Goal: Task Accomplishment & Management: Manage account settings

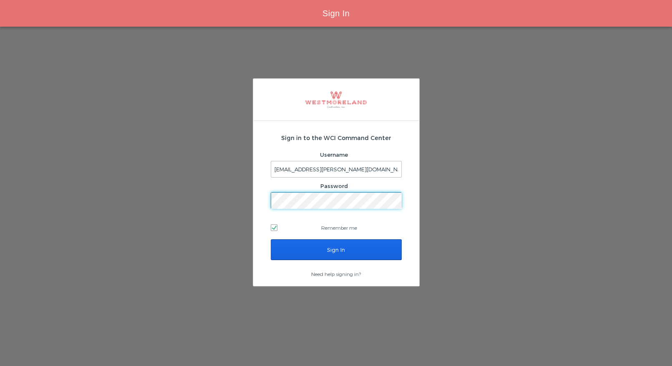
click at [309, 245] on input "Sign In" at bounding box center [336, 250] width 131 height 21
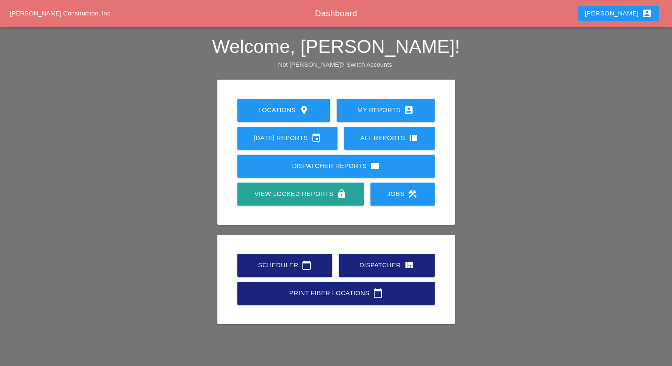
click at [290, 266] on div "Scheduler calendar_today" at bounding box center [285, 265] width 68 height 10
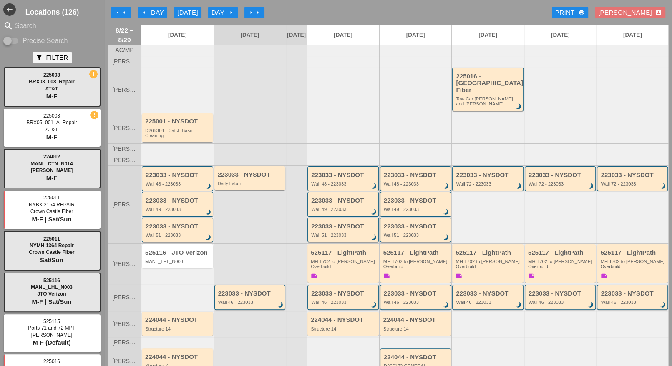
click at [157, 12] on div "arrow_left Day" at bounding box center [152, 13] width 23 height 10
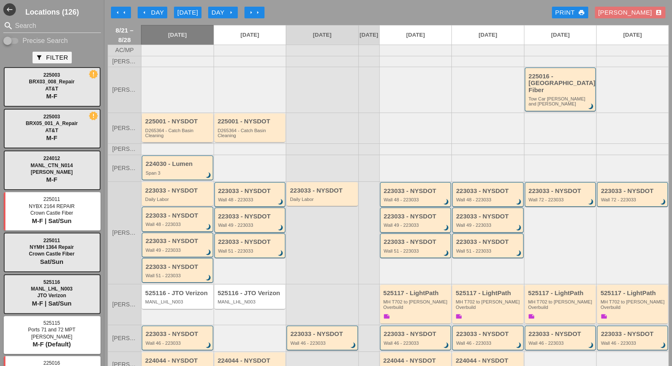
click at [172, 128] on div "D265364 - Catch Basin Cleaning" at bounding box center [178, 133] width 66 height 10
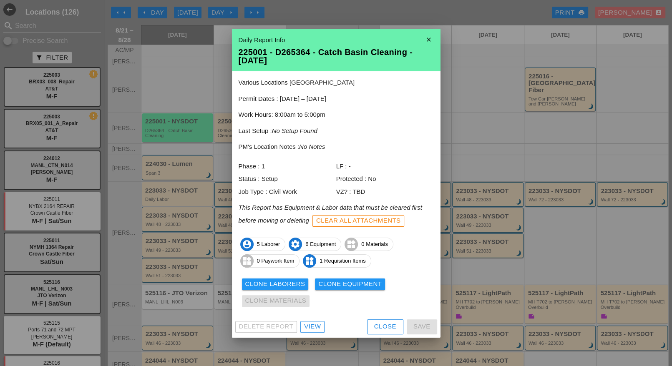
click at [311, 328] on div "View" at bounding box center [312, 327] width 17 height 10
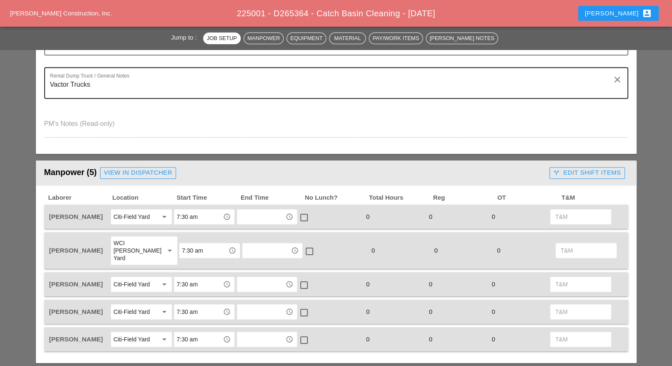
scroll to position [261, 0]
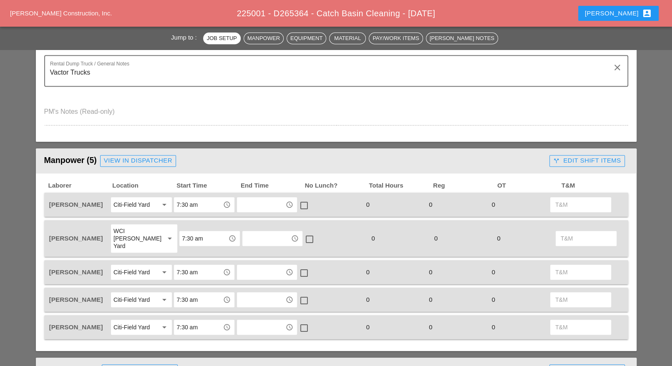
click at [570, 158] on div "call_split Edit Shift Items" at bounding box center [587, 161] width 68 height 10
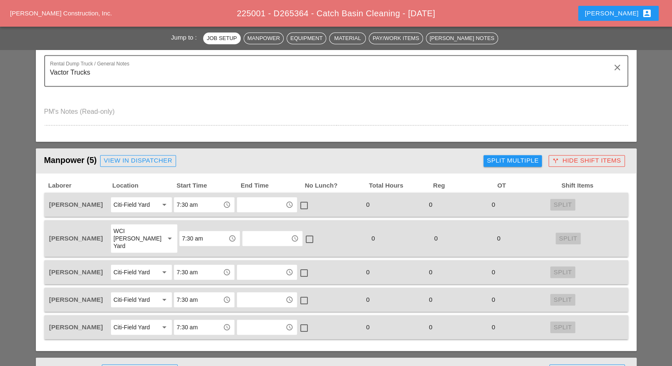
click at [527, 158] on div "Split Multiple" at bounding box center [513, 161] width 52 height 10
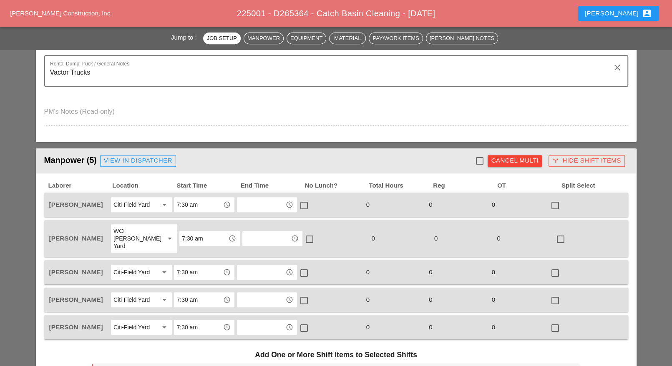
click at [483, 159] on div at bounding box center [479, 161] width 14 height 14
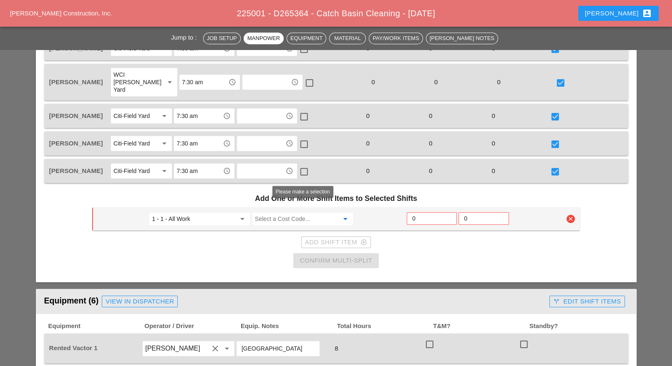
click at [293, 212] on input "Select a Cost Code..." at bounding box center [297, 218] width 84 height 13
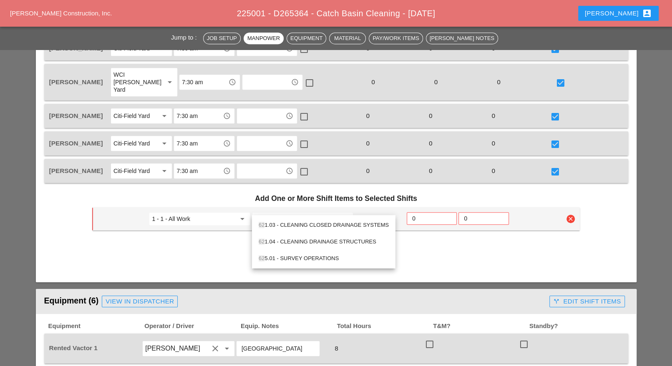
click at [301, 241] on div "62 1.04 - CLEANING DRAINAGE STRUCTURES" at bounding box center [324, 242] width 130 height 10
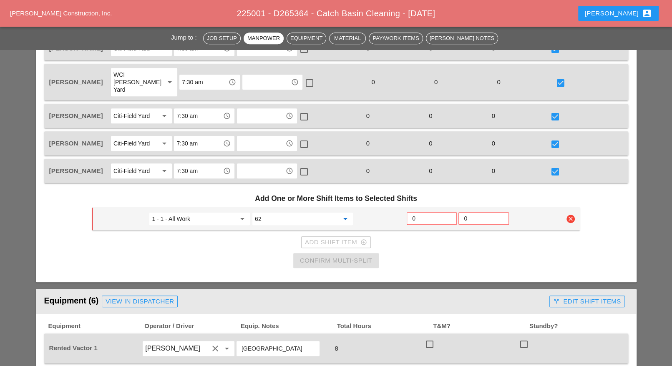
type input "621.04 - CLEANING DRAINAGE STRUCTURES"
click at [422, 212] on input "0" at bounding box center [431, 218] width 39 height 13
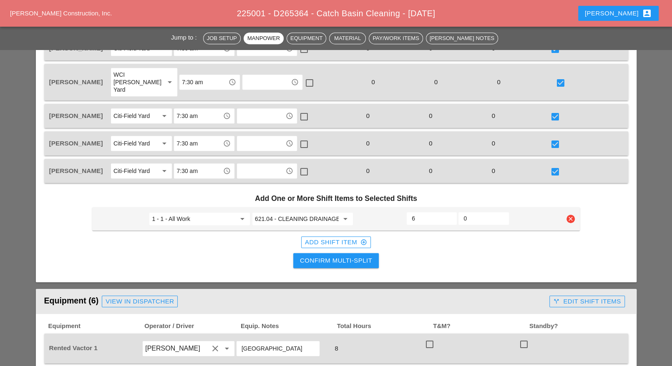
type input "6"
click at [352, 256] on div "Confirm Multi-Split" at bounding box center [336, 261] width 72 height 10
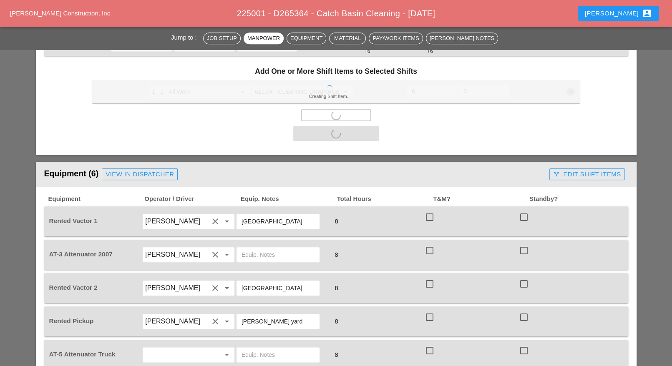
scroll to position [574, 0]
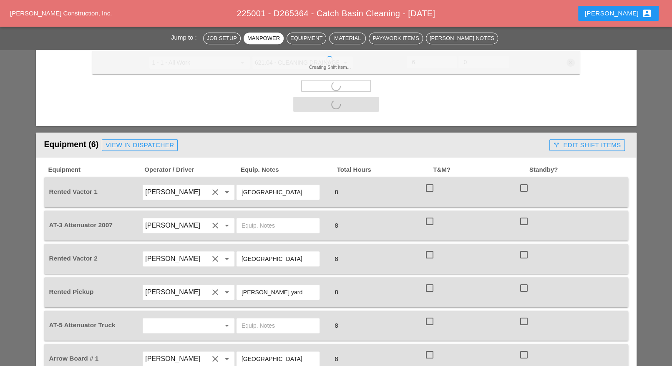
drag, startPoint x: 432, startPoint y: 174, endPoint x: 426, endPoint y: 209, distance: 34.7
click at [432, 181] on div at bounding box center [430, 188] width 14 height 14
click at [428, 215] on div at bounding box center [430, 222] width 14 height 14
click at [428, 245] on div "Rented Vactor 2 Nick Mattheos clear arrow_drop_down City Field 8 check_box_outl…" at bounding box center [336, 259] width 584 height 30
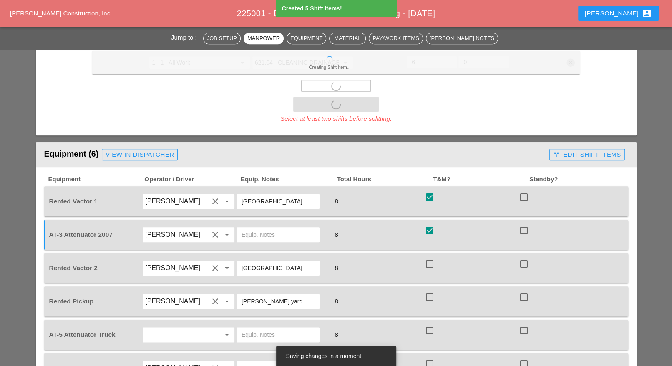
click at [431, 257] on div at bounding box center [430, 264] width 14 height 14
click at [431, 290] on div at bounding box center [430, 297] width 14 height 14
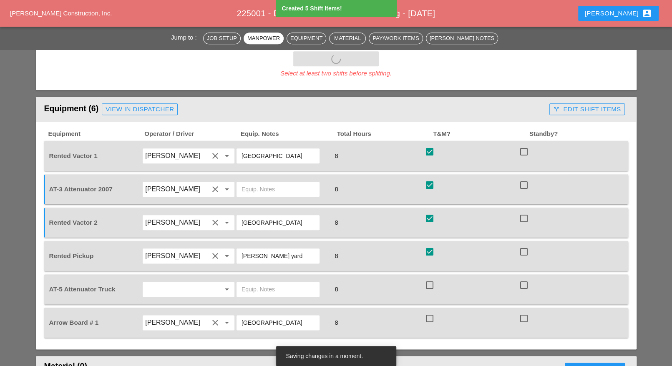
scroll to position [678, 0]
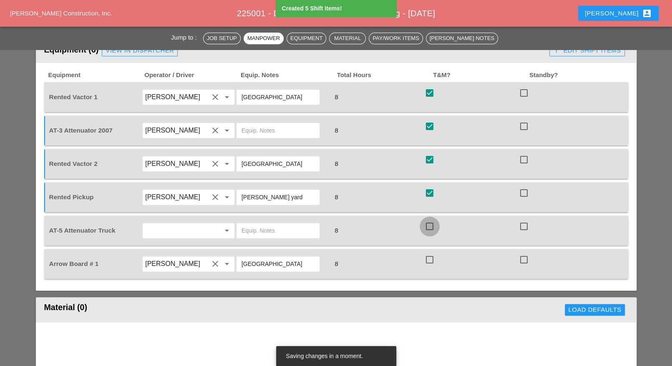
click at [431, 220] on div at bounding box center [430, 227] width 14 height 14
click at [429, 253] on div at bounding box center [430, 260] width 14 height 14
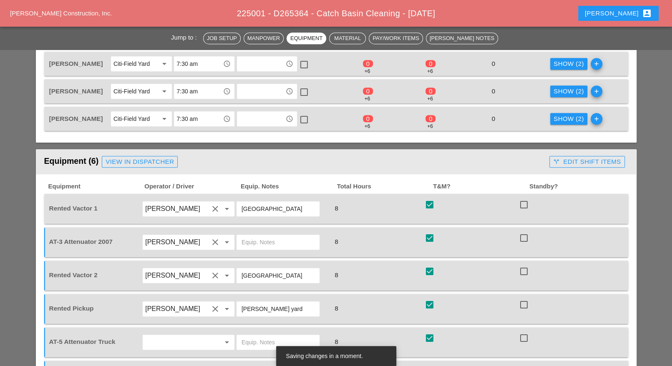
scroll to position [365, 0]
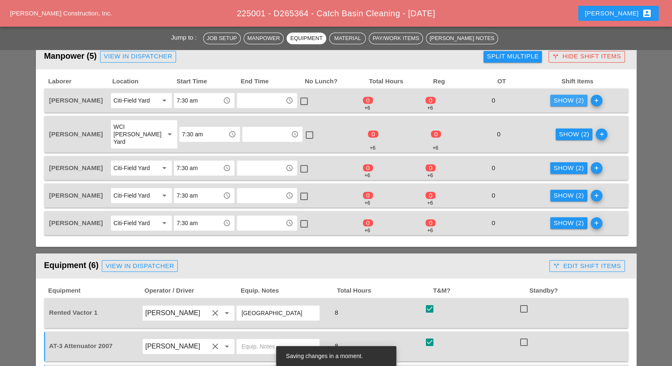
click at [566, 101] on div "Show (2)" at bounding box center [569, 101] width 30 height 10
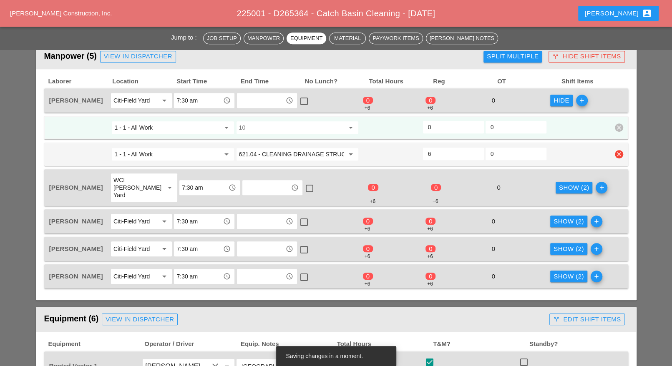
click at [278, 149] on input "621.04 - CLEANING DRAINAGE STRUCTURES" at bounding box center [291, 154] width 105 height 13
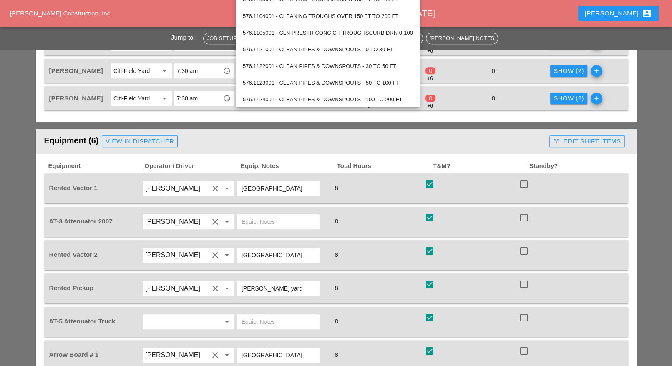
scroll to position [574, 0]
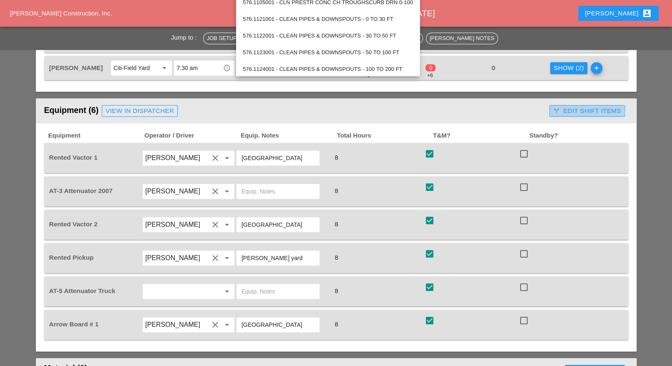
click at [574, 106] on div "call_split Edit Shift Items" at bounding box center [587, 111] width 68 height 10
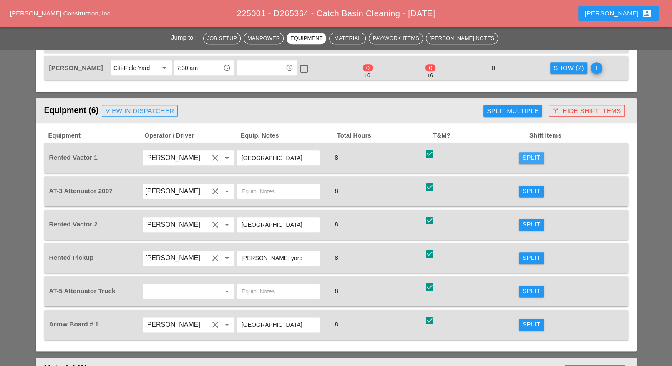
drag, startPoint x: 534, startPoint y: 147, endPoint x: 480, endPoint y: 152, distance: 54.0
click at [533, 153] on div "Split" at bounding box center [532, 158] width 18 height 10
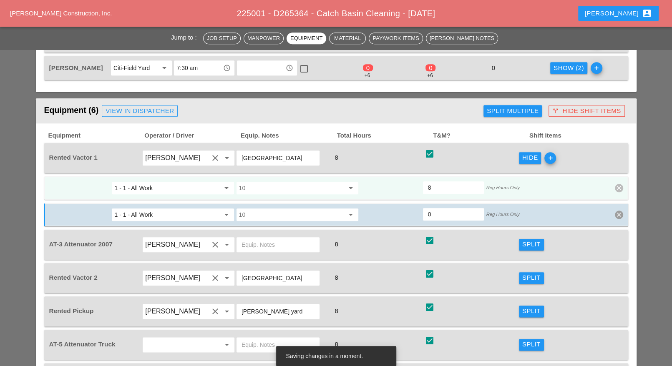
click at [274, 182] on input "10" at bounding box center [291, 188] width 105 height 13
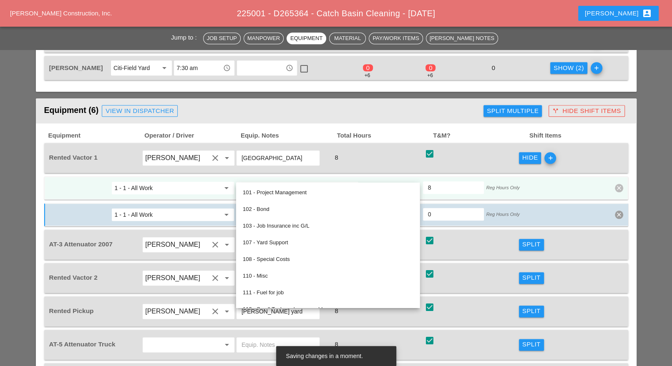
paste input "621.04 - CLEANING DRAINAGE STRUCTURES"
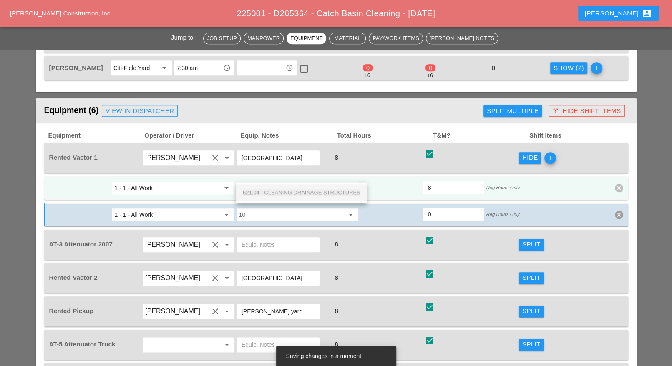
scroll to position [0, 21]
click at [289, 190] on span "621.04 - CLEANING DRAINAGE STRUCTURES" at bounding box center [302, 192] width 118 height 6
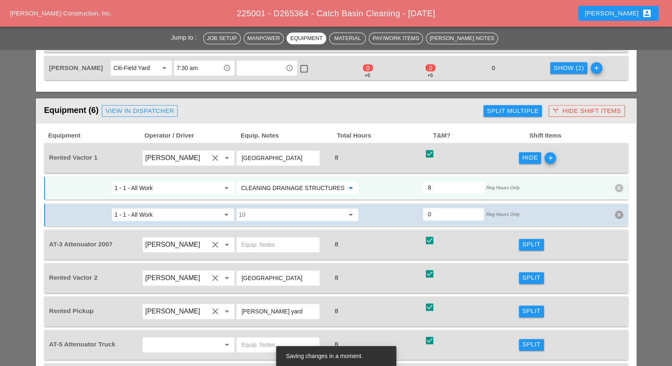
scroll to position [626, 0]
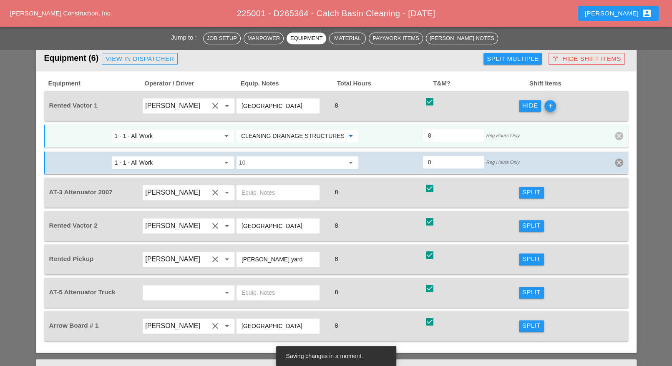
type input "621.04 - CLEANING DRAINAGE STRUCTURES"
drag, startPoint x: 537, startPoint y: 210, endPoint x: 323, endPoint y: 217, distance: 214.2
click at [536, 221] on div "Split" at bounding box center [532, 226] width 18 height 10
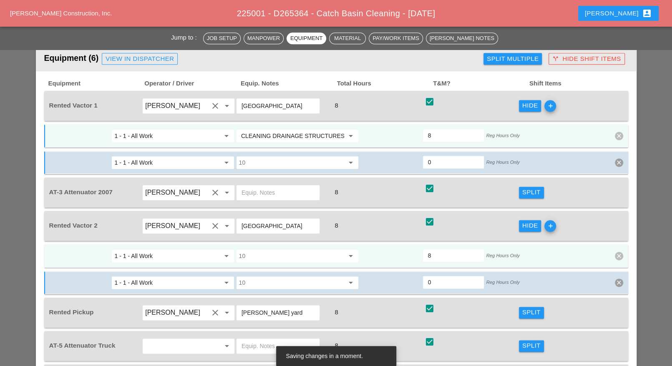
scroll to position [0, 0]
click at [256, 250] on input "10" at bounding box center [291, 256] width 105 height 13
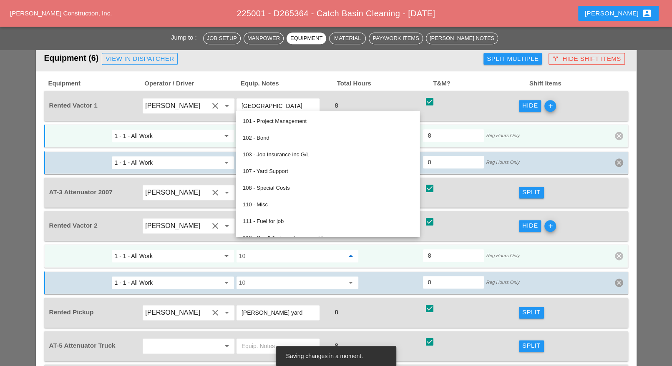
paste input "621.04 - CLEANING DRAINAGE STRUCTURES"
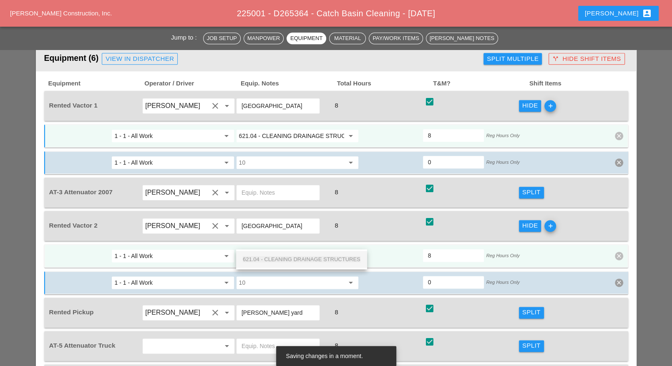
scroll to position [0, 21]
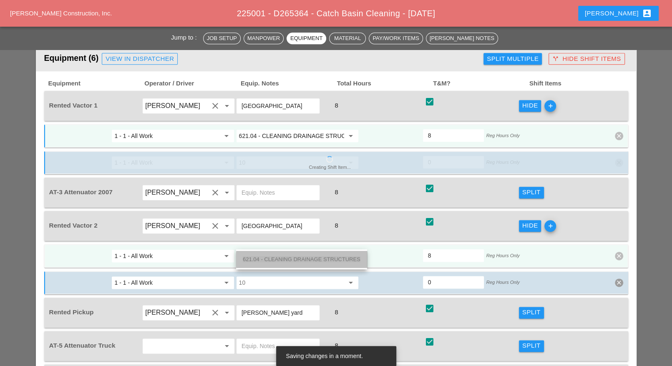
click at [270, 258] on span "621.04 - CLEANING DRAINAGE STRUCTURES" at bounding box center [302, 259] width 118 height 6
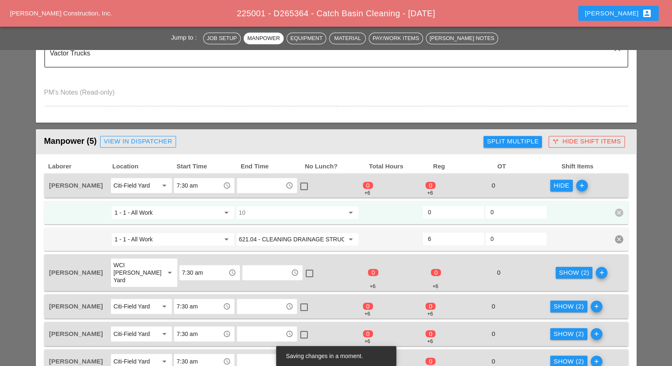
scroll to position [261, 0]
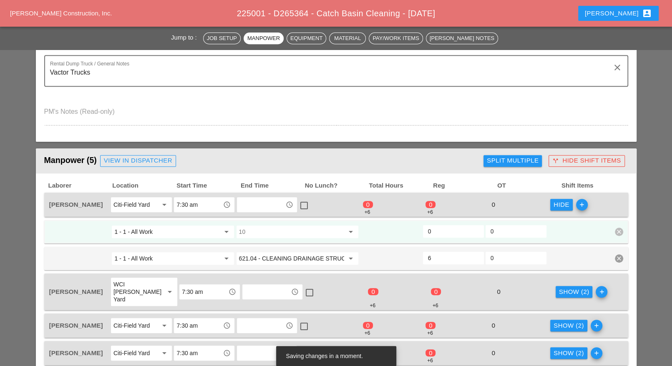
type input "621.04 - CLEANING DRAINAGE STRUCTURES"
click at [256, 205] on input "text" at bounding box center [261, 204] width 43 height 13
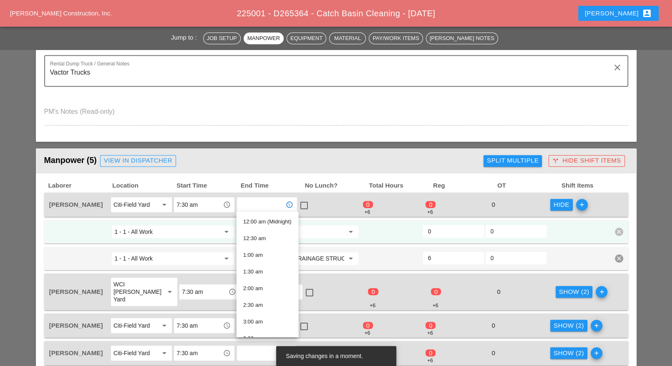
click at [344, 208] on div "check_box_outline_blank" at bounding box center [329, 205] width 63 height 18
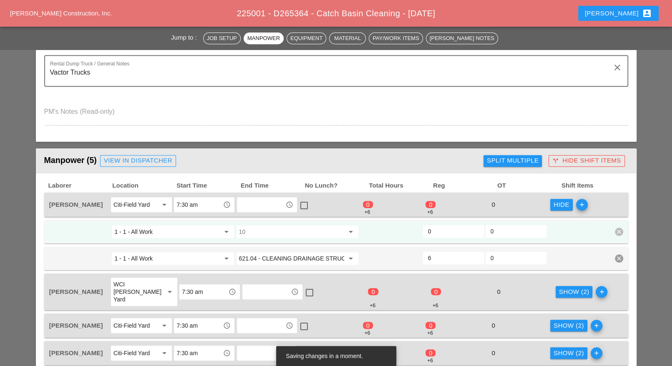
click at [285, 227] on input "10" at bounding box center [291, 231] width 105 height 13
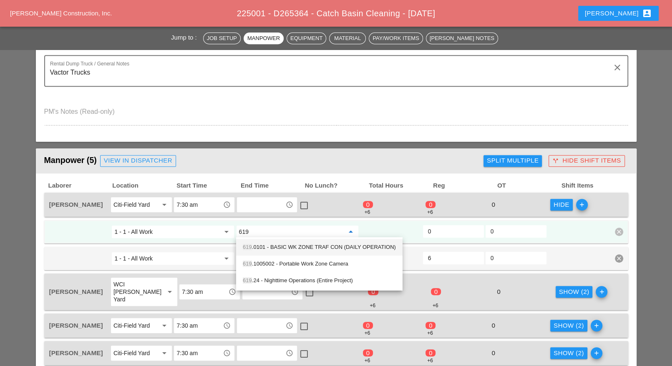
click at [294, 248] on div "619 .0101 - BASIC WK ZONE TRAF CON (DAILY OPERATION)" at bounding box center [319, 248] width 153 height 10
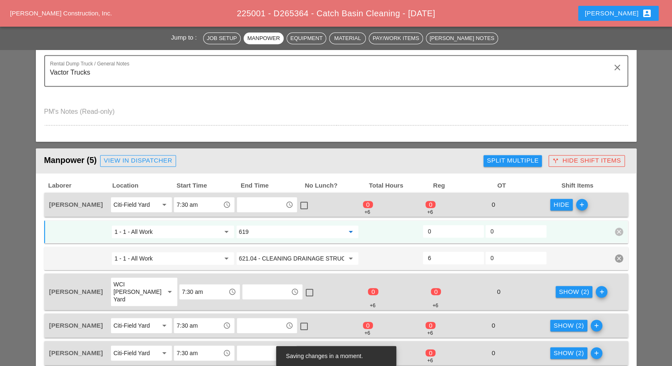
click at [303, 231] on input "619" at bounding box center [291, 231] width 105 height 13
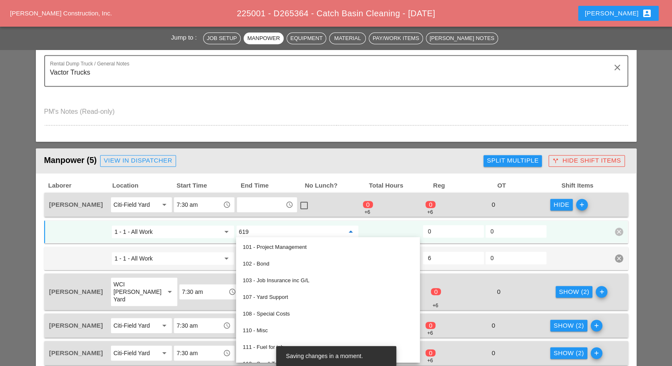
type input "619.0101 - BASIC WK ZONE TRAF CON (DAILY OPERATION)"
click at [205, 234] on input "1 - 1 - All Work" at bounding box center [166, 231] width 105 height 13
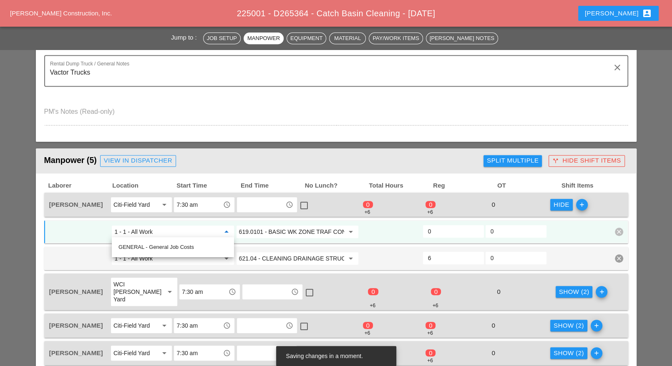
click at [260, 231] on input "619.0101 - BASIC WK ZONE TRAF CON (DAILY OPERATION)" at bounding box center [291, 231] width 105 height 13
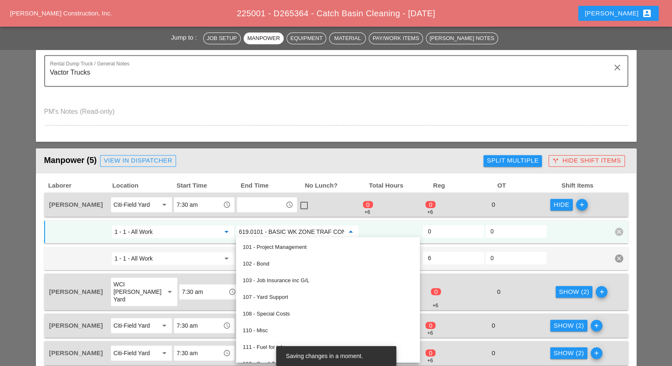
click at [207, 229] on input "1 - 1 - All Work" at bounding box center [166, 231] width 105 height 13
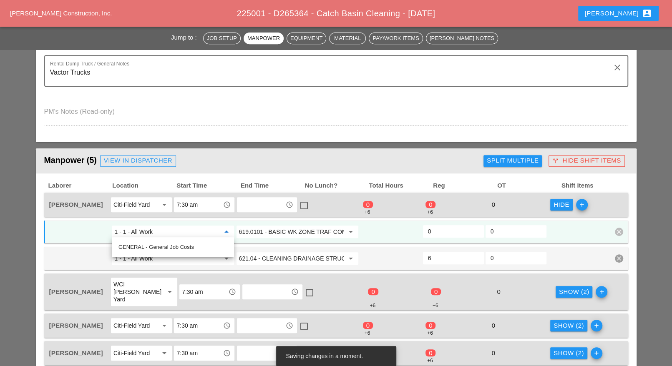
scroll to position [313, 0]
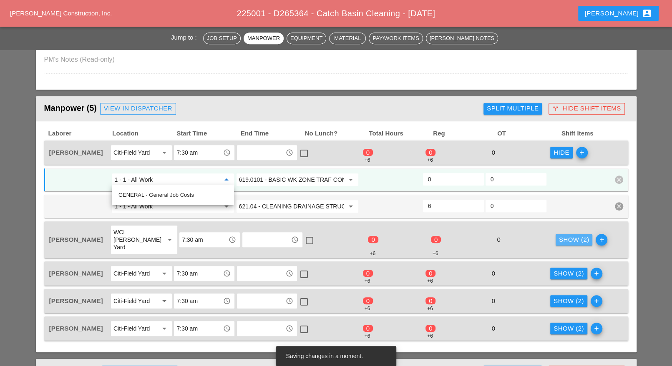
click at [559, 235] on div "Show (2)" at bounding box center [574, 240] width 30 height 10
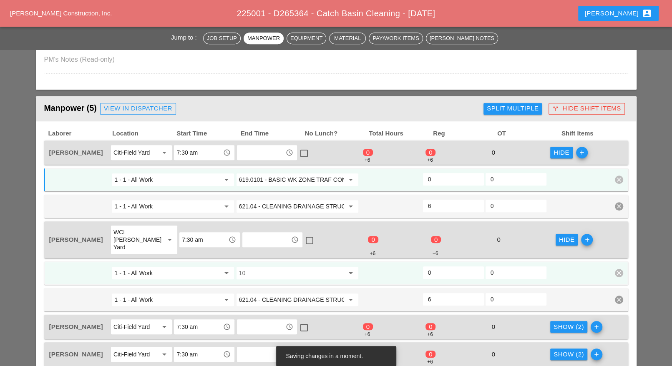
click at [268, 266] on div "10 arrow_drop_down" at bounding box center [297, 273] width 124 height 15
click at [265, 267] on input "10" at bounding box center [291, 273] width 105 height 13
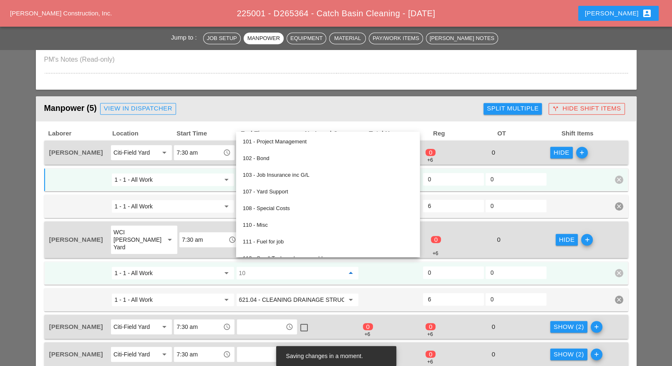
paste input "619.0101 - BASIC WK ZONE TRAF CON (DAILY OPERATION)"
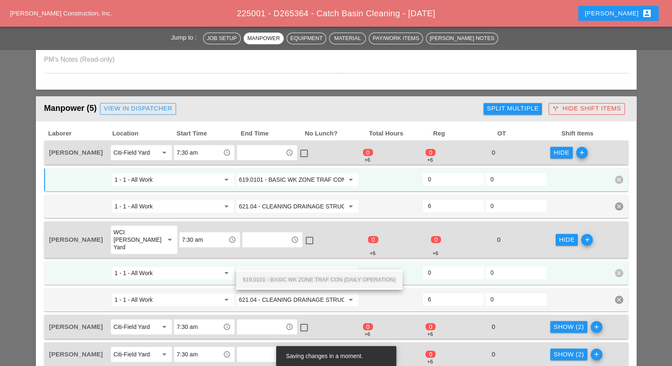
click at [270, 279] on span "619.0101 - BASIC WK ZONE TRAF CON (DAILY OPERATION)" at bounding box center [319, 280] width 153 height 6
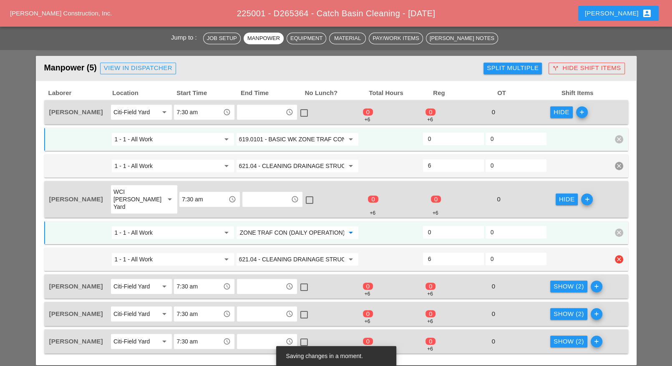
scroll to position [365, 0]
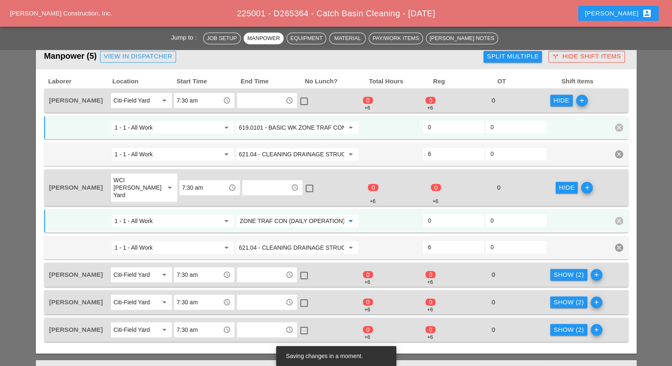
type input "619.0101 - BASIC WK ZONE TRAF CON (DAILY OPERATION)"
click at [569, 270] on div "Show (2)" at bounding box center [569, 275] width 30 height 10
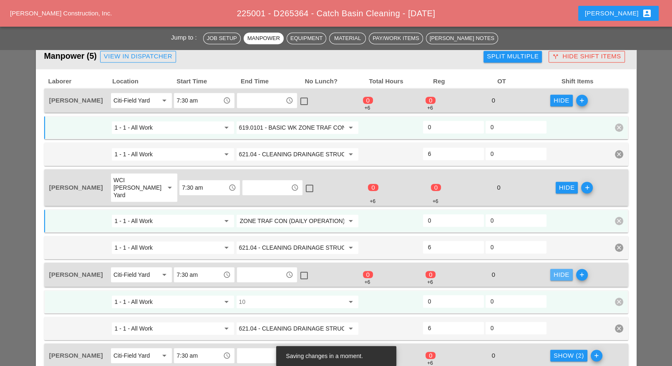
scroll to position [0, 0]
click at [282, 296] on input "10" at bounding box center [291, 302] width 105 height 13
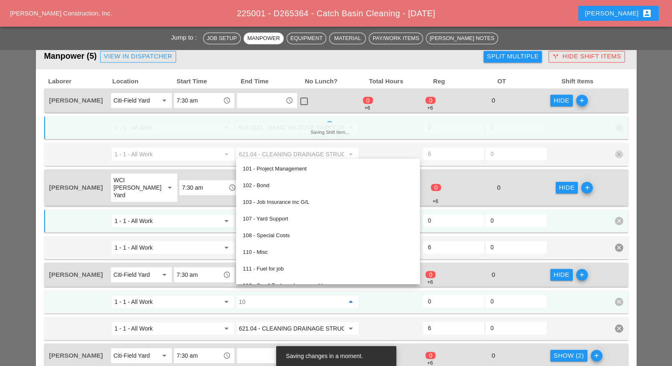
paste input "619.0101 - BASIC WK ZONE TRAF CON (DAILY OPERATION)"
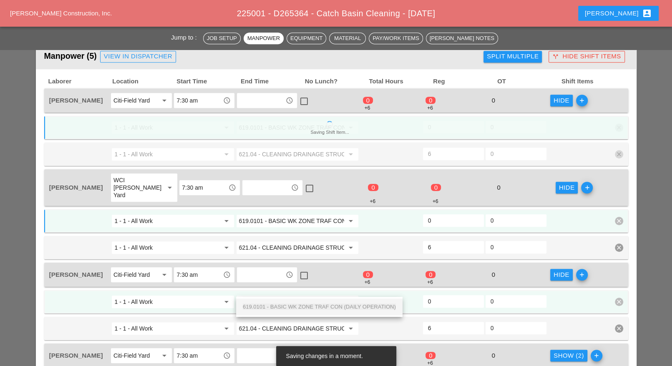
scroll to position [0, 59]
click at [280, 305] on span "619.0101 - BASIC WK ZONE TRAF CON (DAILY OPERATION)" at bounding box center [319, 307] width 153 height 6
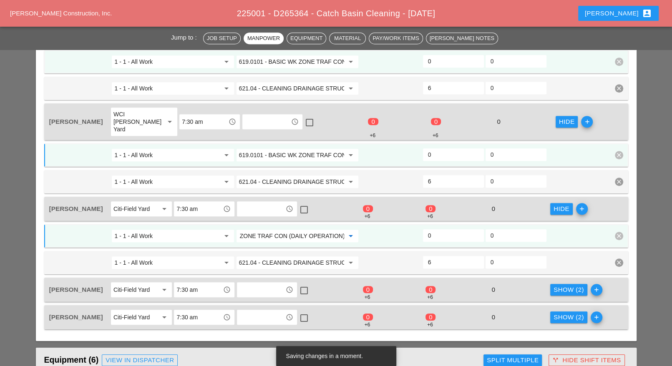
scroll to position [470, 0]
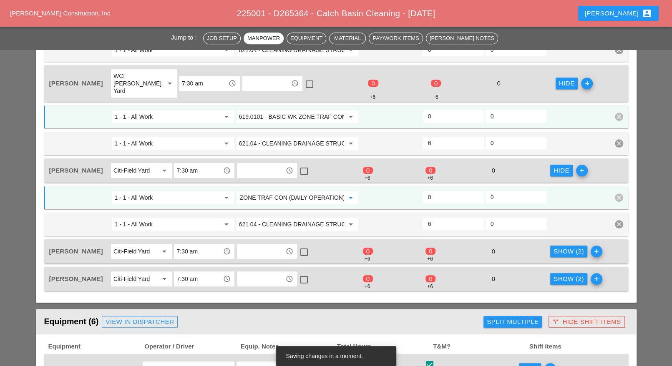
type input "619.0101 - BASIC WK ZONE TRAF CON (DAILY OPERATION)"
click at [558, 247] on div "Show (2)" at bounding box center [569, 252] width 30 height 10
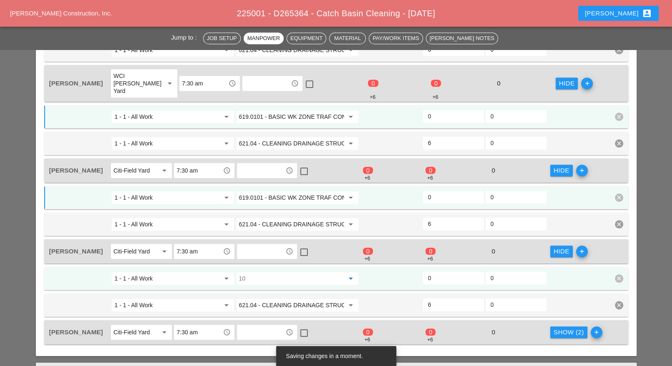
click at [282, 272] on input "10" at bounding box center [291, 278] width 105 height 13
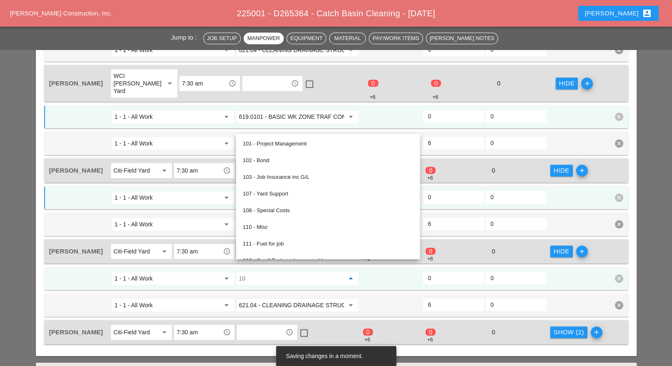
paste input "619.0101 - BASIC WK ZONE TRAF CON (DAILY OPERATION)"
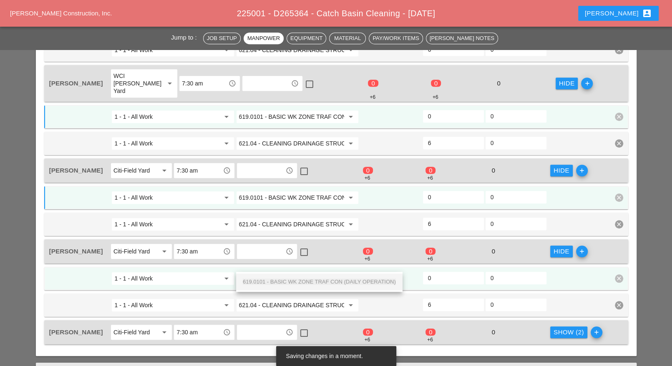
scroll to position [0, 59]
drag, startPoint x: 281, startPoint y: 279, endPoint x: 305, endPoint y: 283, distance: 24.0
click at [281, 280] on span "619.0101 - BASIC WK ZONE TRAF CON (DAILY OPERATION)" at bounding box center [319, 282] width 153 height 6
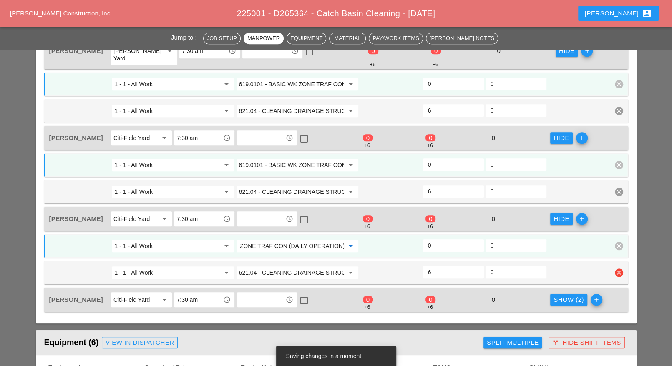
scroll to position [522, 0]
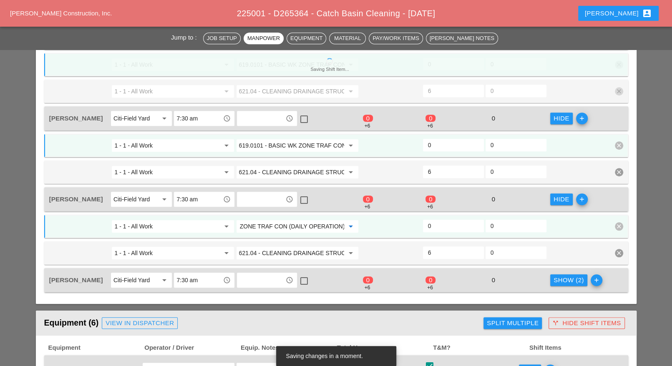
type input "619.0101 - BASIC WK ZONE TRAF CON (DAILY OPERATION)"
click at [572, 276] on div "Show (2)" at bounding box center [569, 281] width 30 height 10
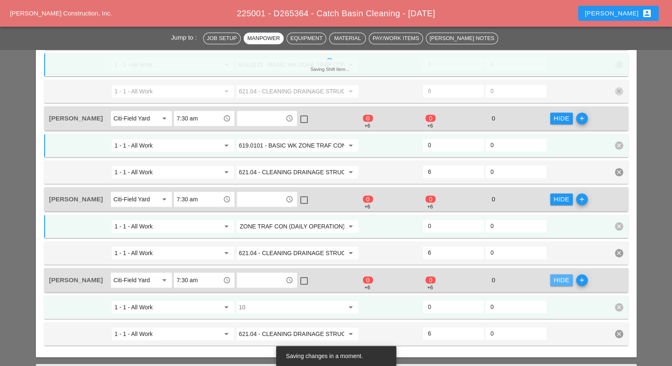
scroll to position [0, 0]
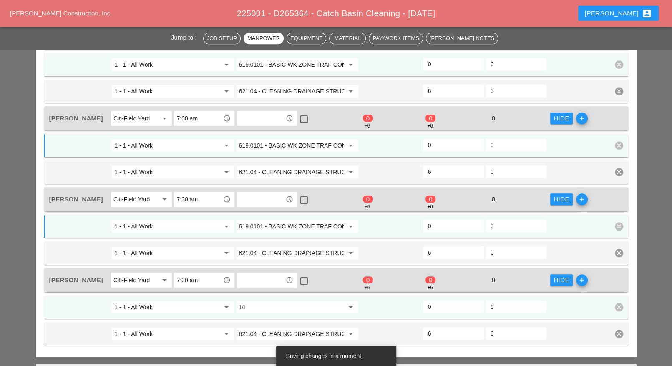
click at [255, 301] on input "10" at bounding box center [291, 307] width 105 height 13
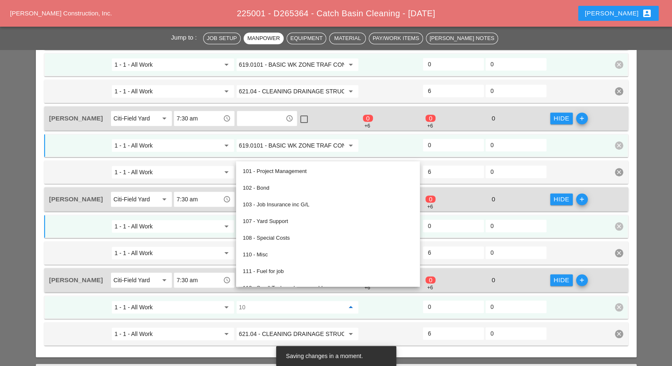
paste input "619.0101 - BASIC WK ZONE TRAF CON (DAILY OPERATION)"
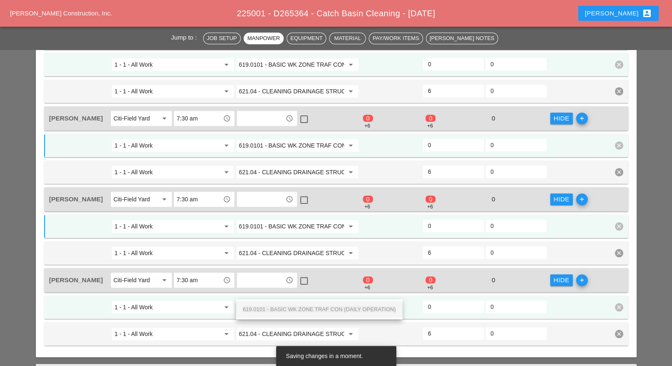
click at [268, 307] on span "619.0101 - BASIC WK ZONE TRAF CON (DAILY OPERATION)" at bounding box center [319, 309] width 153 height 6
type input "619.0101 - BASIC WK ZONE TRAF CON (DAILY OPERATION)"
click at [433, 301] on input "0" at bounding box center [453, 307] width 51 height 13
type input "2"
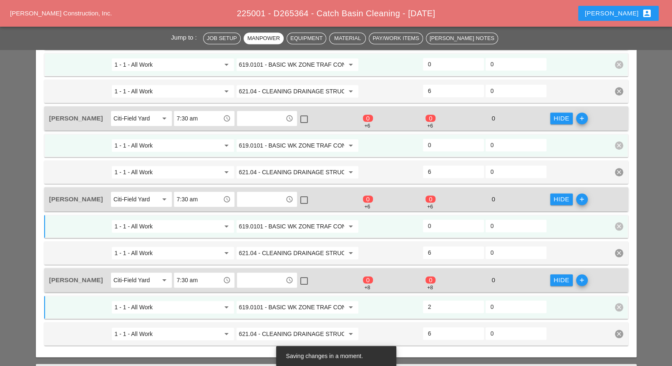
click at [437, 220] on input "0" at bounding box center [453, 226] width 51 height 13
type input "2"
click at [444, 139] on input "0" at bounding box center [453, 145] width 51 height 13
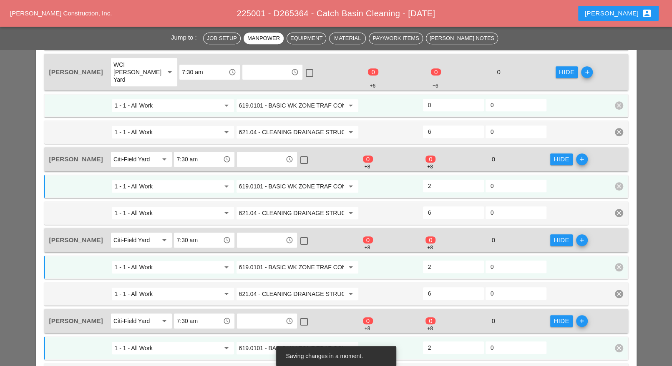
scroll to position [470, 0]
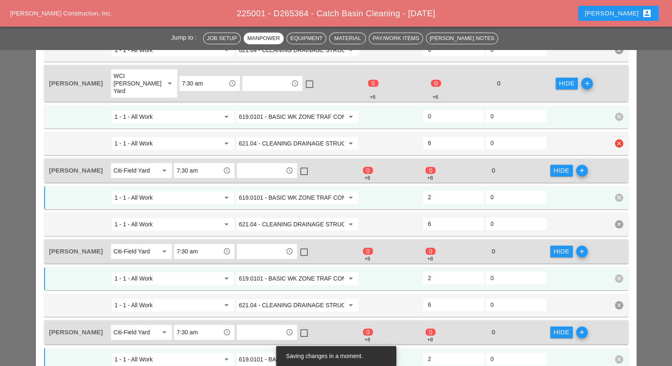
type input "2"
click at [442, 136] on input "6" at bounding box center [453, 142] width 51 height 13
click at [445, 110] on input "0" at bounding box center [453, 116] width 51 height 13
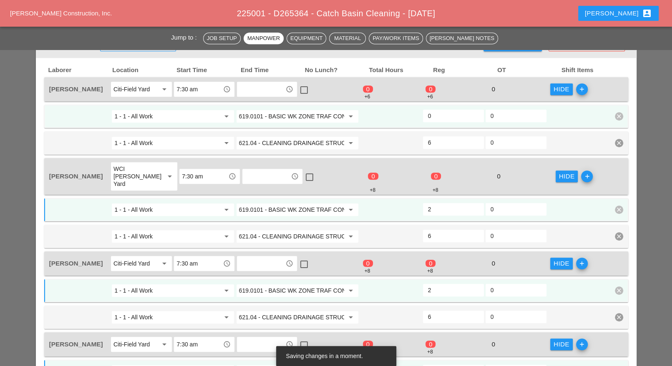
scroll to position [365, 0]
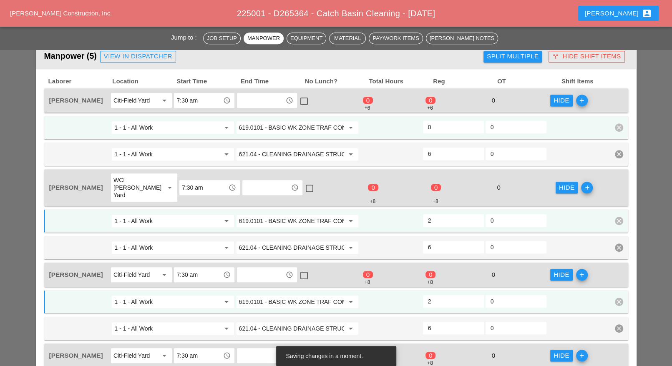
type input "2"
click at [442, 124] on input "0" at bounding box center [453, 127] width 51 height 13
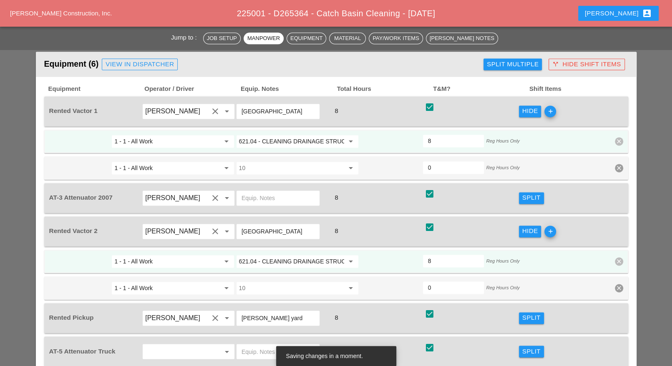
scroll to position [835, 0]
type input "2"
click at [525, 193] on div "Split" at bounding box center [532, 198] width 18 height 10
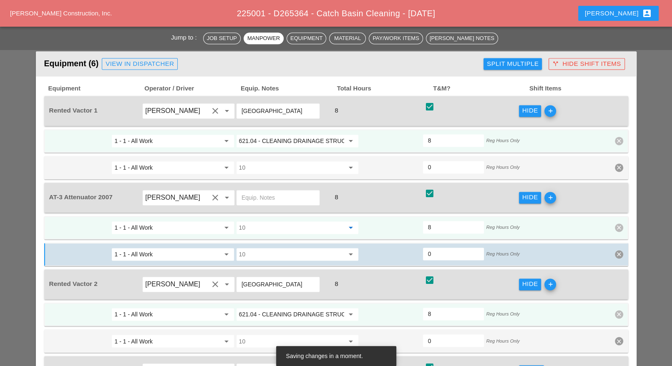
click at [274, 221] on input "10" at bounding box center [291, 227] width 105 height 13
paste input "619.0101 - BASIC WK ZONE TRAF CON (DAILY OPERATION)"
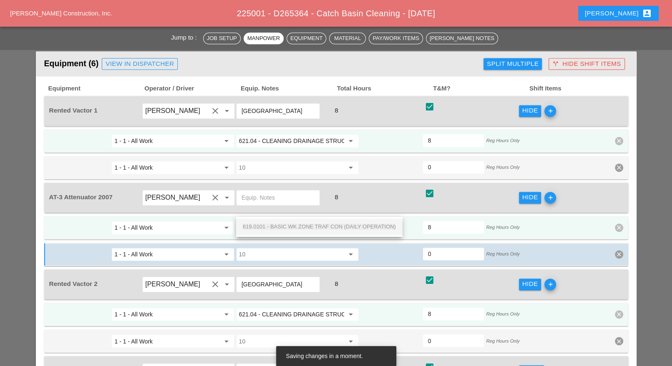
scroll to position [0, 59]
click at [278, 224] on span "619.0101 - BASIC WK ZONE TRAF CON (DAILY OPERATION)" at bounding box center [319, 227] width 153 height 6
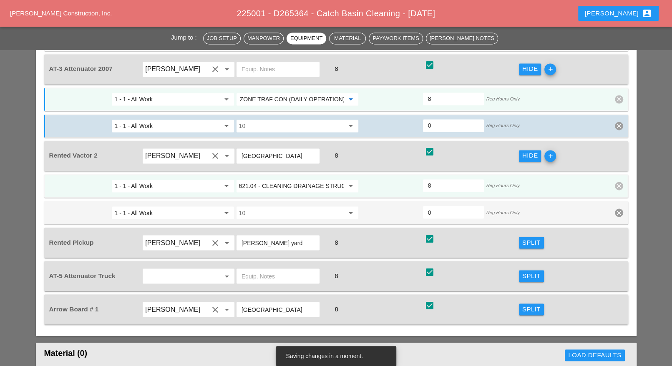
scroll to position [991, 0]
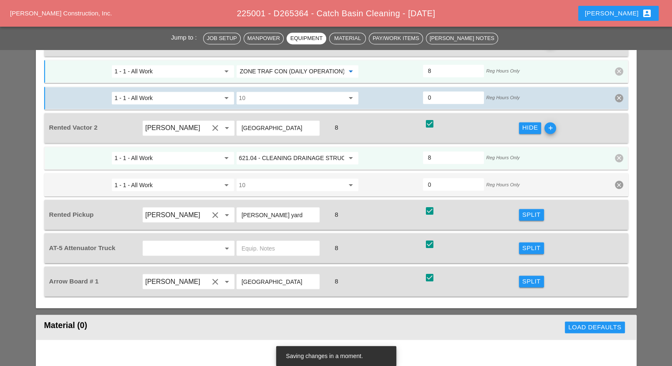
type input "619.0101 - BASIC WK ZONE TRAF CON (DAILY OPERATION)"
click at [524, 210] on div "Split" at bounding box center [532, 215] width 18 height 10
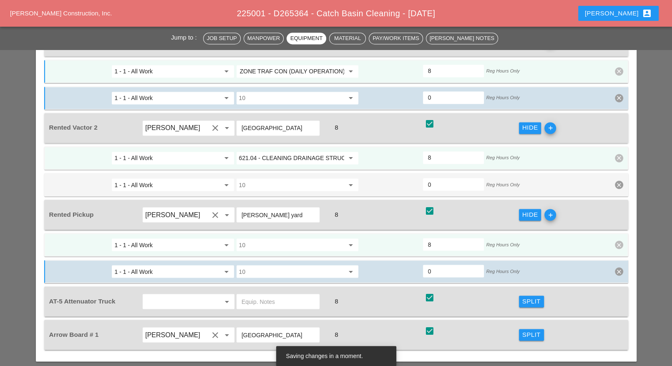
scroll to position [0, 0]
click at [306, 238] on input "10" at bounding box center [291, 244] width 105 height 13
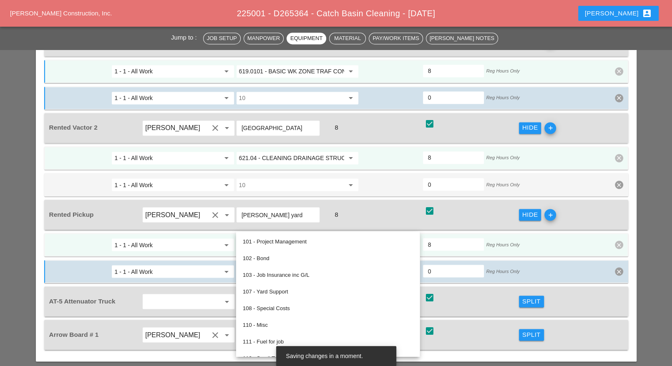
paste input "619.0101 - BASIC WK ZONE TRAF CON (DAILY OPERATION)"
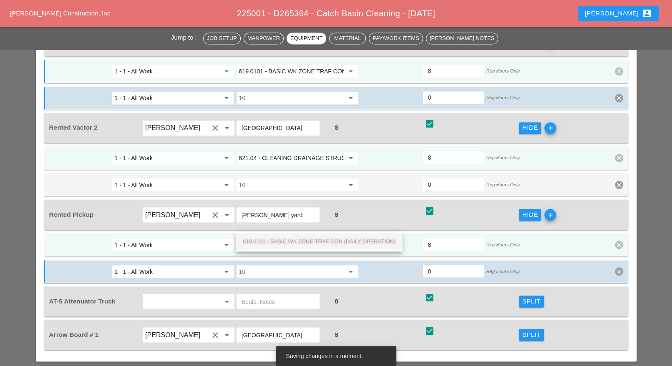
scroll to position [0, 59]
click at [300, 240] on span "619.0101 - BASIC WK ZONE TRAF CON (DAILY OPERATION)" at bounding box center [319, 241] width 153 height 6
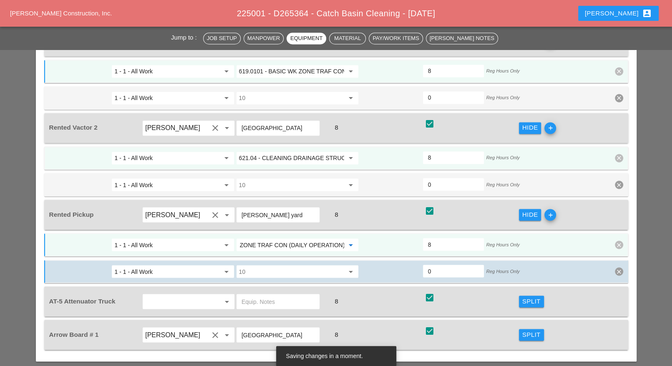
type input "619.0101 - BASIC WK ZONE TRAF CON (DAILY OPERATION)"
drag, startPoint x: 529, startPoint y: 278, endPoint x: 306, endPoint y: 278, distance: 223.3
click at [528, 297] on div "Split" at bounding box center [532, 302] width 18 height 10
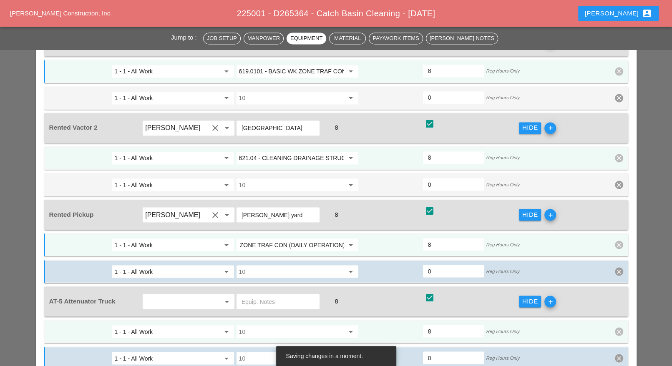
scroll to position [0, 0]
click at [252, 295] on input "text" at bounding box center [278, 301] width 73 height 13
click at [250, 325] on input "10" at bounding box center [291, 331] width 105 height 13
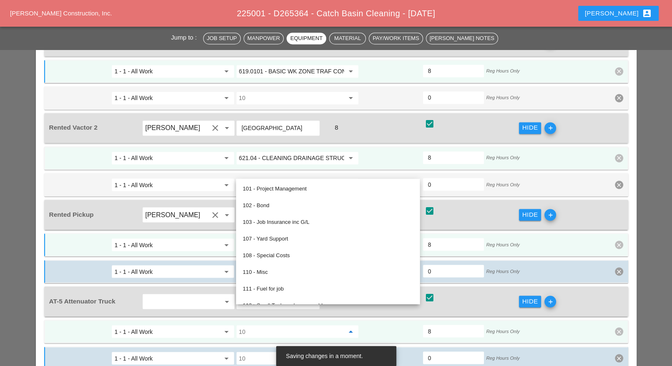
paste input "619.0101 - BASIC WK ZONE TRAF CON (DAILY OPERATION)"
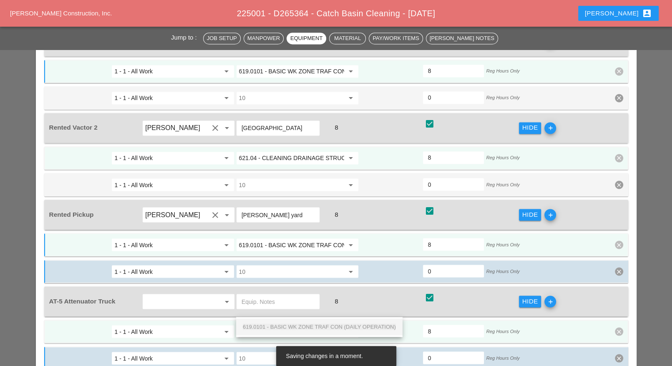
scroll to position [0, 59]
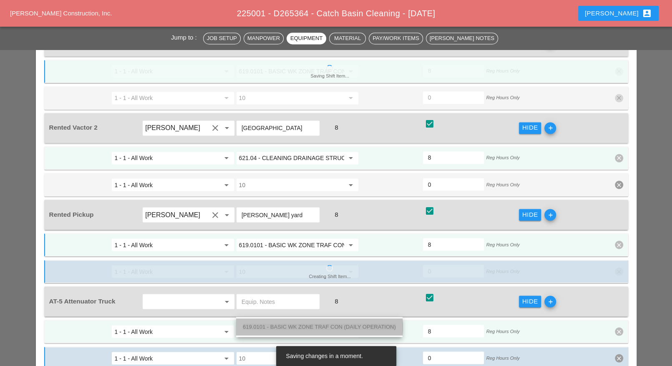
click at [256, 326] on span "619.0101 - BASIC WK ZONE TRAF CON (DAILY OPERATION)" at bounding box center [319, 327] width 153 height 6
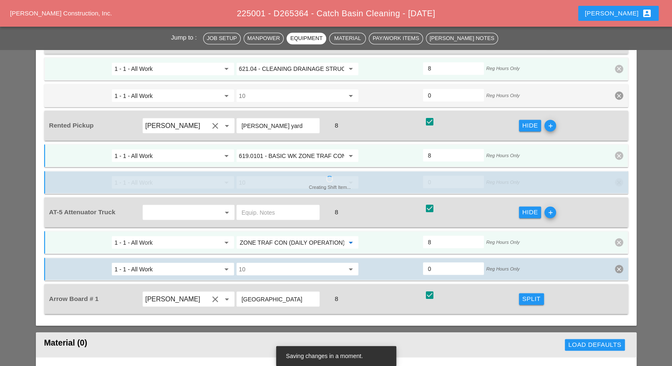
scroll to position [1096, 0]
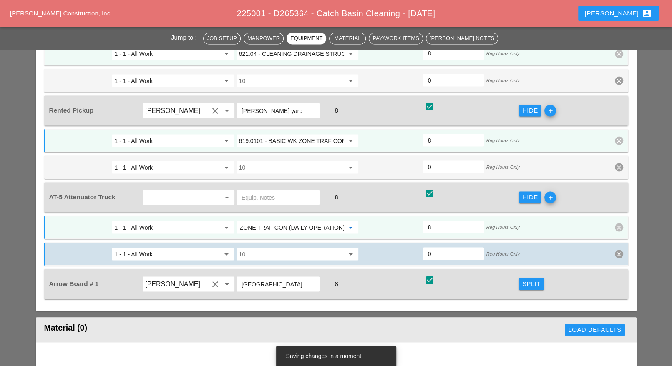
type input "619.0101 - BASIC WK ZONE TRAF CON (DAILY OPERATION)"
click at [527, 279] on div "Split" at bounding box center [532, 284] width 18 height 10
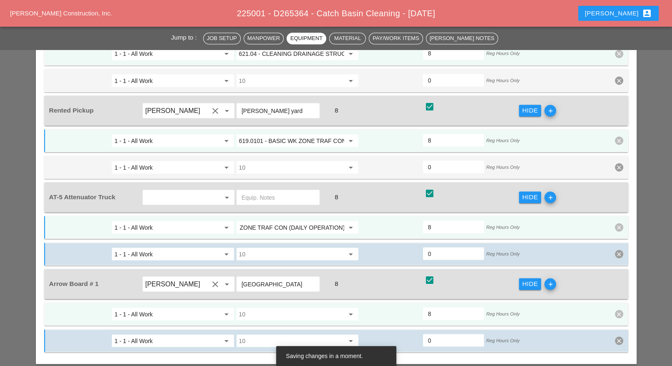
scroll to position [0, 0]
click at [293, 308] on input "10" at bounding box center [291, 314] width 105 height 13
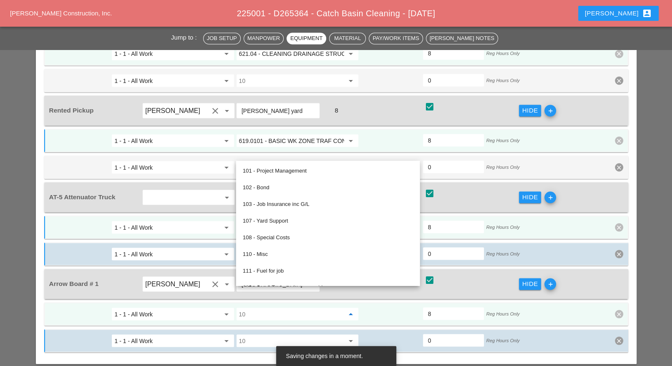
paste input "619.0101 - BASIC WK ZONE TRAF CON (DAILY OPERATION)"
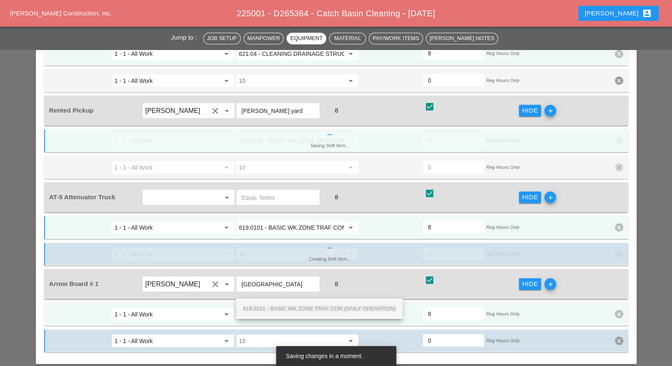
scroll to position [0, 59]
click at [286, 307] on span "619.0101 - BASIC WK ZONE TRAF CON (DAILY OPERATION)" at bounding box center [319, 309] width 153 height 6
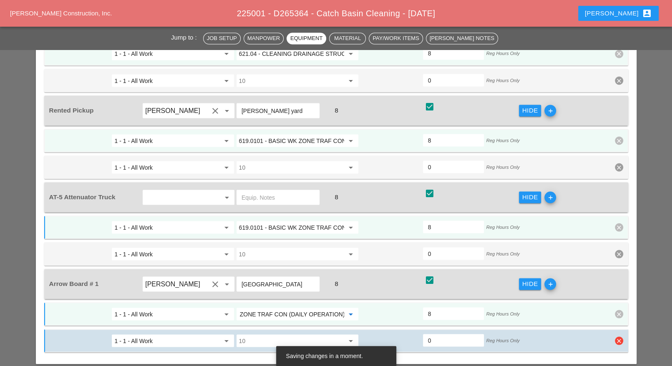
type input "619.0101 - BASIC WK ZONE TRAF CON (DAILY OPERATION)"
click at [616, 337] on icon "clear" at bounding box center [619, 341] width 8 height 8
click at [616, 301] on div "Confirm delete" at bounding box center [619, 300] width 40 height 10
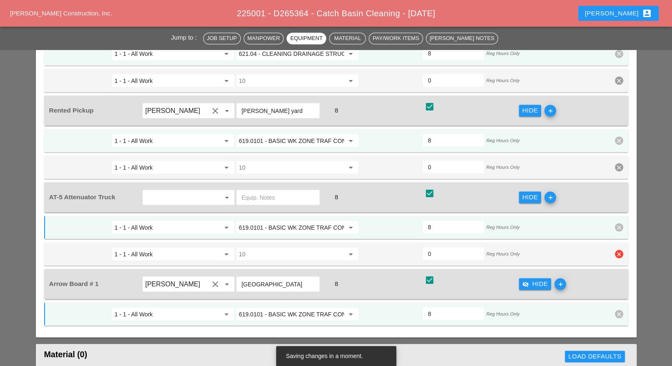
click at [619, 250] on icon "clear" at bounding box center [619, 254] width 8 height 8
click at [617, 215] on div "Confirm delete" at bounding box center [619, 214] width 40 height 10
click at [619, 163] on icon "clear" at bounding box center [619, 167] width 8 height 8
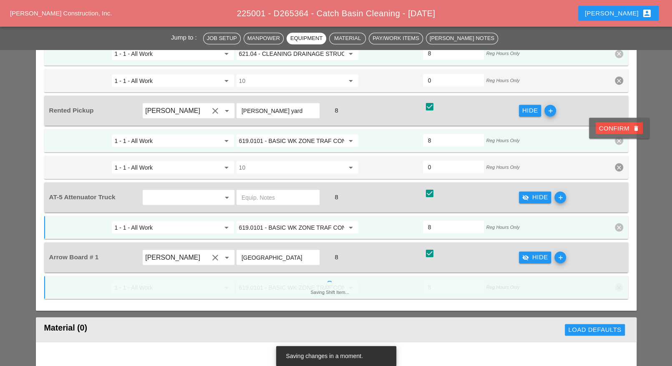
click at [621, 129] on div "1 - 1 - All Work arrow_drop_down 619.0101 - BASIC WK ZONE TRAF CON (DAILY OPERA…" at bounding box center [336, 140] width 584 height 23
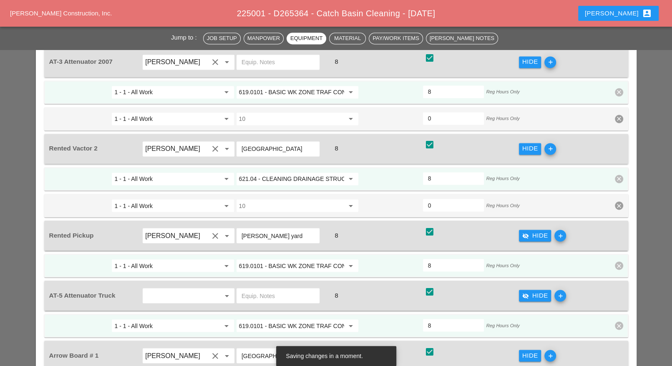
scroll to position [939, 0]
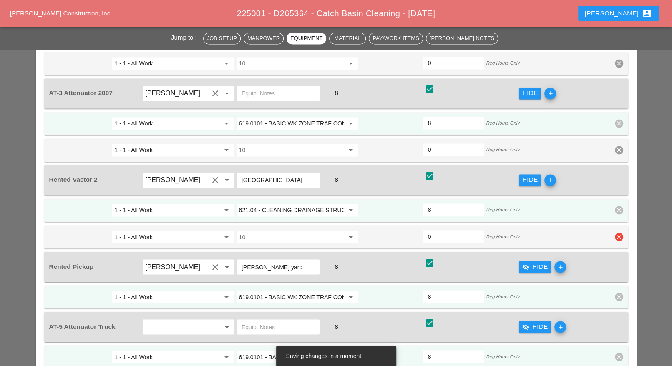
click at [618, 233] on icon "clear" at bounding box center [619, 237] width 8 height 8
click at [615, 198] on div "Confirm delete" at bounding box center [619, 200] width 40 height 10
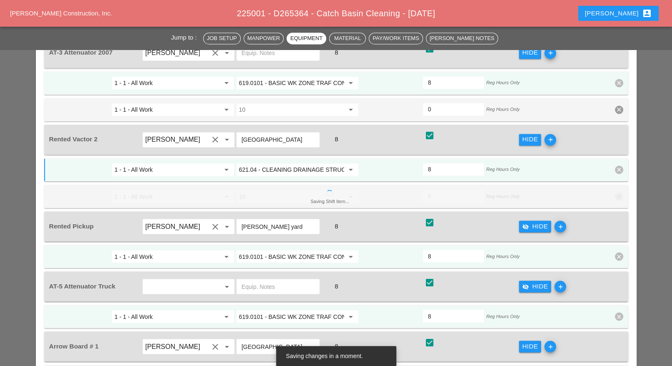
scroll to position [1043, 0]
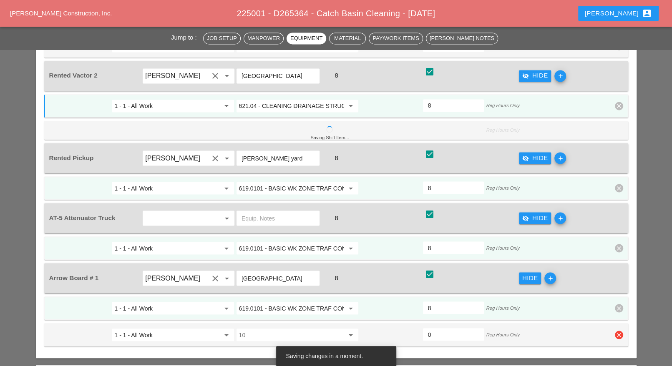
click at [618, 331] on icon "clear" at bounding box center [619, 335] width 8 height 8
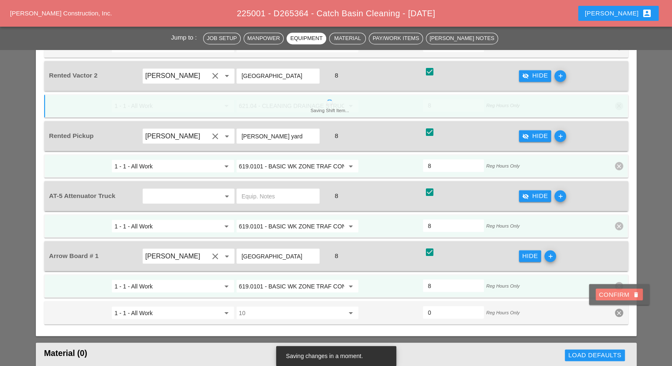
click at [619, 295] on div "Confirm delete" at bounding box center [619, 295] width 40 height 10
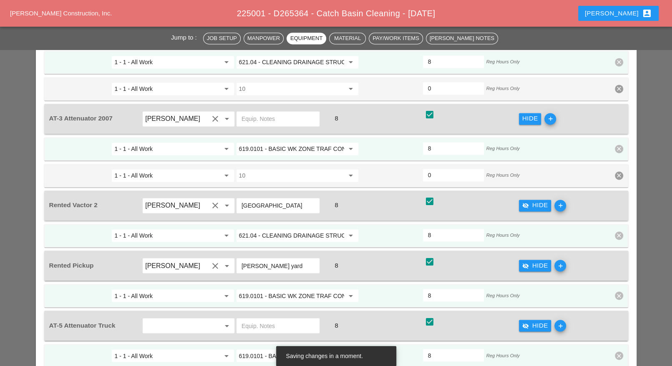
scroll to position [887, 0]
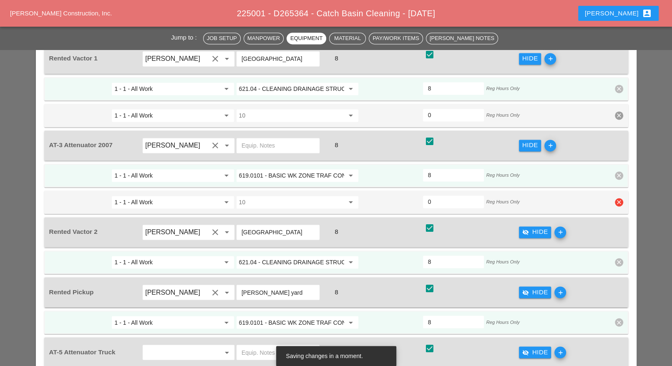
click at [622, 198] on icon "clear" at bounding box center [619, 202] width 8 height 8
click at [617, 166] on div "Confirm delete" at bounding box center [619, 166] width 40 height 10
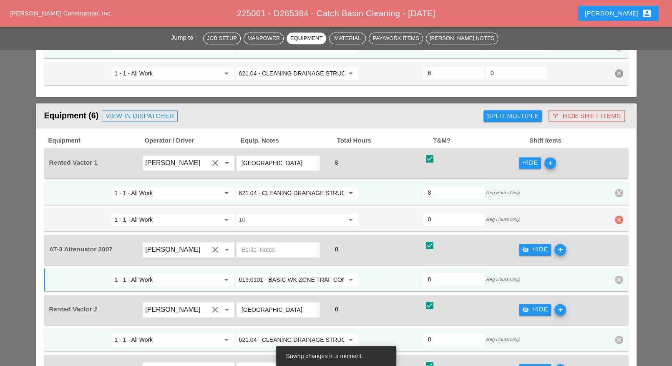
click at [616, 216] on icon "clear" at bounding box center [619, 220] width 8 height 8
click at [616, 183] on div "Confirm delete" at bounding box center [619, 185] width 40 height 10
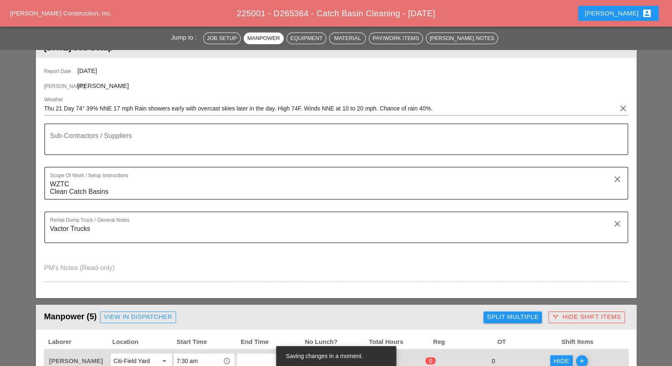
scroll to position [0, 0]
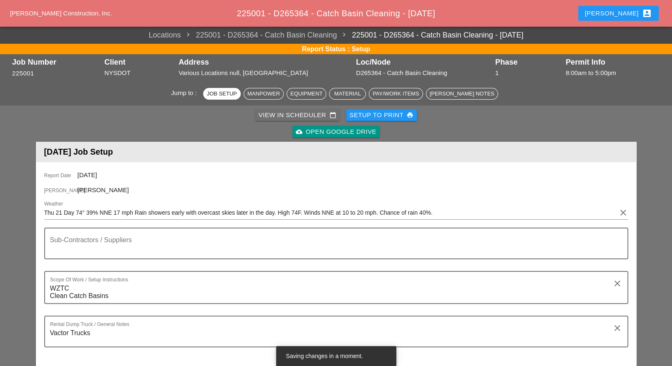
click at [268, 114] on div "View in Scheduler calendar_today" at bounding box center [298, 116] width 78 height 10
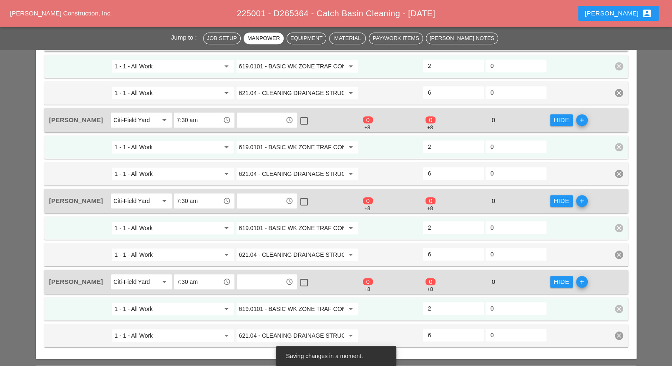
scroll to position [365, 0]
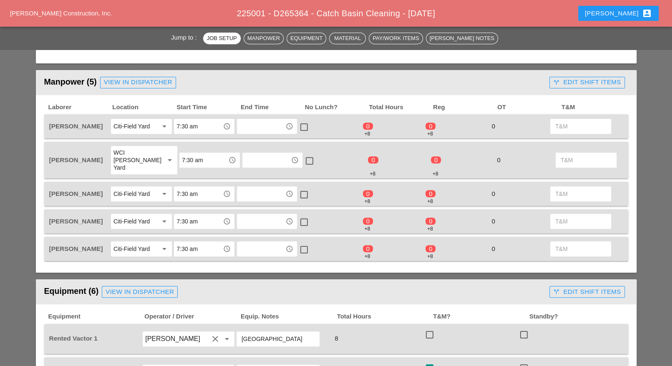
scroll to position [313, 0]
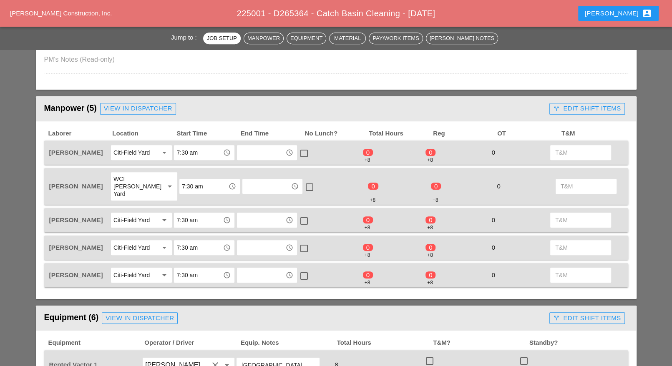
click at [576, 106] on div "call_split Edit Shift Items" at bounding box center [587, 109] width 68 height 10
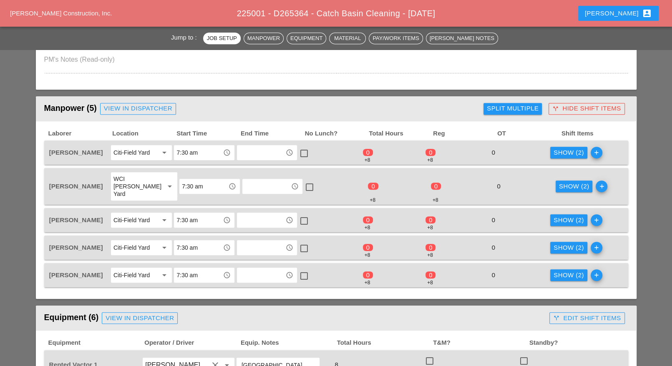
click at [572, 242] on button "Show (2)" at bounding box center [569, 248] width 37 height 12
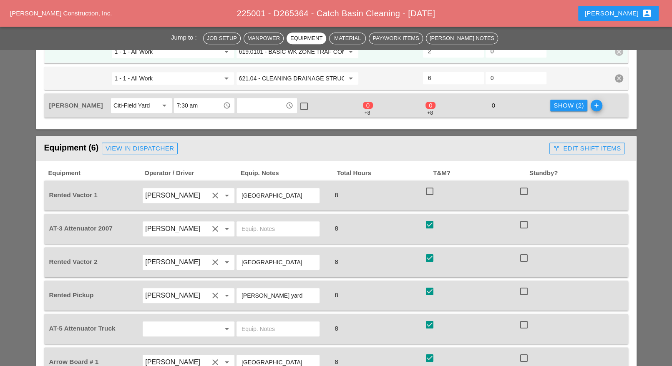
scroll to position [574, 0]
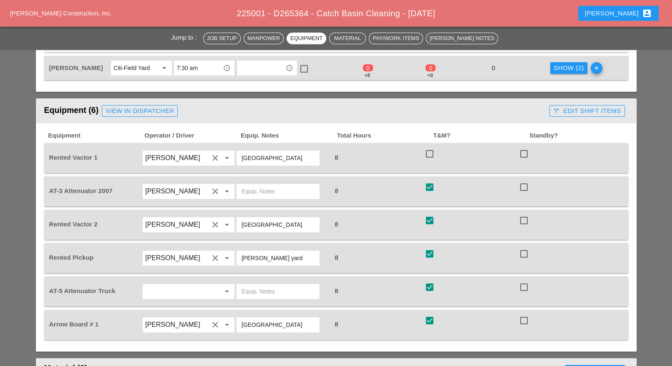
click at [580, 106] on div "call_split Edit Shift Items" at bounding box center [587, 111] width 68 height 10
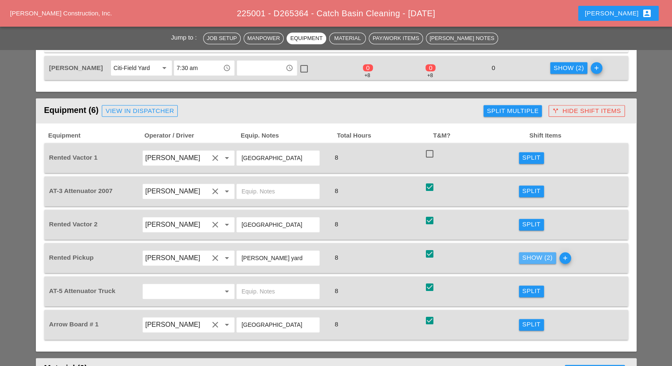
click at [529, 253] on div "Show (2)" at bounding box center [538, 258] width 30 height 10
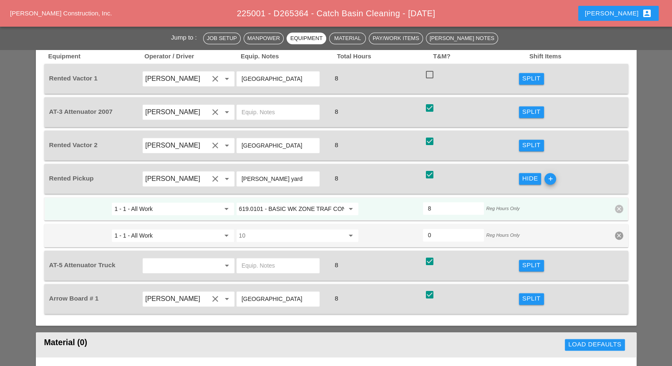
scroll to position [678, 0]
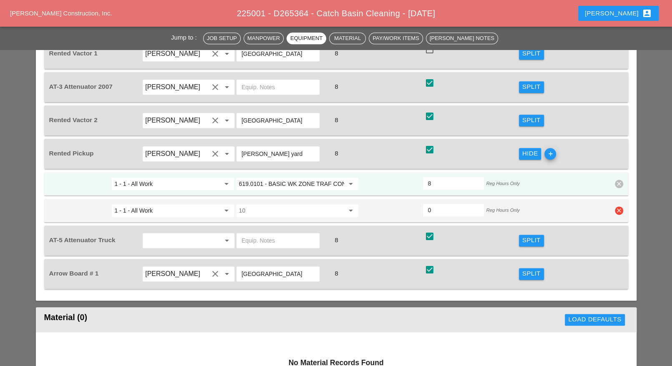
click at [620, 207] on icon "clear" at bounding box center [619, 211] width 8 height 8
click at [620, 181] on div "Confirm delete" at bounding box center [619, 179] width 40 height 10
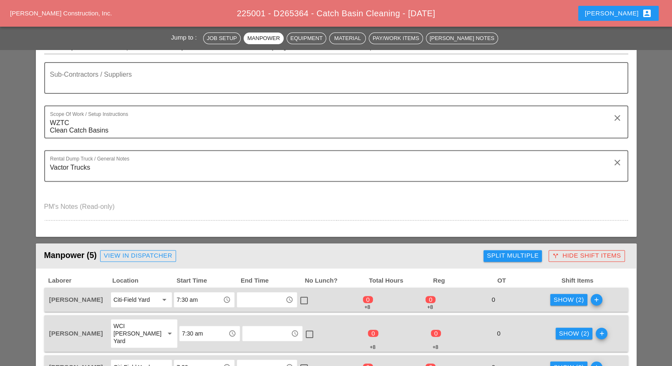
scroll to position [0, 0]
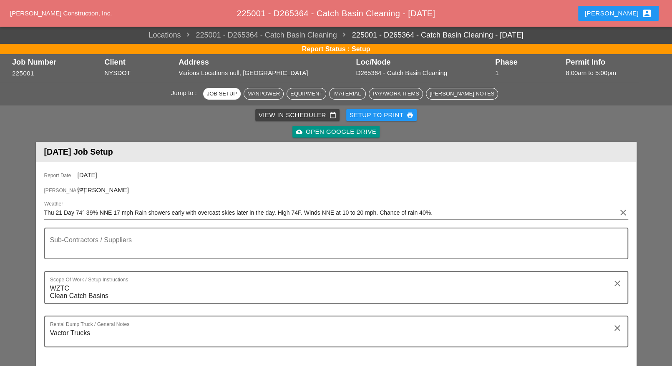
click at [273, 111] on div "View in Scheduler calendar_today" at bounding box center [298, 116] width 78 height 10
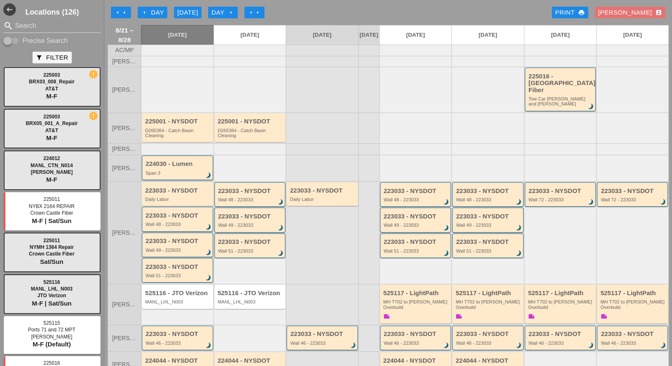
scroll to position [52, 0]
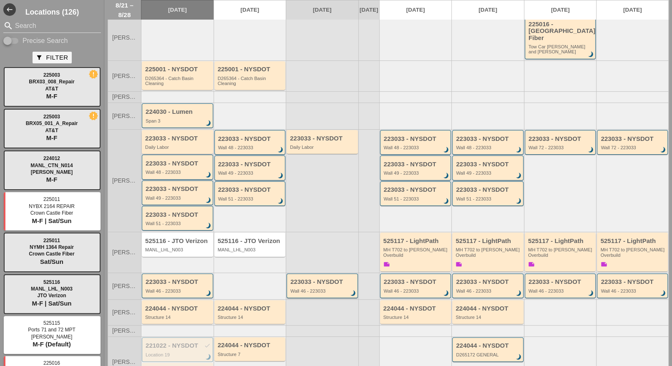
click at [170, 145] on div "Daily Labor" at bounding box center [178, 147] width 66 height 5
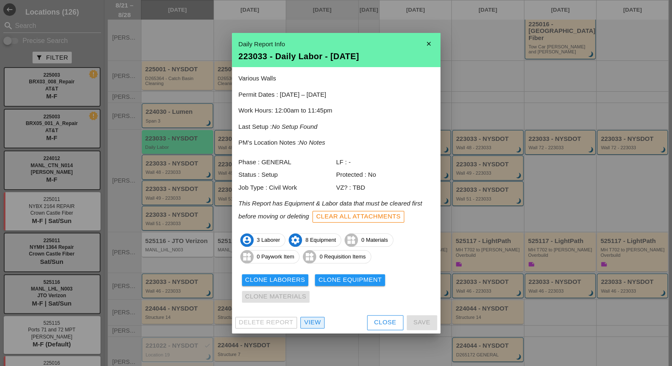
drag, startPoint x: 318, startPoint y: 321, endPoint x: 313, endPoint y: 305, distance: 16.8
click at [317, 321] on div "View" at bounding box center [312, 323] width 17 height 10
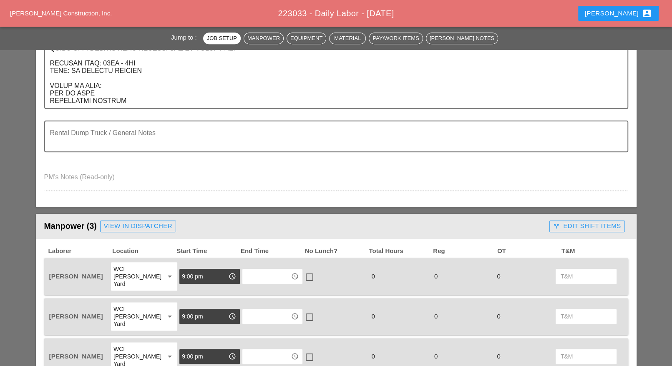
scroll to position [626, 0]
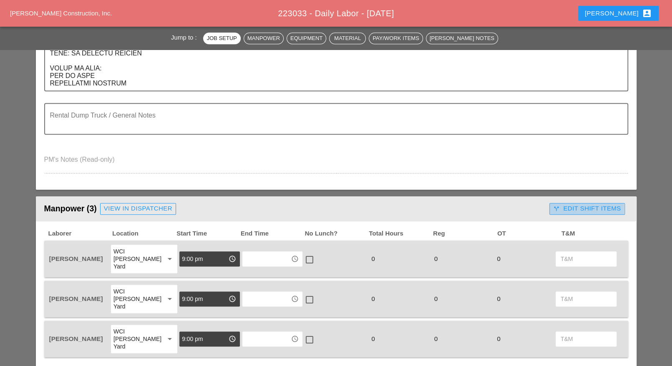
click at [562, 210] on div "call_split Edit Shift Items" at bounding box center [587, 209] width 68 height 10
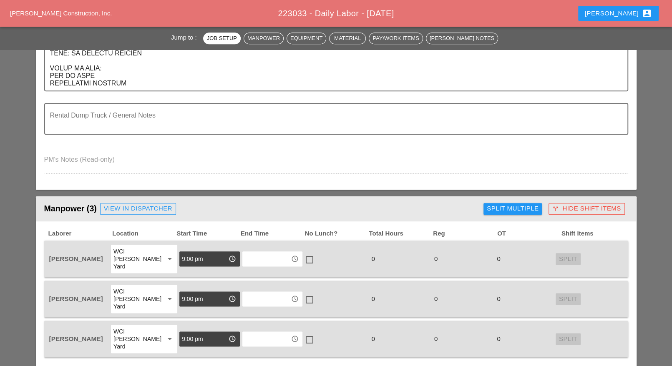
click at [522, 210] on div "Split Multiple" at bounding box center [513, 209] width 52 height 10
click at [482, 208] on div at bounding box center [479, 209] width 14 height 14
checkbox input "true"
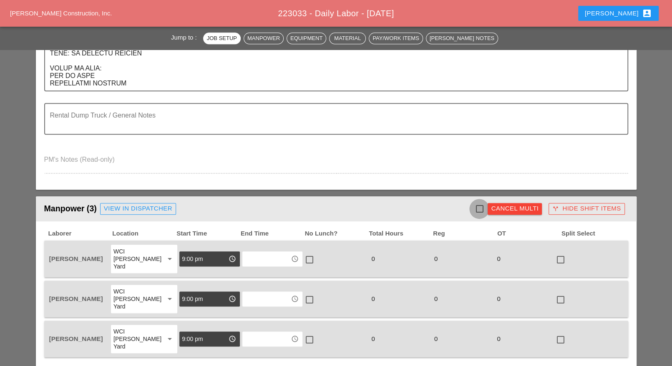
checkbox input "true"
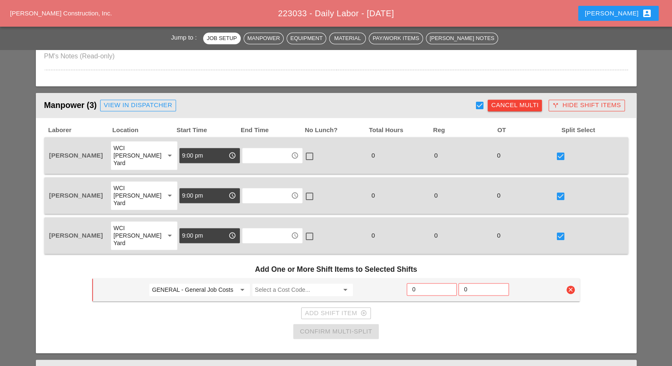
scroll to position [730, 0]
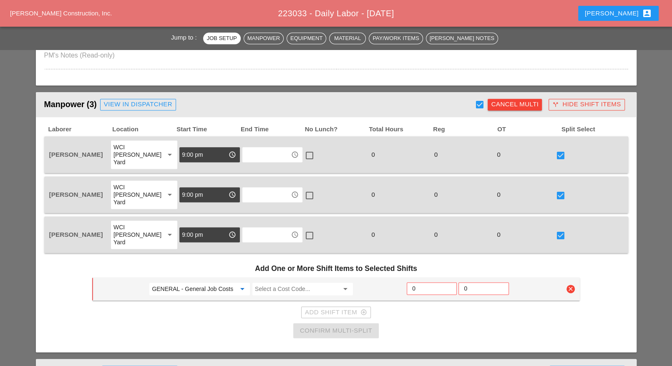
click at [192, 283] on input "GENERAL - General Job Costs" at bounding box center [194, 289] width 84 height 13
click at [185, 280] on div "51 - Phase 51" at bounding box center [200, 282] width 88 height 10
type input "51 - Phase 51"
click at [263, 283] on input "Select a Cost Code..." at bounding box center [297, 289] width 84 height 13
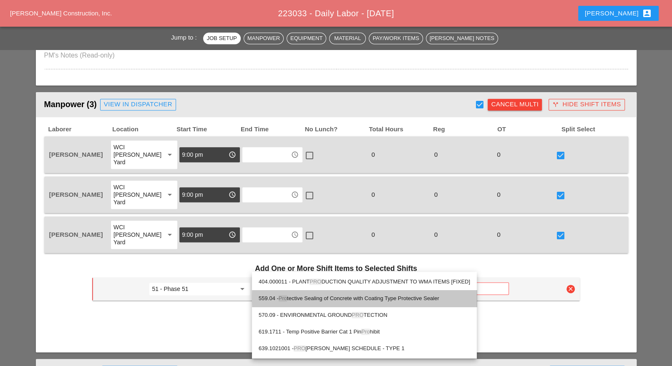
click at [304, 296] on div "559.04 - Pro tective Sealing of Concrete with Coating Type Protective Sealer" at bounding box center [365, 299] width 212 height 10
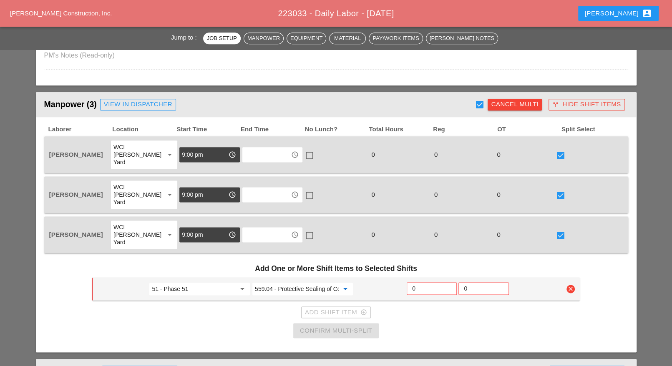
type input "559.04 - Protective Sealing of Concrete with Coating Type Protective Sealer"
drag, startPoint x: 222, startPoint y: 262, endPoint x: 256, endPoint y: 269, distance: 34.5
click at [222, 283] on input "51 - Phase 51" at bounding box center [194, 289] width 84 height 13
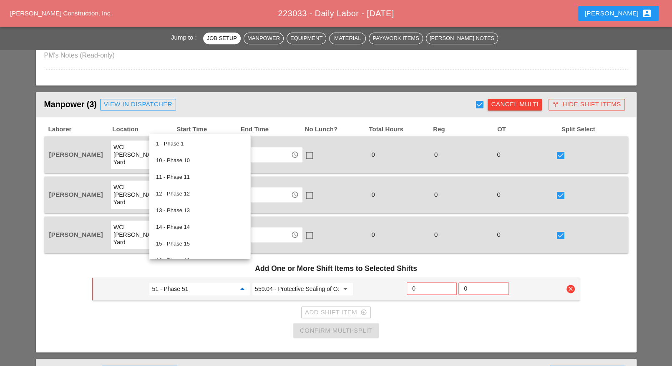
click at [269, 283] on input "559.04 - Protective Sealing of Concrete with Coating Type Protective Sealer" at bounding box center [297, 289] width 84 height 13
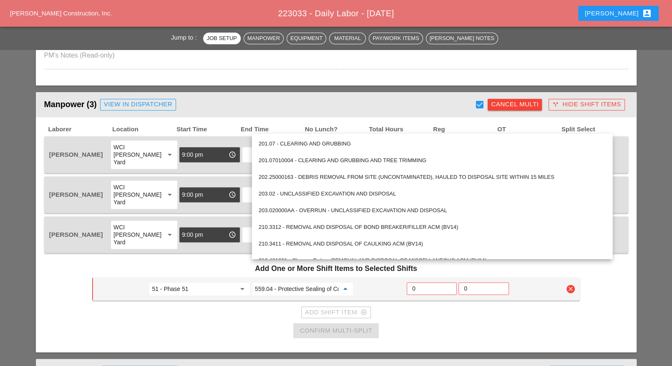
click at [421, 282] on input "0" at bounding box center [431, 288] width 39 height 13
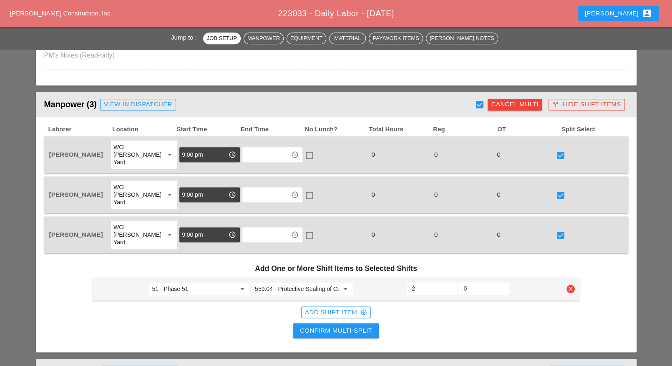
type input "2"
click at [342, 308] on div "Add Shift Item add_circle_outline" at bounding box center [336, 313] width 62 height 10
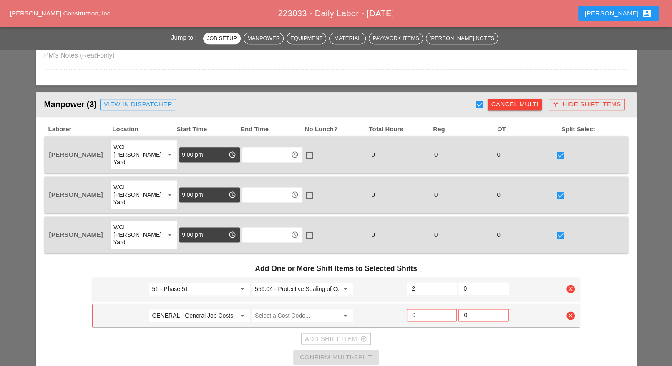
click at [205, 309] on input "GENERAL - General Job Costs" at bounding box center [194, 315] width 84 height 13
click at [188, 308] on div "49 - Phase 49" at bounding box center [200, 308] width 88 height 10
type input "49 - Phase 49"
click at [259, 309] on input "Select a Cost Code..." at bounding box center [297, 315] width 84 height 13
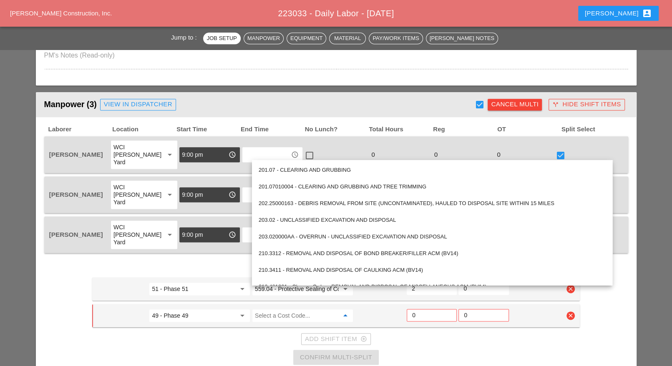
paste input "559.04 - Protective Sealing of Concrete with Coating Type Protective Sealer"
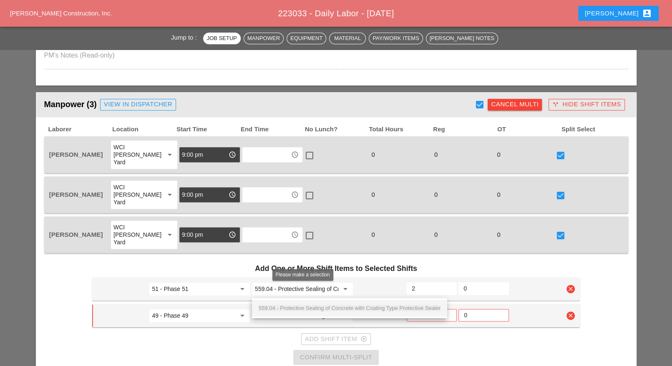
scroll to position [0, 111]
click at [284, 306] on span "559.04 - Protective Sealing of Concrete with Coating Type Protective Sealer" at bounding box center [350, 308] width 182 height 6
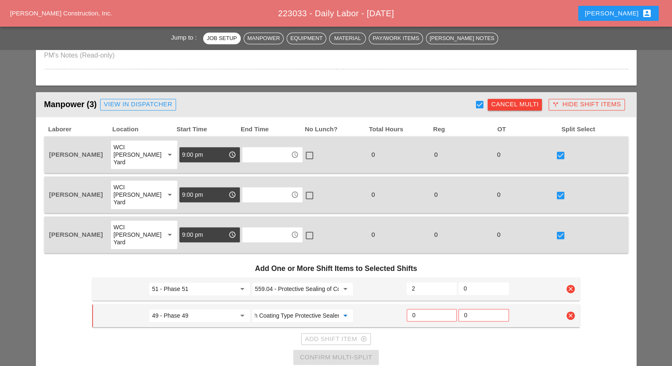
type input "559.04 - Protective Sealing of Concrete with Coating Type Protective Sealer"
click at [418, 309] on input "0" at bounding box center [431, 315] width 39 height 13
type input "2"
click at [353, 335] on div "Add Shift Item add_circle_outline" at bounding box center [336, 340] width 62 height 10
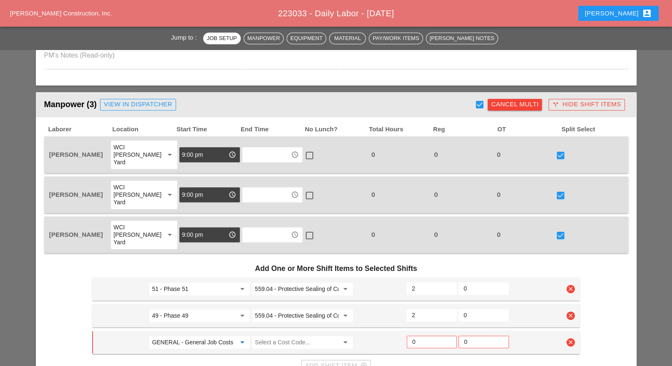
click at [205, 336] on input "GENERAL - General Job Costs" at bounding box center [194, 342] width 84 height 13
drag, startPoint x: 195, startPoint y: 333, endPoint x: 214, endPoint y: 334, distance: 18.8
click at [196, 333] on div "48 - Phase 48" at bounding box center [200, 335] width 88 height 10
type input "48 - Phase 48"
click at [272, 336] on input "Select a Cost Code..." at bounding box center [297, 342] width 84 height 13
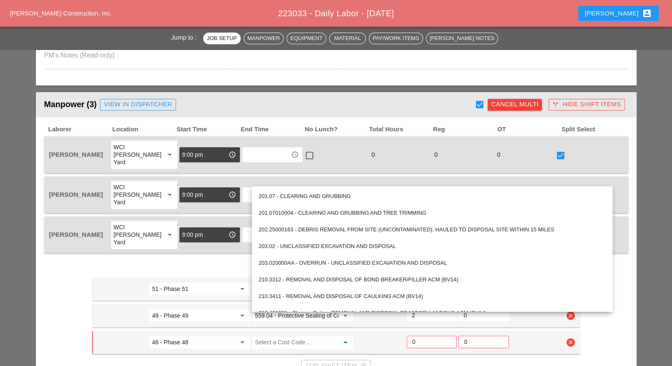
paste input "559.04 - Protective Sealing of Concrete with Coating Type Protective Sealer"
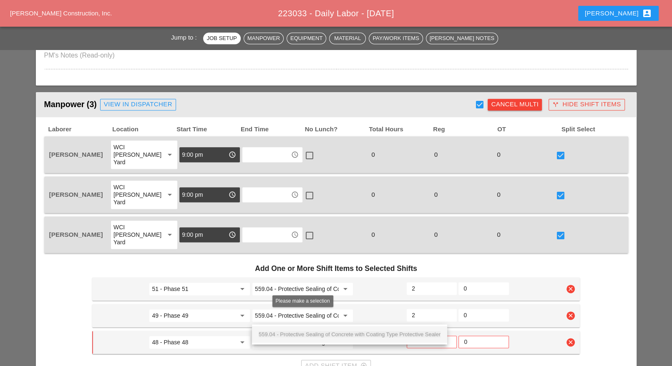
scroll to position [0, 111]
click at [293, 332] on span "559.04 - Protective Sealing of Concrete with Coating Type Protective Sealer" at bounding box center [350, 334] width 182 height 6
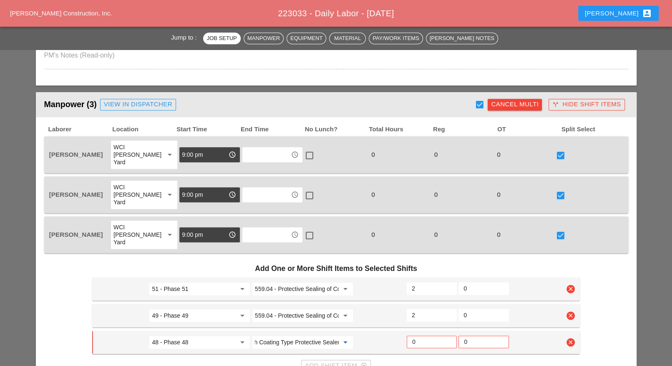
type input "559.04 - Protective Sealing of Concrete with Coating Type Protective Sealer"
click at [418, 336] on input "0" at bounding box center [431, 342] width 39 height 13
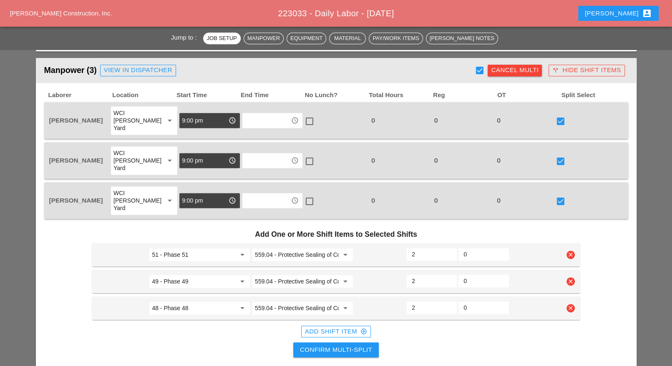
scroll to position [783, 0]
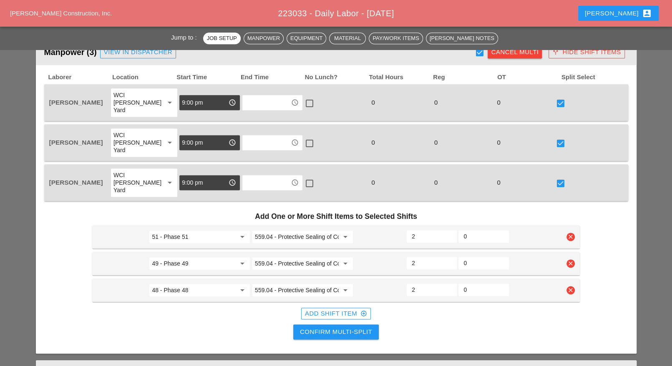
type input "2"
click at [336, 309] on div "Add Shift Item add_circle_outline" at bounding box center [336, 314] width 62 height 10
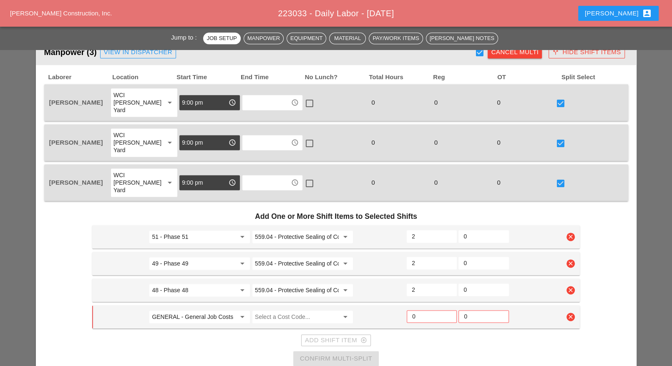
click at [203, 311] on input "GENERAL - General Job Costs" at bounding box center [194, 317] width 84 height 13
click at [188, 308] on div "51 - Phase 51" at bounding box center [200, 308] width 88 height 10
type input "51 - Phase 51"
click at [265, 311] on input "Select a Cost Code..." at bounding box center [297, 317] width 84 height 13
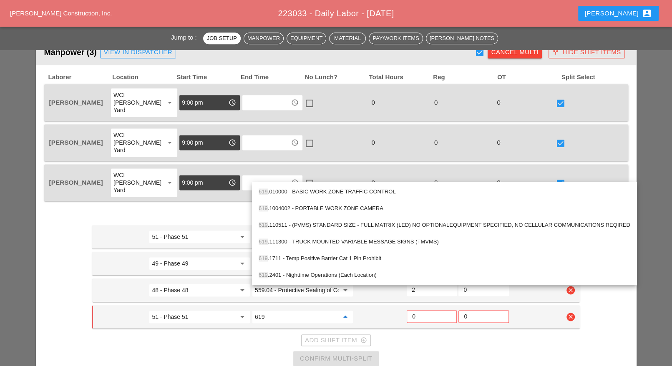
click at [309, 192] on div "619 .010000 - BASIC WORK ZONE TRAFFIC CONTROL" at bounding box center [445, 192] width 372 height 10
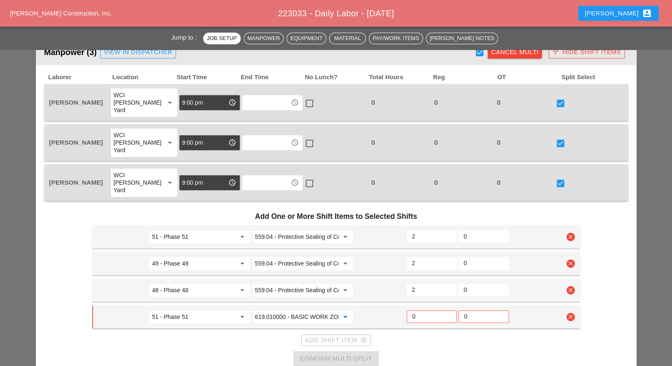
type input "619.010000 - BASIC WORK ZONE TRAFFIC CONTROL"
click at [418, 310] on input "0" at bounding box center [431, 316] width 39 height 13
type input "1"
drag, startPoint x: 349, startPoint y: 330, endPoint x: 372, endPoint y: 322, distance: 23.9
click at [350, 354] on div "Confirm Multi-Split" at bounding box center [336, 359] width 72 height 10
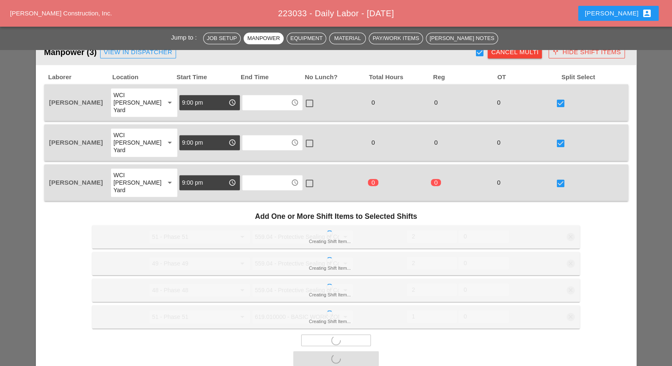
scroll to position [991, 0]
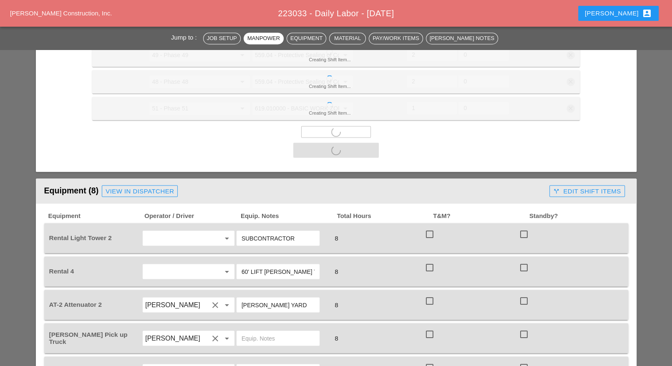
click at [431, 227] on div at bounding box center [430, 234] width 14 height 14
checkbox input "true"
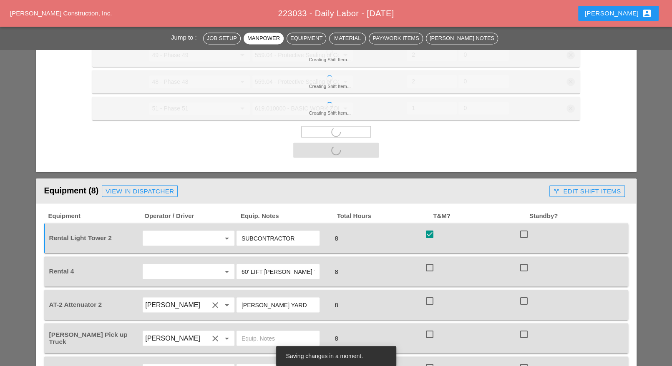
click at [429, 260] on div at bounding box center [430, 267] width 14 height 14
checkbox input "true"
click at [428, 294] on div at bounding box center [430, 301] width 14 height 14
checkbox input "true"
checkbox input "false"
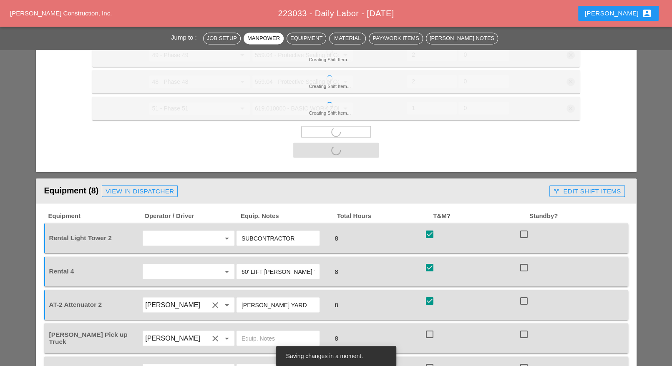
checkbox input "false"
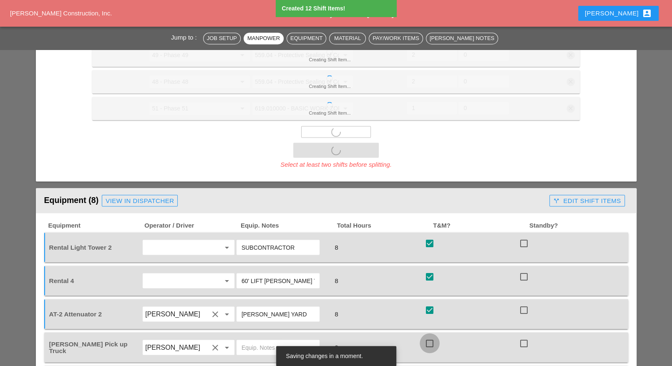
click at [428, 336] on div at bounding box center [430, 343] width 14 height 14
checkbox input "true"
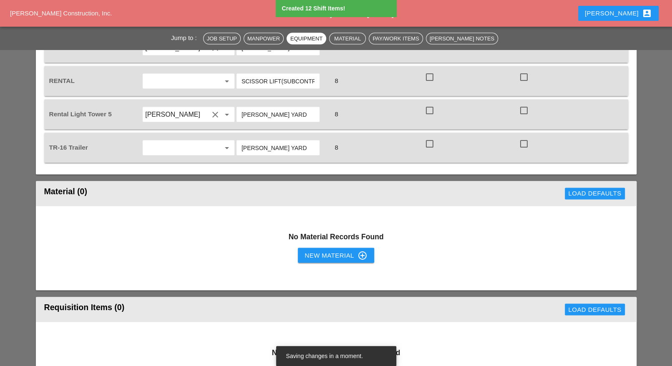
scroll to position [973, 0]
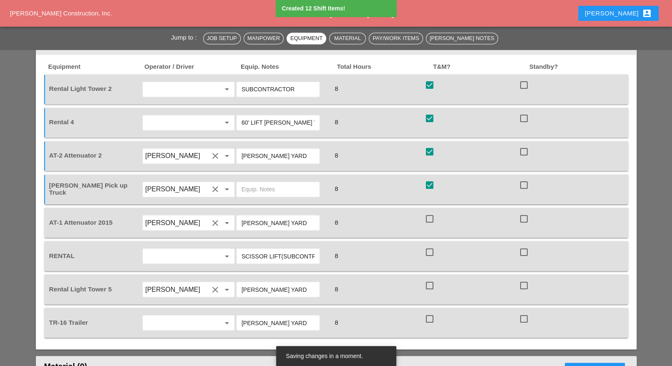
click at [430, 212] on div at bounding box center [430, 219] width 14 height 14
checkbox input "true"
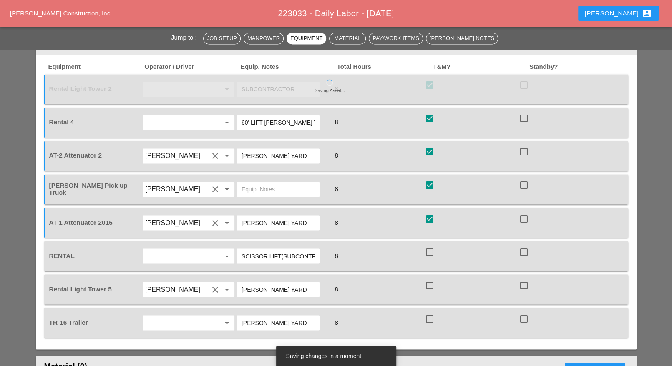
click at [429, 245] on div at bounding box center [430, 252] width 14 height 14
checkbox input "true"
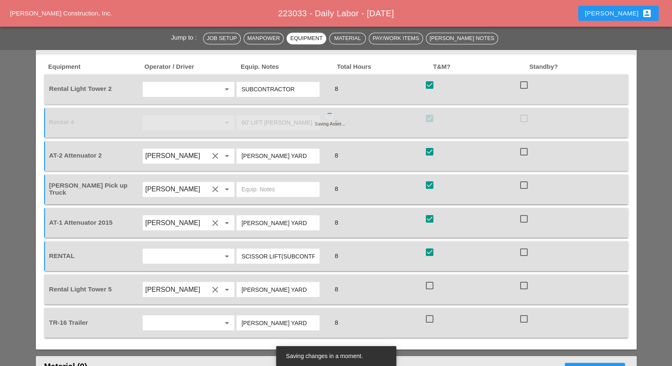
click at [430, 278] on div at bounding box center [430, 285] width 14 height 14
checkbox input "true"
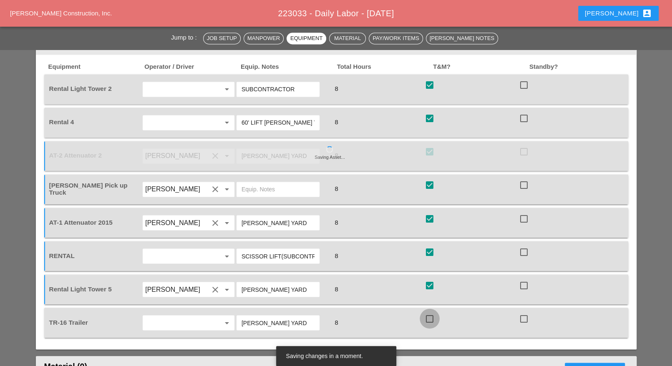
click at [431, 312] on div at bounding box center [430, 319] width 14 height 14
checkbox input "true"
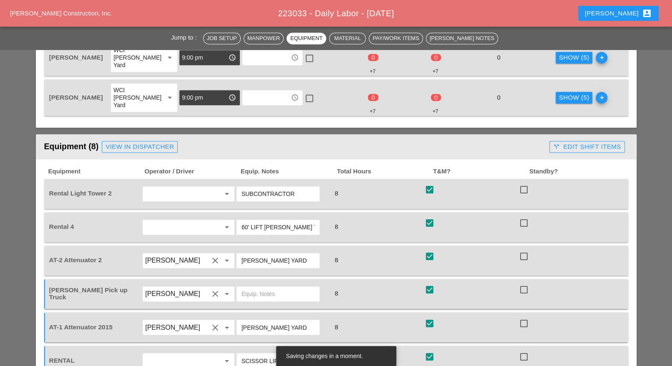
scroll to position [920, 0]
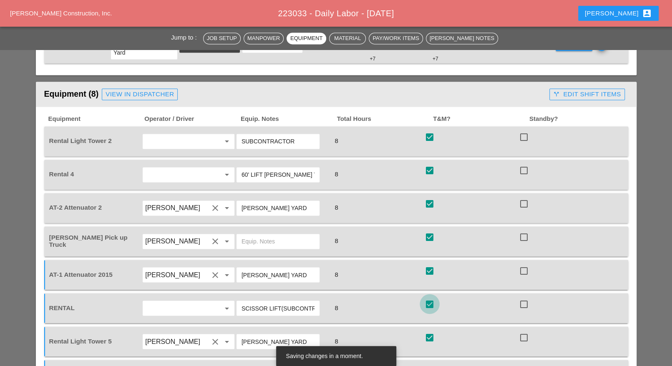
click at [430, 297] on div at bounding box center [430, 304] width 14 height 14
checkbox input "false"
click at [525, 297] on div at bounding box center [524, 304] width 14 height 14
checkbox input "true"
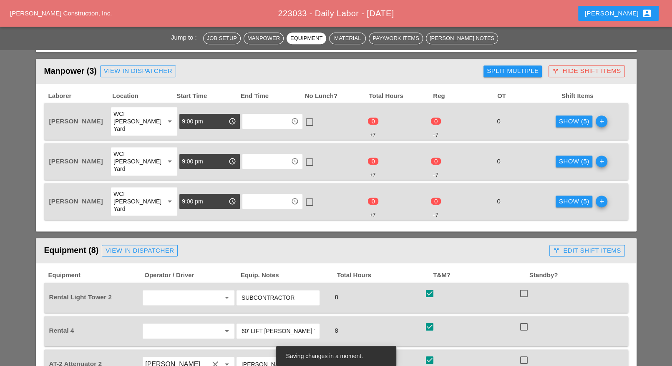
scroll to position [659, 0]
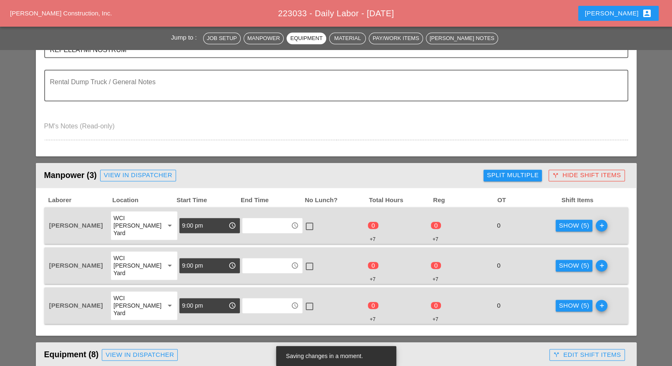
click at [559, 222] on div "Show (5)" at bounding box center [574, 226] width 30 height 10
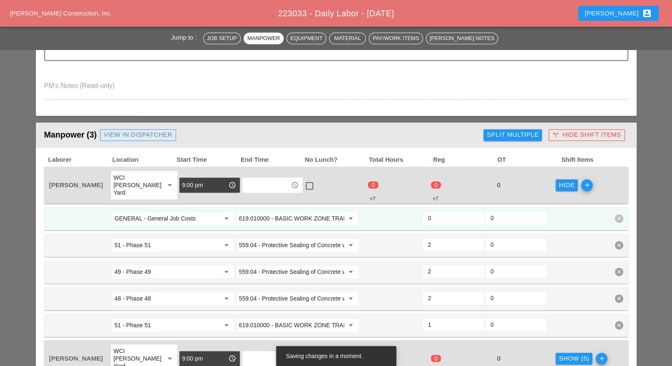
scroll to position [712, 0]
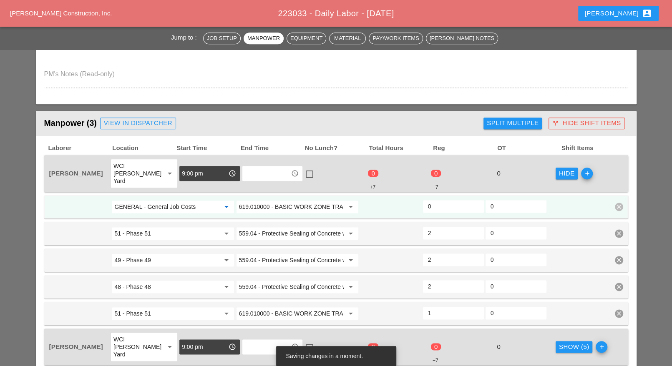
click at [193, 200] on input "GENERAL - General Job Costs" at bounding box center [166, 206] width 105 height 13
click at [184, 216] on div "49 - Phase 49" at bounding box center [173, 215] width 109 height 10
type input "49 - Phase 49"
click at [441, 200] on input "0" at bounding box center [453, 206] width 51 height 13
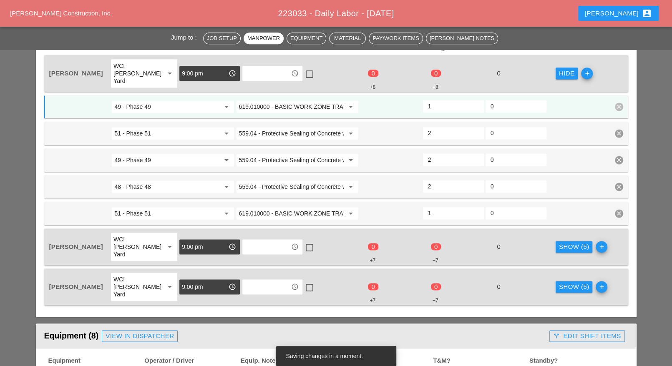
scroll to position [816, 0]
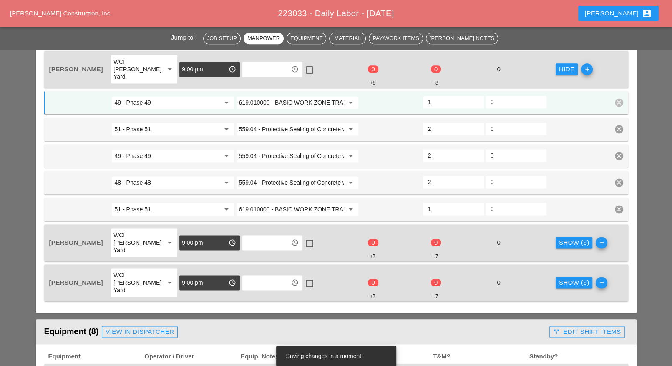
type input "1"
click at [559, 238] on div "Show (5)" at bounding box center [574, 243] width 30 height 10
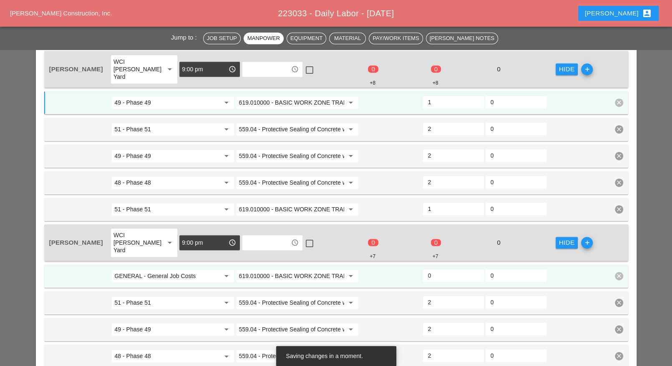
click at [275, 270] on input "619.010000 - BASIC WORK ZONE TRAFFIC CONTROL" at bounding box center [291, 276] width 105 height 13
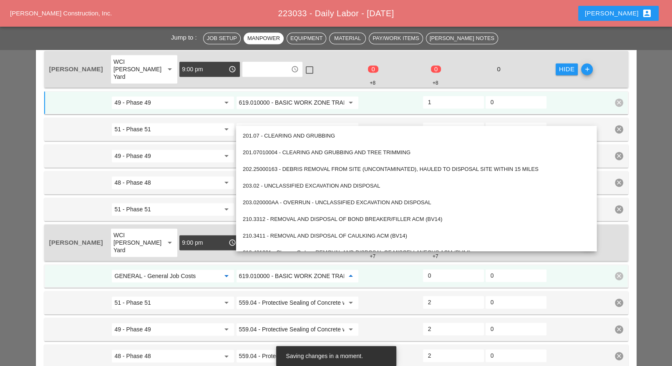
click at [206, 270] on input "GENERAL - General Job Costs" at bounding box center [166, 276] width 105 height 13
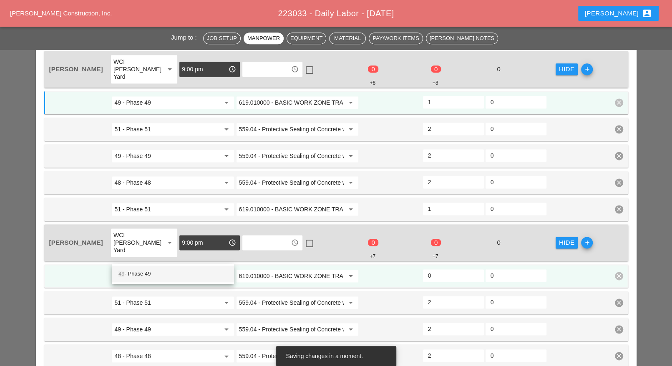
click at [192, 270] on div "49 - Phase 49" at bounding box center [173, 274] width 109 height 10
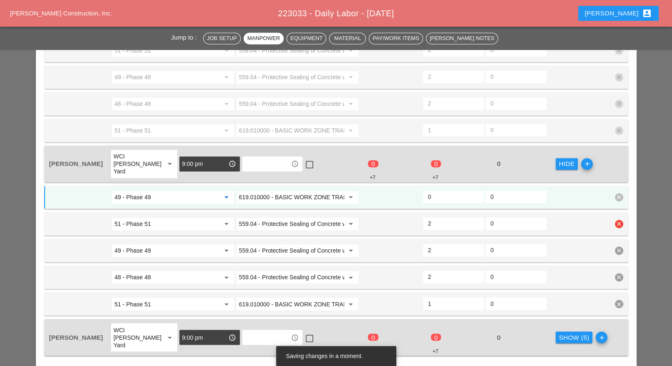
scroll to position [973, 0]
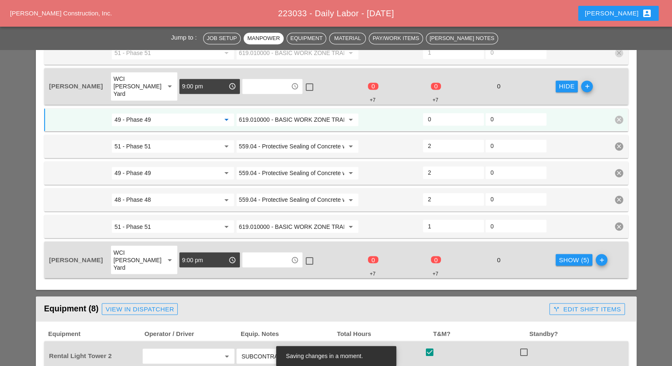
type input "49 - Phase 49"
click at [559, 255] on div "Show (5)" at bounding box center [574, 260] width 30 height 10
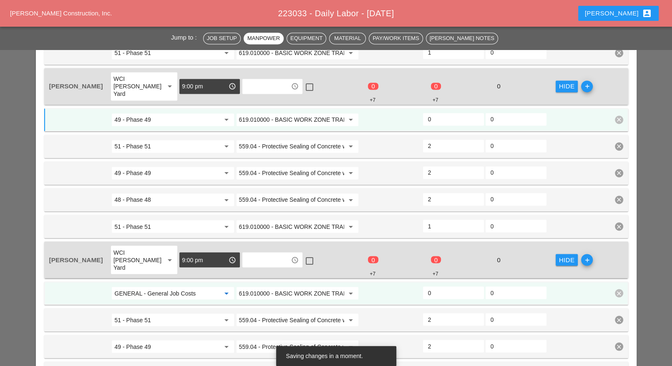
click at [206, 287] on input "GENERAL - General Job Costs" at bounding box center [166, 293] width 105 height 13
click at [187, 278] on div "49 - Phase 49" at bounding box center [173, 281] width 109 height 10
type input "49 - Phase 49"
click at [437, 286] on input "0" at bounding box center [453, 292] width 51 height 13
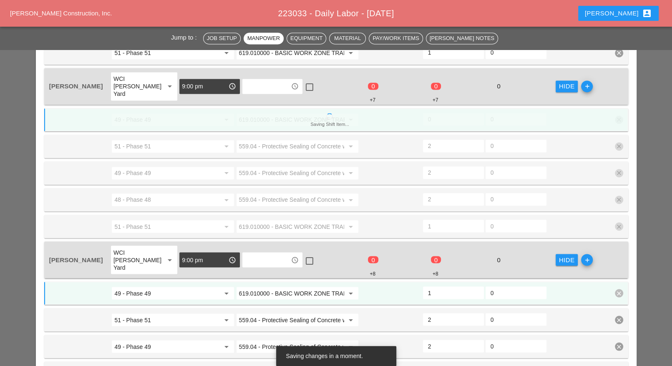
type input "1"
click at [444, 113] on div "0" at bounding box center [453, 119] width 61 height 13
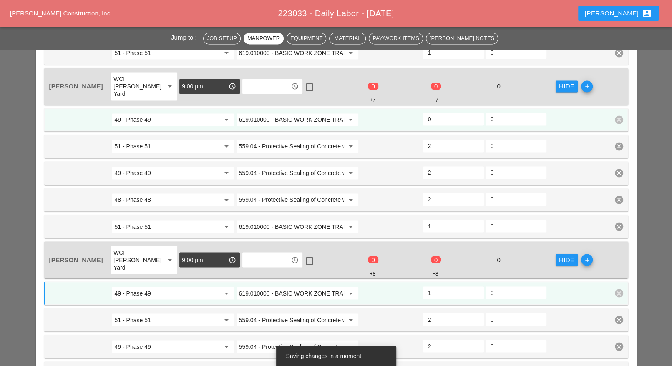
click at [442, 113] on input "0" at bounding box center [453, 119] width 51 height 13
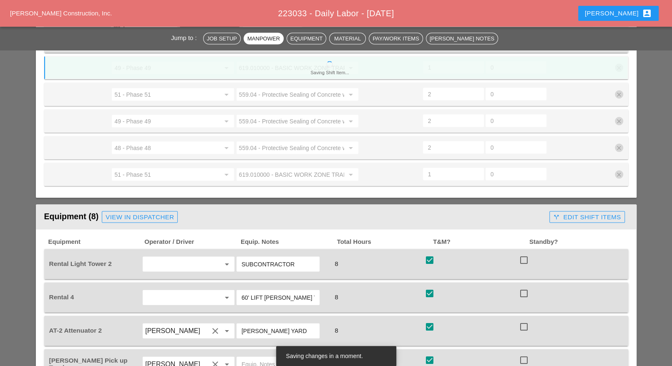
scroll to position [1233, 0]
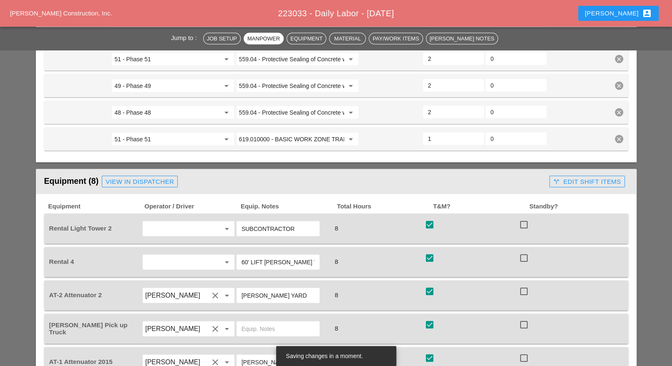
type input "1"
click at [561, 177] on div "call_split Edit Shift Items" at bounding box center [587, 182] width 68 height 10
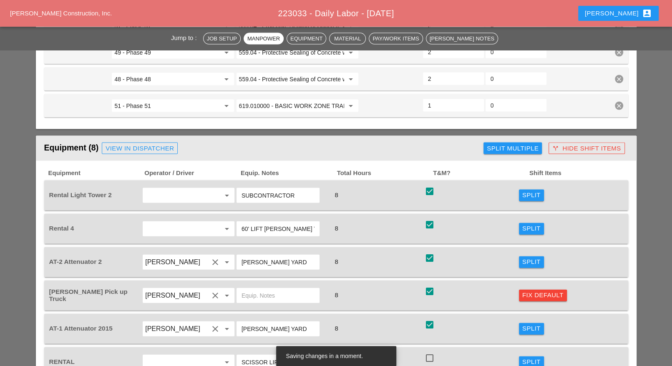
scroll to position [1286, 0]
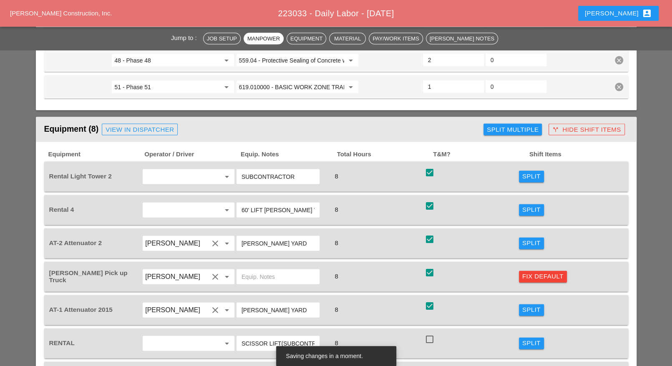
click at [539, 272] on div "Fix Default" at bounding box center [543, 277] width 41 height 10
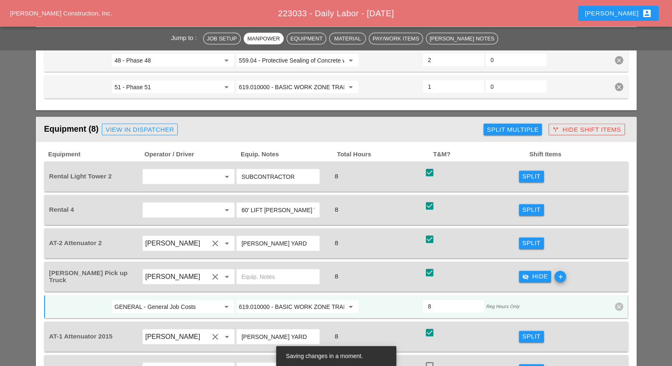
scroll to position [1233, 0]
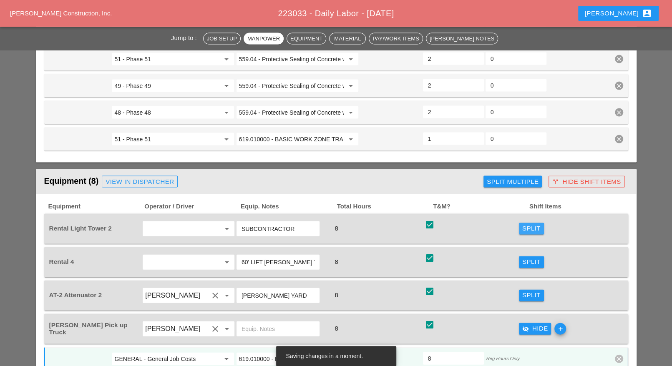
drag, startPoint x: 533, startPoint y: 197, endPoint x: 406, endPoint y: 207, distance: 127.3
click at [532, 224] on div "Split" at bounding box center [532, 229] width 18 height 10
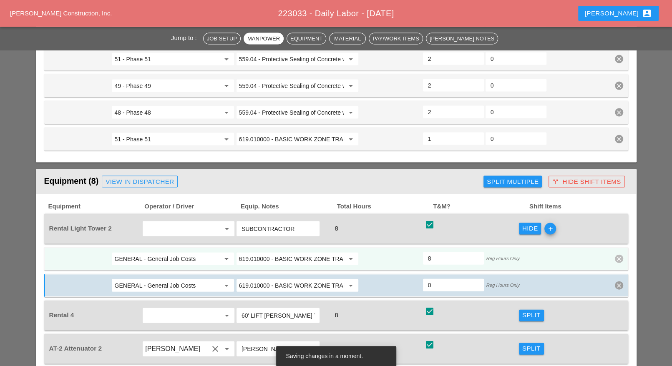
click at [272, 253] on input "619.010000 - BASIC WORK ZONE TRAFFIC CONTROL" at bounding box center [291, 259] width 105 height 13
click at [287, 240] on div "619.2401 - Nigh ttime Operations (Each Location)" at bounding box center [301, 244] width 116 height 10
type input "619.2401 - Nighttime Operations (Each Location)"
click at [257, 253] on input "619.2401 - Nighttime Operations (Each Location)" at bounding box center [291, 259] width 105 height 13
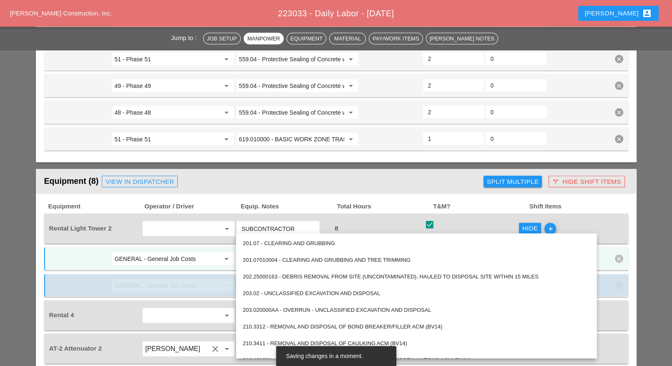
drag, startPoint x: 250, startPoint y: 225, endPoint x: 232, endPoint y: 225, distance: 18.0
click at [250, 253] on input "619.2401 - Nighttime Operations (Each Location)" at bounding box center [291, 259] width 105 height 13
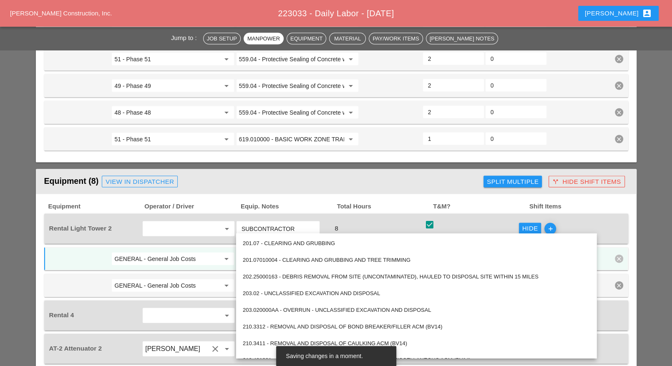
click at [221, 254] on div "arrow_drop_down" at bounding box center [226, 259] width 12 height 10
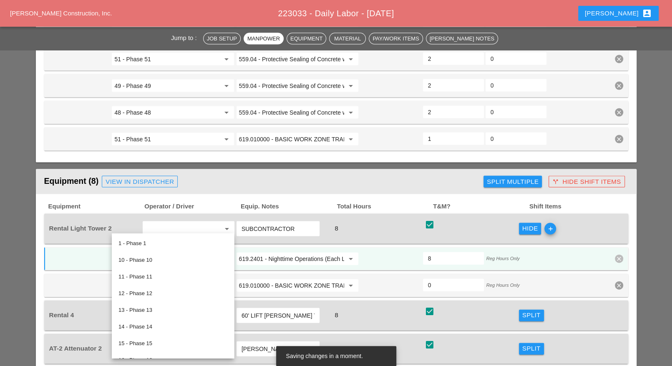
click at [251, 253] on input "619.2401 - Nighttime Operations (Each Location)" at bounding box center [291, 259] width 105 height 13
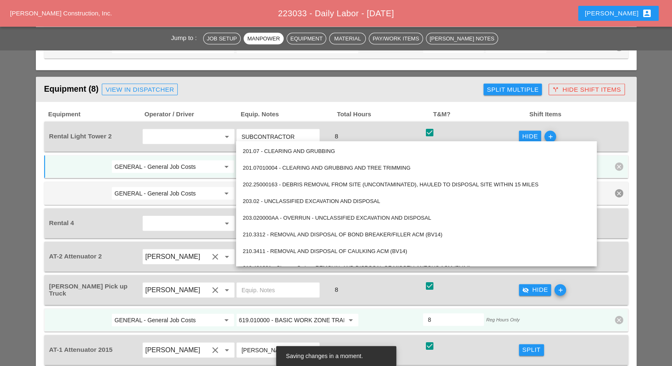
scroll to position [1338, 0]
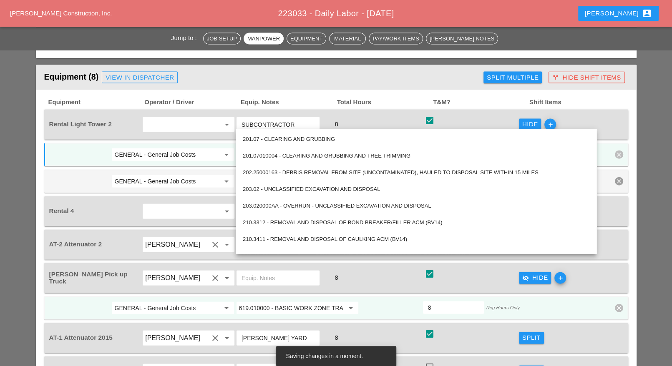
click at [376, 301] on div at bounding box center [391, 308] width 63 height 15
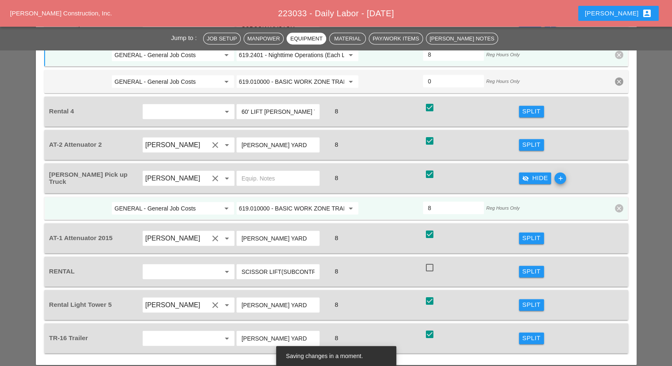
scroll to position [1442, 0]
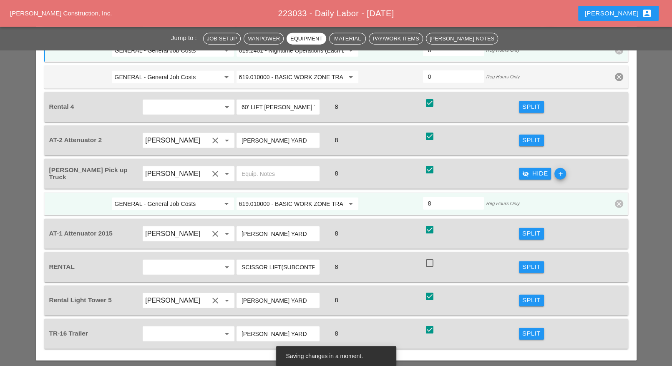
click at [531, 296] on div "Split" at bounding box center [532, 301] width 18 height 10
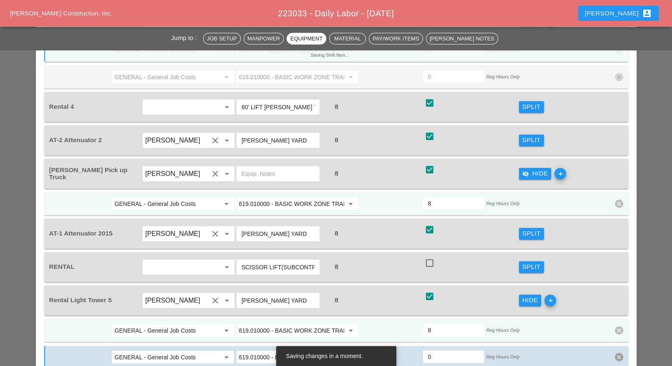
click at [297, 324] on input "619.010000 - BASIC WORK ZONE TRAFFIC CONTROL" at bounding box center [291, 330] width 105 height 13
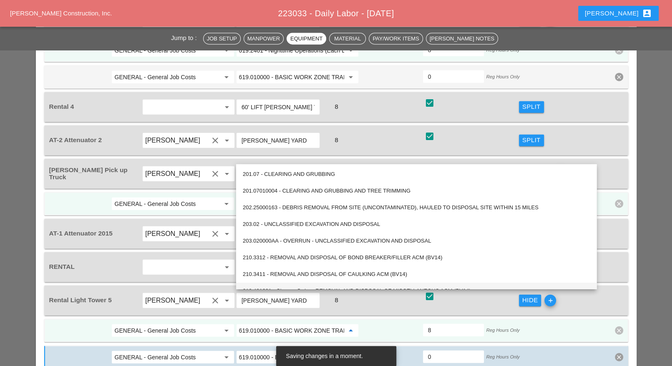
paste input "2401 - Nighttime Operations (Each Location)"
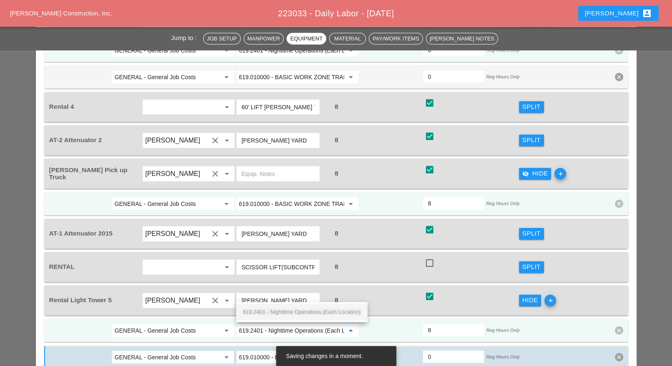
scroll to position [0, 21]
click at [296, 306] on div "619.2401 - Nighttime Operations (Each Location)" at bounding box center [302, 312] width 118 height 17
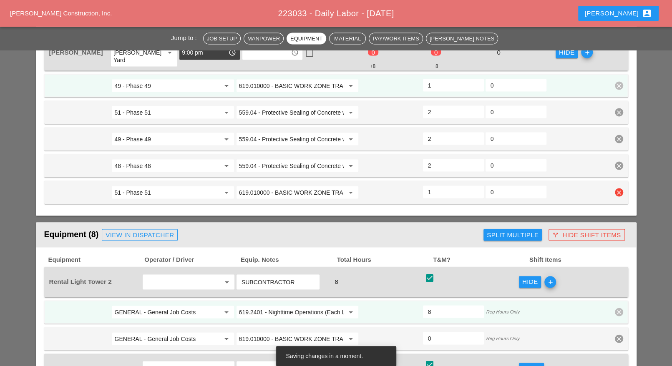
scroll to position [1129, 0]
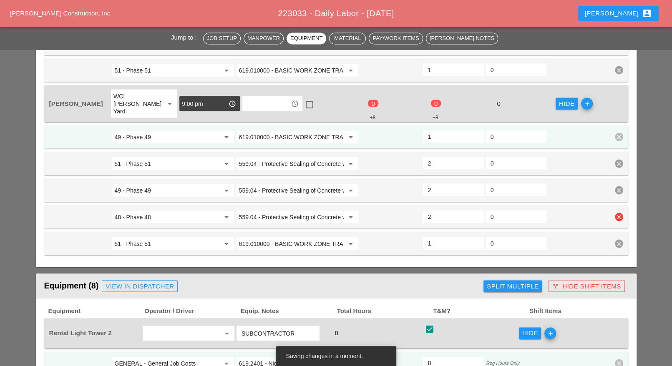
type input "619.2401 - Nighttime Operations (Each Location)"
click at [306, 210] on input "559.04 - Protective Sealing of Concrete with Coating Type Protective Sealer" at bounding box center [291, 216] width 105 height 13
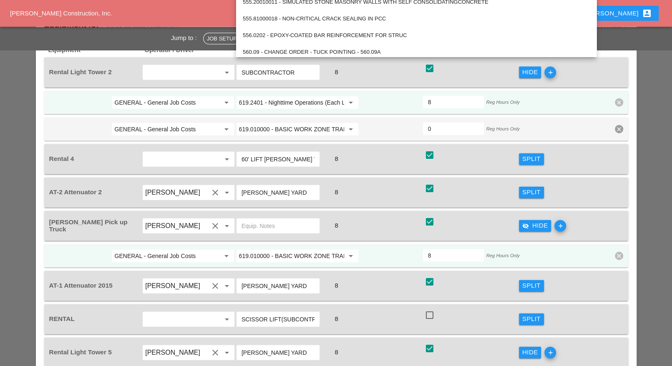
scroll to position [1494, 0]
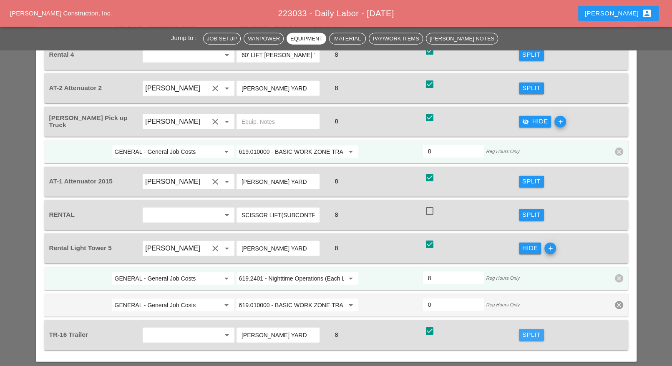
click at [522, 330] on button "Split" at bounding box center [531, 336] width 25 height 12
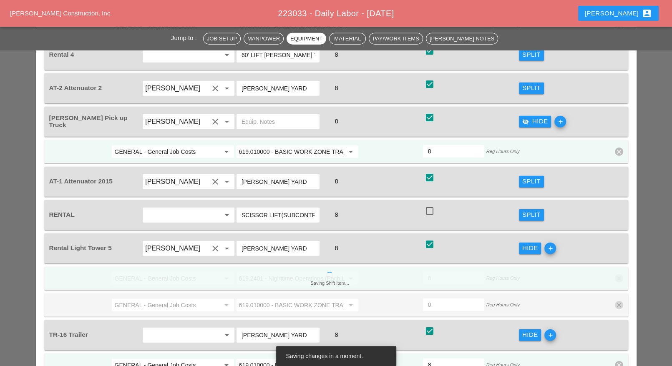
scroll to position [1599, 0]
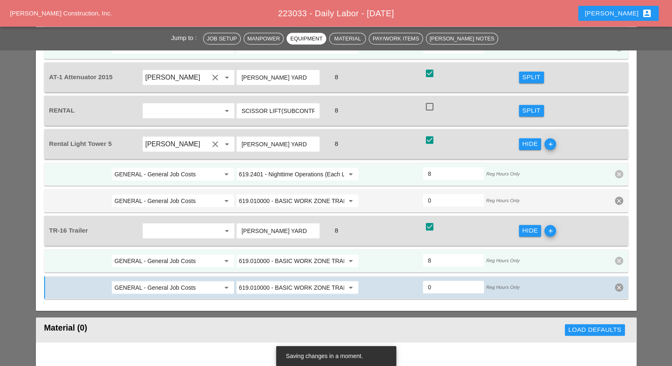
click at [552, 225] on icon "add" at bounding box center [551, 231] width 12 height 12
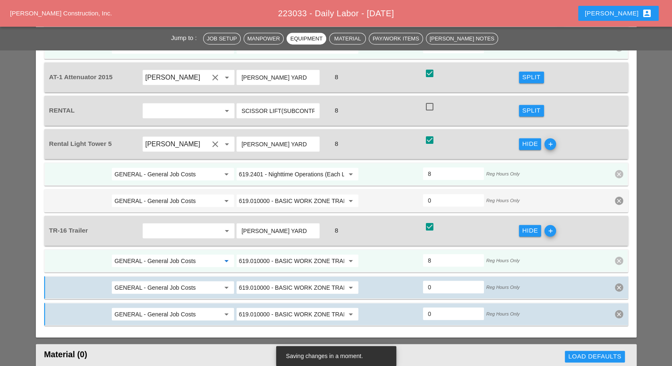
click at [177, 255] on input "GENERAL - General Job Costs" at bounding box center [166, 261] width 105 height 13
click at [158, 245] on div "51 - Phase 51" at bounding box center [173, 242] width 109 height 10
type input "51 - Phase 51"
click at [161, 281] on input "GENERAL - General Job Costs" at bounding box center [166, 287] width 105 height 13
click at [157, 266] on div "49 - Phase 49" at bounding box center [173, 268] width 109 height 10
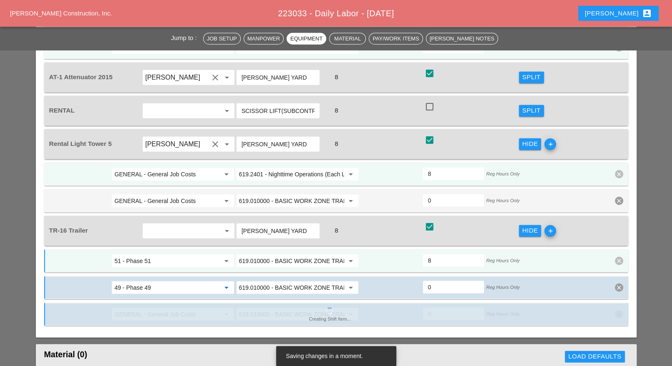
type input "49 - Phase 49"
click at [156, 308] on div "GENERAL - General Job Costs arrow_drop_down" at bounding box center [172, 314] width 123 height 13
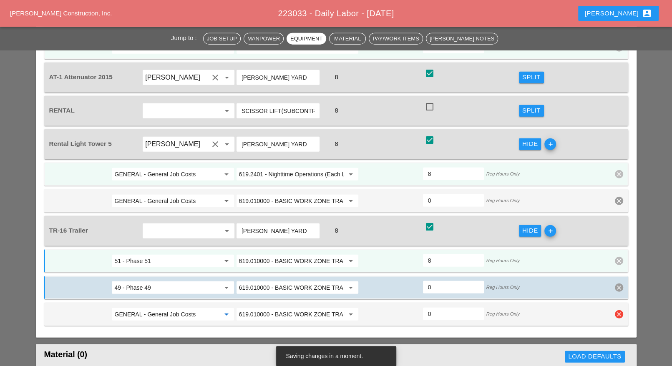
click at [157, 308] on input "GENERAL - General Job Costs" at bounding box center [166, 314] width 105 height 13
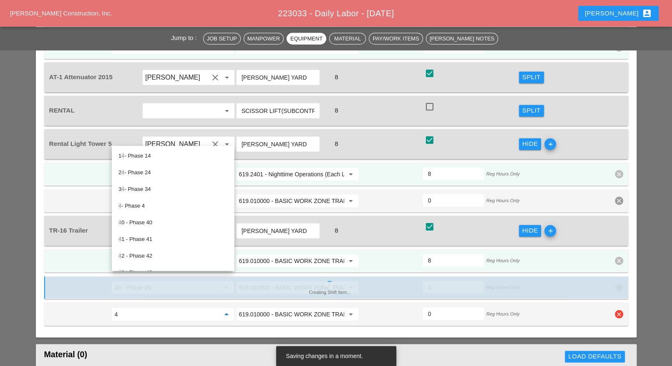
click at [138, 308] on input "4" at bounding box center [166, 314] width 105 height 13
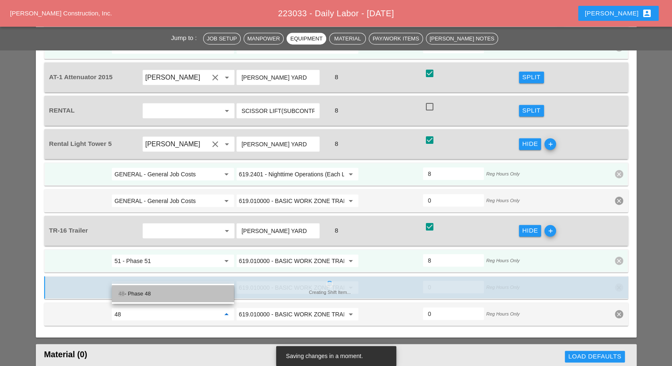
click at [137, 291] on div "48 - Phase 48" at bounding box center [173, 294] width 109 height 10
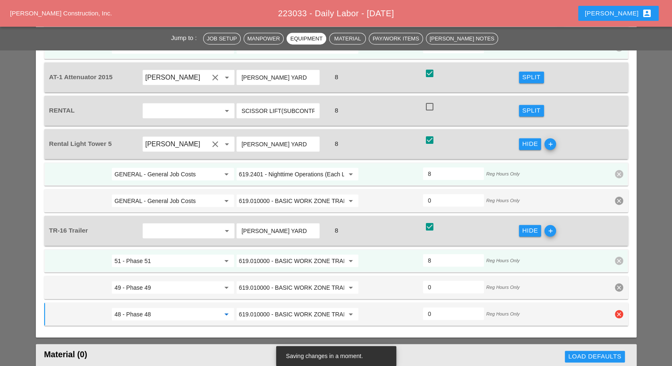
type input "48 - Phase 48"
click at [259, 308] on input "619.010000 - BASIC WORK ZONE TRAFFIC CONTROL" at bounding box center [291, 314] width 105 height 13
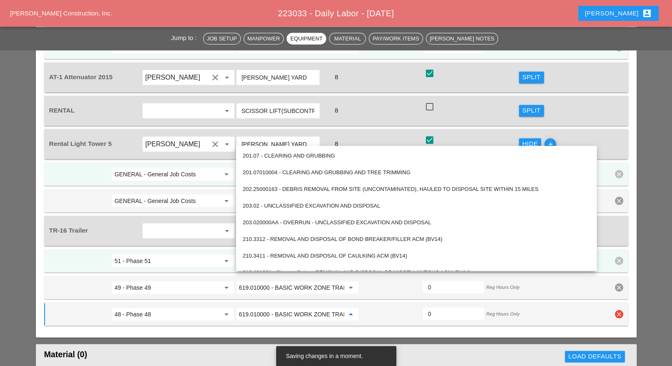
paste input "559.04 - Protective Sealing of Concrete with Coating Type Protective Sealer"
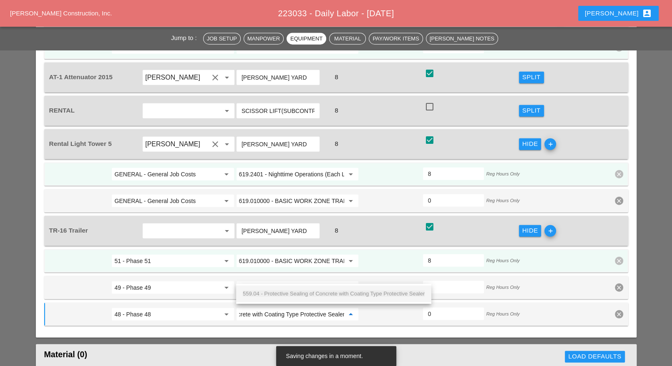
drag, startPoint x: 258, startPoint y: 291, endPoint x: 267, endPoint y: 266, distance: 27.1
click at [258, 291] on span "559.04 - Protective Sealing of Concrete with Coating Type Protective Sealer" at bounding box center [334, 294] width 182 height 6
type input "559.04 - Protective Sealing of Concrete with Coating Type Protective Sealer"
click at [270, 281] on input "619.010000 - BASIC WORK ZONE TRAFFIC CONTROL" at bounding box center [291, 287] width 105 height 13
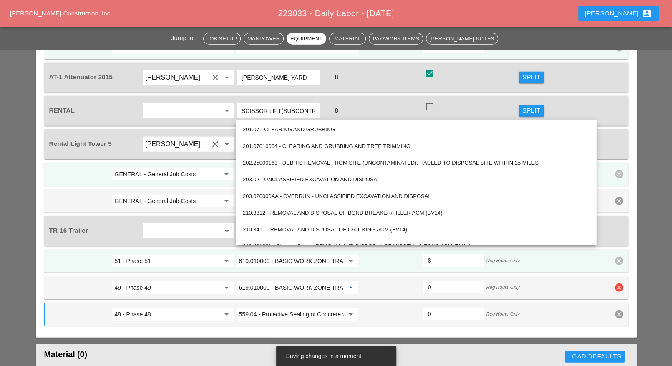
paste input "559.04 - Protective Sealing of Concrete with Coating Type Protective Sealer"
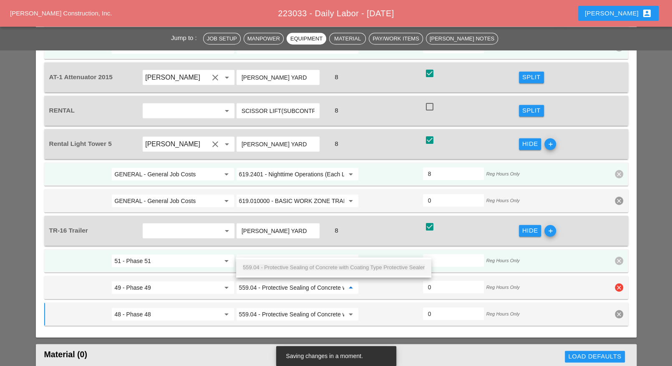
scroll to position [0, 90]
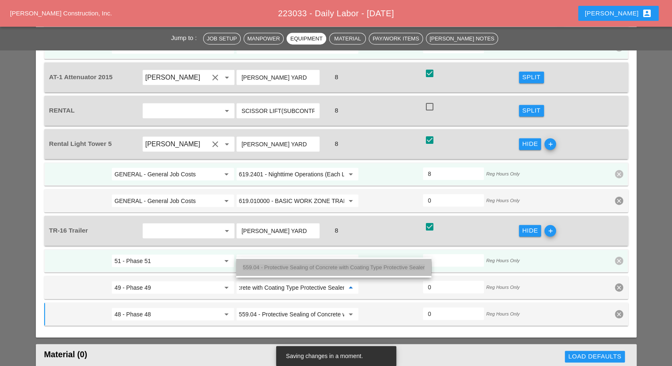
click at [265, 264] on div "559.04 - Protective Sealing of Concrete with Coating Type Protective Sealer" at bounding box center [334, 268] width 182 height 10
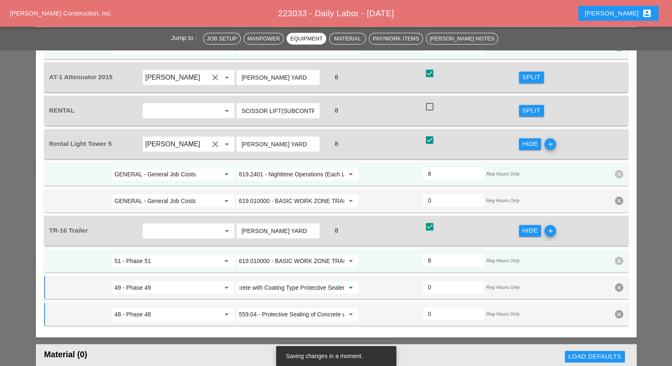
type input "559.04 - Protective Sealing of Concrete with Coating Type Protective Sealer"
click at [273, 255] on input "619.010000 - BASIC WORK ZONE TRAFFIC CONTROL" at bounding box center [291, 261] width 105 height 13
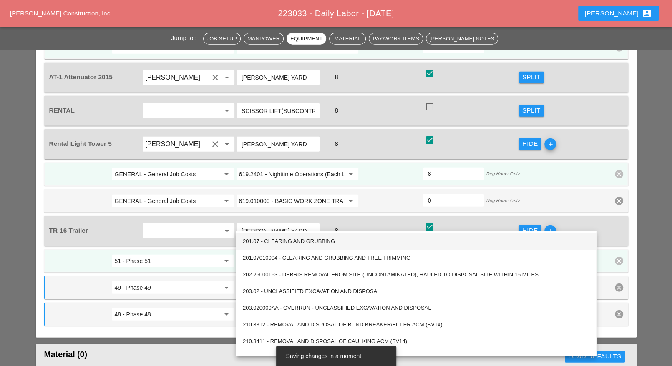
paste input "559.04 - Protective Sealing of Concrete with Coating Type Protective Sealer"
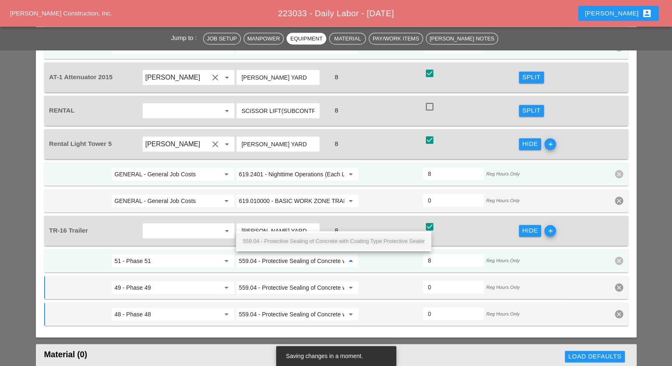
scroll to position [0, 90]
click at [276, 241] on span "559.04 - Protective Sealing of Concrete with Coating Type Protective Sealer" at bounding box center [334, 241] width 182 height 6
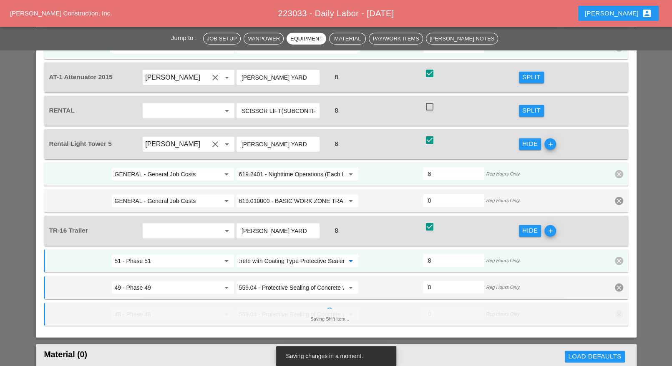
type input "559.04 - Protective Sealing of Concrete with Coating Type Protective Sealer"
click at [433, 308] on div "0" at bounding box center [453, 314] width 61 height 13
click at [432, 308] on input "0" at bounding box center [453, 314] width 51 height 13
type input "2"
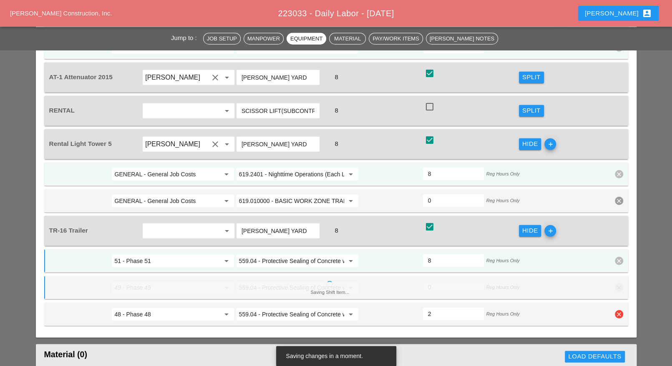
type input "6"
type input "2"
click at [436, 281] on input "0" at bounding box center [453, 287] width 51 height 13
type input "3"
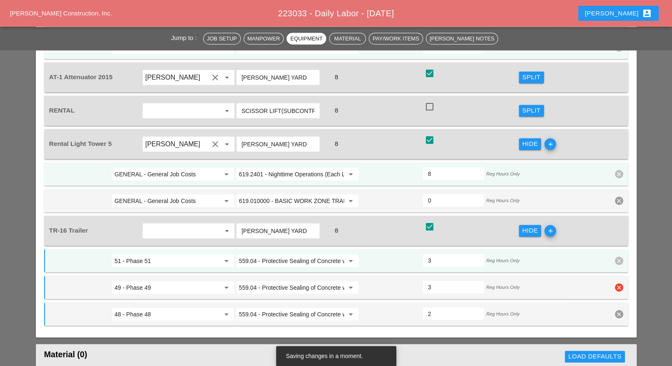
scroll to position [1546, 0]
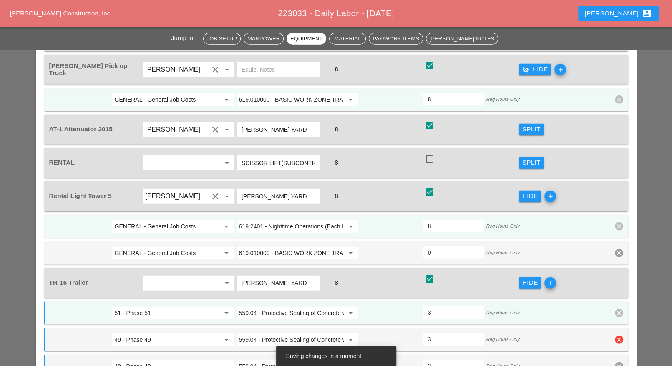
type input "3"
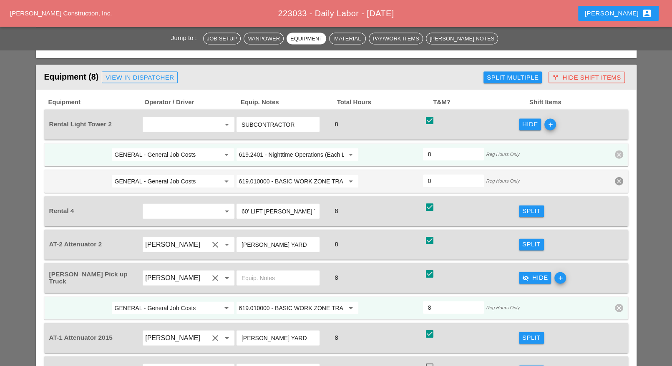
scroll to position [1286, 0]
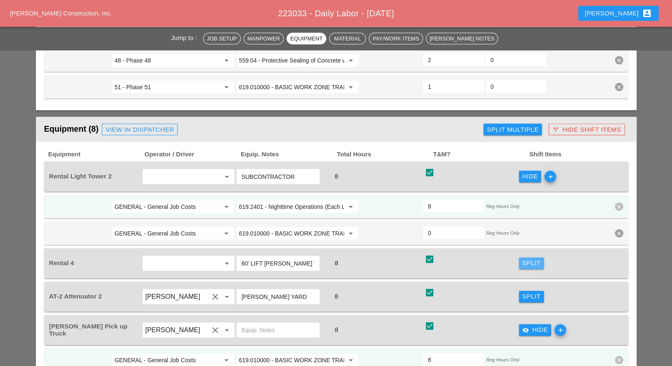
click at [537, 259] on div "Split" at bounding box center [532, 264] width 18 height 10
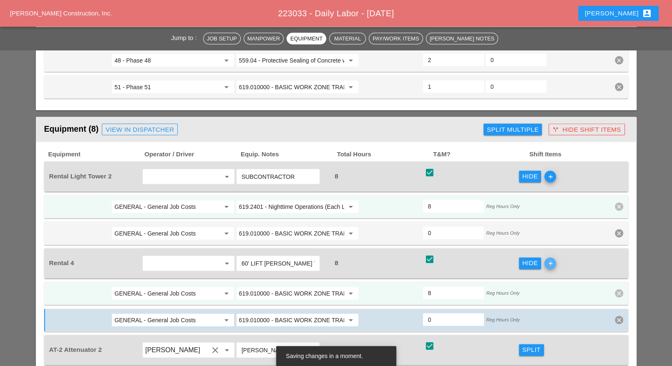
click at [551, 258] on icon "add" at bounding box center [551, 264] width 12 height 12
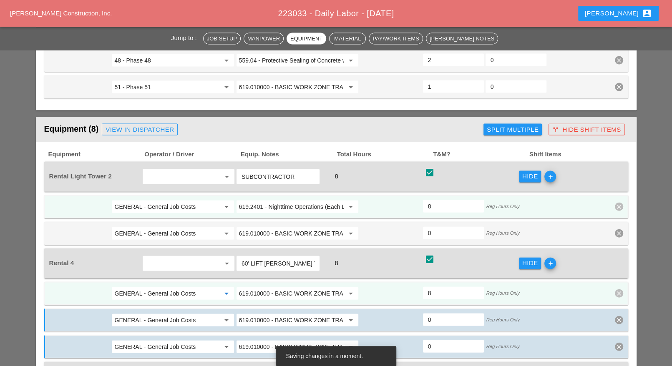
click at [199, 287] on input "GENERAL - General Job Costs" at bounding box center [166, 293] width 105 height 13
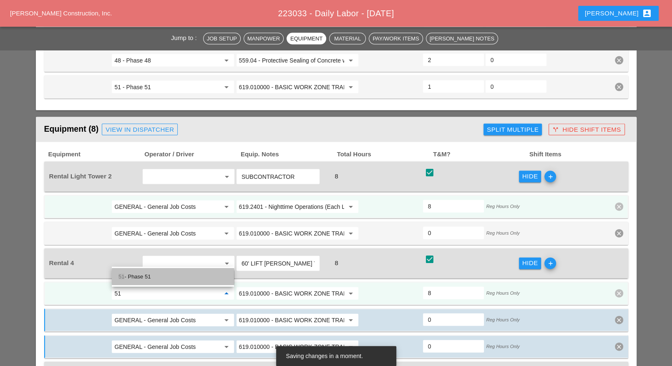
click at [155, 278] on div "51 - Phase 51" at bounding box center [173, 277] width 109 height 10
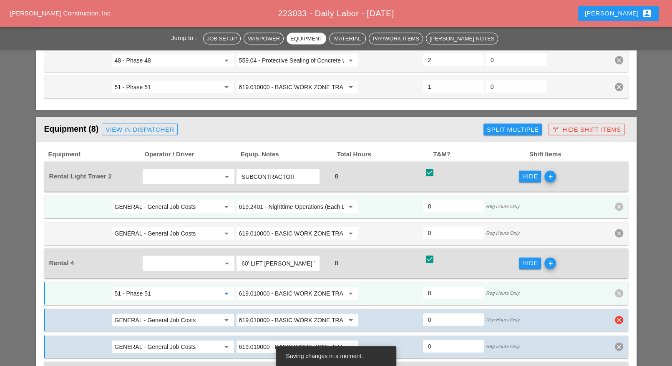
type input "51 - Phase 51"
click at [155, 314] on input "GENERAL - General Job Costs" at bounding box center [166, 320] width 105 height 13
click at [146, 300] on div "49 - Phase 49" at bounding box center [173, 303] width 109 height 10
type input "49 - Phase 49"
click at [146, 341] on div "GENERAL - General Job Costs arrow_drop_down" at bounding box center [172, 347] width 123 height 13
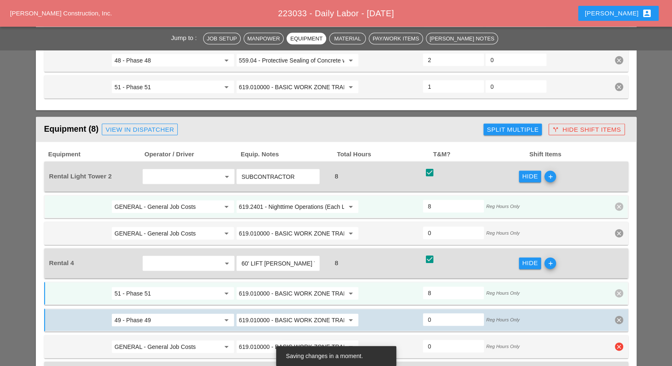
click at [144, 341] on input "GENERAL - General Job Costs" at bounding box center [166, 347] width 105 height 13
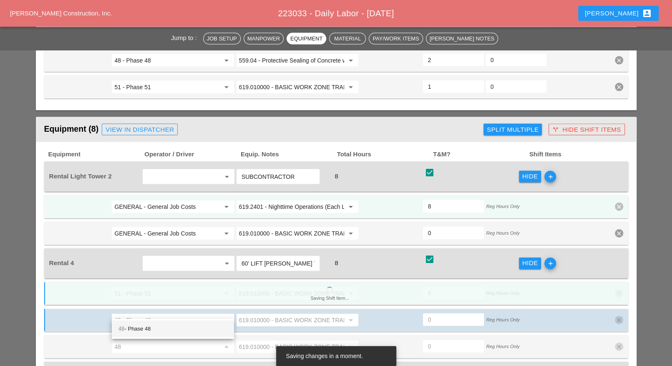
click at [142, 327] on div "48 - Phase 48" at bounding box center [173, 329] width 109 height 10
type input "48 - Phase 48"
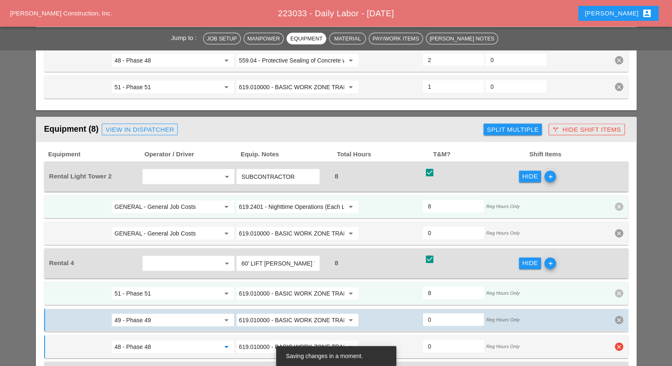
click at [248, 341] on input "619.010000 - BASIC WORK ZONE TRAFFIC CONTROL" at bounding box center [291, 347] width 105 height 13
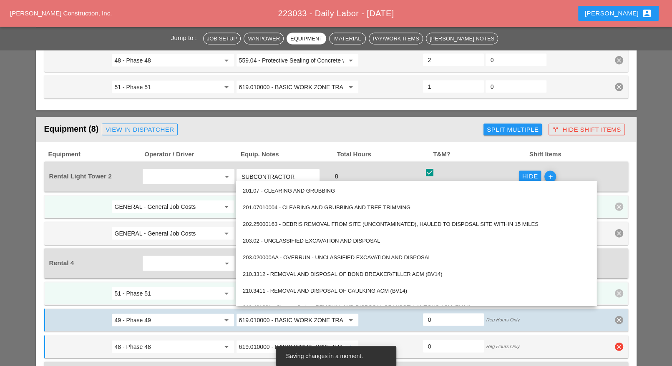
paste input "559.04 - Protective Sealing of Concrete with Coating Type Protective Sealer"
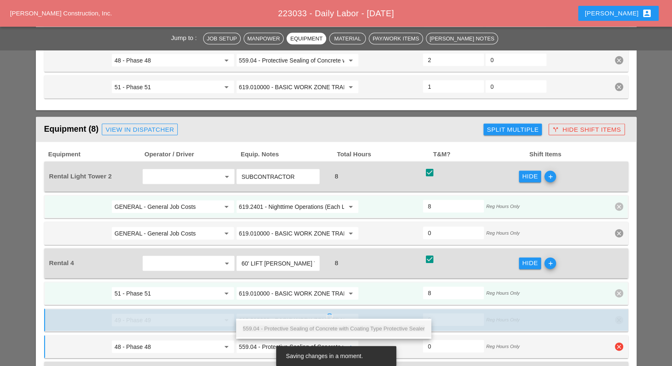
scroll to position [0, 90]
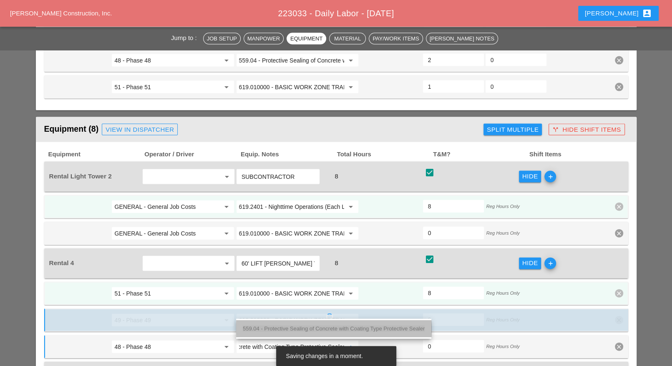
click at [260, 325] on div "559.04 - Protective Sealing of Concrete with Coating Type Protective Sealer" at bounding box center [334, 329] width 182 height 10
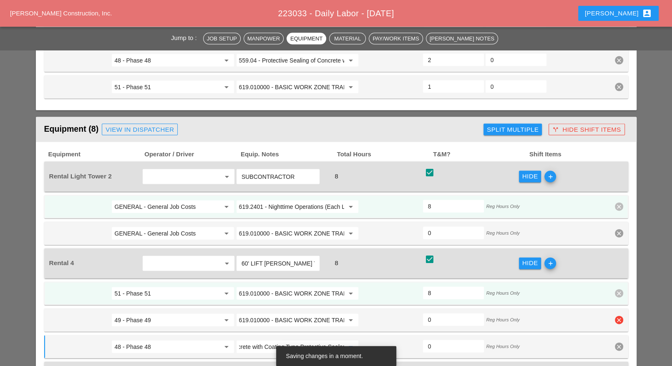
type input "559.04 - Protective Sealing of Concrete with Coating Type Protective Sealer"
click at [265, 314] on input "619.010000 - BASIC WORK ZONE TRAFFIC CONTROL" at bounding box center [291, 320] width 105 height 13
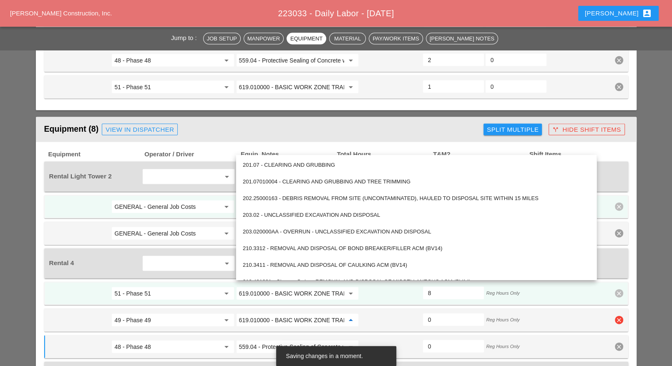
paste input "559.04 - Protective Sealing of Concrete with Coating Type Protective Sealer"
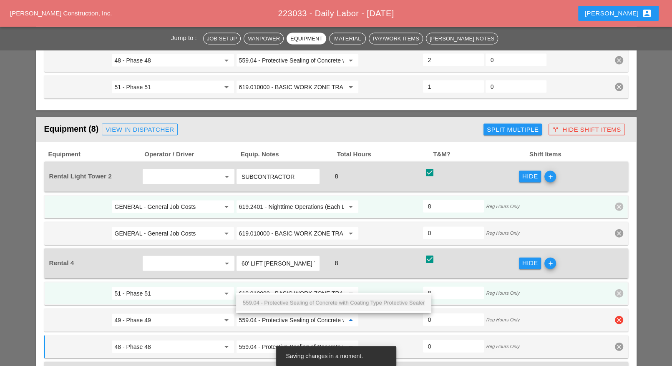
scroll to position [0, 90]
click at [264, 301] on span "559.04 - Protective Sealing of Concrete with Coating Type Protective Sealer" at bounding box center [334, 303] width 182 height 6
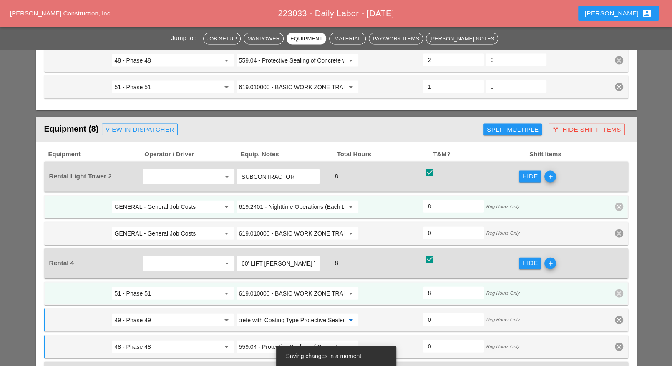
type input "559.04 - Protective Sealing of Concrete with Coating Type Protective Sealer"
click at [273, 287] on input "619.010000 - BASIC WORK ZONE TRAFFIC CONTROL" at bounding box center [291, 293] width 105 height 13
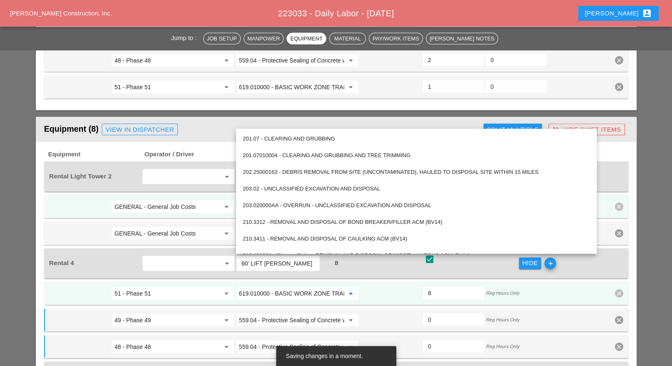
paste input "559.04 - Protective Sealing of Concrete with Coating Type Protective Sealer"
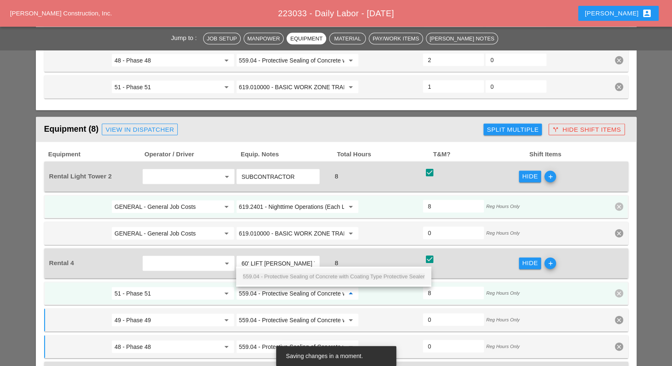
scroll to position [0, 90]
click at [272, 275] on span "559.04 - Protective Sealing of Concrete with Coating Type Protective Sealer" at bounding box center [334, 277] width 182 height 6
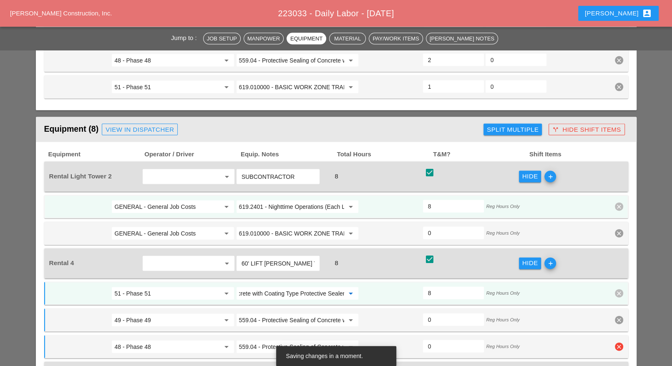
type input "559.04 - Protective Sealing of Concrete with Coating Type Protective Sealer"
click at [438, 340] on input "0" at bounding box center [453, 346] width 51 height 13
type input "2"
type input "6"
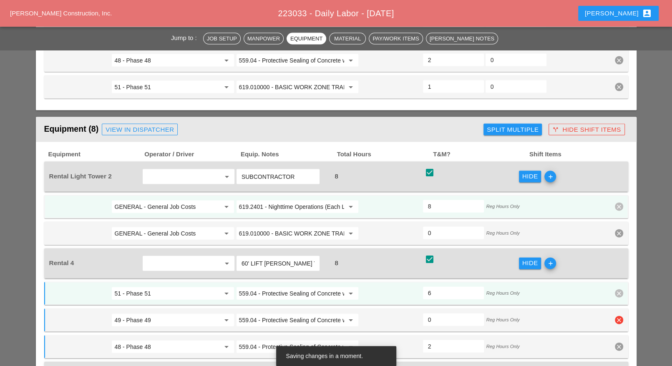
type input "2"
click at [439, 313] on input "0" at bounding box center [453, 319] width 51 height 13
type input "3"
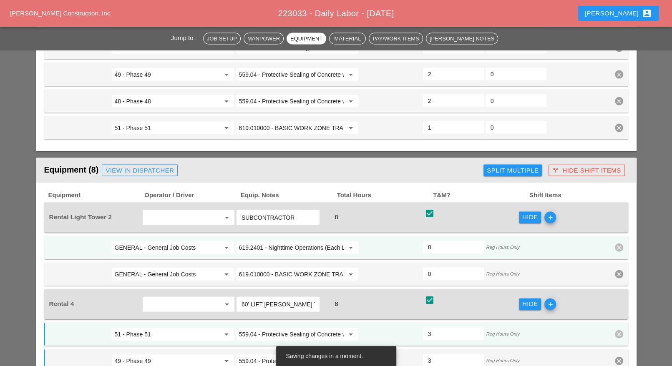
scroll to position [1233, 0]
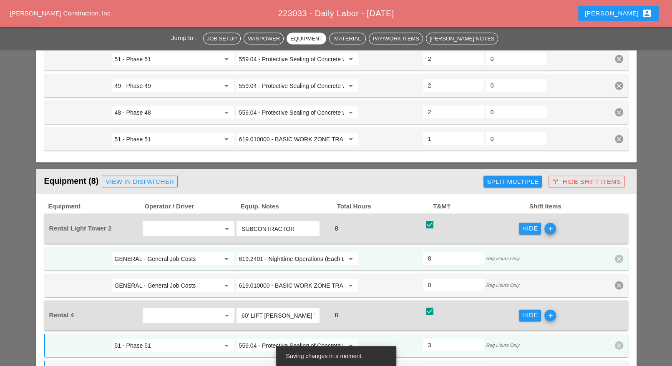
type input "3"
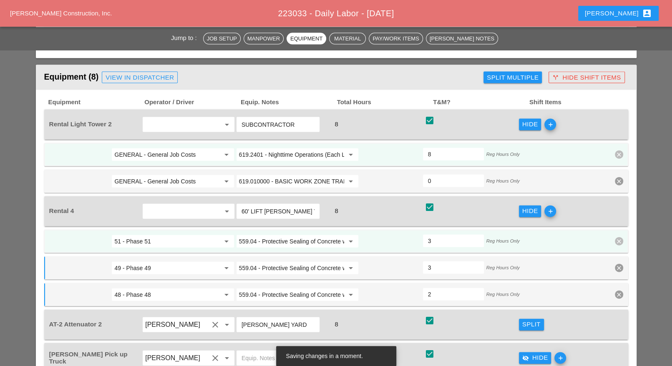
scroll to position [1442, 0]
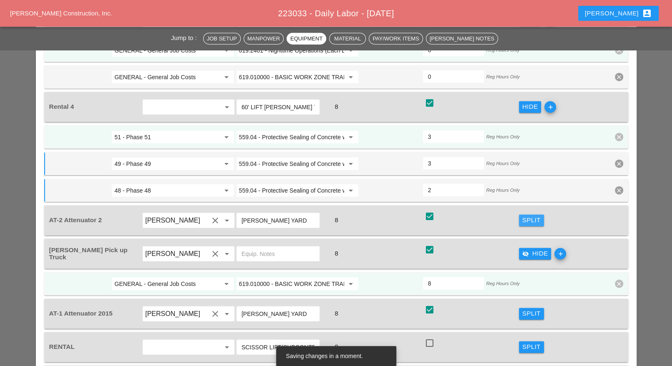
drag, startPoint x: 530, startPoint y: 186, endPoint x: 511, endPoint y: 195, distance: 21.1
click at [531, 216] on div "Split" at bounding box center [532, 221] width 18 height 10
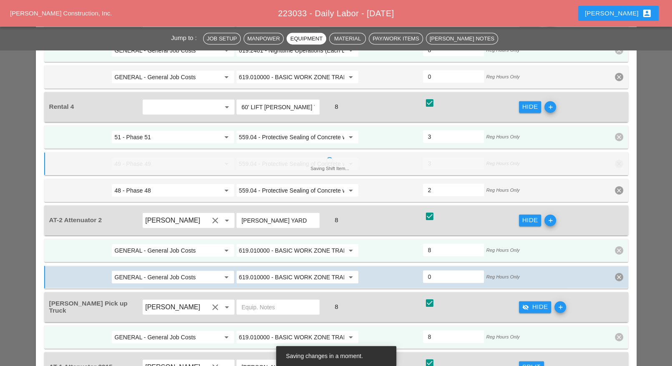
click at [195, 244] on input "GENERAL - General Job Costs" at bounding box center [166, 250] width 105 height 13
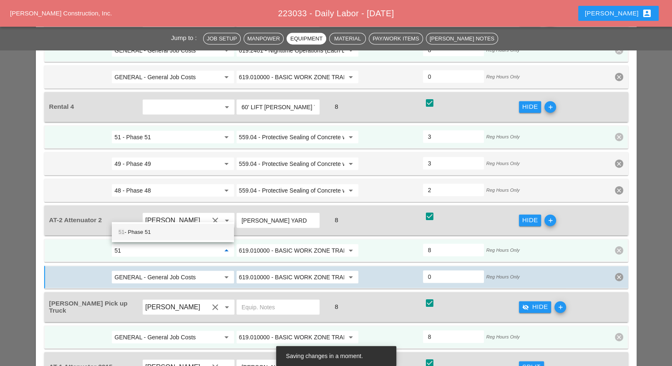
click at [159, 232] on div "51 - Phase 51" at bounding box center [173, 232] width 109 height 10
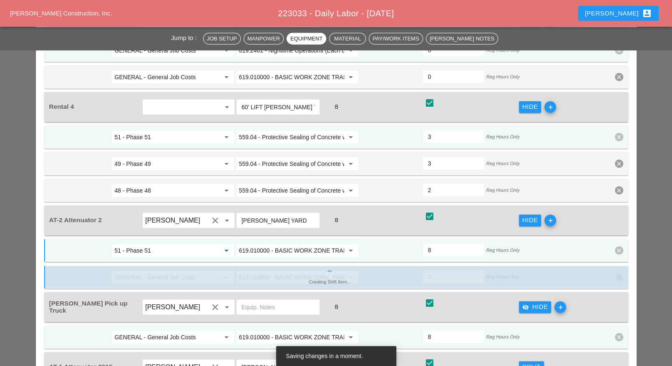
type input "51 - Phase 51"
click at [617, 266] on div "Creating Shift Item... GENERAL - General Job Costs arrow_drop_down 619.010000 -…" at bounding box center [336, 277] width 584 height 23
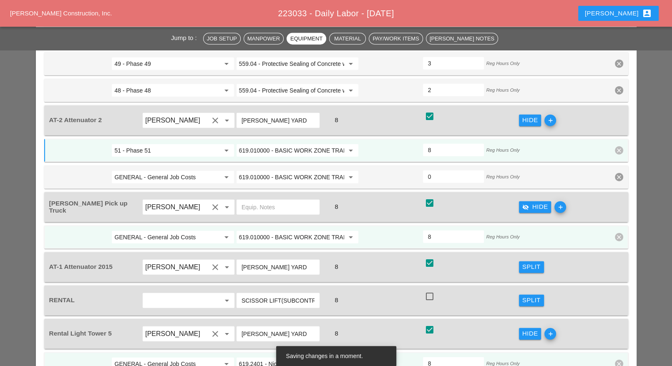
scroll to position [1546, 0]
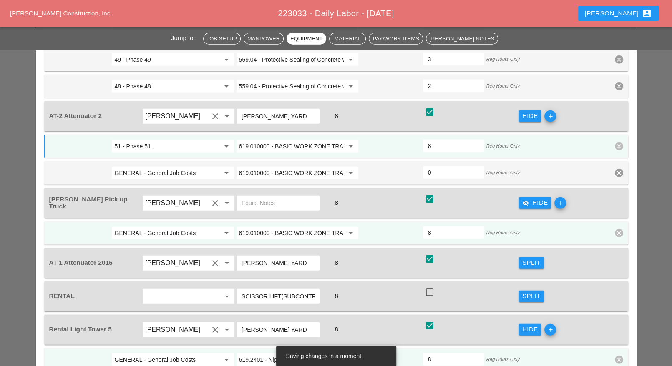
click at [530, 258] on div "Split" at bounding box center [532, 263] width 18 height 10
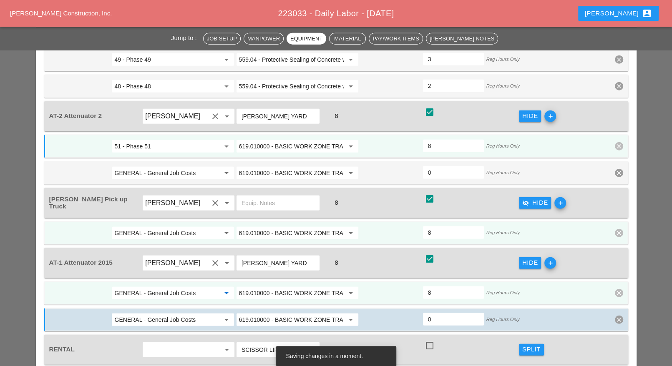
click at [202, 287] on input "GENERAL - General Job Costs" at bounding box center [166, 293] width 105 height 13
click at [187, 271] on div "48 - Phase 48" at bounding box center [173, 273] width 109 height 10
type input "48 - Phase 48"
click at [183, 313] on input "GENERAL - General Job Costs" at bounding box center [166, 319] width 105 height 13
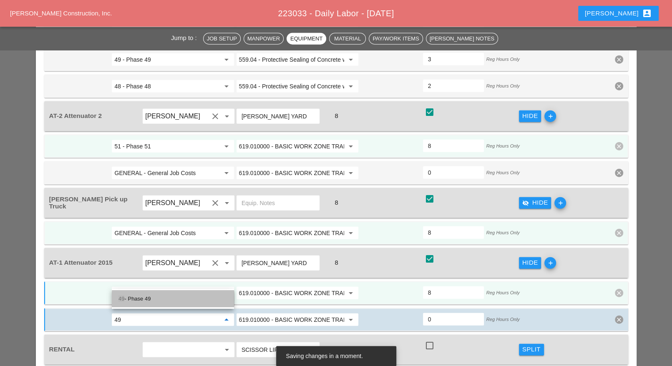
drag, startPoint x: 178, startPoint y: 294, endPoint x: 237, endPoint y: 289, distance: 59.0
click at [177, 294] on div "49 - Phase 49" at bounding box center [173, 299] width 109 height 17
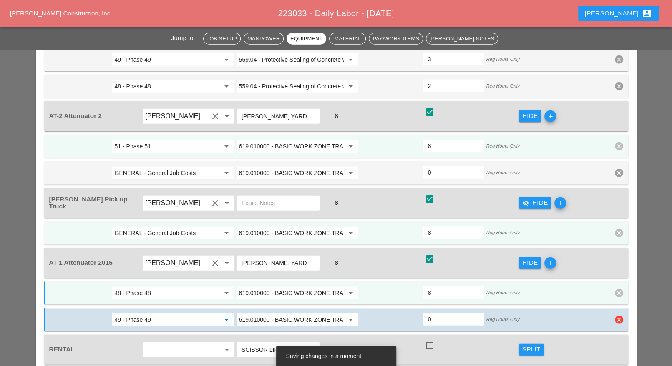
type input "49 - Phase 49"
click at [435, 313] on input "0" at bounding box center [453, 319] width 51 height 13
type input "4"
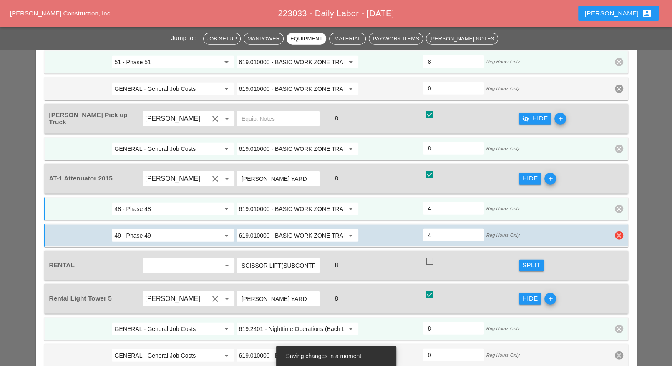
scroll to position [1651, 0]
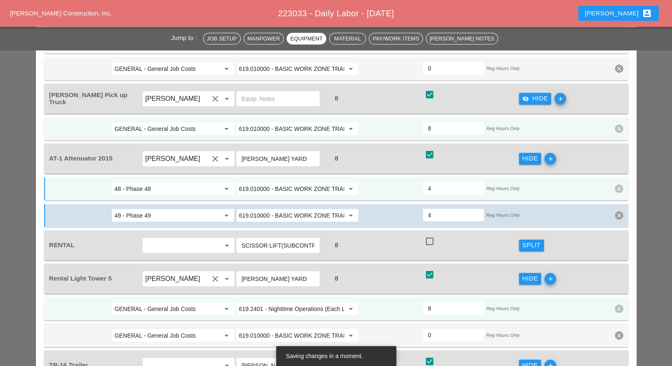
type input "4"
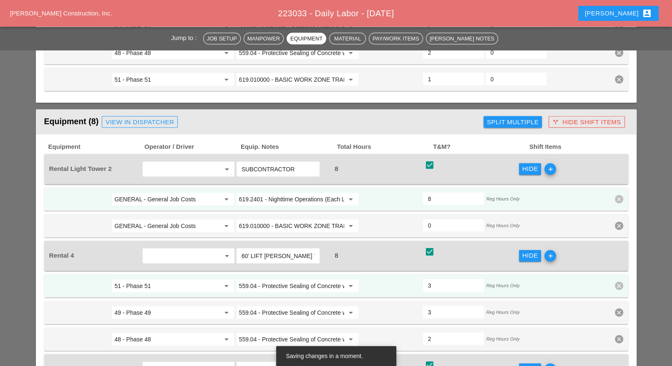
scroll to position [1338, 0]
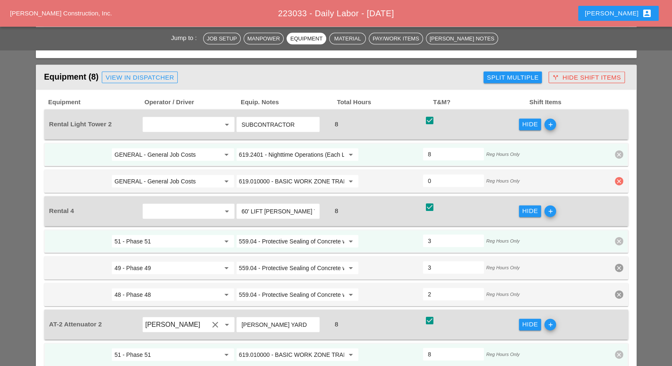
click at [620, 177] on icon "clear" at bounding box center [619, 181] width 8 height 8
click at [620, 132] on div "Confirm delete" at bounding box center [619, 130] width 40 height 10
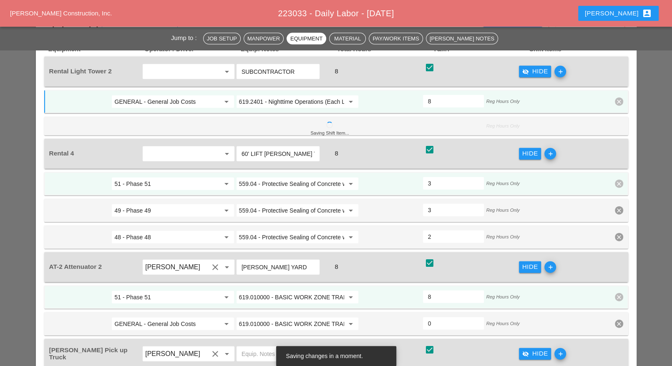
scroll to position [1494, 0]
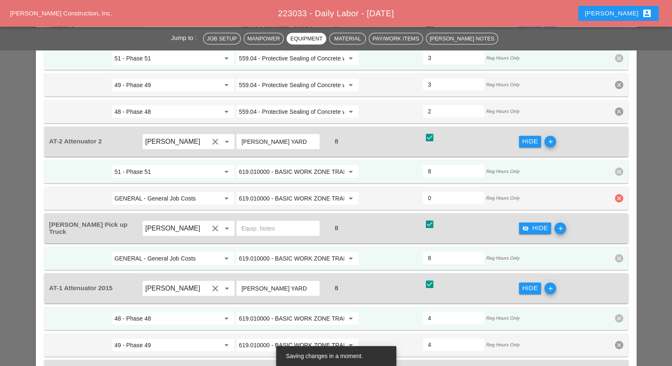
click at [619, 195] on icon "clear" at bounding box center [619, 199] width 8 height 8
click at [618, 146] on div "Confirm delete" at bounding box center [619, 145] width 40 height 10
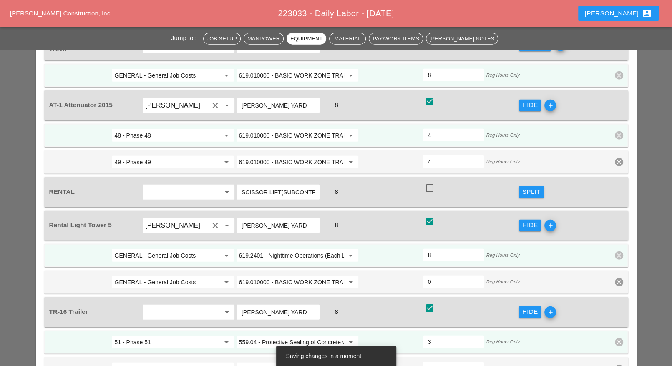
scroll to position [1703, 0]
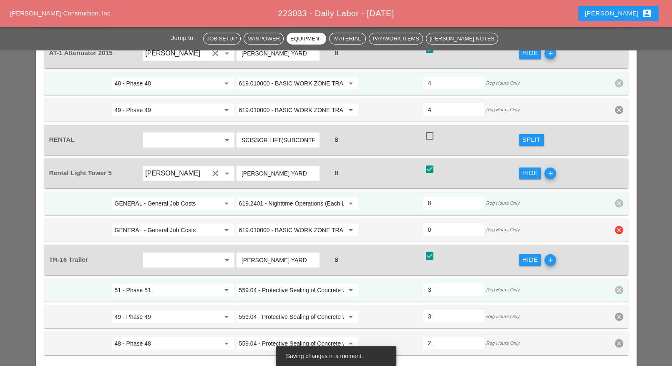
click at [620, 226] on icon "clear" at bounding box center [619, 230] width 8 height 8
click at [617, 174] on div "Confirm delete" at bounding box center [619, 174] width 40 height 10
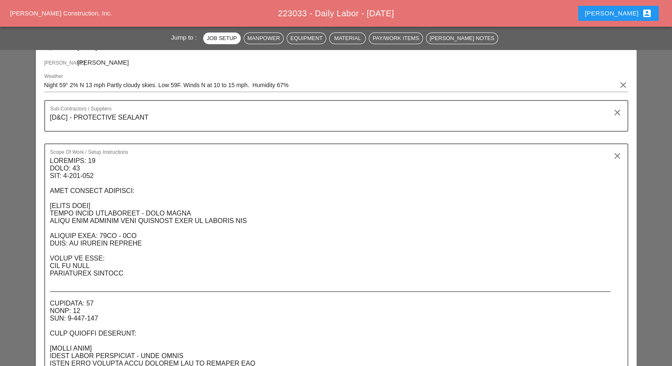
scroll to position [0, 0]
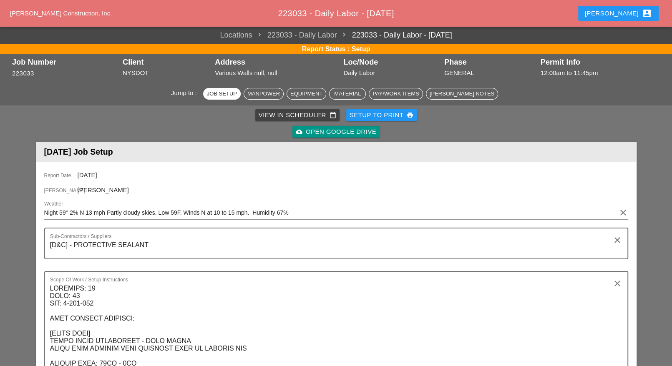
click at [271, 117] on div "View in Scheduler calendar_today" at bounding box center [298, 116] width 78 height 10
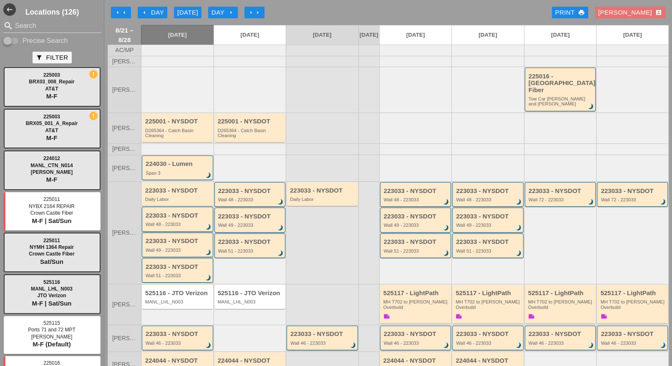
click at [171, 212] on div "223033 - NYSDOT Wall 48 - 223033 brightness_3" at bounding box center [178, 219] width 65 height 15
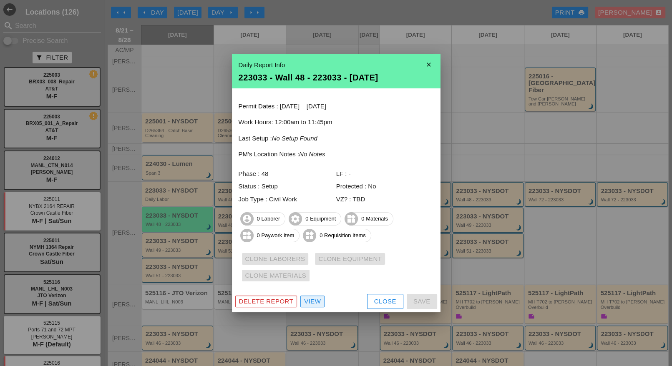
click at [316, 302] on div "View" at bounding box center [312, 302] width 17 height 10
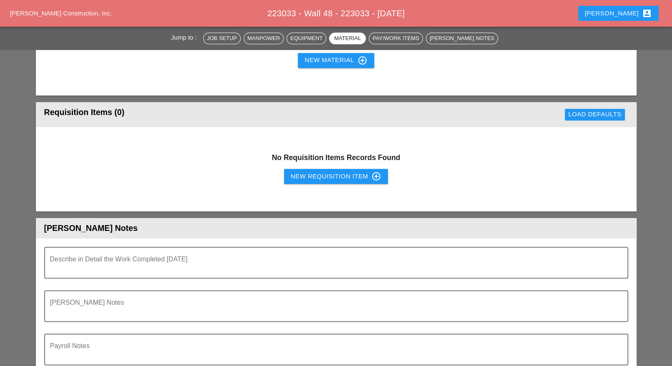
scroll to position [626, 0]
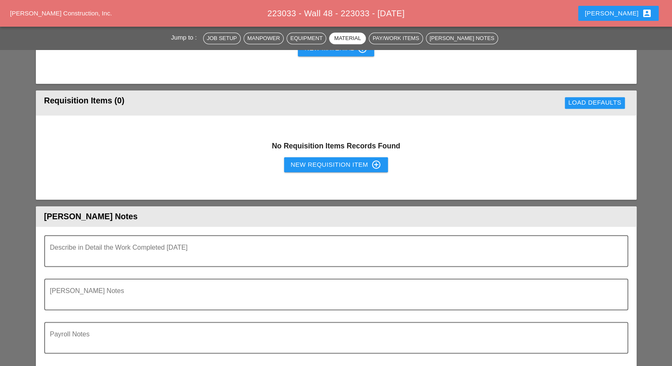
click at [313, 161] on div "New Requisition Item control_point" at bounding box center [336, 165] width 91 height 10
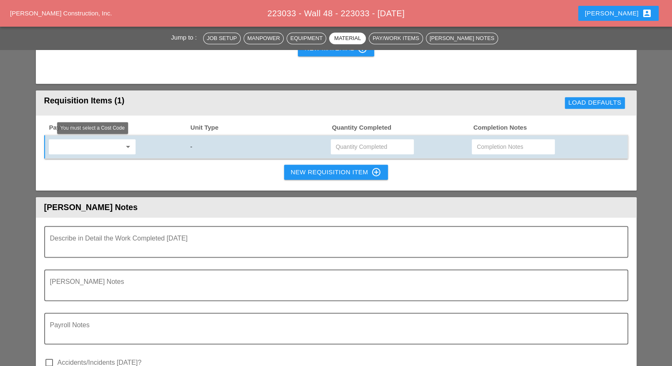
click at [102, 146] on input "text" at bounding box center [86, 146] width 70 height 13
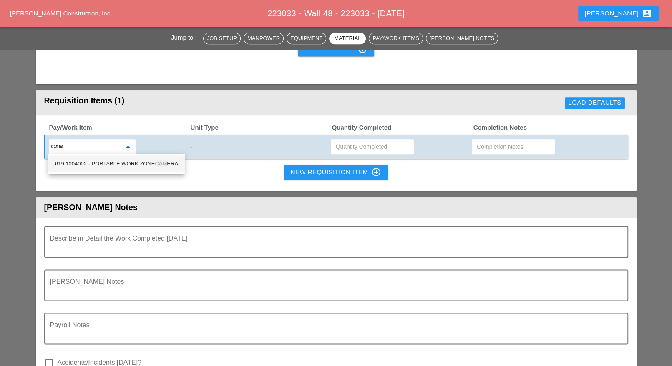
click at [122, 163] on div "619.1004002 - PORTABLE WORK ZONE CAM ERA" at bounding box center [116, 164] width 123 height 10
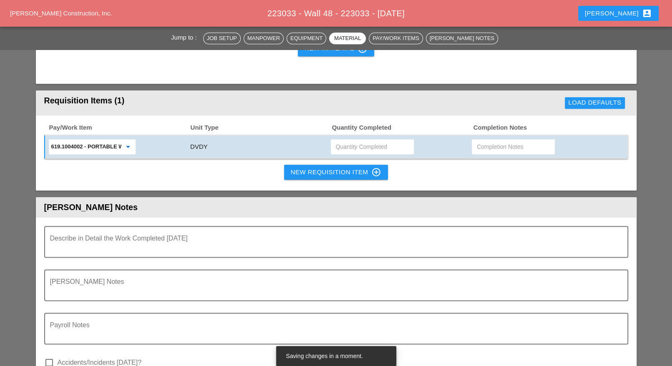
type input "619.1004002 - PORTABLE WORK ZONE CAMERA"
click at [353, 145] on input "text" at bounding box center [372, 146] width 73 height 13
type input "1"
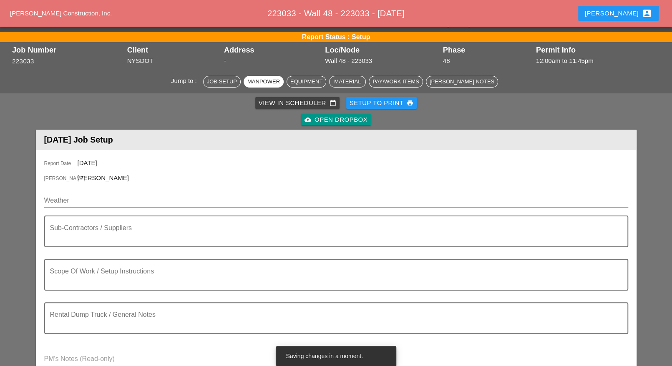
scroll to position [0, 0]
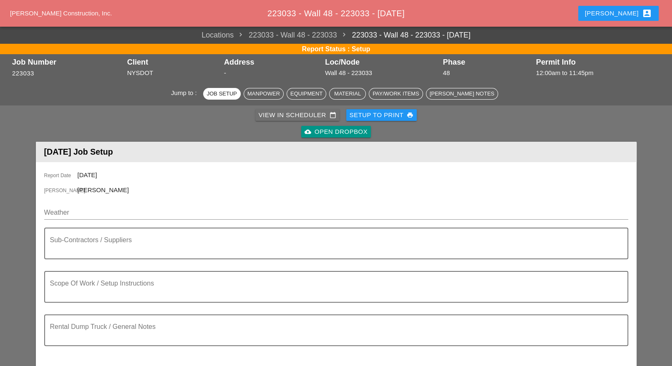
click at [290, 116] on div "View in Scheduler calendar_today" at bounding box center [298, 116] width 78 height 10
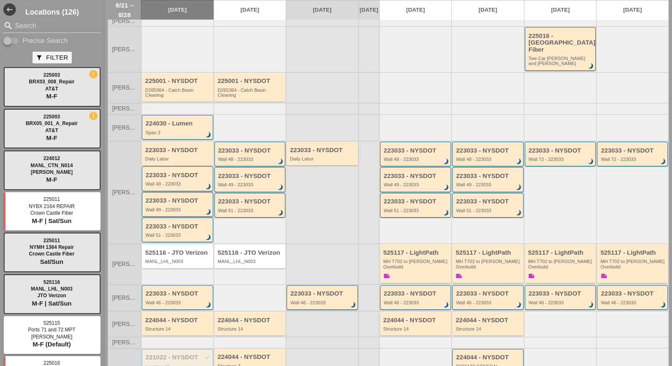
scroll to position [52, 0]
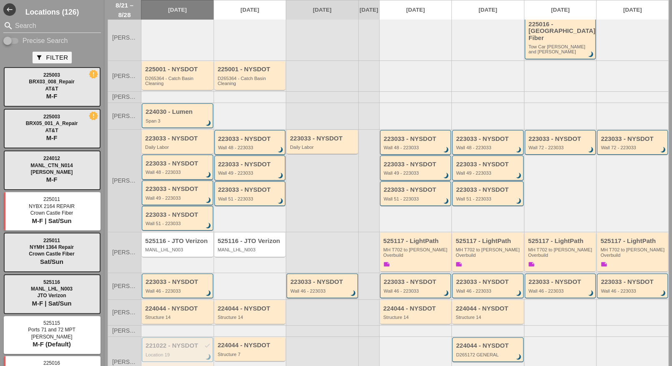
click at [171, 196] on div "Wall 49 - 223033" at bounding box center [178, 198] width 65 height 5
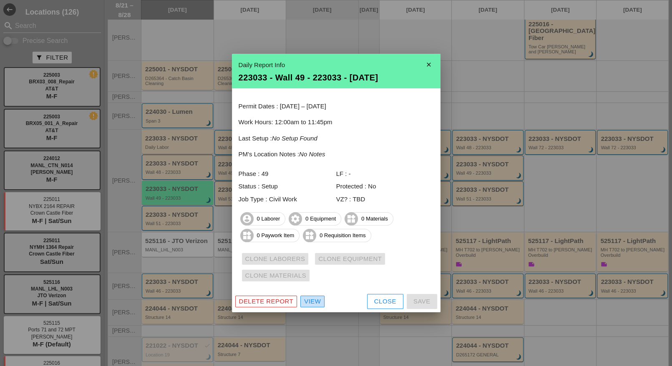
click at [311, 298] on div "View" at bounding box center [312, 302] width 17 height 10
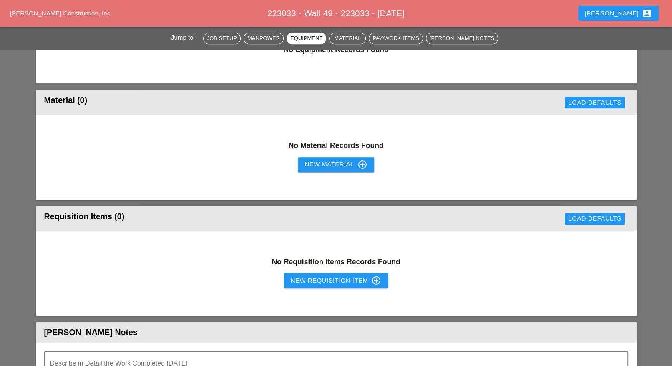
scroll to position [522, 0]
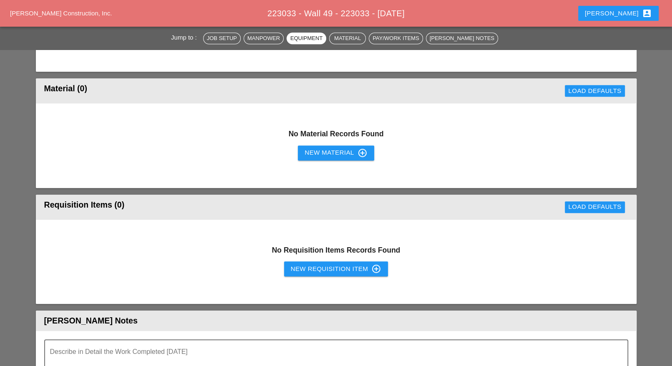
click at [315, 265] on div "New Requisition Item control_point" at bounding box center [336, 269] width 91 height 10
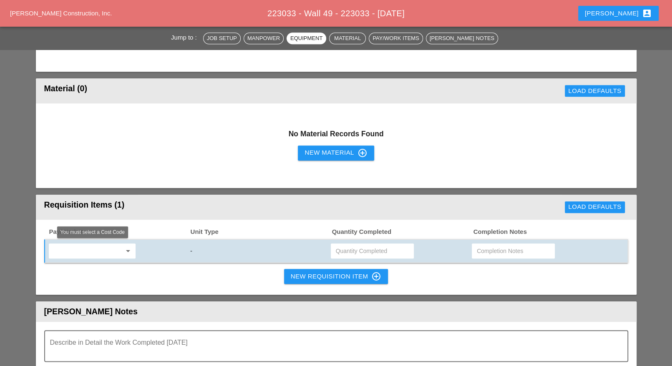
click at [115, 246] on input "text" at bounding box center [86, 251] width 70 height 13
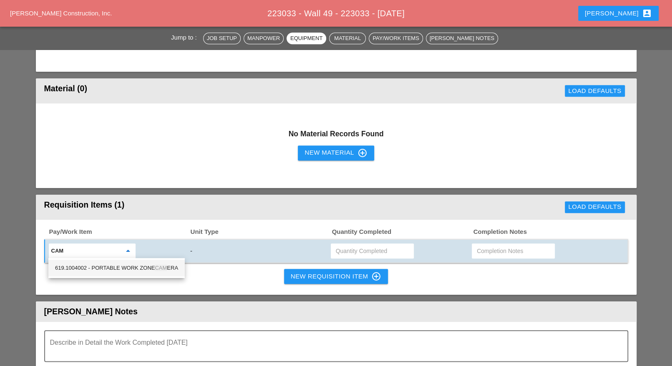
click at [122, 268] on div "619.1004002 - PORTABLE WORK ZONE CAM ERA" at bounding box center [116, 268] width 123 height 10
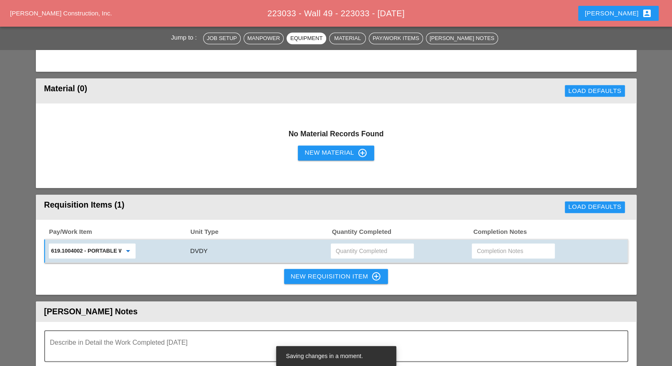
type input "619.1004002 - PORTABLE WORK ZONE CAMERA"
click at [345, 251] on input "text" at bounding box center [372, 251] width 73 height 13
type input "1"
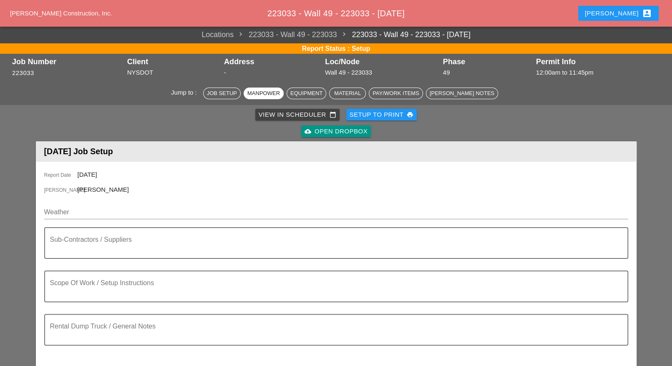
scroll to position [0, 0]
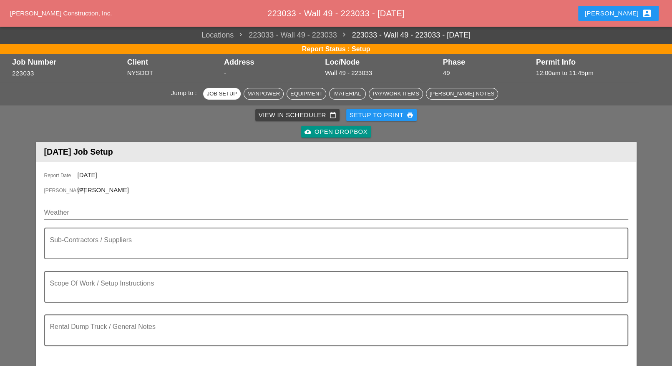
click at [294, 113] on div "View in Scheduler calendar_today" at bounding box center [298, 116] width 78 height 10
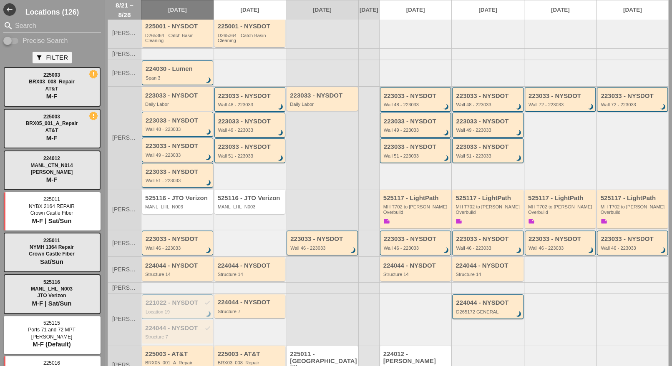
scroll to position [118, 0]
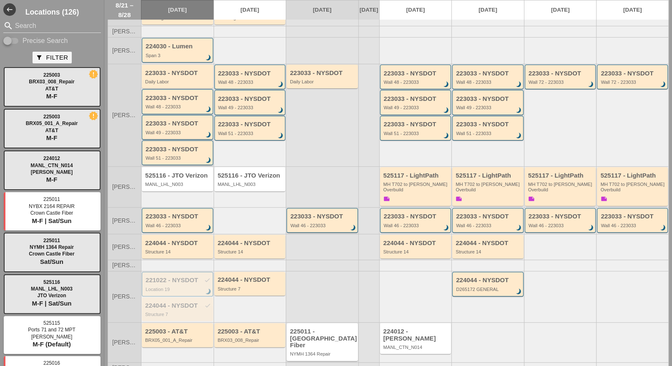
click at [174, 156] on div "Wall 51 - 223033" at bounding box center [178, 158] width 65 height 5
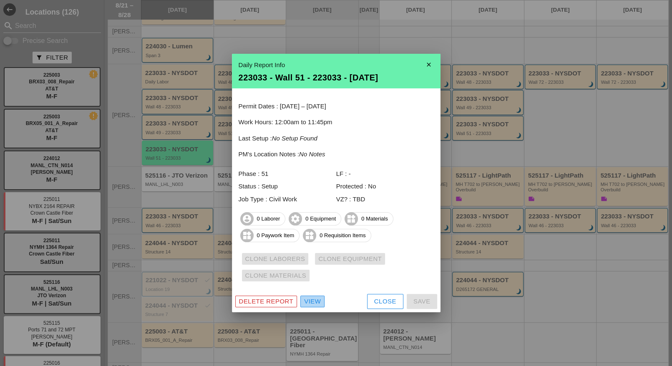
click at [306, 299] on div "View" at bounding box center [312, 302] width 17 height 10
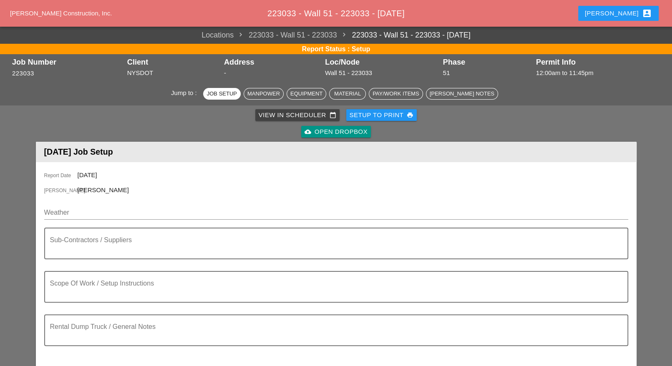
click at [404, 93] on div "Pay/Work Items" at bounding box center [396, 94] width 46 height 8
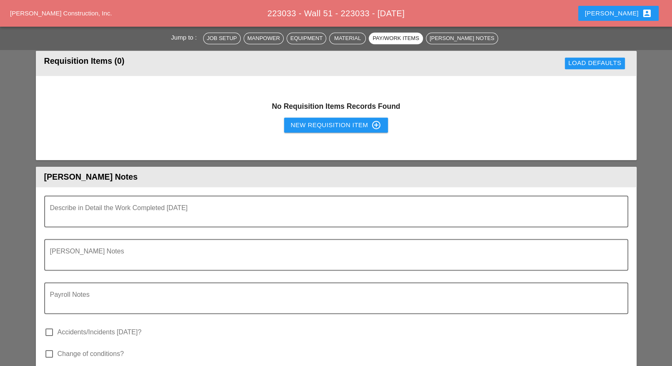
scroll to position [674, 0]
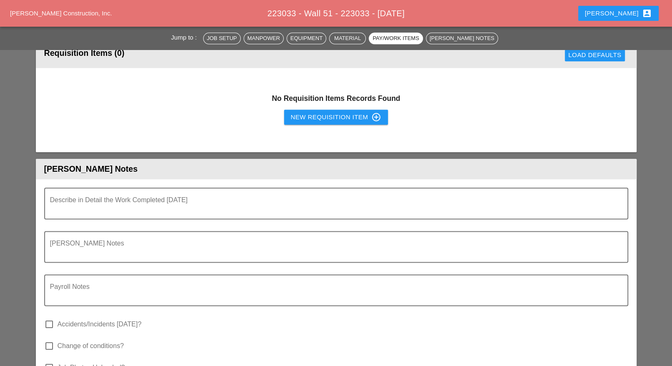
click at [328, 116] on div "New Requisition Item control_point" at bounding box center [336, 117] width 91 height 10
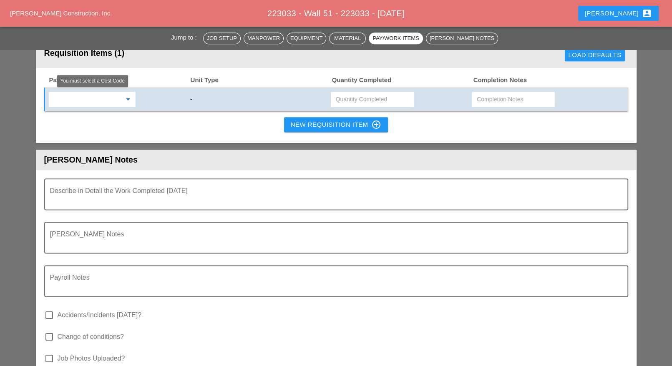
click at [102, 99] on input "text" at bounding box center [86, 99] width 70 height 13
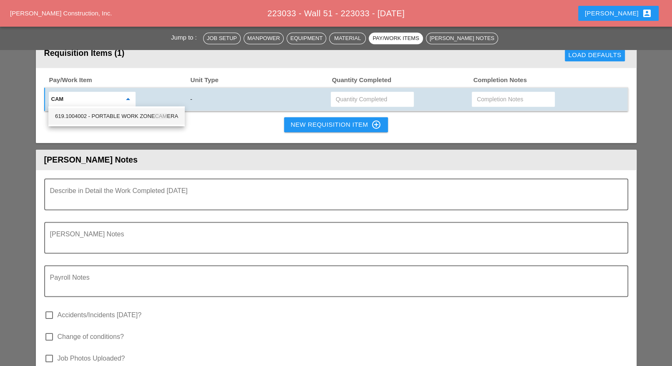
click at [126, 112] on div "619.1004002 - PORTABLE WORK ZONE CAM ERA" at bounding box center [116, 116] width 123 height 10
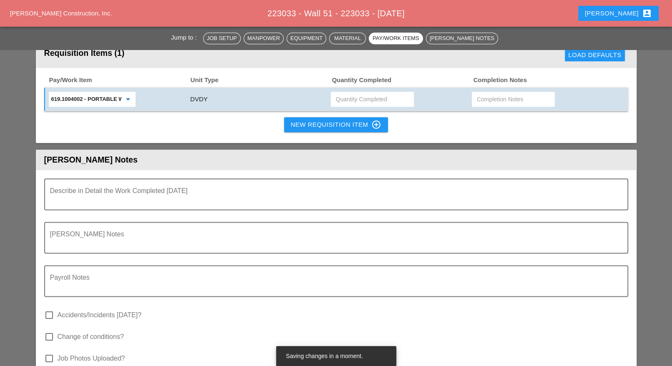
type input "619.1004002 - PORTABLE WORK ZONE CAMERA"
click at [351, 98] on input "text" at bounding box center [372, 99] width 73 height 13
type input "3"
type input "2"
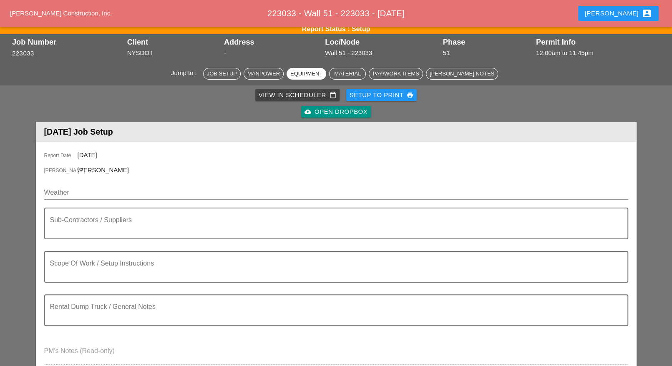
scroll to position [0, 0]
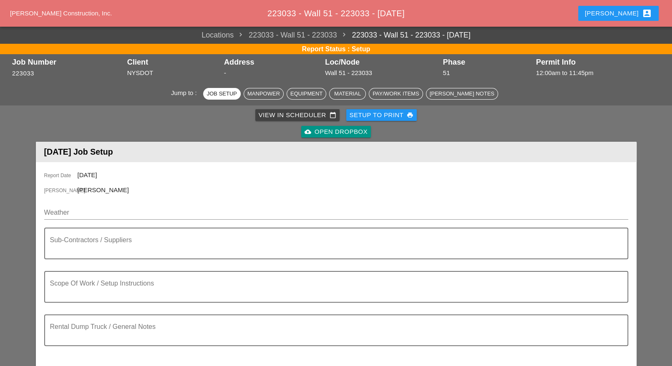
click at [280, 113] on div "View in Scheduler calendar_today" at bounding box center [298, 116] width 78 height 10
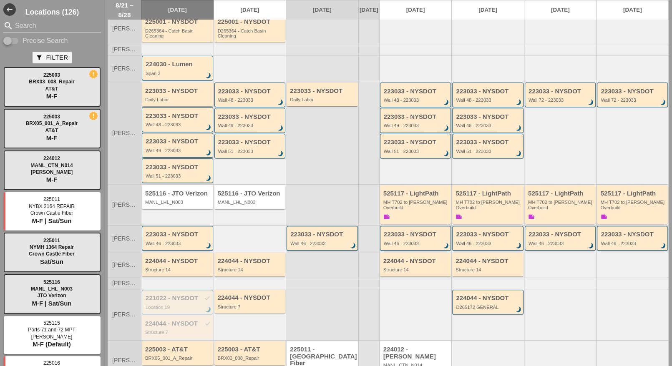
scroll to position [104, 0]
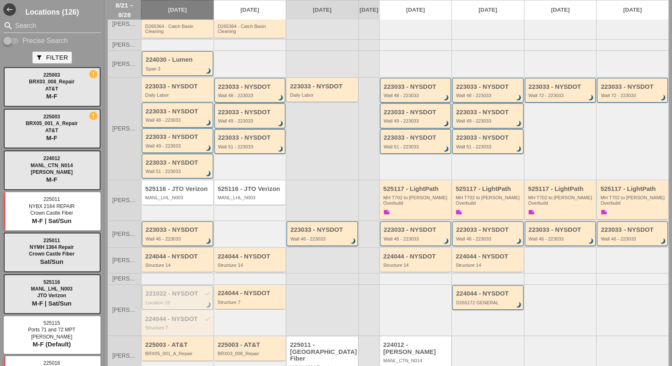
click at [180, 237] on div "Wall 46 - 223033" at bounding box center [178, 239] width 65 height 5
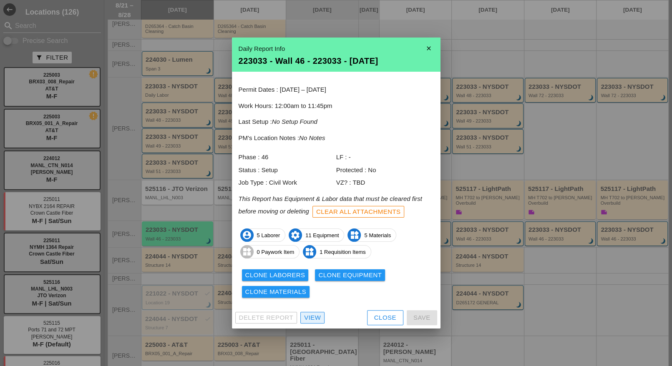
click at [314, 316] on div "View" at bounding box center [312, 318] width 17 height 10
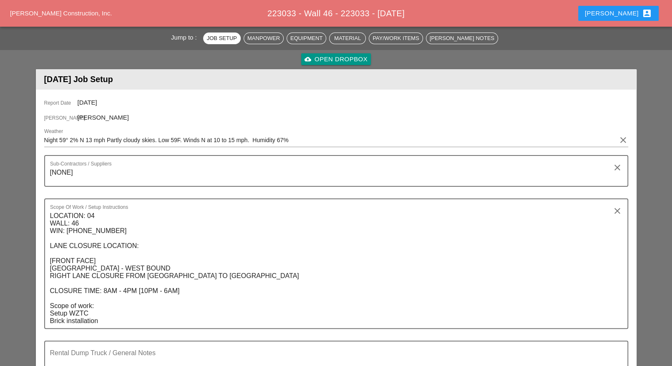
scroll to position [365, 0]
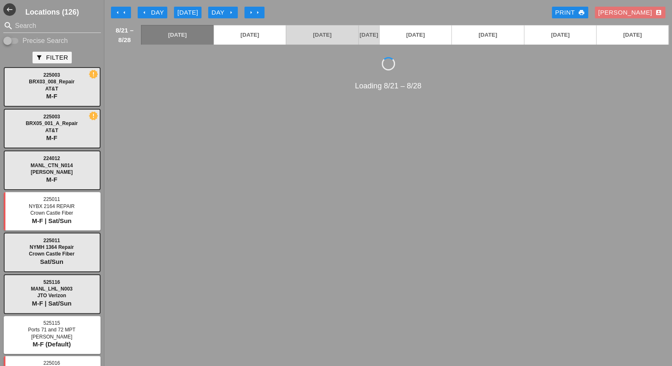
click at [18, 40] on input "Precise Search" at bounding box center [11, 41] width 16 height 10
checkbox input "true"
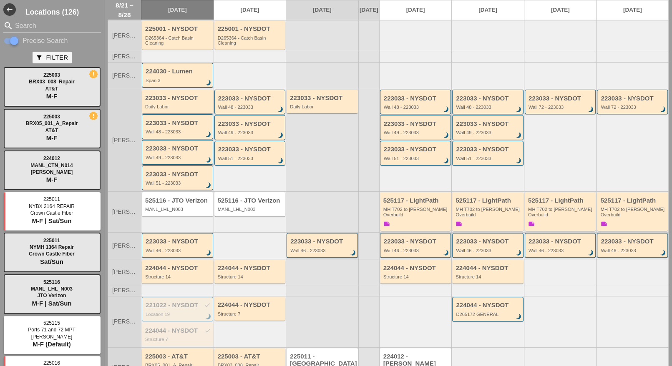
scroll to position [104, 0]
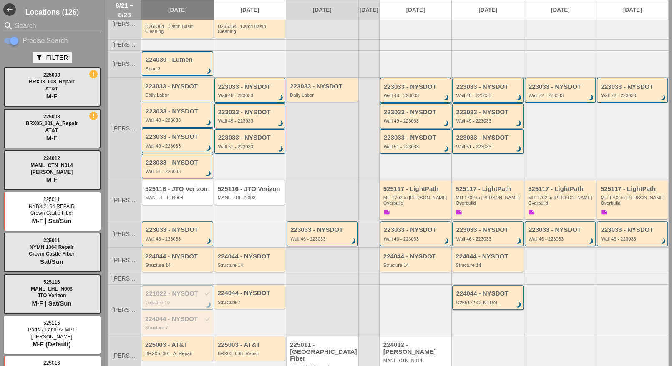
click at [42, 24] on input "Search" at bounding box center [52, 25] width 74 height 13
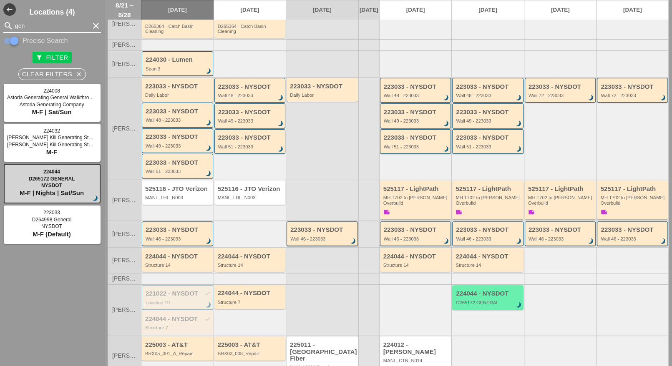
type input "gen"
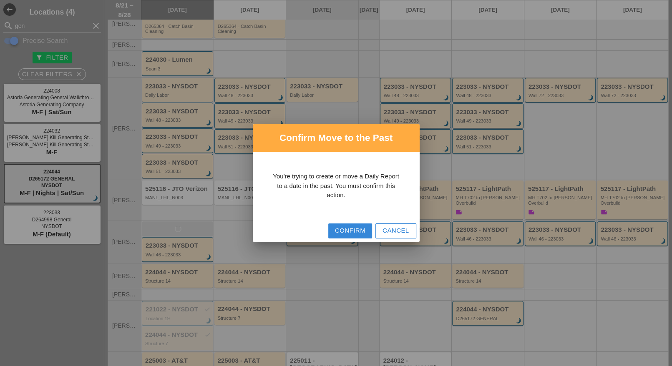
drag, startPoint x: 346, startPoint y: 231, endPoint x: 303, endPoint y: 230, distance: 43.4
click at [346, 231] on div "Confirm" at bounding box center [350, 231] width 30 height 10
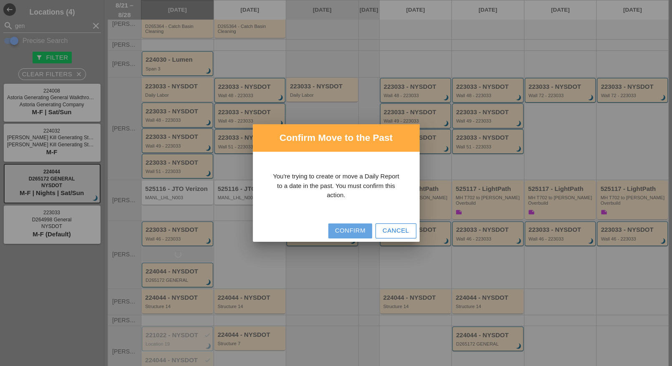
drag, startPoint x: 342, startPoint y: 233, endPoint x: 338, endPoint y: 234, distance: 4.8
click at [343, 232] on div "Confirm" at bounding box center [350, 231] width 30 height 10
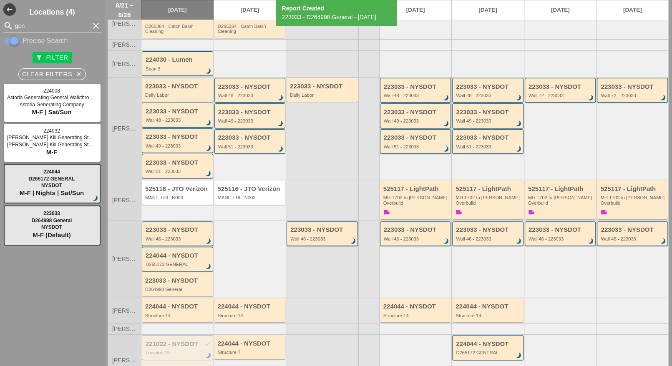
click at [182, 227] on div "223033 - NYSDOT Wall 46 - 223033 brightness_3" at bounding box center [178, 234] width 65 height 15
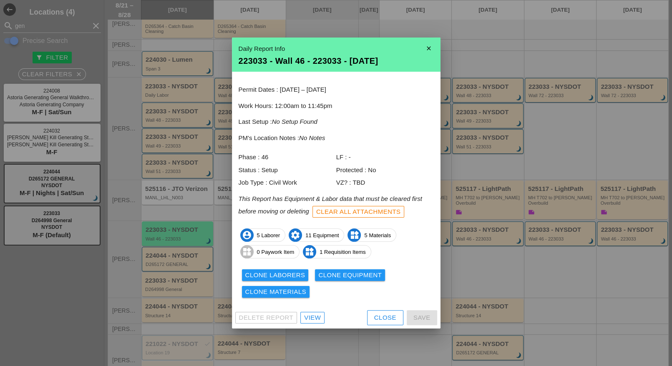
click at [308, 316] on div "View" at bounding box center [312, 318] width 17 height 10
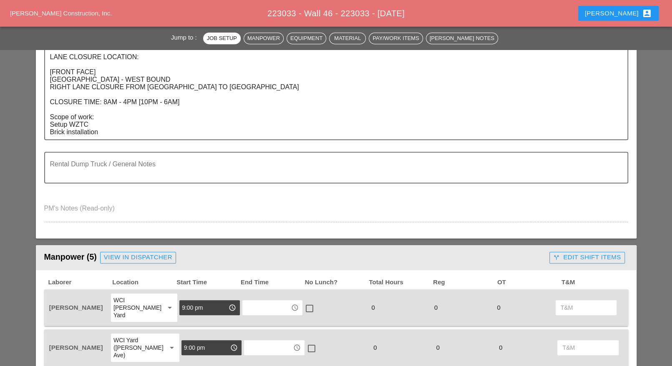
scroll to position [313, 0]
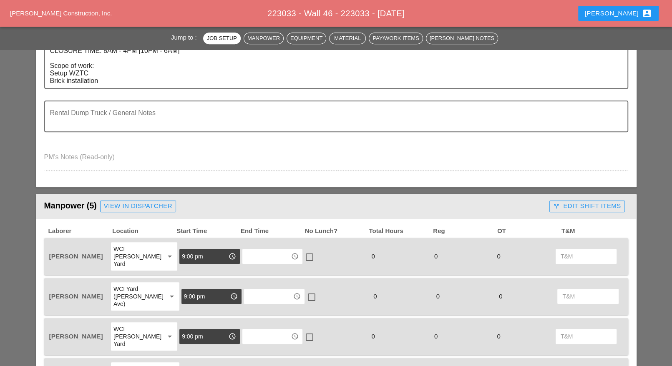
click at [141, 204] on div "View in Dispatcher" at bounding box center [138, 207] width 68 height 10
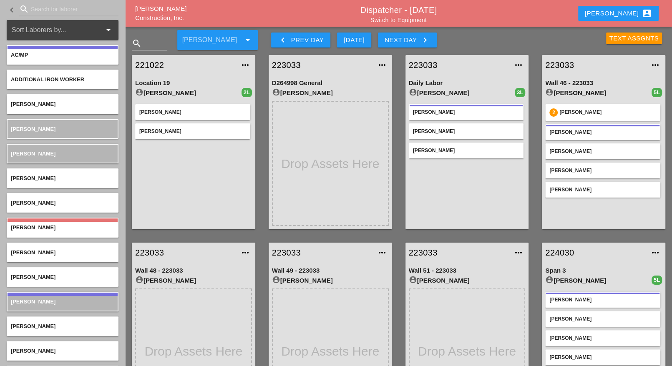
click at [32, 9] on input "Search for laborer" at bounding box center [69, 9] width 76 height 13
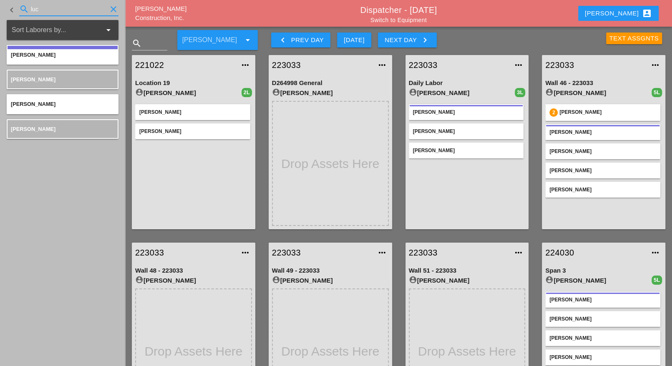
type input "luc"
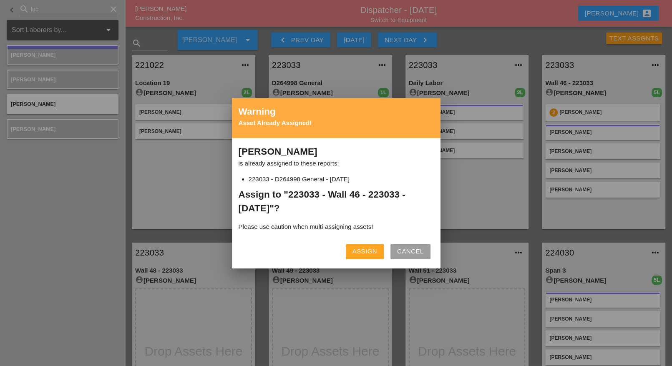
click at [371, 253] on div "Assign" at bounding box center [365, 252] width 25 height 10
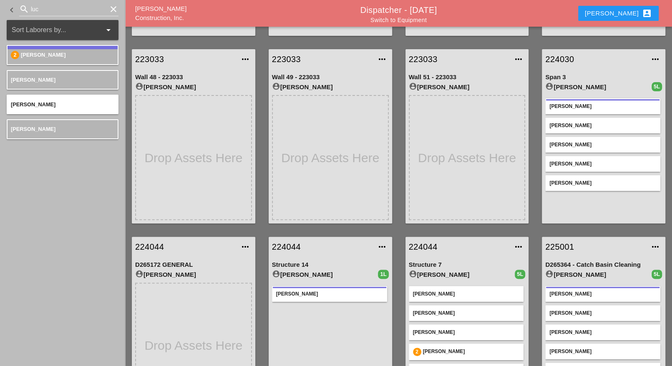
scroll to position [209, 0]
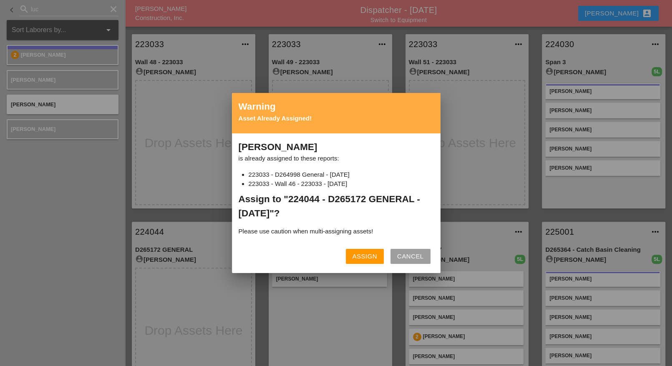
click at [368, 256] on div "Assign" at bounding box center [365, 257] width 25 height 10
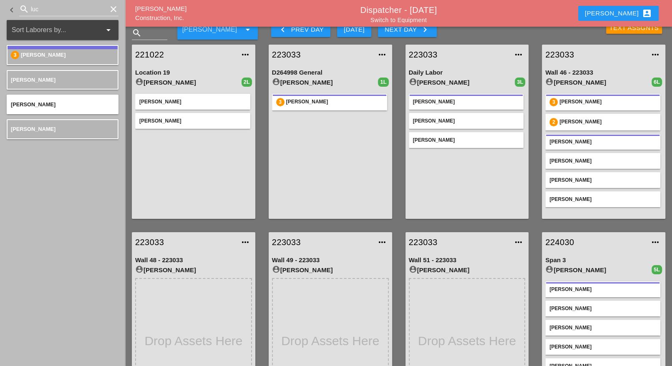
scroll to position [0, 0]
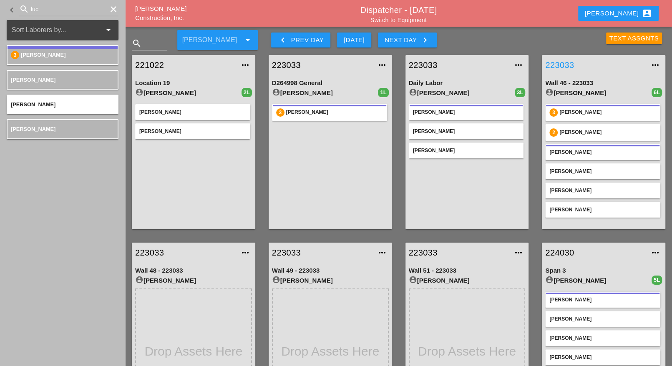
click at [566, 61] on link "223033" at bounding box center [596, 65] width 100 height 13
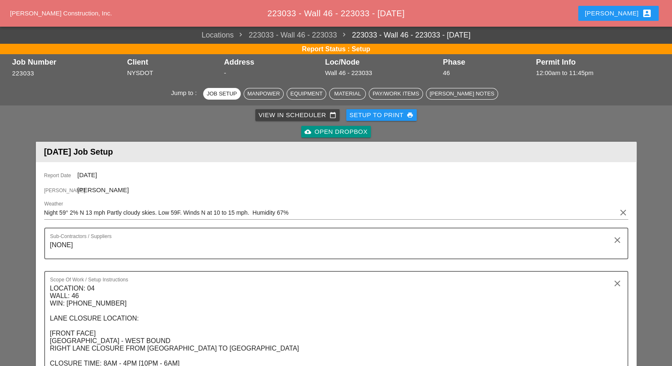
scroll to position [417, 0]
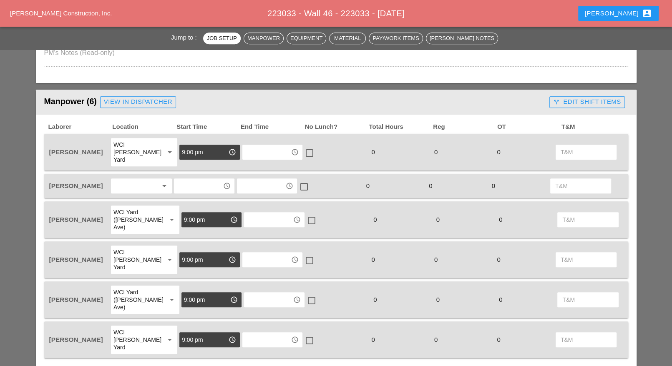
click at [183, 179] on input "text" at bounding box center [198, 185] width 43 height 13
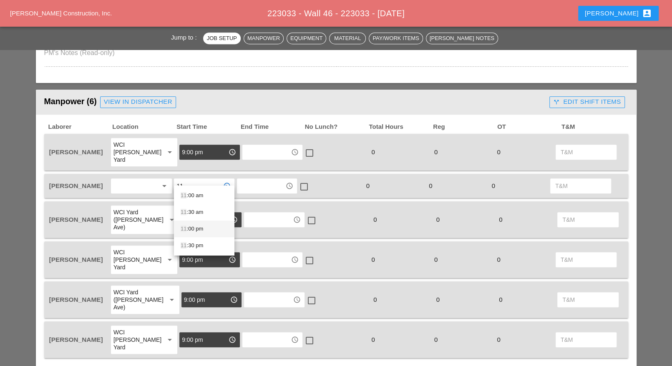
click at [195, 228] on div "11 :00 pm" at bounding box center [204, 229] width 47 height 10
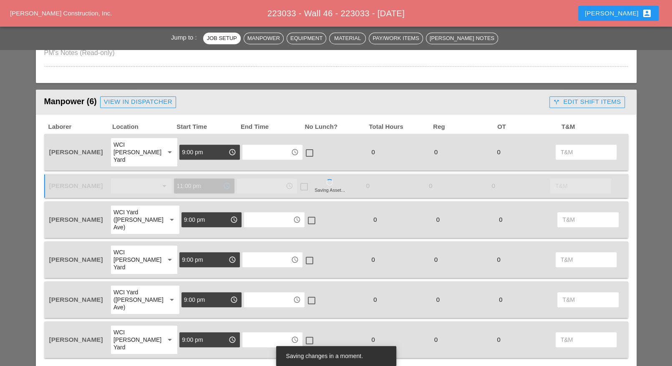
type input "11:00 pm"
click at [577, 99] on div "call_split Edit Shift Items" at bounding box center [587, 102] width 68 height 10
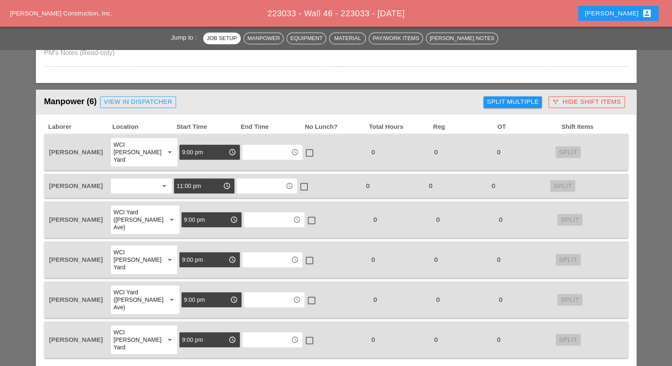
click at [528, 102] on div "Split Multiple" at bounding box center [513, 102] width 52 height 10
click at [483, 100] on div at bounding box center [479, 102] width 14 height 14
checkbox input "true"
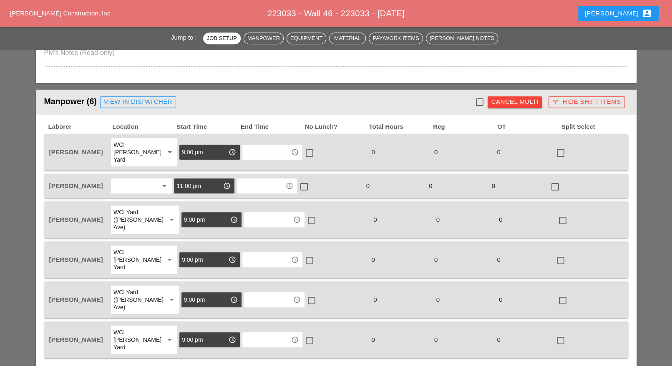
checkbox input "true"
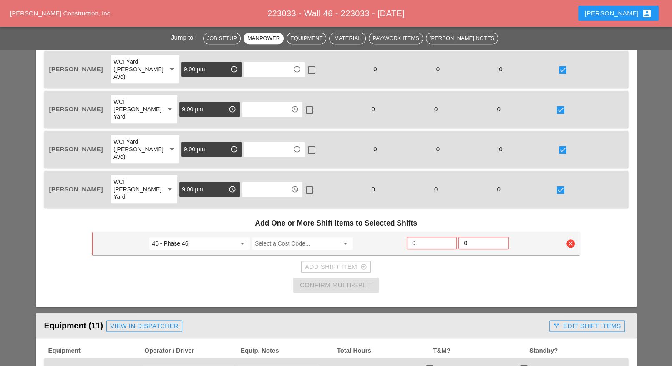
scroll to position [574, 0]
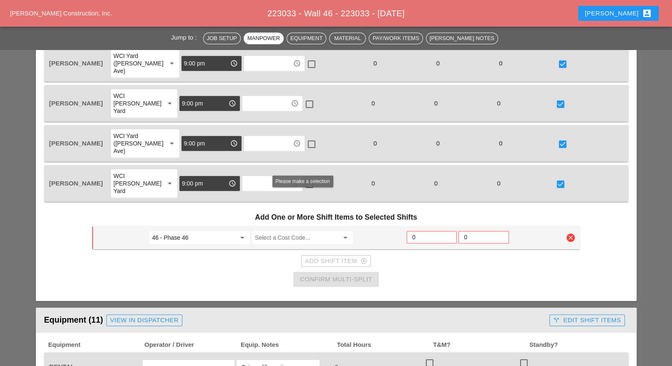
click at [279, 231] on input "Select a Cost Code..." at bounding box center [297, 237] width 84 height 13
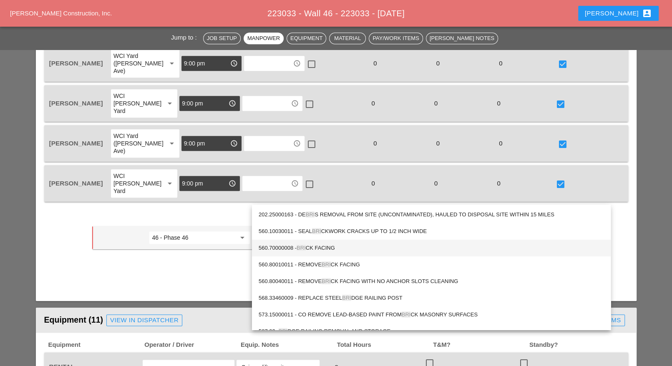
click at [314, 246] on div "560.70000008 - BRI CK FACING" at bounding box center [432, 248] width 346 height 10
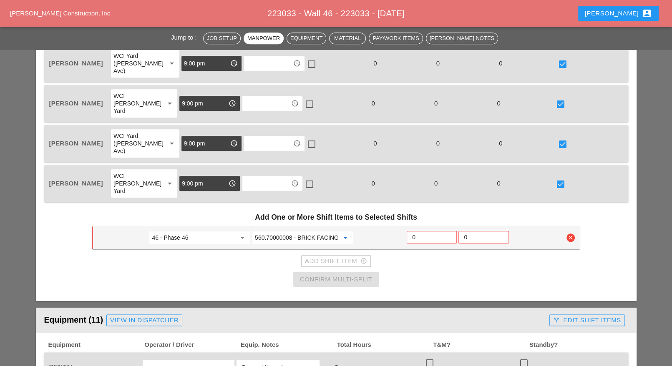
type input "560.70000008 - BRICK FACING"
click at [425, 231] on input "0" at bounding box center [431, 237] width 39 height 13
type input "6"
click at [358, 275] on div "Confirm Multi-Split" at bounding box center [336, 280] width 72 height 10
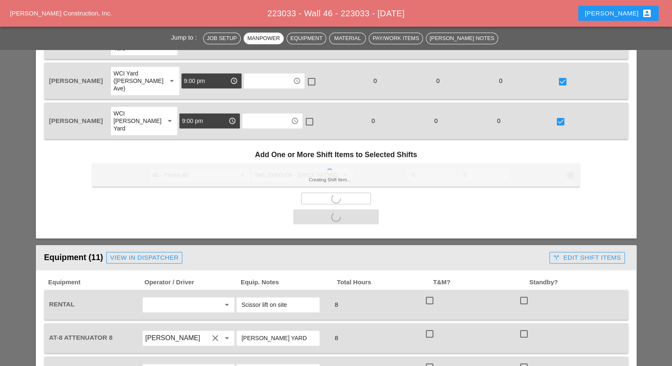
scroll to position [678, 0]
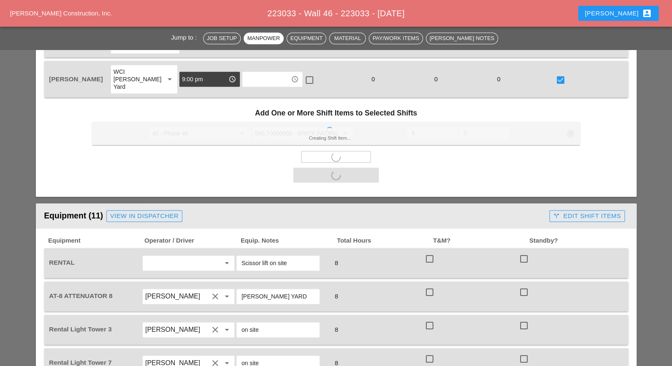
click at [427, 252] on div at bounding box center [430, 259] width 14 height 14
checkbox input "true"
drag, startPoint x: 429, startPoint y: 253, endPoint x: 428, endPoint y: 280, distance: 27.2
click at [429, 285] on div at bounding box center [430, 292] width 14 height 14
click at [430, 319] on div at bounding box center [430, 326] width 14 height 14
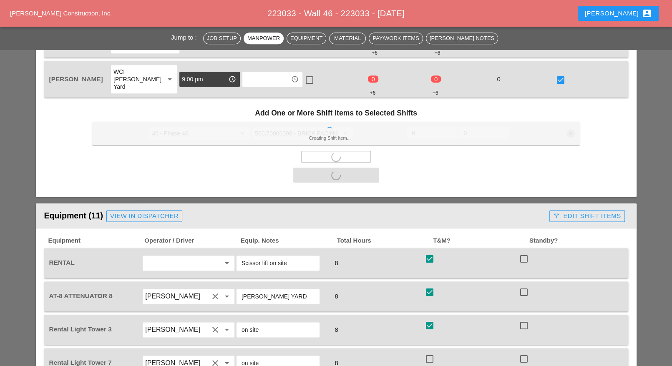
checkbox input "true"
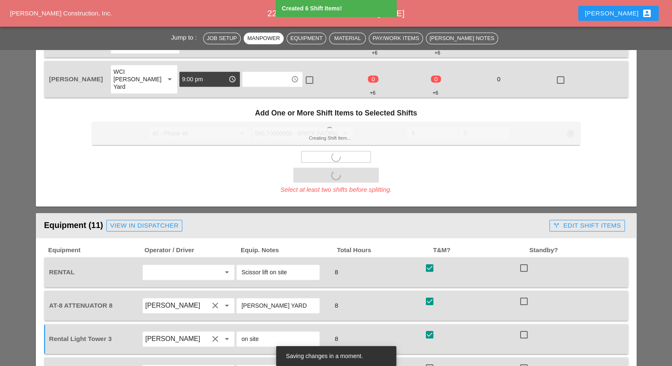
checkbox input "false"
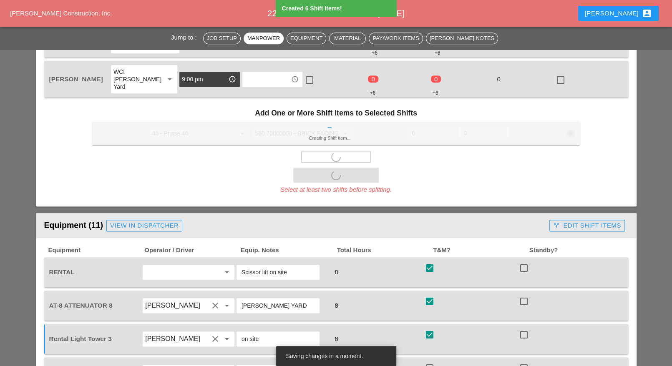
checkbox input "false"
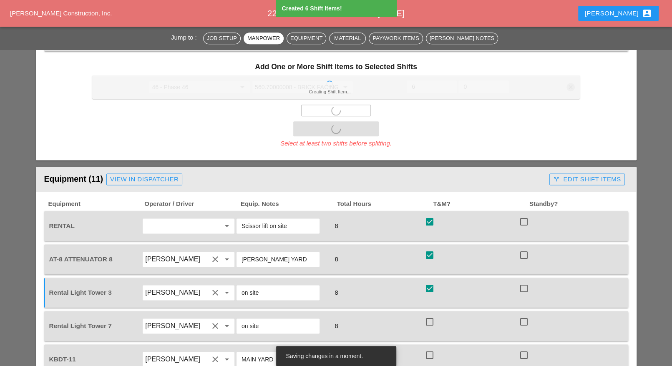
scroll to position [783, 0]
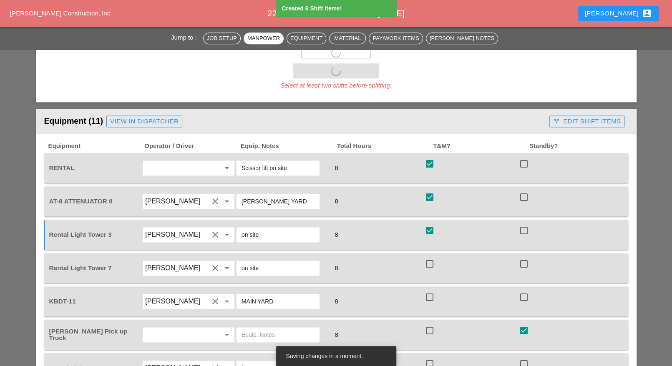
click at [430, 290] on div at bounding box center [430, 297] width 14 height 14
checkbox input "true"
click at [434, 257] on div at bounding box center [430, 264] width 14 height 14
checkbox input "true"
click at [427, 357] on div at bounding box center [430, 364] width 14 height 14
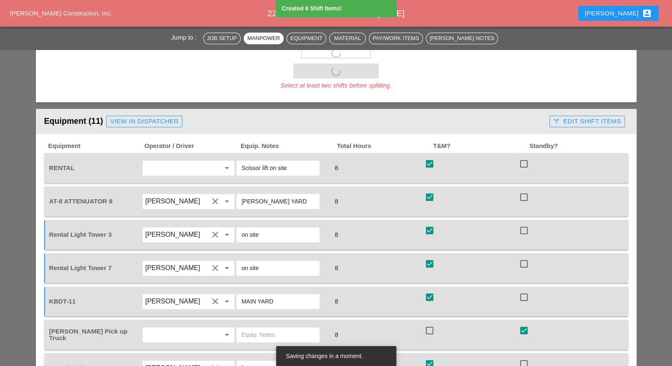
checkbox input "true"
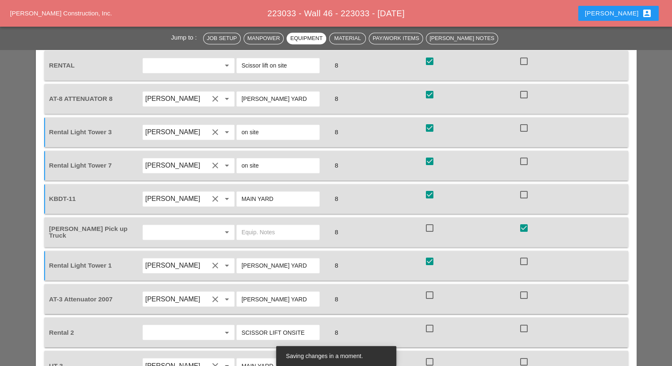
scroll to position [887, 0]
click at [433, 286] on div at bounding box center [430, 293] width 14 height 14
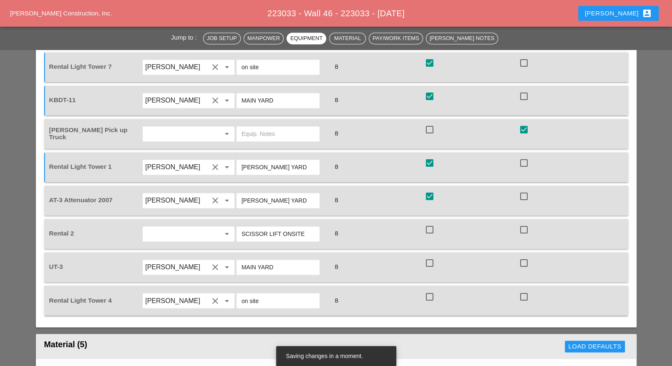
checkbox input "true"
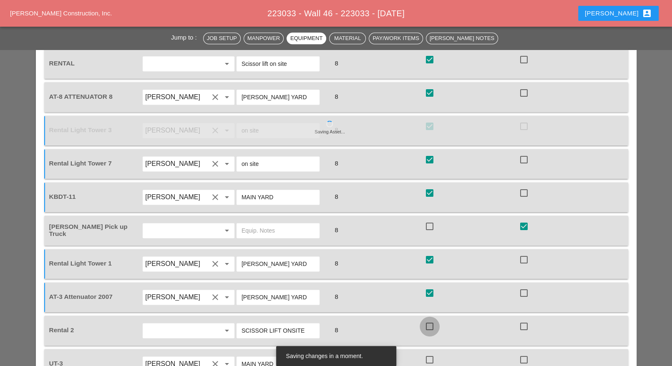
click at [431, 320] on div at bounding box center [430, 327] width 14 height 14
checkbox input "true"
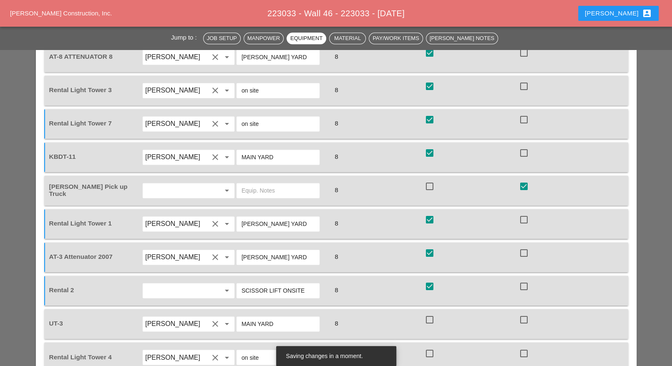
scroll to position [842, 0]
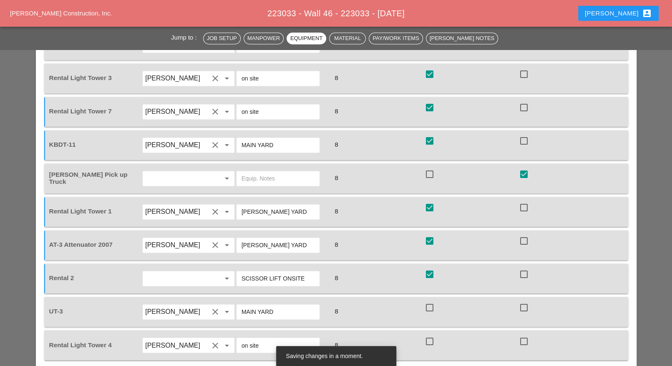
click at [432, 301] on div at bounding box center [430, 308] width 14 height 14
checkbox input "true"
click at [432, 334] on div at bounding box center [430, 341] width 14 height 14
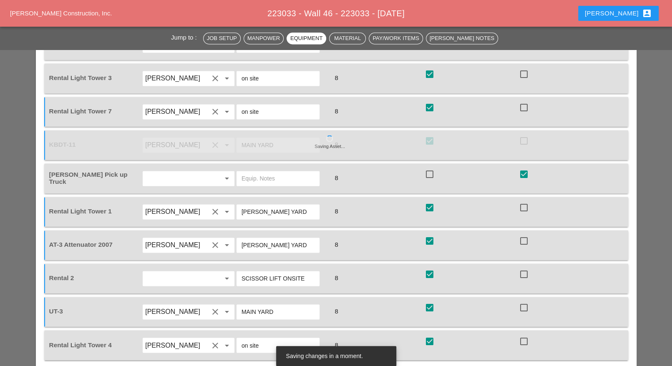
checkbox input "true"
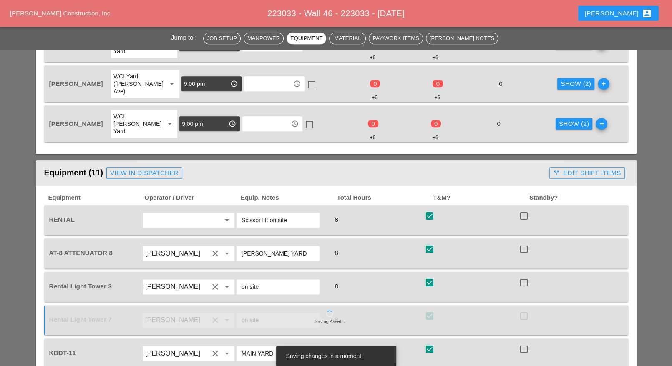
scroll to position [477, 0]
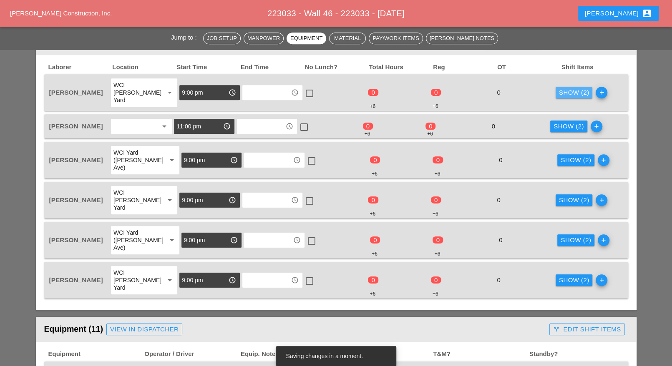
click at [563, 88] on div "Show (2)" at bounding box center [574, 93] width 30 height 10
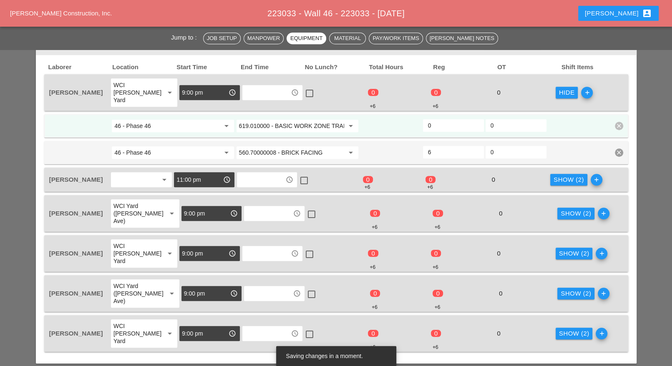
click at [435, 119] on input "0" at bounding box center [453, 125] width 51 height 13
type input "2"
click at [555, 175] on div "Show (2)" at bounding box center [569, 180] width 30 height 10
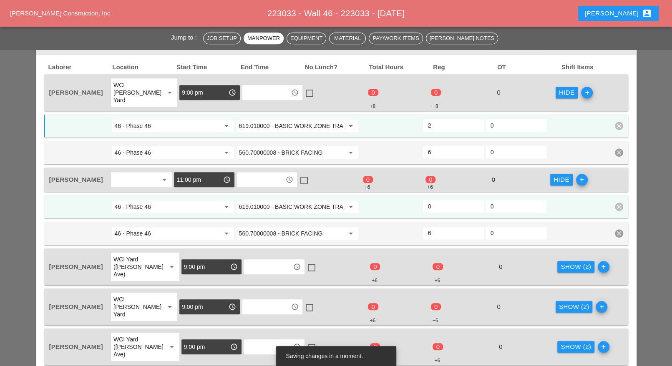
scroll to position [529, 0]
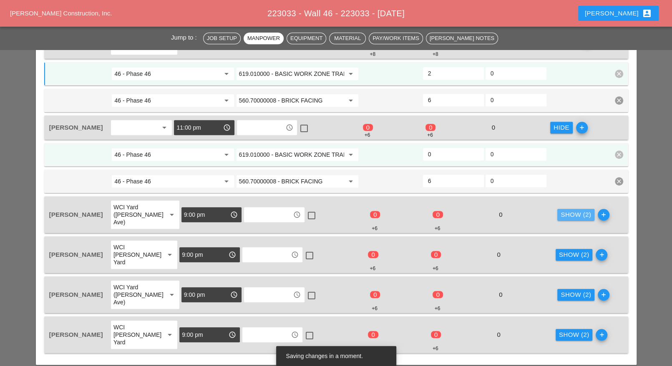
click at [561, 210] on div "Show (2)" at bounding box center [576, 215] width 30 height 10
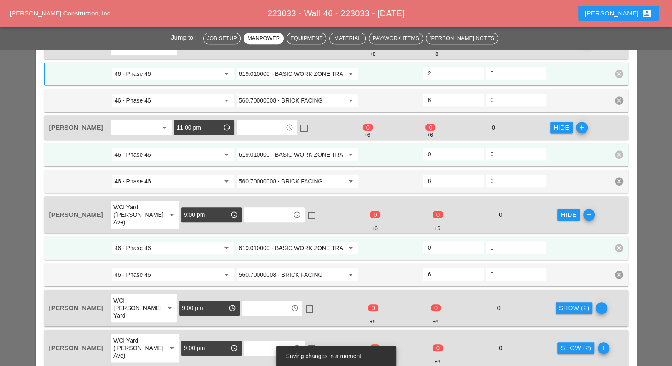
click at [445, 241] on input "0" at bounding box center [453, 247] width 51 height 13
type input "2"
click at [293, 148] on input "619.010000 - BASIC WORK ZONE TRAFFIC CONTROL" at bounding box center [291, 154] width 105 height 13
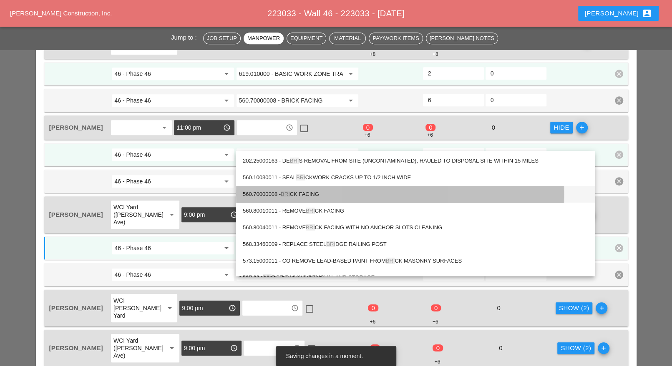
click at [309, 192] on div "560.70000008 - BRI CK FACING" at bounding box center [416, 194] width 346 height 10
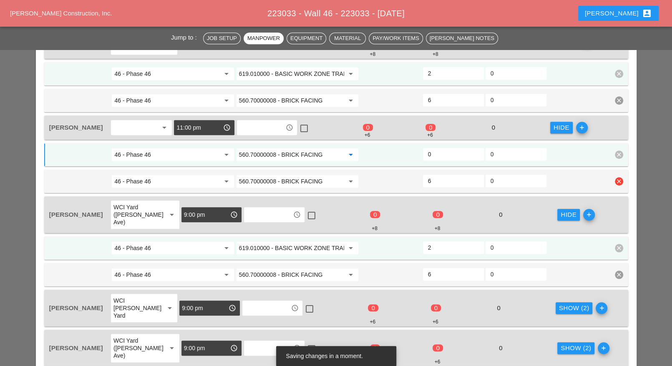
type input "560.70000008 - BRICK FACING"
click at [618, 177] on icon "clear" at bounding box center [619, 181] width 8 height 8
click at [620, 154] on div "Confirm delete" at bounding box center [619, 152] width 40 height 10
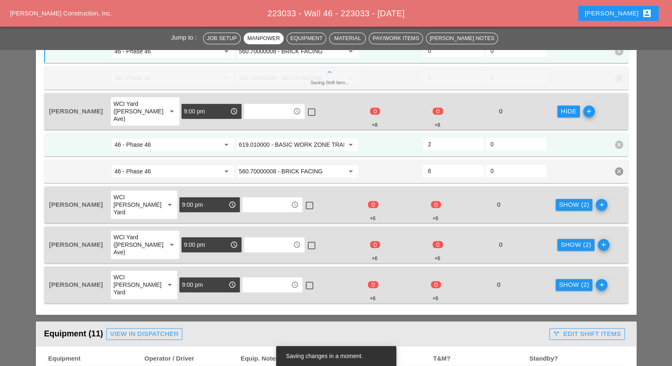
scroll to position [634, 0]
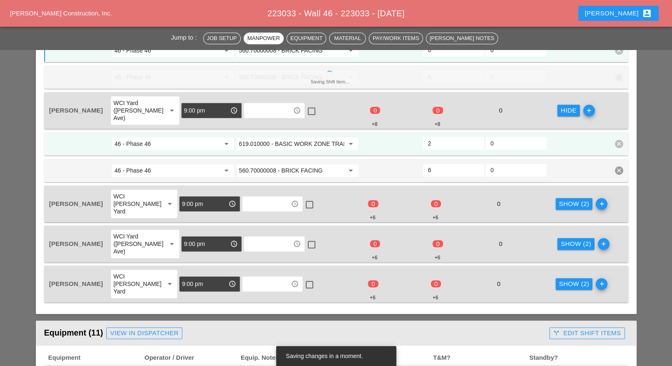
click at [563, 189] on div "Show (2) add" at bounding box center [586, 204] width 63 height 30
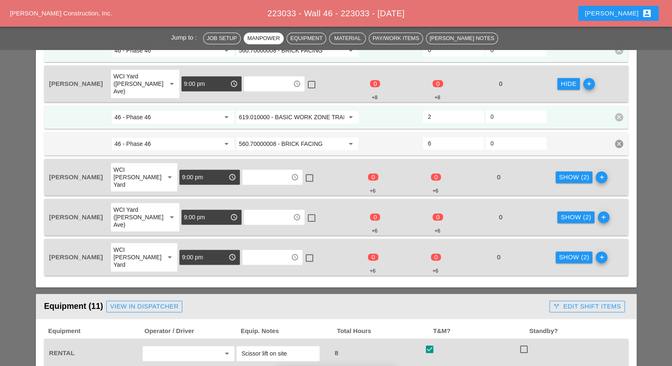
click at [563, 173] on div "Show (2)" at bounding box center [574, 178] width 30 height 10
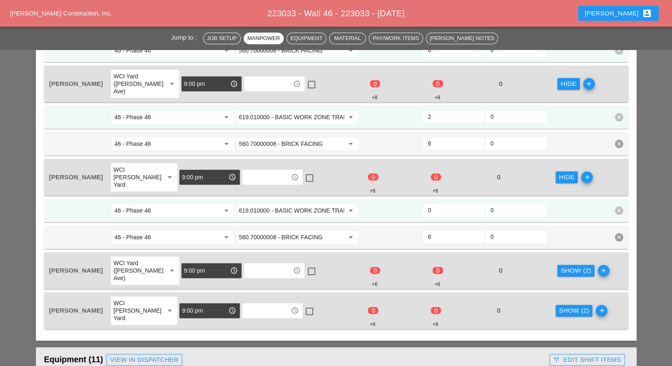
click at [449, 204] on input "0" at bounding box center [453, 210] width 51 height 13
type input "2"
click at [561, 266] on div "Show (2)" at bounding box center [576, 271] width 30 height 10
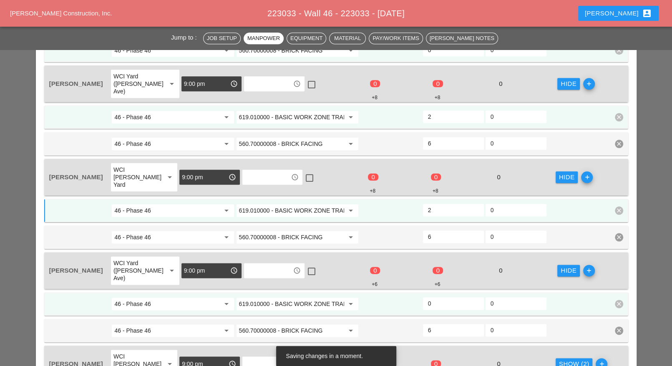
click at [450, 297] on input "0" at bounding box center [453, 303] width 51 height 13
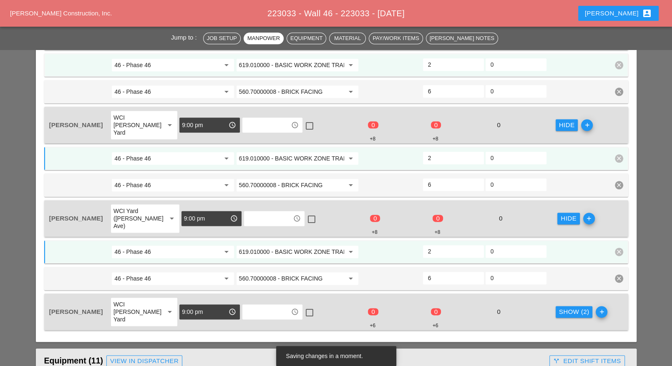
type input "2"
click at [556, 306] on button "Show (2)" at bounding box center [574, 312] width 37 height 12
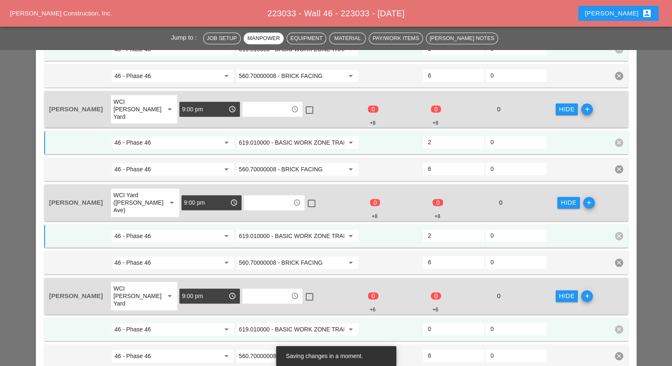
scroll to position [738, 0]
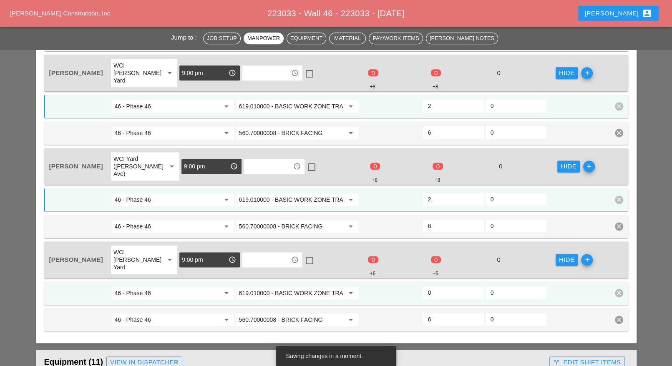
click at [452, 286] on input "0" at bounding box center [453, 292] width 51 height 13
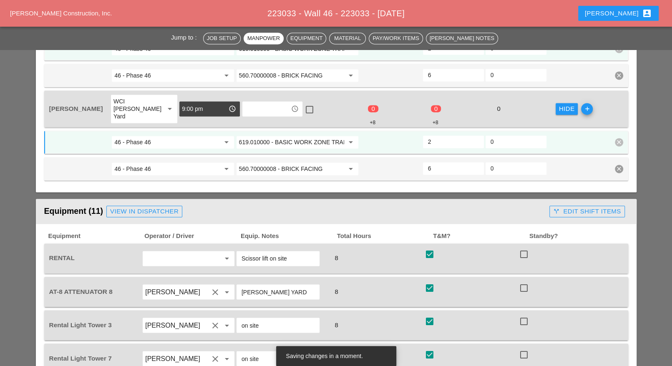
scroll to position [842, 0]
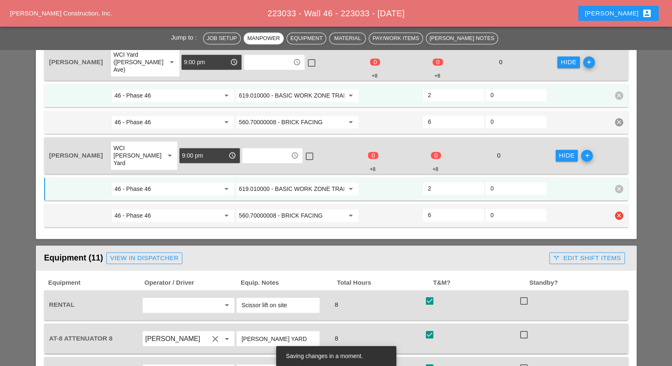
type input "2"
click at [289, 209] on input "560.70000008 - BRICK FACING" at bounding box center [291, 215] width 105 height 13
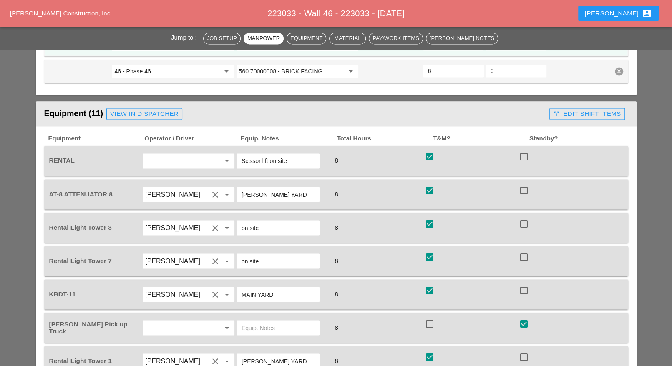
scroll to position [999, 0]
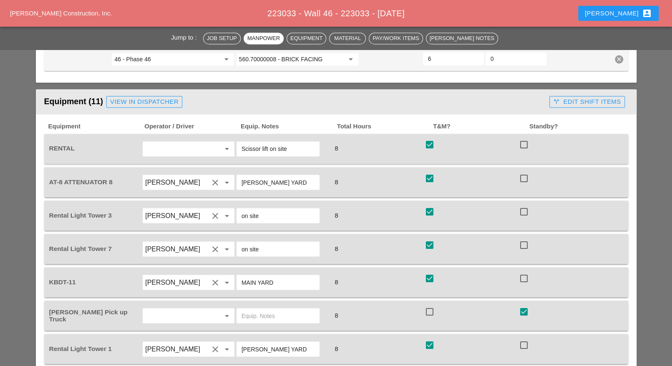
click at [587, 97] on div "call_split Edit Shift Items" at bounding box center [587, 102] width 68 height 10
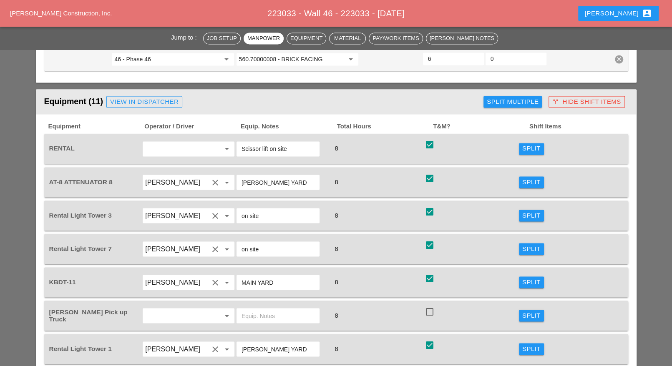
click at [524, 278] on div "Split" at bounding box center [532, 283] width 18 height 10
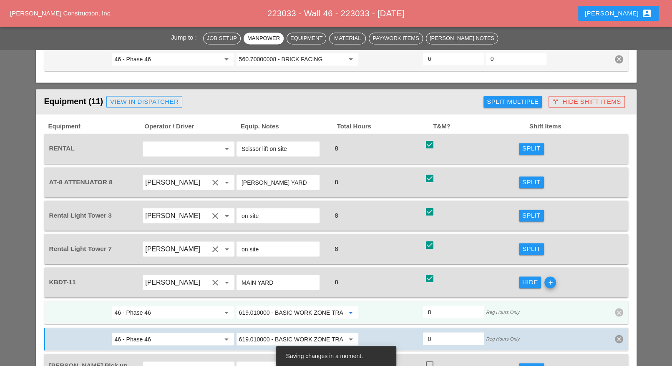
click at [306, 306] on input "619.010000 - BASIC WORK ZONE TRAFFIC CONTROL" at bounding box center [291, 312] width 105 height 13
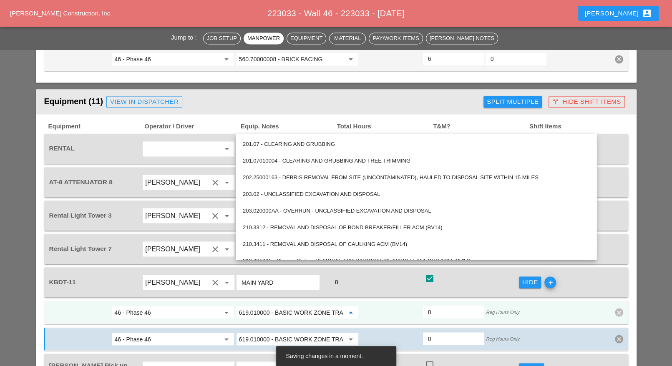
paste input "560.70000008 - BRICK FACING"
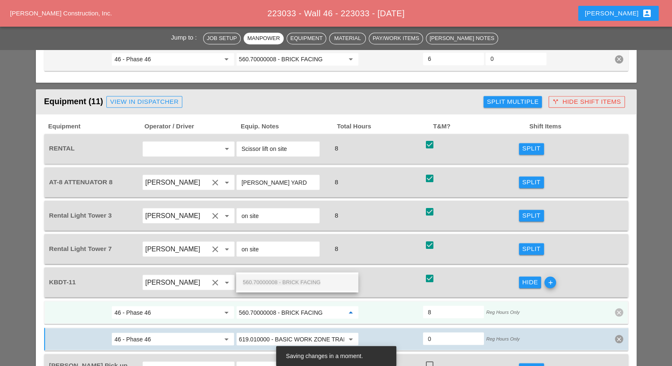
click at [307, 279] on span "560.70000008 - BRICK FACING" at bounding box center [282, 282] width 78 height 6
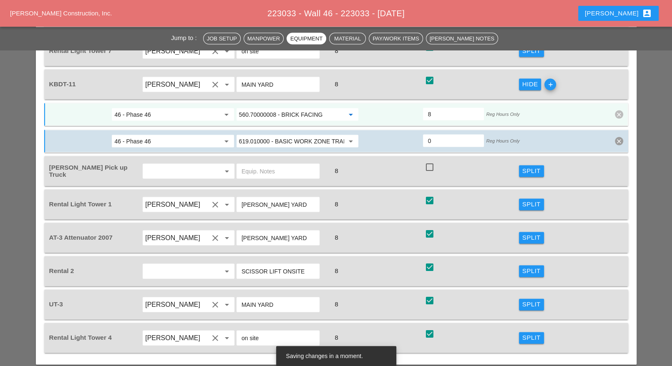
scroll to position [1207, 0]
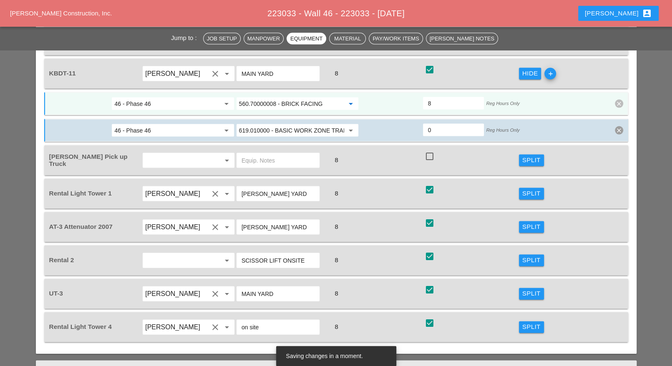
type input "560.70000008 - BRICK FACING"
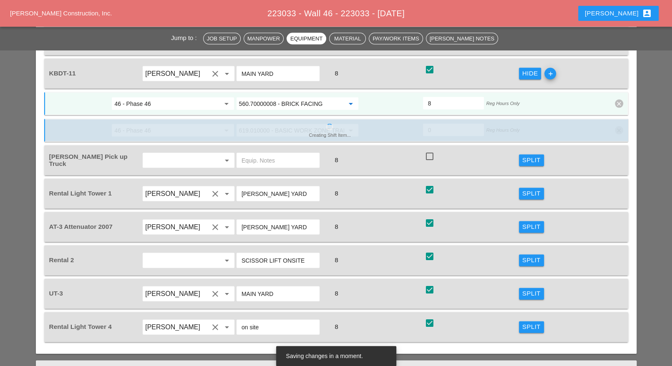
click at [523, 289] on div "Split" at bounding box center [532, 294] width 18 height 10
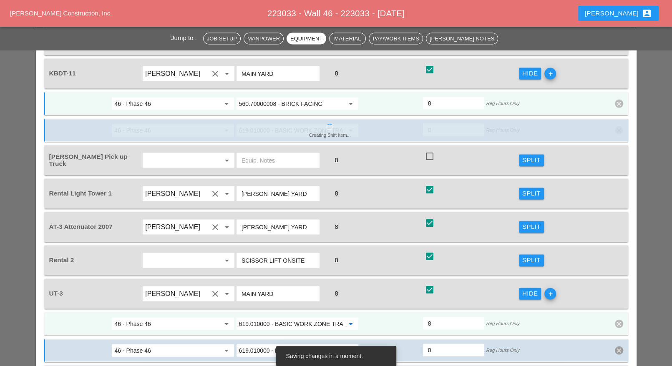
paste input "560.70000008 - BRICK FACING"
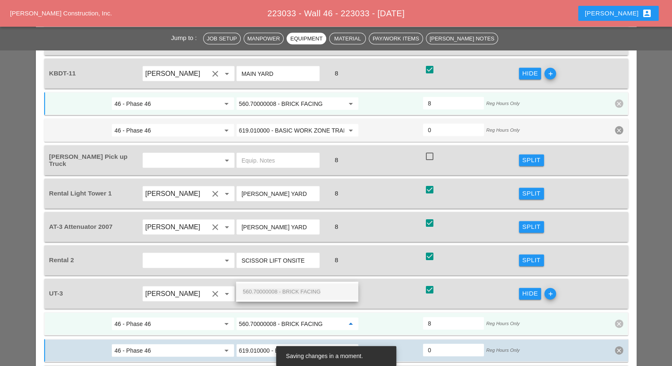
click at [269, 289] on span "560.70000008 - BRICK FACING" at bounding box center [282, 292] width 78 height 6
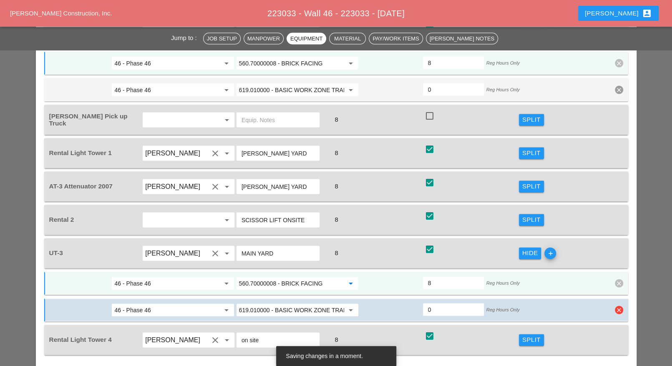
scroll to position [1260, 0]
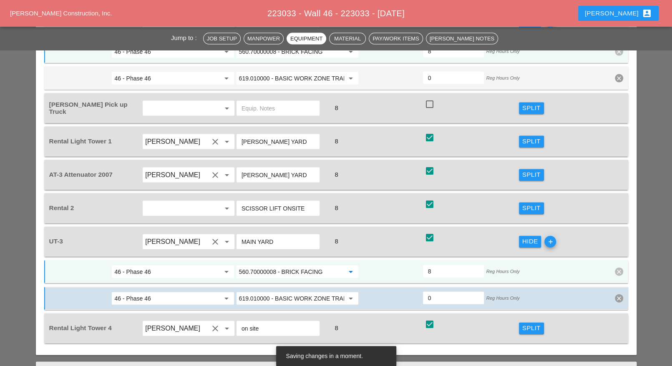
type input "560.70000008 - BRICK FACING"
click at [528, 324] on div "Split" at bounding box center [532, 329] width 18 height 10
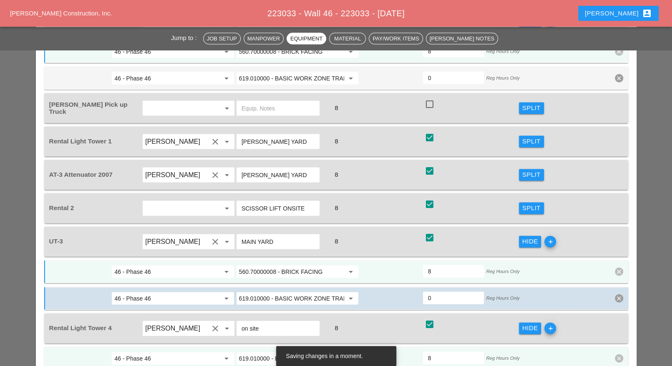
click at [277, 352] on input "619.010000 - BASIC WORK ZONE TRAFFIC CONTROL" at bounding box center [291, 358] width 105 height 13
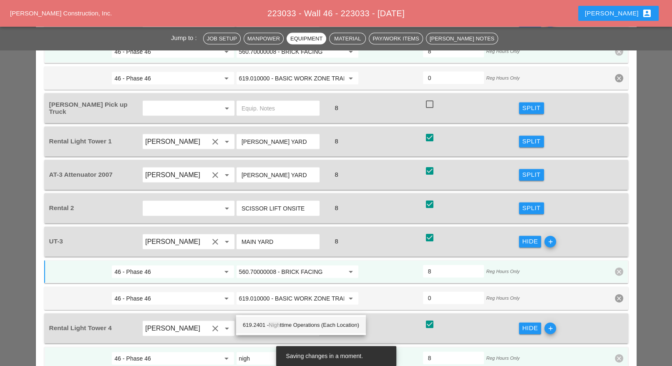
click at [290, 322] on div "619.2401 - Nigh ttime Operations (Each Location)" at bounding box center [301, 326] width 116 height 10
type input "619.2401 - Nighttime Operations (Each Location)"
drag, startPoint x: 202, startPoint y: 308, endPoint x: 210, endPoint y: 311, distance: 9.2
click at [202, 352] on input "46 - Phase 46" at bounding box center [166, 358] width 105 height 13
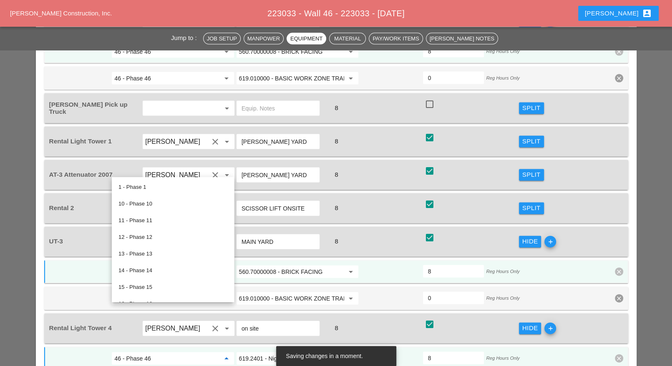
click at [248, 352] on input "619.2401 - Nighttime Operations (Each Location)" at bounding box center [291, 358] width 105 height 13
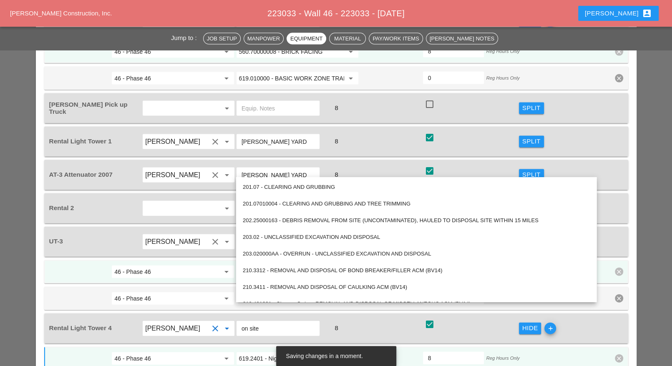
click at [202, 322] on input "Iwan Belfor" at bounding box center [176, 328] width 63 height 13
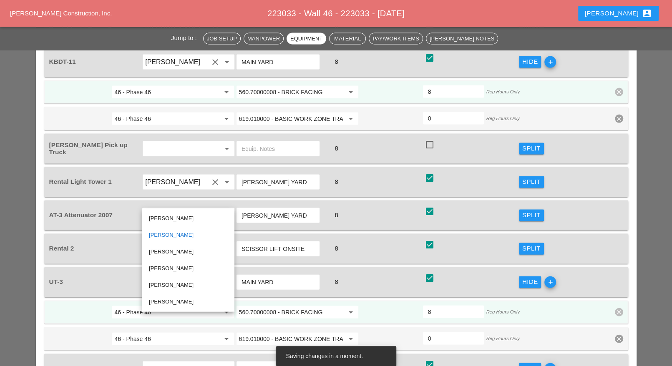
scroll to position [1207, 0]
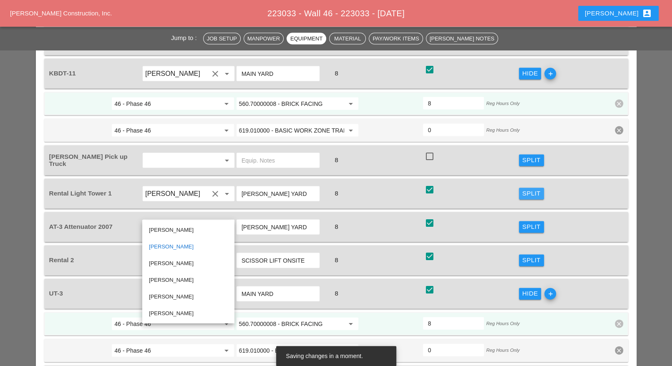
click at [536, 189] on div "Split" at bounding box center [532, 194] width 18 height 10
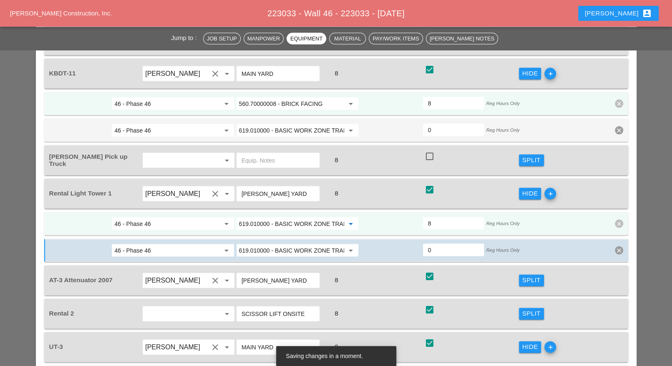
click at [283, 217] on input "619.010000 - BASIC WORK ZONE TRAFFIC CONTROL" at bounding box center [291, 223] width 105 height 13
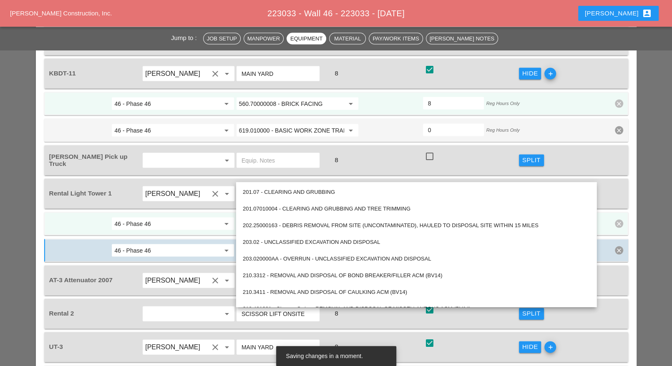
paste input "2401 - Nighttime Operations (Each Location)"
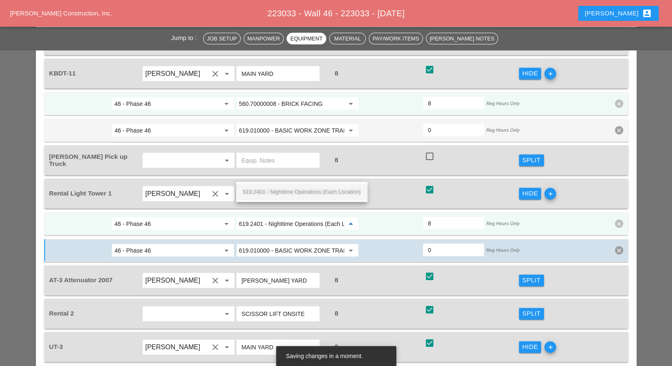
scroll to position [0, 21]
click at [283, 191] on span "619.2401 - Nighttime Operations (Each Location)" at bounding box center [302, 192] width 118 height 6
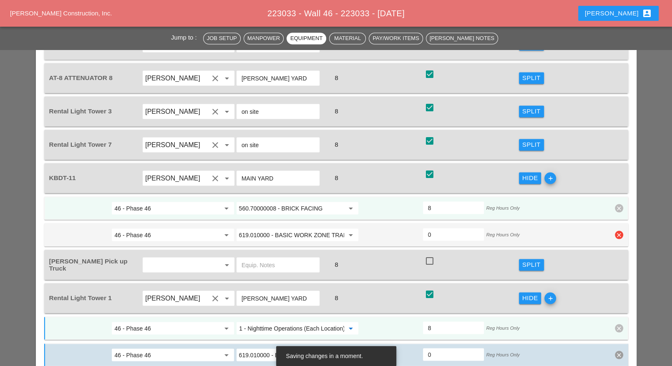
scroll to position [1051, 0]
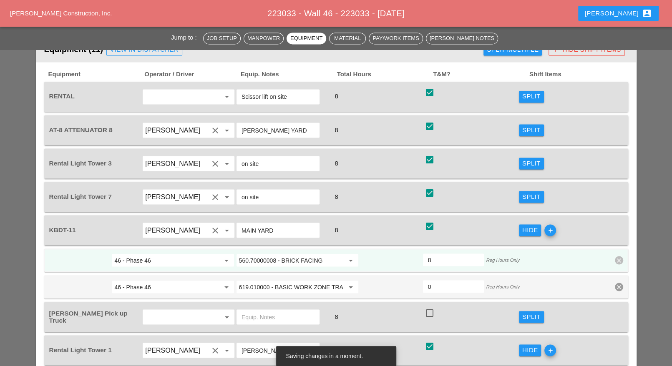
type input "619.2401 - Nighttime Operations (Each Location)"
drag, startPoint x: 525, startPoint y: 149, endPoint x: 288, endPoint y: 169, distance: 237.5
click at [524, 192] on div "Split" at bounding box center [532, 197] width 18 height 10
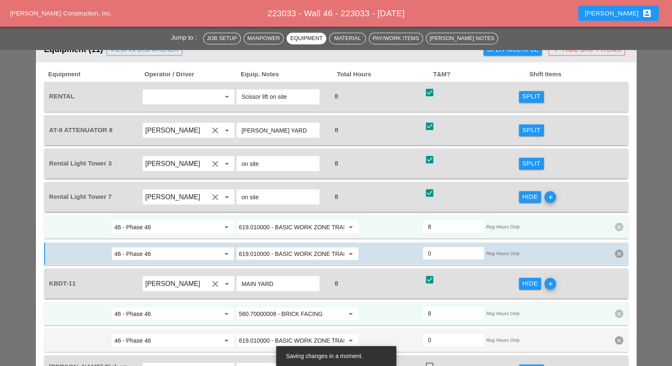
scroll to position [0, 0]
click at [281, 220] on input "619.010000 - BASIC WORK ZONE TRAFFIC CONTROL" at bounding box center [291, 226] width 105 height 13
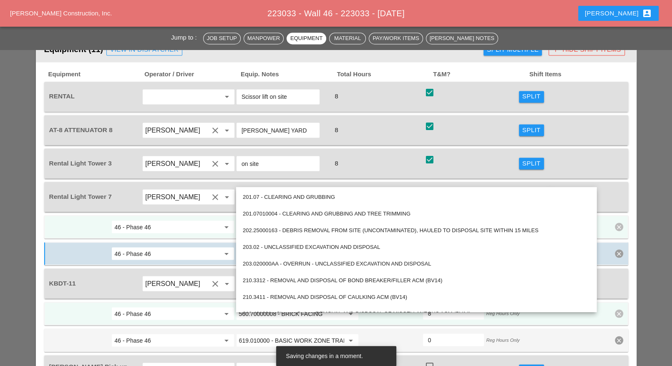
paste input "2401 - Nighttime Operations (Each Location)"
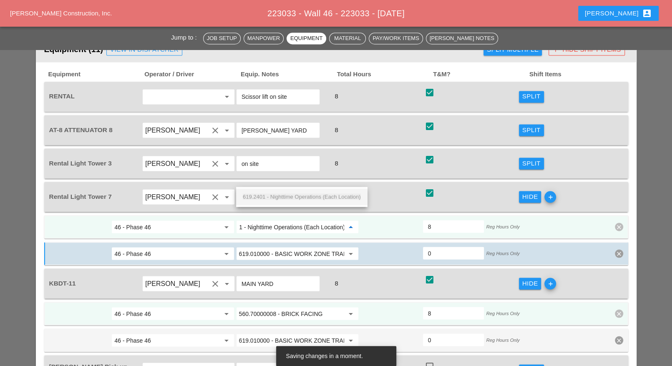
click at [288, 197] on span "619.2401 - Nighttime Operations (Each Location)" at bounding box center [302, 197] width 118 height 6
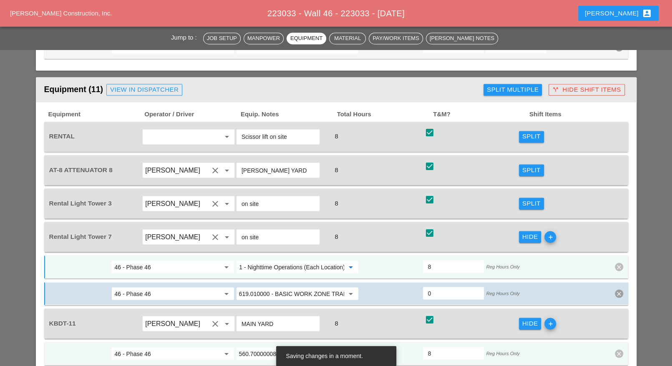
scroll to position [999, 0]
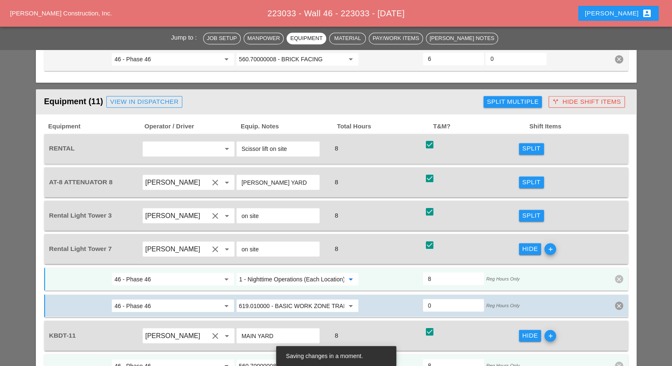
type input "619.2401 - Nighttime Operations (Each Location)"
drag, startPoint x: 522, startPoint y: 172, endPoint x: 480, endPoint y: 175, distance: 41.9
click at [523, 210] on button "Split" at bounding box center [531, 216] width 25 height 12
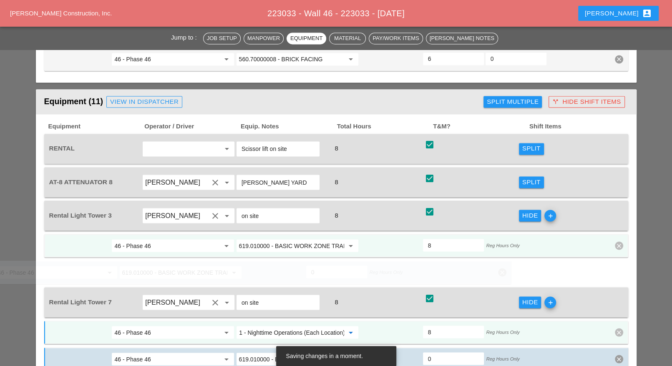
scroll to position [0, 0]
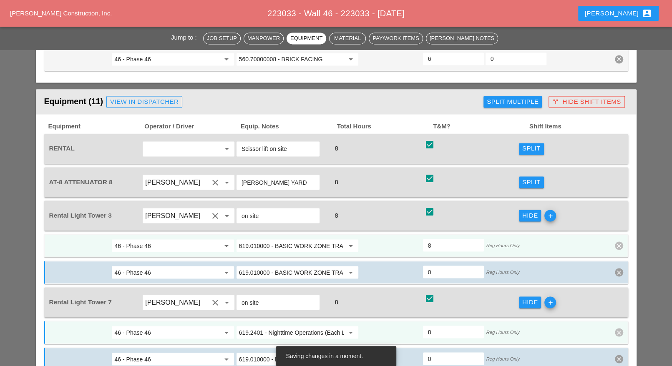
click at [294, 239] on input "619.010000 - BASIC WORK ZONE TRAFFIC CONTROL" at bounding box center [291, 245] width 105 height 13
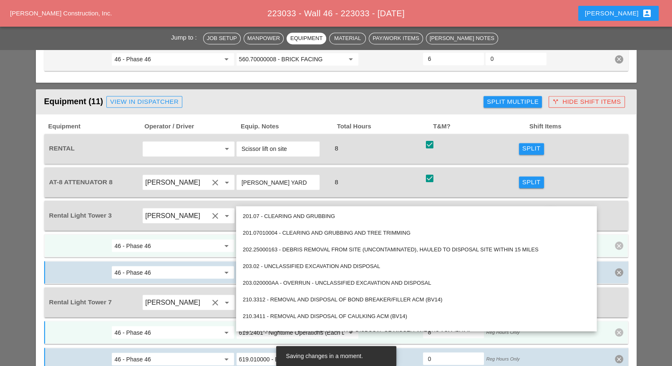
paste input "2401 - Nighttime Operations (Each Location)"
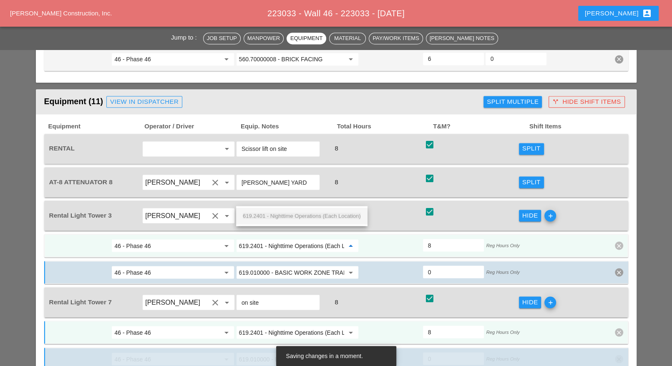
scroll to position [0, 21]
click at [294, 214] on span "619.2401 - Nighttime Operations (Each Location)" at bounding box center [302, 216] width 118 height 6
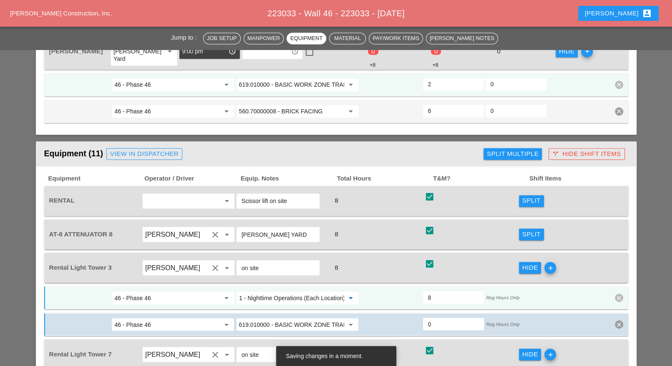
scroll to position [842, 0]
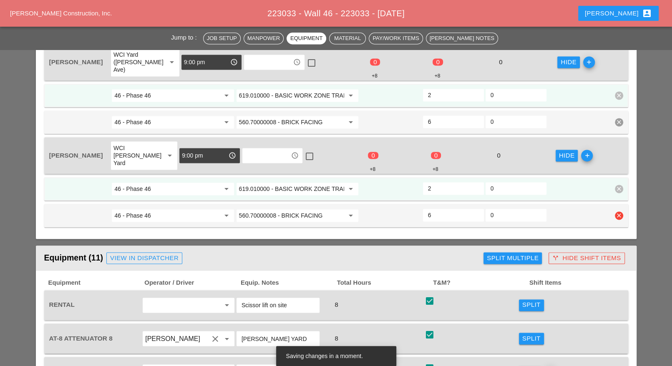
type input "619.2401 - Nighttime Operations (Each Location)"
click at [303, 209] on input "560.70000008 - BRICK FACING" at bounding box center [291, 215] width 105 height 13
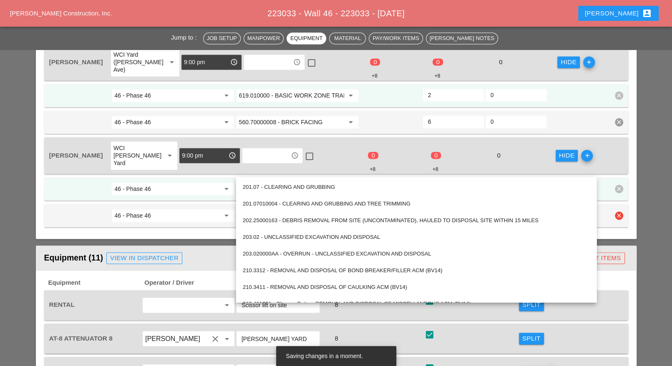
scroll to position [0, 0]
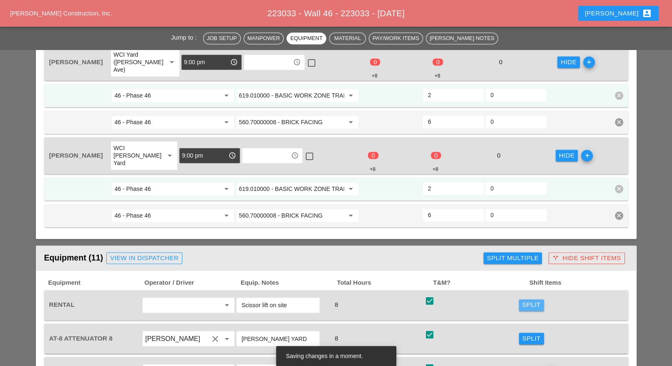
click at [530, 301] on div "Split" at bounding box center [532, 306] width 18 height 10
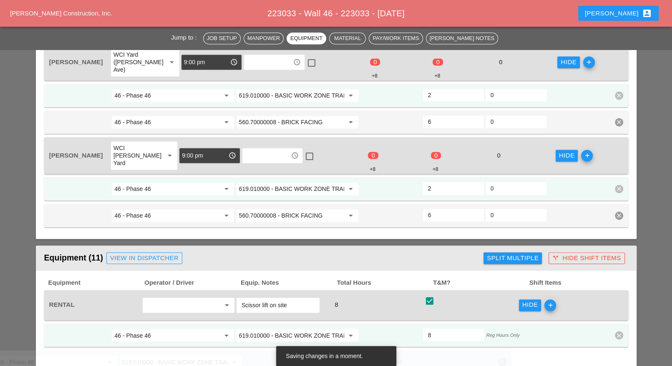
scroll to position [894, 0]
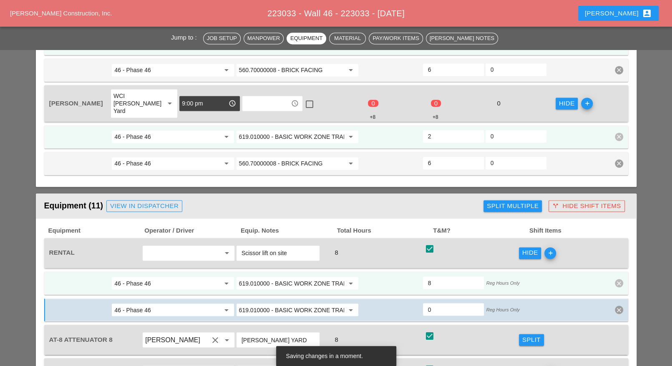
click at [280, 277] on input "619.010000 - BASIC WORK ZONE TRAFFIC CONTROL" at bounding box center [291, 283] width 105 height 13
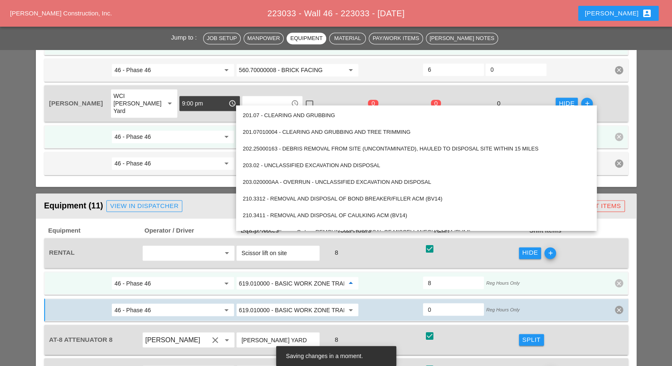
paste input "560.70000008 - BRICK FACING"
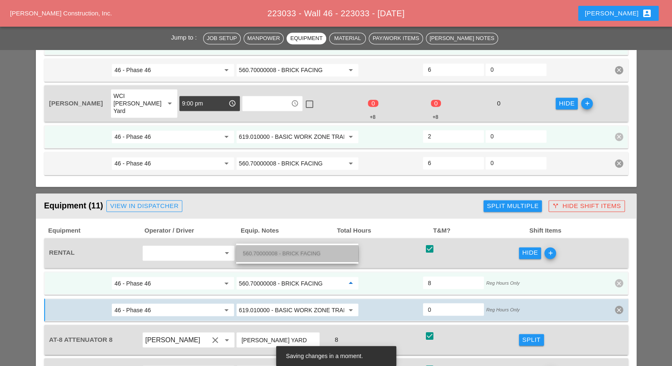
click at [280, 253] on span "560.70000008 - BRICK FACING" at bounding box center [282, 253] width 78 height 6
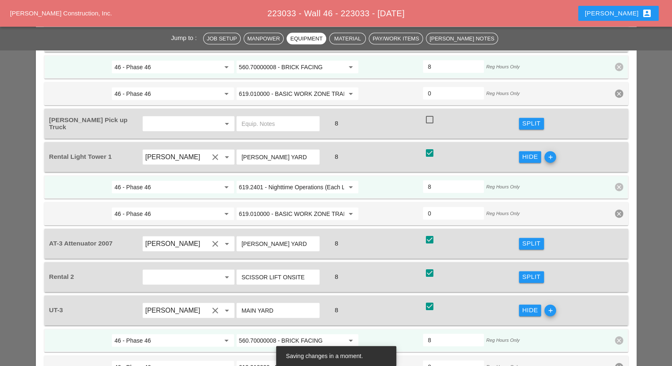
scroll to position [1416, 0]
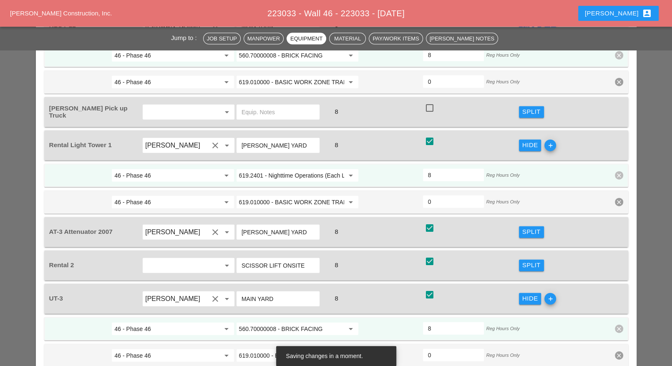
type input "560.70000008 - BRICK FACING"
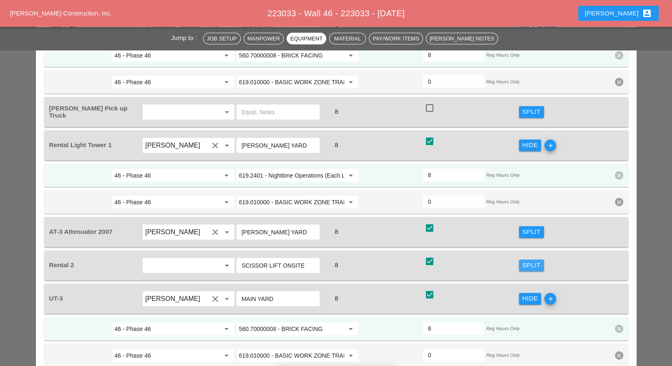
drag, startPoint x: 532, startPoint y: 212, endPoint x: 291, endPoint y: 233, distance: 242.1
click at [532, 261] on div "Split" at bounding box center [532, 266] width 18 height 10
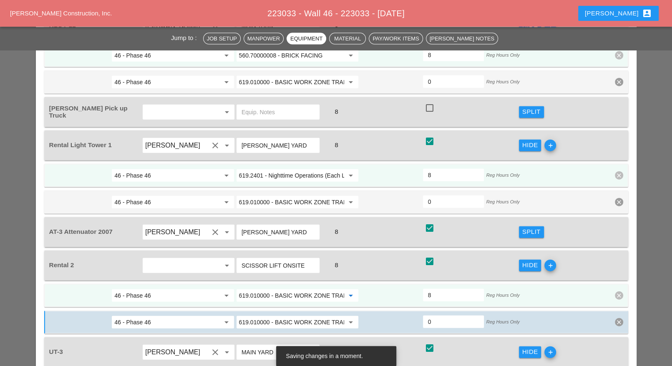
click at [286, 289] on input "619.010000 - BASIC WORK ZONE TRAFFIC CONTROL" at bounding box center [291, 295] width 105 height 13
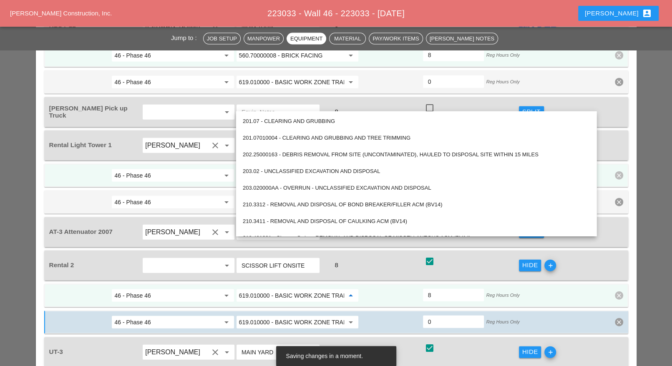
paste input "560.70000008 - BRICK FACING"
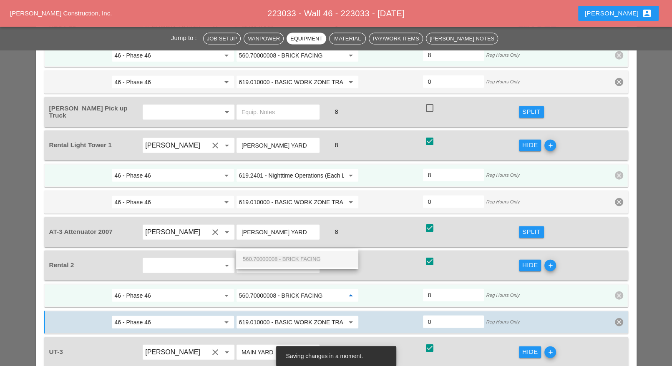
drag, startPoint x: 289, startPoint y: 257, endPoint x: 314, endPoint y: 260, distance: 24.8
click at [289, 258] on span "560.70000008 - BRICK FACING" at bounding box center [282, 259] width 78 height 6
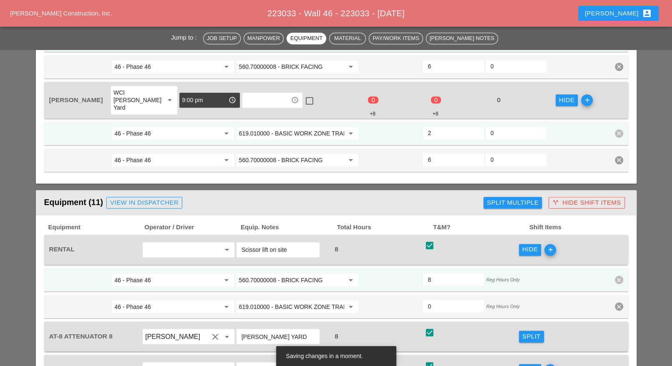
scroll to position [894, 0]
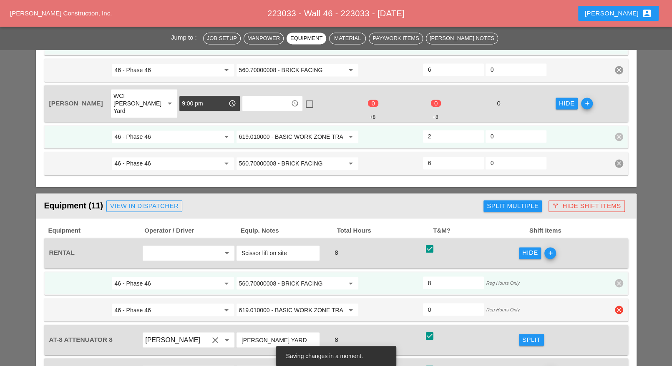
type input "560.70000008 - BRICK FACING"
click at [621, 306] on icon "clear" at bounding box center [619, 310] width 8 height 8
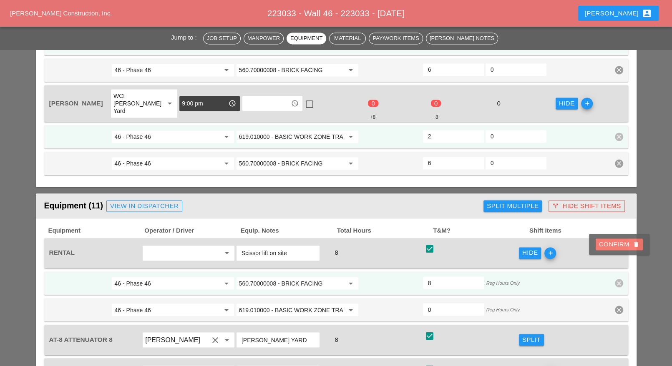
click at [621, 247] on div "Confirm delete" at bounding box center [619, 245] width 40 height 10
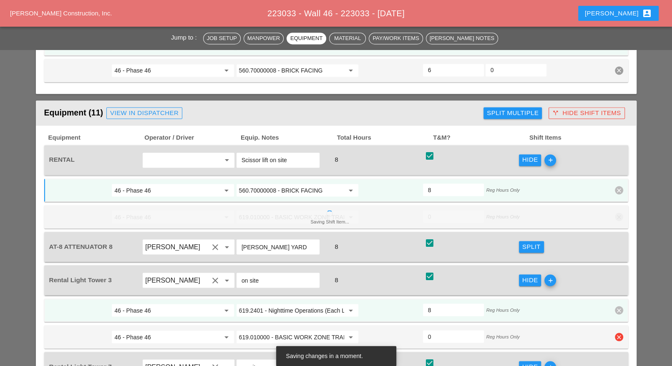
scroll to position [999, 0]
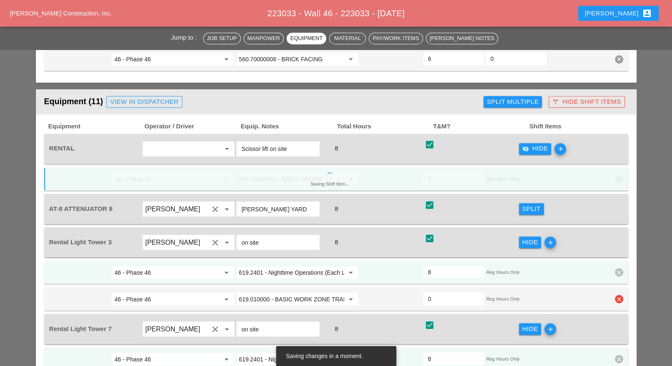
click at [620, 295] on icon "clear" at bounding box center [619, 299] width 8 height 8
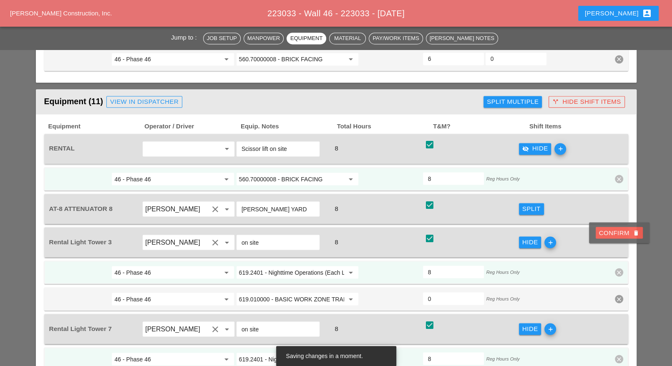
click at [619, 236] on div "Confirm delete" at bounding box center [619, 233] width 40 height 10
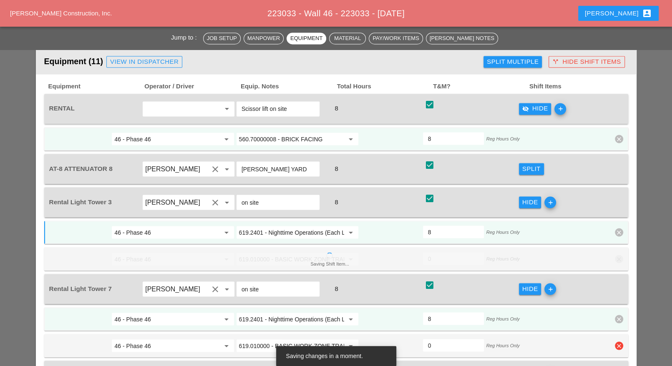
scroll to position [1051, 0]
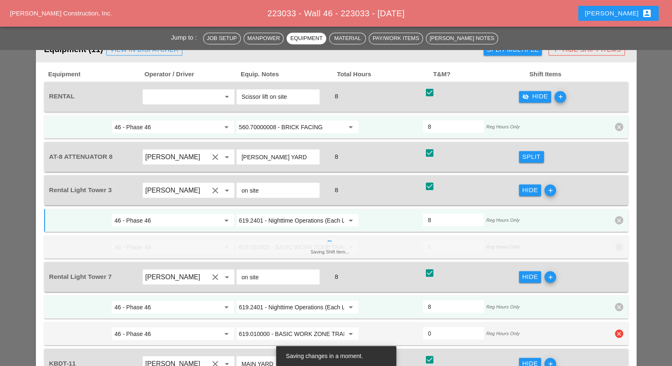
click at [619, 330] on icon "clear" at bounding box center [619, 334] width 8 height 8
click at [617, 296] on span "46 - Phase 46 arrow_drop_down 619.2401 - Nighttime Operations (Each Location) a…" at bounding box center [336, 321] width 584 height 50
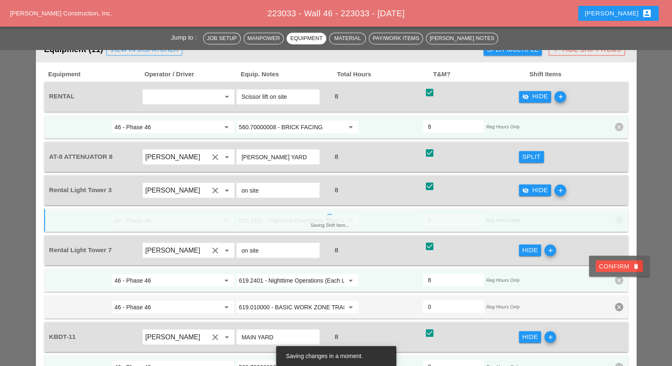
scroll to position [1155, 0]
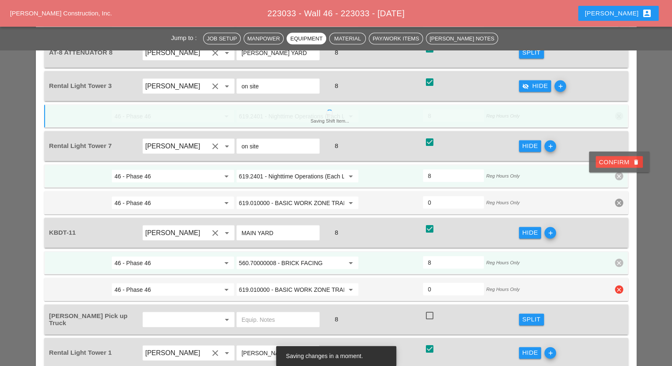
click at [621, 285] on icon "clear" at bounding box center [619, 289] width 8 height 8
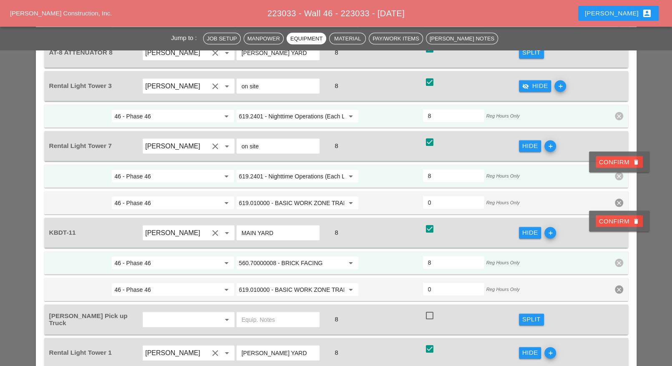
click at [619, 222] on div "Confirm delete" at bounding box center [619, 222] width 40 height 10
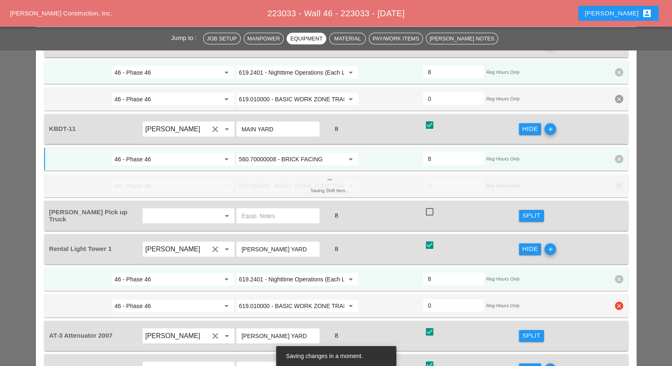
scroll to position [1260, 0]
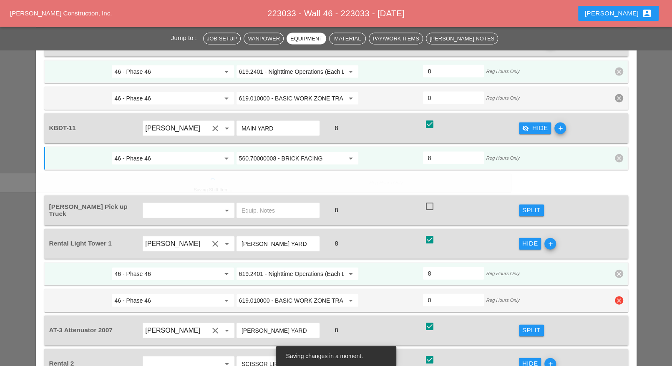
click at [617, 289] on div "46 - Phase 46 arrow_drop_down 619.010000 - BASIC WORK ZONE TRAFFIC CONTROL arro…" at bounding box center [336, 300] width 584 height 23
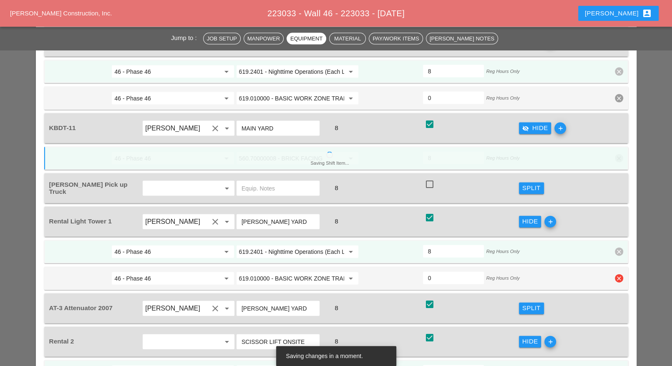
click at [620, 275] on icon "clear" at bounding box center [619, 279] width 8 height 8
click at [614, 210] on div "Confirm delete" at bounding box center [619, 210] width 40 height 10
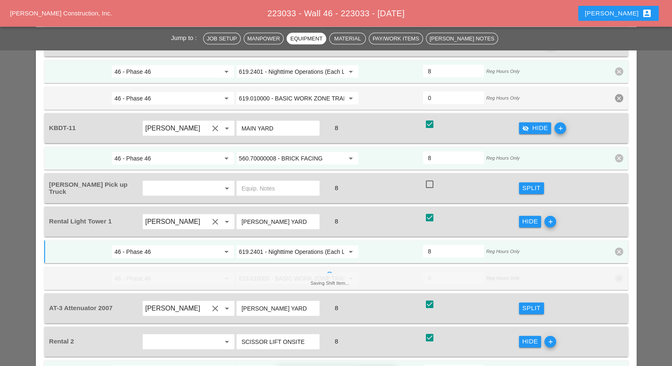
scroll to position [1312, 0]
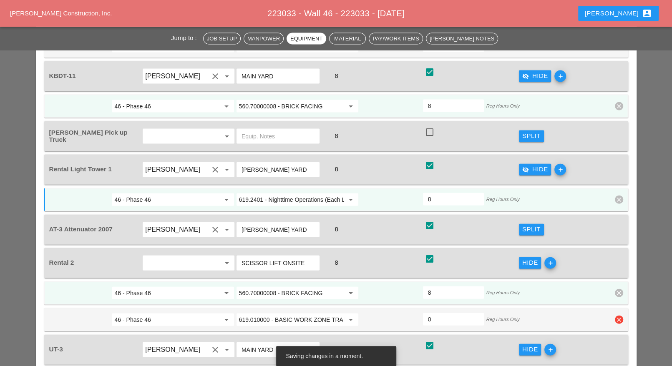
click at [620, 316] on icon "clear" at bounding box center [619, 320] width 8 height 8
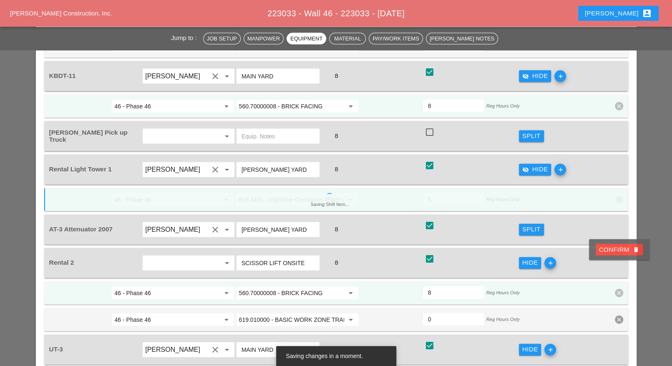
click at [616, 251] on div "Confirm delete" at bounding box center [619, 250] width 40 height 10
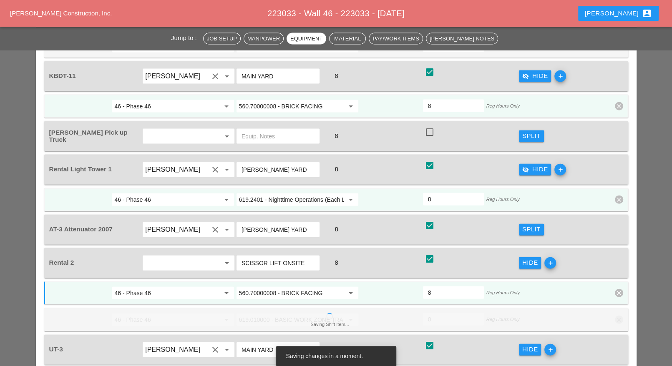
scroll to position [1416, 0]
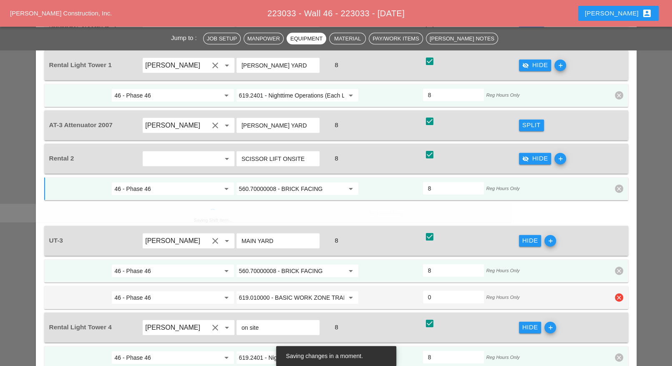
click at [618, 294] on icon "clear" at bounding box center [619, 298] width 8 height 8
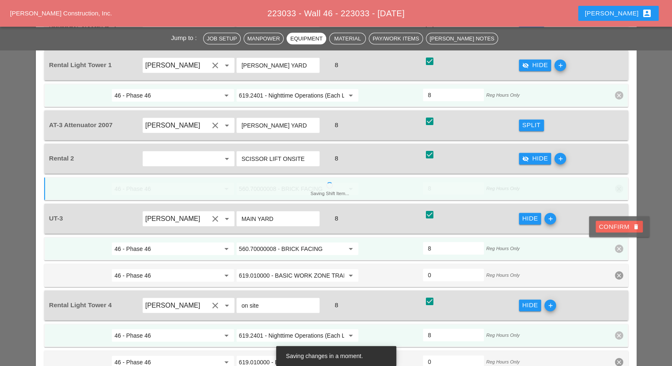
click at [616, 227] on div "Confirm delete" at bounding box center [619, 227] width 40 height 10
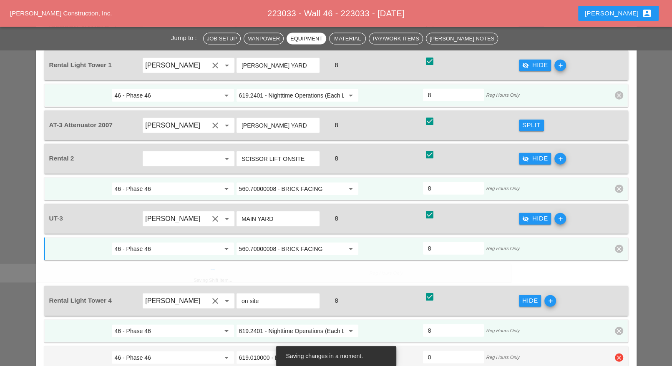
click at [619, 306] on div "Equipment Operator / Driver Equip. Notes Total Hours T&M? Shift Items RENTAL ar…" at bounding box center [336, 39] width 601 height 684
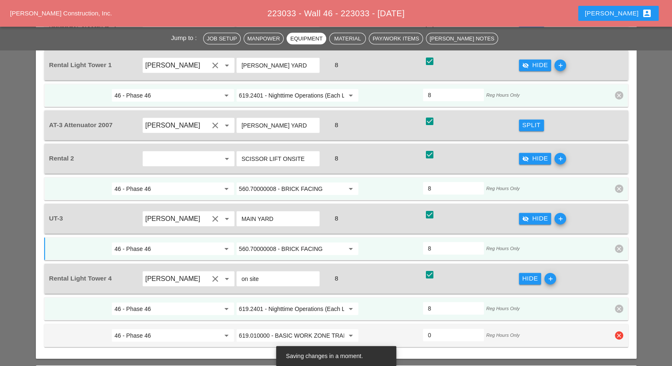
click at [619, 332] on icon "clear" at bounding box center [619, 336] width 8 height 8
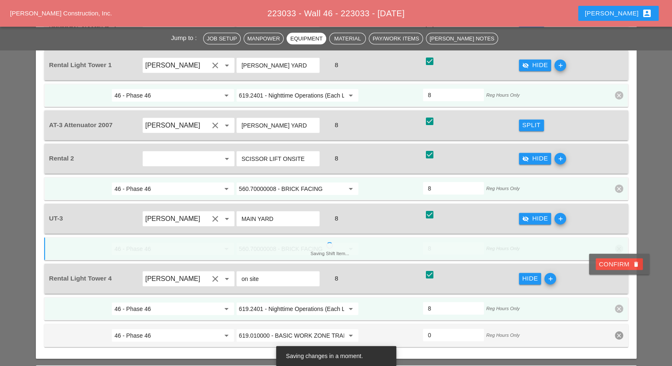
click at [616, 265] on div "Confirm delete" at bounding box center [619, 265] width 40 height 10
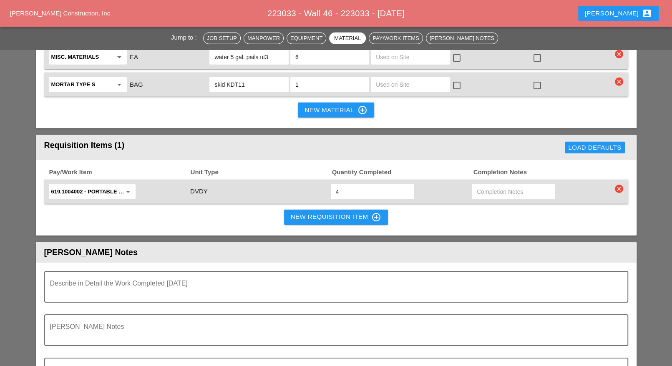
scroll to position [1886, 0]
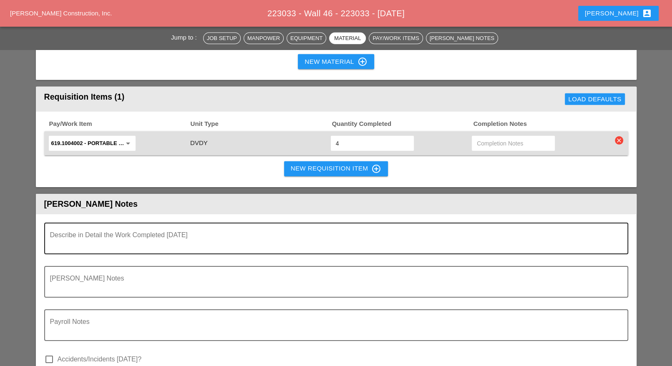
click at [201, 234] on textarea "Describe in Detail the Work Completed Today" at bounding box center [333, 244] width 566 height 20
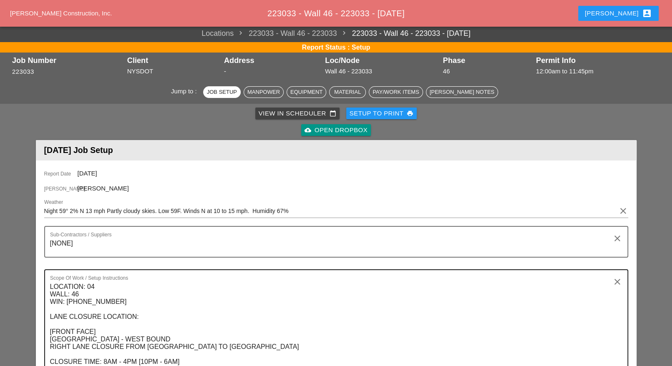
scroll to position [0, 0]
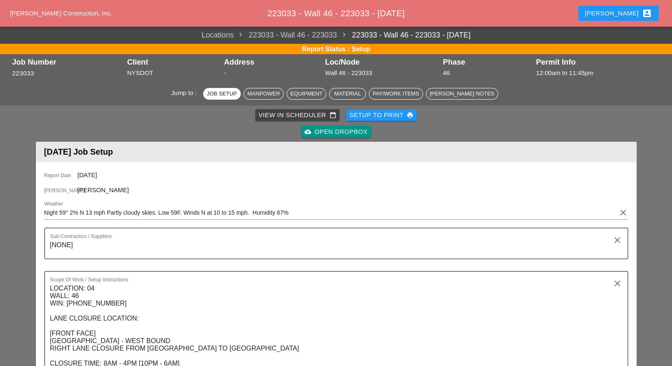
type textarea "WZTC for a right lane closer Continued brick facing installation"
click at [284, 116] on div "View in Scheduler calendar_today" at bounding box center [298, 116] width 78 height 10
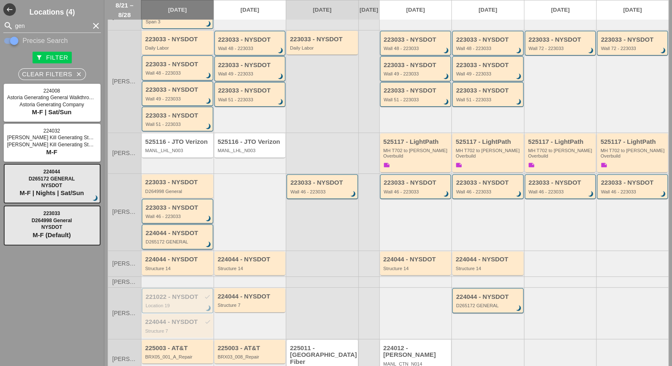
scroll to position [157, 0]
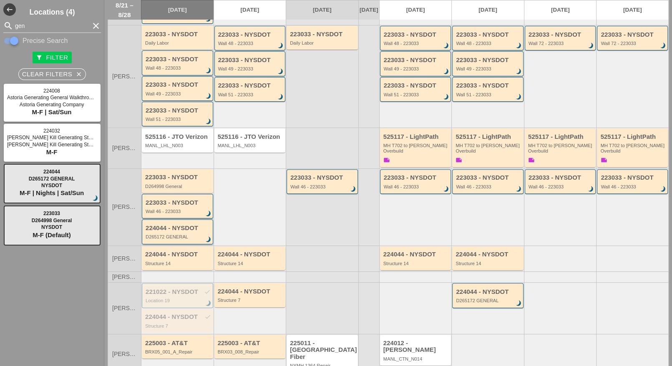
click at [171, 225] on div "224044 - NYSDOT D265172 GENERAL brightness_3" at bounding box center [178, 232] width 65 height 15
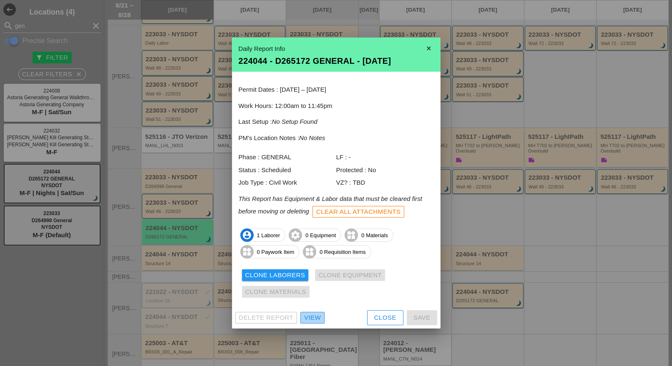
click at [311, 316] on div "View" at bounding box center [312, 318] width 17 height 10
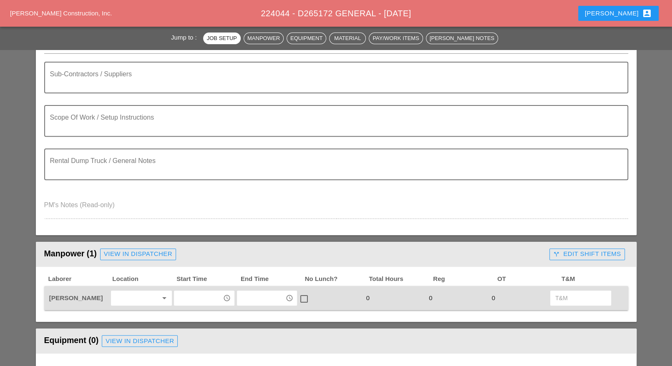
scroll to position [209, 0]
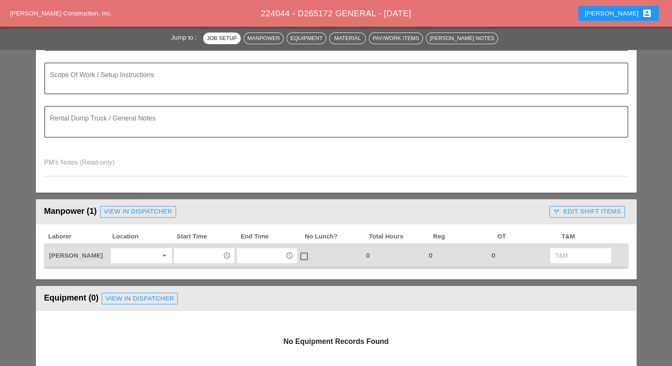
click at [189, 247] on div "access_time" at bounding box center [204, 256] width 63 height 18
click at [194, 256] on input "text" at bounding box center [198, 255] width 43 height 13
click at [196, 272] on div "8 :00 am" at bounding box center [204, 273] width 47 height 10
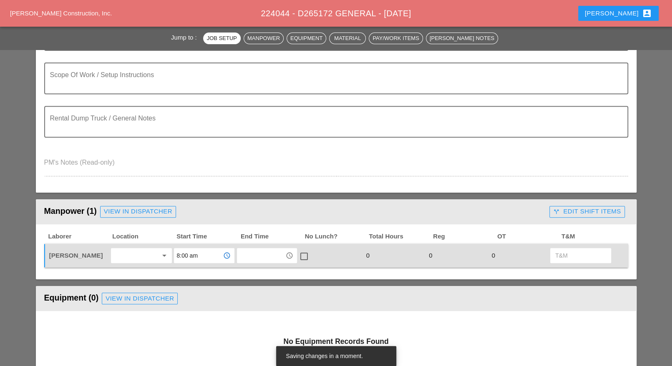
type input "8:00 am"
click at [250, 255] on input "text" at bounding box center [261, 255] width 43 height 13
click at [263, 306] on div "12 :00 pm (Noon)" at bounding box center [267, 306] width 48 height 10
type input "12:00 pm (Noon)"
click at [305, 256] on div at bounding box center [304, 257] width 14 height 14
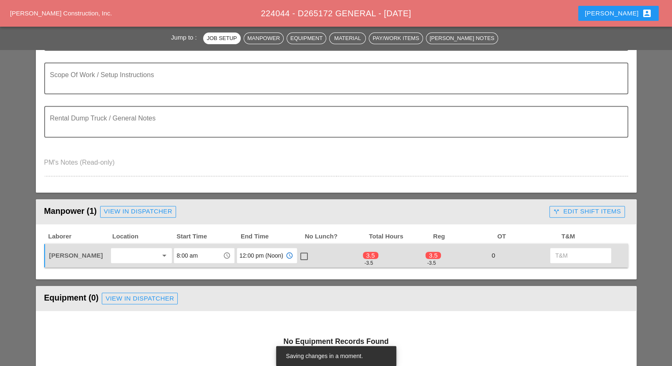
checkbox input "true"
click at [563, 210] on div "call_split Edit Shift Items" at bounding box center [587, 212] width 68 height 10
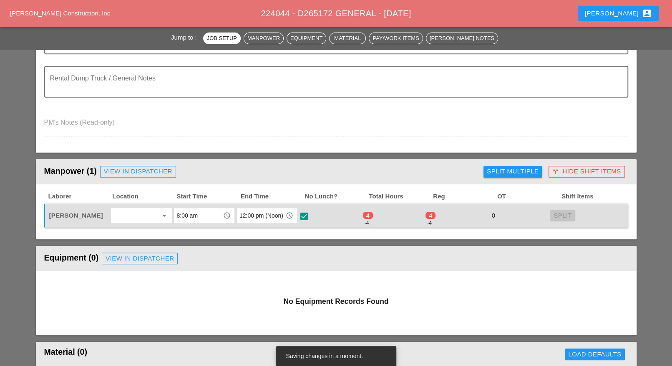
scroll to position [261, 0]
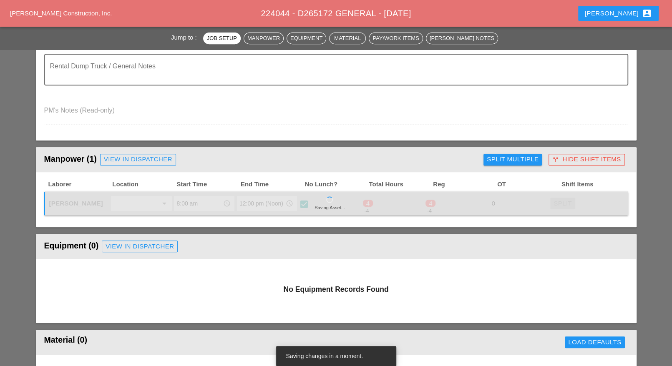
type input "4"
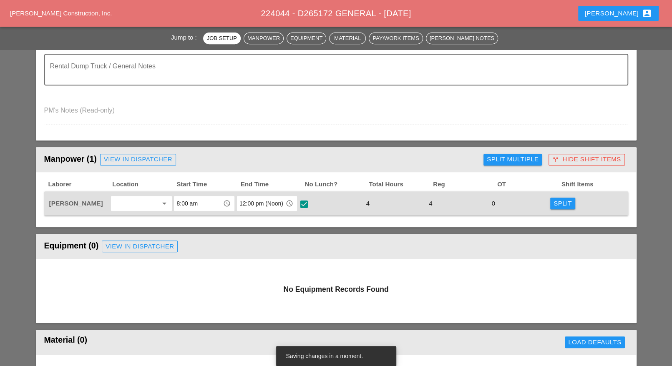
click at [561, 203] on div "Split" at bounding box center [563, 204] width 18 height 10
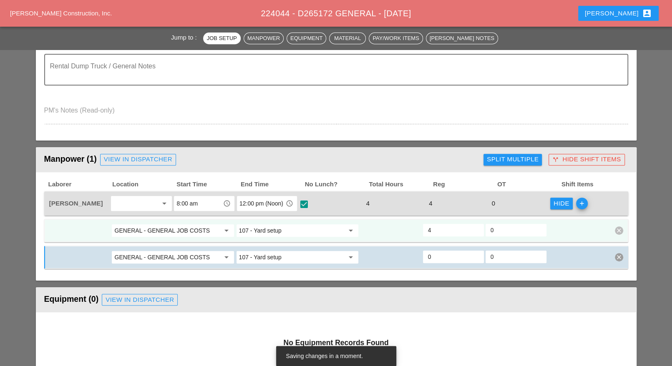
click at [194, 229] on input "GENERAL - GENERAL JOB COSTS" at bounding box center [166, 230] width 105 height 13
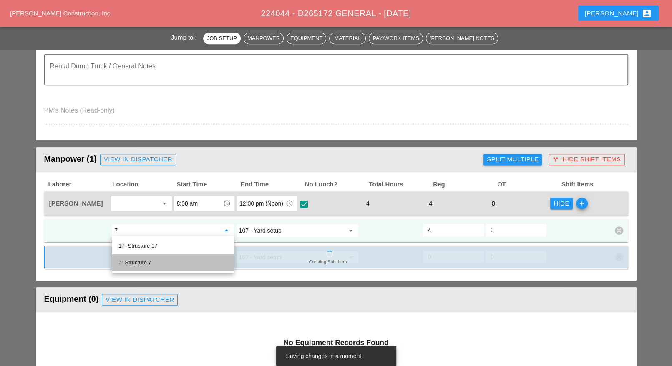
click at [146, 263] on div "7 - Structure 7" at bounding box center [173, 263] width 109 height 10
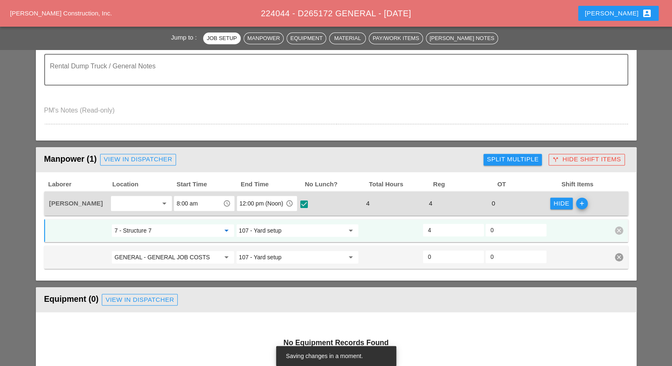
type input "7 - Structure 7"
click at [262, 228] on input "107 - Yard setup" at bounding box center [291, 230] width 105 height 13
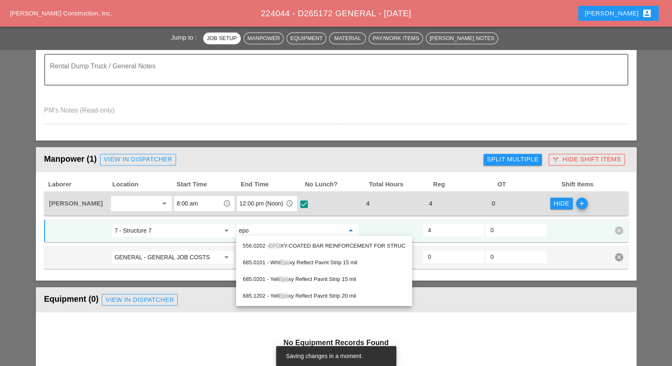
click at [275, 247] on span "EPO" at bounding box center [274, 246] width 11 height 6
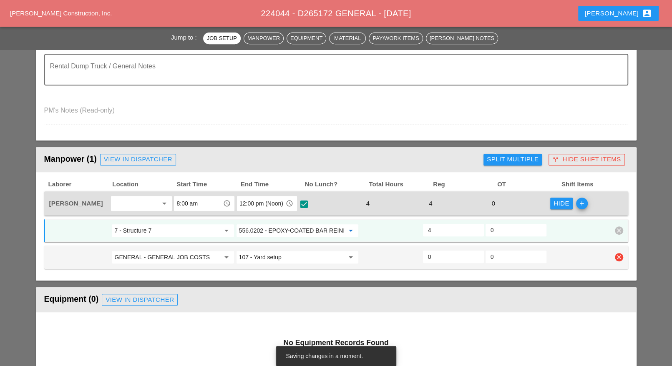
type input "556.0202 - EPOXY-COATED BAR REINFORCEMENT FOR STRUC"
click at [183, 255] on input "GENERAL - GENERAL JOB COSTS" at bounding box center [166, 257] width 105 height 13
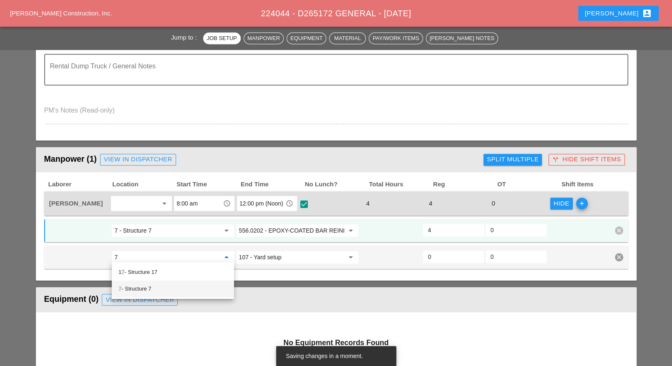
click at [151, 285] on div "7 - Structure 7" at bounding box center [173, 289] width 109 height 10
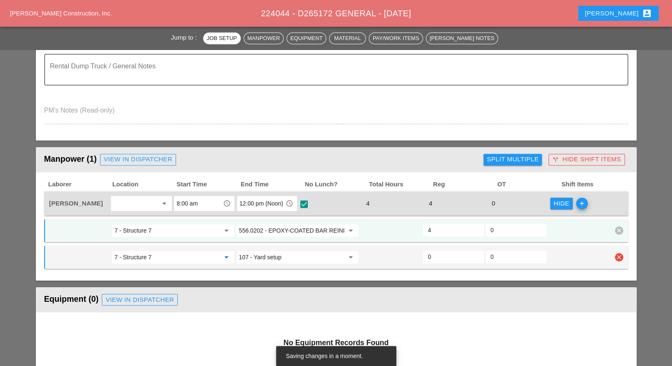
type input "7 - Structure 7"
click at [265, 257] on input "107 - Yard setup" at bounding box center [291, 257] width 105 height 13
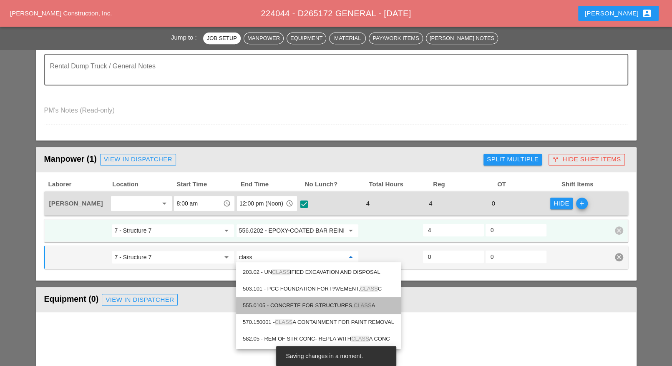
click at [280, 302] on div "555.0105 - CONCRETE FOR STRUCTURES, CLASS A" at bounding box center [319, 306] width 152 height 10
type input "555.0105 - CONCRETE FOR STRUCTURES, CLASS A"
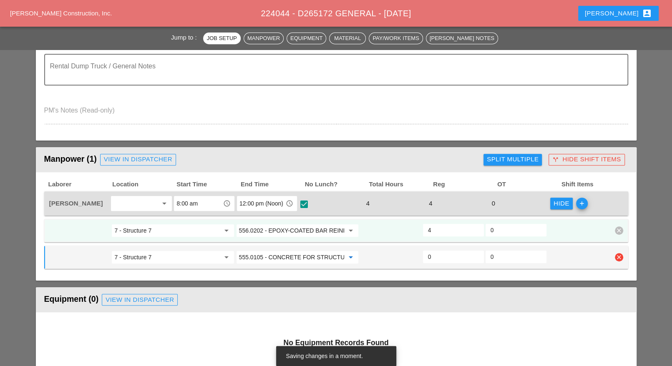
click at [434, 258] on input "0" at bounding box center [453, 256] width 51 height 13
click at [582, 205] on icon "add" at bounding box center [582, 204] width 12 height 12
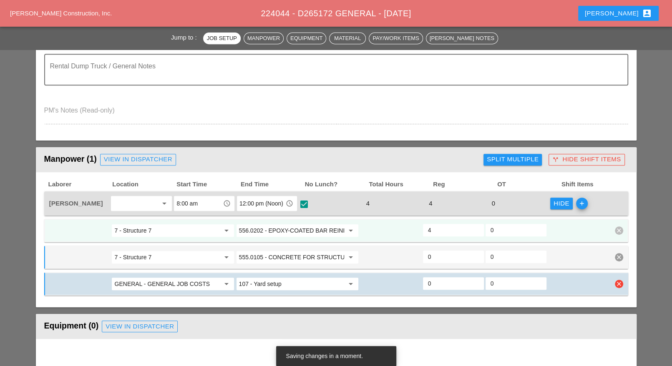
click at [162, 280] on input "GENERAL - GENERAL JOB COSTS" at bounding box center [166, 284] width 105 height 13
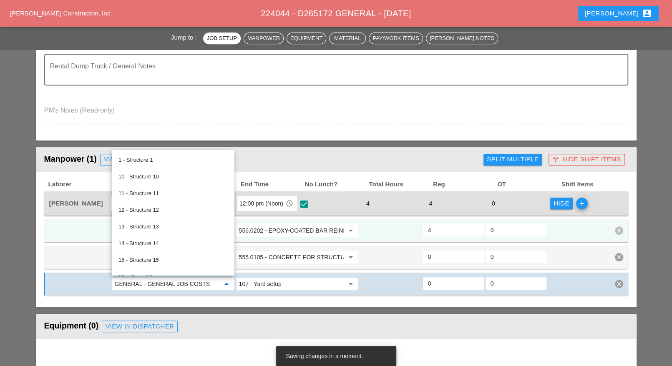
click at [174, 296] on div "Laborer Location Start Time End Time No Lunch? Total Hours Reg OT Shift Items L…" at bounding box center [336, 240] width 601 height 136
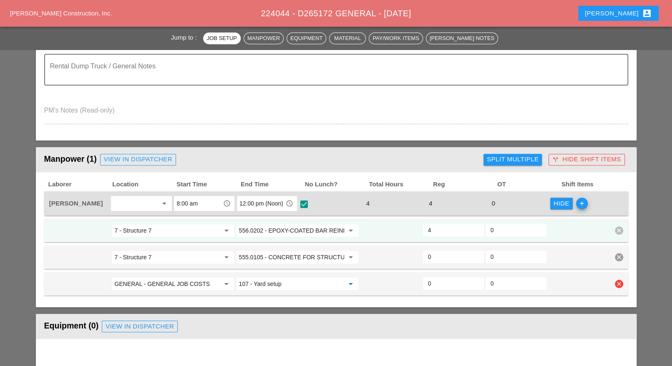
click at [256, 283] on input "107 - Yard setup" at bounding box center [291, 284] width 105 height 13
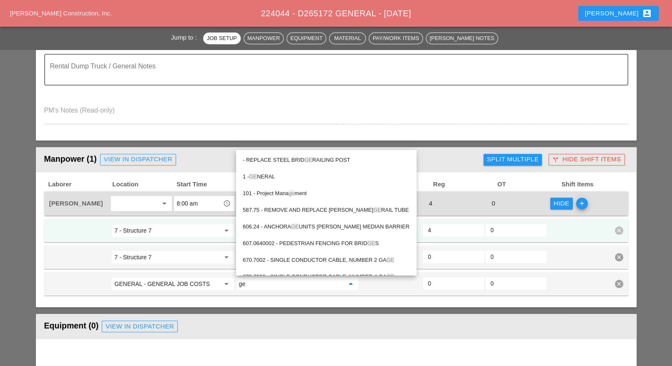
click at [285, 176] on div "1 - GE NERAL" at bounding box center [326, 177] width 167 height 10
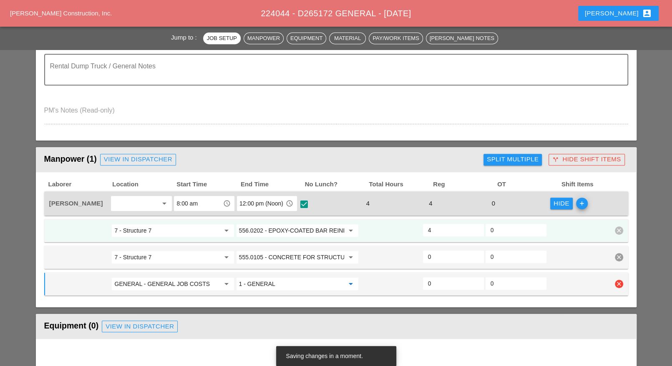
type input "1 - GENERAL"
click at [436, 280] on input "0" at bounding box center [453, 283] width 51 height 13
type input "2"
click at [434, 258] on input "0" at bounding box center [453, 256] width 51 height 13
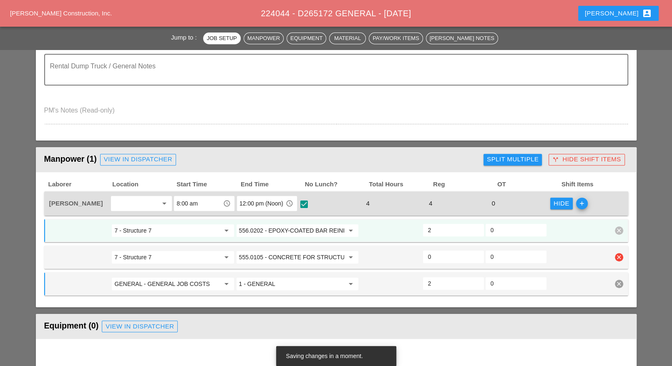
type input "1"
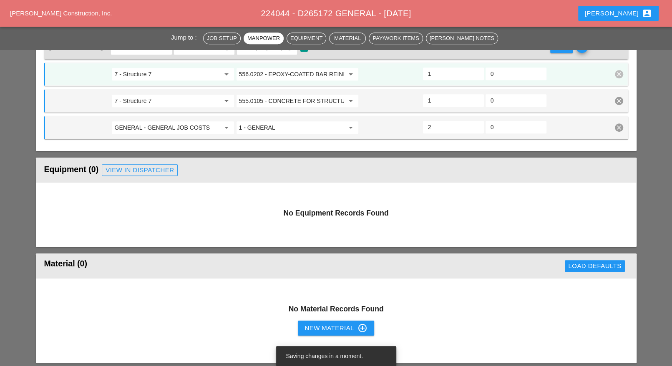
type input "1"
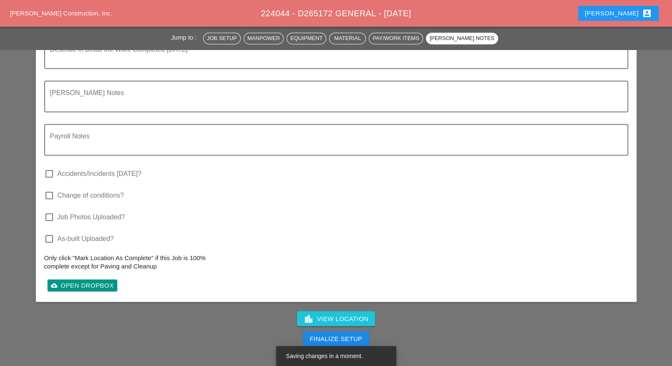
scroll to position [939, 0]
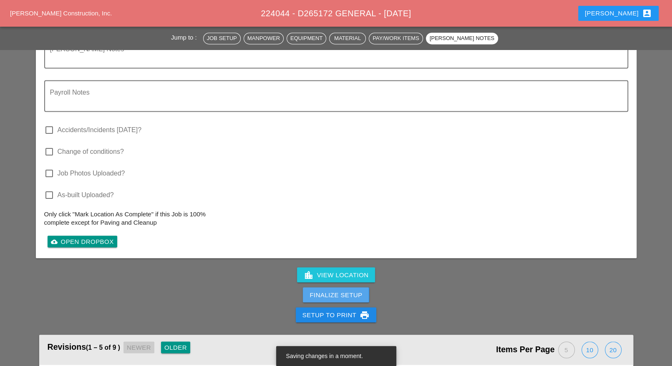
click at [351, 290] on div "Finalize Setup" at bounding box center [336, 295] width 53 height 10
drag, startPoint x: 351, startPoint y: 291, endPoint x: 430, endPoint y: 57, distance: 247.2
click at [351, 291] on div "Complete This Report" at bounding box center [337, 295] width 82 height 10
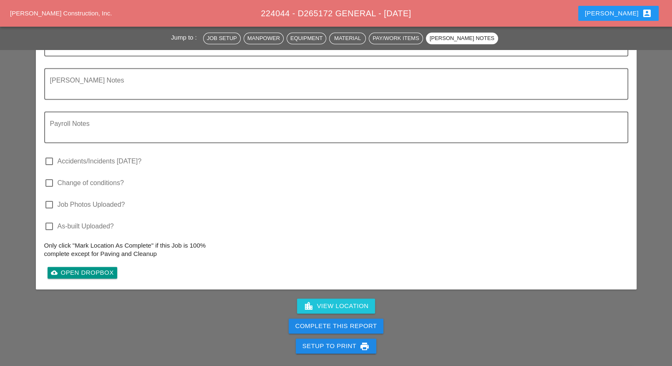
scroll to position [887, 0]
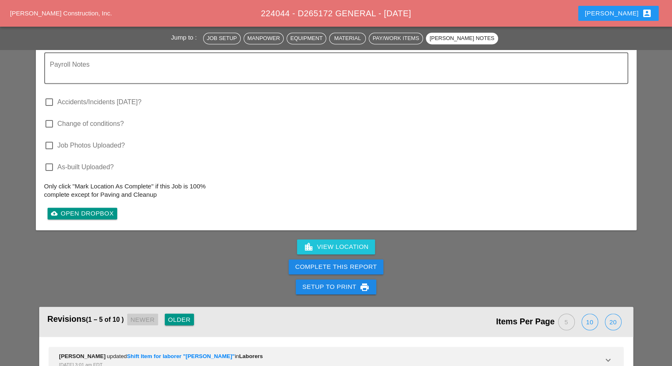
click at [345, 263] on div "Complete This Report" at bounding box center [337, 268] width 82 height 10
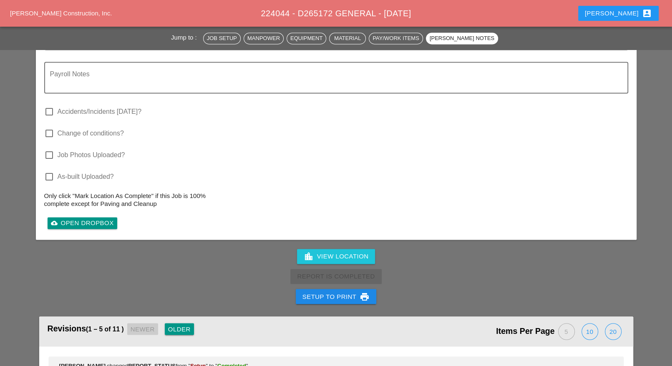
scroll to position [896, 0]
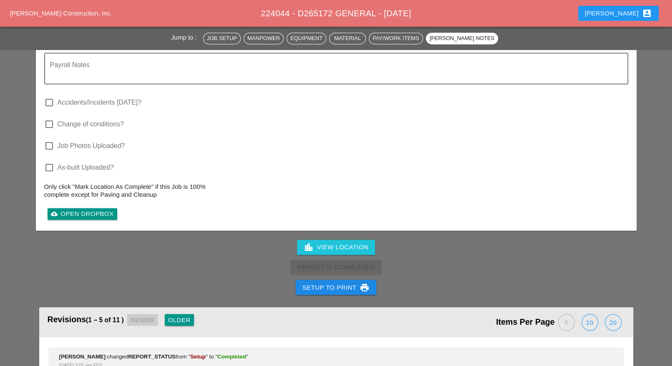
click at [345, 263] on div "Report Is Completed" at bounding box center [336, 268] width 672 height 20
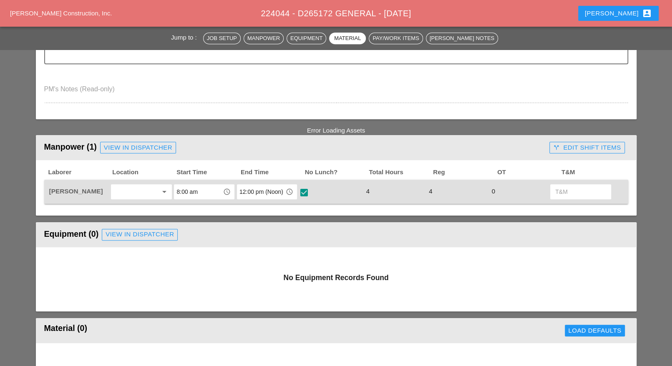
scroll to position [270, 0]
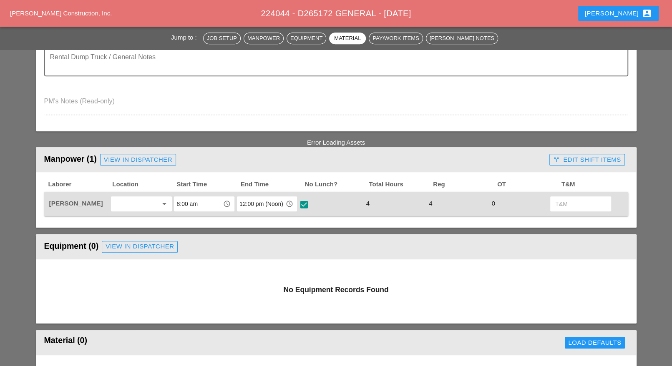
click at [566, 156] on div "call_split Edit Shift Items" at bounding box center [587, 160] width 68 height 10
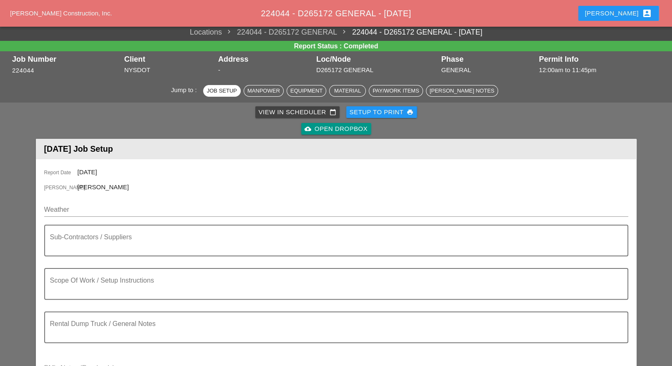
scroll to position [0, 0]
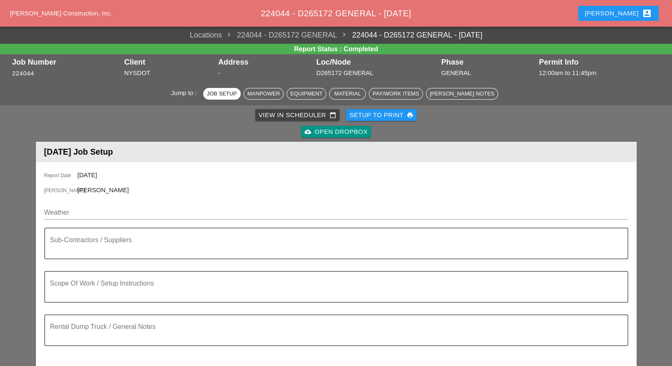
click at [290, 116] on div "View in Scheduler calendar_today" at bounding box center [298, 116] width 78 height 10
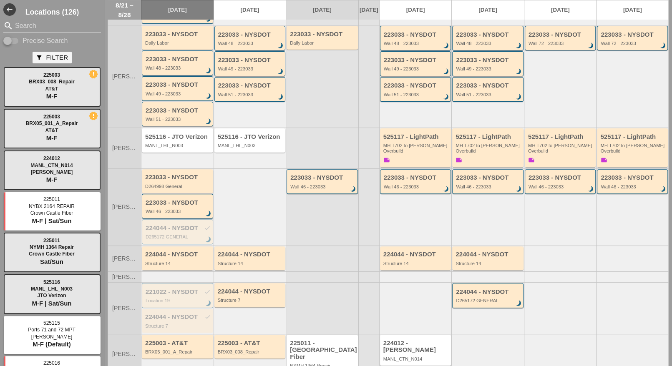
scroll to position [167, 0]
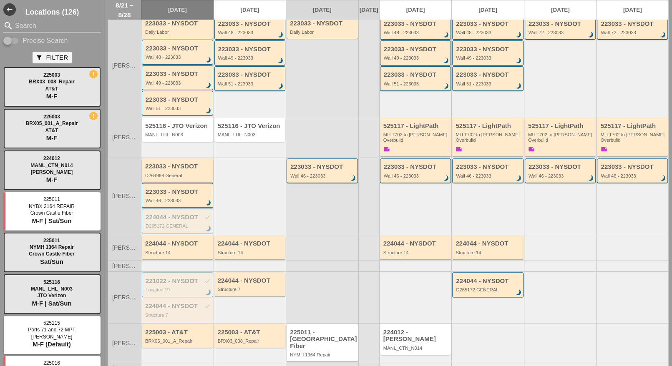
click at [181, 173] on div "D264998 General" at bounding box center [178, 175] width 66 height 5
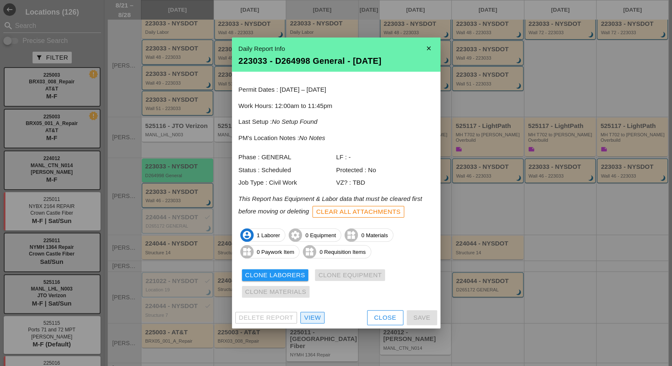
drag, startPoint x: 308, startPoint y: 318, endPoint x: 298, endPoint y: 308, distance: 13.3
click at [308, 318] on div "View" at bounding box center [312, 318] width 17 height 10
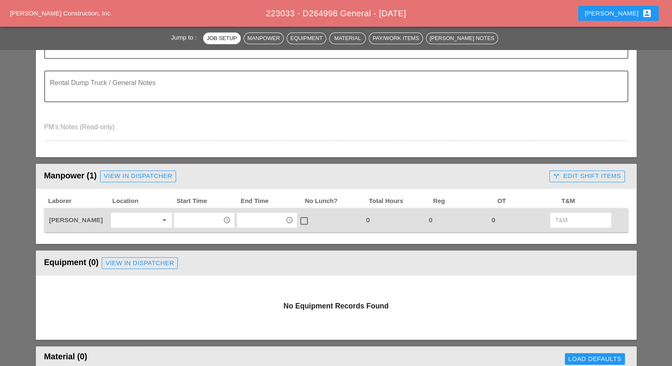
scroll to position [261, 0]
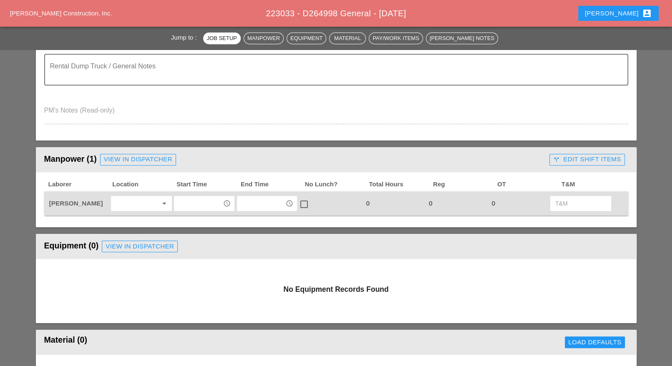
click at [189, 201] on input "text" at bounding box center [198, 203] width 43 height 13
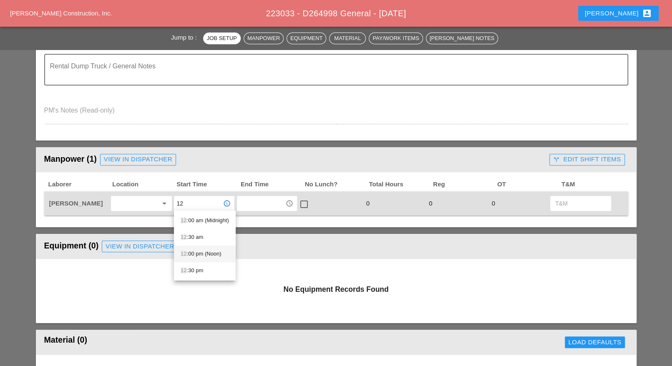
click at [204, 253] on div "12 :00 pm (Noon)" at bounding box center [205, 254] width 48 height 10
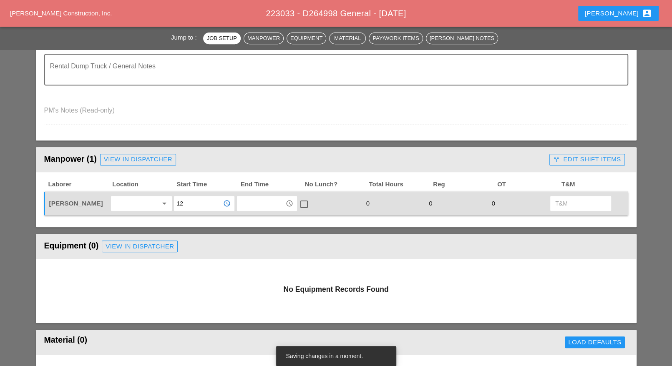
type input "12:00 pm (Noon)"
click at [253, 202] on input "text" at bounding box center [261, 203] width 43 height 13
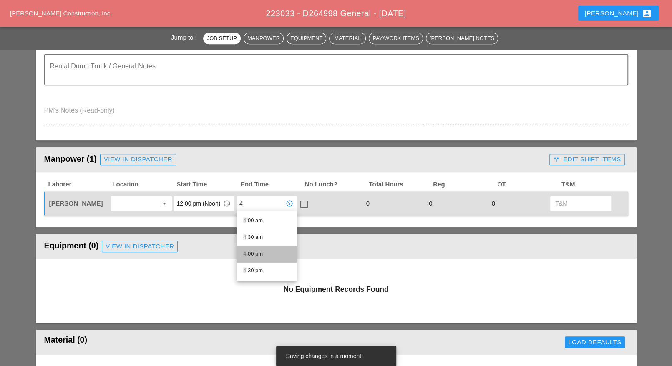
click at [252, 253] on div "4 :00 pm" at bounding box center [266, 254] width 47 height 10
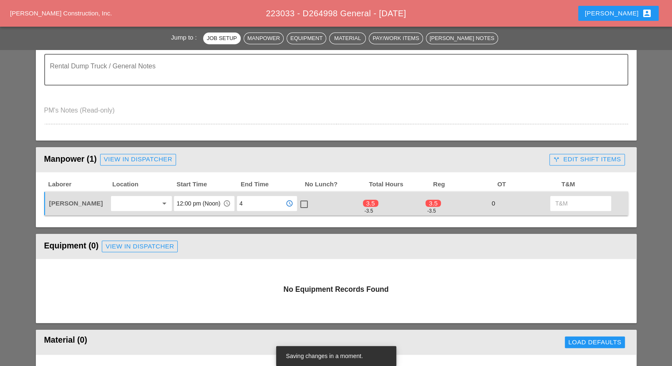
type input "4:00 pm"
click at [306, 202] on div at bounding box center [304, 204] width 14 height 14
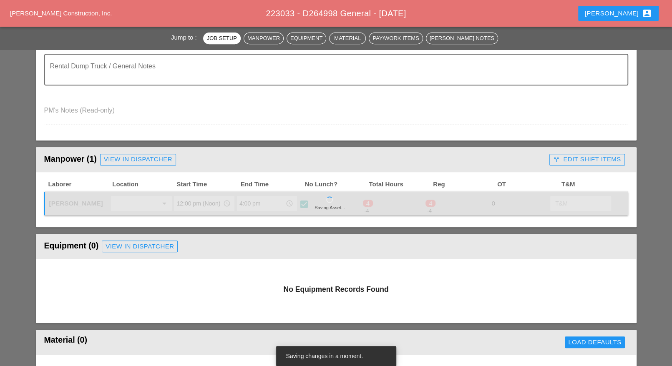
click at [561, 157] on div "call_split Edit Shift Items" at bounding box center [587, 160] width 68 height 10
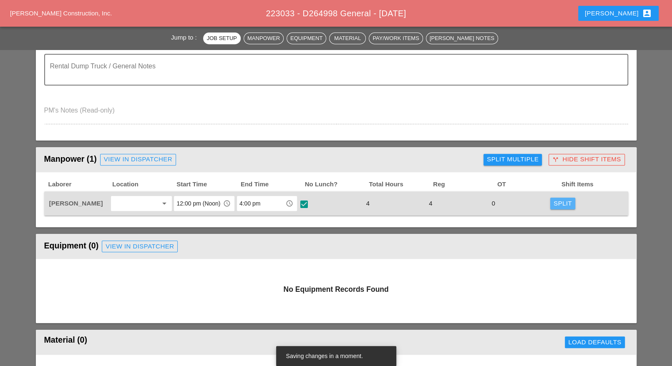
click at [558, 204] on div "Split" at bounding box center [563, 204] width 18 height 10
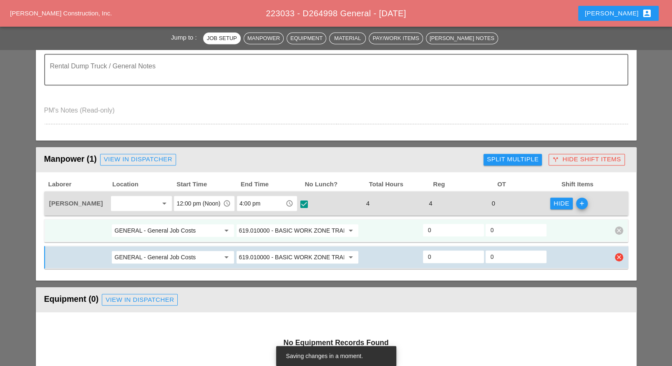
click at [620, 250] on div "GENERAL - General Job Costs arrow_drop_down 619.010000 - BASIC WORK ZONE TRAFFI…" at bounding box center [336, 257] width 584 height 23
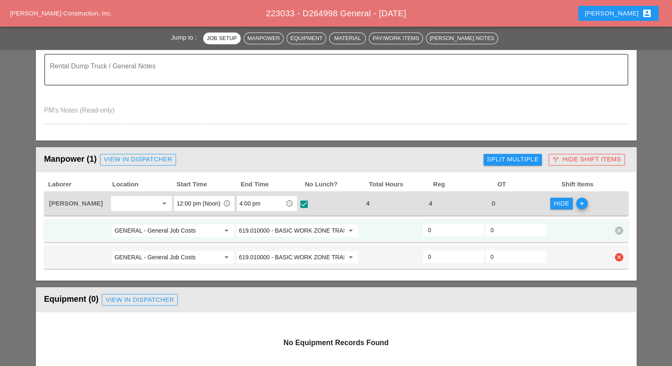
click at [617, 255] on icon "clear" at bounding box center [619, 257] width 8 height 8
click at [617, 237] on div "Confirm delete" at bounding box center [619, 237] width 40 height 10
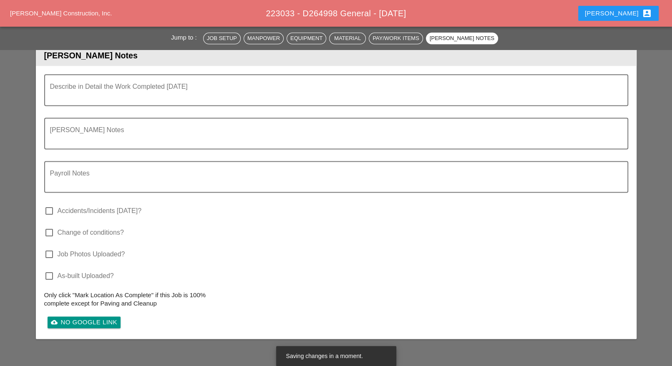
scroll to position [860, 0]
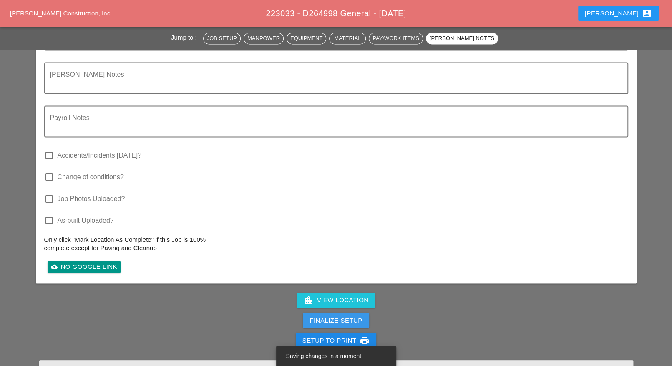
click at [355, 316] on div "Finalize Setup" at bounding box center [336, 321] width 53 height 10
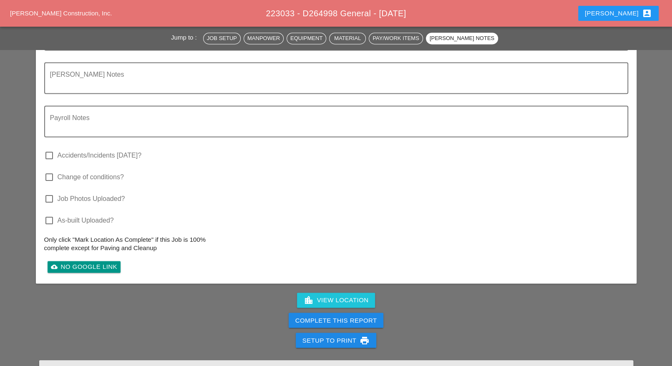
click at [356, 318] on div "Complete This Report" at bounding box center [337, 321] width 82 height 10
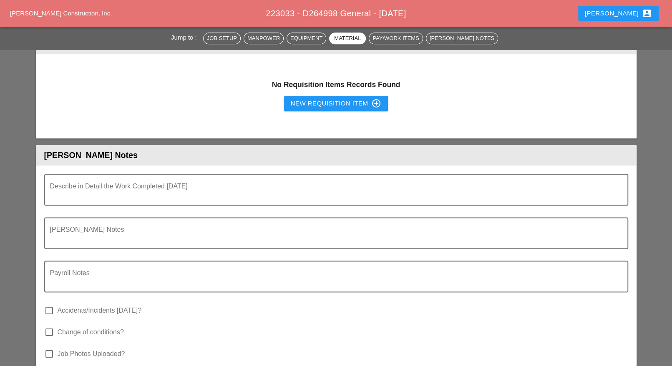
scroll to position [835, 0]
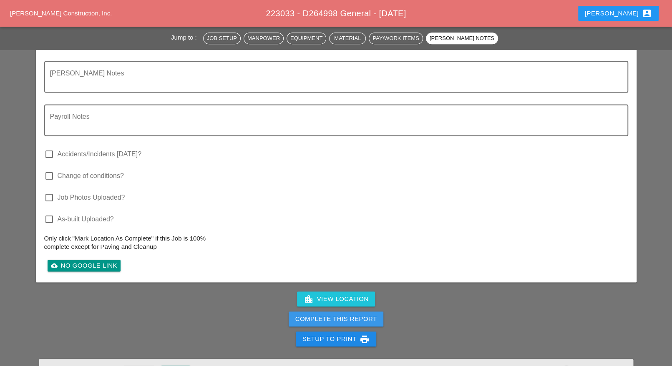
click at [357, 312] on button "Complete This Report" at bounding box center [336, 319] width 95 height 15
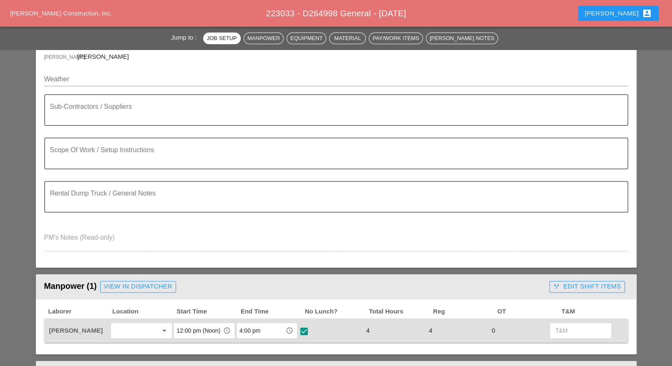
scroll to position [0, 0]
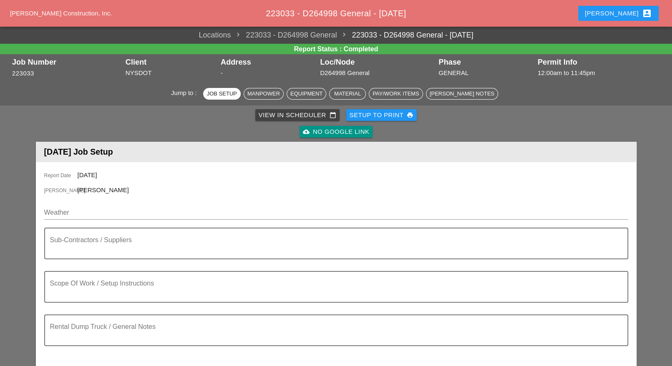
click at [270, 114] on div "View in Scheduler calendar_today" at bounding box center [298, 116] width 78 height 10
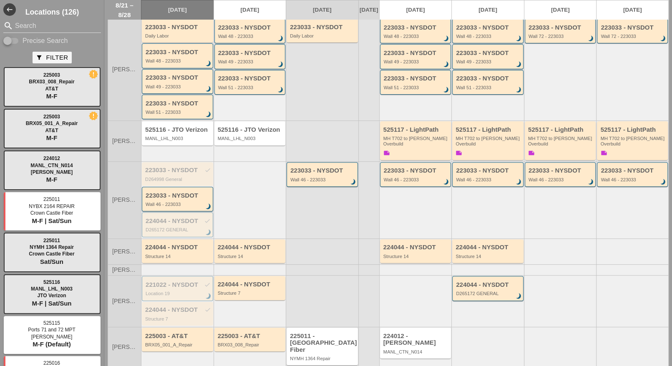
scroll to position [167, 0]
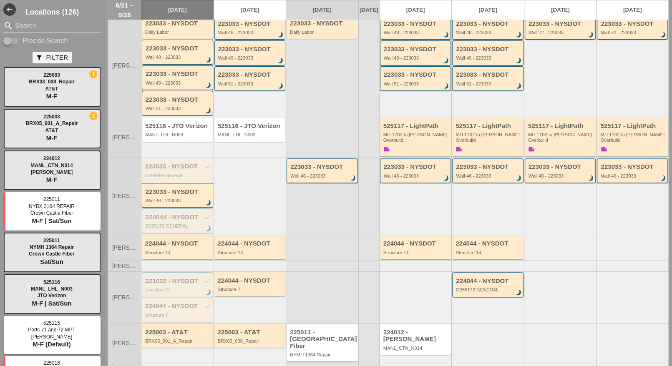
click at [175, 303] on div "224044 - NYSDOT check" at bounding box center [178, 306] width 66 height 7
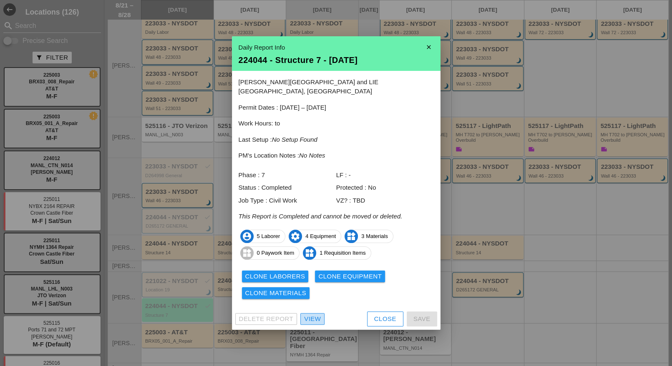
click at [311, 315] on div "View" at bounding box center [312, 320] width 17 height 10
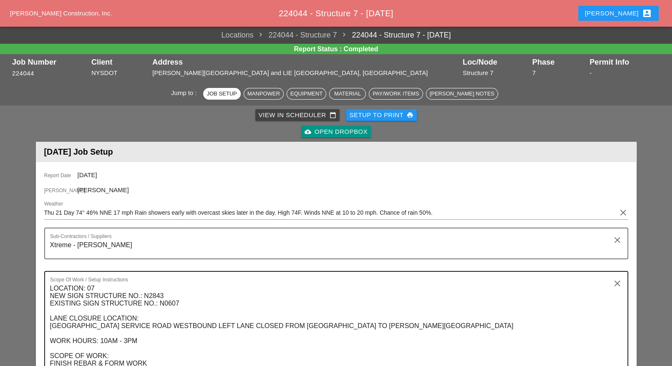
scroll to position [313, 0]
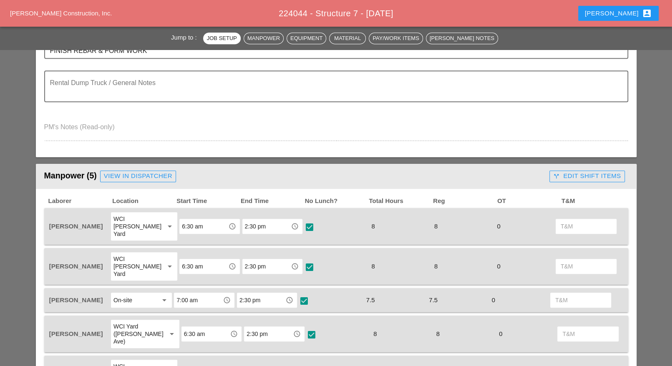
click at [564, 177] on div "call_split Edit Shift Items" at bounding box center [587, 177] width 68 height 10
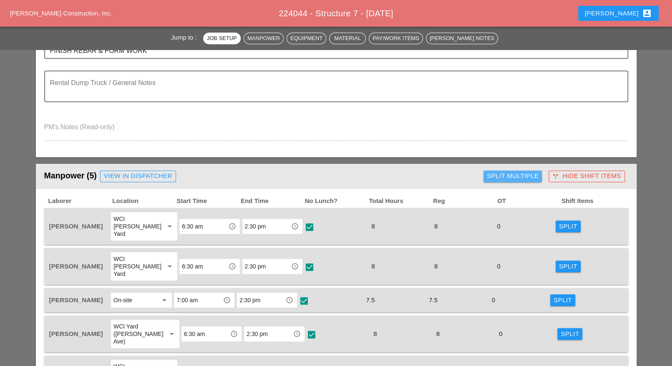
click at [509, 174] on div "Split Multiple" at bounding box center [513, 177] width 52 height 10
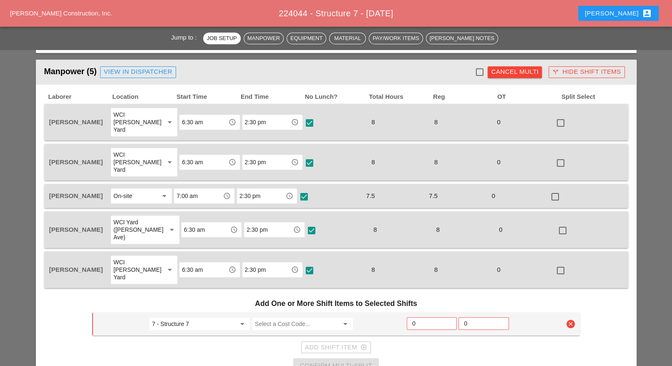
scroll to position [365, 0]
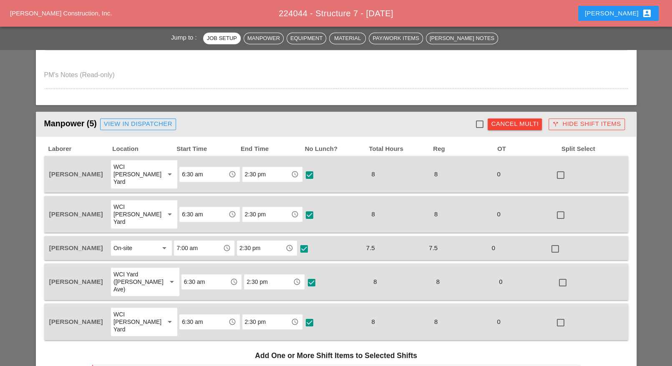
click at [482, 123] on div at bounding box center [479, 124] width 14 height 14
checkbox input "true"
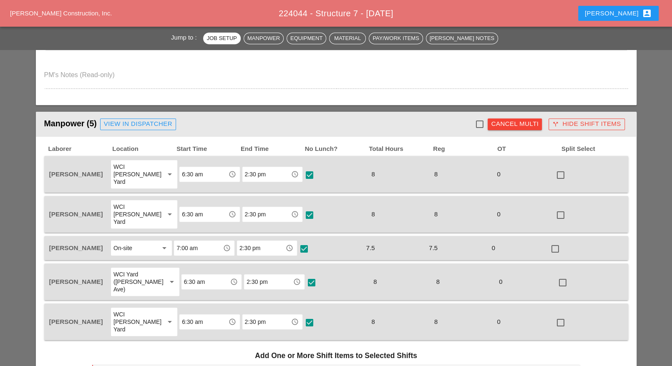
checkbox input "true"
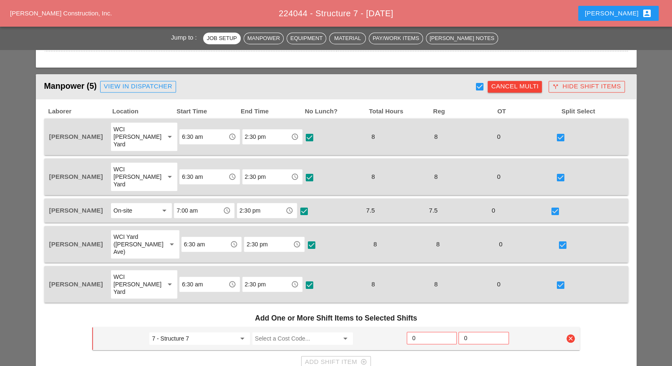
scroll to position [470, 0]
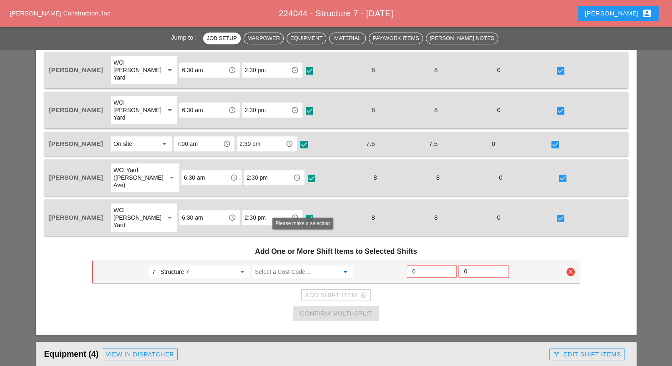
click at [265, 265] on input "Select a Cost Code..." at bounding box center [297, 271] width 84 height 13
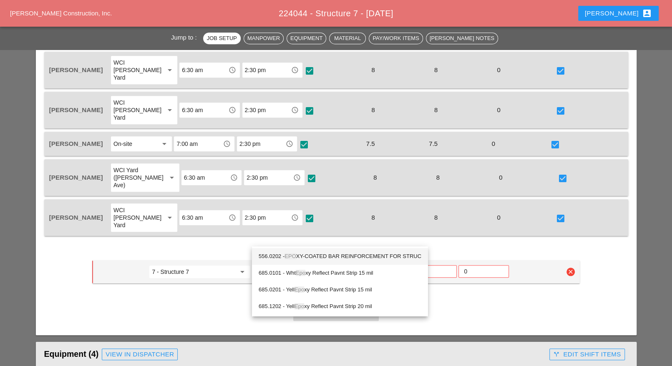
click at [327, 255] on div "556.0202 - EPO XY-COATED BAR REINFORCEMENT FOR STRUC" at bounding box center [340, 257] width 163 height 10
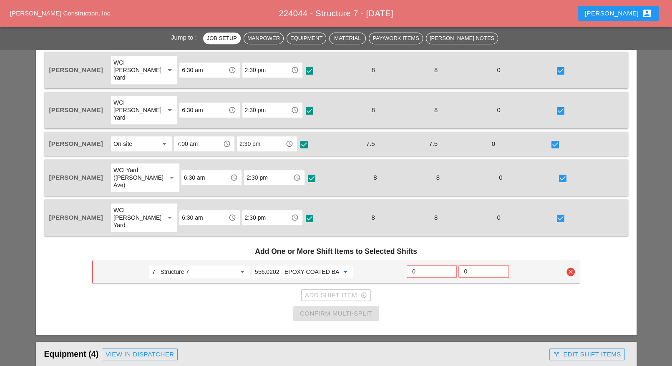
type input "556.0202 - EPOXY-COATED BAR REINFORCEMENT FOR STRUC"
click at [417, 265] on input "0" at bounding box center [431, 271] width 39 height 13
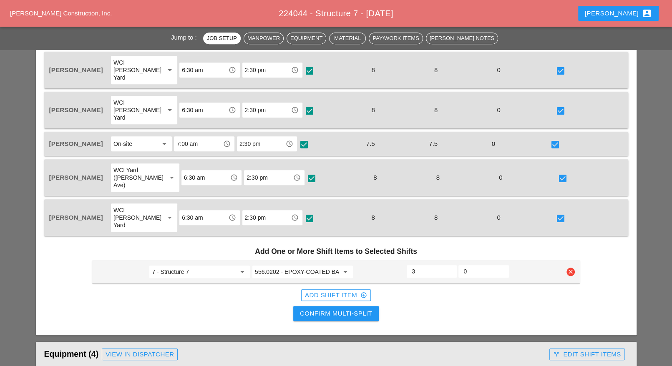
type input "3.5"
click at [449, 265] on input "3.5" at bounding box center [432, 271] width 40 height 13
click at [351, 291] on div "Add Shift Item add_circle_outline" at bounding box center [336, 296] width 62 height 10
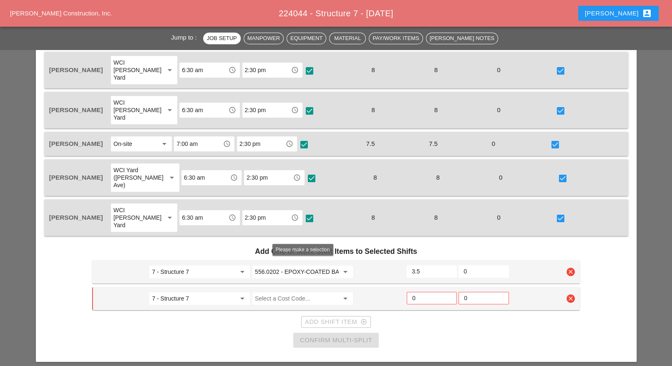
click at [273, 292] on input "Select a Cost Code..." at bounding box center [297, 298] width 84 height 13
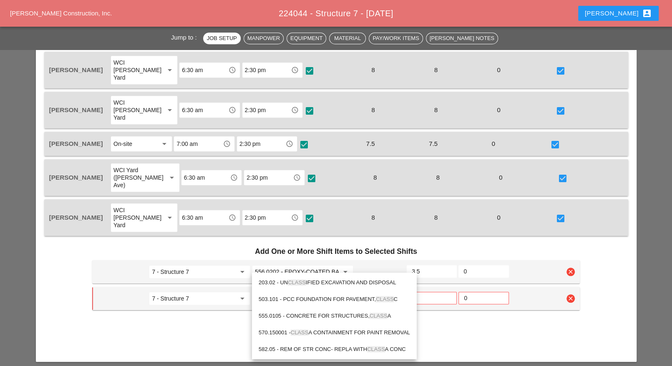
click at [307, 310] on div "555.0105 - CONCRETE FOR STRUCTURES, CLASS A" at bounding box center [335, 316] width 152 height 17
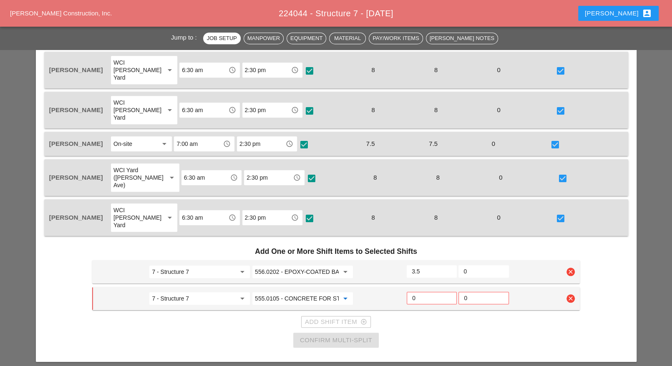
type input "555.0105 - CONCRETE FOR STRUCTURES, CLASS A"
click at [418, 292] on input "0" at bounding box center [431, 298] width 39 height 13
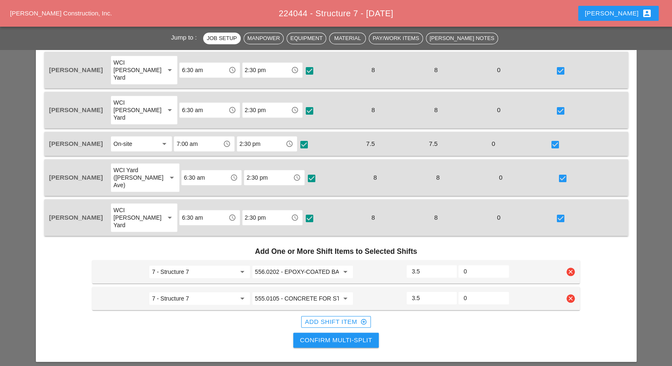
type input "3.5"
click at [450, 292] on input "3.5" at bounding box center [432, 298] width 40 height 13
click at [348, 336] on div "Confirm Multi-Split" at bounding box center [336, 341] width 72 height 10
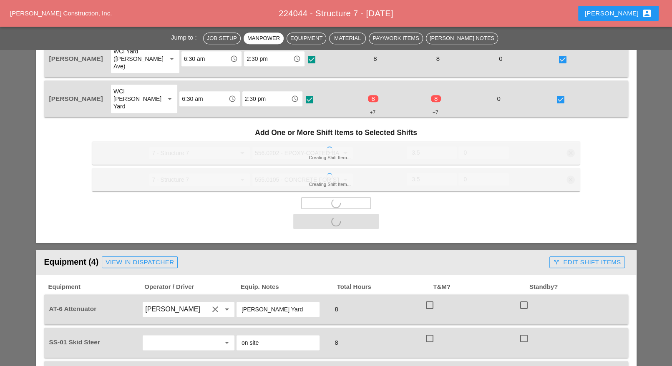
scroll to position [626, 0]
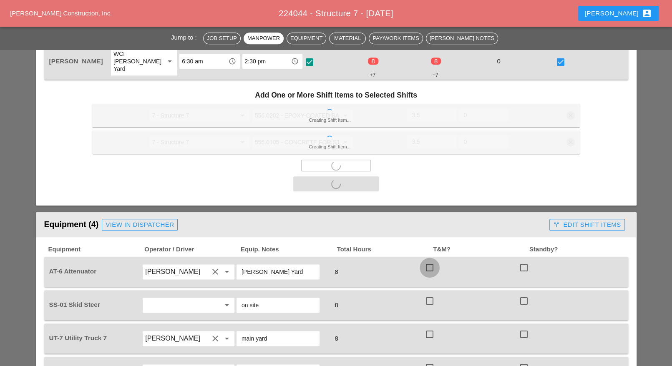
drag, startPoint x: 431, startPoint y: 232, endPoint x: 427, endPoint y: 255, distance: 23.7
click at [431, 261] on div at bounding box center [430, 268] width 14 height 14
checkbox input "true"
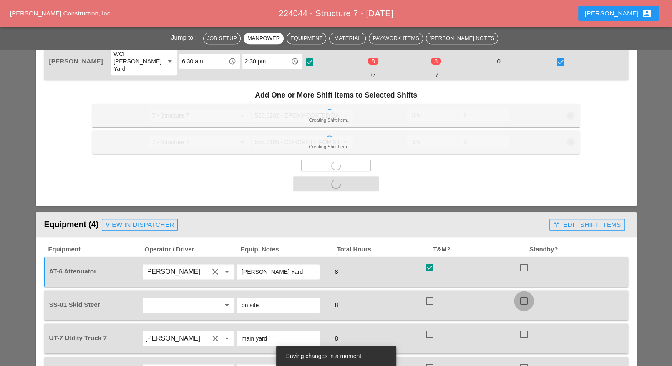
click at [523, 294] on div at bounding box center [524, 301] width 14 height 14
checkbox input "true"
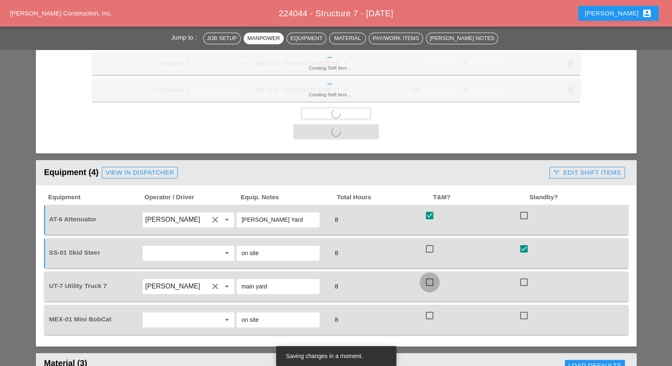
click at [432, 275] on div at bounding box center [430, 282] width 14 height 14
checkbox input "true"
checkbox input "false"
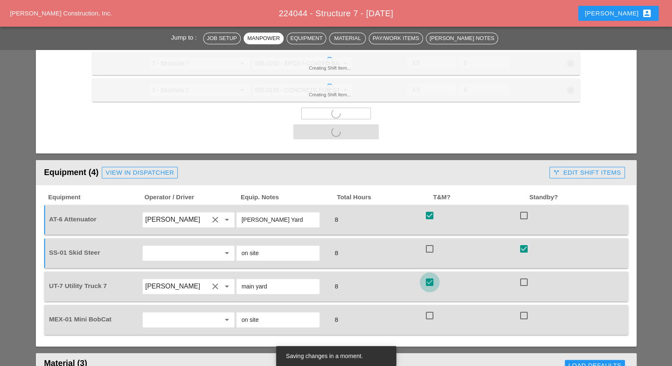
checkbox input "false"
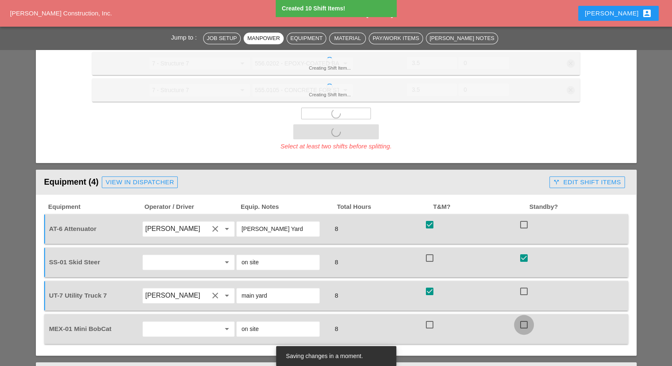
click at [522, 318] on div at bounding box center [524, 325] width 14 height 14
checkbox input "true"
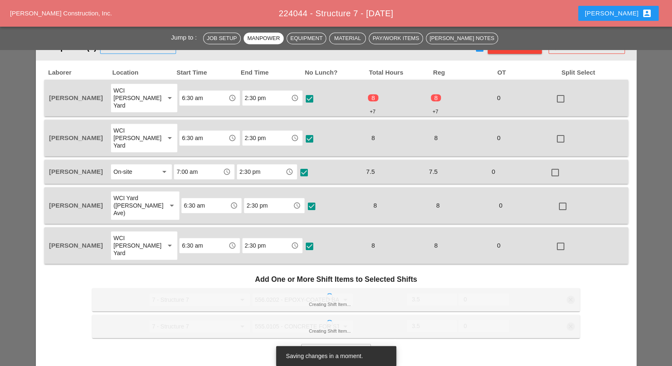
scroll to position [417, 0]
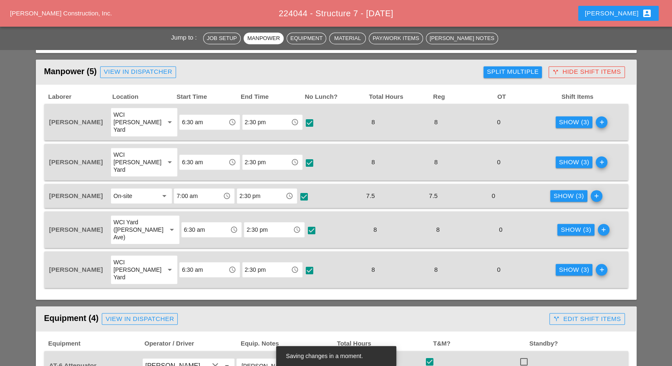
drag, startPoint x: 105, startPoint y: 177, endPoint x: 48, endPoint y: 174, distance: 57.3
click at [48, 187] on div "[PERSON_NAME]" at bounding box center [79, 196] width 63 height 18
copy span "[PERSON_NAME]"
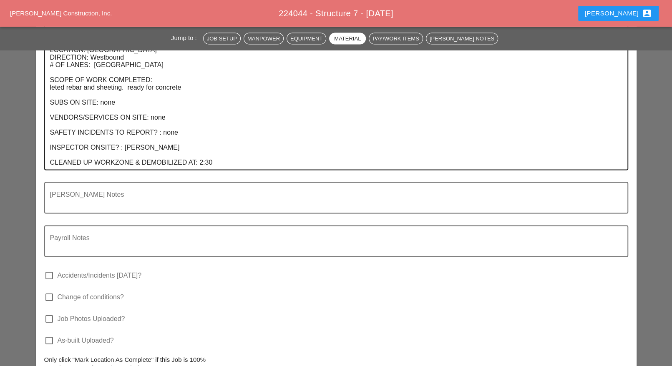
scroll to position [1200, 0]
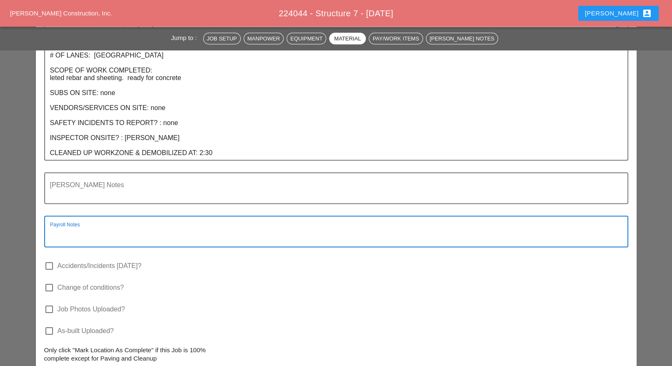
click at [104, 227] on textarea "Payroll Notes" at bounding box center [333, 237] width 566 height 20
paste textarea "[PERSON_NAME]"
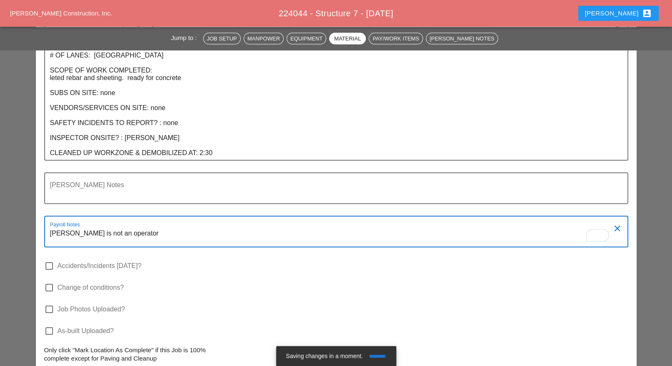
click at [185, 227] on textarea "[PERSON_NAME] is not an operator" at bounding box center [333, 237] width 566 height 20
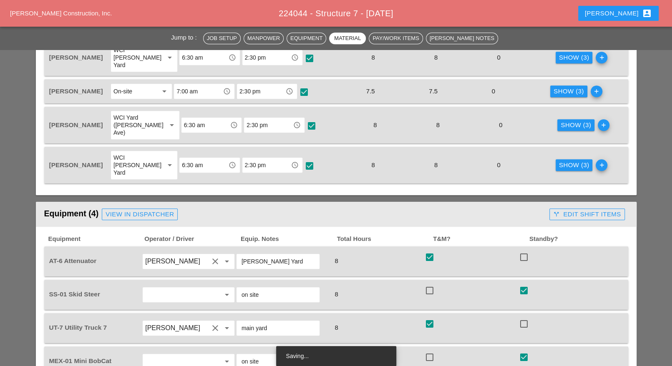
scroll to position [522, 0]
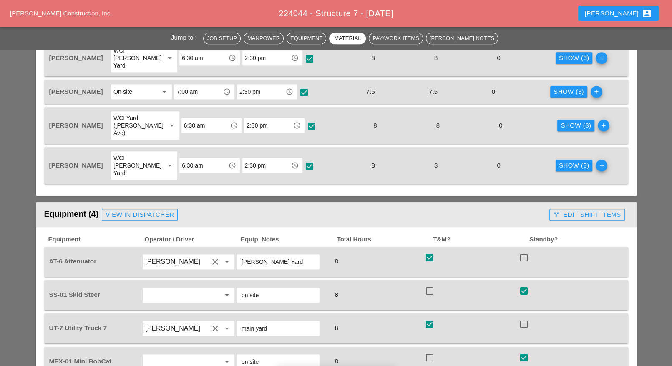
type textarea "[PERSON_NAME] is not an operator"
click at [582, 210] on div "call_split Edit Shift Items" at bounding box center [587, 215] width 68 height 10
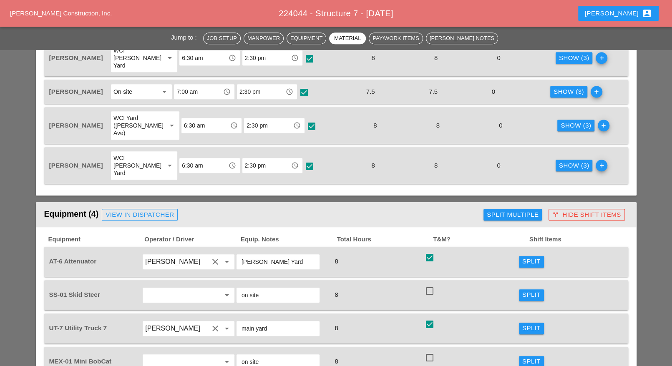
click at [528, 257] on div "Split" at bounding box center [532, 262] width 18 height 10
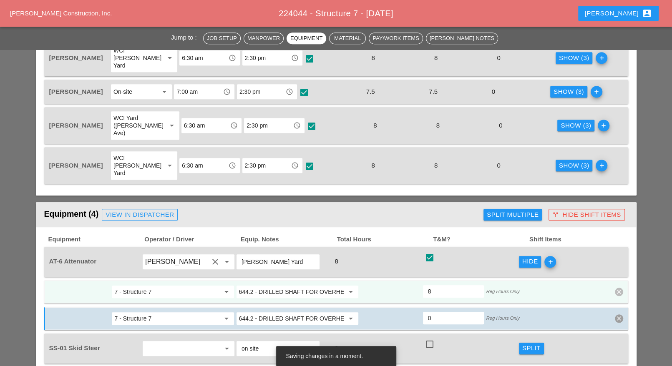
click at [295, 285] on input "644.2 - DRILLED SHAFT FOR OVERHEAD SIGN STRUCTUR" at bounding box center [291, 291] width 105 height 13
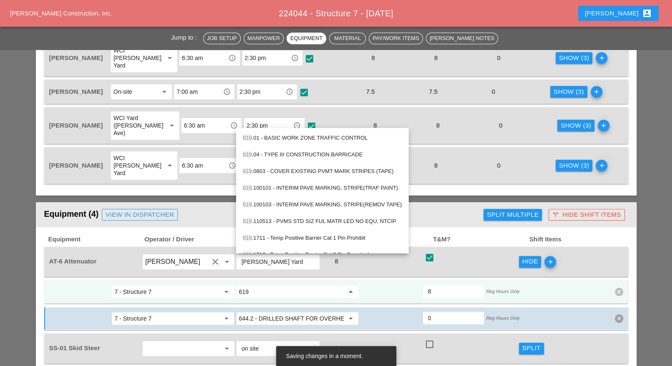
click at [319, 136] on div "619 .01 - BASIC WORK ZONE TRAFFIC CONTROL" at bounding box center [322, 138] width 159 height 10
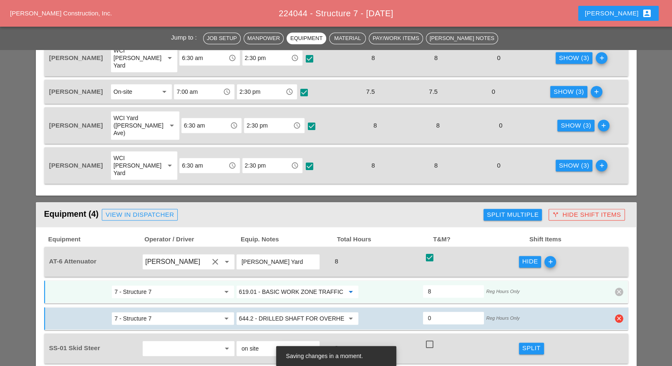
type input "619.01 - BASIC WORK ZONE TRAFFIC CONTROL"
click at [618, 315] on icon "clear" at bounding box center [619, 319] width 8 height 8
click at [616, 267] on div "Confirm delete" at bounding box center [619, 268] width 40 height 10
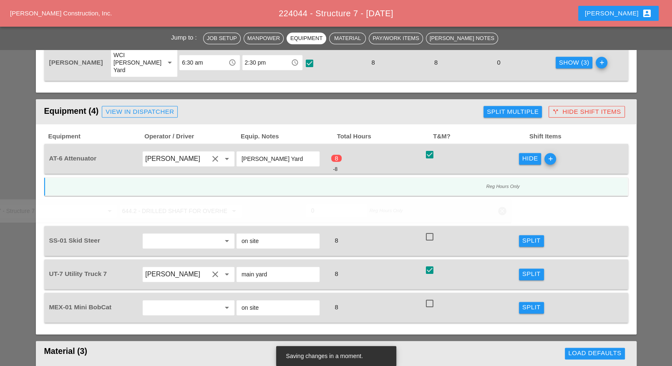
scroll to position [626, 0]
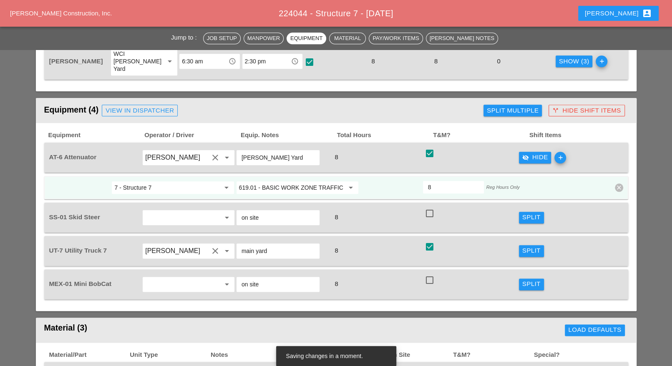
click at [530, 246] on div "Split" at bounding box center [532, 251] width 18 height 10
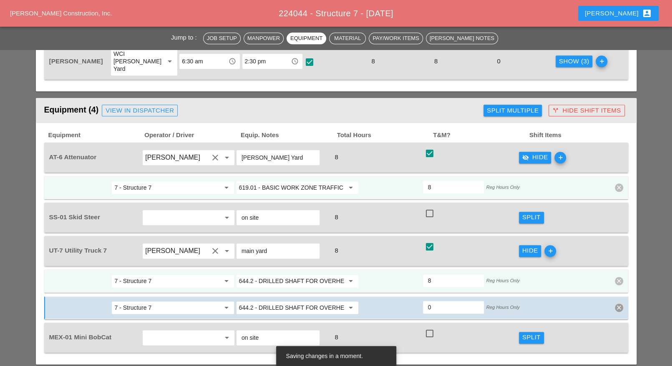
click at [303, 275] on input "644.2 - DRILLED SHAFT FOR OVERHEAD SIGN STRUCTUR" at bounding box center [291, 281] width 105 height 13
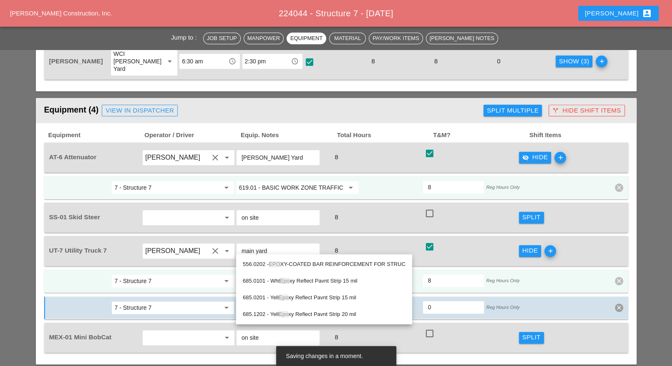
drag, startPoint x: 301, startPoint y: 263, endPoint x: 296, endPoint y: 264, distance: 5.1
click at [301, 263] on div "556.0202 - EPO XY-COATED BAR REINFORCEMENT FOR STRUC" at bounding box center [324, 265] width 163 height 10
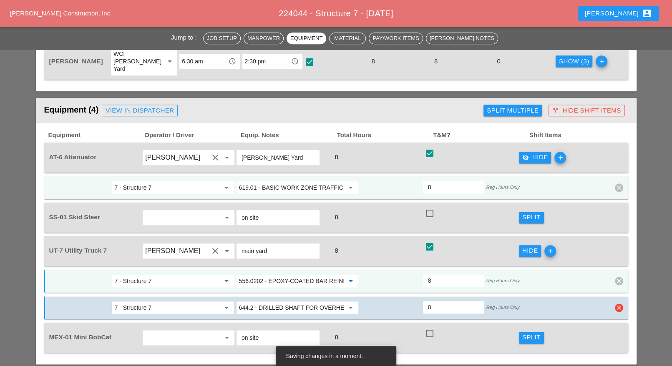
type input "556.0202 - EPOXY-COATED BAR REINFORCEMENT FOR STRUC"
click at [266, 301] on input "644.2 - DRILLED SHAFT FOR OVERHEAD SIGN STRUCTUR" at bounding box center [291, 307] width 105 height 13
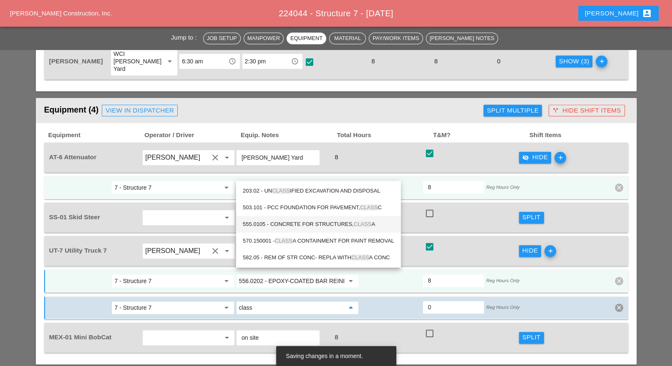
click at [308, 225] on div "555.0105 - CONCRETE FOR STRUCTURES, CLASS A" at bounding box center [319, 225] width 152 height 10
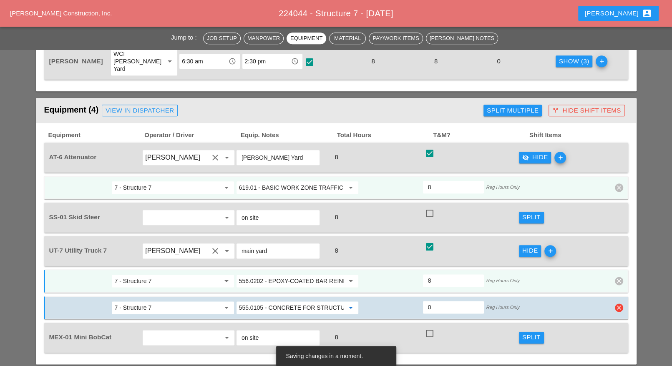
type input "555.0105 - CONCRETE FOR STRUCTURES, CLASS A"
click at [434, 301] on input "0" at bounding box center [453, 307] width 51 height 13
type input "4"
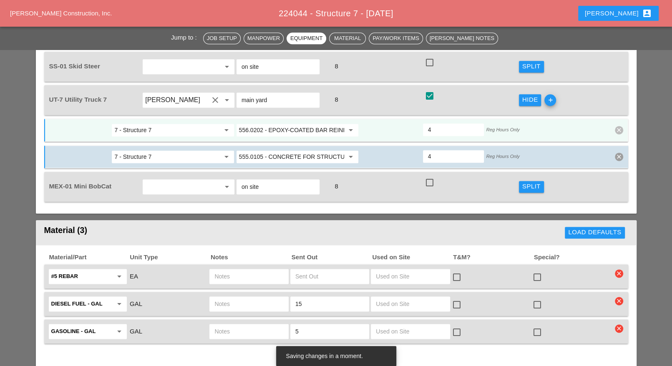
scroll to position [783, 0]
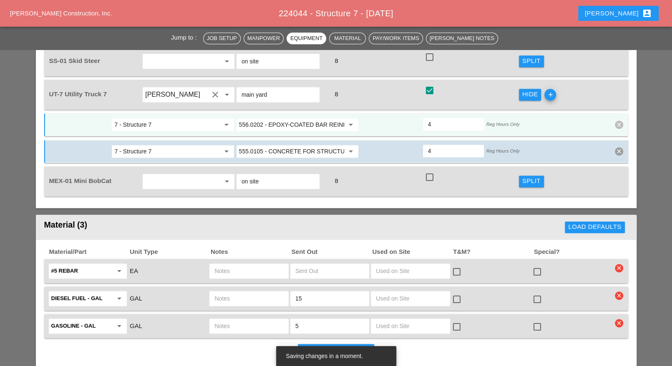
type input "4"
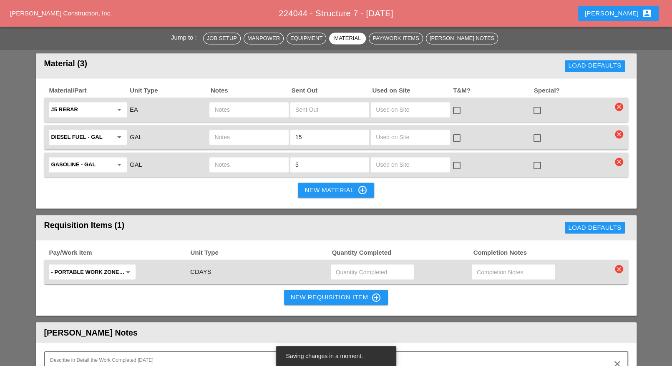
scroll to position [835, 0]
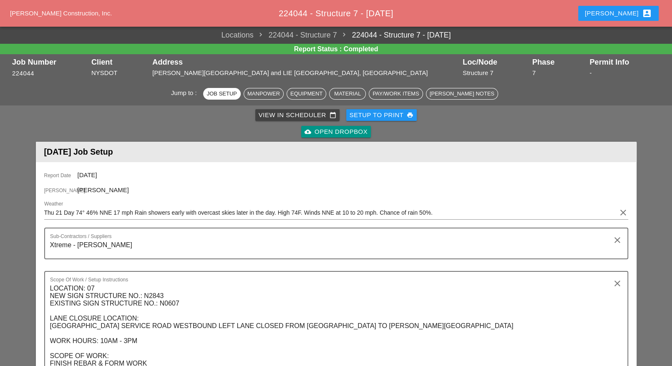
scroll to position [313, 0]
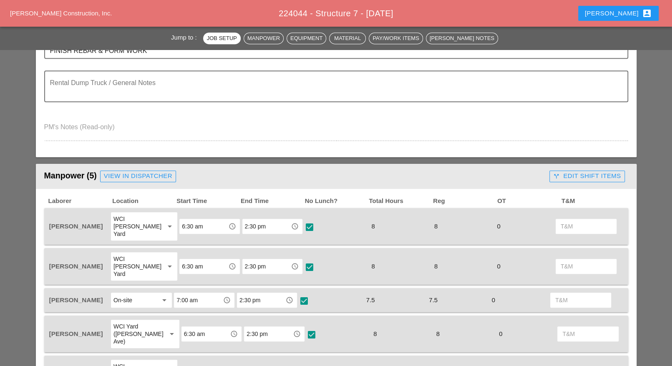
click at [557, 174] on icon "call_split" at bounding box center [556, 176] width 7 height 7
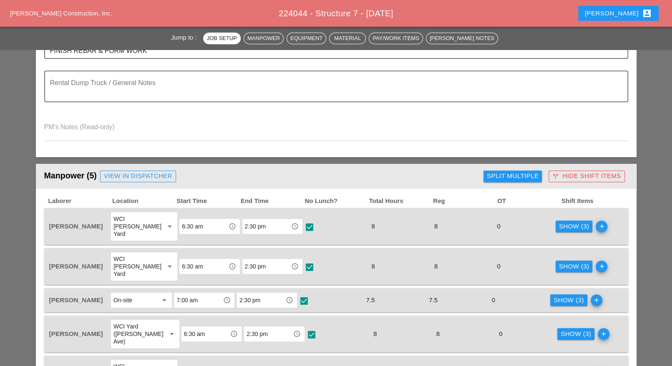
click at [559, 223] on div "Show (3)" at bounding box center [574, 227] width 30 height 10
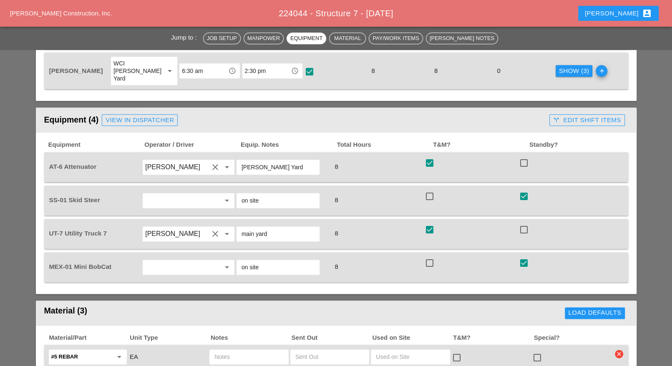
scroll to position [678, 0]
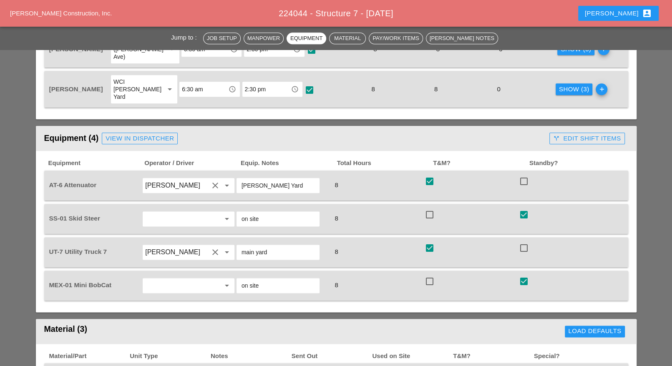
click at [575, 134] on div "call_split Edit Shift Items" at bounding box center [587, 139] width 68 height 10
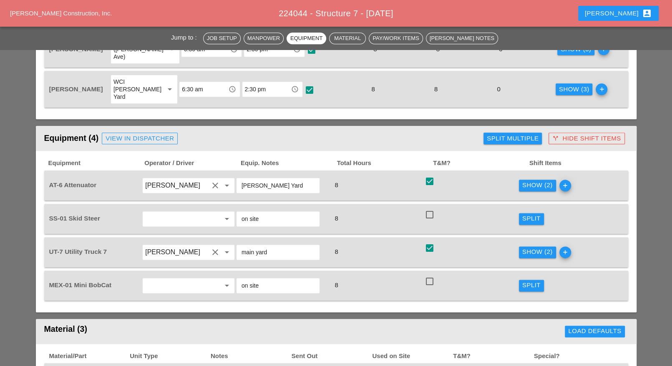
click at [529, 181] on div "Show (2)" at bounding box center [538, 186] width 30 height 10
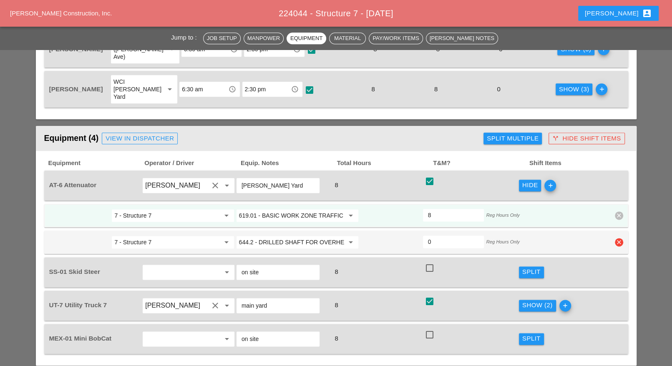
click at [622, 238] on icon "clear" at bounding box center [619, 242] width 8 height 8
click at [618, 189] on div "Confirm delete" at bounding box center [619, 189] width 40 height 10
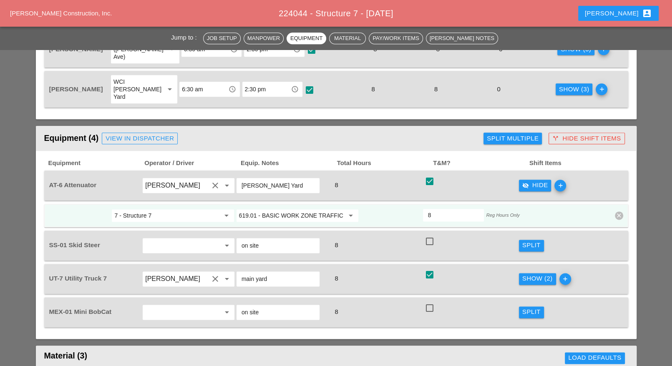
click at [291, 209] on input "619.01 - BASIC WORK ZONE TRAFFIC CONTROL" at bounding box center [291, 215] width 105 height 13
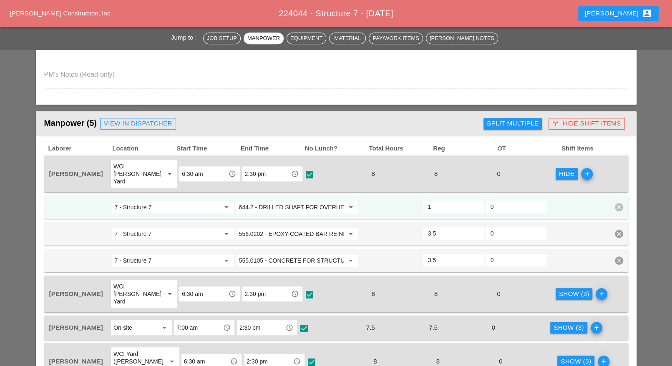
scroll to position [365, 0]
paste input "19.01 - BASIC WORK ZONE TRAFFIC CONTROL"
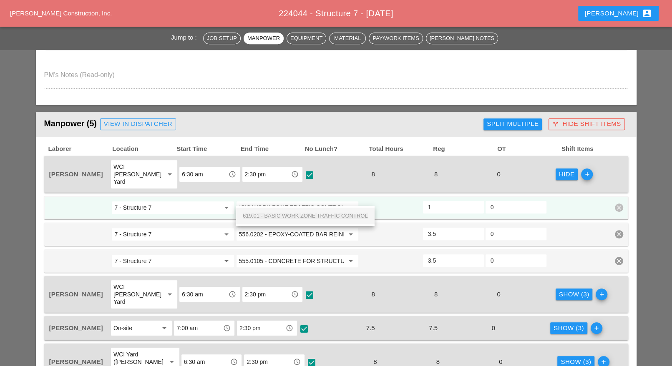
drag, startPoint x: 306, startPoint y: 214, endPoint x: 313, endPoint y: 214, distance: 7.9
click at [306, 213] on span "619.01 - BASIC WORK ZONE TRAFFIC CONTROL" at bounding box center [305, 216] width 125 height 6
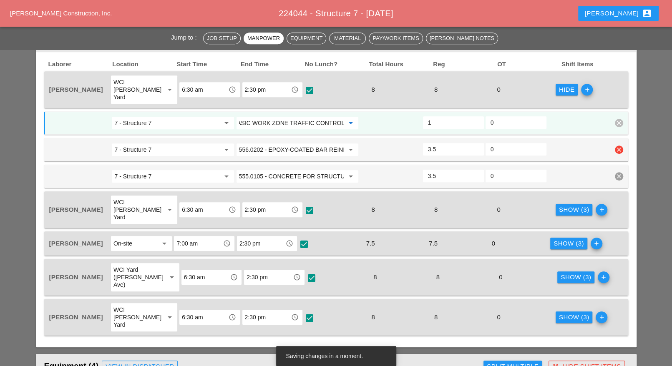
scroll to position [470, 0]
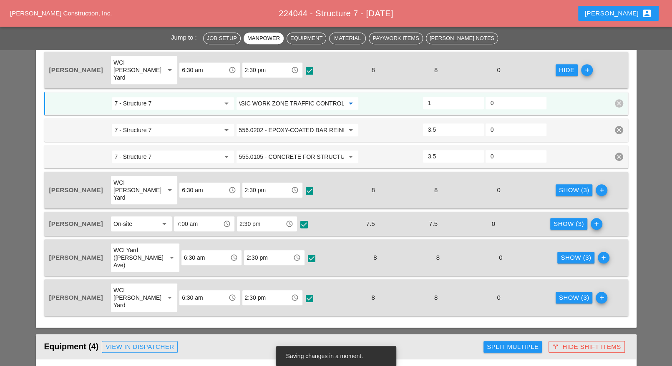
type input "619.01 - BASIC WORK ZONE TRAFFIC CONTROL"
click at [575, 186] on div "Show (3)" at bounding box center [574, 191] width 30 height 10
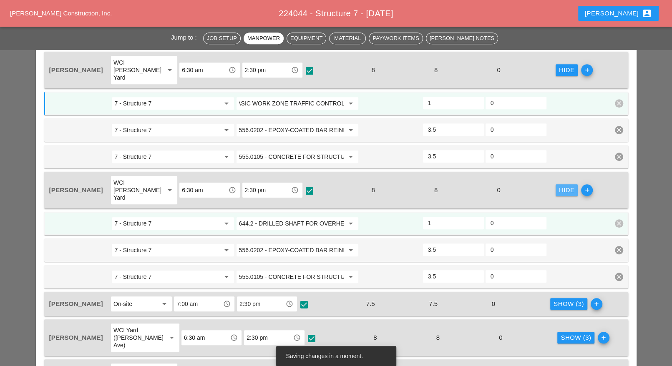
scroll to position [0, 0]
click at [288, 217] on input "644.2 - DRILLED SHAFT FOR OVERHEAD SIGN STRUCTUR" at bounding box center [291, 223] width 105 height 13
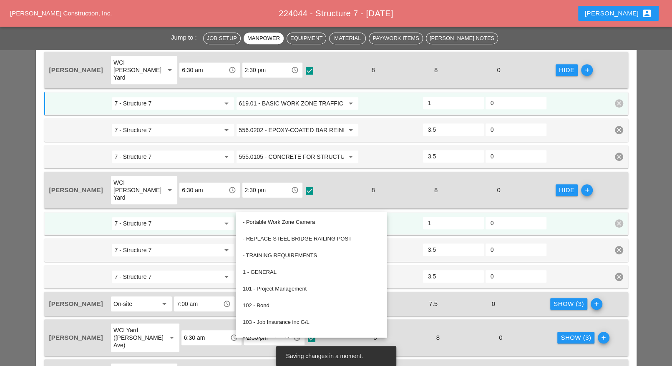
paste input "19.01 - BASIC WORK ZONE TRAFFIC CONTROL"
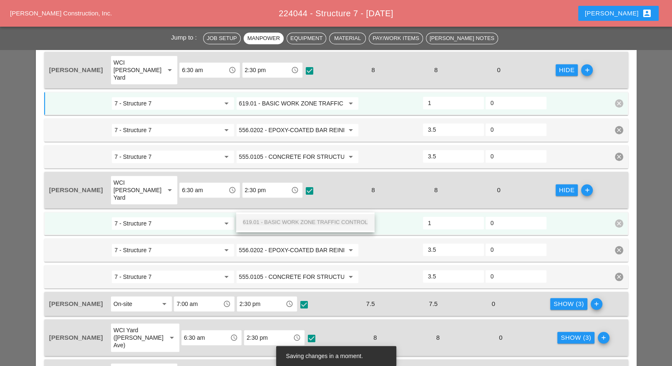
drag, startPoint x: 299, startPoint y: 218, endPoint x: 321, endPoint y: 220, distance: 22.2
click at [300, 218] on div "619.01 - BASIC WORK ZONE TRAFFIC CONTROL" at bounding box center [305, 222] width 125 height 10
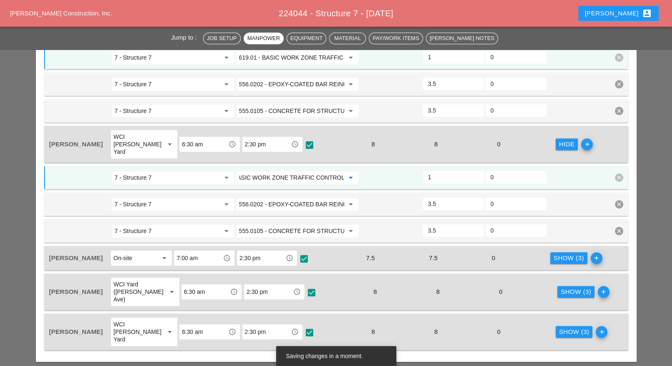
scroll to position [574, 0]
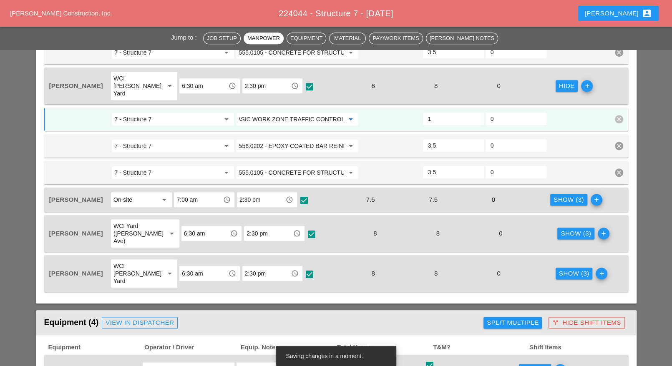
type input "619.01 - BASIC WORK ZONE TRAFFIC CONTROL"
click at [568, 195] on div "Show (3)" at bounding box center [569, 200] width 30 height 10
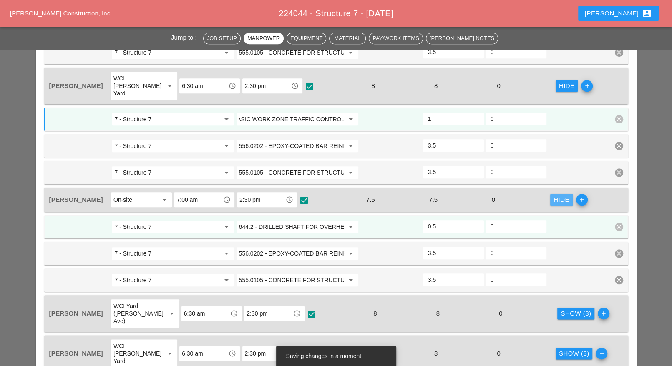
scroll to position [0, 0]
click at [311, 220] on input "644.2 - DRILLED SHAFT FOR OVERHEAD SIGN STRUCTUR" at bounding box center [291, 226] width 105 height 13
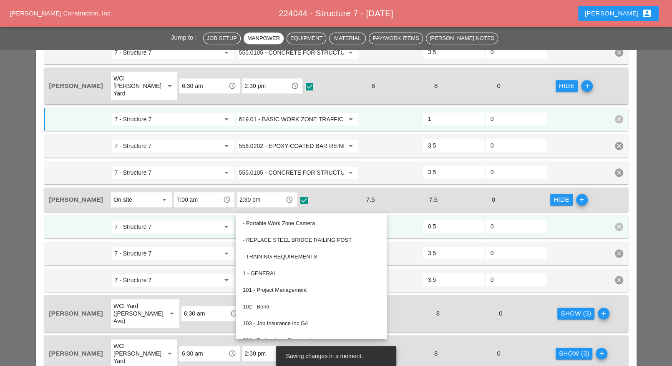
paste input "19.01 - BASIC WORK ZONE TRAFFIC CONTROL"
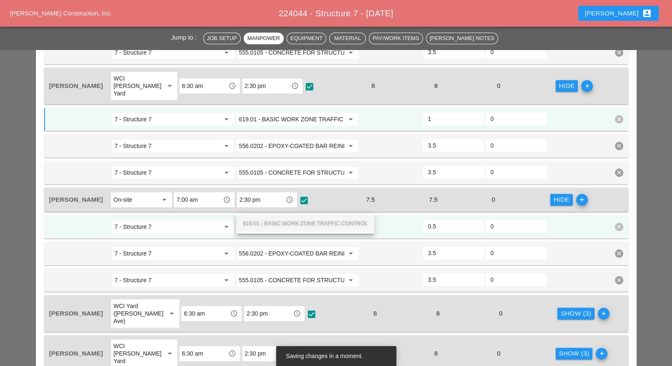
drag, startPoint x: 309, startPoint y: 220, endPoint x: 370, endPoint y: 227, distance: 60.9
click at [309, 220] on span "619.01 - BASIC WORK ZONE TRAFFIC CONTROL" at bounding box center [305, 223] width 125 height 6
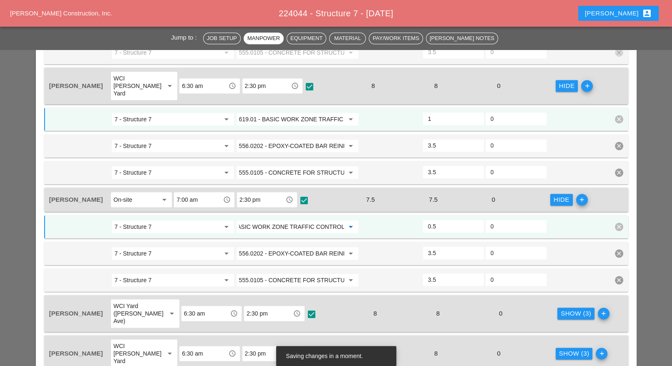
type input "619.01 - BASIC WORK ZONE TRAFFIC CONTROL"
click at [561, 309] on div "Show (3)" at bounding box center [576, 314] width 30 height 10
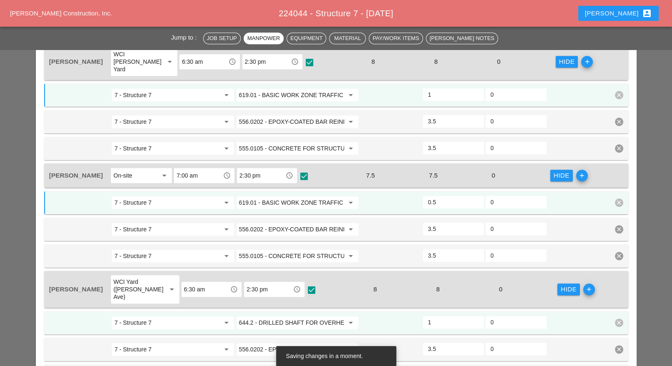
scroll to position [626, 0]
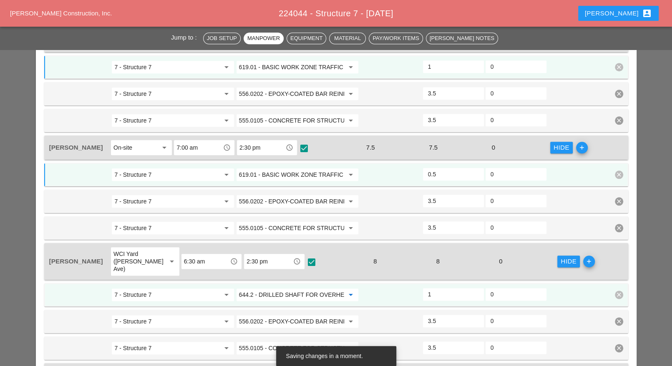
paste input "19.01 - BASIC WORK ZONE TRAFFIC CONTROL"
click at [307, 280] on span "619.01 - BASIC WORK ZONE TRAFFIC CONTROL" at bounding box center [305, 282] width 125 height 6
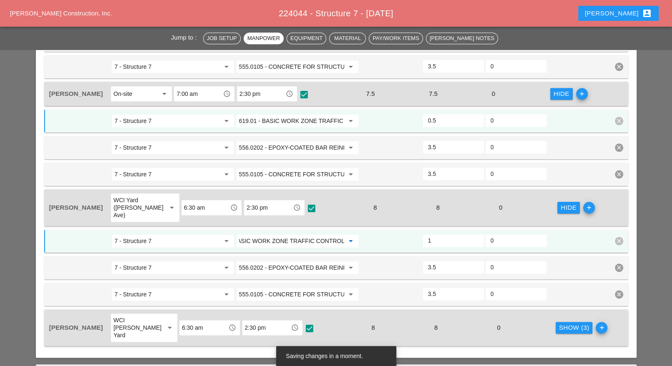
scroll to position [730, 0]
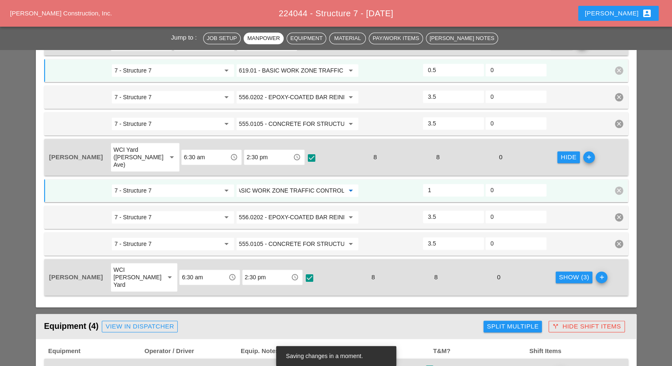
type input "619.01 - BASIC WORK ZONE TRAFFIC CONTROL"
click at [563, 273] on div "Show (3)" at bounding box center [574, 278] width 30 height 10
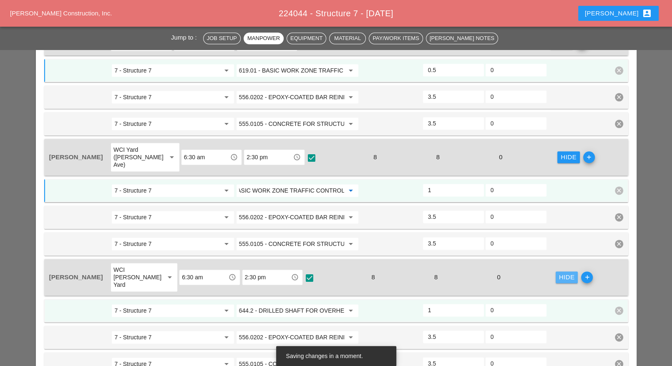
scroll to position [0, 0]
click at [290, 304] on input "644.2 - DRILLED SHAFT FOR OVERHEAD SIGN STRUCTUR" at bounding box center [291, 310] width 105 height 13
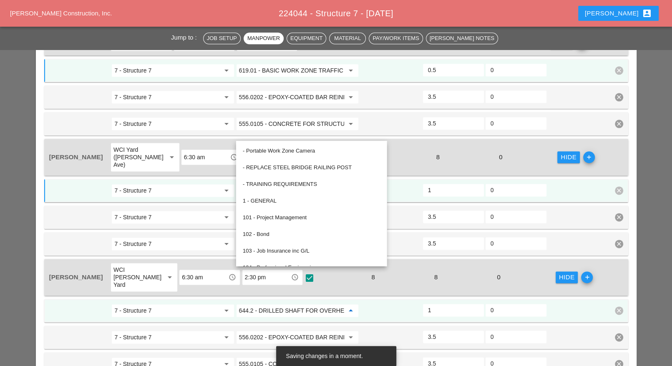
paste input "19.01 - BASIC WORK ZONE TRAFFIC CONTROL"
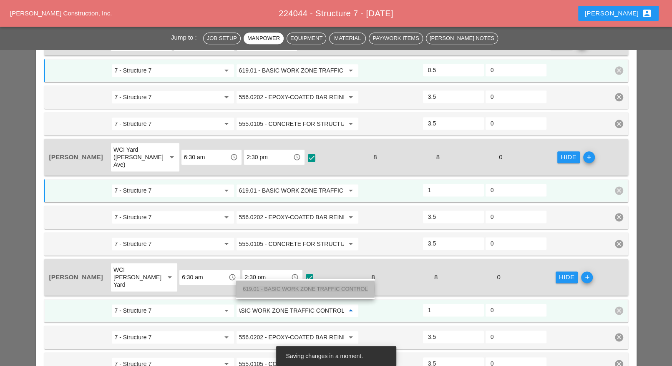
drag, startPoint x: 292, startPoint y: 286, endPoint x: 313, endPoint y: 288, distance: 21.3
click at [292, 287] on span "619.01 - BASIC WORK ZONE TRAFFIC CONTROL" at bounding box center [305, 289] width 125 height 6
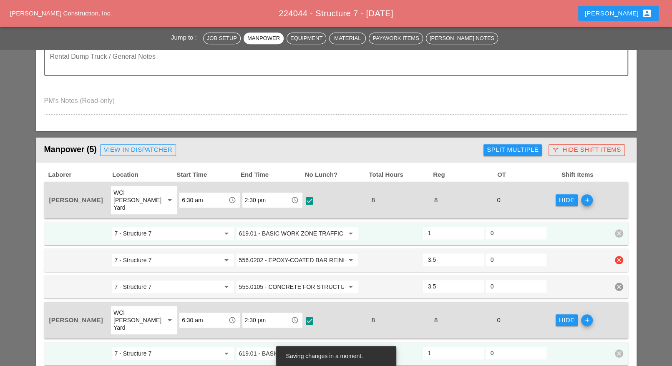
scroll to position [313, 0]
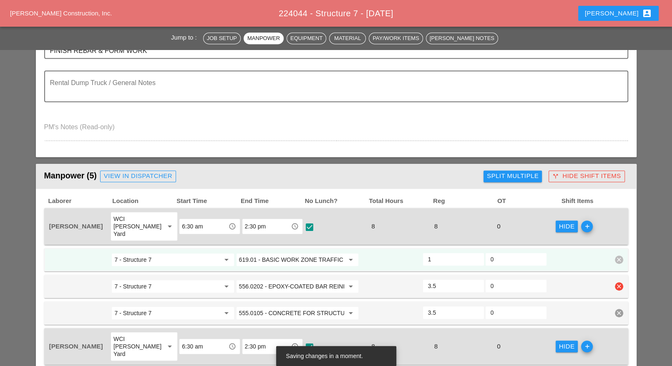
type input "619.01 - BASIC WORK ZONE TRAFFIC CONTROL"
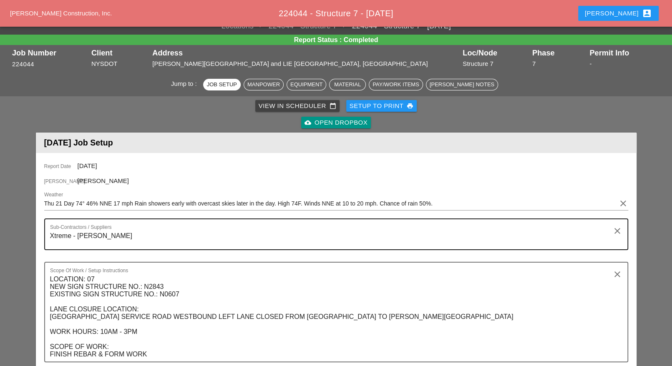
scroll to position [0, 0]
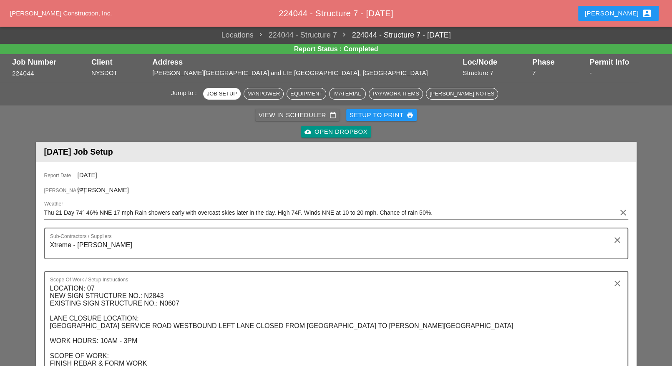
click at [298, 114] on div "View in Scheduler calendar_today" at bounding box center [298, 116] width 78 height 10
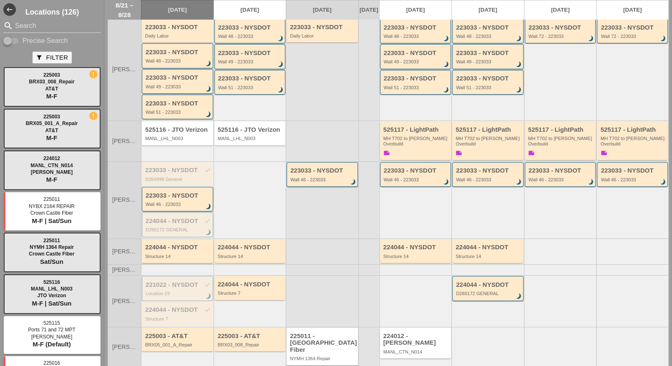
scroll to position [167, 0]
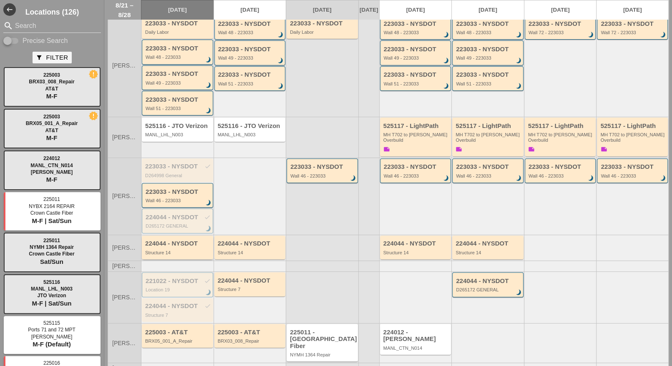
click at [177, 250] on div "Structure 14" at bounding box center [178, 252] width 66 height 5
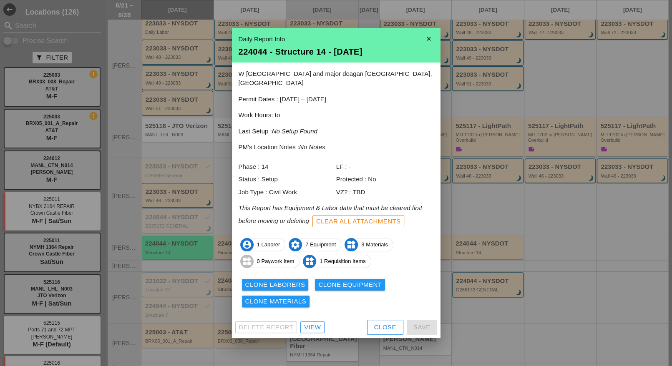
click at [312, 323] on div "View" at bounding box center [312, 328] width 17 height 10
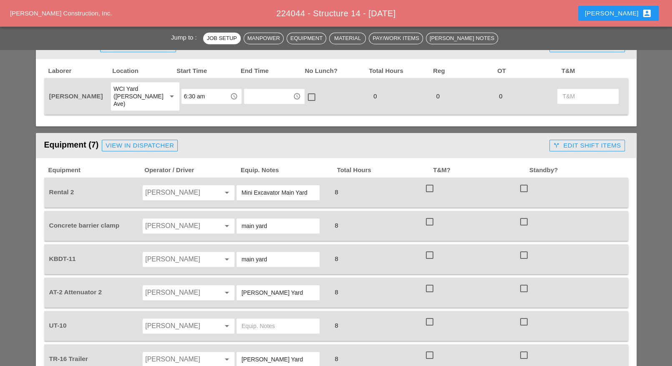
scroll to position [470, 0]
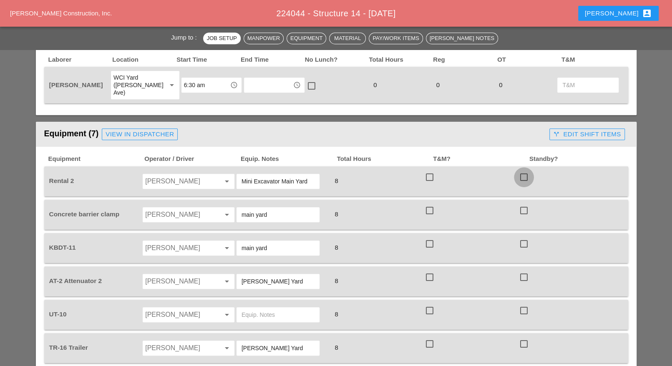
click at [526, 170] on div at bounding box center [524, 177] width 14 height 14
checkbox input "true"
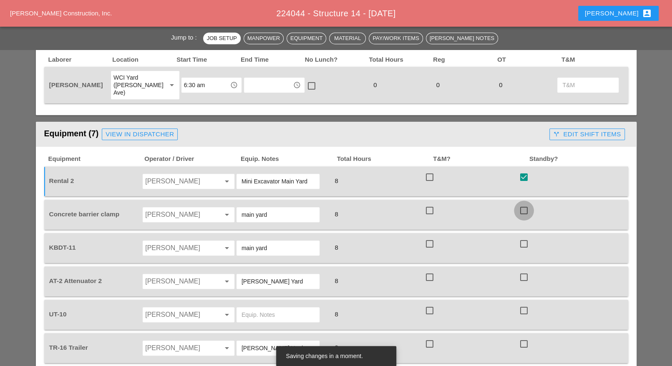
click at [524, 205] on div at bounding box center [524, 211] width 14 height 14
checkbox input "true"
click at [525, 237] on div at bounding box center [524, 244] width 14 height 14
checkbox input "true"
click at [523, 270] on div at bounding box center [524, 277] width 14 height 14
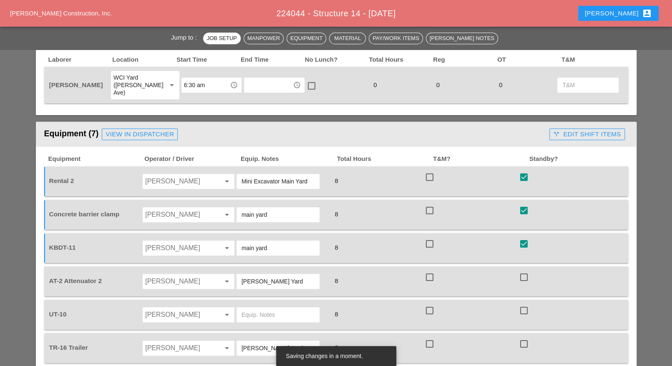
checkbox input "true"
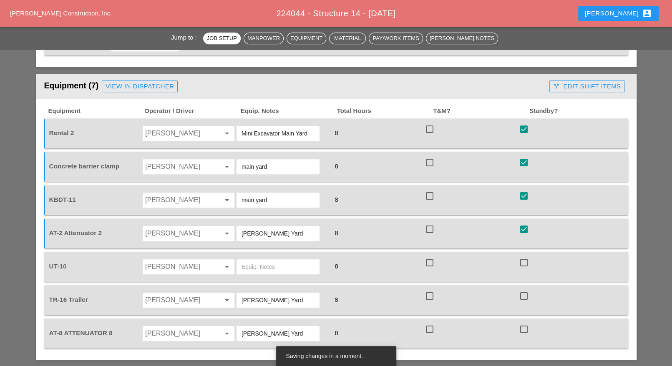
scroll to position [522, 0]
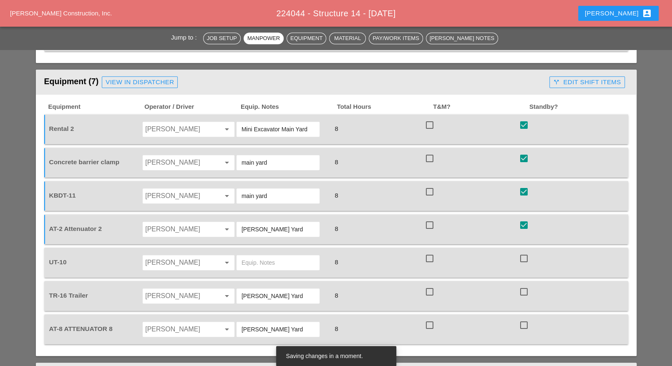
click at [525, 252] on div at bounding box center [524, 259] width 14 height 14
checkbox input "true"
click at [522, 285] on div at bounding box center [524, 292] width 14 height 14
checkbox input "true"
click at [523, 318] on div at bounding box center [524, 325] width 14 height 14
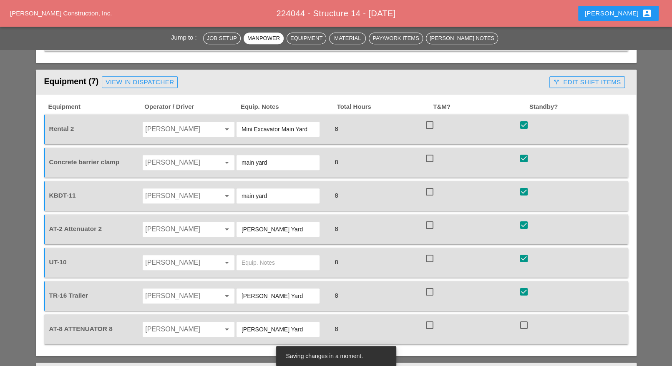
checkbox input "true"
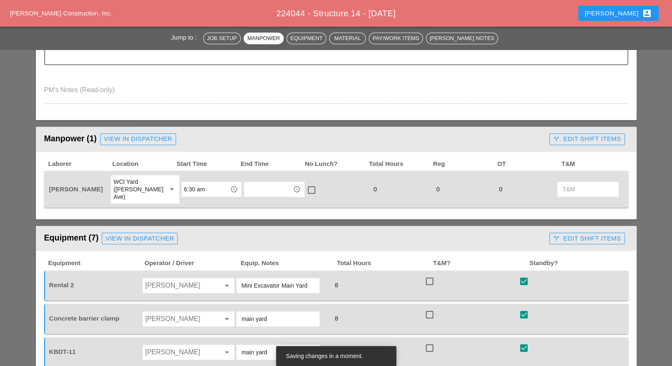
scroll to position [365, 0]
click at [579, 138] on div "call_split Edit Shift Items" at bounding box center [587, 139] width 68 height 10
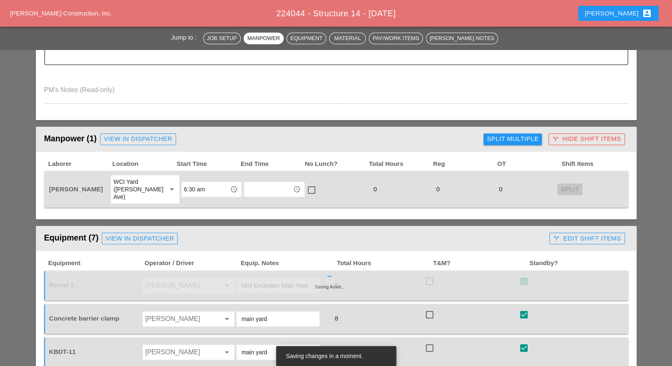
click at [523, 136] on div "Split Multiple" at bounding box center [513, 139] width 52 height 10
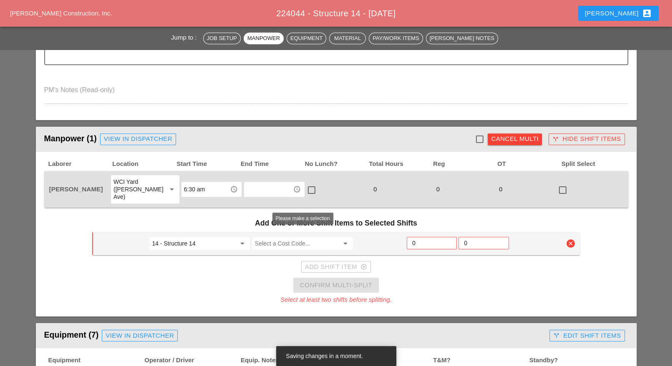
click at [270, 237] on input "Select a Cost Code..." at bounding box center [297, 243] width 84 height 13
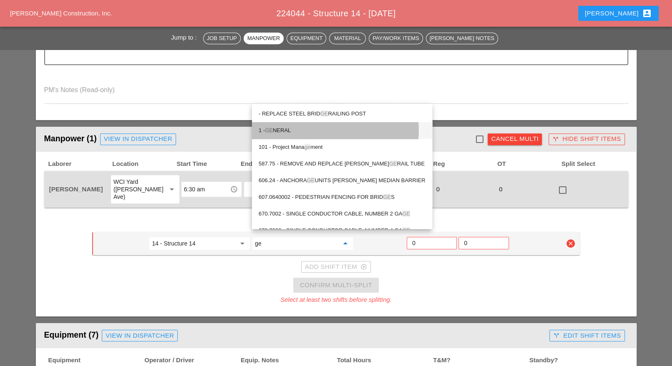
click at [287, 130] on div "1 - GE NERAL" at bounding box center [342, 131] width 167 height 10
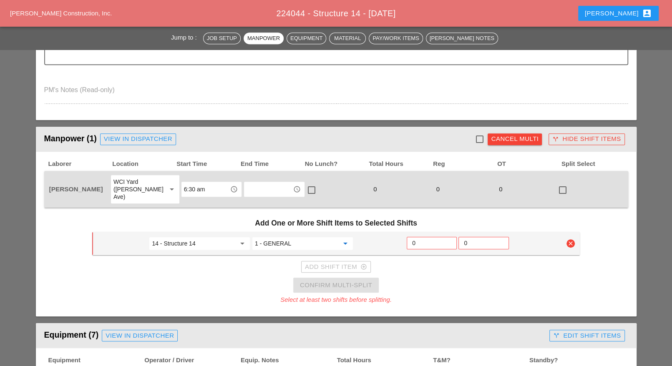
type input "1 - GENERAL"
click at [481, 139] on div at bounding box center [479, 139] width 14 height 14
checkbox input "true"
click at [570, 240] on icon "clear" at bounding box center [571, 244] width 8 height 8
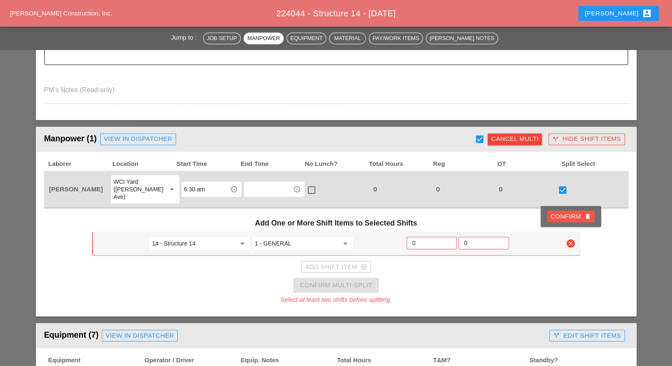
click at [568, 215] on div "Confirm delete" at bounding box center [571, 217] width 40 height 10
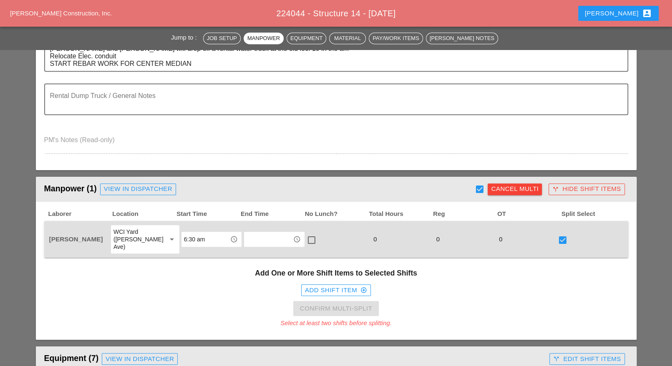
scroll to position [209, 0]
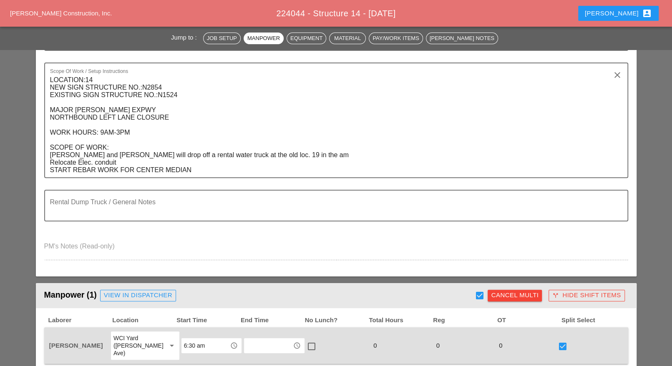
click at [496, 293] on div "Cancel Multi" at bounding box center [515, 296] width 48 height 10
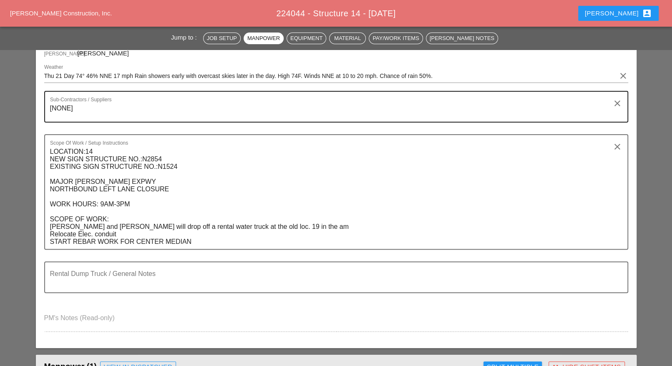
scroll to position [0, 0]
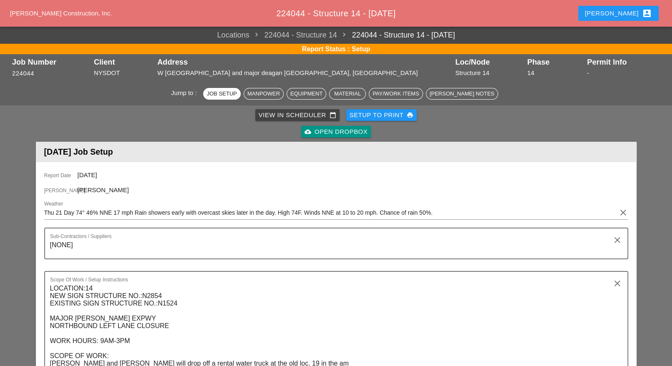
click at [279, 115] on div "View in Scheduler calendar_today" at bounding box center [298, 116] width 78 height 10
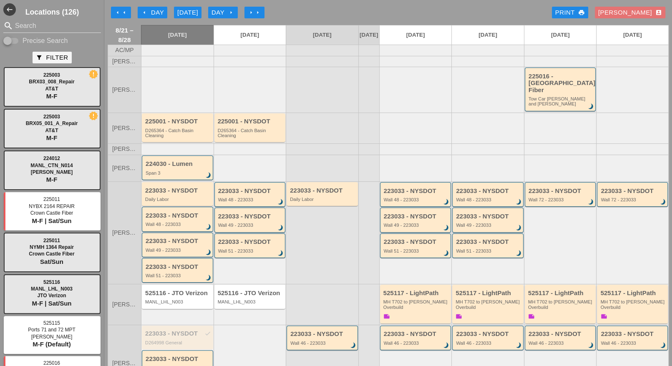
click at [152, 10] on div "arrow_left Day" at bounding box center [152, 13] width 23 height 10
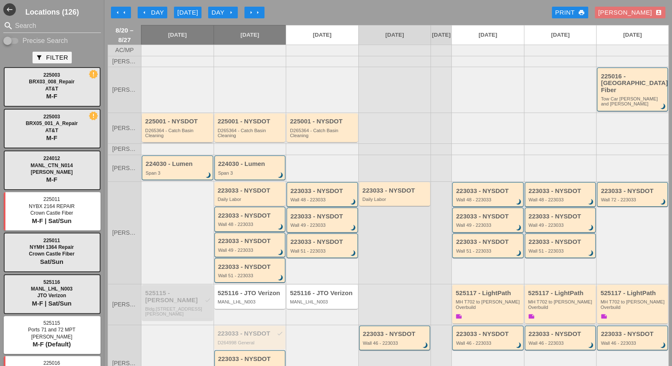
click at [184, 128] on div "D265364 - Catch Basin Cleaning" at bounding box center [178, 133] width 66 height 10
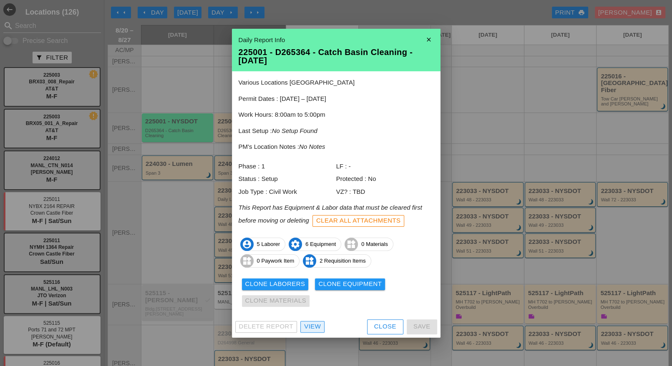
click at [316, 325] on div "View" at bounding box center [312, 327] width 17 height 10
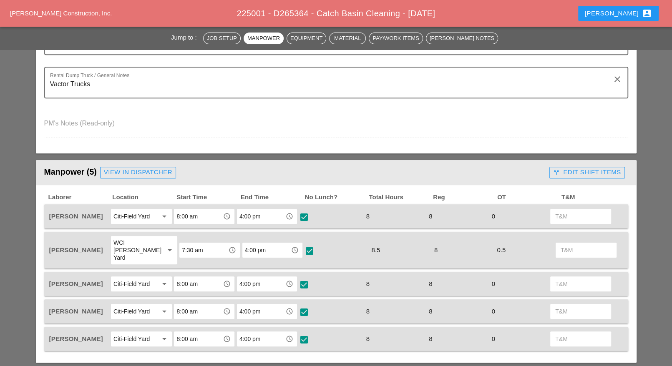
scroll to position [261, 0]
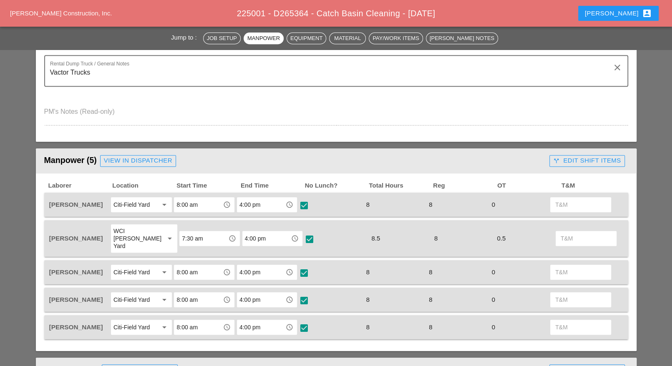
click at [582, 159] on div "call_split Edit Shift Items" at bounding box center [587, 161] width 68 height 10
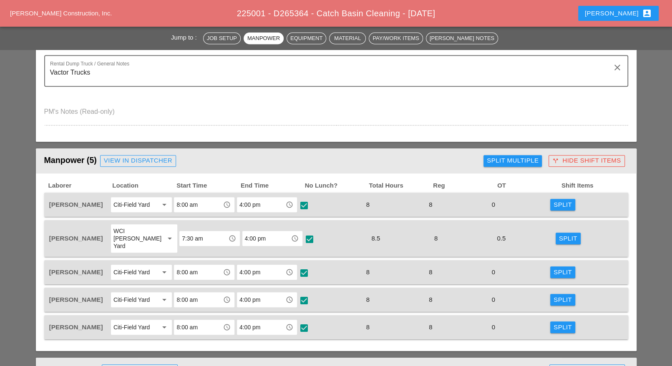
click at [530, 161] on div "Split Multiple" at bounding box center [513, 161] width 52 height 10
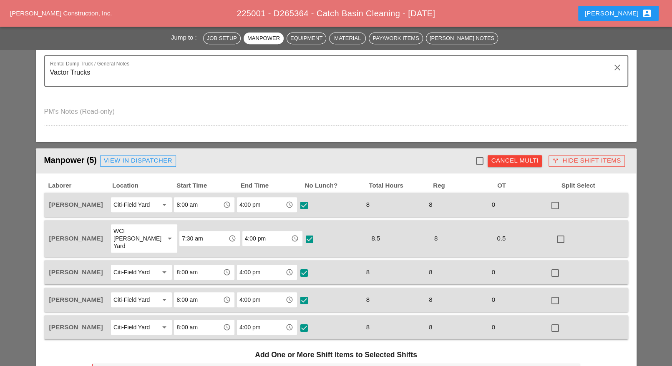
click at [483, 160] on div at bounding box center [479, 161] width 14 height 14
checkbox input "true"
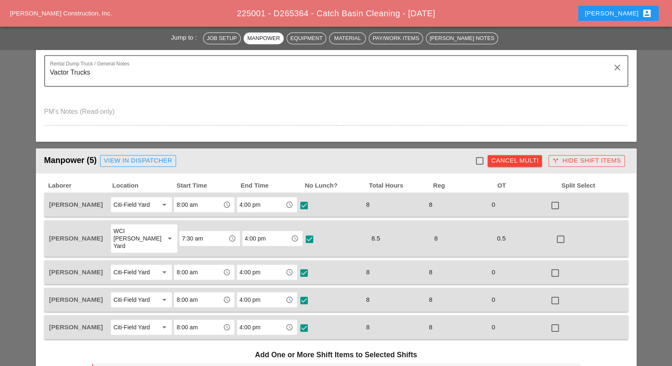
checkbox input "true"
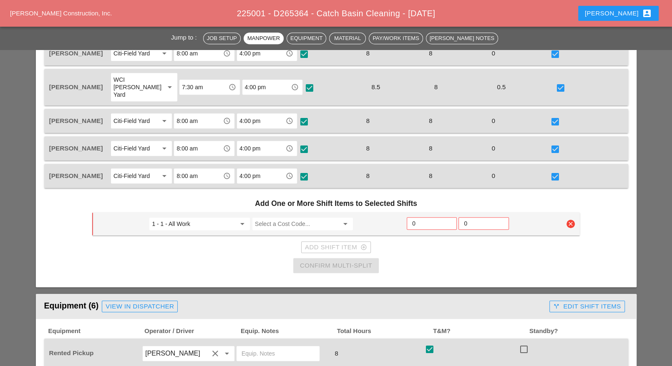
scroll to position [417, 0]
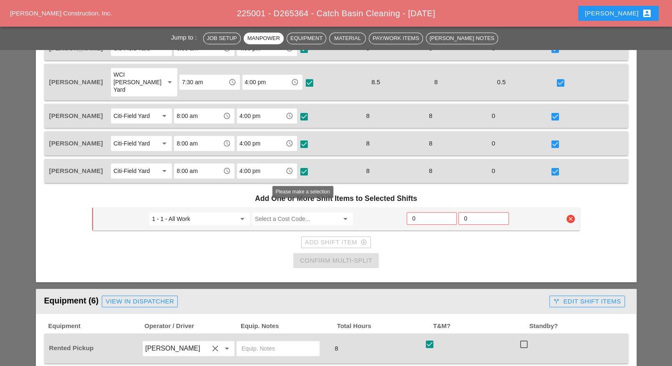
click at [285, 212] on input "Select a Cost Code..." at bounding box center [297, 218] width 84 height 13
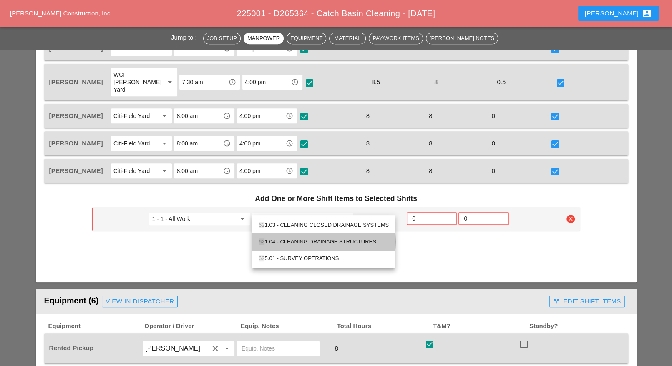
drag, startPoint x: 308, startPoint y: 239, endPoint x: 356, endPoint y: 231, distance: 48.6
click at [308, 239] on div "62 1.04 - CLEANING DRAINAGE STRUCTURES" at bounding box center [324, 242] width 130 height 10
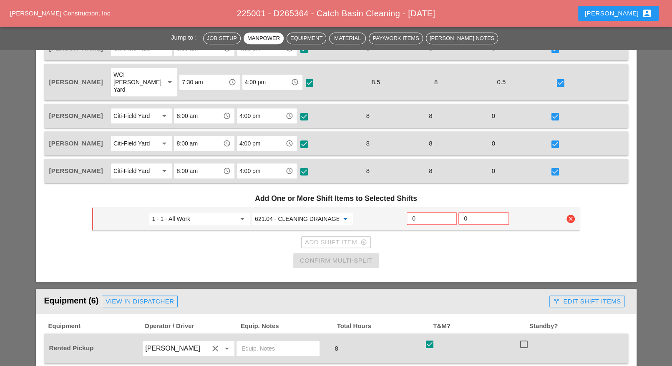
type input "621.04 - CLEANING DRAINAGE STRUCTURES"
click at [422, 212] on input "0" at bounding box center [431, 218] width 39 height 13
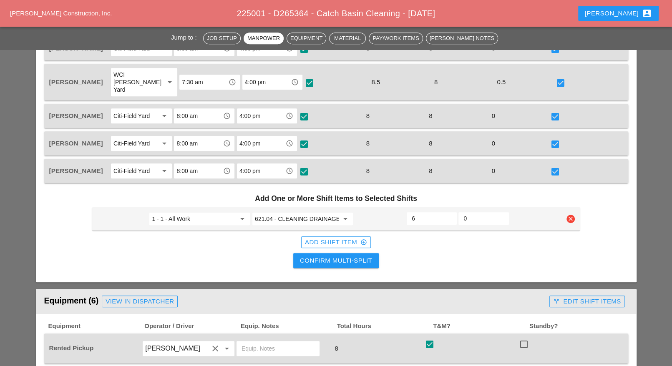
type input "6"
click at [358, 256] on div "Confirm Multi-Split" at bounding box center [336, 261] width 72 height 10
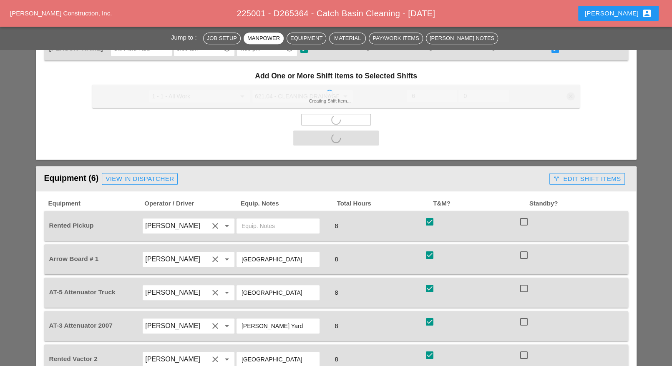
scroll to position [574, 0]
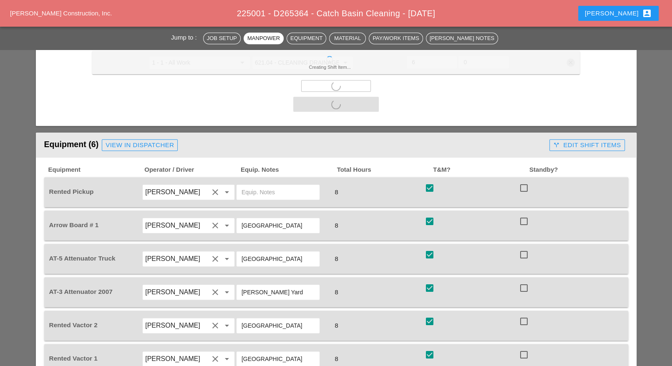
click at [603, 141] on div "call_split Edit Shift Items" at bounding box center [587, 146] width 68 height 10
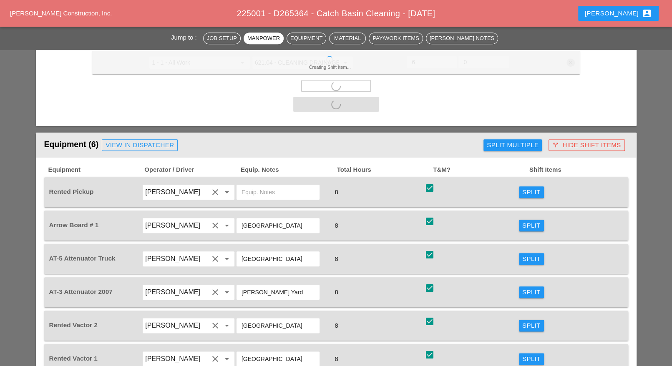
checkbox input "false"
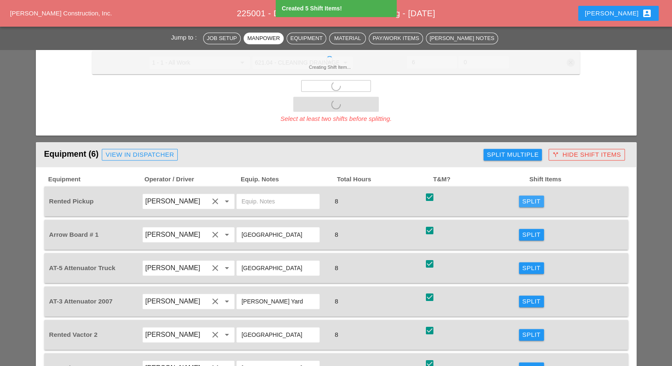
click at [526, 197] on div "Split" at bounding box center [532, 202] width 18 height 10
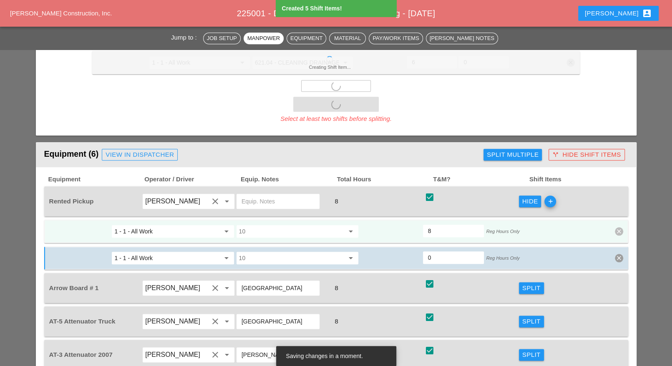
click at [275, 225] on input "10" at bounding box center [291, 231] width 105 height 13
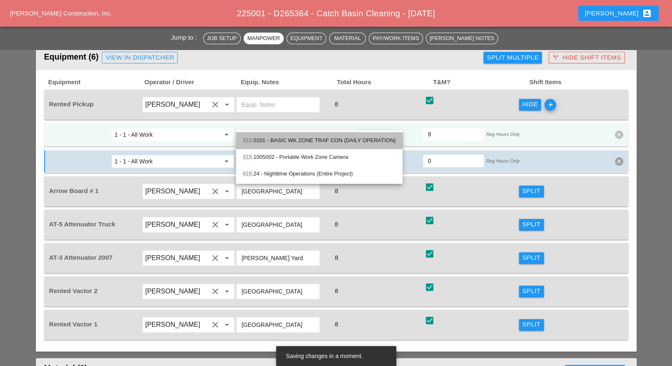
click at [287, 140] on div "619 .0101 - BASIC WK ZONE TRAF CON (DAILY OPERATION)" at bounding box center [319, 141] width 153 height 10
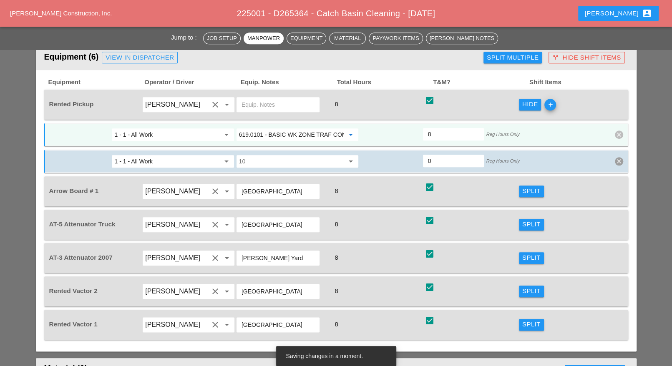
click at [270, 128] on input "619.0101 - BASIC WK ZONE TRAF CON (DAILY OPERATION)" at bounding box center [291, 134] width 105 height 13
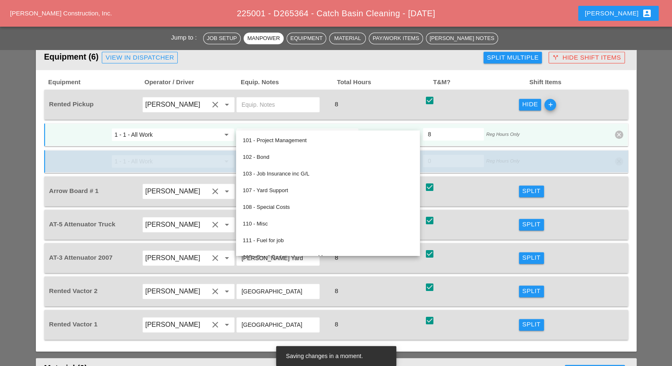
type input "619.0101 - BASIC WK ZONE TRAF CON (DAILY OPERATION)"
click at [214, 128] on input "1 - 1 - All Work" at bounding box center [166, 134] width 105 height 13
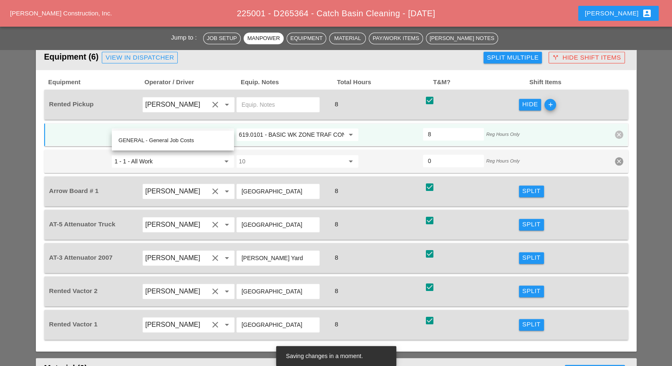
click at [264, 128] on input "619.0101 - BASIC WK ZONE TRAF CON (DAILY OPERATION)" at bounding box center [291, 134] width 105 height 13
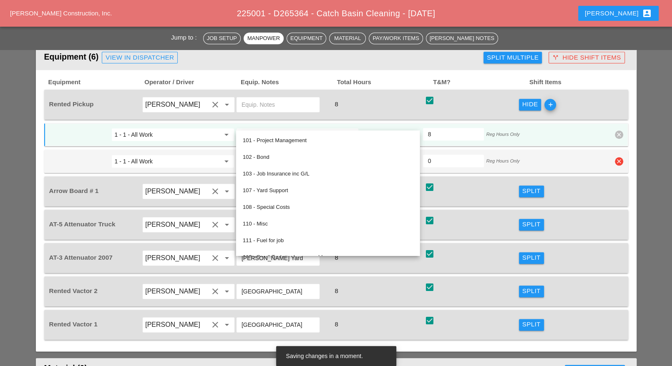
click at [446, 154] on input "0" at bounding box center [453, 160] width 51 height 13
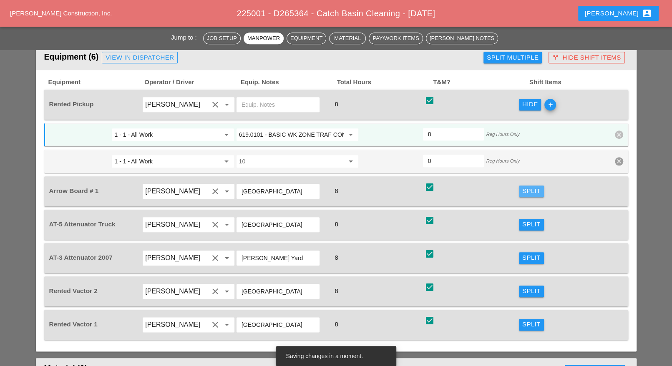
click at [524, 187] on div "Split" at bounding box center [532, 192] width 18 height 10
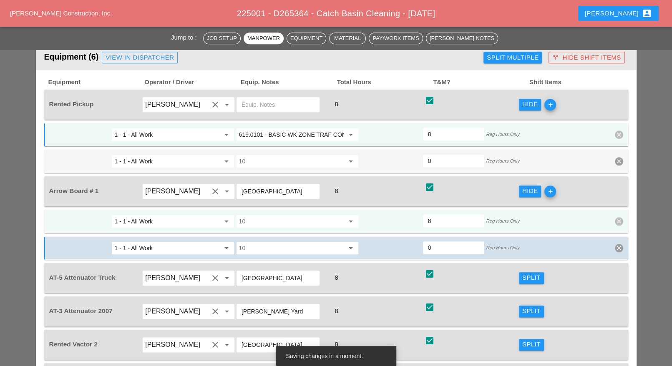
click at [296, 214] on div "10 arrow_drop_down" at bounding box center [297, 221] width 124 height 15
click at [288, 215] on input "10" at bounding box center [291, 221] width 105 height 13
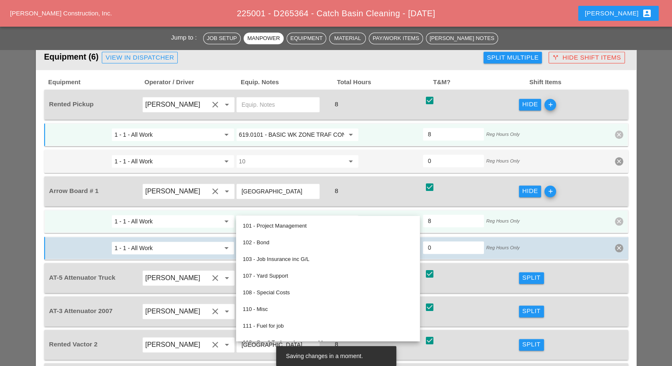
paste input "619.0101 - BASIC WK ZONE TRAF CON (DAILY OPERATION)"
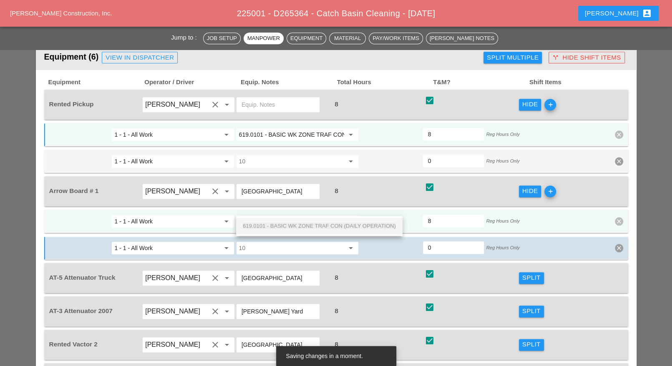
scroll to position [0, 59]
click at [288, 223] on span "619.0101 - BASIC WK ZONE TRAF CON (DAILY OPERATION)" at bounding box center [319, 226] width 153 height 6
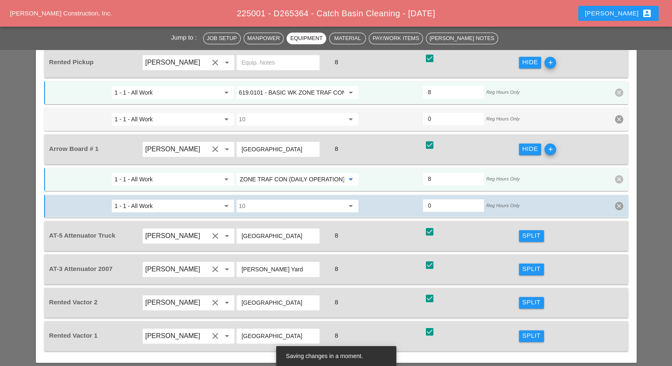
scroll to position [626, 0]
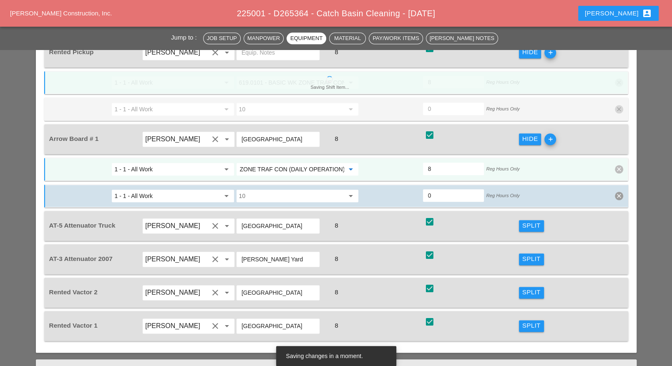
type input "619.0101 - BASIC WK ZONE TRAF CON (DAILY OPERATION)"
drag, startPoint x: 528, startPoint y: 211, endPoint x: 420, endPoint y: 218, distance: 107.9
click at [528, 221] on div "Split" at bounding box center [532, 226] width 18 height 10
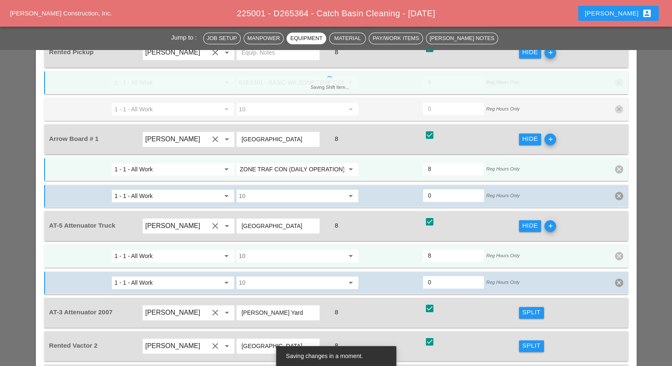
scroll to position [0, 0]
click at [278, 250] on input "10" at bounding box center [291, 256] width 105 height 13
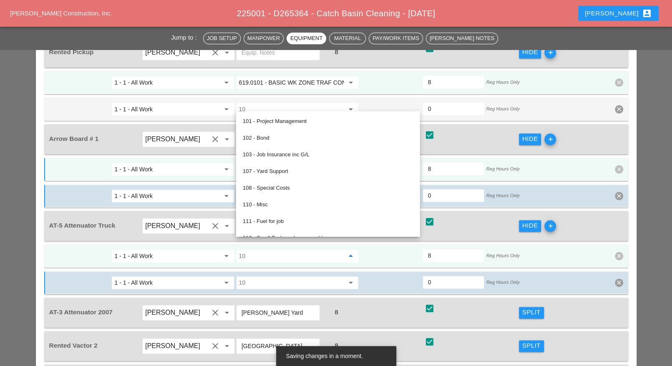
paste input "619.0101 - BASIC WK ZONE TRAF CON (DAILY OPERATION)"
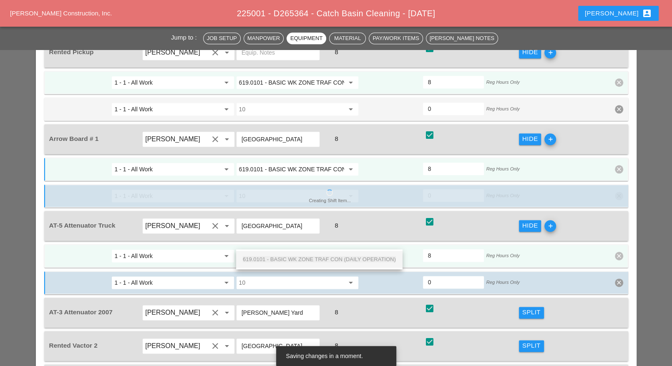
click at [284, 257] on span "619.0101 - BASIC WK ZONE TRAF CON (DAILY OPERATION)" at bounding box center [319, 259] width 153 height 6
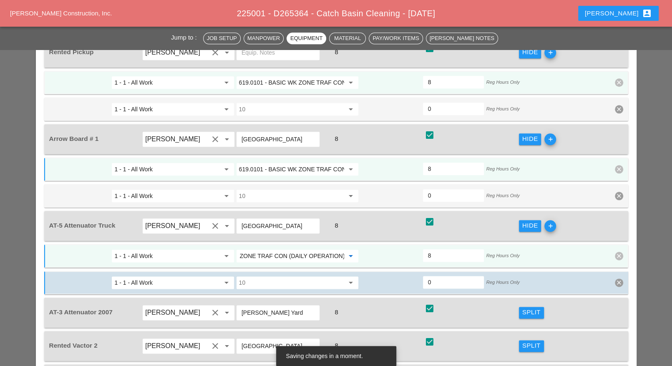
type input "619.0101 - BASIC WK ZONE TRAF CON (DAILY OPERATION)"
drag, startPoint x: 522, startPoint y: 297, endPoint x: 483, endPoint y: 300, distance: 39.3
click at [523, 308] on div "Split" at bounding box center [532, 313] width 18 height 10
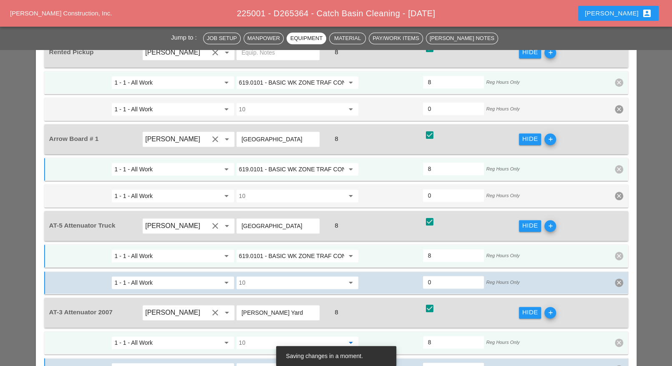
click at [306, 336] on input "10" at bounding box center [291, 342] width 105 height 13
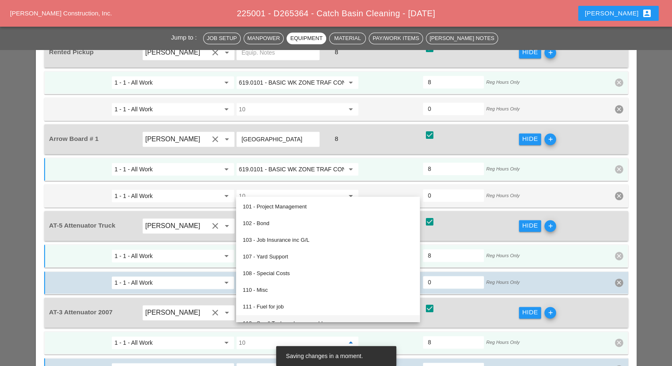
paste input "619.0101 - BASIC WK ZONE TRAF CON (DAILY OPERATION)"
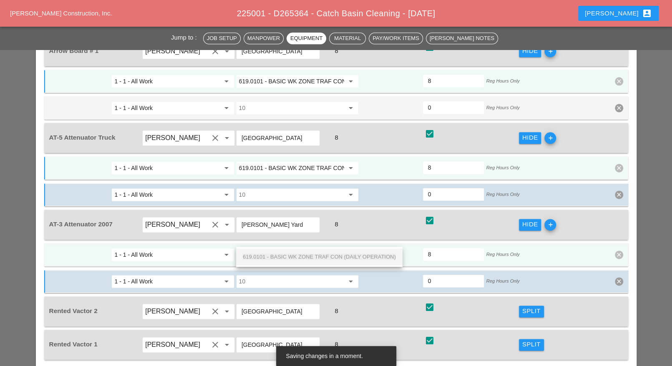
scroll to position [730, 0]
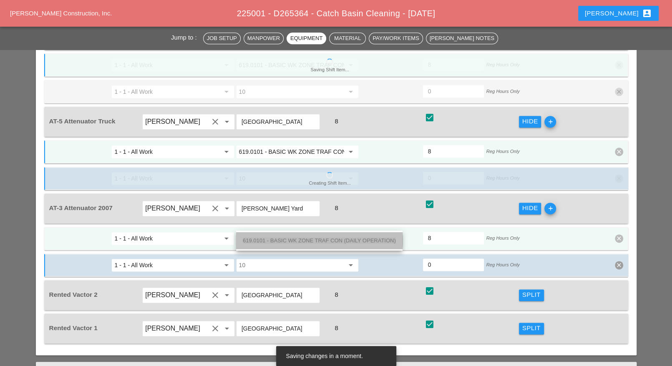
click at [315, 242] on span "619.0101 - BASIC WK ZONE TRAF CON (DAILY OPERATION)" at bounding box center [319, 240] width 153 height 6
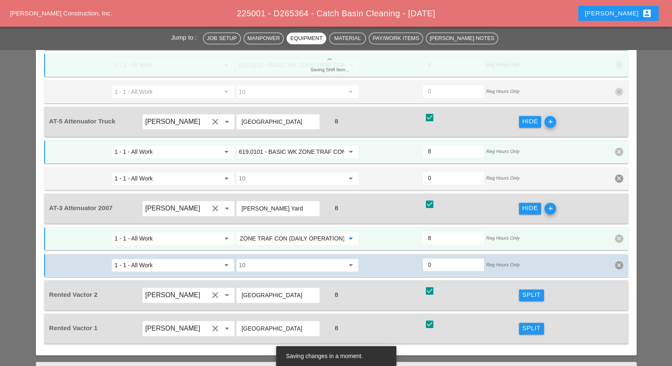
type input "619.0101 - BASIC WK ZONE TRAF CON (DAILY OPERATION)"
click at [534, 290] on div "Split" at bounding box center [532, 295] width 18 height 10
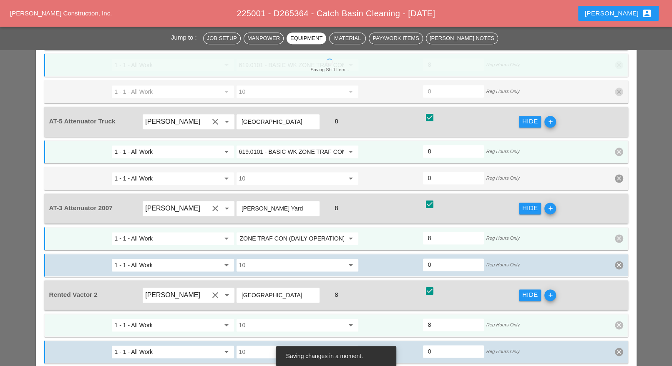
scroll to position [0, 0]
click at [289, 319] on input "10" at bounding box center [291, 325] width 105 height 13
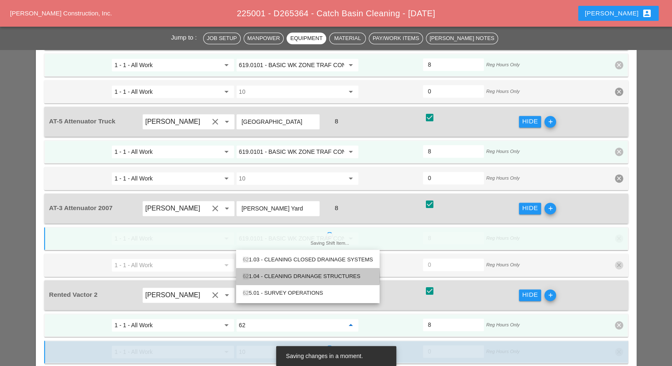
click at [346, 273] on div "62 1.04 - CLEANING DRAINAGE STRUCTURES" at bounding box center [308, 277] width 130 height 10
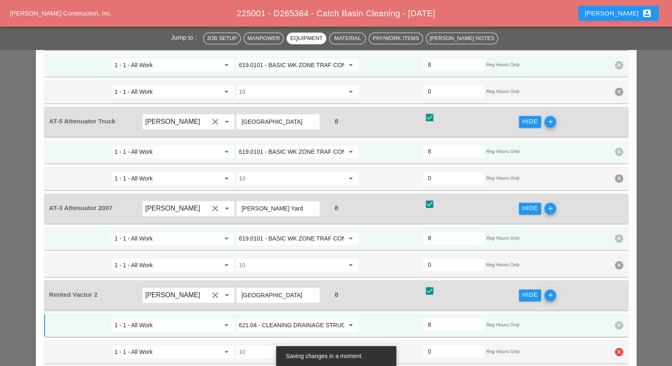
scroll to position [783, 0]
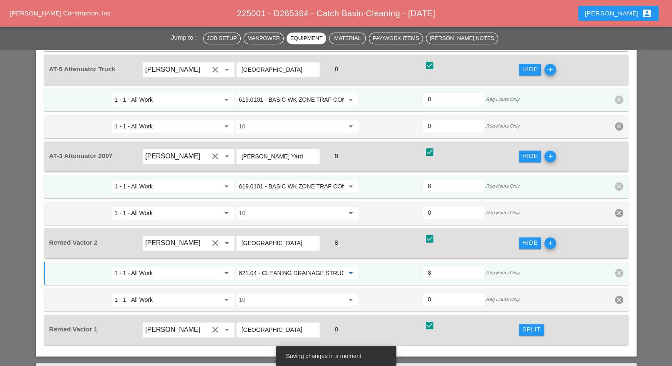
type input "621.04 - CLEANING DRAINAGE STRUCTURES"
click at [532, 325] on div "Split" at bounding box center [532, 330] width 18 height 10
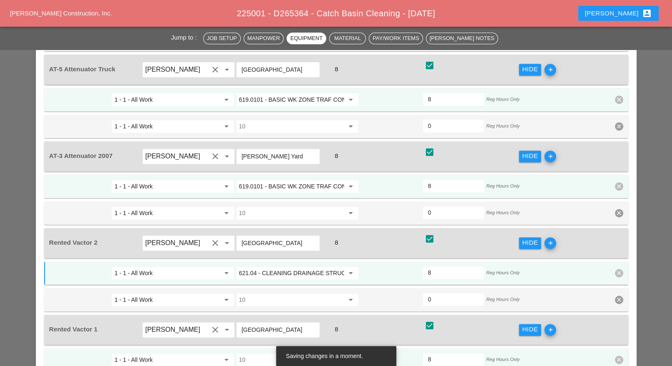
click at [260, 354] on input "10" at bounding box center [291, 360] width 105 height 13
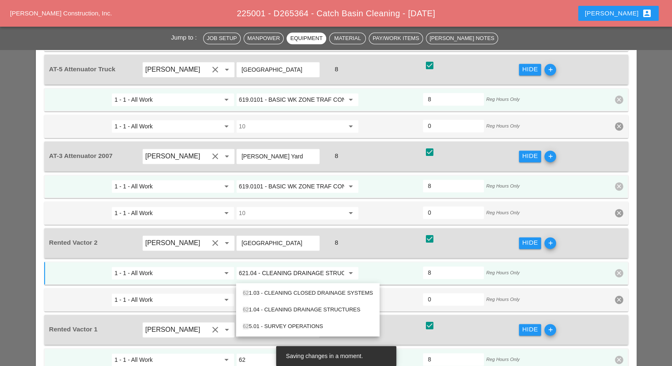
click at [288, 307] on div "62 1.04 - CLEANING DRAINAGE STRUCTURES" at bounding box center [308, 310] width 130 height 10
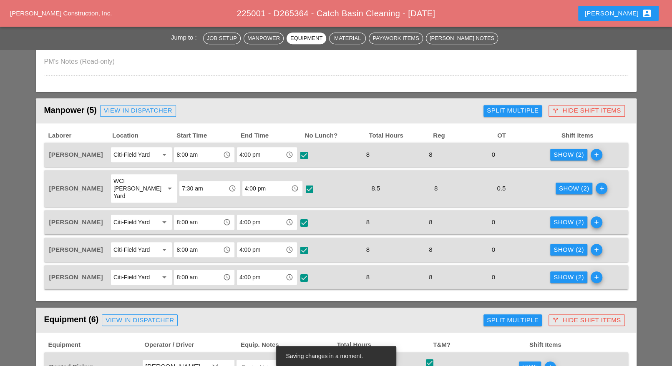
scroll to position [261, 0]
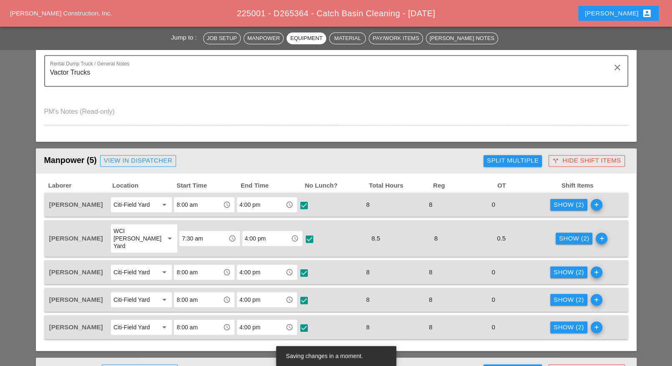
type input "621.04 - CLEANING DRAINAGE STRUCTURES"
click at [567, 201] on div "Show (2)" at bounding box center [569, 205] width 30 height 10
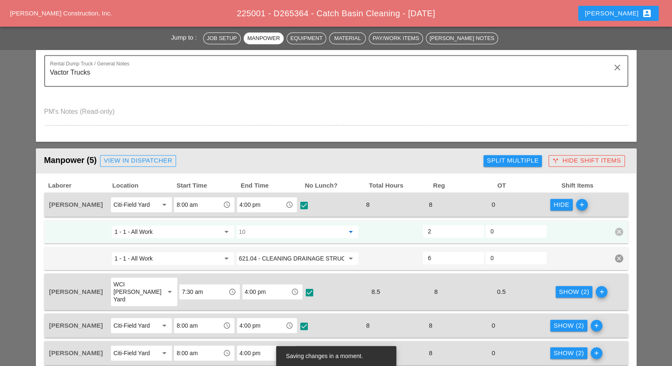
click at [277, 235] on input "10" at bounding box center [291, 231] width 105 height 13
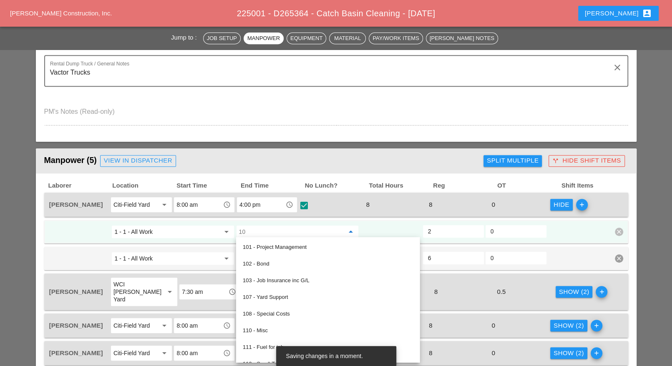
paste input "619.0101 - BASIC WK ZONE TRAF CON (DAILY OPERATION)"
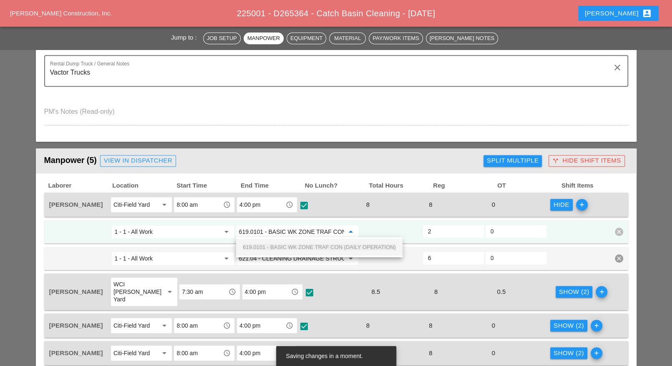
scroll to position [0, 59]
click at [281, 245] on span "619.0101 - BASIC WK ZONE TRAF CON (DAILY OPERATION)" at bounding box center [319, 247] width 153 height 6
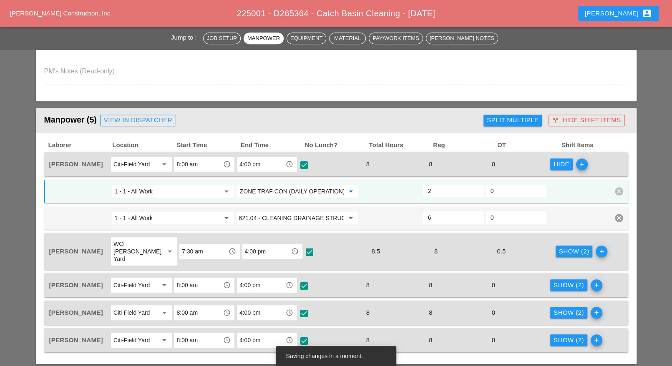
scroll to position [313, 0]
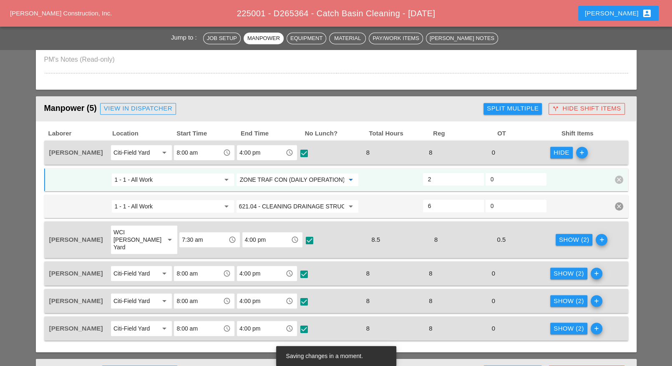
type input "619.0101 - BASIC WK ZONE TRAF CON (DAILY OPERATION)"
click at [569, 235] on div "Show (2)" at bounding box center [574, 240] width 30 height 10
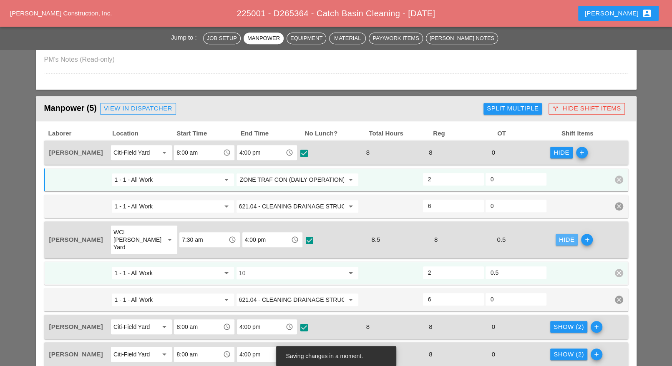
scroll to position [0, 0]
click at [283, 267] on input "10" at bounding box center [291, 273] width 105 height 13
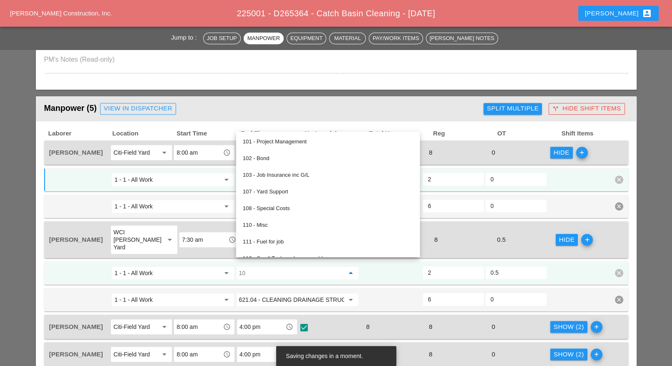
paste input "619.0101 - BASIC WK ZONE TRAF CON (DAILY OPERATION)"
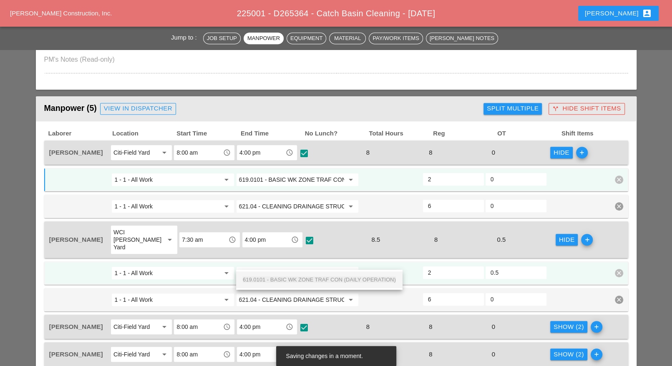
click at [285, 278] on span "619.0101 - BASIC WK ZONE TRAF CON (DAILY OPERATION)" at bounding box center [319, 280] width 153 height 6
type input "619.0101 - BASIC WK ZONE TRAF CON (DAILY OPERATION)"
click at [553, 321] on button "Show (2)" at bounding box center [569, 327] width 37 height 12
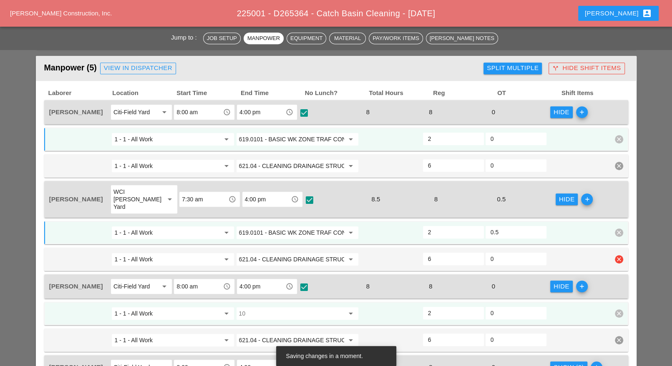
scroll to position [365, 0]
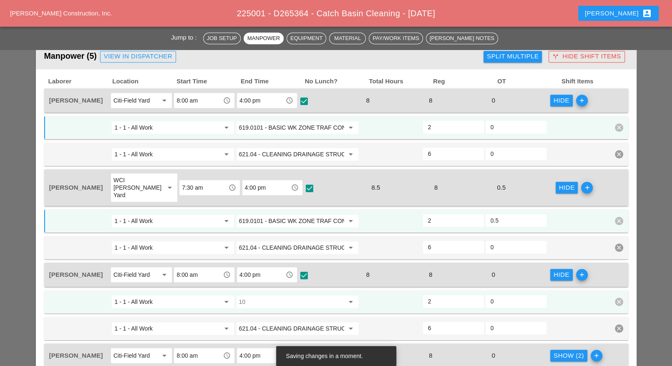
click at [273, 296] on input "10" at bounding box center [291, 302] width 105 height 13
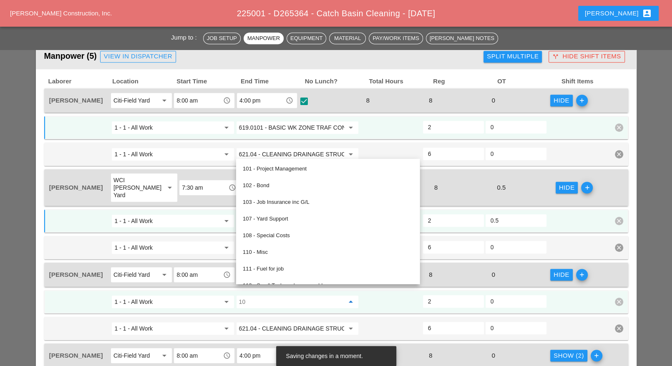
paste input "619.0101 - BASIC WK ZONE TRAF CON (DAILY OPERATION)"
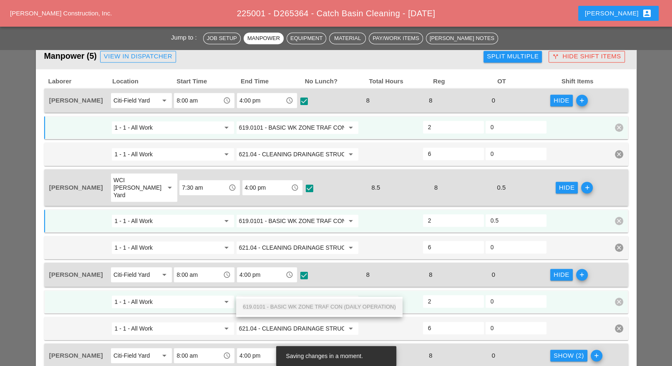
scroll to position [0, 59]
drag, startPoint x: 286, startPoint y: 306, endPoint x: 337, endPoint y: 311, distance: 50.8
click at [287, 305] on span "619.0101 - BASIC WK ZONE TRAF CON (DAILY OPERATION)" at bounding box center [319, 307] width 153 height 6
type input "619.0101 - BASIC WK ZONE TRAF CON (DAILY OPERATION)"
click at [568, 351] on div "Show (2)" at bounding box center [569, 356] width 30 height 10
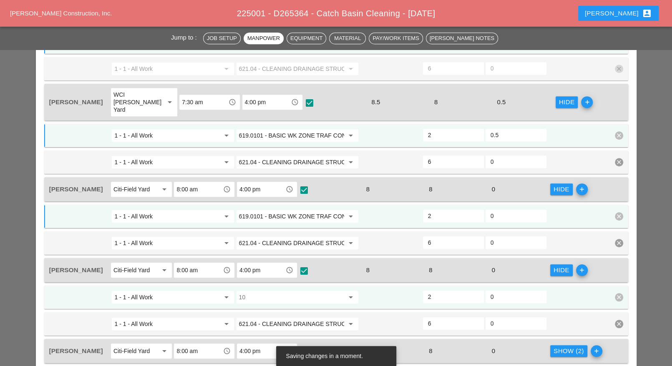
scroll to position [470, 0]
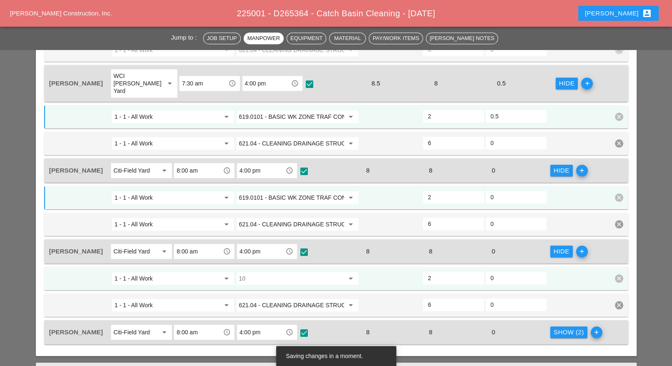
click at [298, 272] on input "10" at bounding box center [291, 278] width 105 height 13
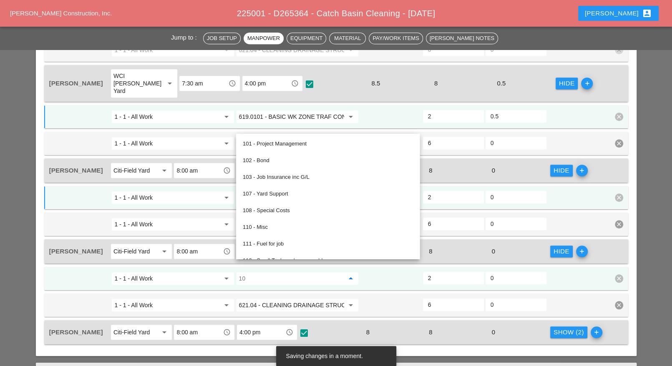
paste input "619.0101 - BASIC WK ZONE TRAF CON (DAILY OPERATION)"
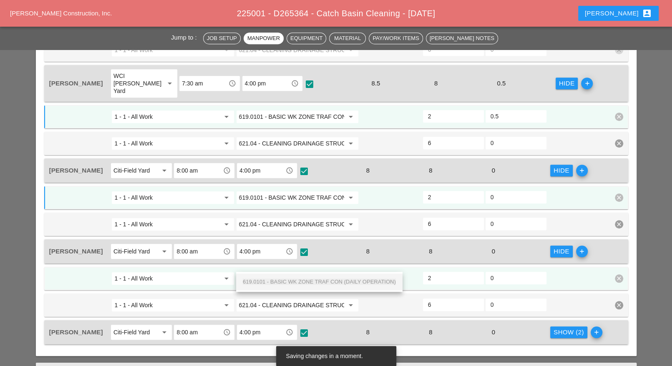
click at [294, 279] on span "619.0101 - BASIC WK ZONE TRAF CON (DAILY OPERATION)" at bounding box center [319, 282] width 153 height 6
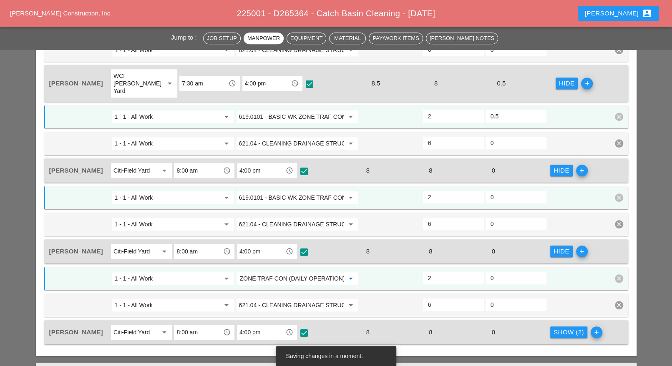
type input "619.0101 - BASIC WK ZONE TRAF CON (DAILY OPERATION)"
drag, startPoint x: 573, startPoint y: 318, endPoint x: 541, endPoint y: 318, distance: 31.7
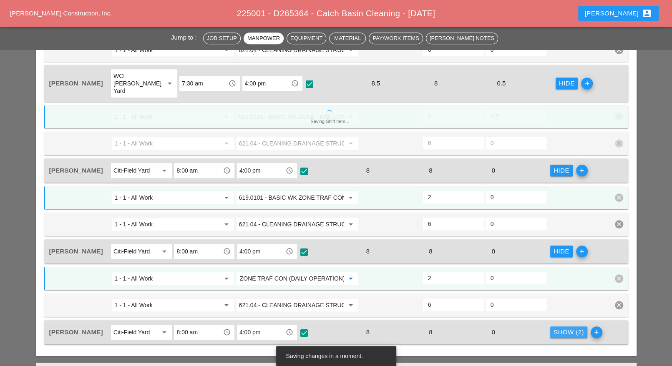
click at [573, 328] on div "Show (2)" at bounding box center [569, 333] width 30 height 10
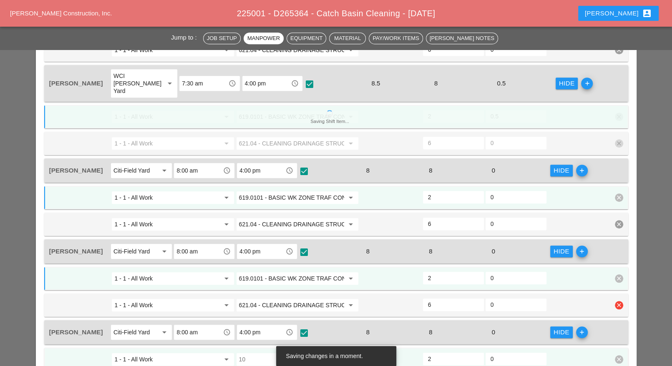
scroll to position [574, 0]
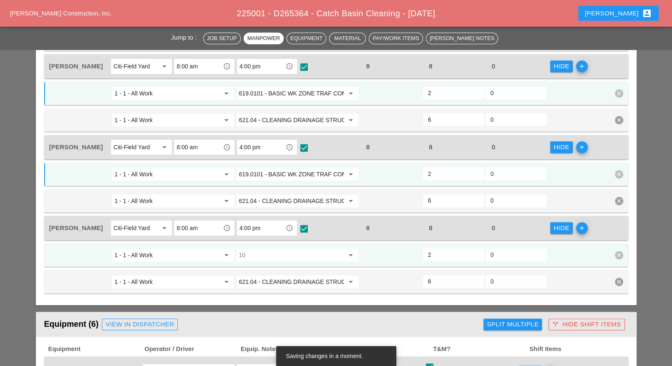
click at [284, 249] on input "10" at bounding box center [291, 255] width 105 height 13
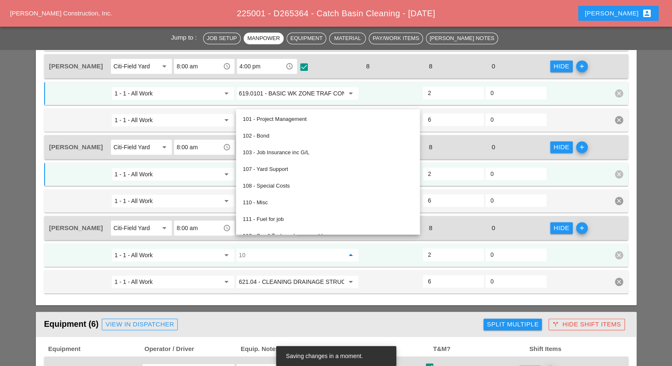
paste input "619.0101 - BASIC WK ZONE TRAF CON (DAILY OPERATION)"
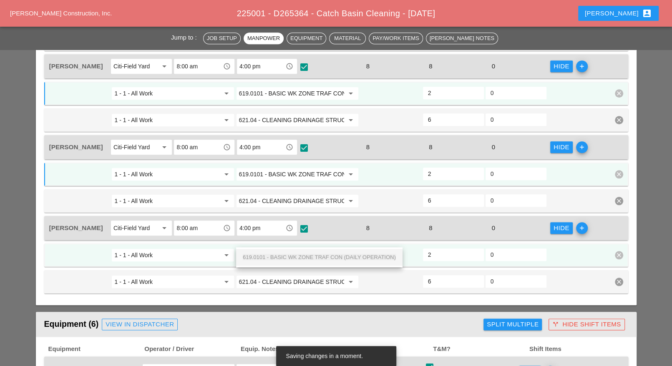
scroll to position [0, 59]
click at [292, 255] on span "619.0101 - BASIC WK ZONE TRAF CON (DAILY OPERATION)" at bounding box center [319, 257] width 153 height 6
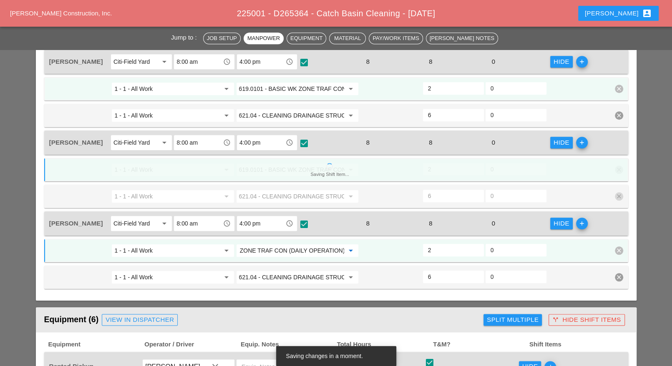
scroll to position [574, 0]
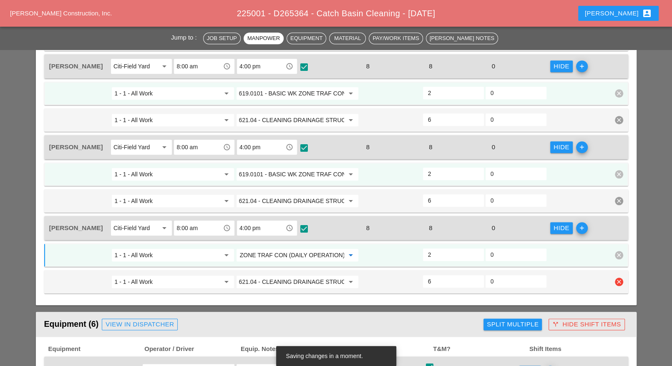
type input "619.0101 - BASIC WK ZONE TRAF CON (DAILY OPERATION)"
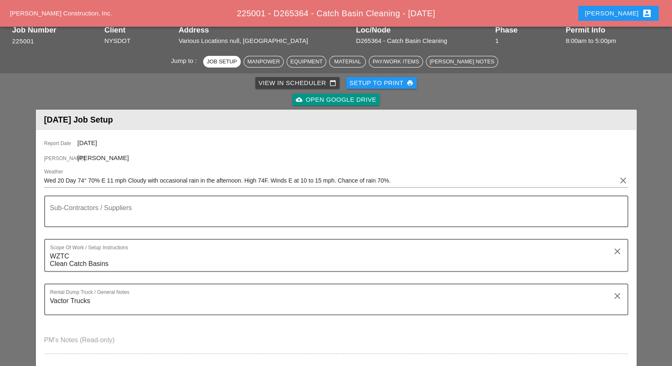
scroll to position [0, 0]
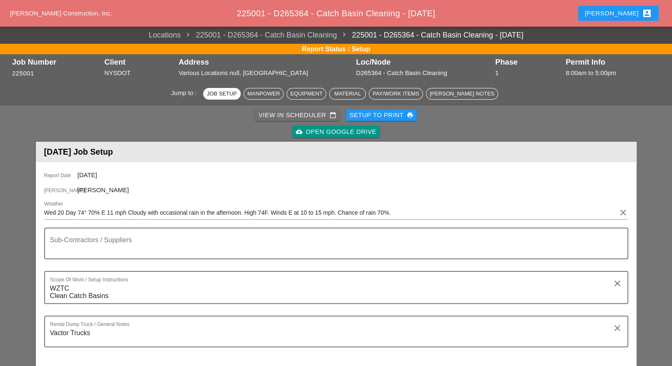
click at [288, 117] on div "View in Scheduler calendar_today" at bounding box center [298, 116] width 78 height 10
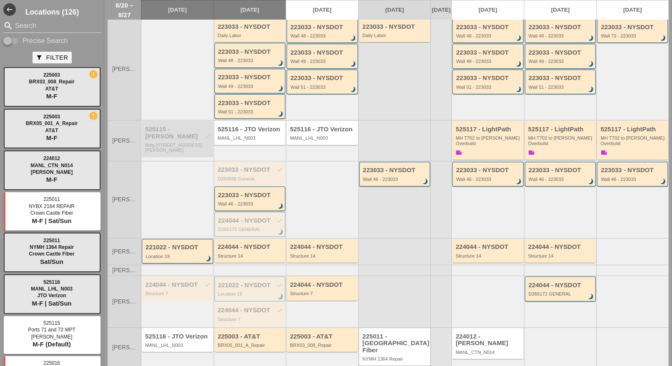
scroll to position [168, 0]
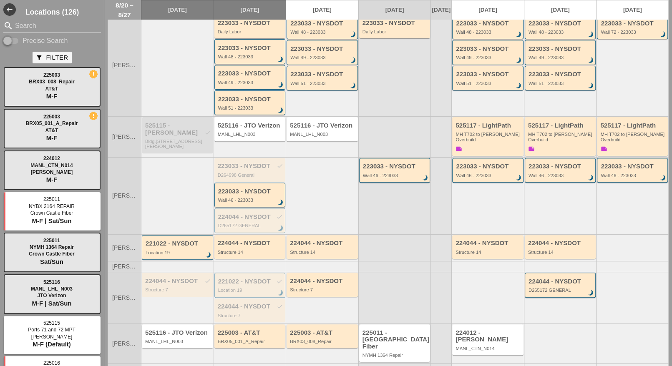
click at [17, 39] on input "Precise Search" at bounding box center [11, 41] width 16 height 10
checkbox input "true"
click at [24, 27] on input "Search" at bounding box center [52, 25] width 74 height 13
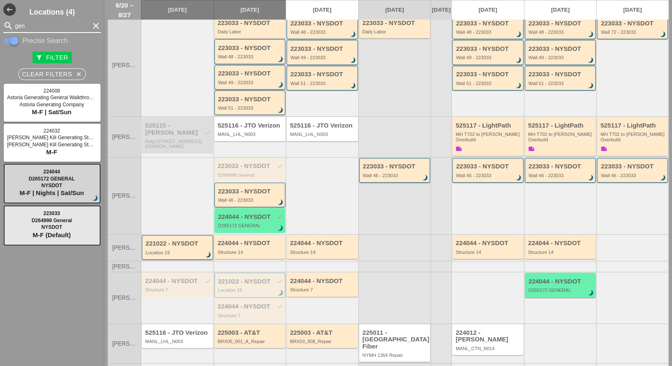
type input "gen"
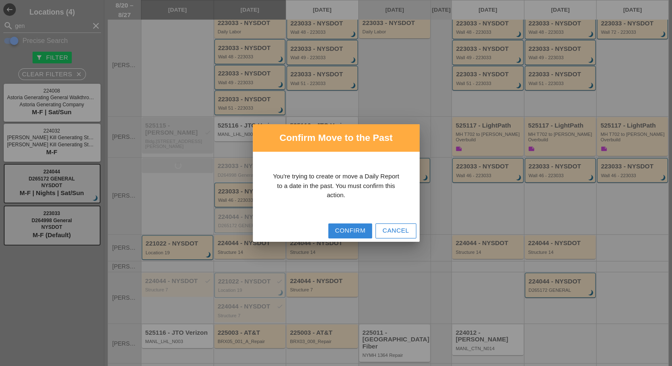
click at [335, 229] on div "Confirm" at bounding box center [350, 231] width 30 height 10
click at [348, 229] on div "Confirm" at bounding box center [350, 231] width 30 height 10
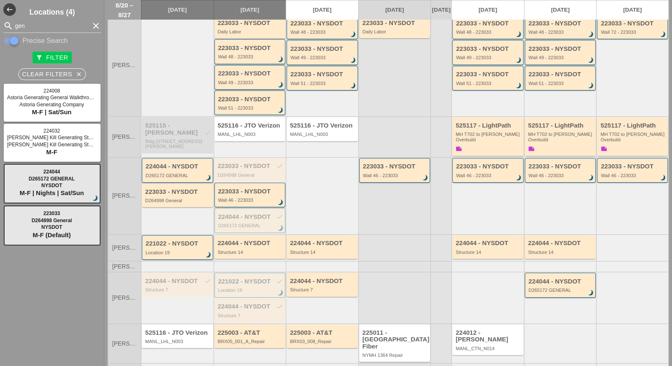
click at [183, 163] on div "224044 - NYSDOT D265172 GENERAL brightness_3" at bounding box center [178, 170] width 65 height 15
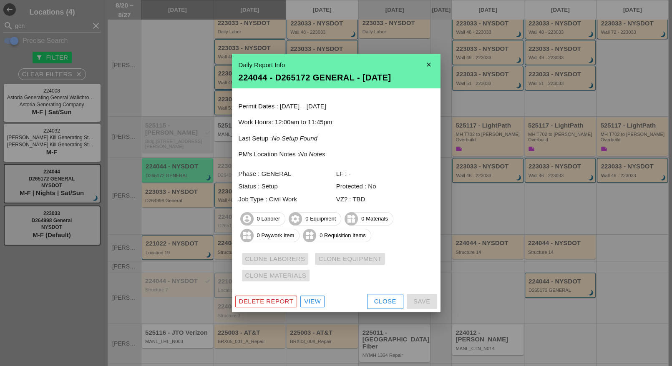
click at [313, 301] on div "View" at bounding box center [312, 302] width 17 height 10
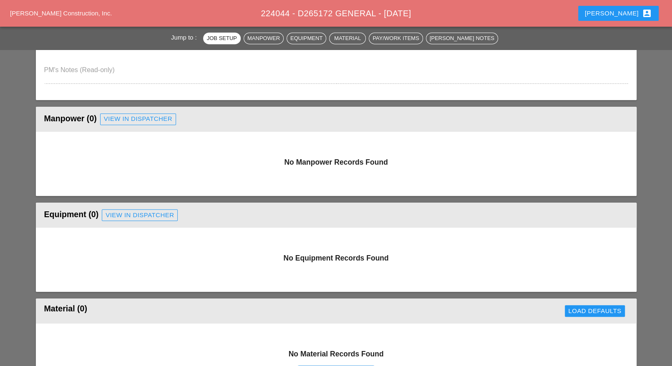
scroll to position [313, 0]
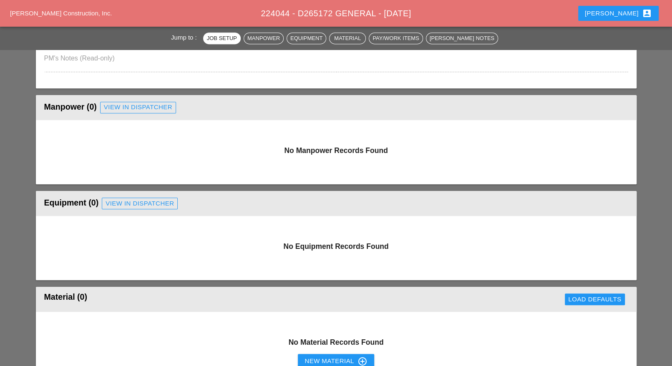
click at [148, 104] on div "View in Dispatcher" at bounding box center [138, 108] width 68 height 10
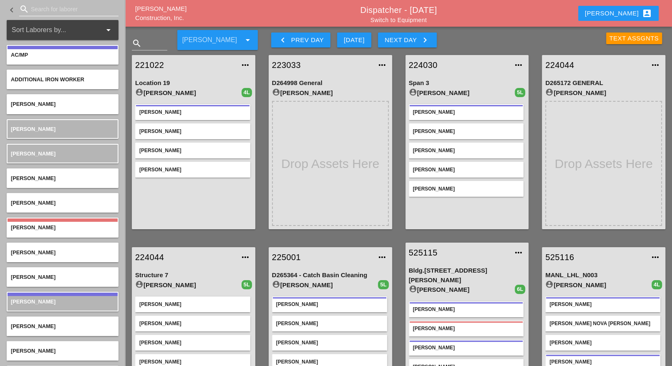
click at [48, 7] on input "Search for laborer" at bounding box center [69, 9] width 76 height 13
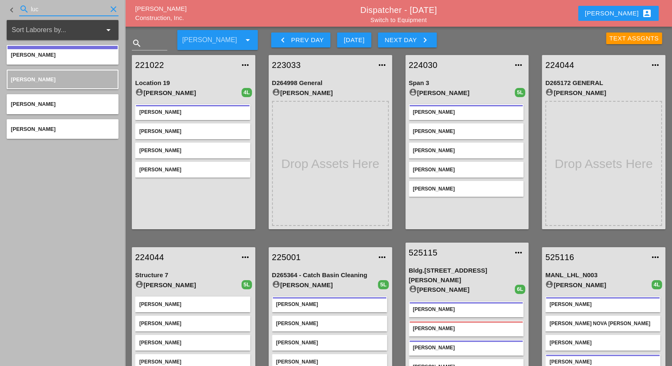
type input "luc"
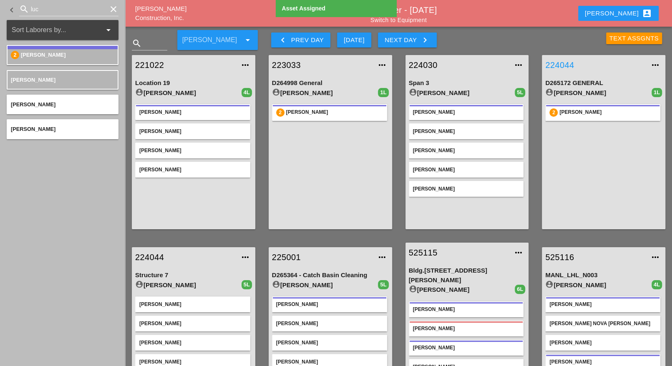
click at [557, 63] on link "224044" at bounding box center [596, 65] width 100 height 13
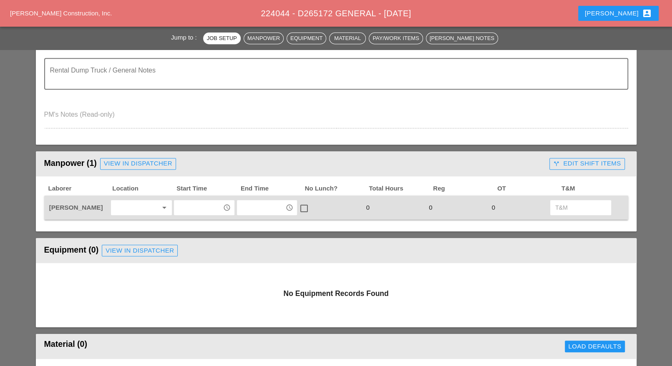
scroll to position [261, 0]
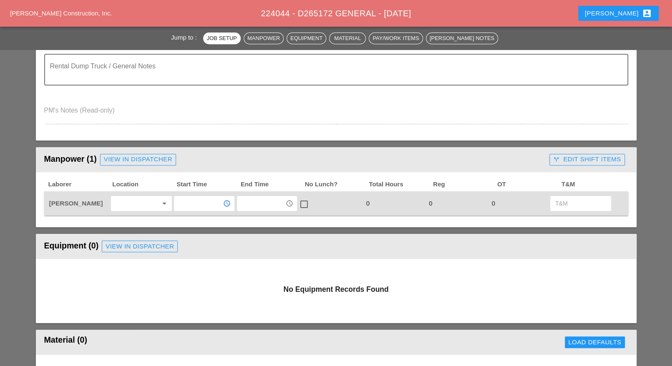
click at [189, 200] on input "text" at bounding box center [198, 203] width 43 height 13
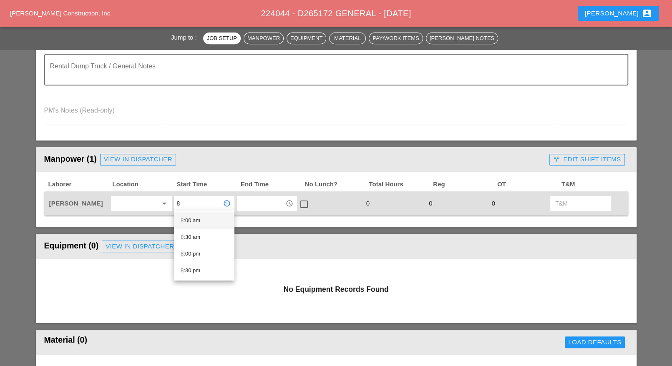
click at [191, 217] on div "8 :00 am" at bounding box center [204, 221] width 47 height 10
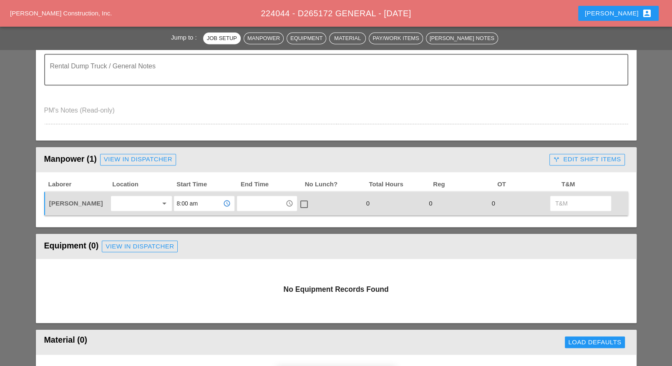
type input "8:00 am"
click at [244, 204] on input "text" at bounding box center [261, 203] width 43 height 13
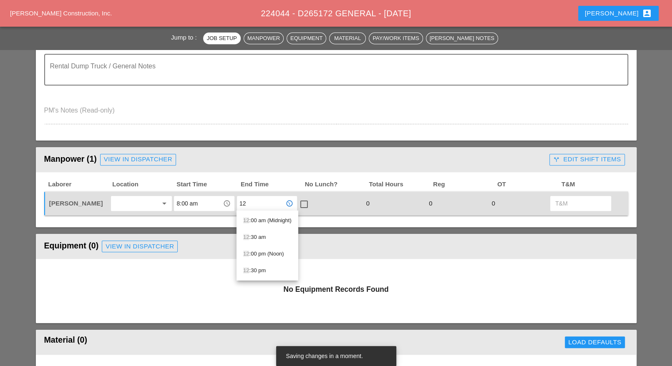
drag, startPoint x: 277, startPoint y: 252, endPoint x: 285, endPoint y: 237, distance: 17.2
click at [278, 253] on div "12 :00 pm (Noon)" at bounding box center [267, 254] width 48 height 10
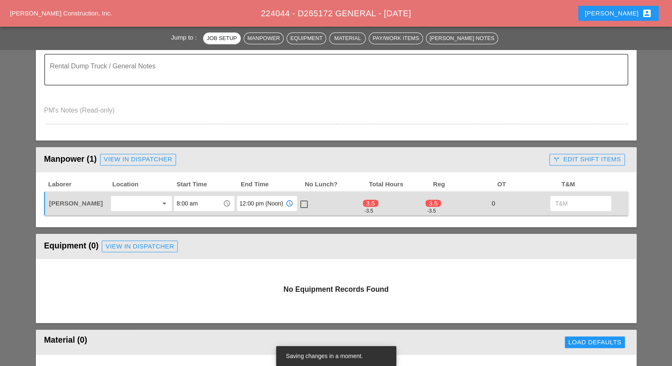
type input "12:00 pm (Noon)"
click at [301, 205] on div at bounding box center [304, 204] width 14 height 14
checkbox input "true"
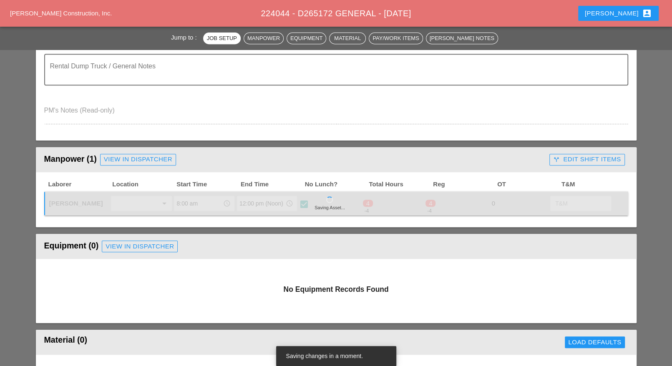
type input "4"
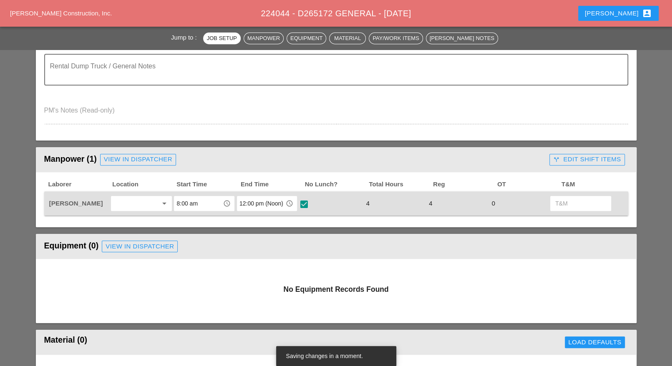
click at [569, 158] on div "call_split Edit Shift Items" at bounding box center [587, 160] width 68 height 10
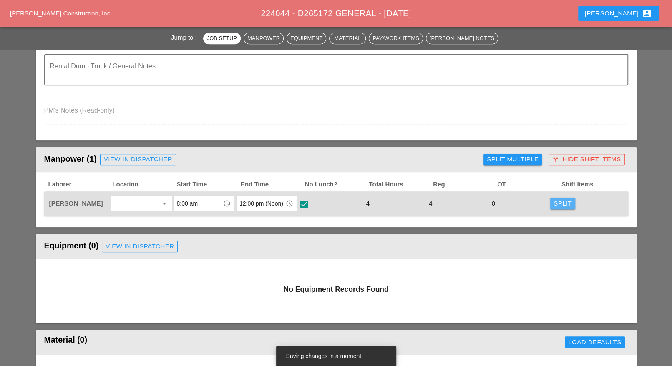
click at [568, 201] on div "Split" at bounding box center [563, 204] width 18 height 10
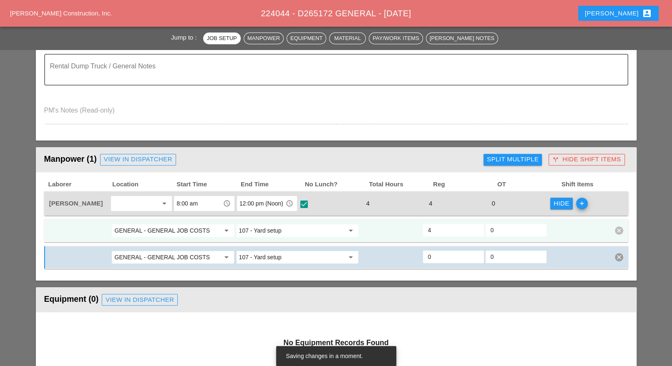
click at [266, 230] on input "107 - Yard setup" at bounding box center [291, 230] width 105 height 13
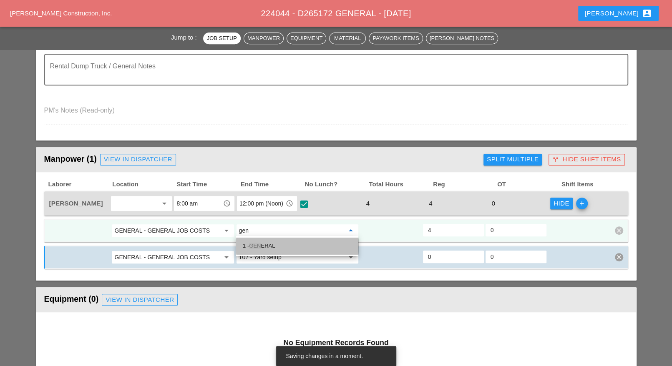
drag, startPoint x: 279, startPoint y: 247, endPoint x: 287, endPoint y: 243, distance: 9.0
click at [279, 247] on div "1 - GEN ERAL" at bounding box center [297, 246] width 109 height 10
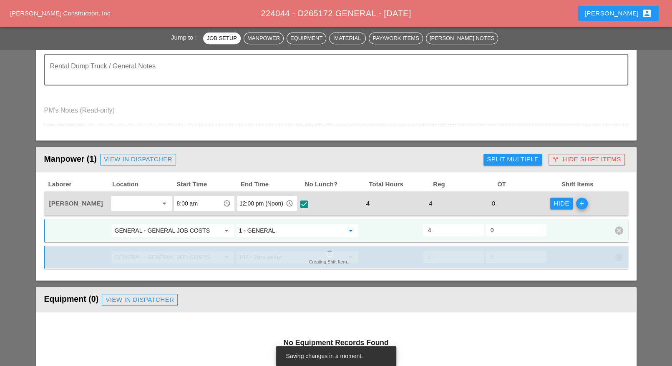
type input "1 - GENERAL"
click at [619, 253] on div "Creating Shift Item... GENERAL - GENERAL JOB COSTS arrow_drop_down 107 - Yard s…" at bounding box center [336, 257] width 584 height 23
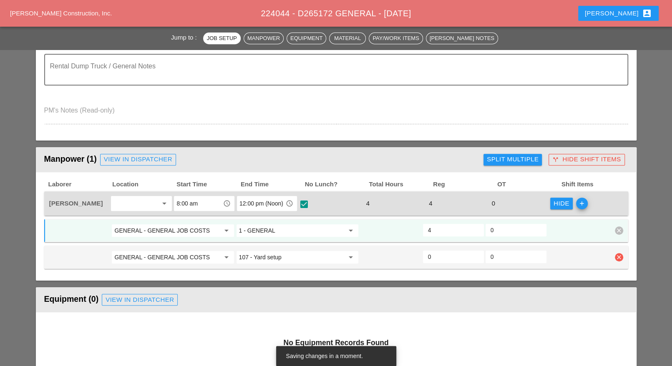
click at [619, 255] on icon "clear" at bounding box center [619, 257] width 8 height 8
click at [616, 237] on div "Confirm delete" at bounding box center [619, 237] width 40 height 10
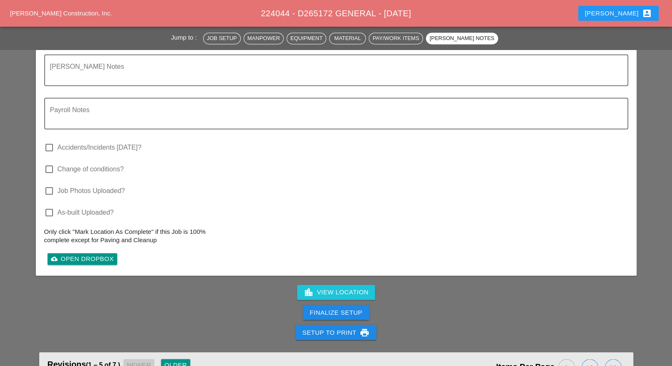
scroll to position [887, 0]
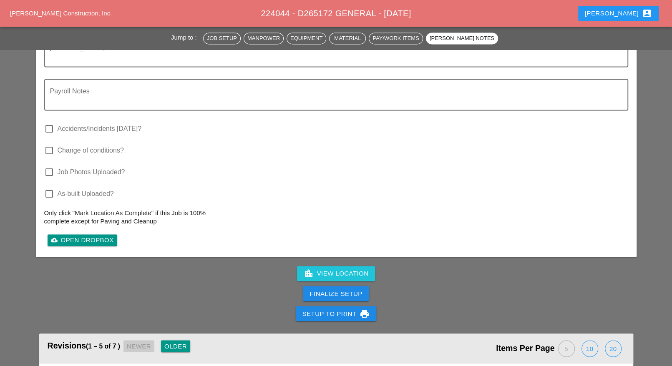
click at [359, 296] on div "Finalize Setup" at bounding box center [336, 294] width 53 height 10
click at [359, 296] on div "Complete This Report" at bounding box center [337, 294] width 82 height 10
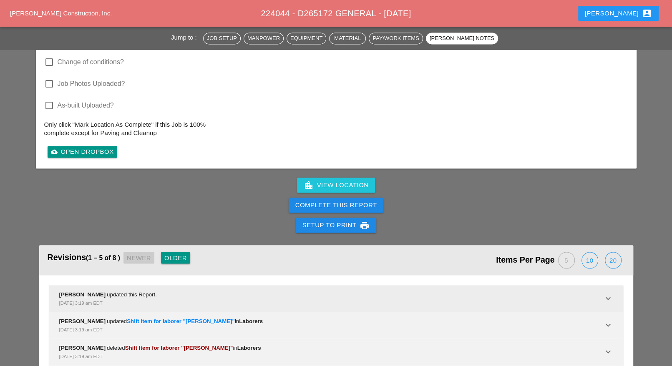
scroll to position [991, 0]
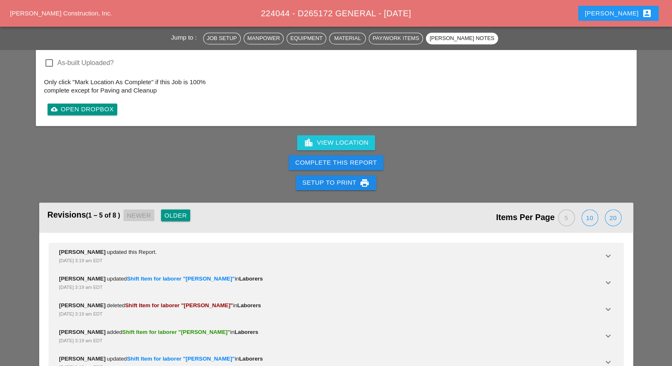
click at [355, 163] on div "Complete This Report" at bounding box center [337, 163] width 82 height 10
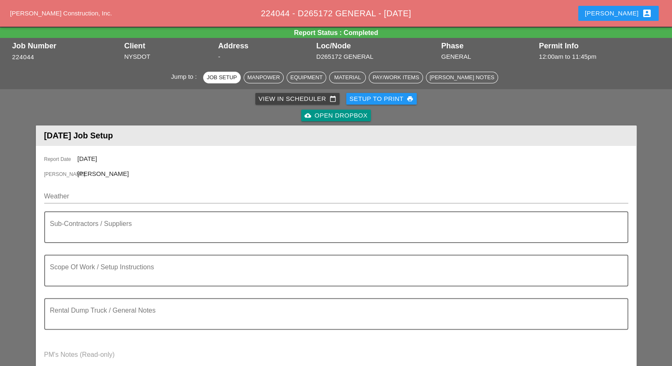
scroll to position [0, 0]
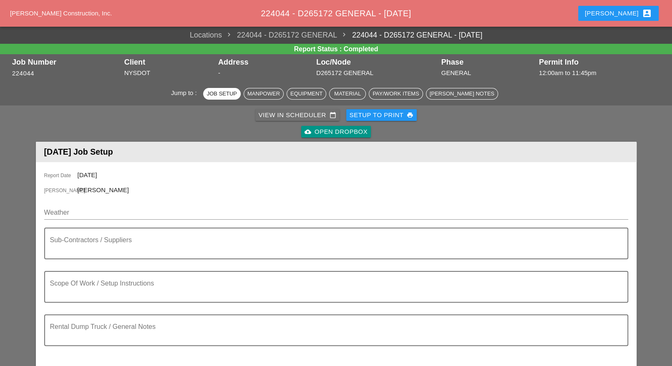
click at [299, 118] on div "View in Scheduler calendar_today" at bounding box center [298, 116] width 78 height 10
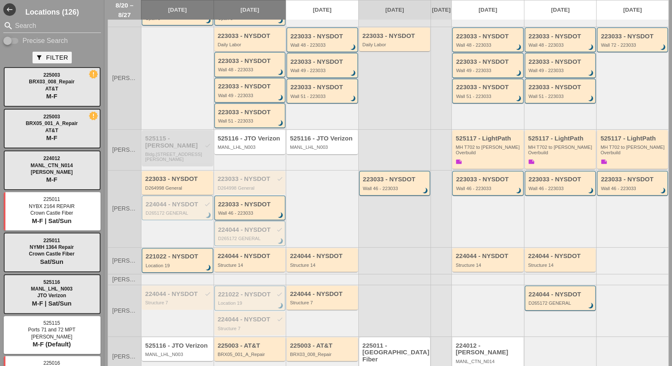
scroll to position [157, 0]
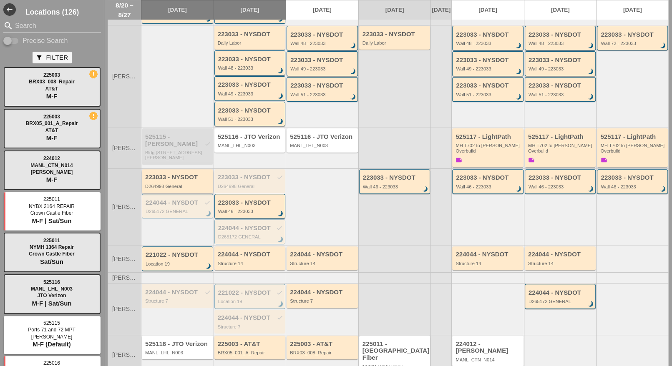
click at [173, 184] on div "D264998 General" at bounding box center [178, 186] width 66 height 5
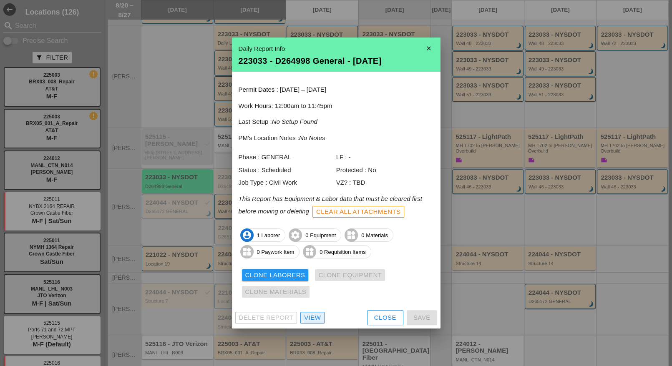
click at [312, 318] on div "View" at bounding box center [312, 318] width 17 height 10
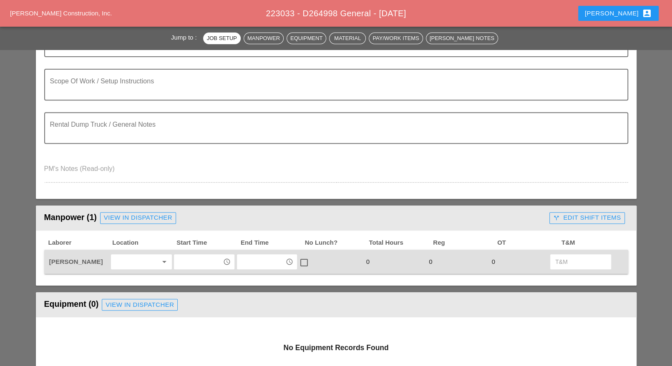
scroll to position [209, 0]
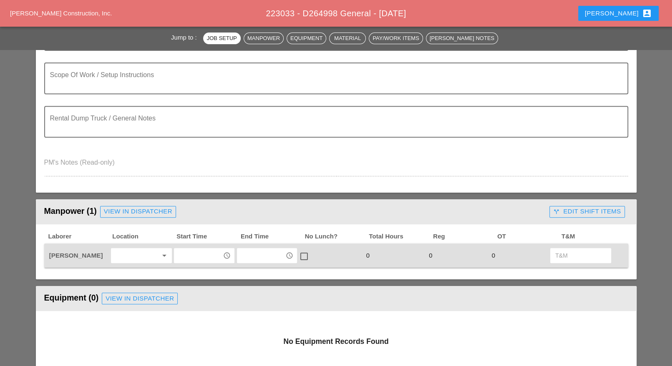
click at [203, 257] on input "text" at bounding box center [198, 255] width 43 height 13
click at [209, 305] on div "12 :00 pm (Noon)" at bounding box center [205, 306] width 48 height 10
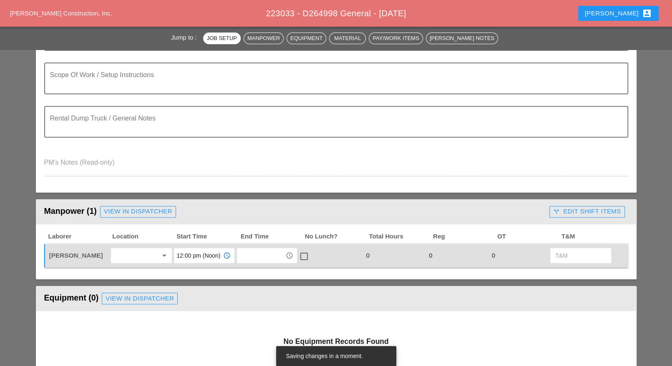
type input "12:00 pm (Noon)"
click at [247, 255] on input "text" at bounding box center [261, 255] width 43 height 13
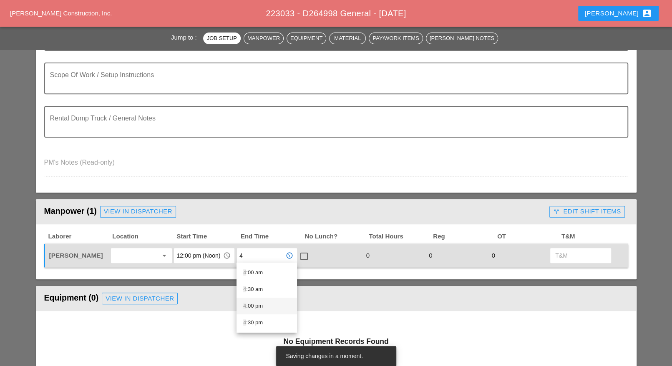
click at [256, 305] on div "4 :00 pm" at bounding box center [266, 306] width 47 height 10
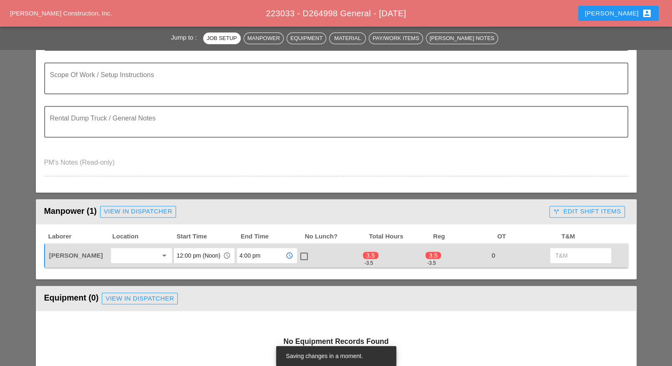
type input "4:00 pm"
click at [305, 256] on div at bounding box center [304, 257] width 14 height 14
checkbox input "true"
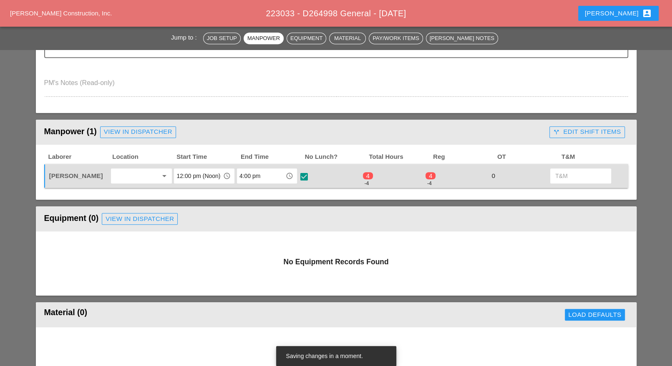
scroll to position [261, 0]
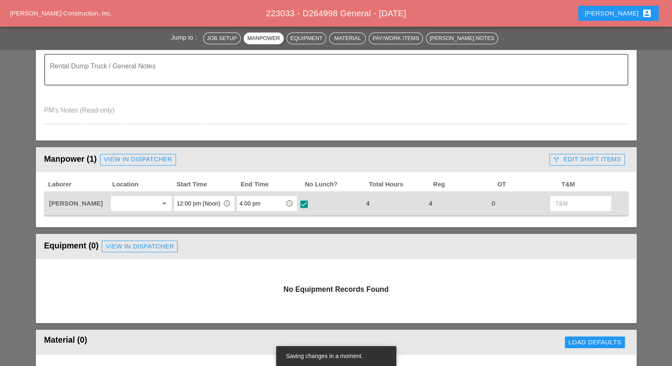
click at [582, 161] on div "call_split Edit Shift Items" at bounding box center [587, 160] width 68 height 10
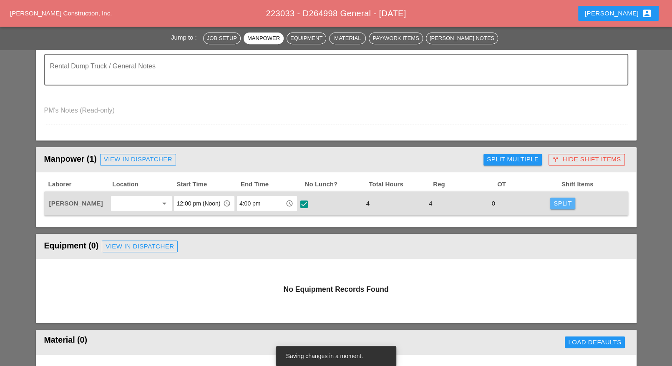
click at [561, 201] on div "Split" at bounding box center [563, 204] width 18 height 10
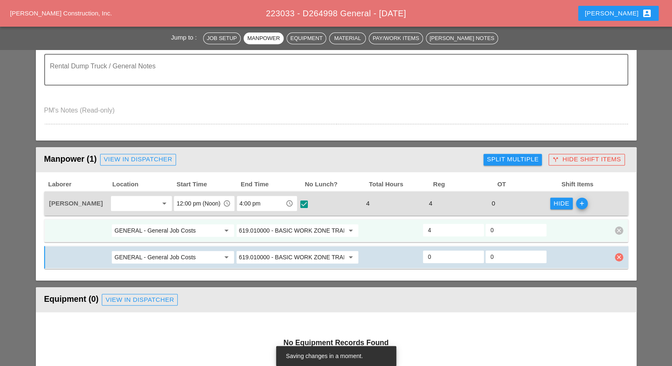
click at [618, 255] on icon "clear" at bounding box center [619, 257] width 8 height 8
click at [620, 238] on div "Confirm delete" at bounding box center [619, 237] width 40 height 10
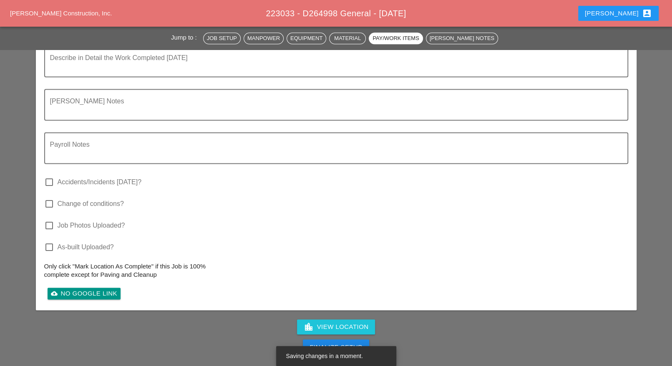
scroll to position [887, 0]
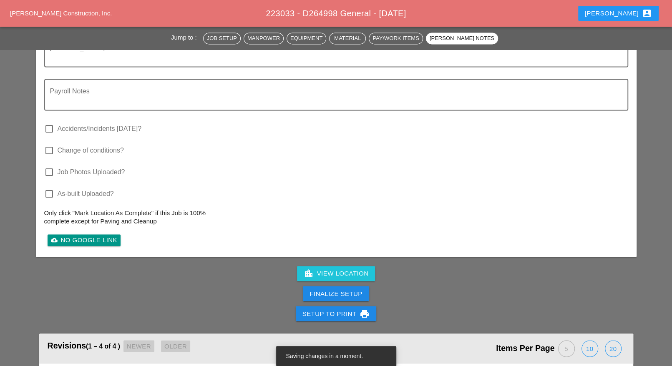
click at [352, 289] on div "Finalize Setup" at bounding box center [336, 294] width 53 height 10
click at [353, 289] on div "Complete This Report" at bounding box center [337, 294] width 82 height 10
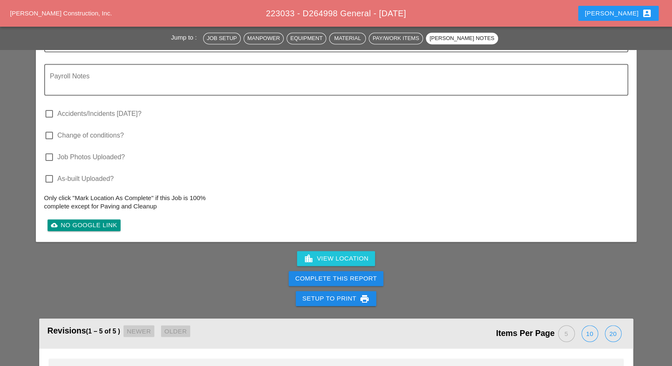
scroll to position [887, 0]
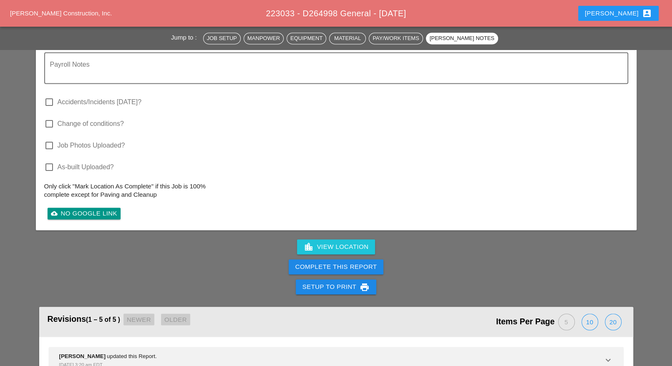
click at [355, 263] on div "Complete This Report" at bounding box center [337, 268] width 82 height 10
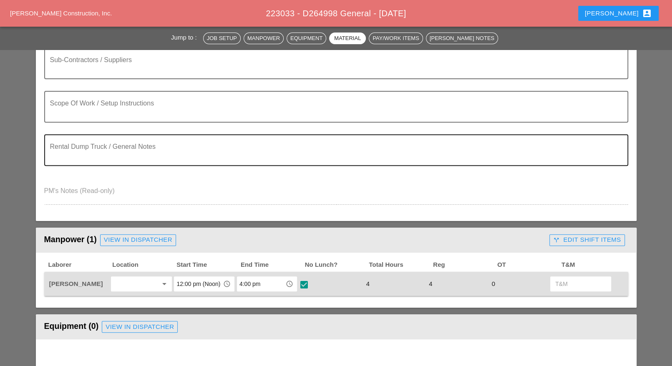
scroll to position [0, 0]
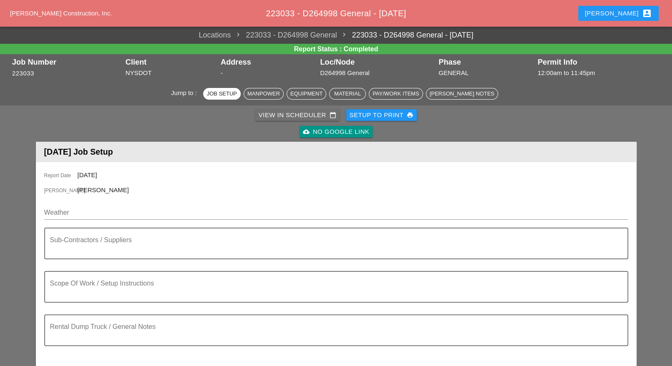
click at [307, 116] on div "View in Scheduler calendar_today" at bounding box center [298, 116] width 78 height 10
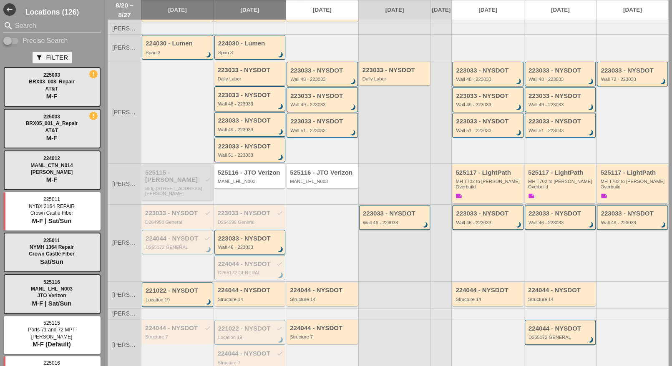
scroll to position [157, 0]
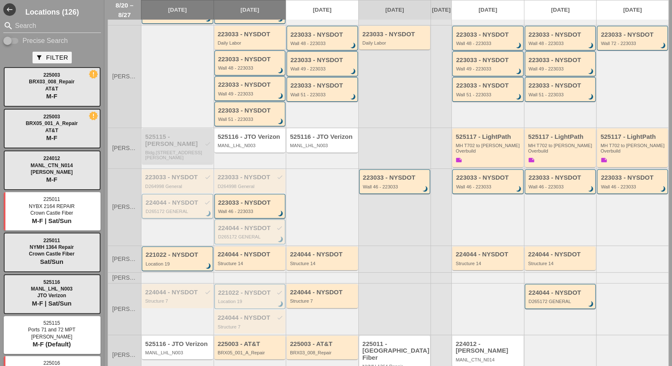
click at [179, 200] on div "224044 - NYSDOT check D265172 GENERAL brightness_3" at bounding box center [178, 207] width 65 height 15
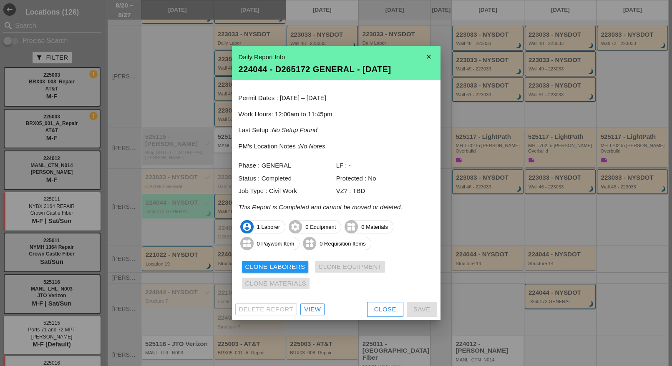
click at [318, 310] on div "View" at bounding box center [312, 310] width 17 height 10
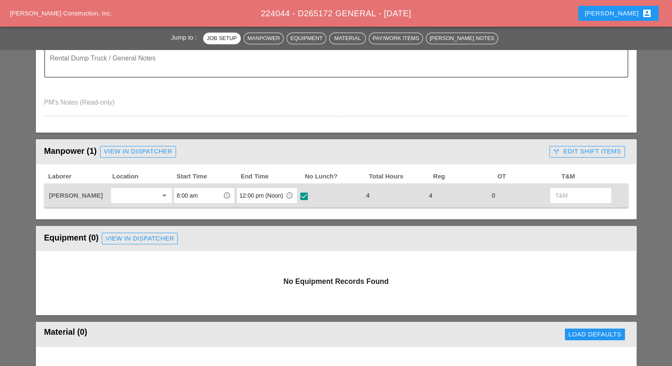
scroll to position [313, 0]
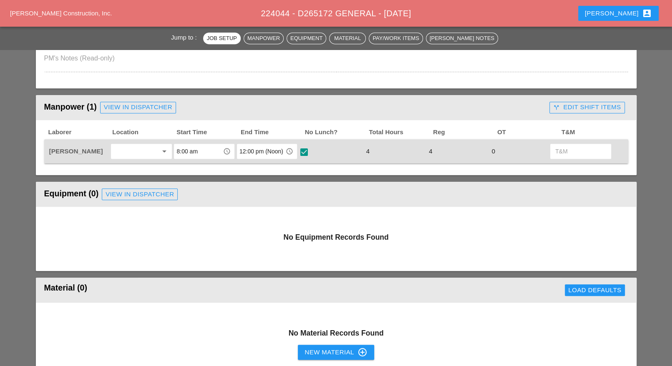
click at [566, 106] on div "call_split Edit Shift Items" at bounding box center [587, 108] width 68 height 10
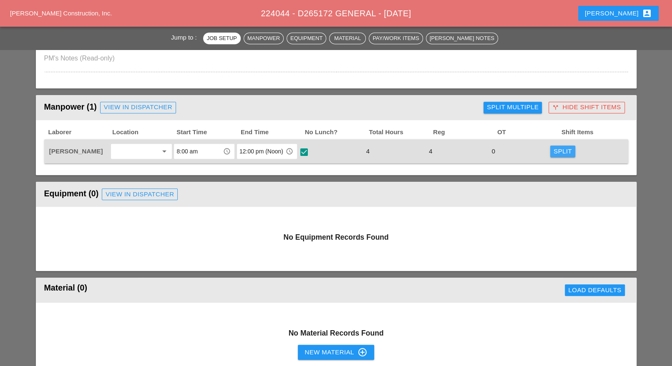
click at [556, 147] on div "Split" at bounding box center [563, 152] width 18 height 10
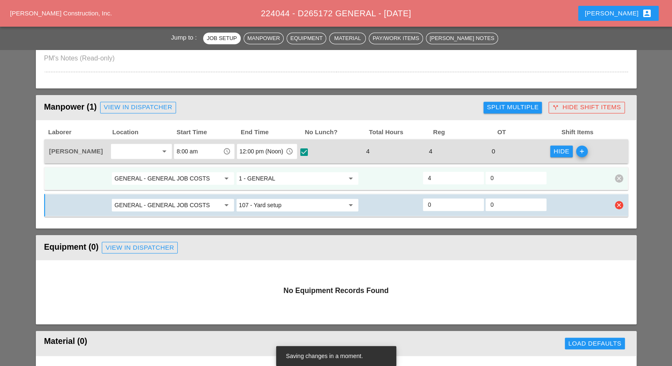
click at [202, 203] on input "GENERAL - GENERAL JOB COSTS" at bounding box center [166, 205] width 105 height 13
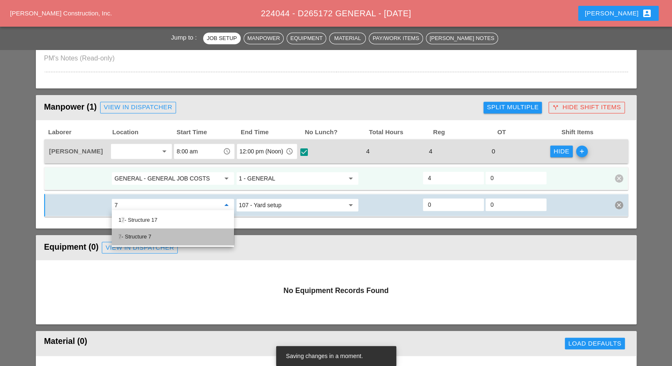
click at [151, 230] on div "7 - Structure 7" at bounding box center [173, 237] width 109 height 17
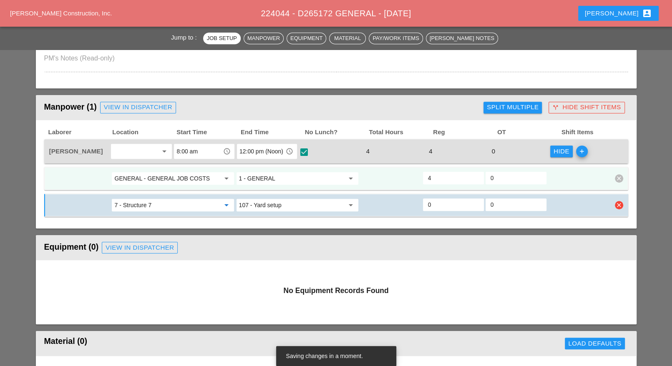
type input "7 - Structure 7"
click at [270, 204] on input "107 - Yard setup" at bounding box center [291, 205] width 105 height 13
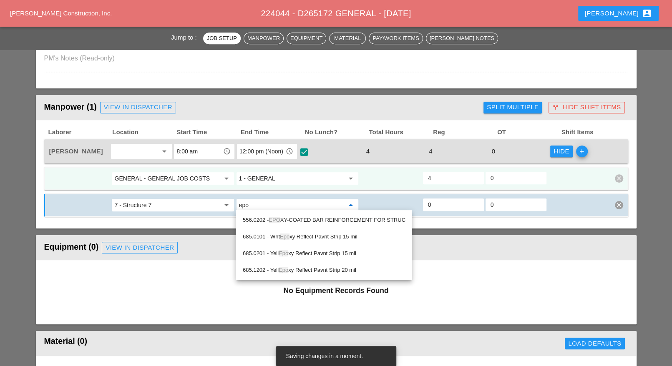
click at [296, 220] on div "556.0202 - EPO XY-COATED BAR REINFORCEMENT FOR STRUC" at bounding box center [324, 220] width 163 height 10
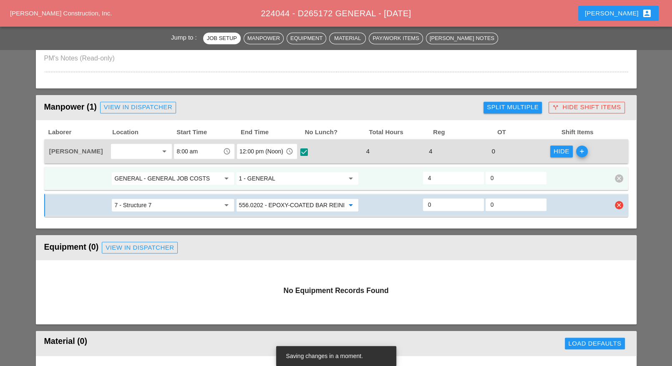
type input "556.0202 - EPOXY-COATED BAR REINFORCEMENT FOR STRUC"
click at [432, 203] on input "0" at bounding box center [453, 204] width 51 height 13
type input "3"
type input "1"
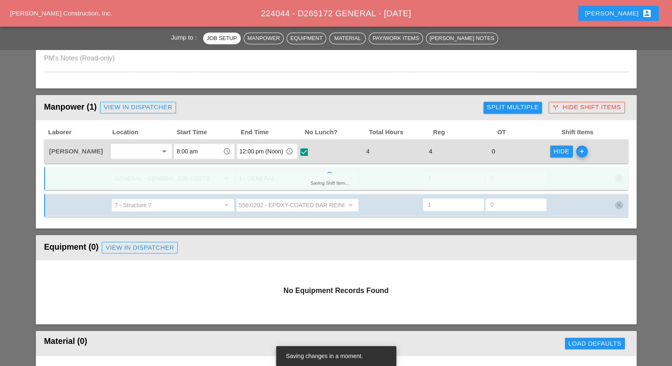
click at [584, 148] on icon "add" at bounding box center [582, 152] width 12 height 12
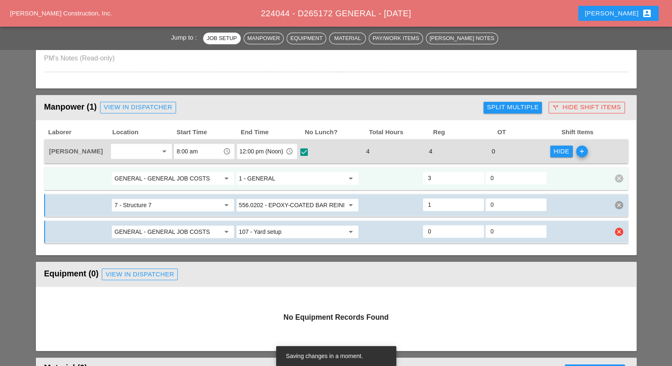
click at [187, 228] on input "GENERAL - GENERAL JOB COSTS" at bounding box center [166, 231] width 105 height 13
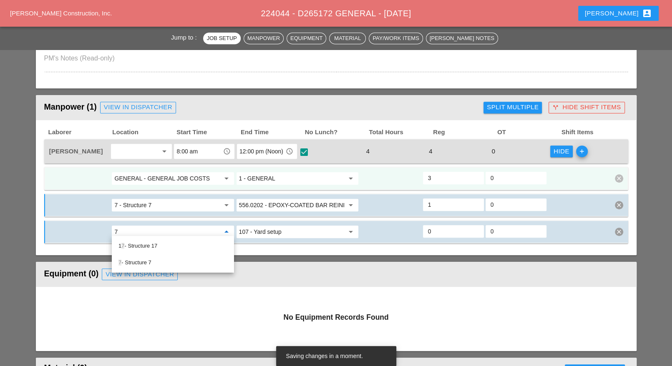
click at [152, 258] on div "7 - Structure 7" at bounding box center [173, 263] width 109 height 10
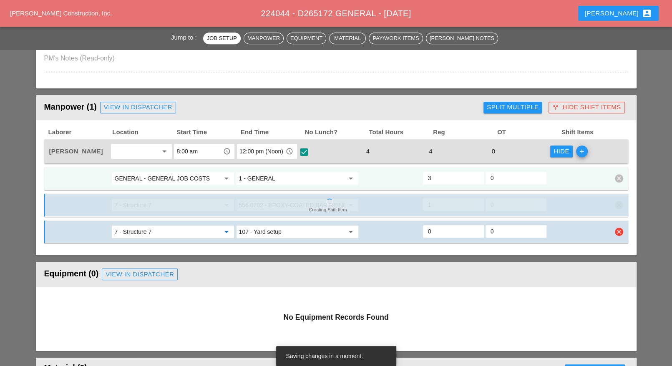
type input "7 - Structure 7"
click at [259, 230] on input "107 - Yard setup" at bounding box center [291, 231] width 105 height 13
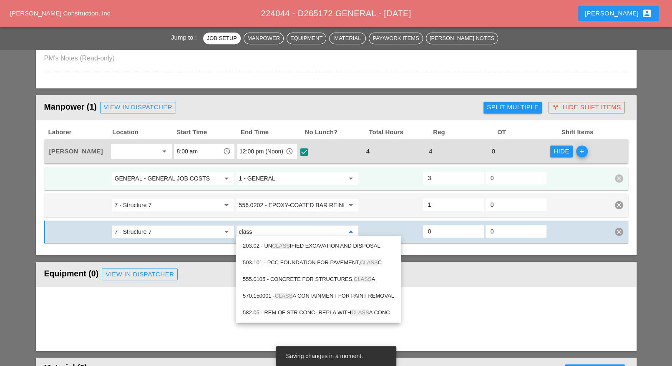
click at [288, 277] on div "555.0105 - CONCRETE FOR STRUCTURES, CLASS A" at bounding box center [319, 280] width 152 height 10
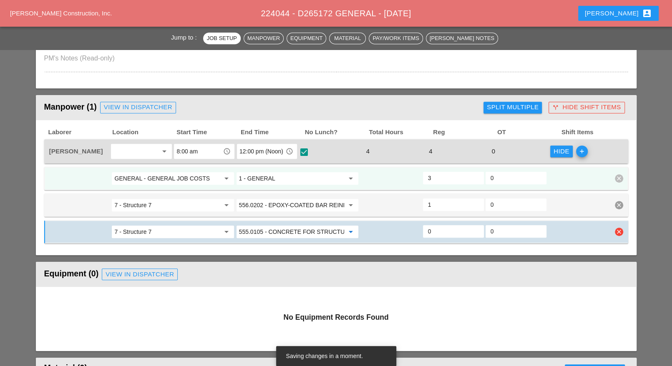
type input "555.0105 - CONCRETE FOR STRUCTURES, CLASS A"
click at [435, 230] on input "0" at bounding box center [453, 231] width 51 height 13
type input "2"
type input "1"
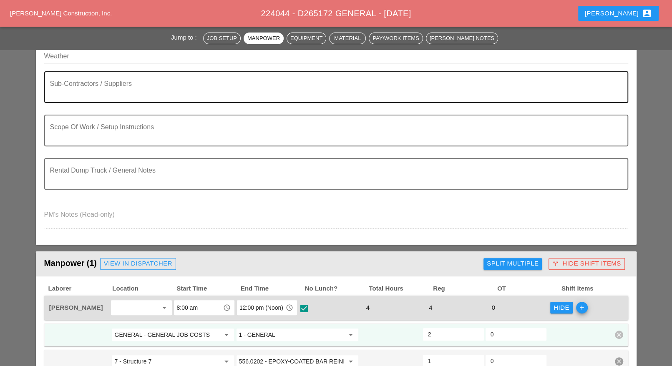
scroll to position [0, 0]
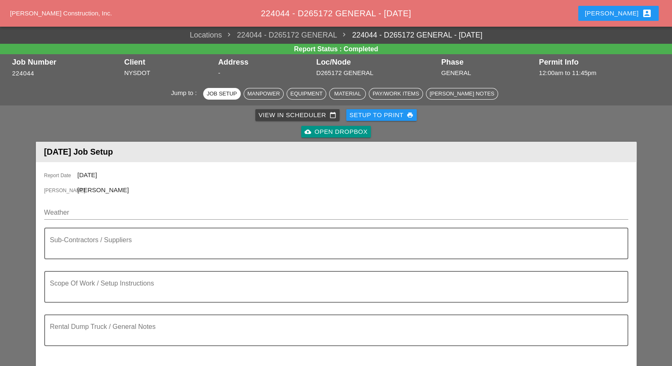
click at [284, 114] on div "View in Scheduler calendar_today" at bounding box center [298, 116] width 78 height 10
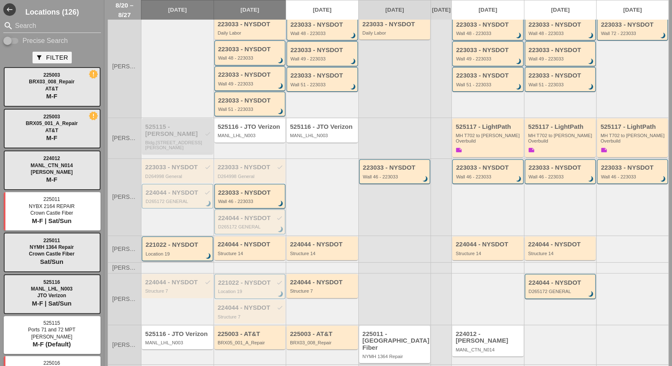
scroll to position [168, 0]
click at [173, 278] on div "224044 - NYSDOT check" at bounding box center [178, 281] width 66 height 7
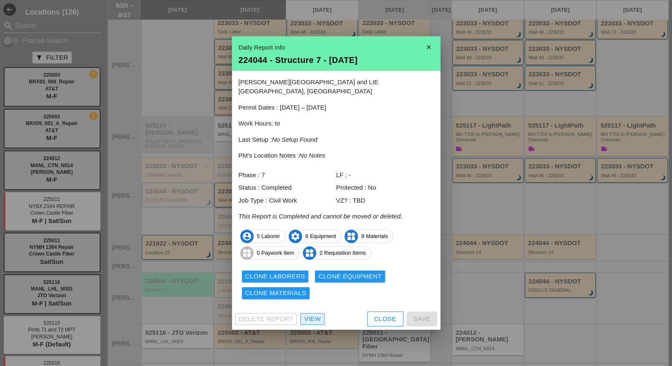
click at [313, 315] on div "View" at bounding box center [312, 320] width 17 height 10
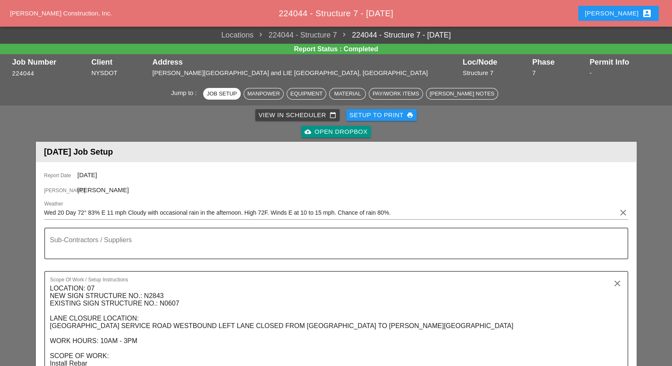
scroll to position [365, 0]
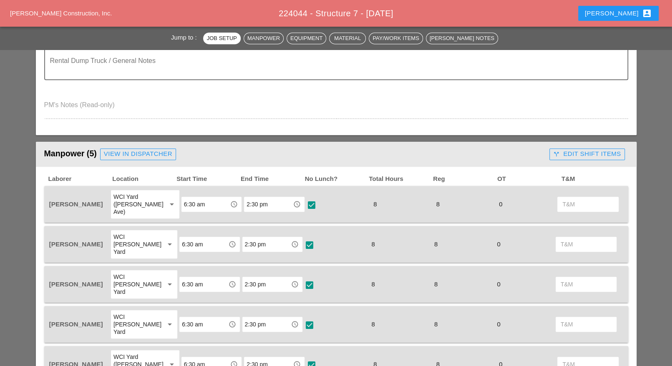
click at [564, 153] on div "call_split Edit Shift Items" at bounding box center [587, 154] width 68 height 10
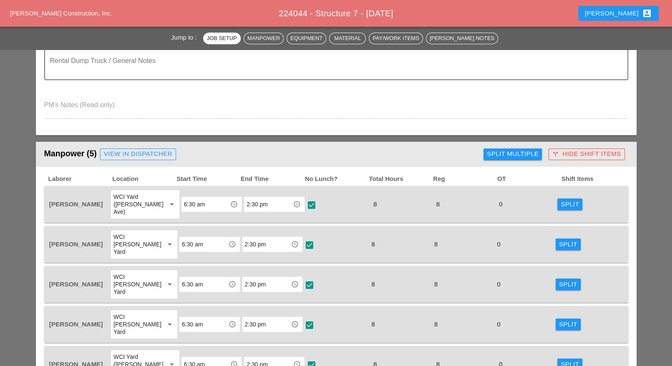
click at [503, 155] on div "Split Multiple" at bounding box center [513, 154] width 52 height 10
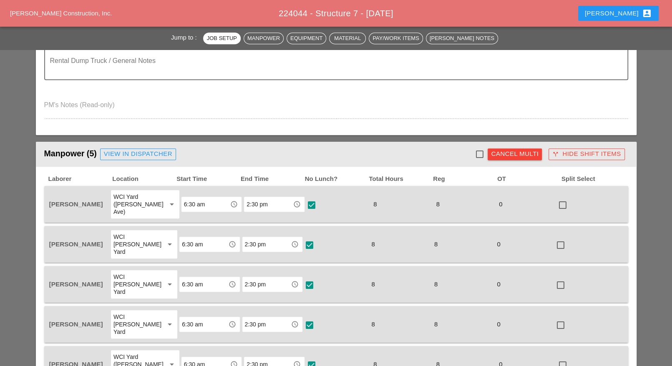
click at [478, 154] on div at bounding box center [479, 154] width 14 height 14
checkbox input "true"
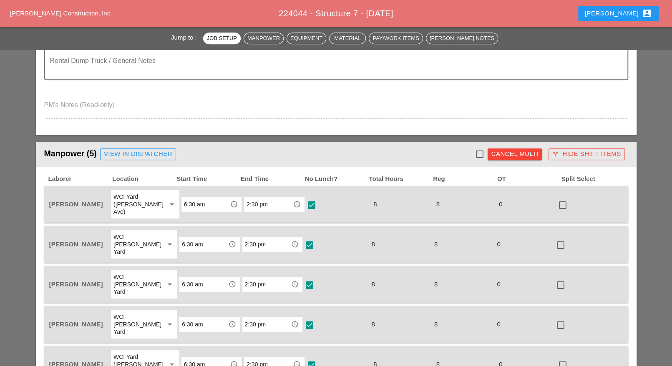
checkbox input "true"
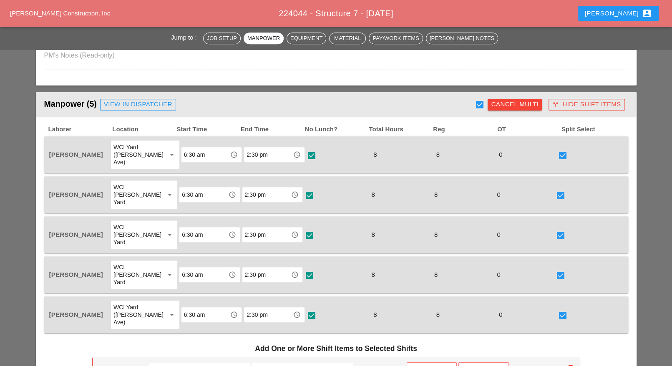
scroll to position [522, 0]
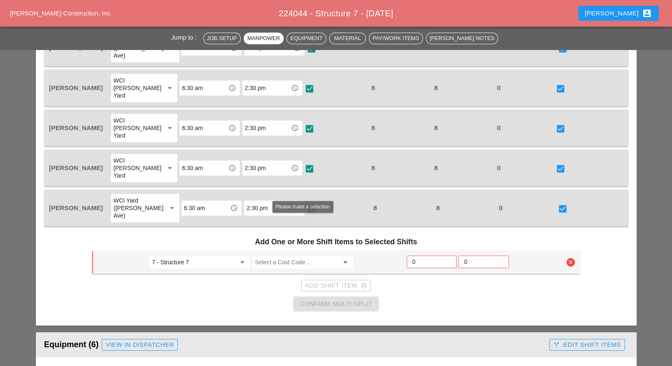
click at [265, 256] on input "Select a Cost Code..." at bounding box center [297, 262] width 84 height 13
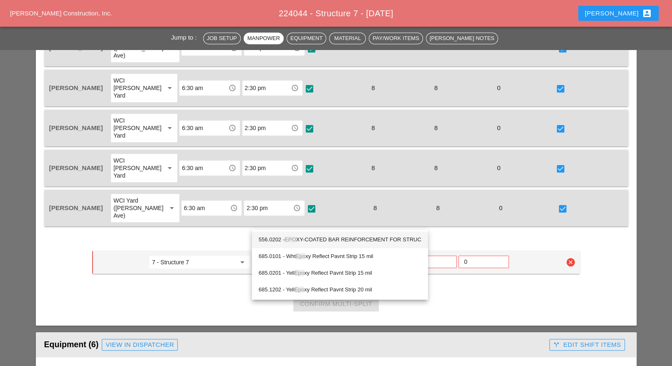
click at [312, 239] on div "556.0202 - EPO XY-COATED BAR REINFORCEMENT FOR STRUC" at bounding box center [340, 240] width 163 height 10
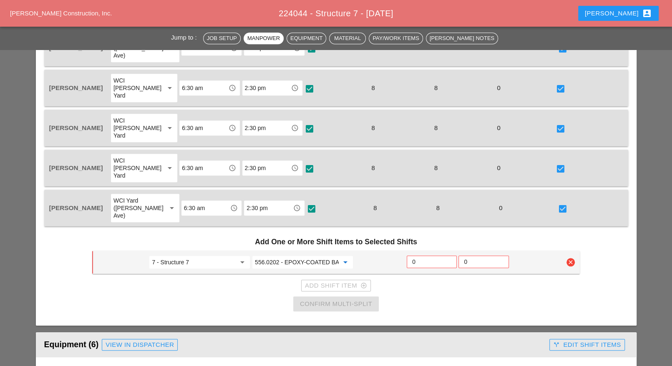
type input "556.0202 - EPOXY-COATED BAR REINFORCEMENT FOR STRUC"
click at [422, 255] on input "0" at bounding box center [431, 261] width 39 height 13
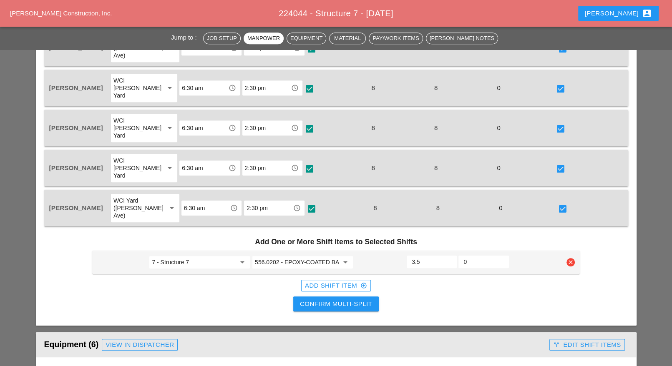
type input "3.5"
click at [449, 255] on input "3.5" at bounding box center [432, 261] width 40 height 13
click at [335, 281] on div "Add Shift Item add_circle_outline" at bounding box center [336, 286] width 62 height 10
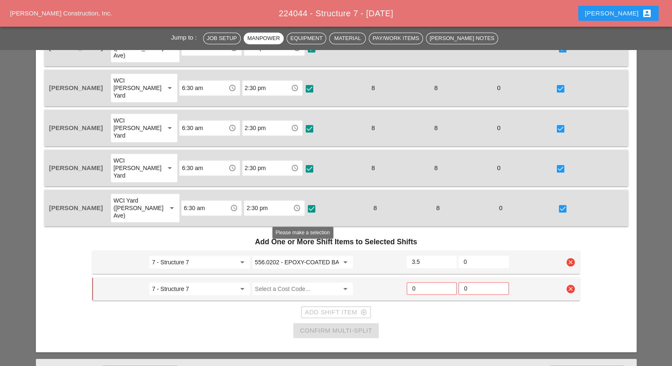
click at [289, 283] on input "Select a Cost Code..." at bounding box center [297, 289] width 84 height 13
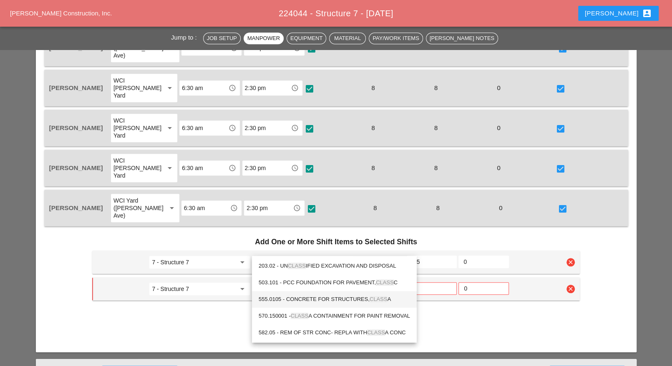
click at [306, 296] on div "555.0105 - CONCRETE FOR STRUCTURES, CLASS A" at bounding box center [335, 300] width 152 height 10
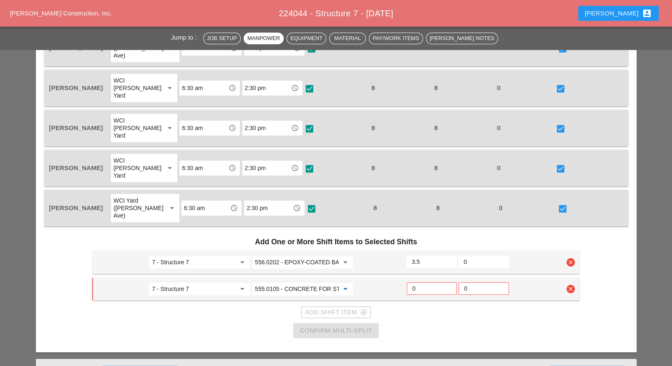
type input "555.0105 - CONCRETE FOR STRUCTURES, CLASS A"
click at [421, 282] on input "0" at bounding box center [431, 288] width 39 height 13
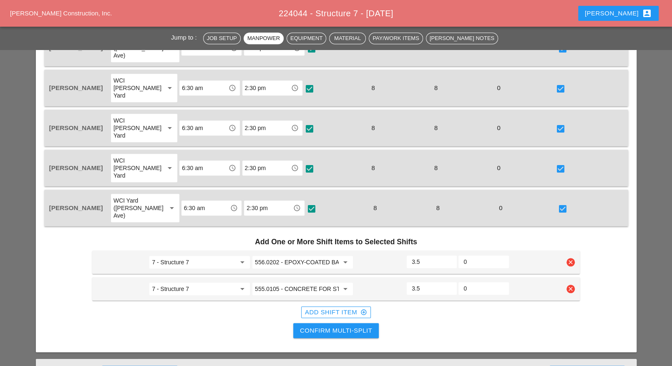
type input "3.5"
click at [449, 282] on input "3.5" at bounding box center [432, 288] width 40 height 13
click at [349, 326] on div "Confirm Multi-Split" at bounding box center [336, 331] width 72 height 10
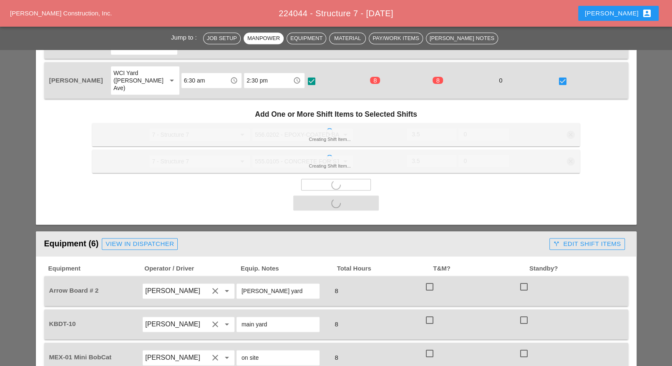
scroll to position [678, 0]
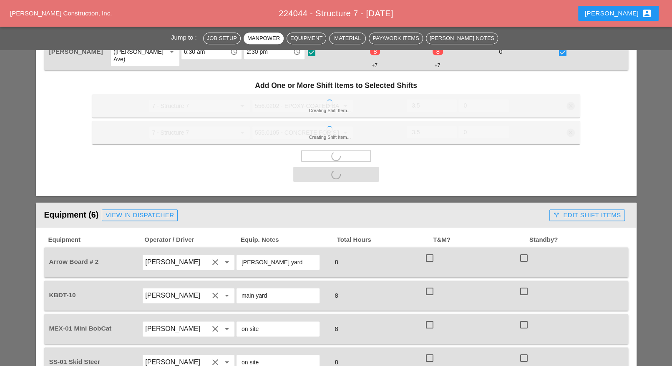
click at [428, 251] on div at bounding box center [430, 258] width 14 height 14
checkbox input "true"
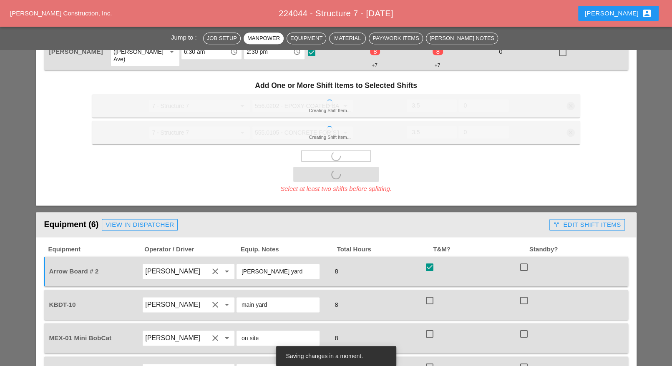
checkbox input "false"
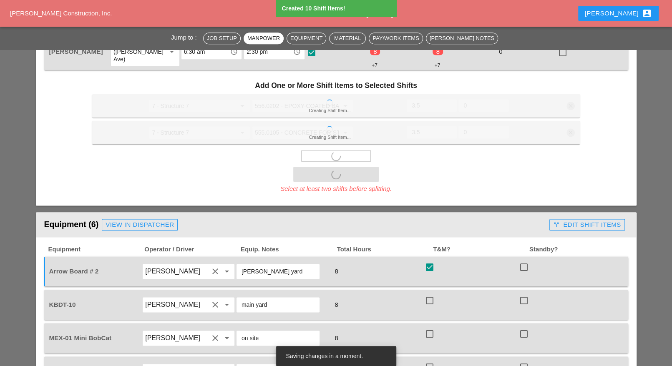
click at [428, 250] on div "Equipment Operator / Driver Equip. Notes Total Hours T&M? Standby? Arrow Board …" at bounding box center [336, 350] width 584 height 208
click at [428, 294] on div at bounding box center [430, 301] width 14 height 14
checkbox input "true"
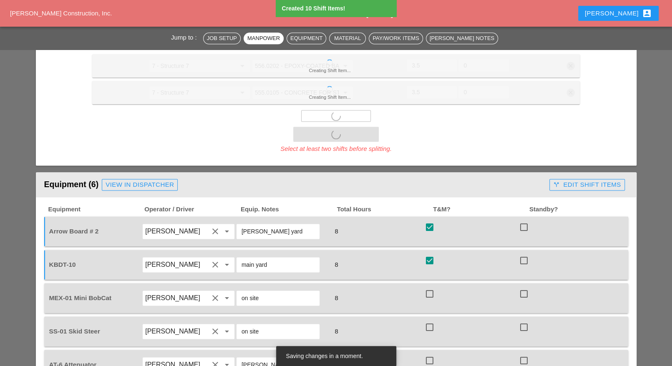
scroll to position [730, 0]
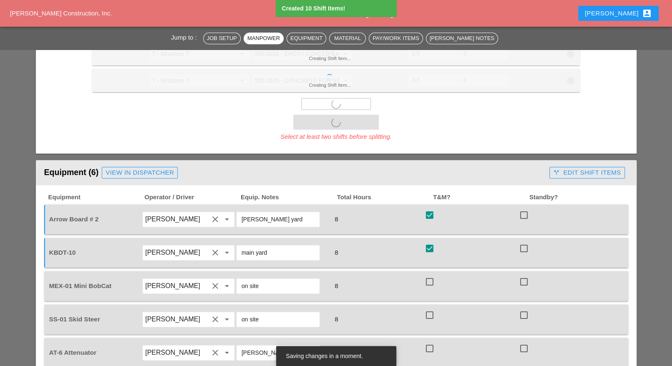
click at [434, 275] on div at bounding box center [430, 282] width 14 height 14
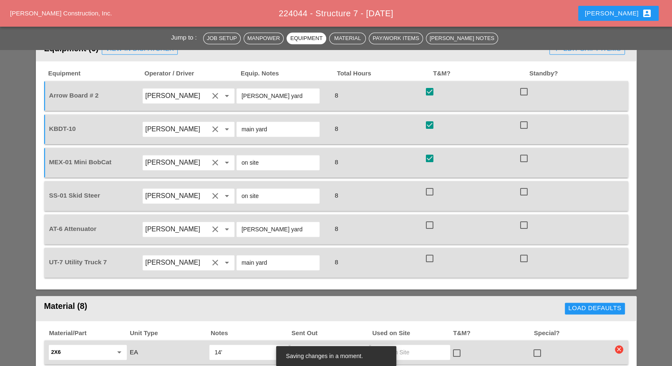
scroll to position [678, 0]
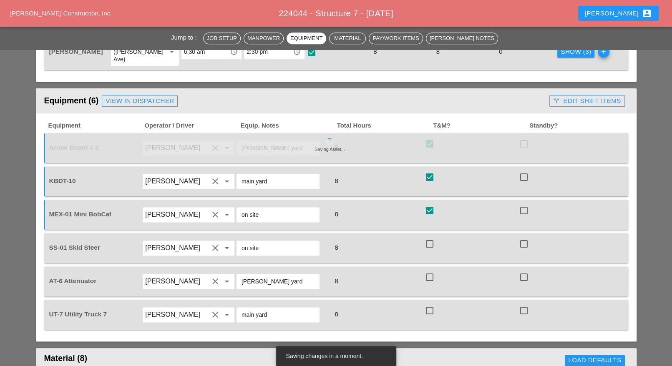
click at [430, 204] on div at bounding box center [430, 211] width 14 height 14
checkbox input "false"
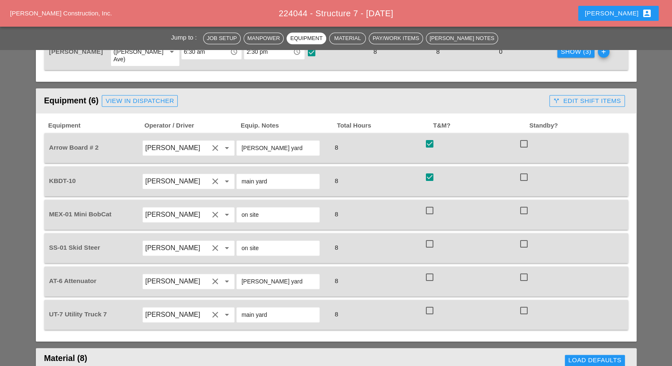
click at [528, 204] on div at bounding box center [524, 211] width 14 height 14
checkbox input "true"
click at [523, 237] on div at bounding box center [524, 244] width 14 height 14
checkbox input "true"
click at [432, 270] on div at bounding box center [430, 277] width 14 height 14
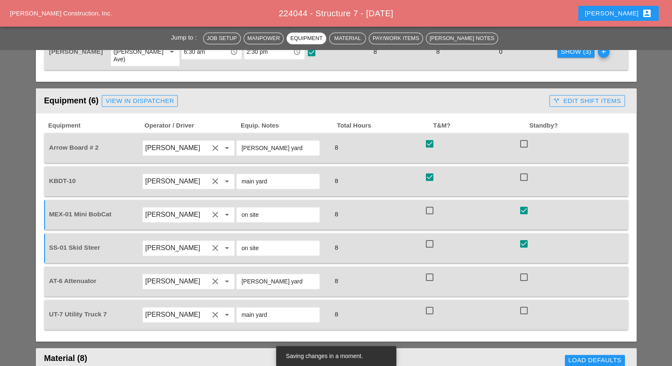
checkbox input "true"
click at [432, 304] on div at bounding box center [430, 311] width 14 height 14
checkbox input "true"
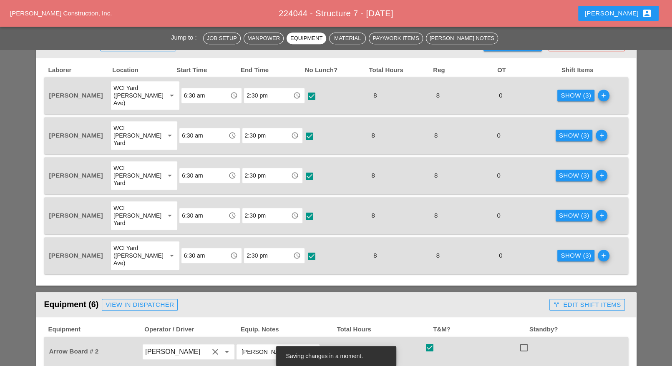
scroll to position [470, 0]
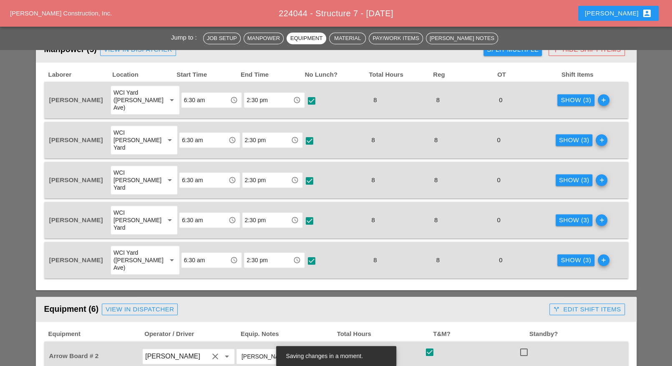
click at [572, 96] on div "Show (3)" at bounding box center [576, 101] width 30 height 10
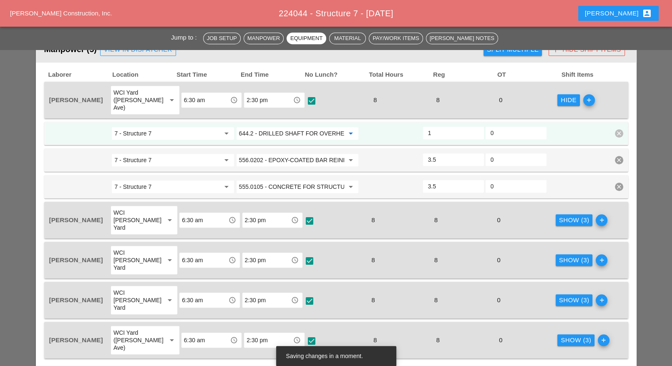
click at [298, 127] on input "644.2 - DRILLED SHAFT FOR OVERHEAD SIGN STRUCTUR" at bounding box center [291, 133] width 105 height 13
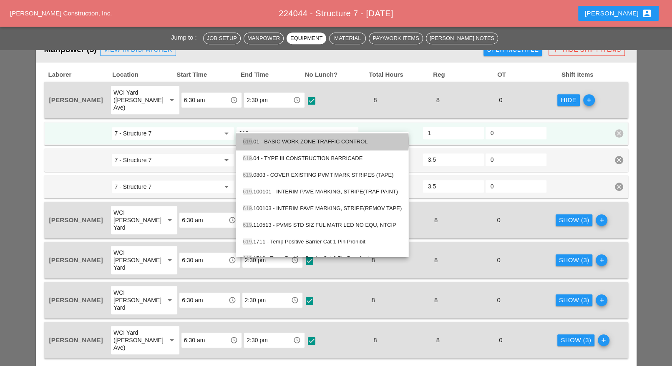
click at [299, 138] on div "619 .01 - BASIC WORK ZONE TRAFFIC CONTROL" at bounding box center [322, 142] width 159 height 10
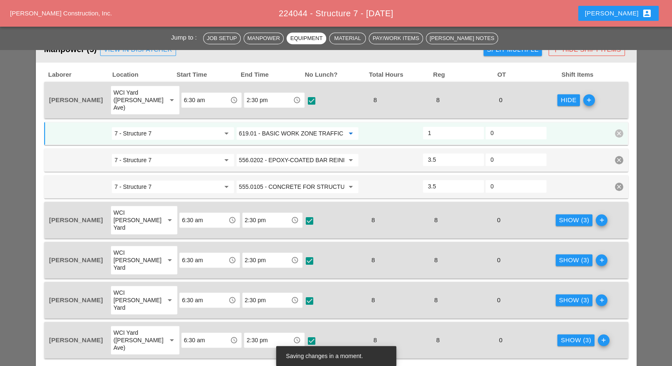
type input "619.01 - BASIC WORK ZONE TRAFFIC CONTROL"
drag, startPoint x: 200, startPoint y: 125, endPoint x: 213, endPoint y: 129, distance: 13.2
click at [200, 127] on input "7 - Structure 7" at bounding box center [166, 133] width 105 height 13
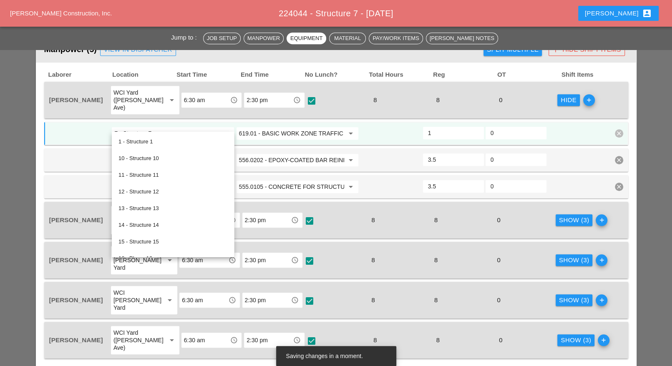
click at [258, 127] on input "619.01 - BASIC WORK ZONE TRAFFIC CONTROL" at bounding box center [291, 133] width 105 height 13
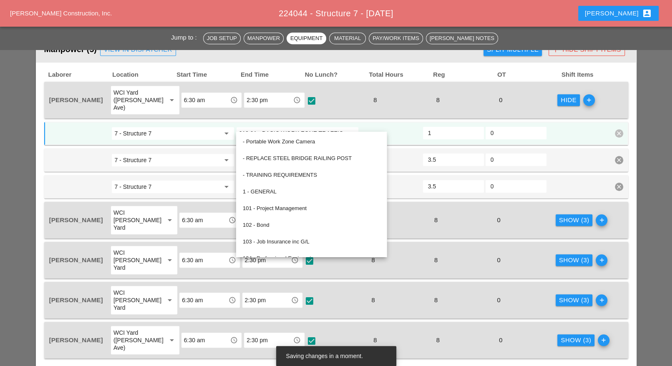
click at [572, 216] on div "Show (3)" at bounding box center [574, 221] width 30 height 10
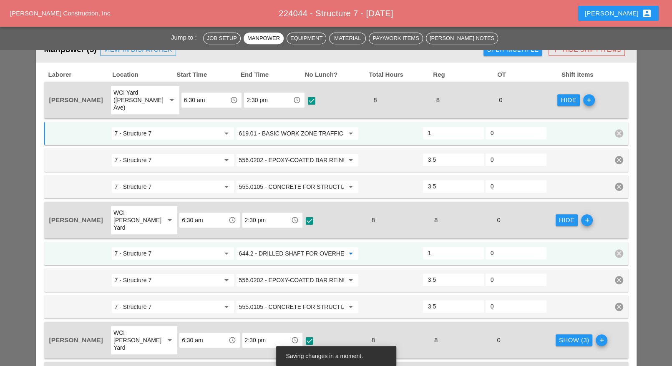
click at [299, 247] on input "644.2 - DRILLED SHAFT FOR OVERHEAD SIGN STRUCTUR" at bounding box center [291, 253] width 105 height 13
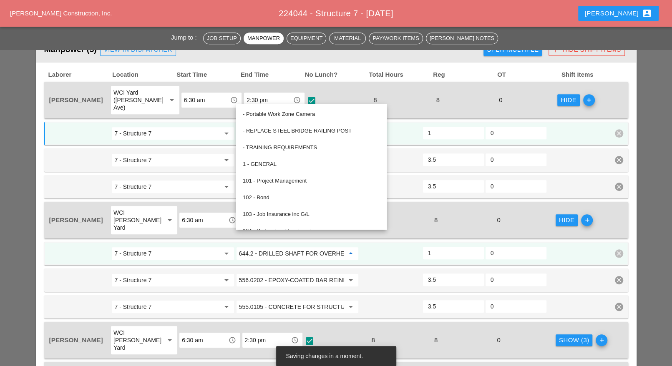
paste input "19.01 - BASIC WORK ZONE TRAFFIC CONTROL"
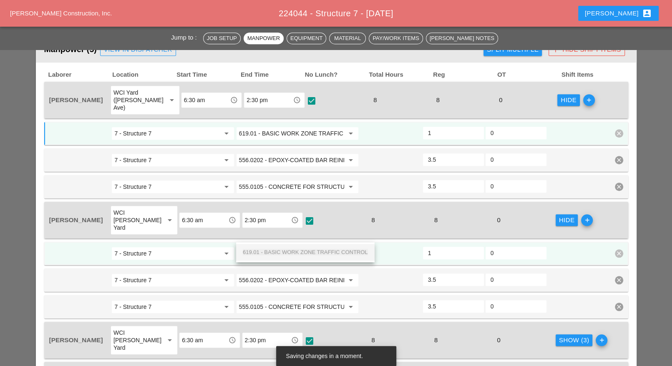
click at [299, 251] on span "619.01 - BASIC WORK ZONE TRAFFIC CONTROL" at bounding box center [305, 252] width 125 height 6
type input "619.01 - BASIC WORK ZONE TRAFFIC CONTROL"
drag, startPoint x: 555, startPoint y: 314, endPoint x: 542, endPoint y: 308, distance: 14.6
click at [559, 336] on div "Show (3)" at bounding box center [574, 341] width 30 height 10
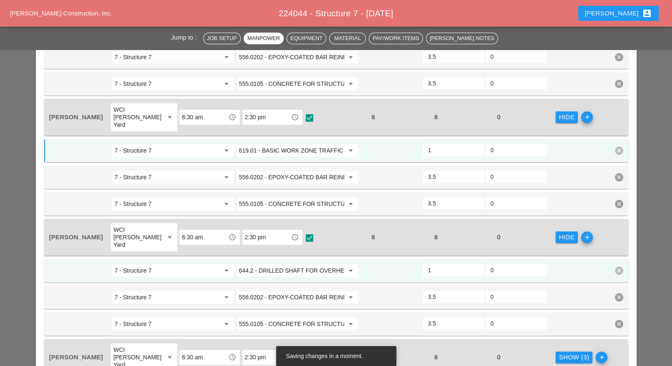
scroll to position [574, 0]
click at [292, 263] on input "644.2 - DRILLED SHAFT FOR OVERHEAD SIGN STRUCTUR" at bounding box center [291, 269] width 105 height 13
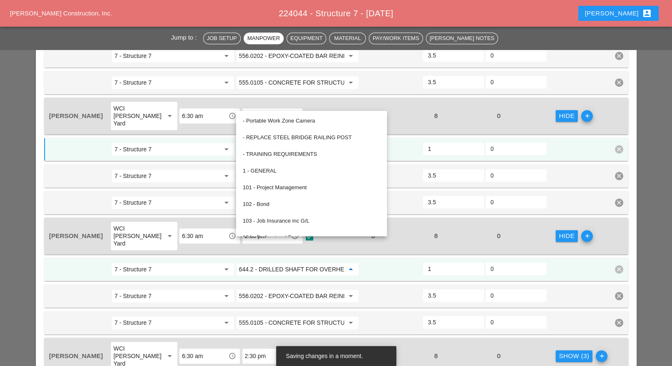
paste input "19.01 - BASIC WORK ZONE TRAFFIC CONTROL"
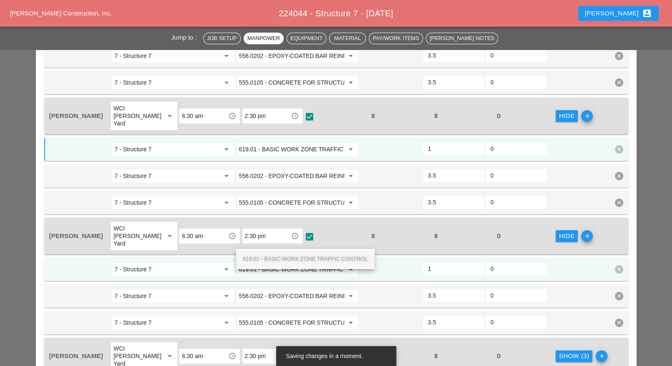
scroll to position [0, 29]
click at [299, 259] on span "619.01 - BASIC WORK ZONE TRAFFIC CONTROL" at bounding box center [305, 259] width 125 height 6
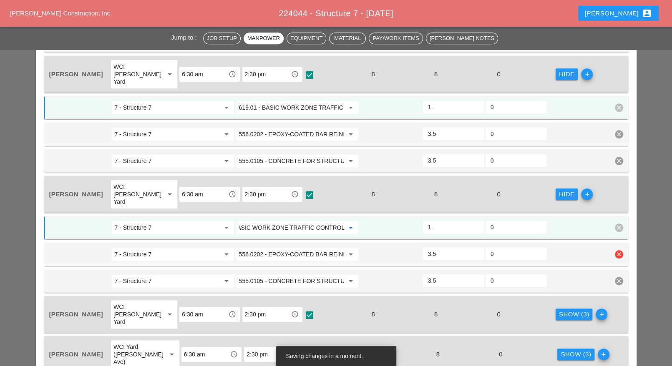
scroll to position [678, 0]
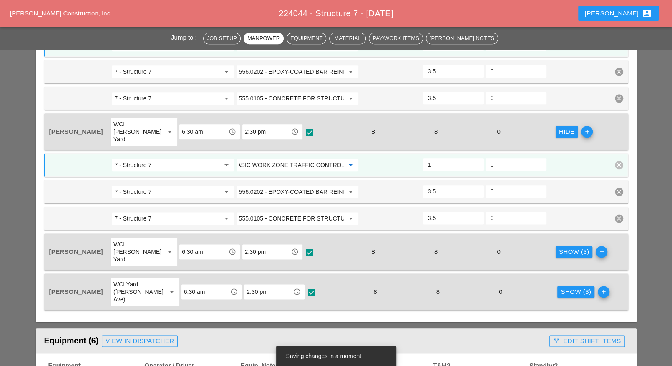
type input "619.01 - BASIC WORK ZONE TRAFFIC CONTROL"
drag, startPoint x: 561, startPoint y: 220, endPoint x: 352, endPoint y: 232, distance: 209.4
click at [562, 248] on div "Show (3)" at bounding box center [574, 253] width 30 height 10
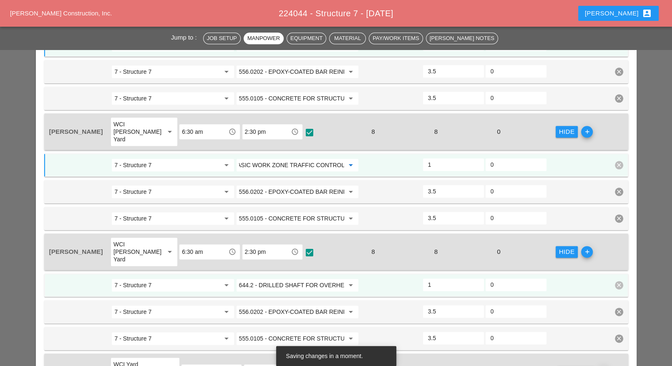
scroll to position [0, 0]
click at [295, 279] on input "644.2 - DRILLED SHAFT FOR OVERHEAD SIGN STRUCTUR" at bounding box center [291, 285] width 105 height 13
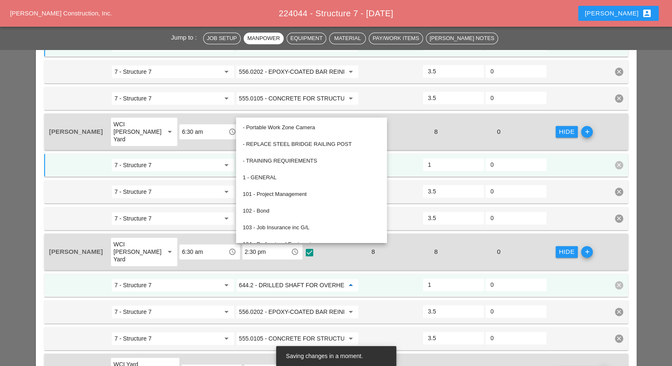
paste input "19.01 - BASIC WORK ZONE TRAFFIC CONTROL"
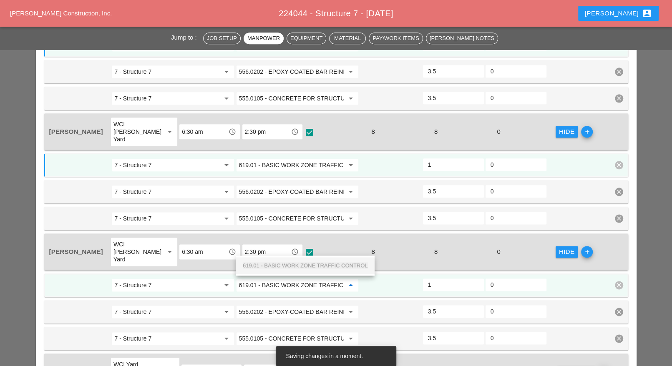
scroll to position [0, 29]
click at [299, 263] on span "619.01 - BASIC WORK ZONE TRAFFIC CONTROL" at bounding box center [305, 266] width 125 height 6
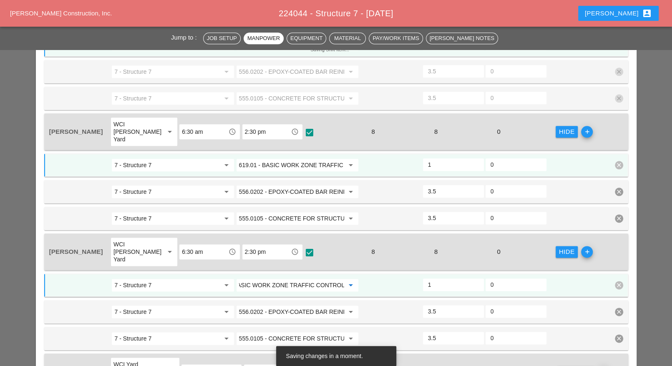
type input "619.01 - BASIC WORK ZONE TRAFFIC CONTROL"
click at [561, 366] on div "Show (3)" at bounding box center [576, 373] width 30 height 10
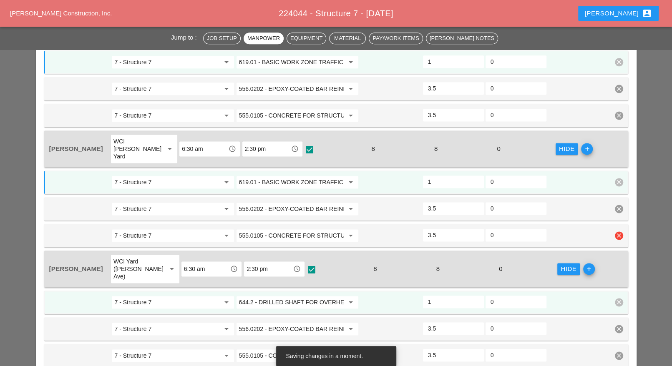
scroll to position [783, 0]
click at [320, 295] on input "644.2 - DRILLED SHAFT FOR OVERHEAD SIGN STRUCTUR" at bounding box center [291, 301] width 105 height 13
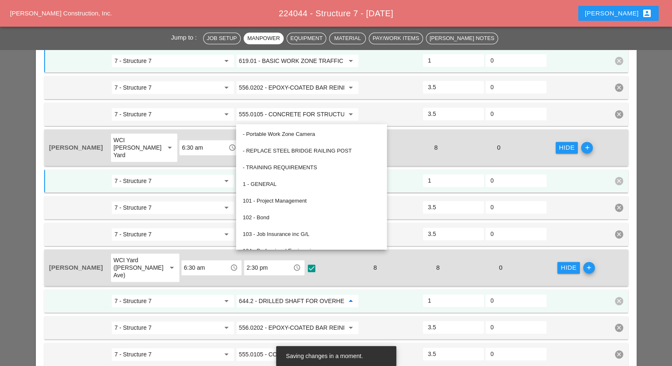
paste input "19.01 - BASIC WORK ZONE TRAFFIC CONTROL"
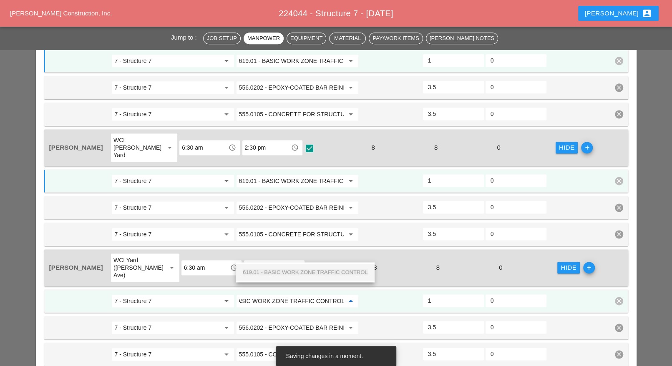
drag, startPoint x: 320, startPoint y: 268, endPoint x: 337, endPoint y: 272, distance: 17.5
click at [320, 268] on div "619.01 - BASIC WORK ZONE TRAFFIC CONTROL" at bounding box center [305, 273] width 125 height 10
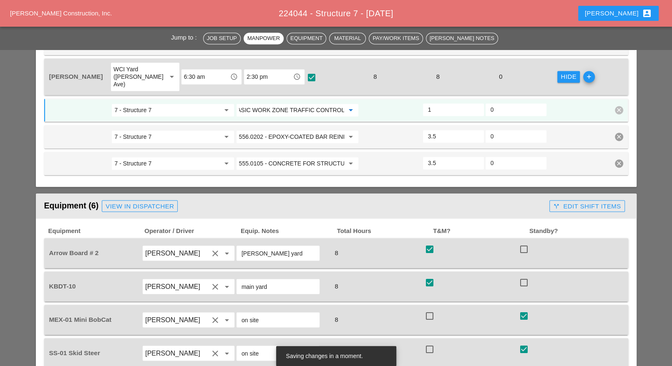
scroll to position [991, 0]
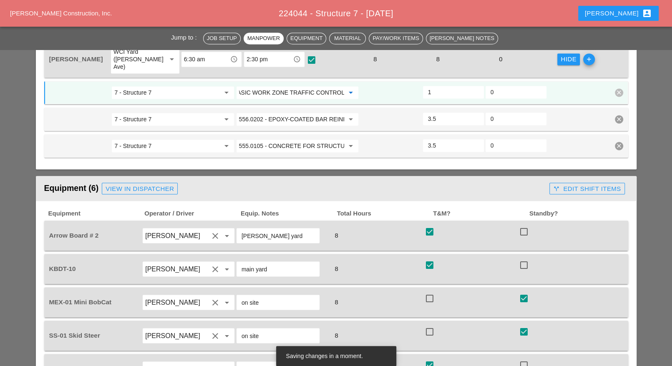
type input "619.01 - BASIC WORK ZONE TRAFFIC CONTROL"
click at [576, 184] on div "call_split Edit Shift Items" at bounding box center [587, 189] width 68 height 10
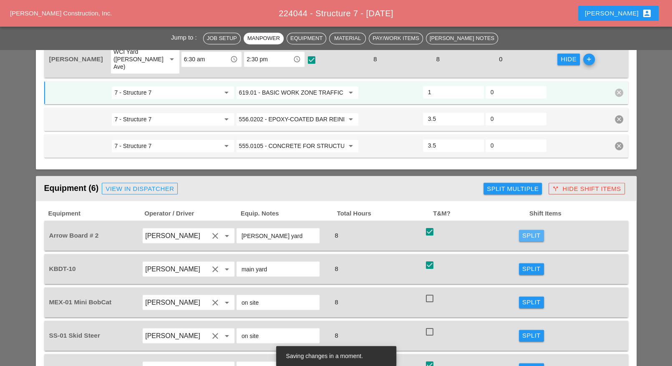
click at [529, 231] on div "Split" at bounding box center [532, 236] width 18 height 10
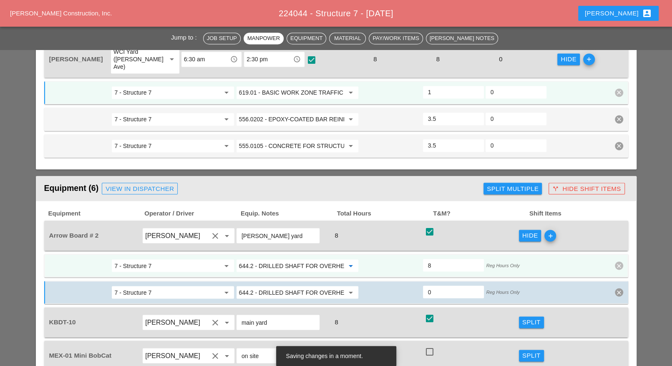
click at [275, 259] on input "644.2 - DRILLED SHAFT FOR OVERHEAD SIGN STRUCTUR" at bounding box center [291, 265] width 105 height 13
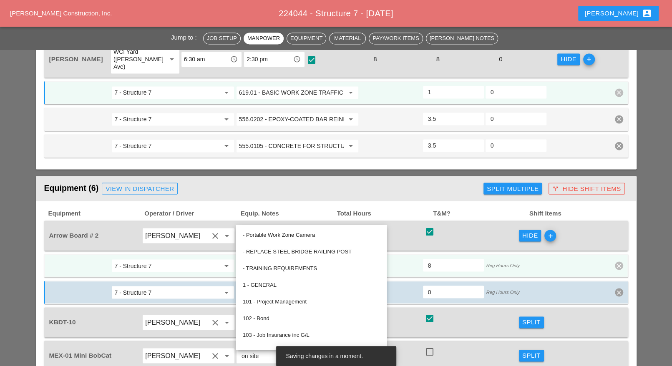
paste input "19.01 - BASIC WORK ZONE TRAFFIC CONTROL"
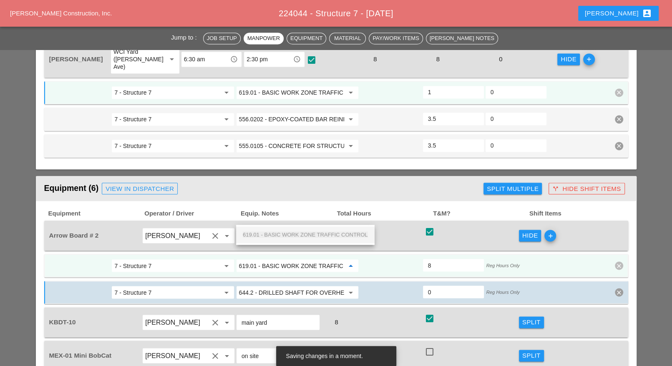
scroll to position [0, 29]
click at [278, 235] on span "619.01 - BASIC WORK ZONE TRAFFIC CONTROL" at bounding box center [305, 235] width 125 height 6
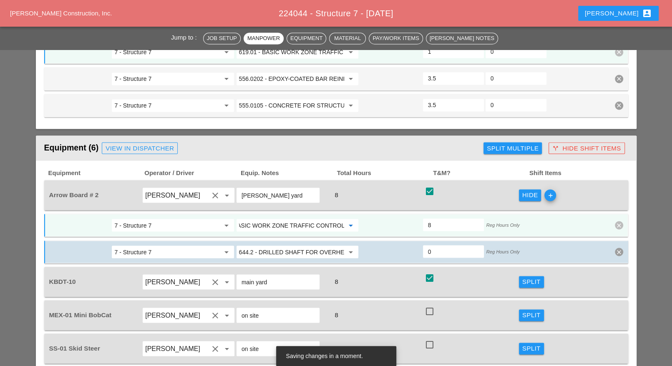
scroll to position [1043, 0]
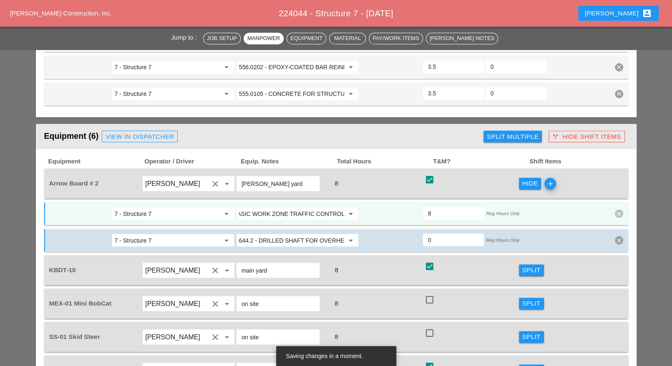
type input "619.01 - BASIC WORK ZONE TRAFFIC CONTROL"
click at [523, 366] on div "Split" at bounding box center [532, 371] width 18 height 10
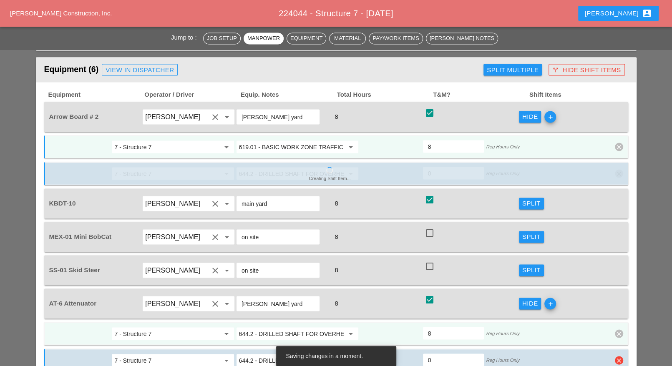
scroll to position [1148, 0]
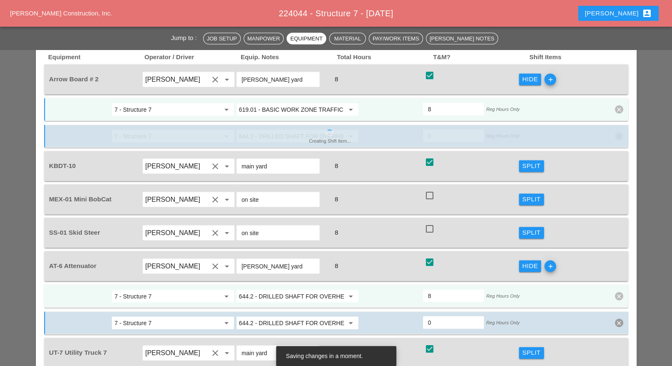
click at [287, 290] on input "644.2 - DRILLED SHAFT FOR OVERHEAD SIGN STRUCTUR" at bounding box center [291, 296] width 105 height 13
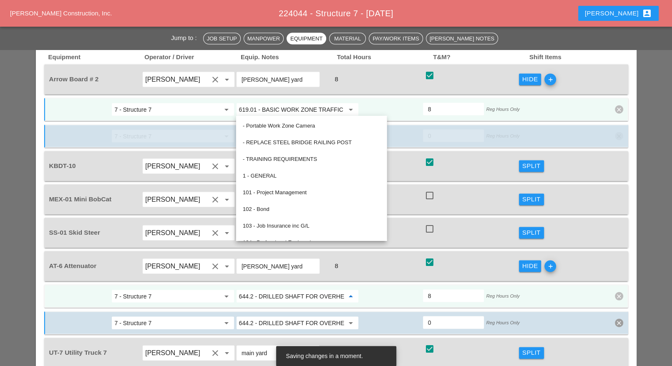
paste input "19.01 - BASIC WORK ZONE TRAFFIC CONTROL"
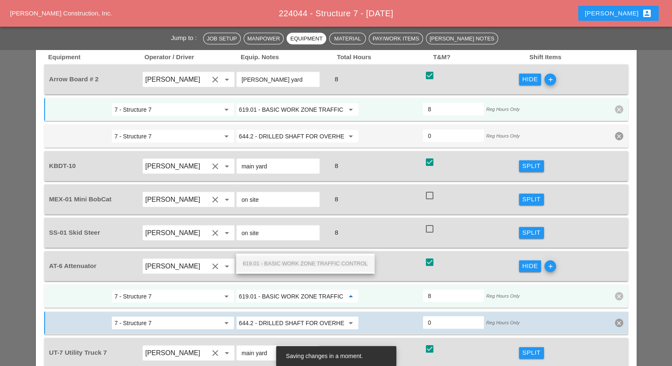
scroll to position [0, 29]
click at [288, 266] on span "619.01 - BASIC WORK ZONE TRAFFIC CONTROL" at bounding box center [305, 263] width 125 height 6
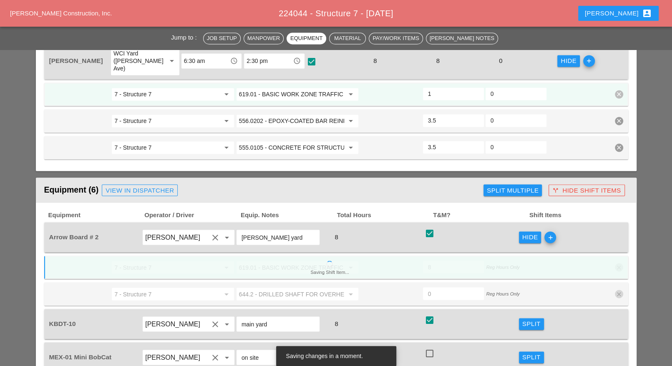
scroll to position [939, 0]
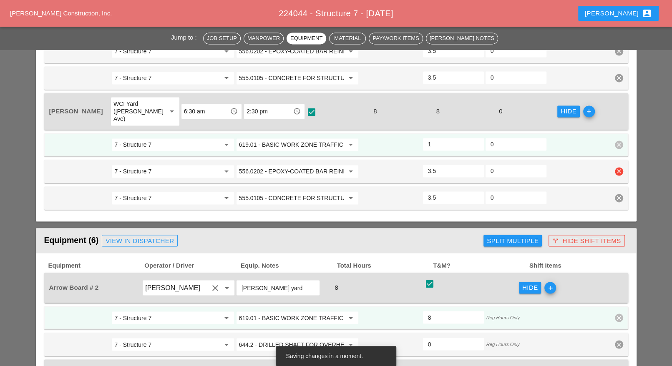
type input "619.01 - BASIC WORK ZONE TRAFFIC CONTROL"
click at [286, 165] on input "556.0202 - EPOXY-COATED BAR REINFORCEMENT FOR STRUC" at bounding box center [291, 171] width 105 height 13
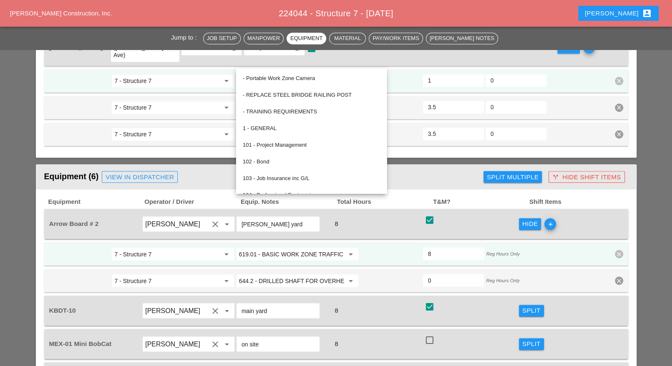
scroll to position [991, 0]
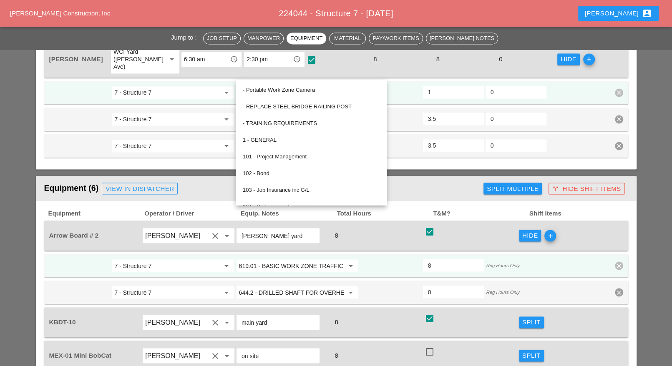
click at [538, 318] on div "Split" at bounding box center [532, 323] width 18 height 10
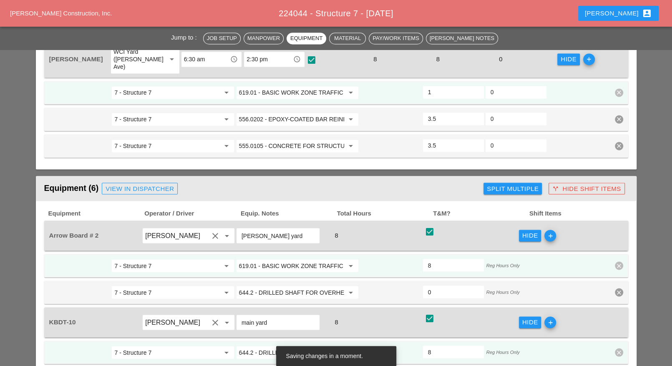
click at [310, 346] on input "644.2 - DRILLED SHAFT FOR OVERHEAD SIGN STRUCTUR" at bounding box center [291, 352] width 105 height 13
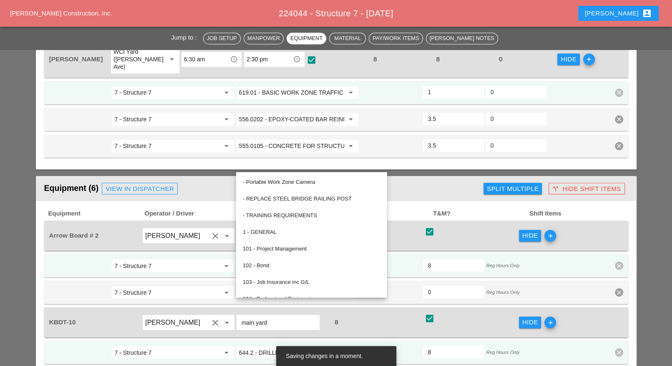
paste input "556.0202 - EPOXY-COATED BAR REINFORCEMENT FOR STRUC"
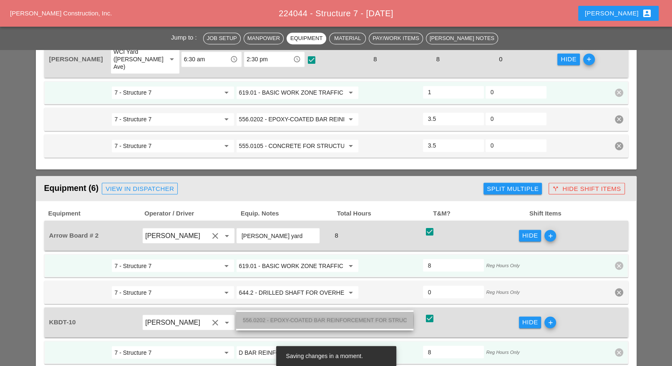
click at [305, 317] on span "556.0202 - EPOXY-COATED BAR REINFORCEMENT FOR STRUC" at bounding box center [325, 320] width 164 height 6
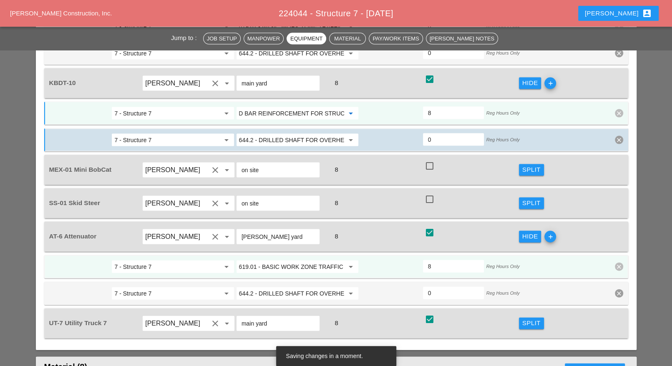
scroll to position [1252, 0]
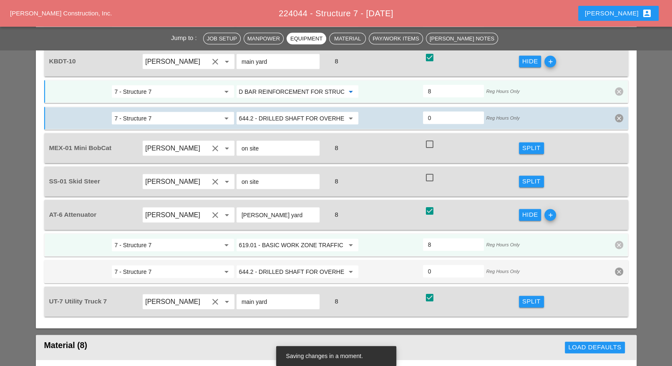
type input "556.0202 - EPOXY-COATED BAR REINFORCEMENT FOR STRUC"
click at [523, 297] on div "Split" at bounding box center [532, 302] width 18 height 10
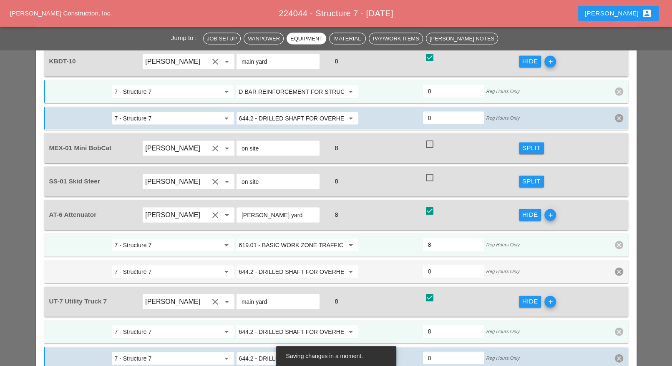
scroll to position [0, 0]
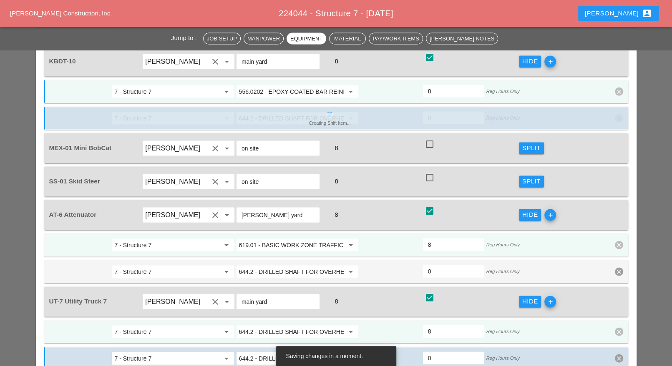
click at [305, 326] on input "644.2 - DRILLED SHAFT FOR OVERHEAD SIGN STRUCTUR" at bounding box center [291, 332] width 105 height 13
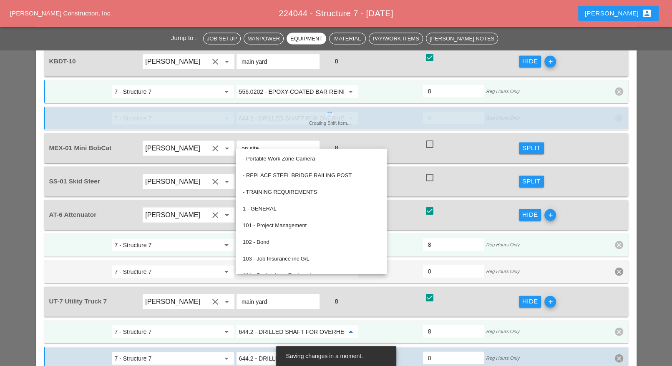
paste input "556.0202 - EPOXY-COATED BAR REINFORCEMENT FOR STRUC"
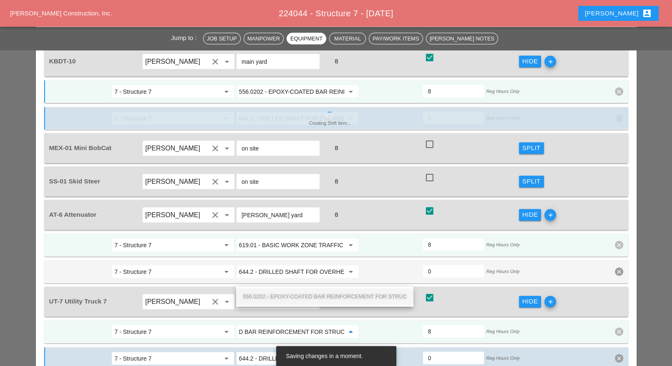
drag, startPoint x: 301, startPoint y: 295, endPoint x: 299, endPoint y: 302, distance: 7.4
click at [301, 295] on span "556.0202 - EPOXY-COATED BAR REINFORCEMENT FOR STRUC" at bounding box center [325, 297] width 164 height 6
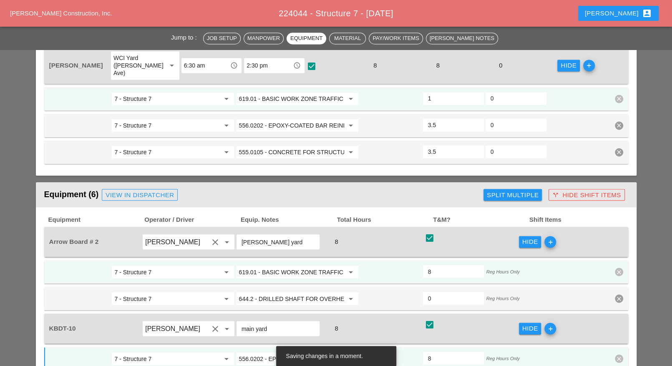
scroll to position [887, 0]
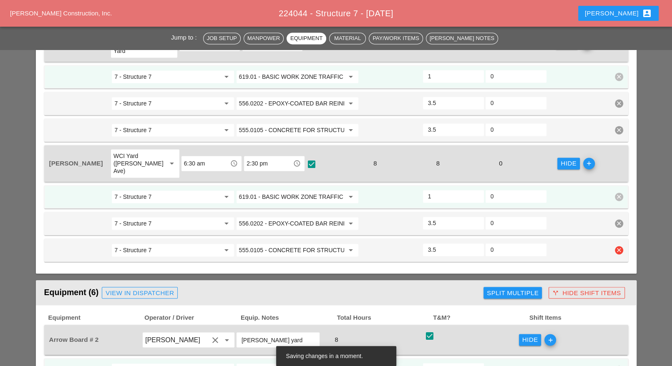
type input "556.0202 - EPOXY-COATED BAR REINFORCEMENT FOR STRUC"
click at [299, 244] on input "555.0105 - CONCRETE FOR STRUCTURES, CLASS A" at bounding box center [291, 250] width 105 height 13
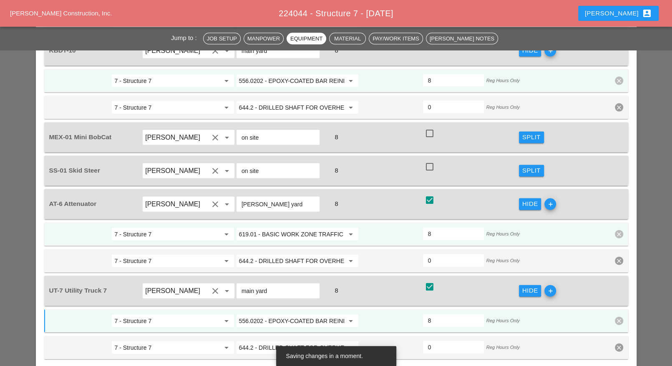
scroll to position [1304, 0]
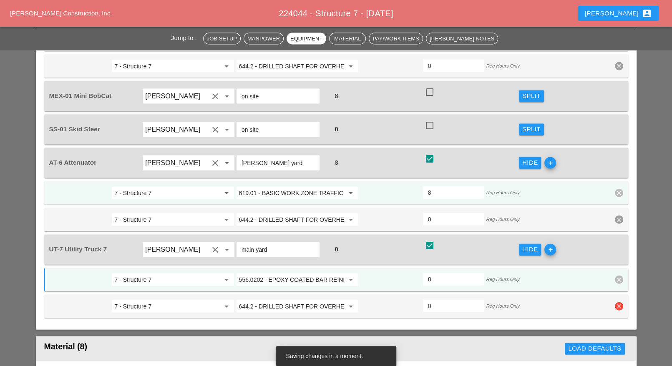
click at [277, 300] on div "644.2 - DRILLED SHAFT FOR OVERHEAD SIGN STRUCTUR arrow_drop_down" at bounding box center [297, 306] width 123 height 13
click at [283, 300] on input "644.2 - DRILLED SHAFT FOR OVERHEAD SIGN STRUCTUR" at bounding box center [291, 306] width 105 height 13
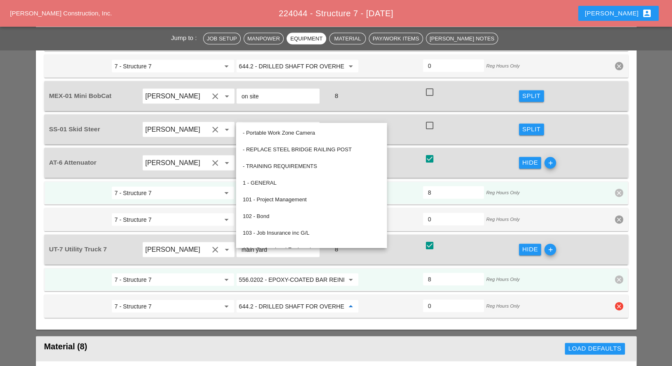
paste input "555.0105 - CONCRETE FOR STRUCTURES, CLASS A"
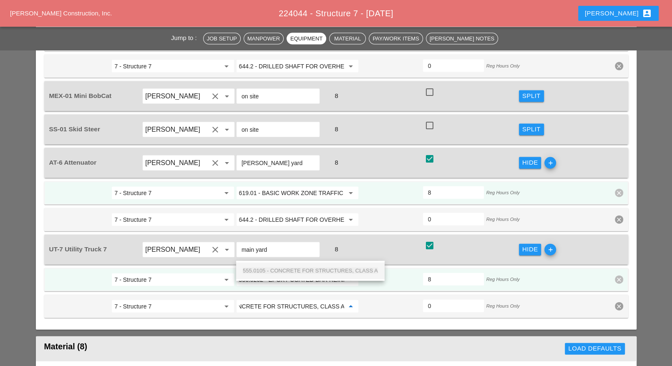
click at [285, 268] on span "555.0105 - CONCRETE FOR STRUCTURES, CLASS A" at bounding box center [310, 271] width 135 height 6
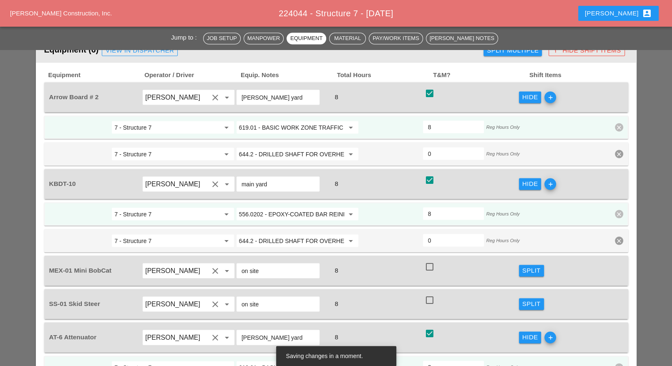
scroll to position [1096, 0]
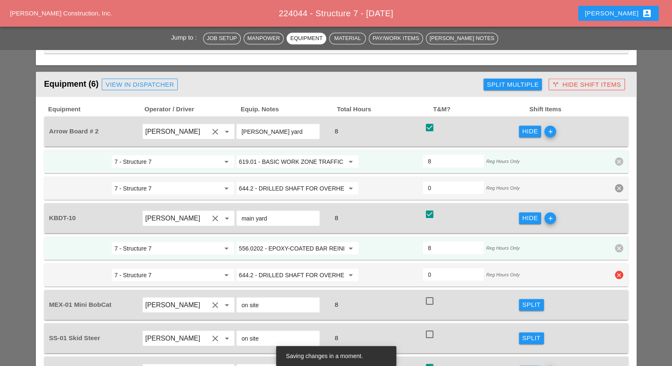
type input "555.0105 - CONCRETE FOR STRUCTURES, CLASS A"
click at [288, 268] on input "644.2 - DRILLED SHAFT FOR OVERHEAD SIGN STRUCTUR" at bounding box center [291, 274] width 105 height 13
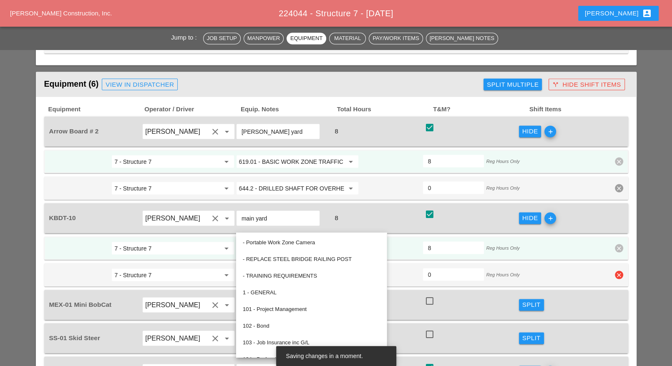
paste input "555.0105 - CONCRETE FOR STRUCTURES, CLASS A"
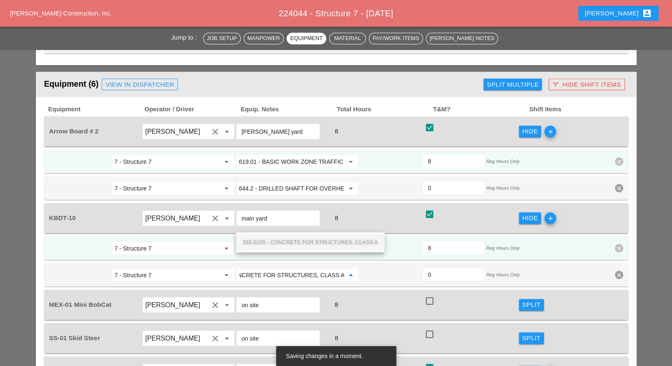
click at [290, 239] on div "555.0105 - CONCRETE FOR STRUCTURES, CLASS A" at bounding box center [310, 242] width 135 height 10
type input "555.0105 - CONCRETE FOR STRUCTURES, CLASS A"
click at [440, 268] on input "0" at bounding box center [453, 274] width 51 height 13
type input "4"
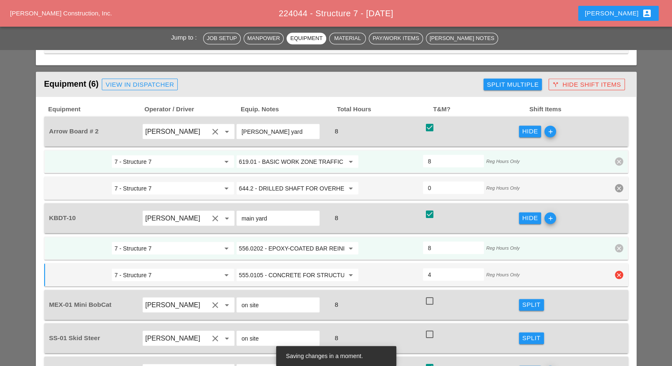
type input "4"
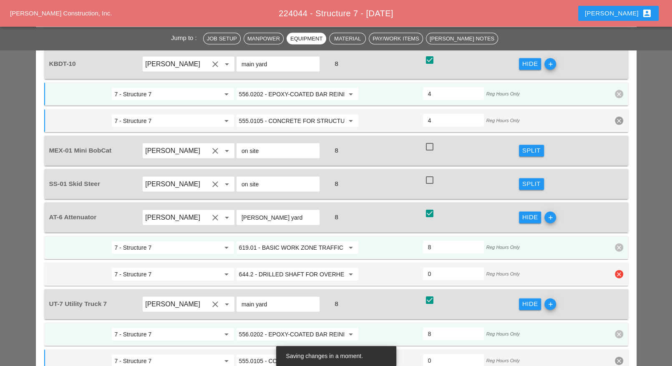
scroll to position [1252, 0]
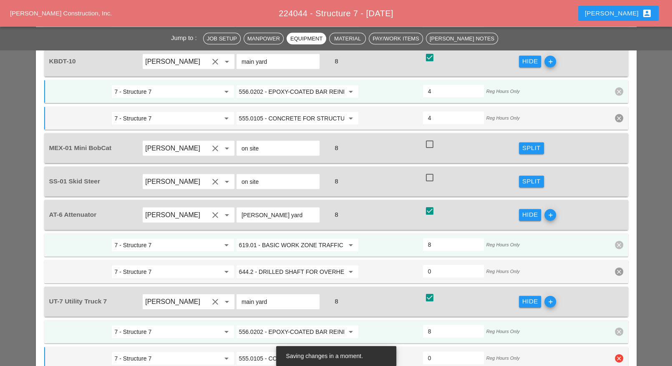
type input "4"
click at [438, 352] on input "0" at bounding box center [453, 358] width 51 height 13
type input "4"
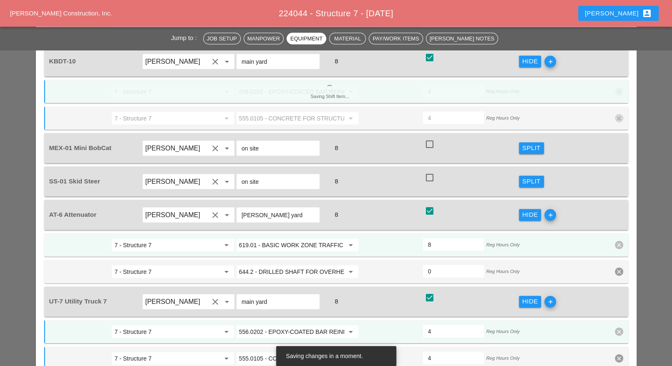
type input "4"
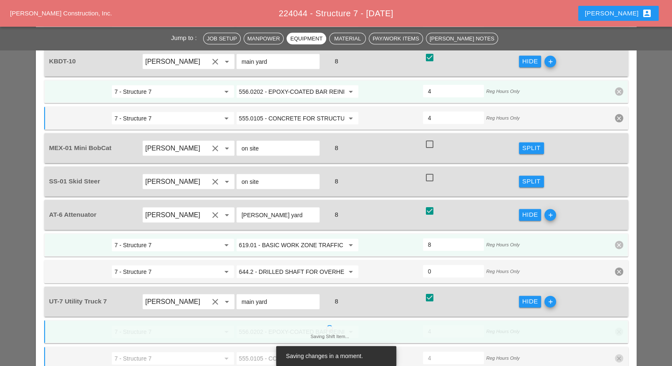
scroll to position [1200, 0]
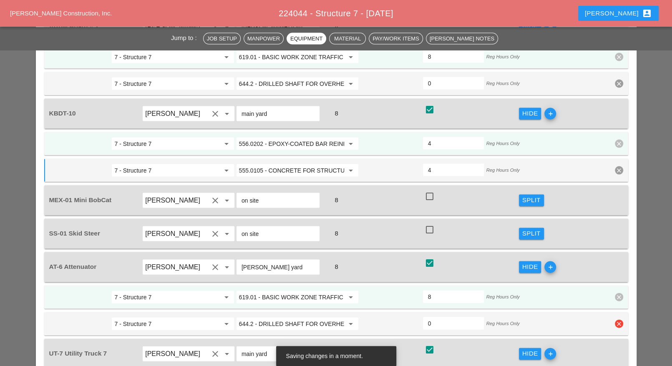
click at [616, 320] on icon "clear" at bounding box center [619, 324] width 8 height 8
click at [618, 257] on div "Confirm delete" at bounding box center [619, 255] width 40 height 10
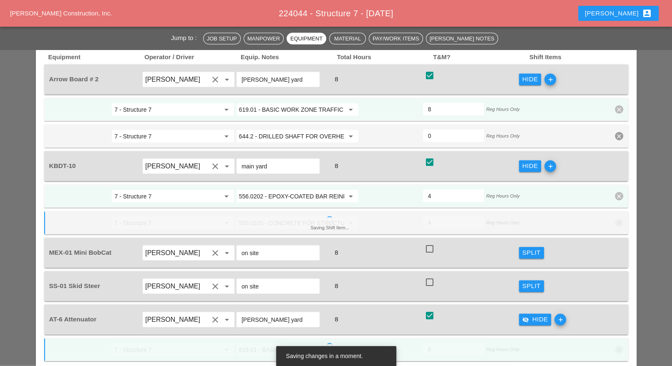
scroll to position [1096, 0]
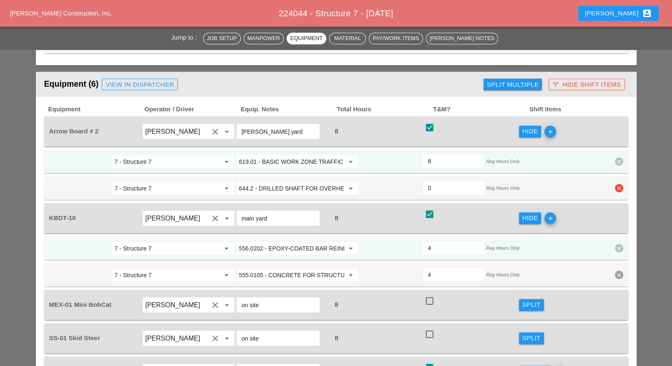
click at [620, 184] on icon "clear" at bounding box center [619, 188] width 8 height 8
click at [618, 122] on div "Confirm delete" at bounding box center [619, 122] width 40 height 10
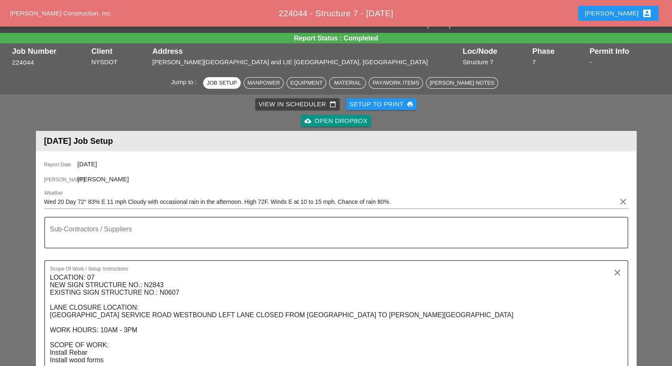
scroll to position [0, 0]
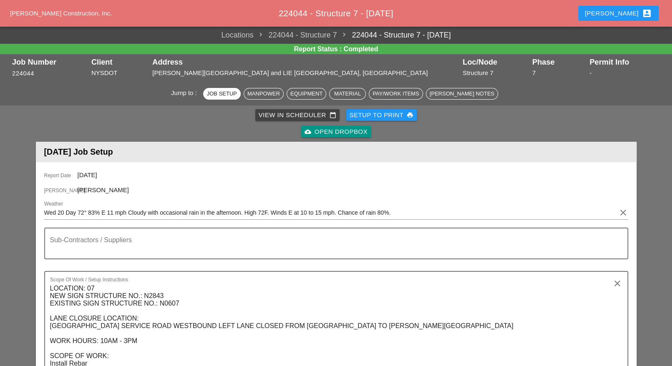
click at [279, 116] on div "View in Scheduler calendar_today" at bounding box center [298, 116] width 78 height 10
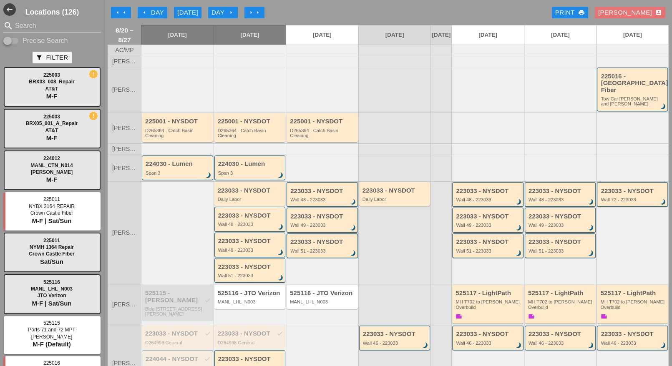
click at [154, 11] on div "arrow_left Day" at bounding box center [152, 13] width 23 height 10
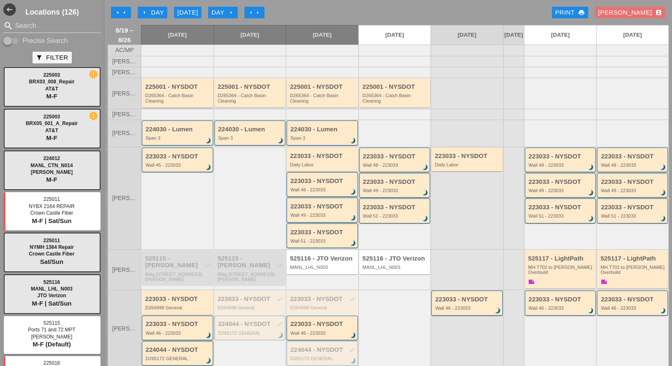
click at [173, 99] on div "D265364 - Catch Basin Cleaning" at bounding box center [178, 98] width 66 height 10
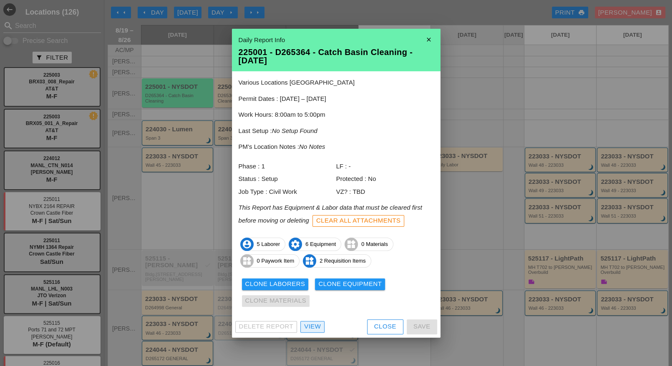
drag, startPoint x: 312, startPoint y: 326, endPoint x: 316, endPoint y: 322, distance: 5.3
click at [312, 326] on div "View" at bounding box center [312, 327] width 17 height 10
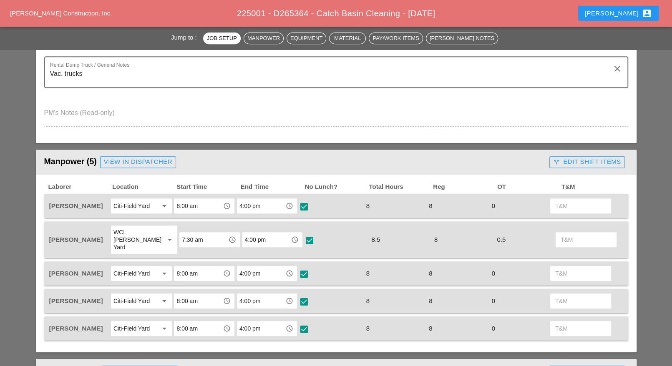
scroll to position [261, 0]
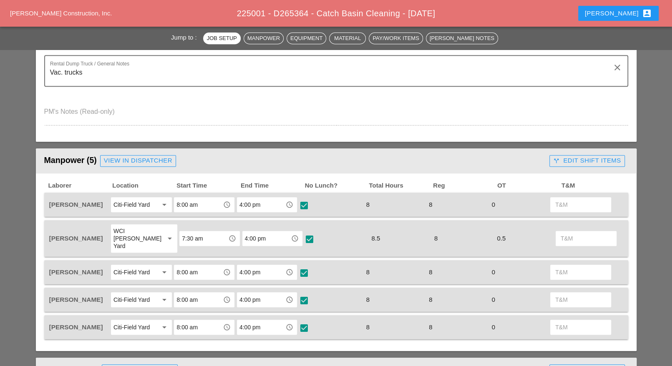
click at [605, 163] on div "call_split Edit Shift Items" at bounding box center [587, 161] width 68 height 10
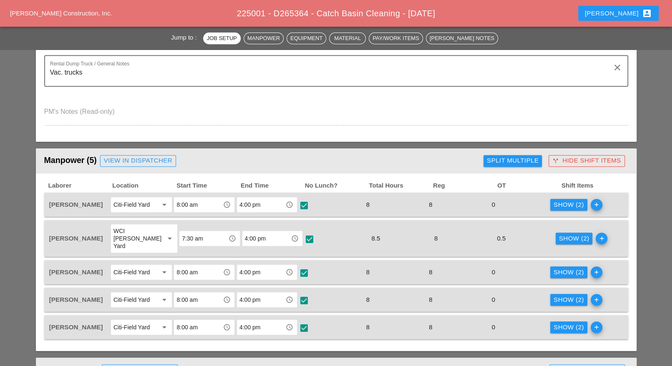
click at [534, 161] on div "Split Multiple" at bounding box center [513, 161] width 52 height 10
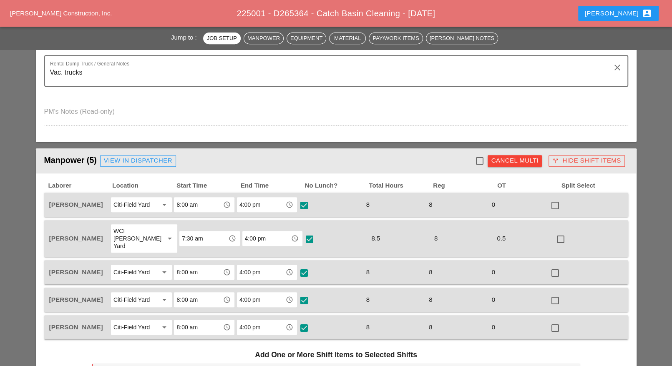
click at [523, 157] on div "Cancel Multi" at bounding box center [515, 161] width 48 height 10
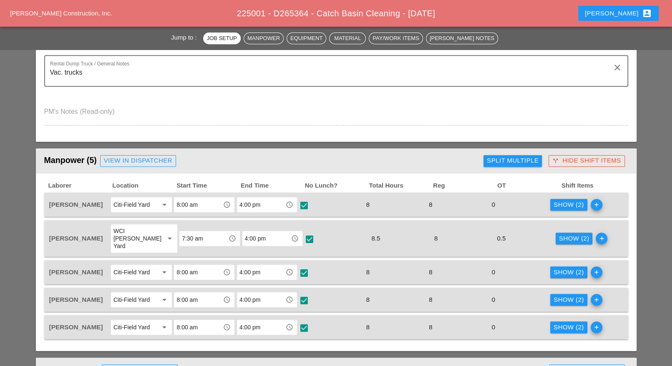
click at [569, 205] on div "Show (2)" at bounding box center [569, 205] width 30 height 10
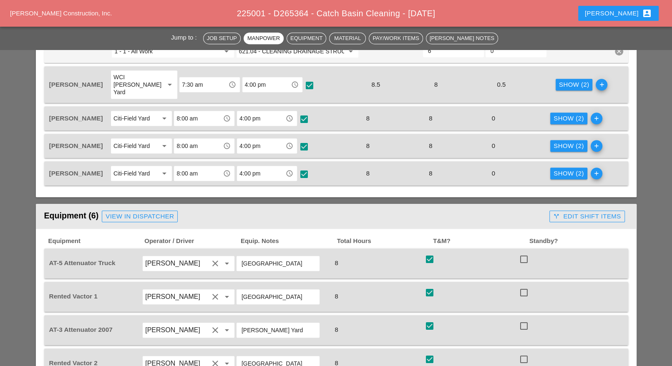
scroll to position [470, 0]
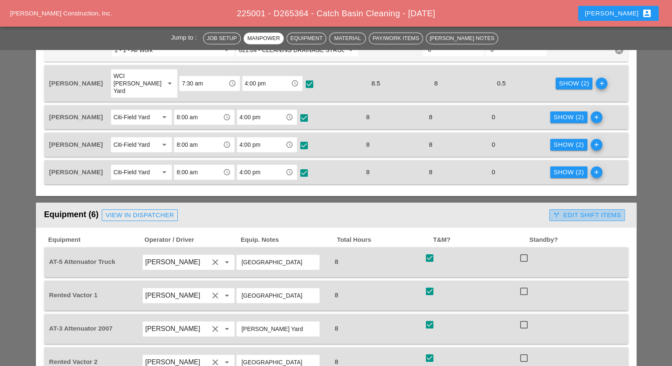
click at [578, 211] on div "call_split Edit Shift Items" at bounding box center [587, 216] width 68 height 10
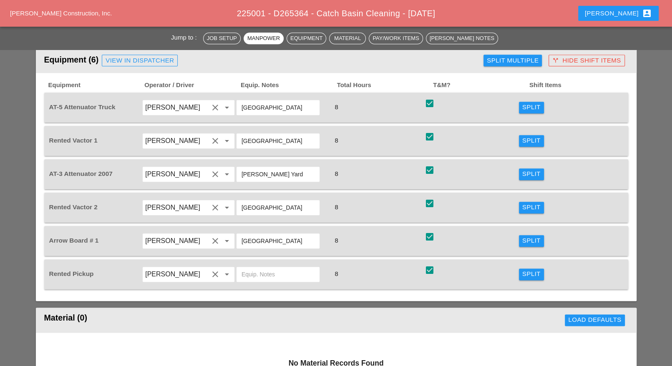
scroll to position [626, 0]
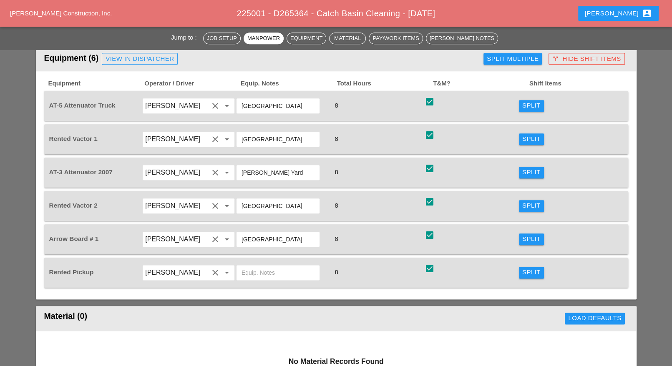
click at [537, 268] on div "Split" at bounding box center [532, 273] width 18 height 10
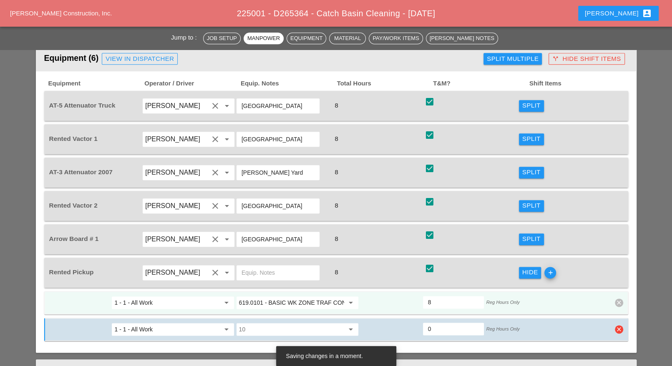
click at [619, 326] on icon "clear" at bounding box center [619, 330] width 8 height 8
click at [616, 299] on div "Confirm delete" at bounding box center [619, 298] width 40 height 10
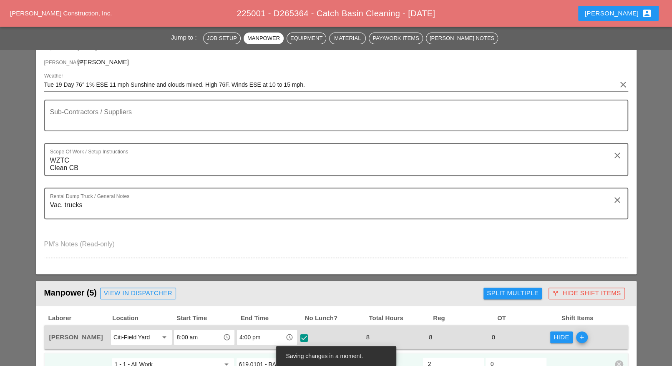
scroll to position [52, 0]
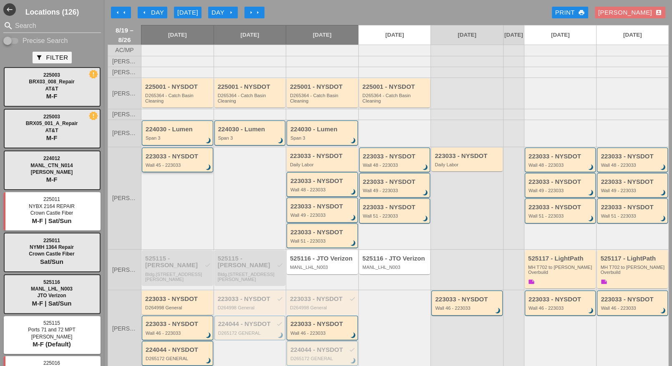
click at [170, 167] on div "Wall 45 - 223033" at bounding box center [178, 165] width 65 height 5
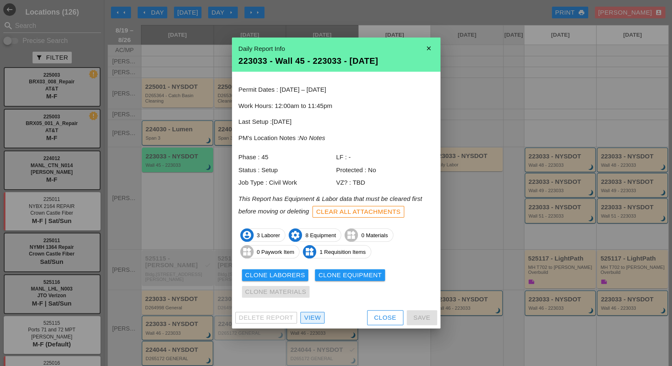
click at [313, 320] on div "View" at bounding box center [312, 318] width 17 height 10
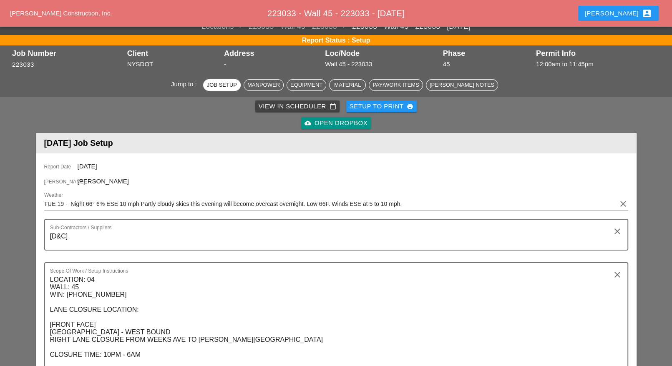
scroll to position [313, 0]
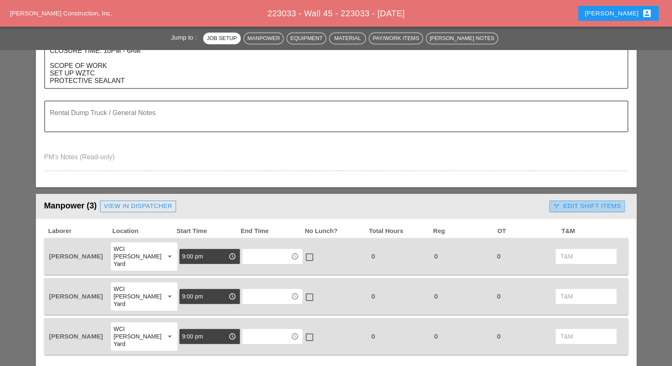
click at [583, 205] on div "call_split Edit Shift Items" at bounding box center [587, 207] width 68 height 10
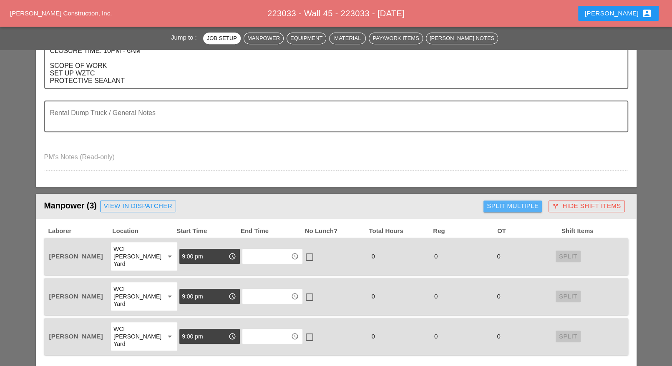
click at [512, 202] on div "Split Multiple" at bounding box center [513, 207] width 52 height 10
click at [482, 205] on div at bounding box center [479, 207] width 14 height 14
checkbox input "true"
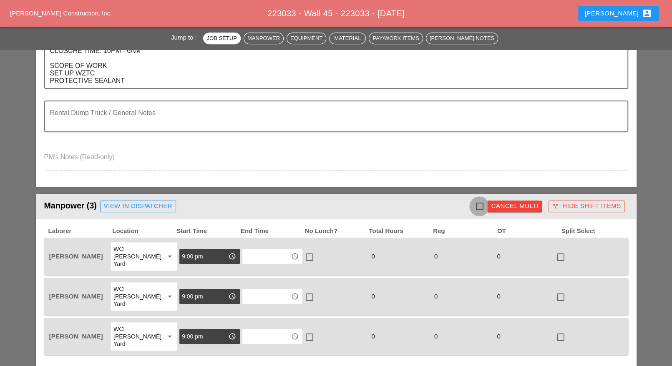
checkbox input "true"
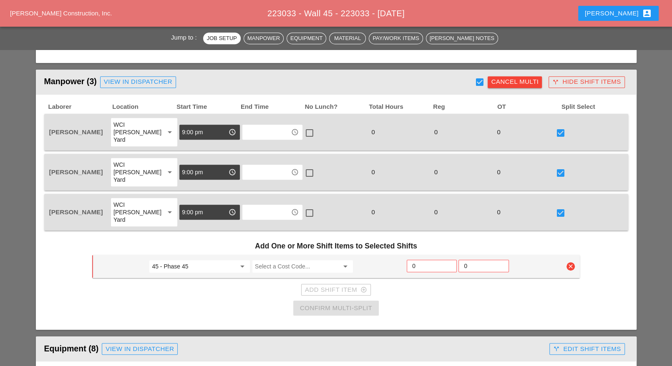
scroll to position [470, 0]
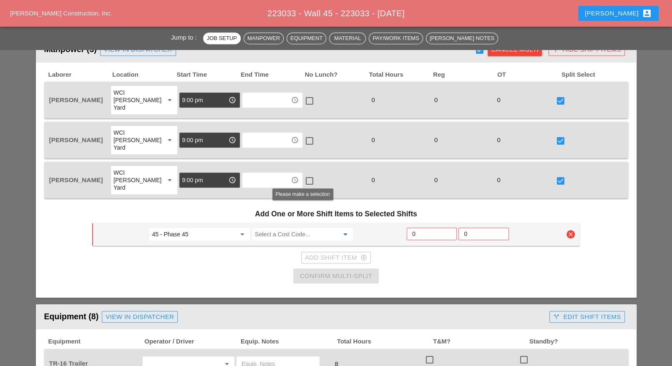
click at [287, 228] on input "Select a Cost Code..." at bounding box center [297, 234] width 84 height 13
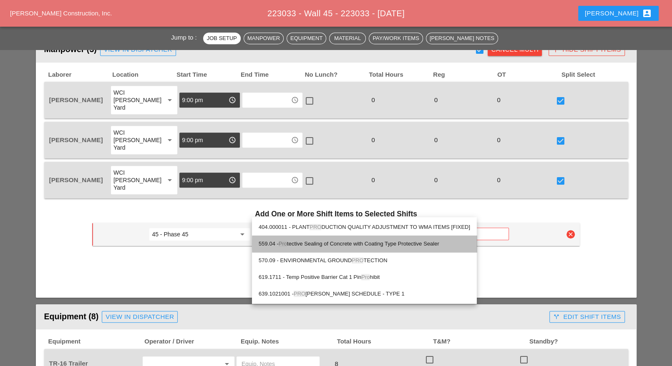
click at [317, 240] on div "559.04 - Pro tective Sealing of Concrete with Coating Type Protective Sealer" at bounding box center [365, 244] width 212 height 10
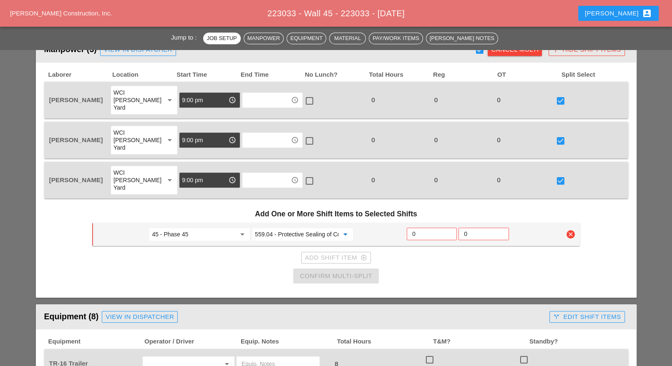
type input "559.04 - Protective Sealing of Concrete with Coating Type Protective Sealer"
click at [421, 227] on input "0" at bounding box center [431, 233] width 39 height 13
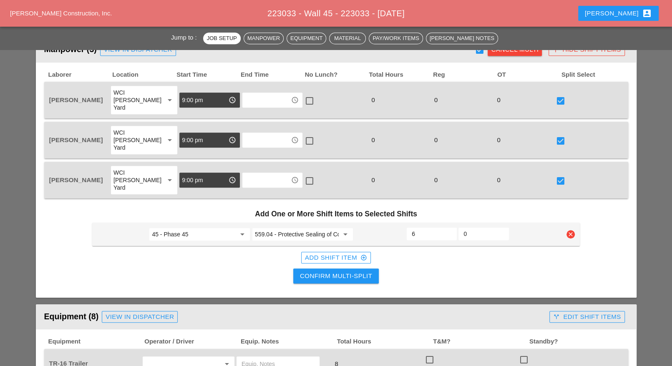
type input "6"
click at [357, 272] on div "Confirm Multi-Split" at bounding box center [336, 277] width 72 height 10
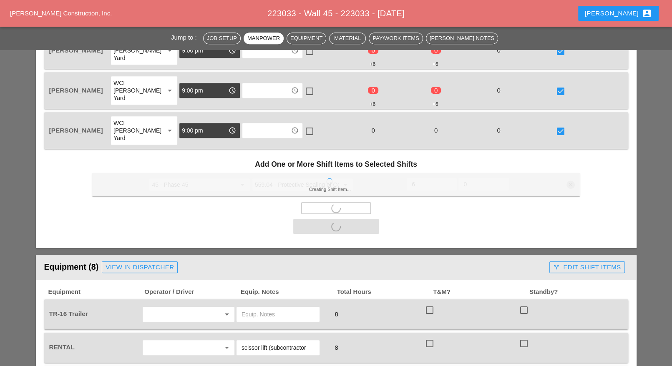
scroll to position [574, 0]
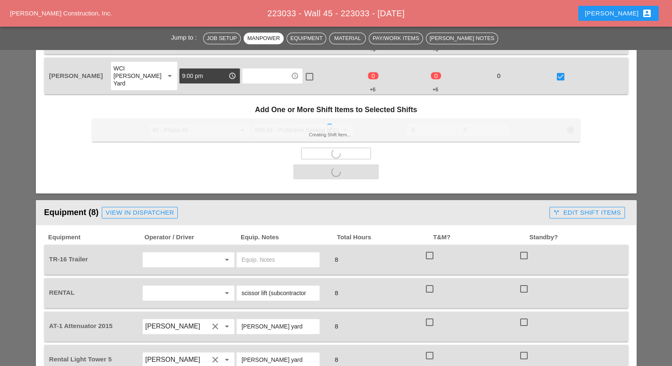
checkbox input "false"
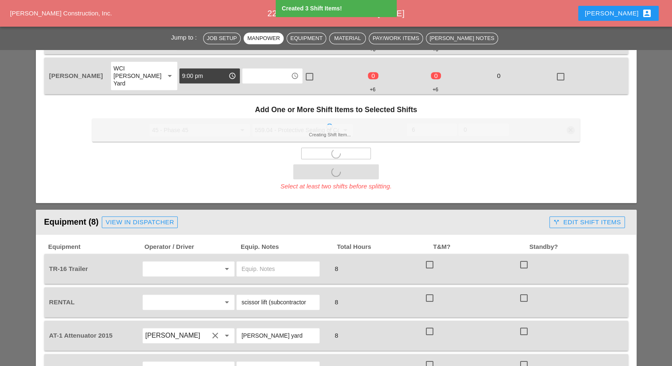
click at [434, 254] on div "TR-16 Trailer arrow_drop_down 8 check_box_outline_blank check_box_outline_blank" at bounding box center [336, 269] width 584 height 30
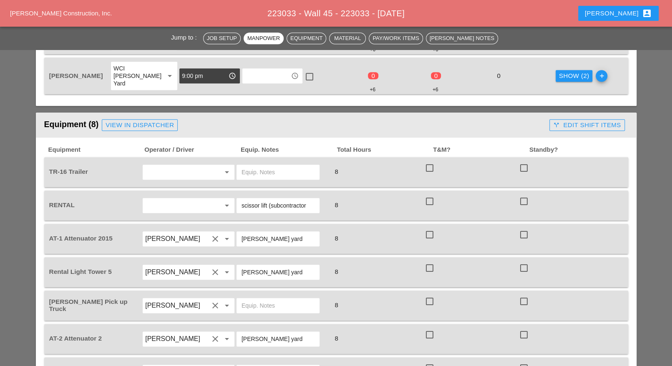
click at [428, 161] on div at bounding box center [430, 168] width 14 height 14
checkbox input "true"
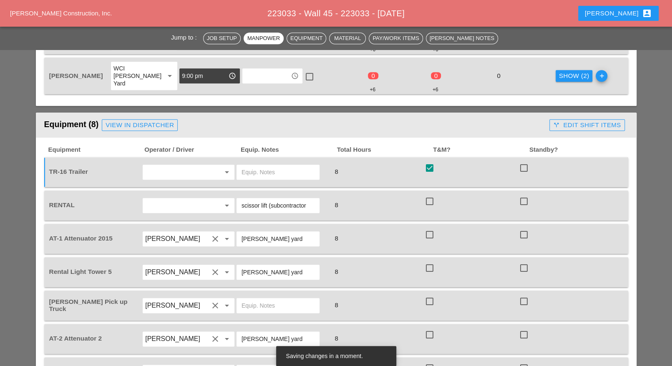
click at [431, 195] on div at bounding box center [430, 202] width 14 height 14
checkbox input "true"
drag, startPoint x: 431, startPoint y: 210, endPoint x: 429, endPoint y: 216, distance: 7.0
click at [431, 228] on div at bounding box center [430, 235] width 14 height 14
checkbox input "true"
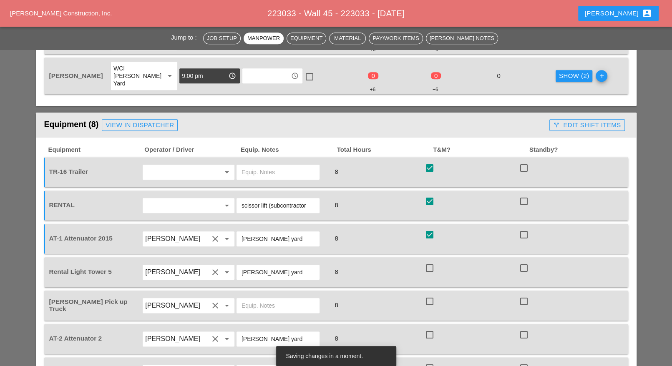
click at [429, 261] on div at bounding box center [430, 268] width 14 height 14
checkbox input "true"
click at [429, 295] on div at bounding box center [430, 302] width 14 height 14
checkbox input "true"
click at [432, 328] on div at bounding box center [430, 335] width 14 height 14
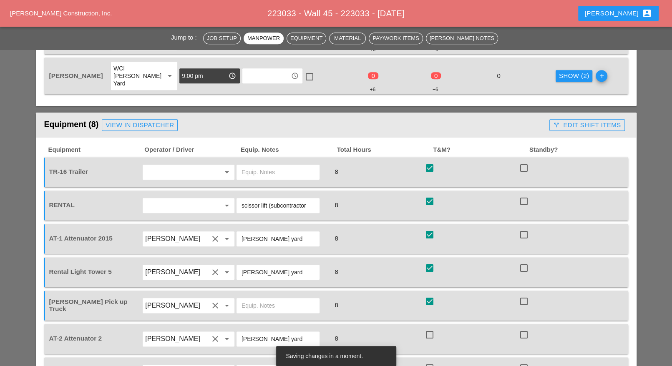
checkbox input "true"
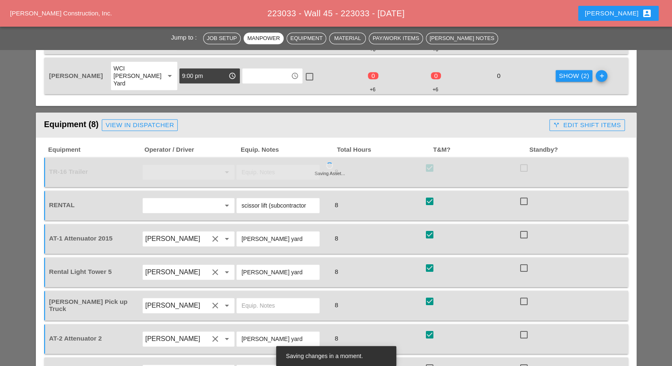
click at [429, 361] on div at bounding box center [430, 368] width 14 height 14
checkbox input "true"
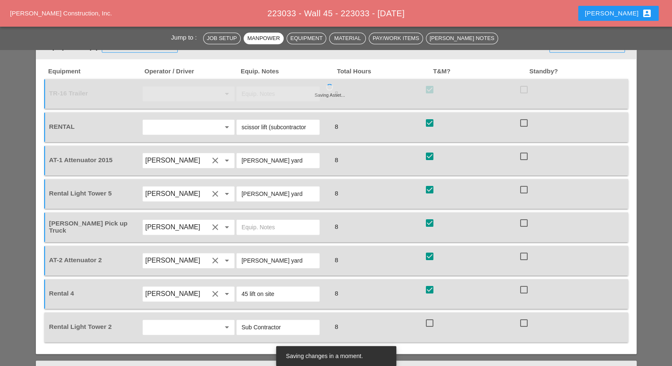
scroll to position [678, 0]
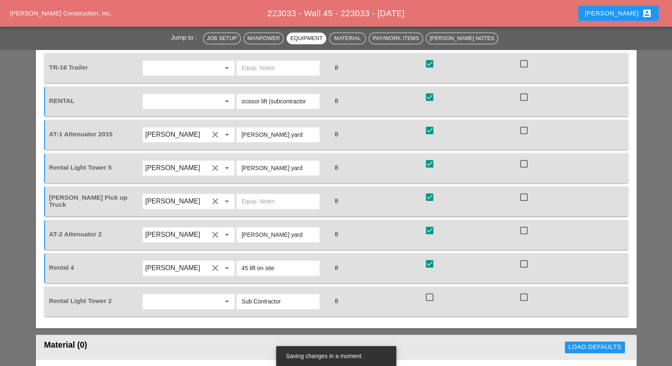
click at [432, 290] on div at bounding box center [430, 297] width 14 height 14
checkbox input "true"
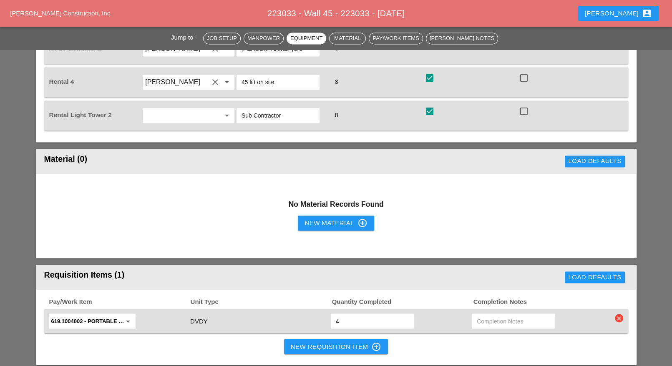
scroll to position [939, 0]
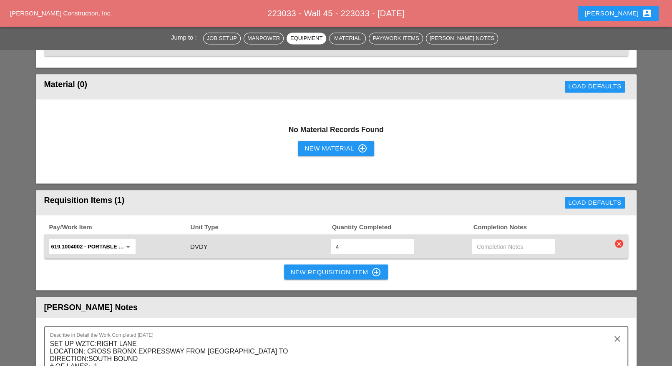
click at [319, 265] on button "New Requisition Item control_point" at bounding box center [336, 272] width 104 height 15
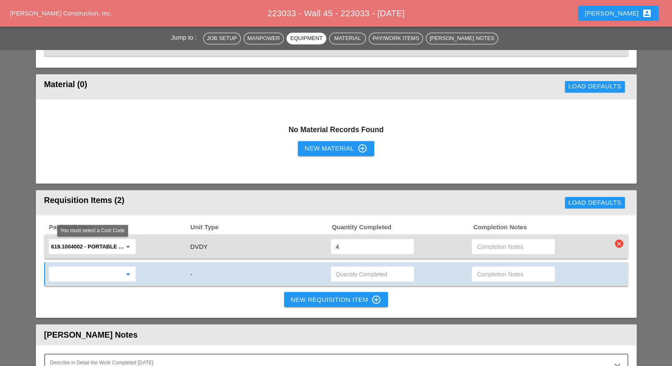
click at [109, 268] on input "text" at bounding box center [86, 274] width 70 height 13
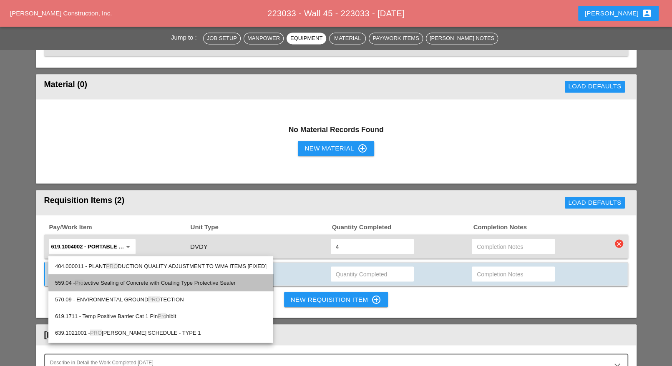
click at [124, 283] on div "559.04 - Pro tective Sealing of Concrete with Coating Type Protective Sealer" at bounding box center [161, 283] width 212 height 10
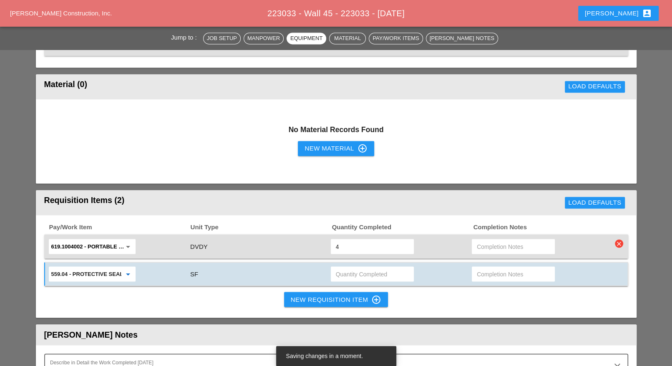
type input "559.04 - Protective Sealing of Concrete with Coating Type Protective Sealer"
click at [487, 268] on input "text" at bounding box center [513, 274] width 73 height 13
type input "Waiting"
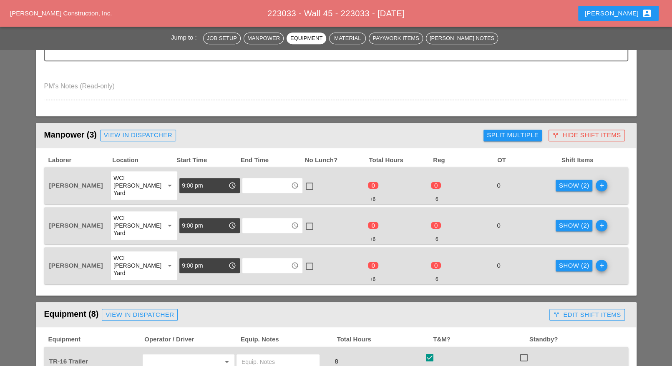
scroll to position [365, 0]
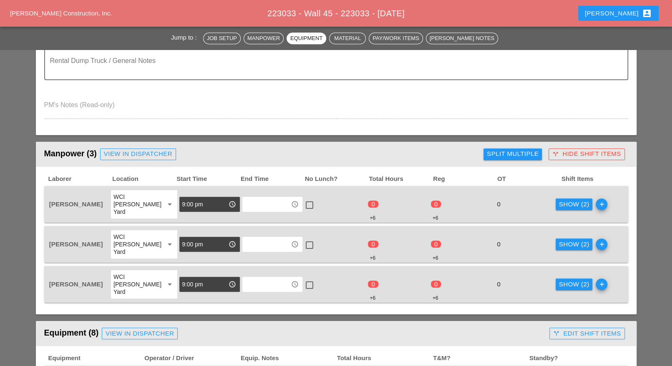
click at [568, 200] on div "Show (2)" at bounding box center [574, 205] width 30 height 10
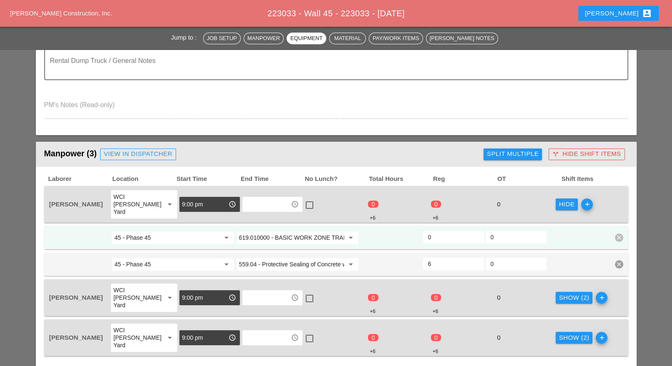
click at [440, 231] on input "0" at bounding box center [453, 237] width 51 height 13
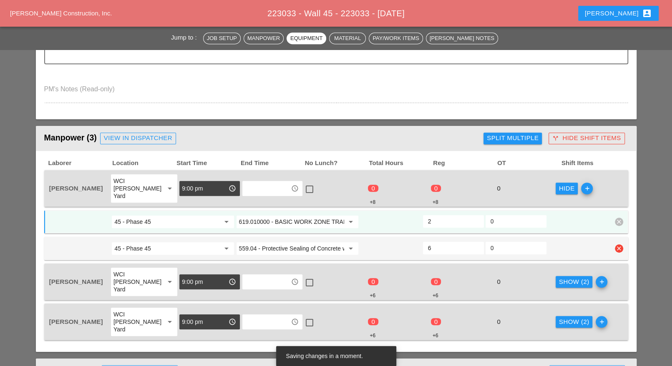
scroll to position [470, 0]
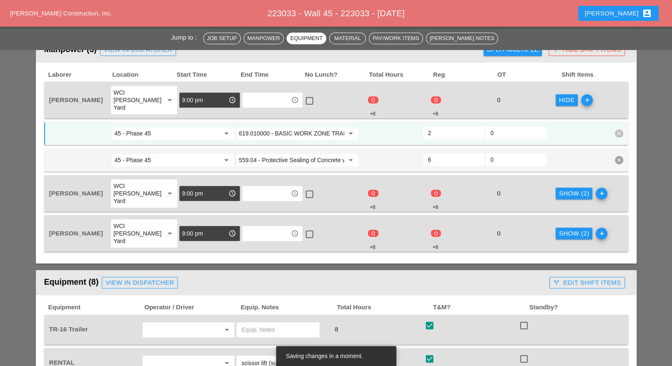
type input "2"
drag, startPoint x: 564, startPoint y: 180, endPoint x: 540, endPoint y: 189, distance: 25.9
click at [564, 189] on div "Show (2)" at bounding box center [574, 194] width 30 height 10
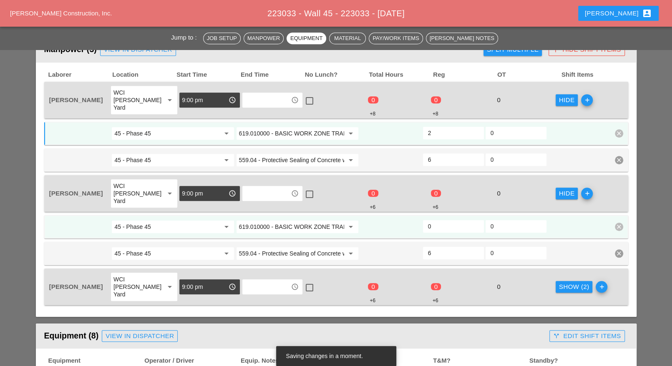
click at [434, 220] on input "0" at bounding box center [453, 226] width 51 height 13
type input "2"
click at [559, 283] on div "Show (2)" at bounding box center [574, 288] width 30 height 10
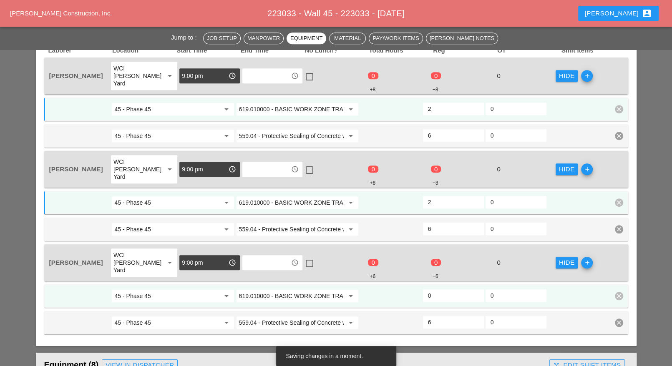
scroll to position [522, 0]
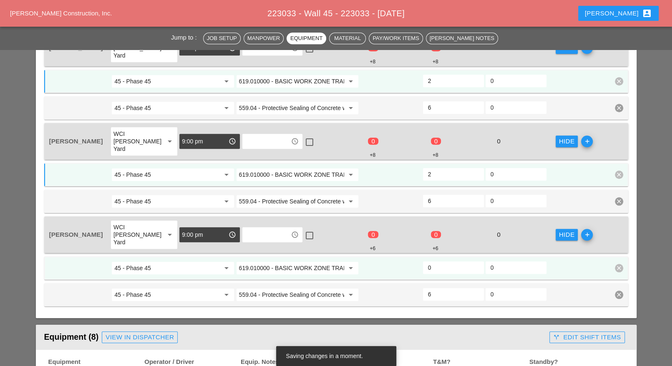
click at [450, 261] on input "0" at bounding box center [453, 267] width 51 height 13
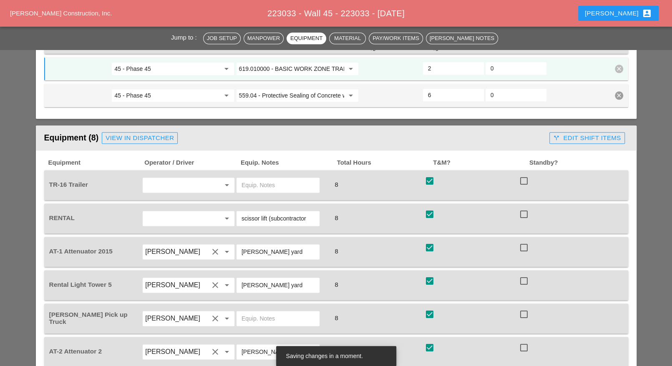
scroll to position [730, 0]
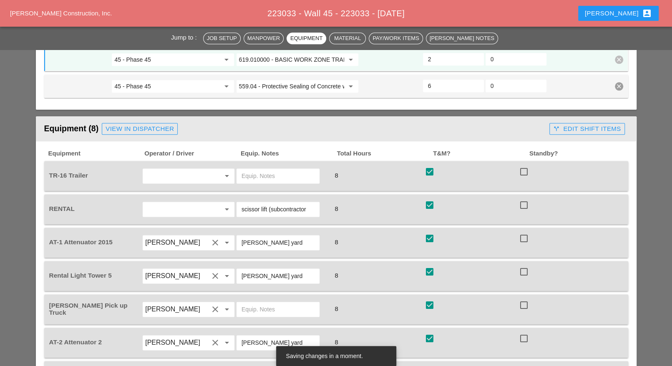
type input "2"
click at [584, 124] on div "call_split Edit Shift Items" at bounding box center [587, 129] width 68 height 10
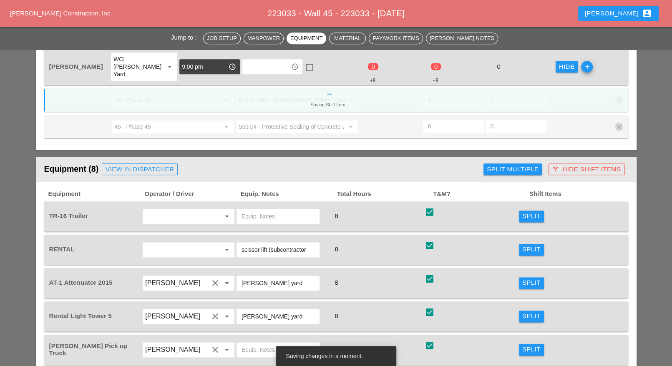
scroll to position [678, 0]
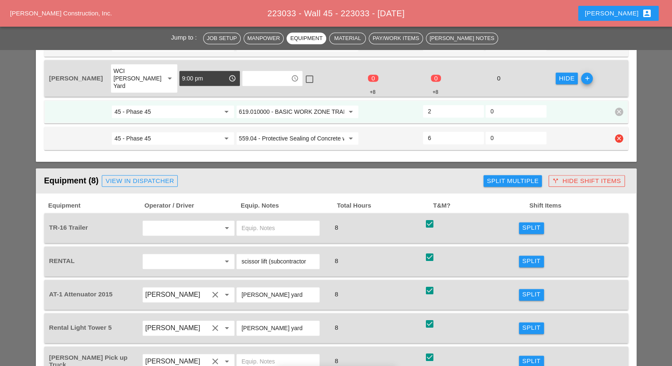
click at [288, 132] on input "559.04 - Protective Sealing of Concrete with Coating Type Protective Sealer" at bounding box center [291, 138] width 105 height 13
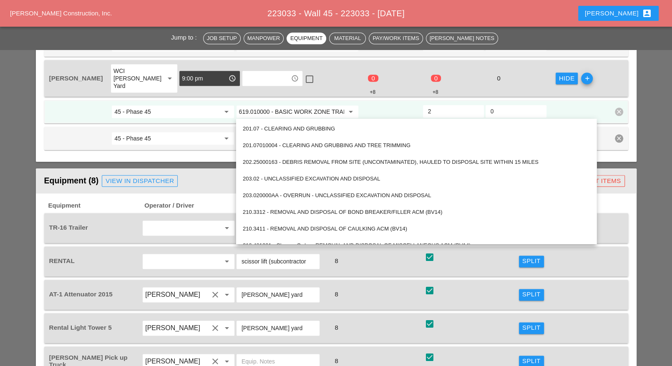
click at [487, 283] on div "check_box check" at bounding box center [471, 294] width 94 height 23
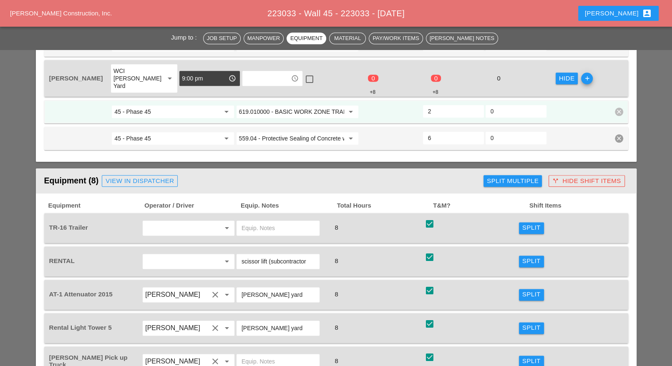
click at [538, 223] on div "Split" at bounding box center [532, 228] width 18 height 10
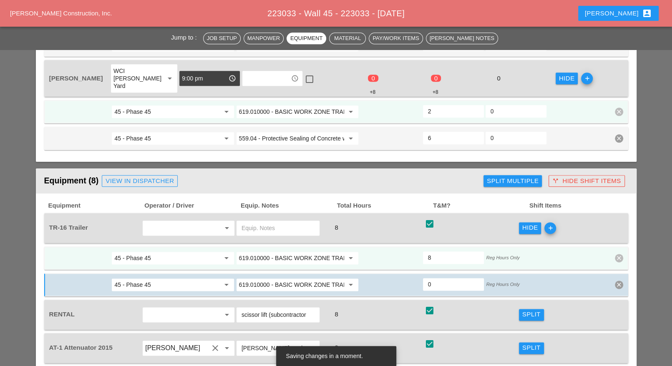
click at [298, 252] on input "619.010000 - BASIC WORK ZONE TRAFFIC CONTROL" at bounding box center [291, 258] width 105 height 13
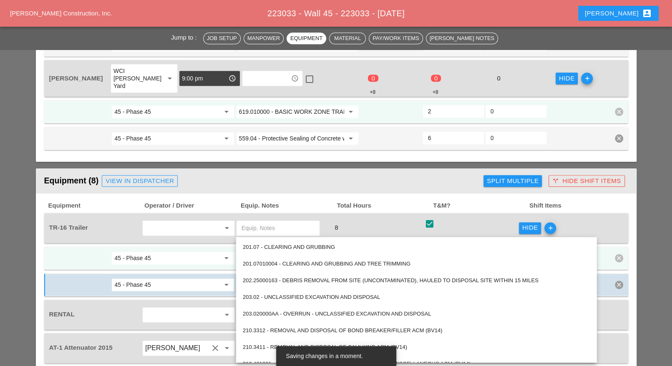
paste input "559.04 - Protective Sealing of Concrete with Coating Type Protective Sealer"
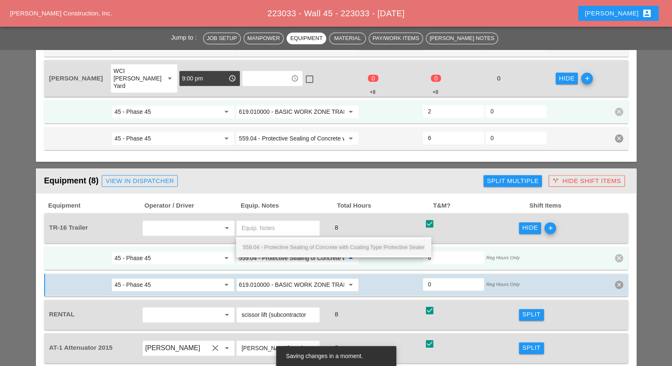
scroll to position [0, 90]
click at [306, 243] on div "559.04 - Protective Sealing of Concrete with Coating Type Protective Sealer" at bounding box center [334, 248] width 182 height 10
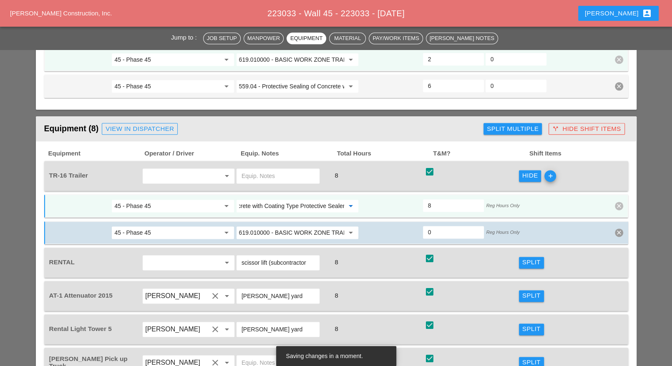
scroll to position [783, 0]
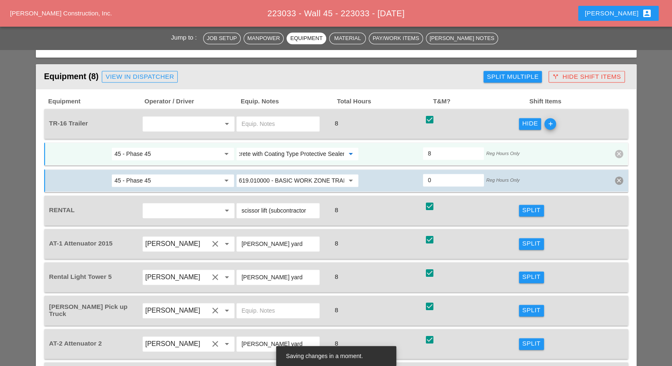
type input "559.04 - Protective Sealing of Concrete with Coating Type Protective Sealer"
click at [525, 206] on div "Split" at bounding box center [532, 211] width 18 height 10
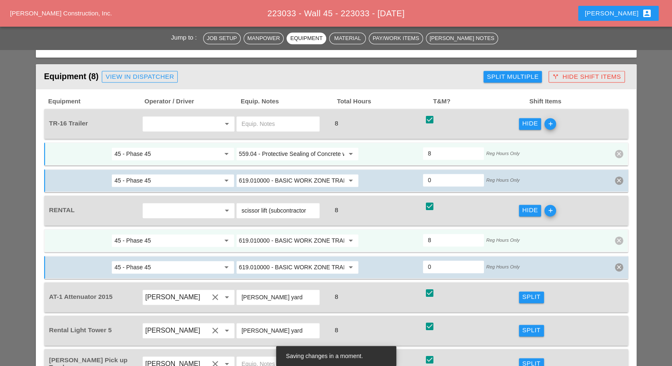
click at [308, 234] on input "619.010000 - BASIC WORK ZONE TRAFFIC CONTROL" at bounding box center [291, 240] width 105 height 13
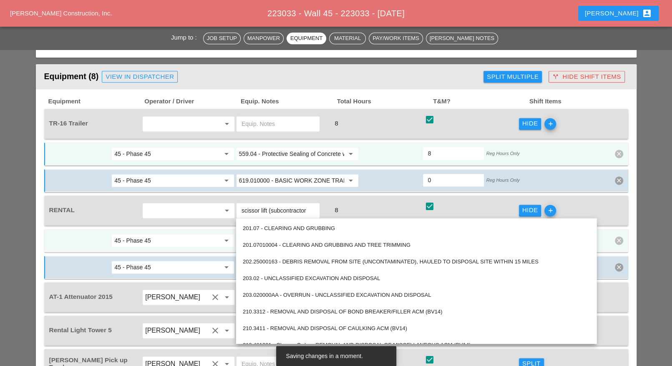
paste input "559.04 - Protective Sealing of Concrete with Coating Type Protective Sealer"
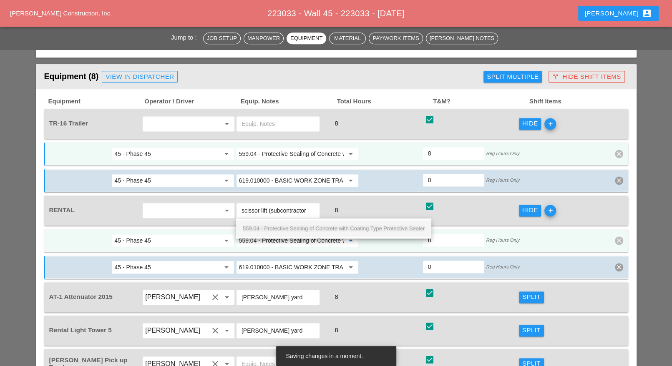
scroll to position [0, 90]
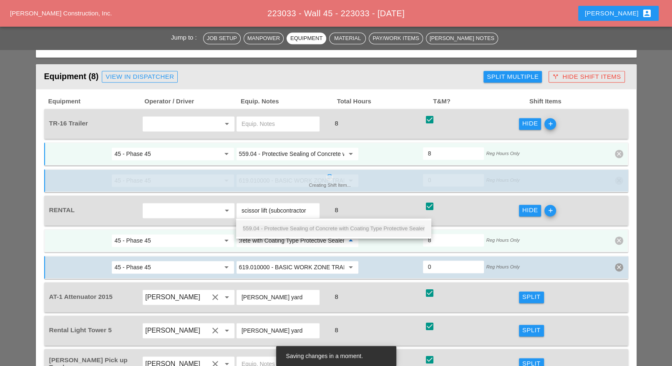
click at [308, 229] on span "559.04 - Protective Sealing of Concrete with Coating Type Protective Sealer" at bounding box center [334, 228] width 182 height 6
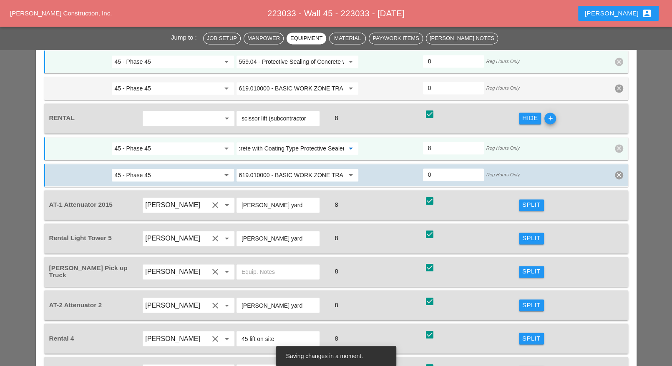
scroll to position [887, 0]
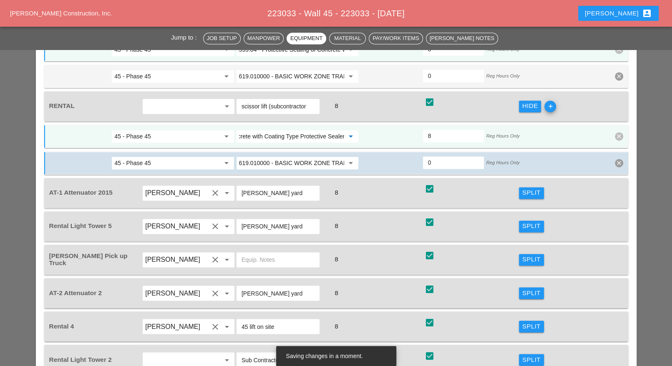
type input "559.04 - Protective Sealing of Concrete with Coating Type Protective Sealer"
click at [527, 355] on div "Split" at bounding box center [532, 360] width 18 height 10
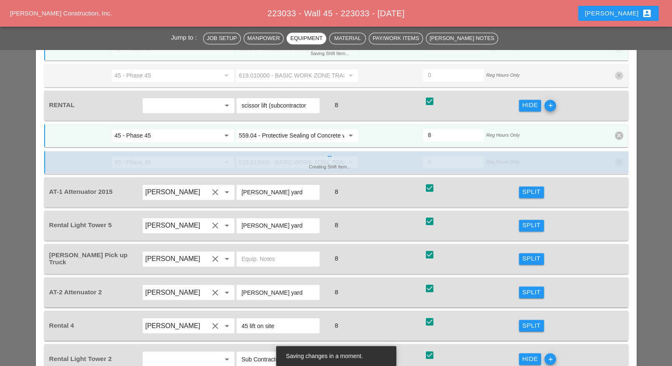
scroll to position [939, 0]
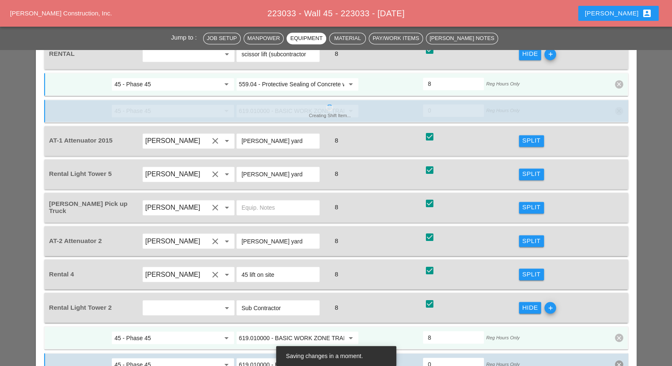
click at [283, 331] on input "619.010000 - BASIC WORK ZONE TRAFFIC CONTROL" at bounding box center [291, 337] width 105 height 13
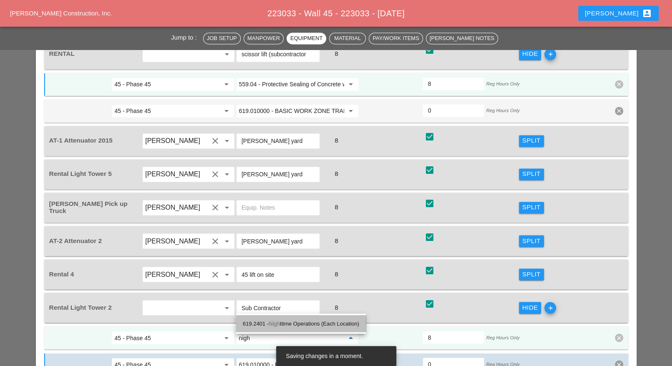
click at [293, 322] on div "619.2401 - Nigh ttime Operations (Each Location)" at bounding box center [301, 324] width 116 height 10
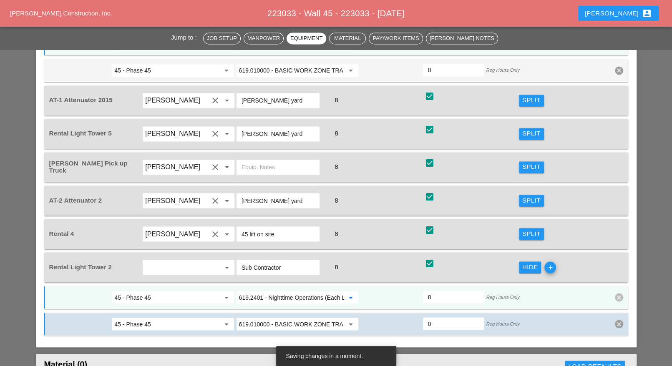
scroll to position [991, 0]
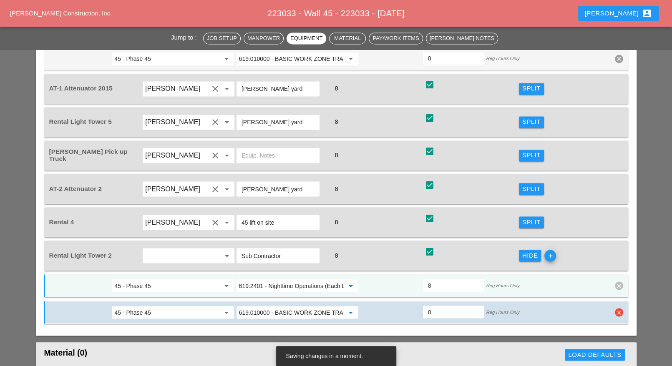
click at [262, 306] on input "619.010000 - BASIC WORK ZONE TRAFFIC CONTROL" at bounding box center [291, 312] width 105 height 13
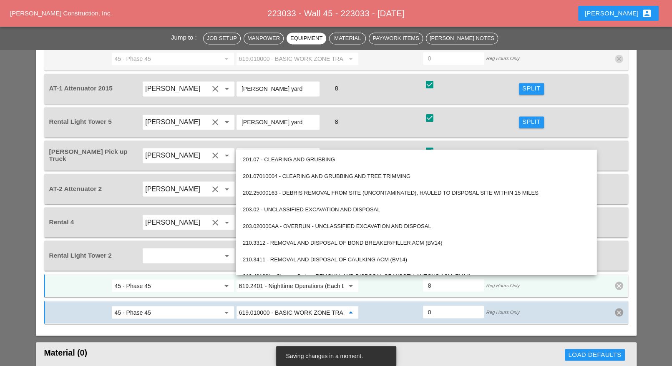
click at [214, 279] on input "45 - Phase 45" at bounding box center [166, 285] width 105 height 13
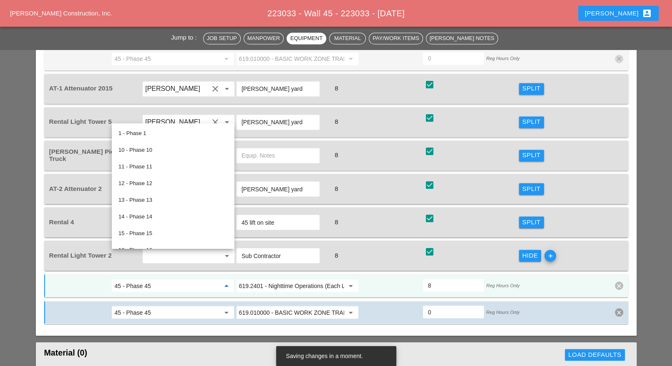
click at [260, 279] on input "619.2401 - Nighttime Operations (Each Location)" at bounding box center [291, 285] width 105 height 13
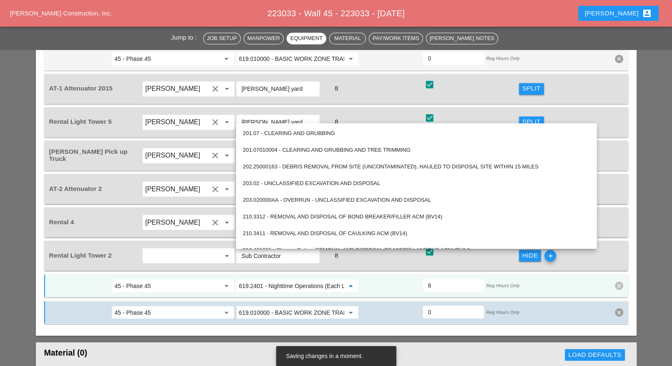
paste input "559.04 - Protective Sealing of Concrete with Coating Type Protective Sealer"
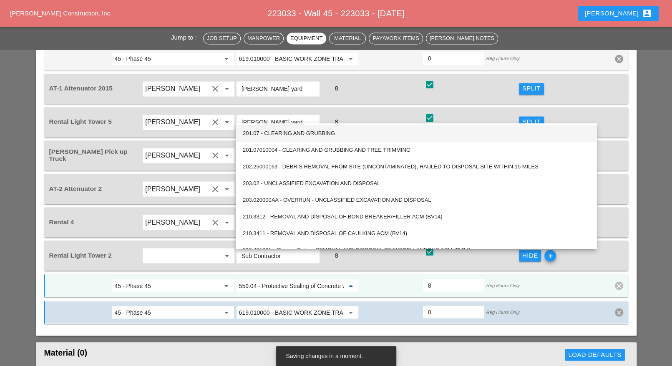
scroll to position [0, 90]
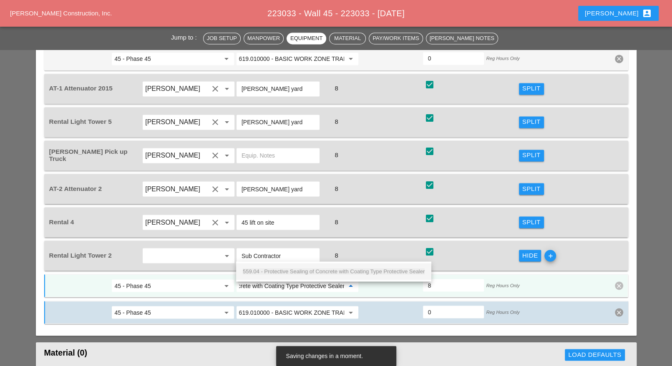
click at [206, 279] on input "45 - Phase 45" at bounding box center [166, 285] width 105 height 13
type input "619.2401 - Nighttime Operations (Each Location)"
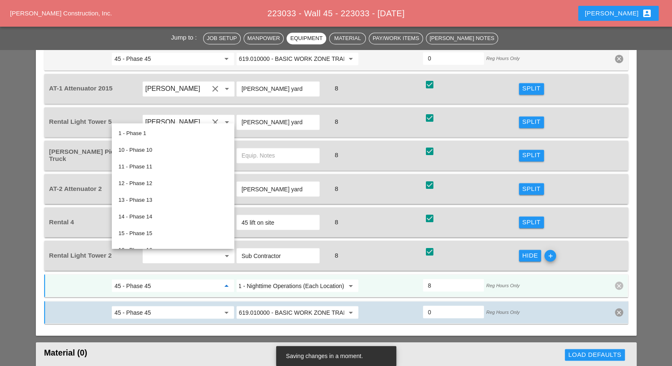
scroll to position [0, 0]
click at [274, 279] on input "619.2401 - Nighttime Operations (Each Location)" at bounding box center [291, 285] width 105 height 13
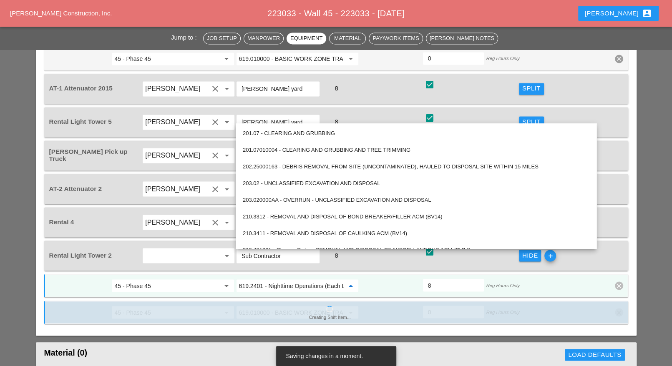
click at [211, 251] on div at bounding box center [215, 256] width 10 height 10
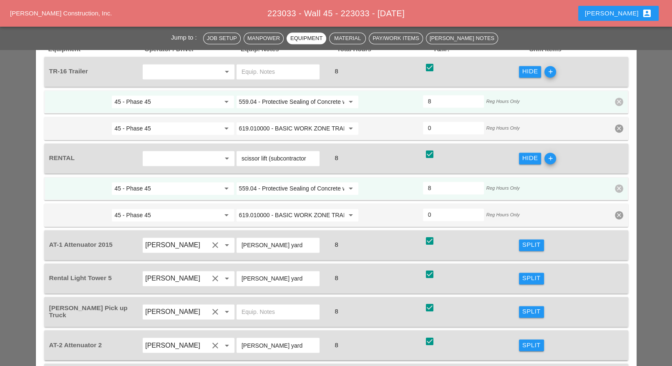
scroll to position [887, 0]
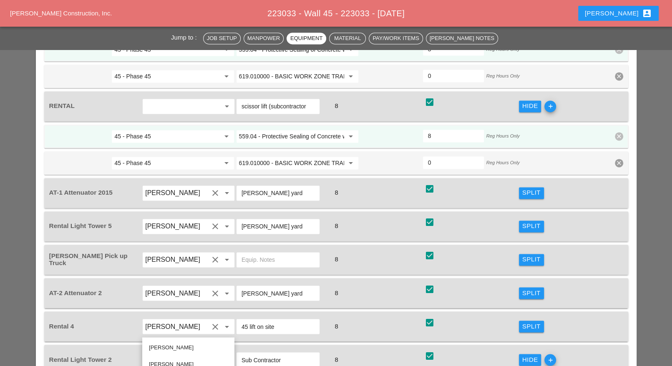
click at [536, 222] on div "Split" at bounding box center [532, 227] width 18 height 10
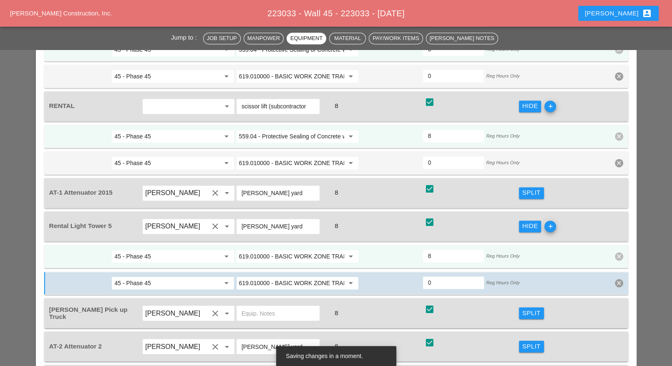
click at [295, 250] on input "619.010000 - BASIC WORK ZONE TRAFFIC CONTROL" at bounding box center [291, 256] width 105 height 13
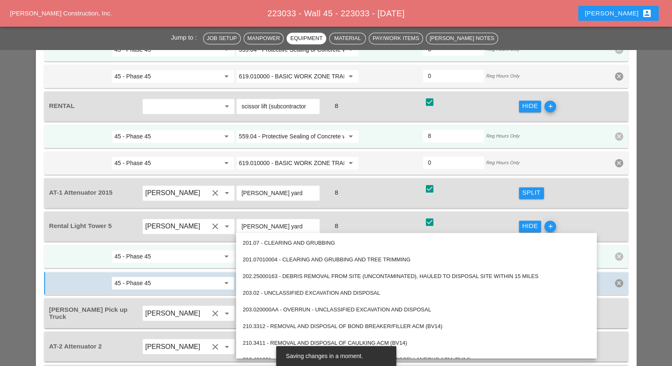
paste input "2401 - Nighttime Operations (Each Location)"
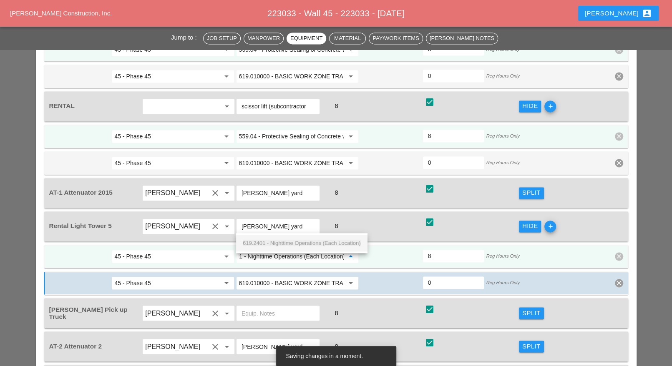
click at [296, 239] on div "619.2401 - Nighttime Operations (Each Location)" at bounding box center [302, 243] width 118 height 10
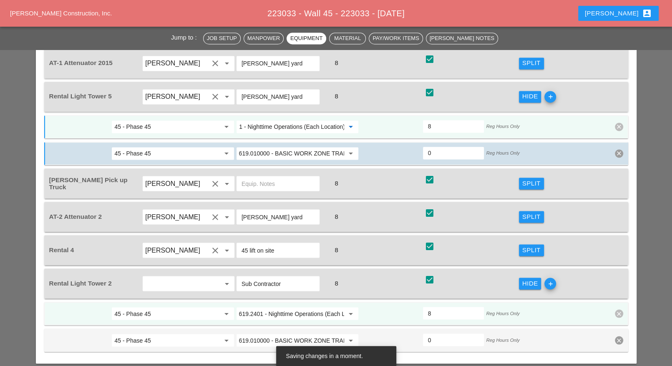
scroll to position [1043, 0]
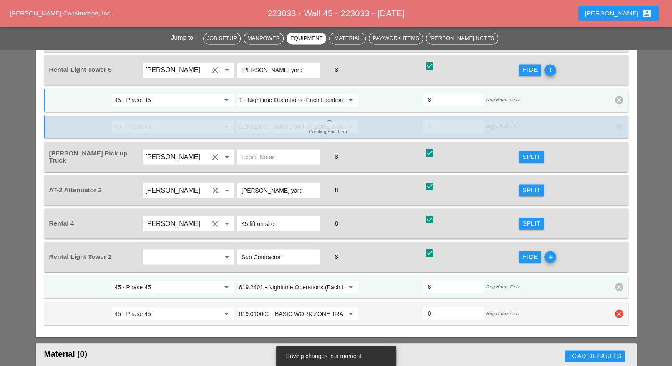
type input "619.2401 - Nighttime Operations (Each Location)"
click at [620, 310] on icon "clear" at bounding box center [619, 314] width 8 height 8
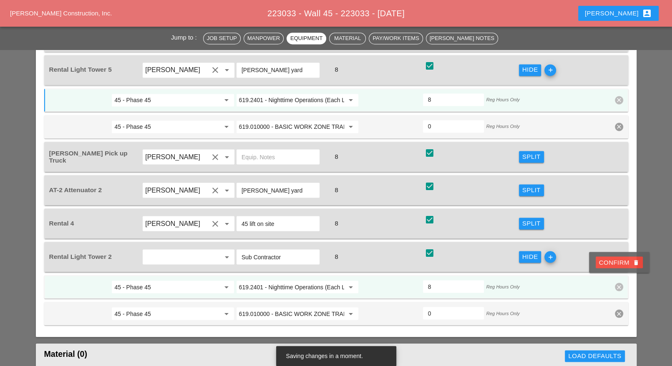
click at [614, 267] on button "Confirm delete" at bounding box center [619, 263] width 47 height 12
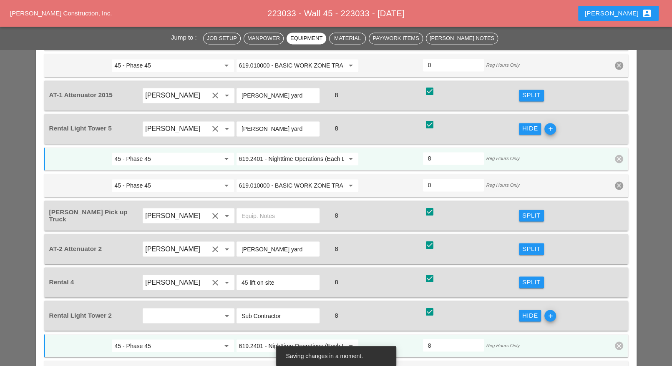
scroll to position [939, 0]
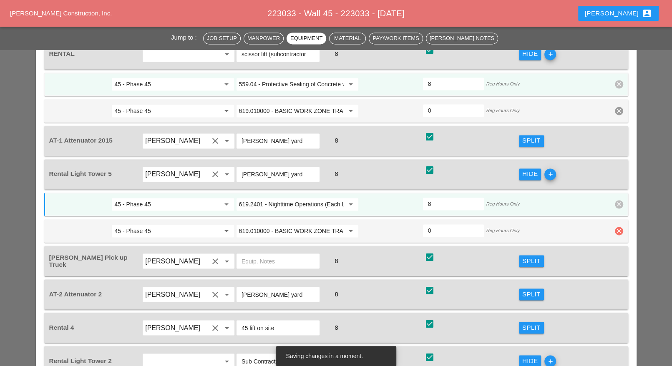
click at [619, 227] on icon "clear" at bounding box center [619, 231] width 8 height 8
drag, startPoint x: 617, startPoint y: 182, endPoint x: 621, endPoint y: 134, distance: 48.6
click at [617, 182] on div "Confirm delete" at bounding box center [619, 182] width 40 height 10
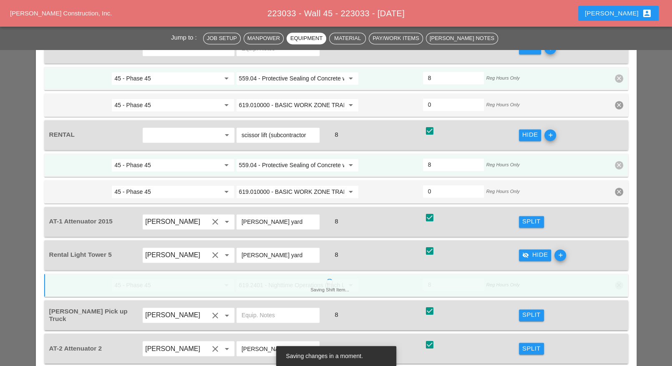
scroll to position [835, 0]
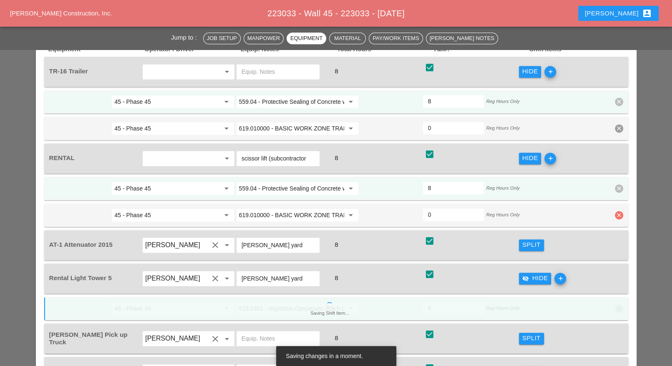
click at [620, 211] on icon "clear" at bounding box center [619, 215] width 8 height 8
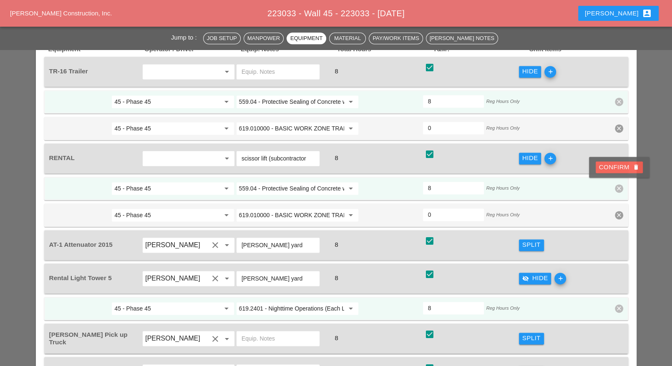
click at [616, 169] on div "Confirm delete" at bounding box center [619, 168] width 40 height 10
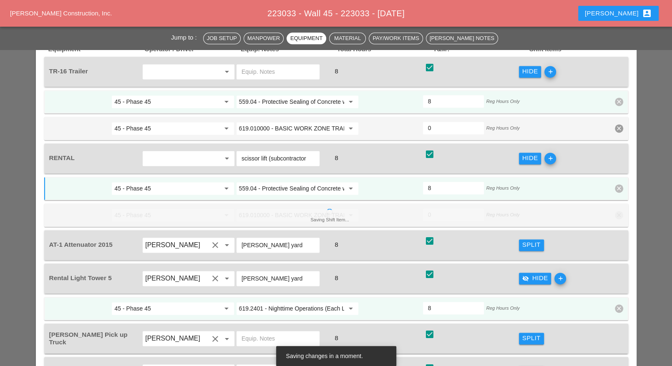
scroll to position [783, 0]
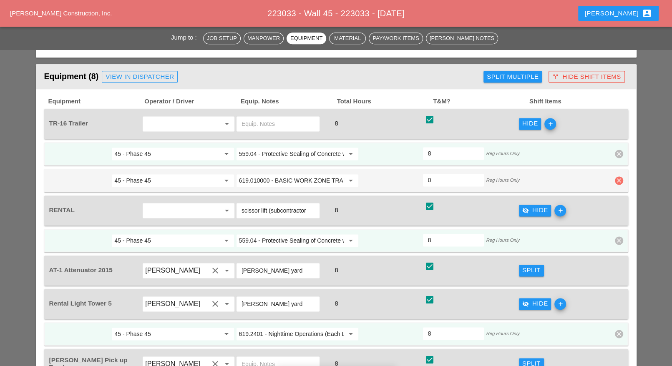
click at [620, 177] on icon "clear" at bounding box center [619, 181] width 8 height 8
click at [619, 135] on div "Confirm delete" at bounding box center [619, 134] width 40 height 10
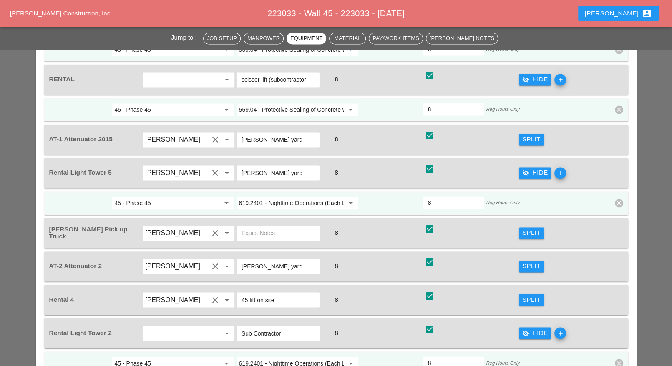
scroll to position [939, 0]
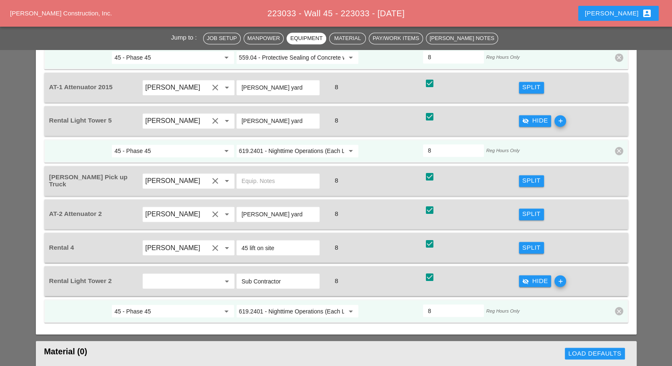
click at [525, 243] on div "Split" at bounding box center [532, 248] width 18 height 10
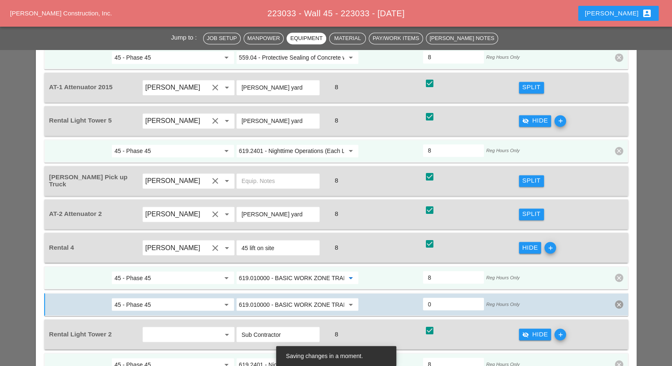
click at [272, 271] on input "619.010000 - BASIC WORK ZONE TRAFFIC CONTROL" at bounding box center [291, 277] width 105 height 13
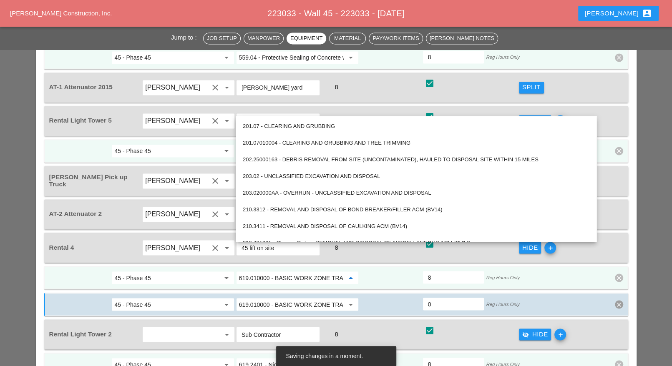
paste input "559.04 - Protective Sealing of Concrete with Coating Type Protective Sealer"
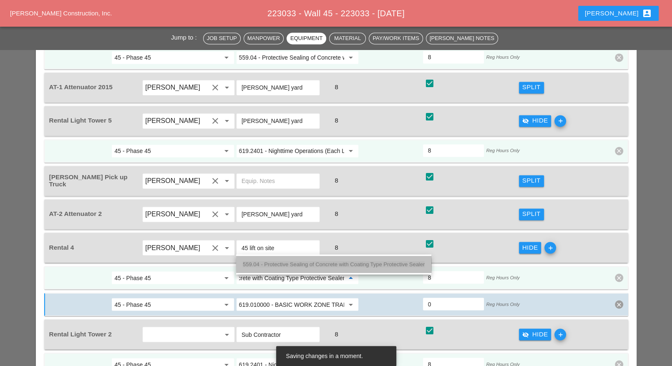
click at [283, 262] on span "559.04 - Protective Sealing of Concrete with Coating Type Protective Sealer" at bounding box center [334, 264] width 182 height 6
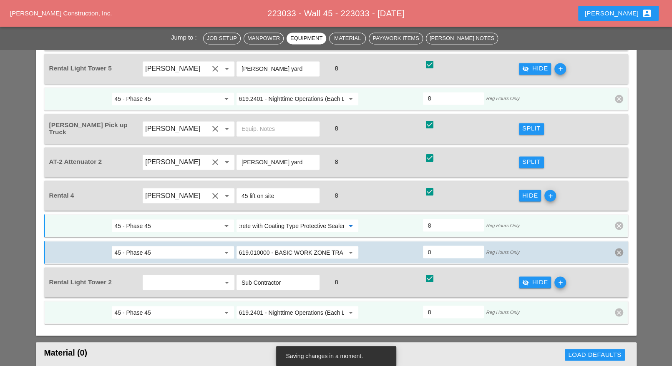
scroll to position [939, 0]
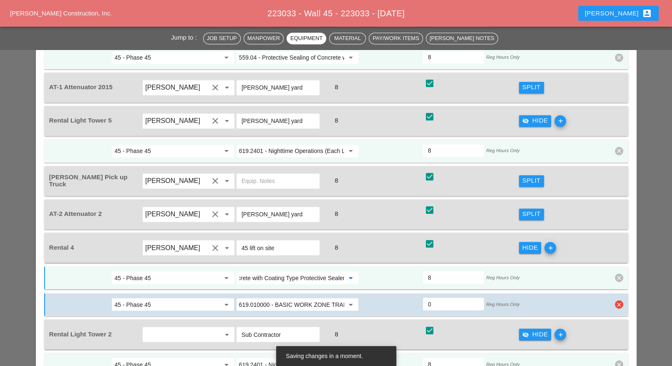
type input "559.04 - Protective Sealing of Concrete with Coating Type Protective Sealer"
click at [616, 301] on icon "clear" at bounding box center [619, 305] width 8 height 8
click at [617, 256] on div "Confirm delete" at bounding box center [619, 256] width 40 height 10
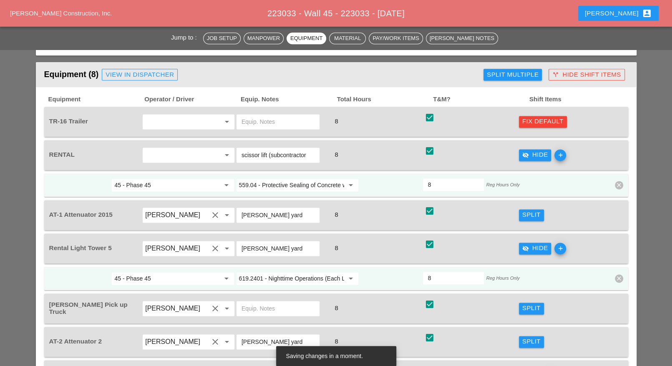
scroll to position [726, 0]
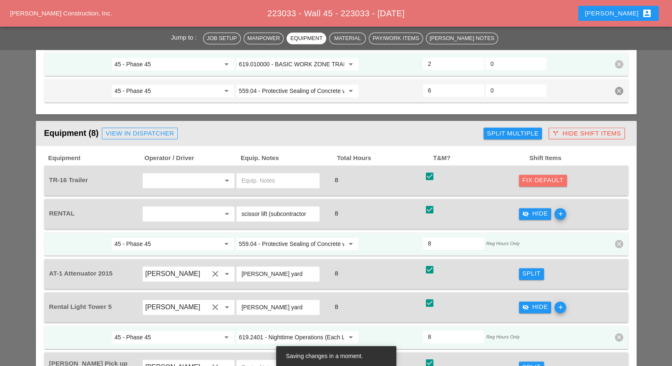
click at [552, 176] on div "Fix Default" at bounding box center [543, 181] width 41 height 10
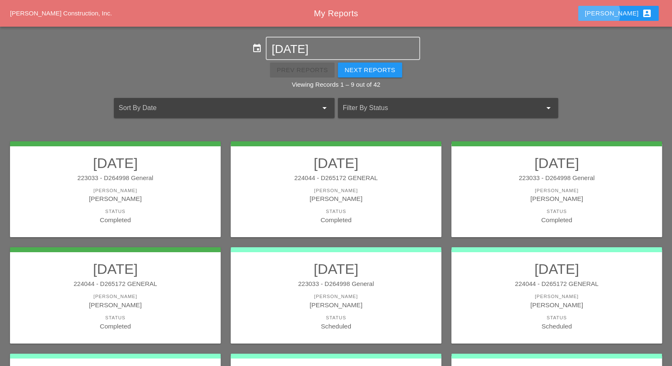
click at [637, 10] on div "Luca account_box" at bounding box center [618, 13] width 67 height 10
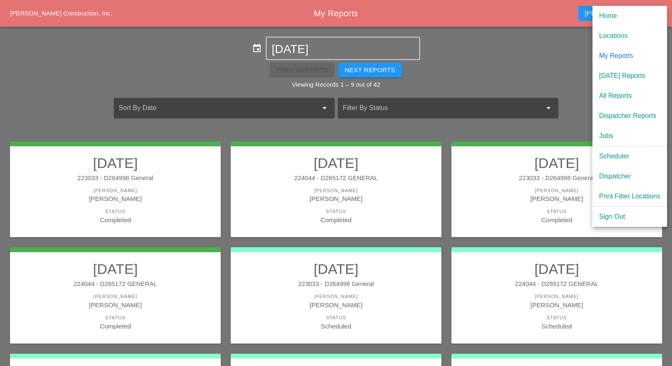
click at [612, 154] on div "Scheduler" at bounding box center [629, 157] width 61 height 10
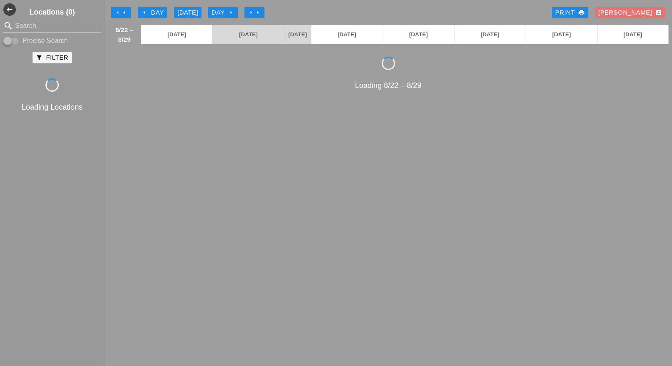
click at [159, 10] on div "arrow_left Day" at bounding box center [152, 13] width 23 height 10
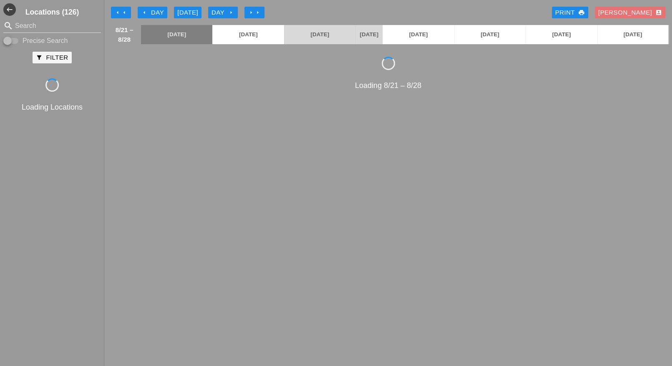
click at [158, 12] on div "arrow_left Day" at bounding box center [152, 13] width 23 height 10
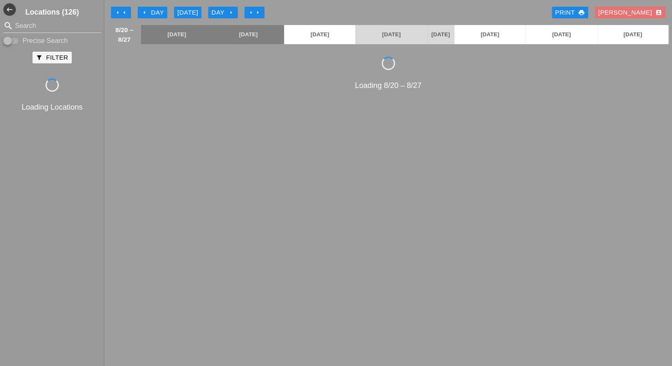
click at [159, 12] on div "arrow_left Day" at bounding box center [152, 13] width 23 height 10
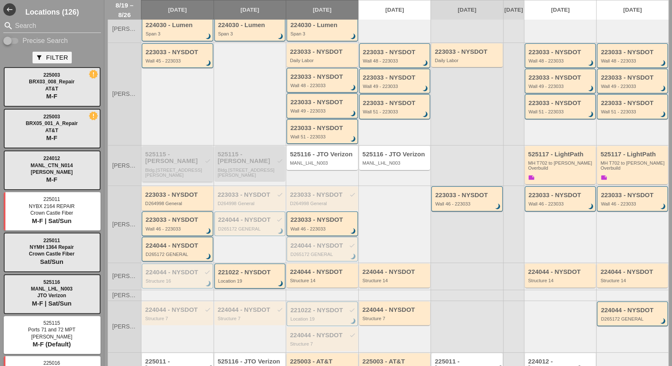
scroll to position [151, 0]
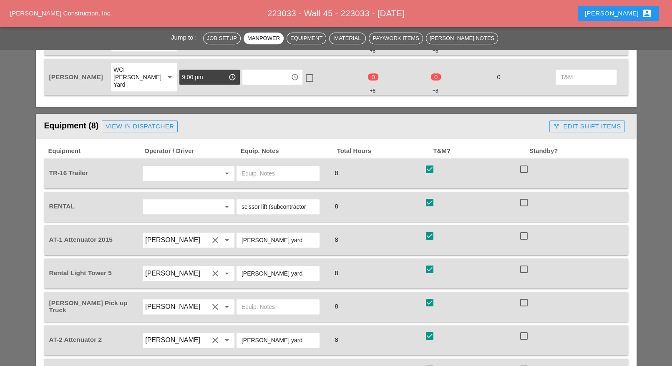
scroll to position [574, 0]
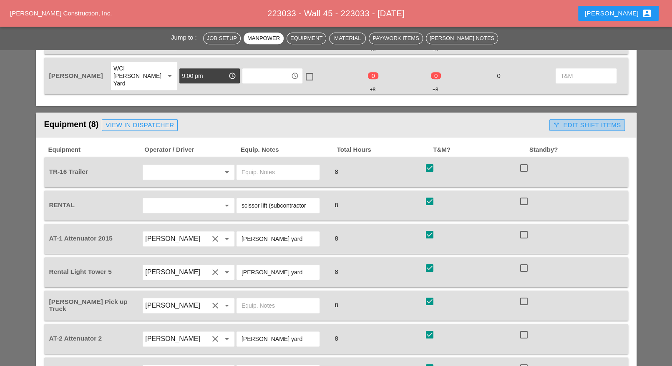
click at [580, 121] on div "call_split Edit Shift Items" at bounding box center [587, 126] width 68 height 10
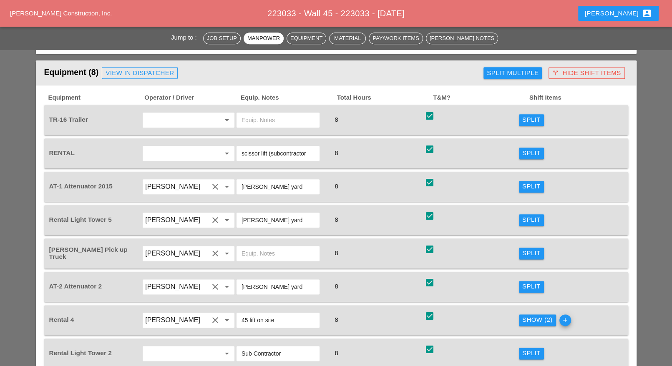
scroll to position [678, 0]
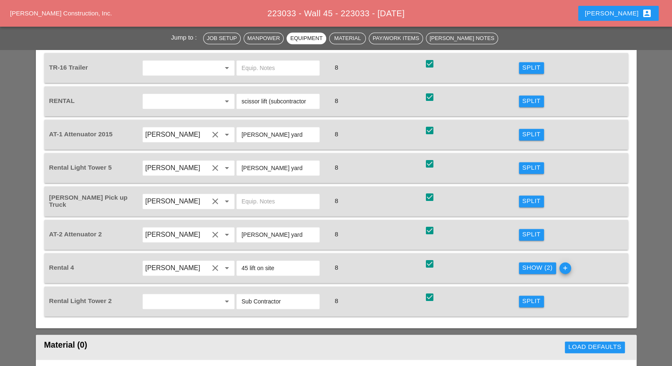
click at [531, 263] on div "Show (2)" at bounding box center [538, 268] width 30 height 10
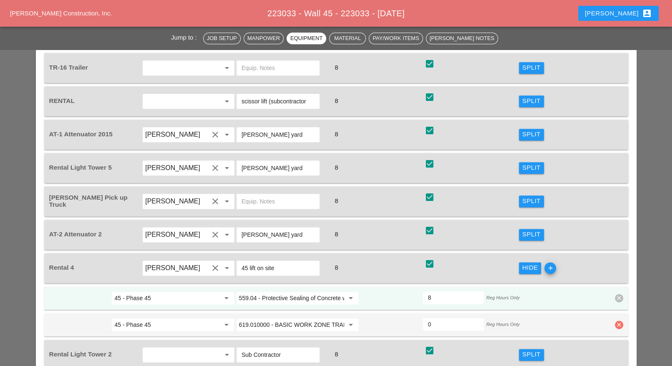
click at [622, 321] on icon "clear" at bounding box center [619, 325] width 8 height 8
drag, startPoint x: 621, startPoint y: 281, endPoint x: 591, endPoint y: 289, distance: 30.7
click at [621, 280] on div "Confirm delete" at bounding box center [619, 281] width 40 height 10
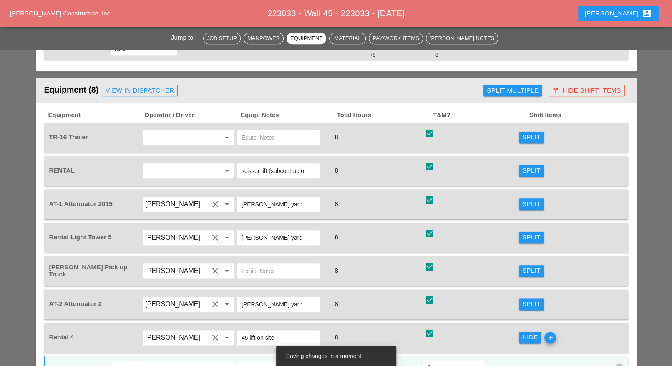
scroll to position [574, 0]
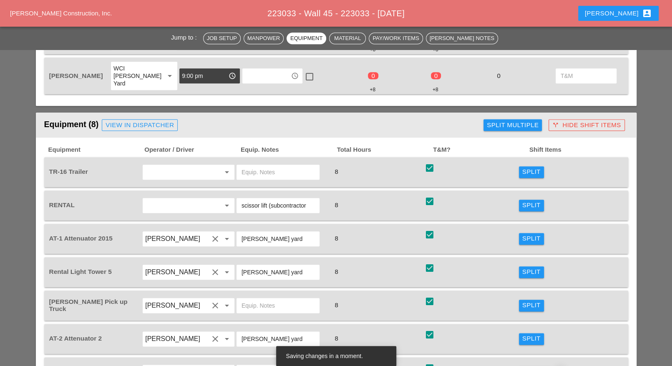
click at [533, 167] on div "Split" at bounding box center [532, 172] width 18 height 10
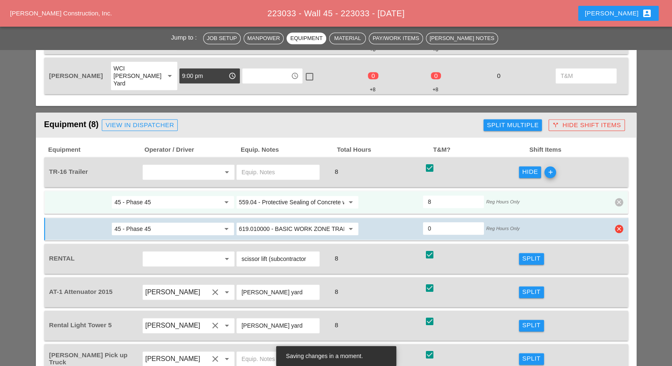
click at [619, 225] on icon "clear" at bounding box center [619, 229] width 8 height 8
click at [616, 185] on div "Confirm delete" at bounding box center [619, 186] width 40 height 10
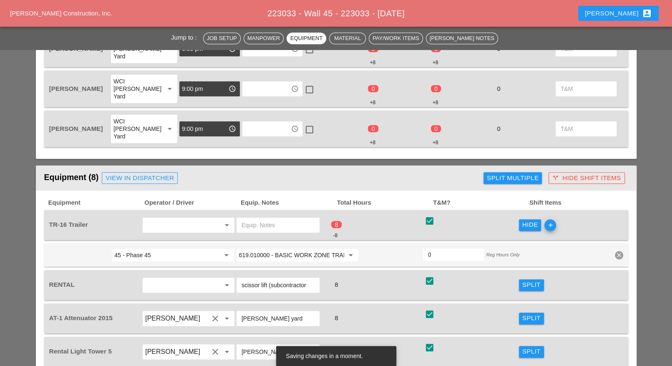
scroll to position [522, 0]
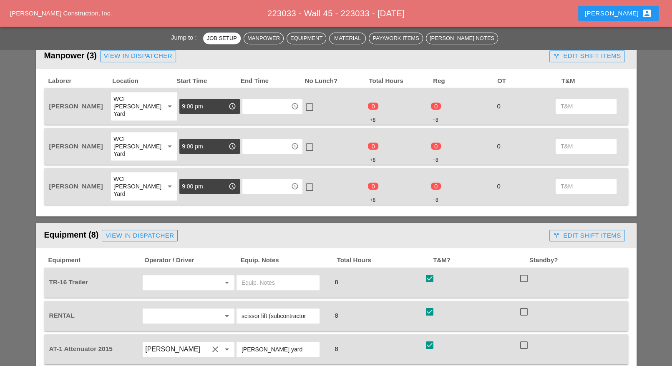
scroll to position [470, 0]
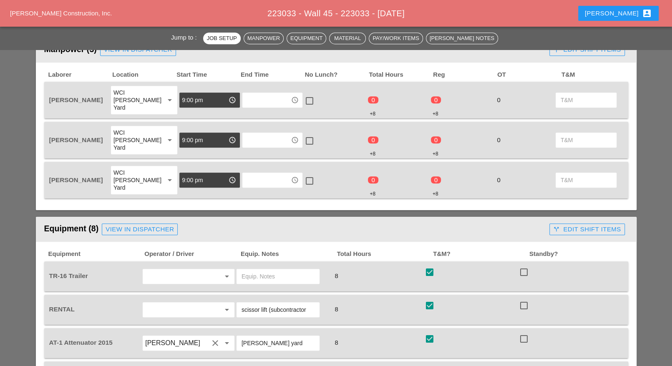
click at [579, 51] on div "call_split Edit Shift Items" at bounding box center [587, 50] width 68 height 10
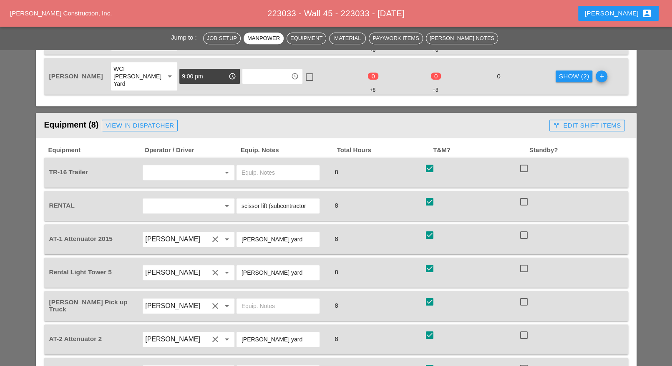
scroll to position [574, 0]
click at [579, 121] on div "call_split Edit Shift Items" at bounding box center [587, 126] width 68 height 10
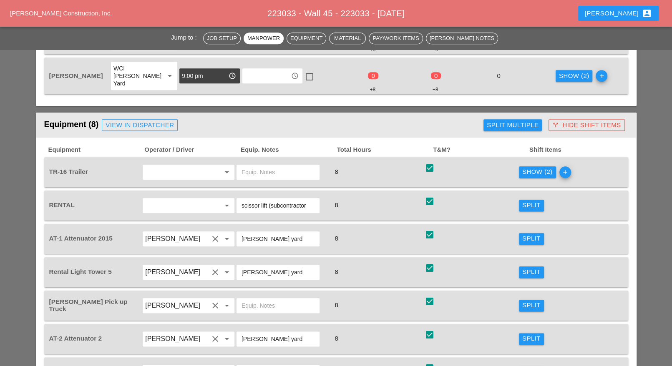
click at [540, 167] on div "Show (2)" at bounding box center [538, 172] width 30 height 10
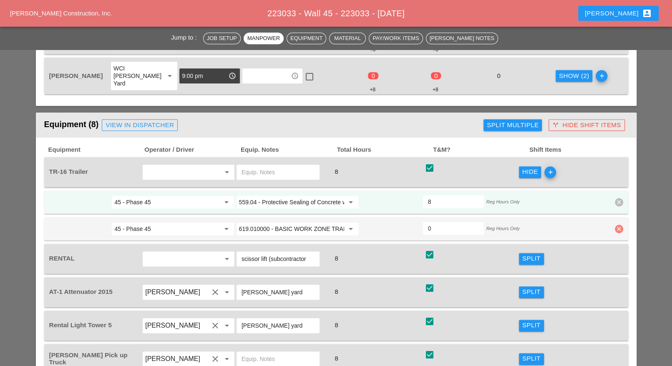
click at [622, 225] on icon "clear" at bounding box center [619, 229] width 8 height 8
click at [620, 184] on div "Confirm delete" at bounding box center [619, 186] width 40 height 10
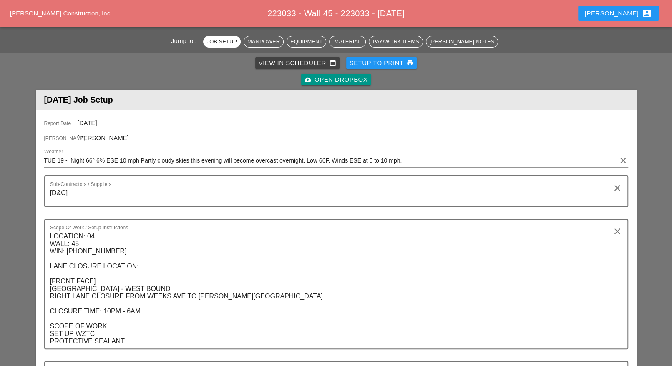
scroll to position [0, 0]
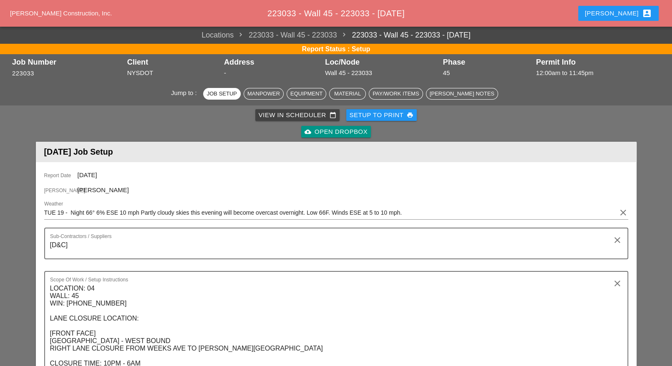
click at [281, 114] on div "View in Scheduler calendar_today" at bounding box center [298, 116] width 78 height 10
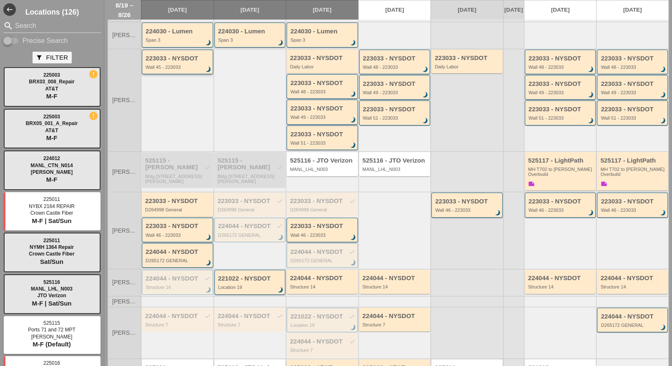
scroll to position [104, 0]
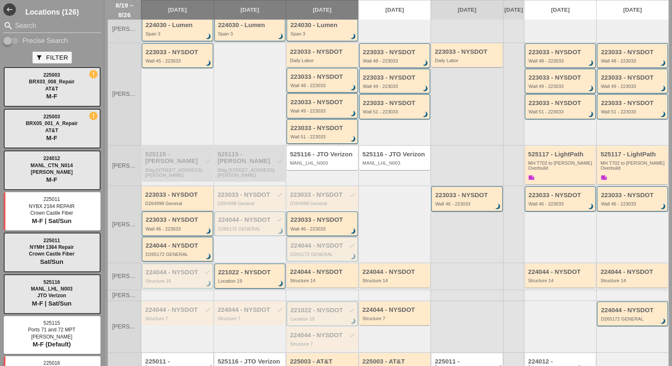
click at [174, 204] on div "D264998 General" at bounding box center [178, 203] width 66 height 5
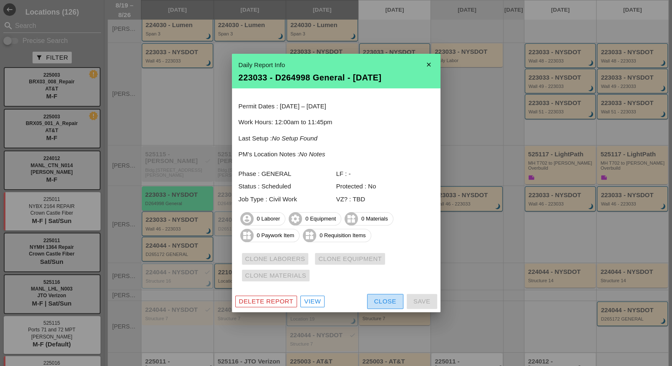
click at [372, 300] on button "Close" at bounding box center [385, 301] width 36 height 15
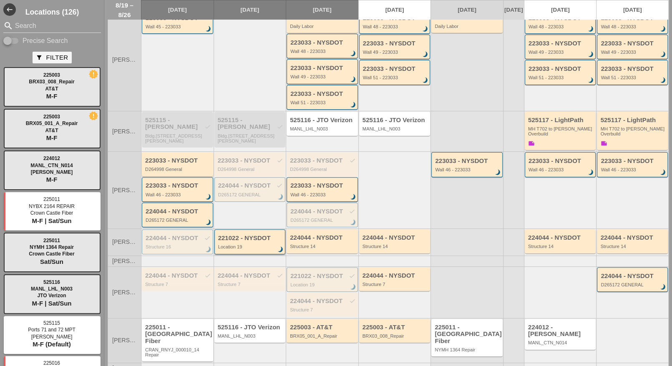
scroll to position [151, 0]
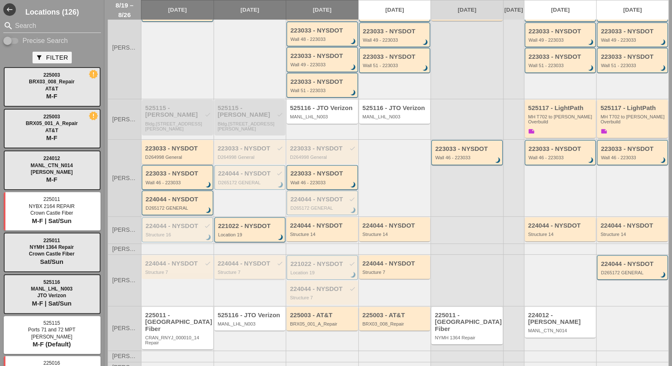
click at [254, 272] on div "Structure 7" at bounding box center [251, 272] width 66 height 5
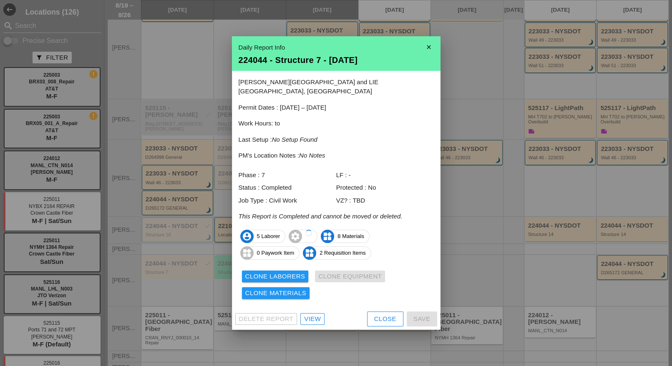
click at [308, 315] on div "View" at bounding box center [312, 320] width 17 height 10
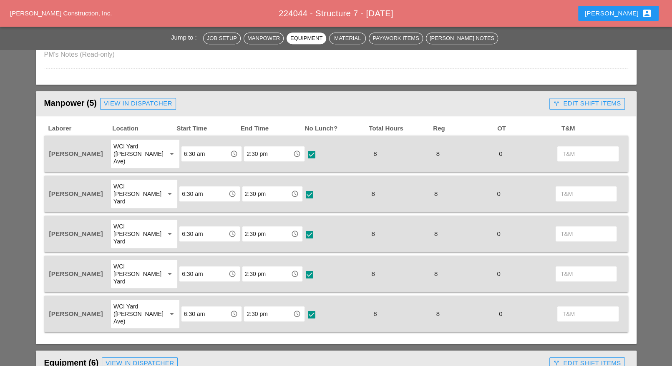
scroll to position [415, 0]
drag, startPoint x: 105, startPoint y: 214, endPoint x: 47, endPoint y: 214, distance: 58.0
click at [48, 220] on div "[PERSON_NAME]" at bounding box center [79, 235] width 63 height 30
copy span "[PERSON_NAME]"
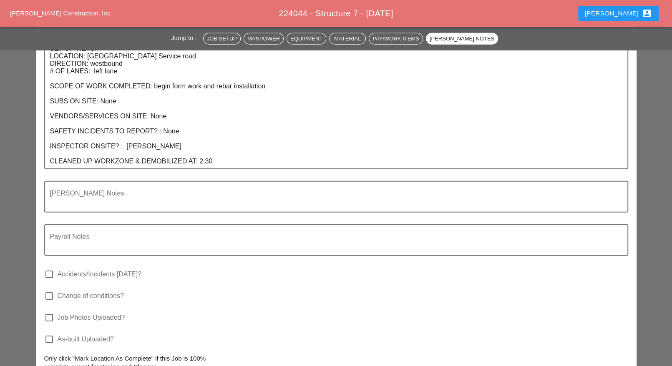
scroll to position [1458, 0]
click at [110, 236] on textarea "Payroll Notes" at bounding box center [333, 246] width 566 height 20
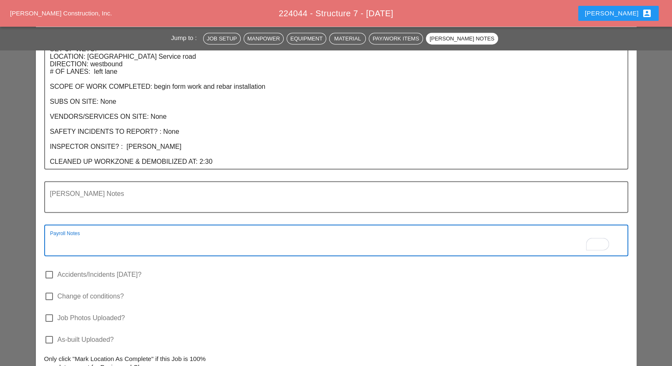
paste textarea "[PERSON_NAME]"
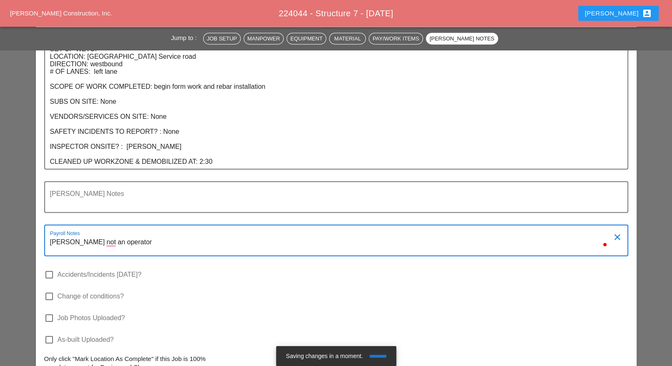
type textarea "[PERSON_NAME] not an operator"
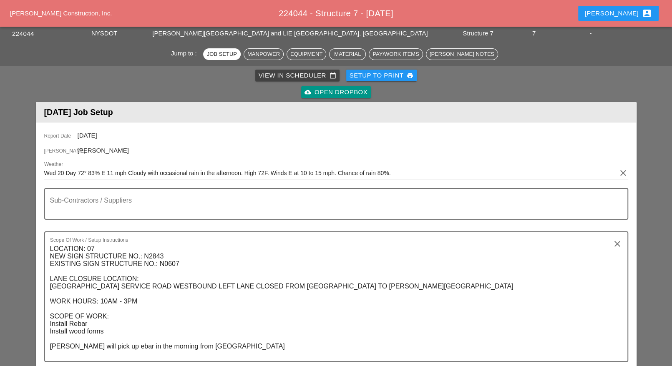
scroll to position [0, 0]
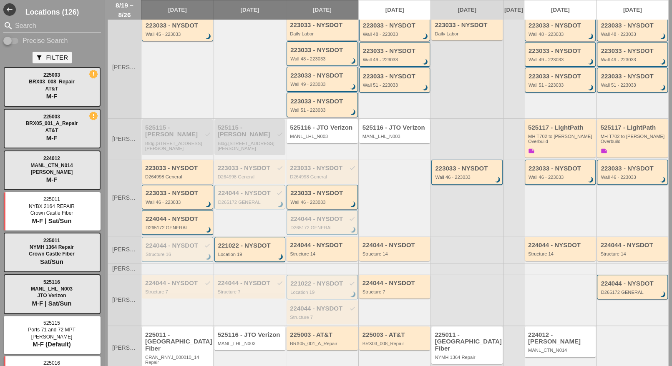
scroll to position [151, 0]
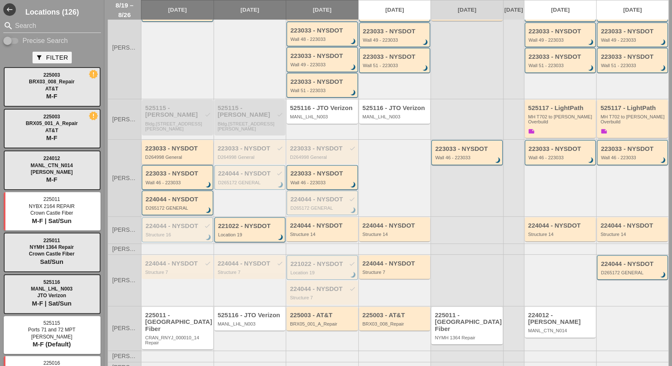
click at [176, 159] on div "D264998 General" at bounding box center [178, 157] width 66 height 5
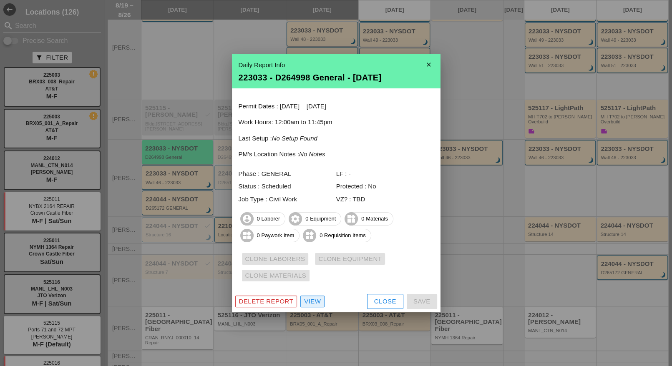
click at [308, 300] on div "View" at bounding box center [312, 302] width 17 height 10
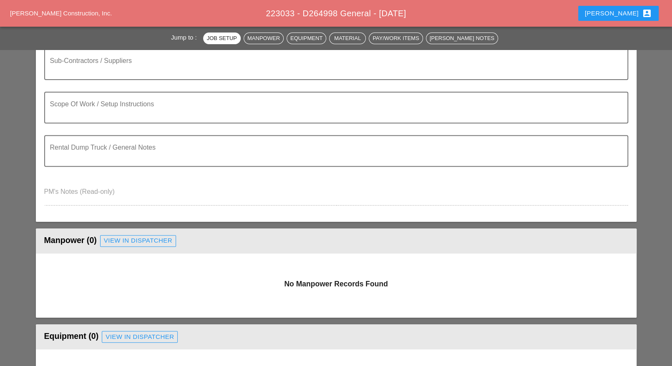
scroll to position [209, 0]
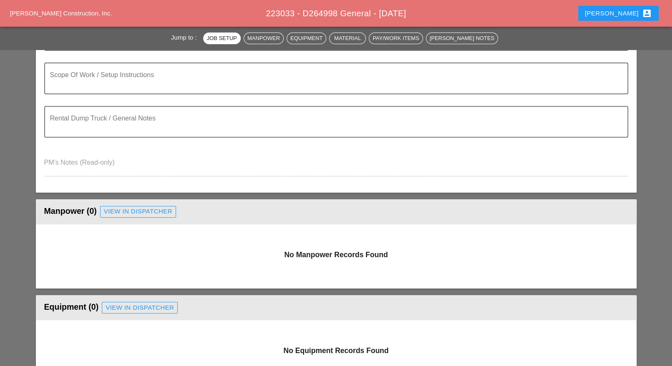
click at [144, 207] on div "View in Dispatcher" at bounding box center [138, 212] width 68 height 10
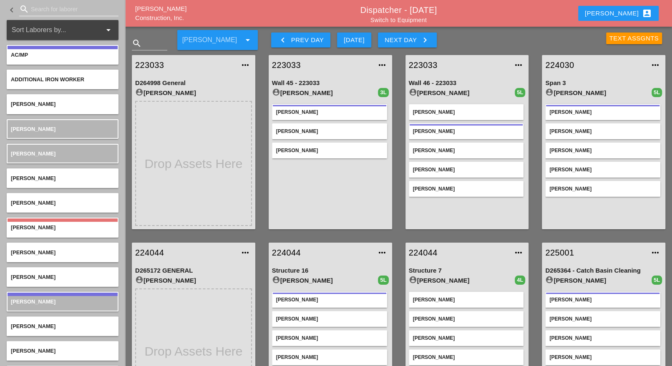
click at [37, 7] on input "Search for laborer" at bounding box center [69, 9] width 76 height 13
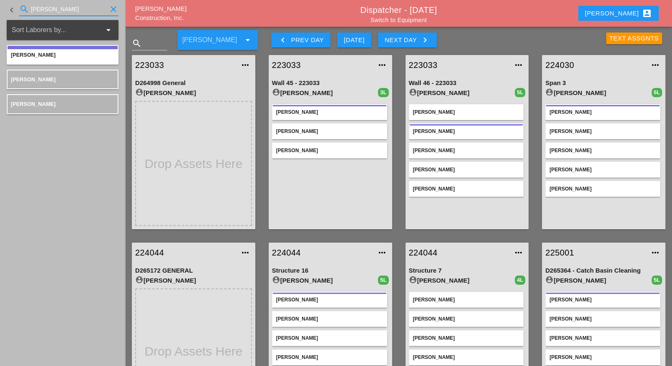
type input "[PERSON_NAME]"
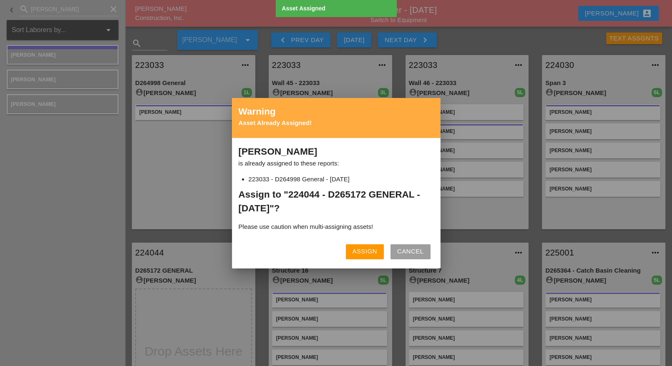
click at [356, 250] on div "Assign" at bounding box center [365, 252] width 25 height 10
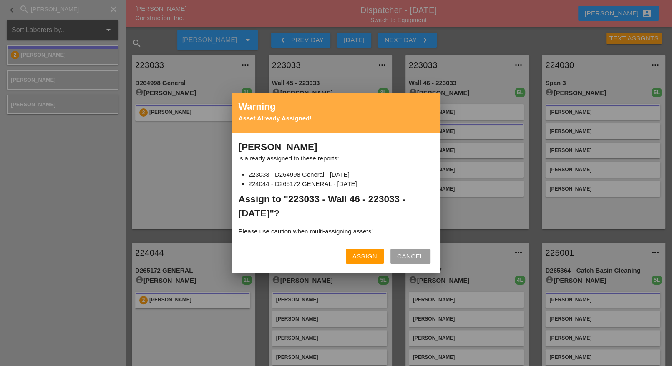
click at [364, 255] on div "Assign" at bounding box center [365, 257] width 25 height 10
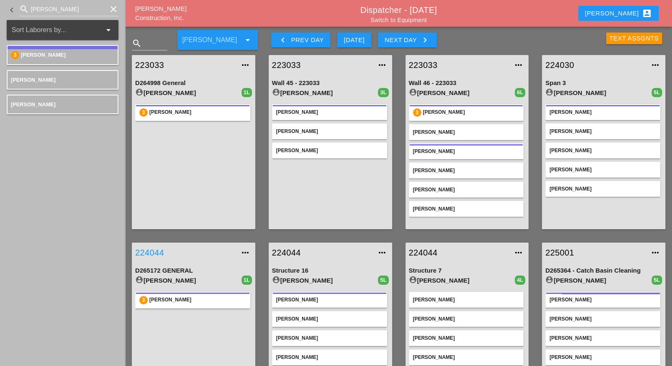
click at [161, 251] on link "224044" at bounding box center [185, 253] width 100 height 13
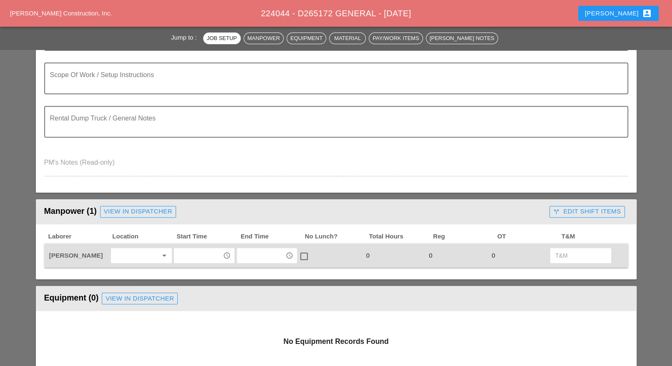
scroll to position [261, 0]
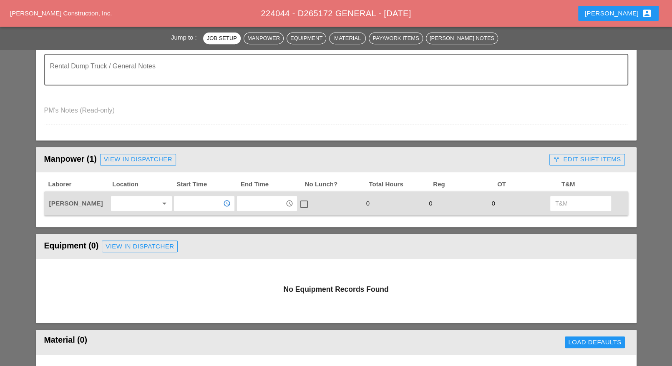
click at [186, 200] on input "text" at bounding box center [198, 203] width 43 height 13
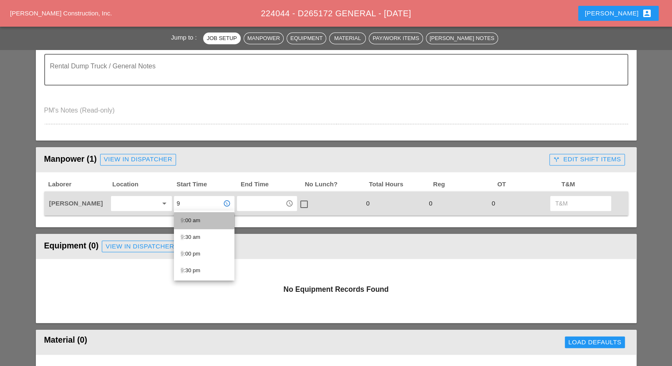
click at [191, 220] on div "9 :00 am" at bounding box center [204, 221] width 47 height 10
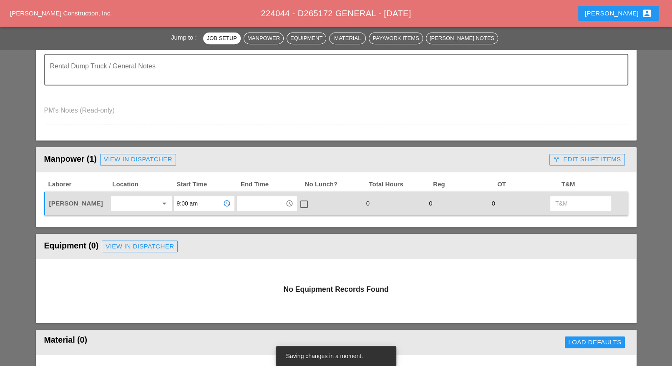
type input "9:00 am"
click at [246, 203] on input "text" at bounding box center [261, 203] width 43 height 13
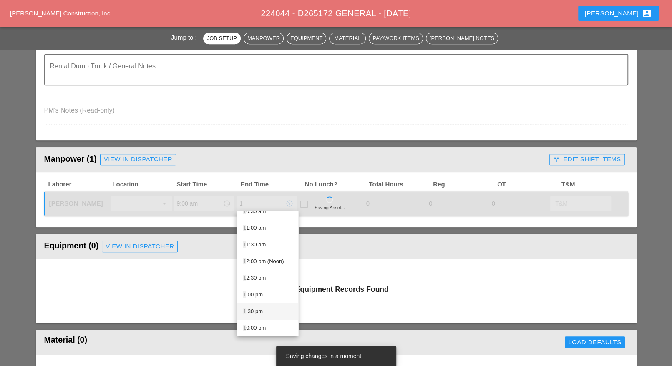
scroll to position [104, 0]
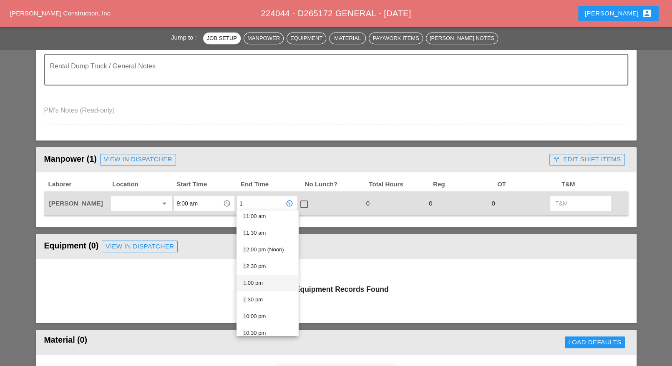
click at [260, 283] on div "1 :00 pm" at bounding box center [267, 283] width 48 height 10
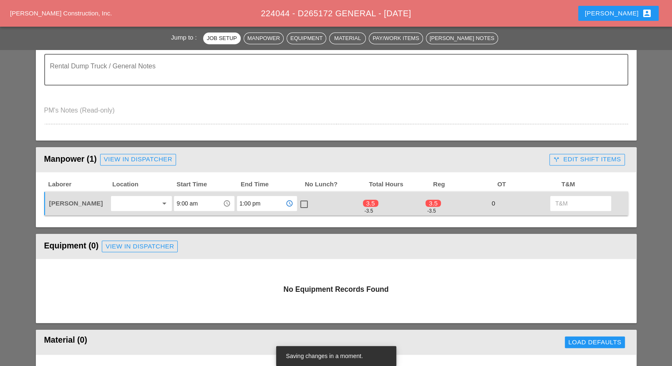
type input "1:00 pm"
click at [305, 199] on div at bounding box center [304, 204] width 14 height 14
checkbox input "true"
click at [566, 160] on div "call_split Edit Shift Items" at bounding box center [587, 160] width 68 height 10
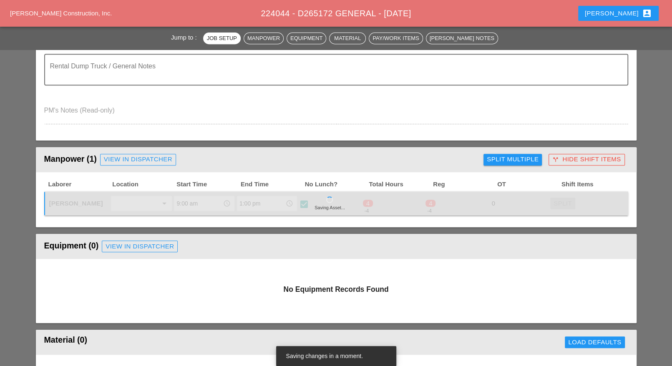
type input "4"
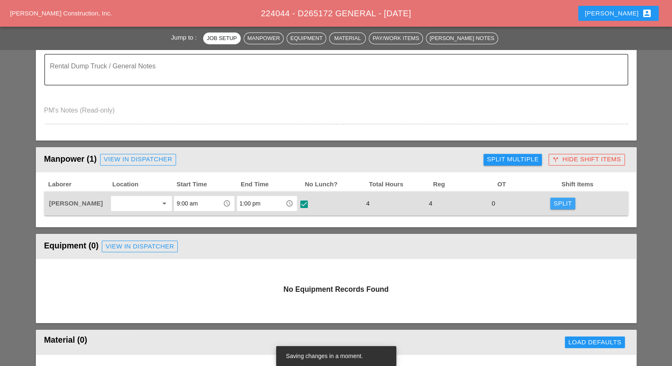
drag, startPoint x: 560, startPoint y: 199, endPoint x: 505, endPoint y: 152, distance: 71.9
click at [560, 199] on div "Split" at bounding box center [563, 204] width 18 height 10
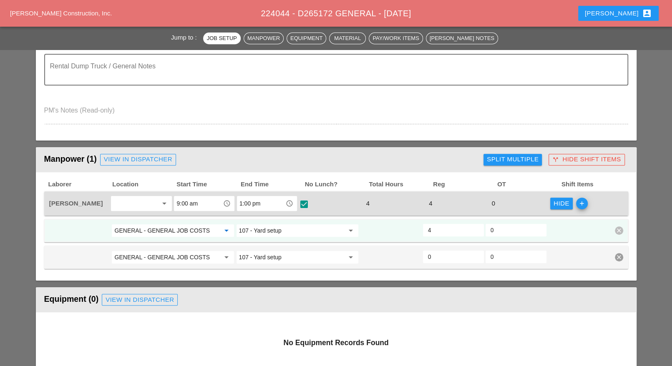
click at [185, 231] on input "GENERAL - GENERAL JOB COSTS" at bounding box center [166, 230] width 105 height 13
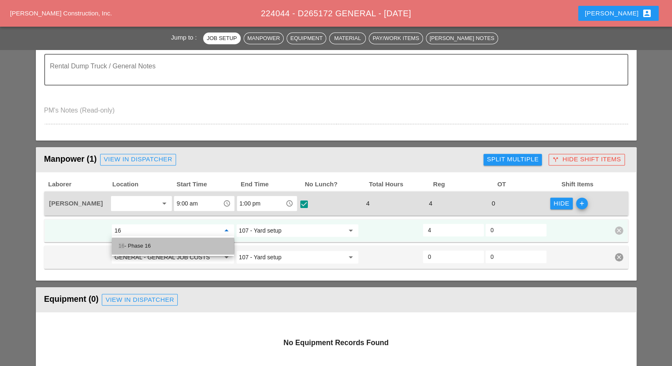
click at [162, 244] on div "16 - Phase 16" at bounding box center [173, 246] width 109 height 10
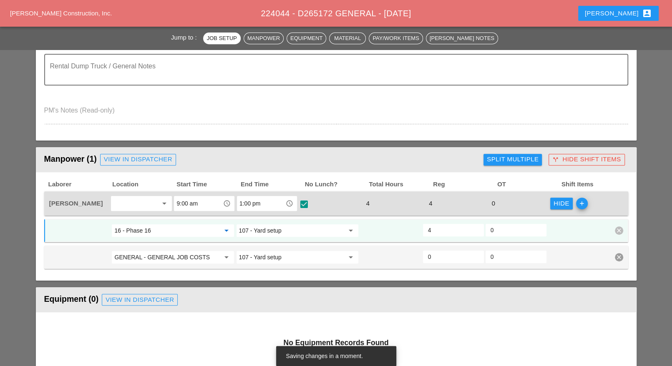
type input "16 - Phase 16"
click at [265, 231] on input "107 - Yard setup" at bounding box center [291, 230] width 105 height 13
click at [197, 230] on input "16 - Phase 16" at bounding box center [166, 230] width 105 height 13
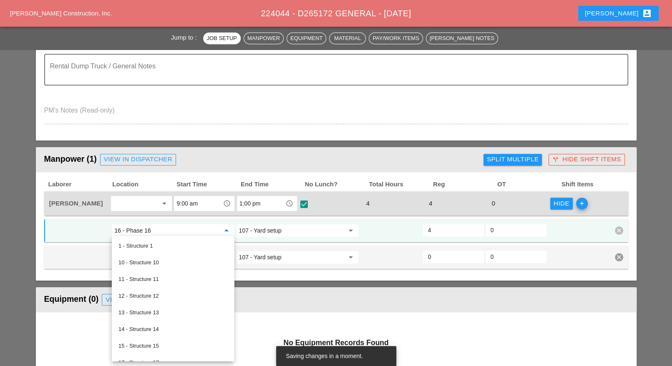
click at [260, 230] on input "107 - Yard setup" at bounding box center [291, 230] width 105 height 13
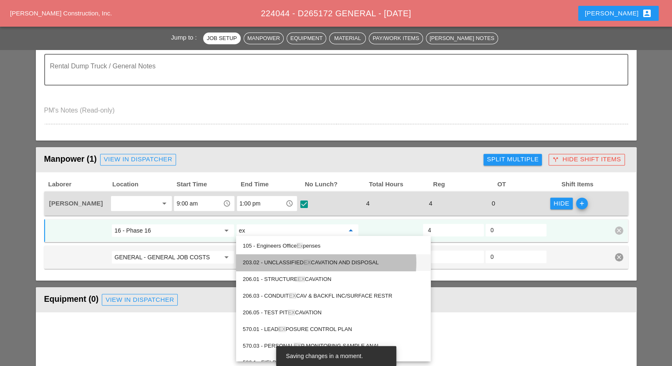
click at [287, 261] on div "203.02 - UNCLASSIFIED EX CAVATION AND DISPOSAL" at bounding box center [333, 263] width 181 height 10
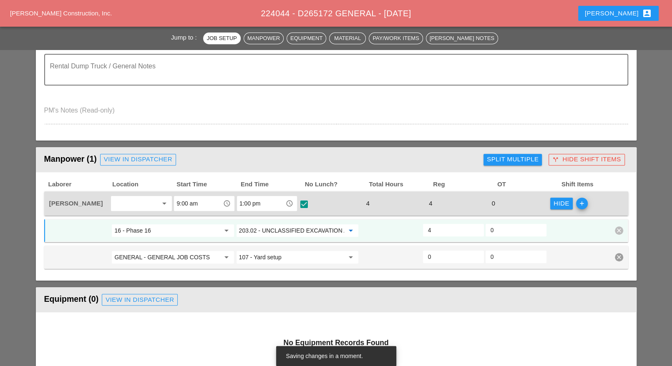
type input "203.02 - UNCLASSIFIED EXCAVATION AND DISPOSAL"
click at [438, 230] on input "4" at bounding box center [453, 230] width 51 height 13
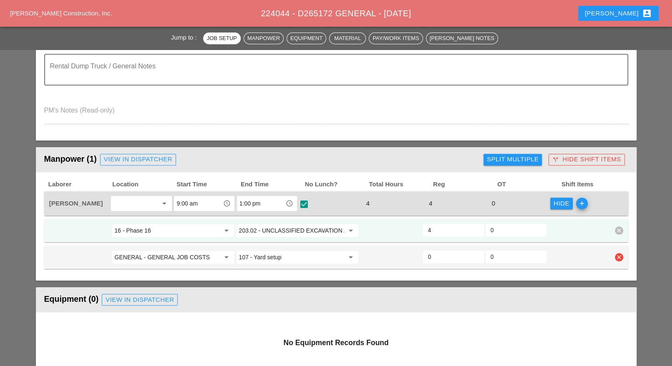
click at [157, 255] on input "GENERAL - GENERAL JOB COSTS" at bounding box center [166, 257] width 105 height 13
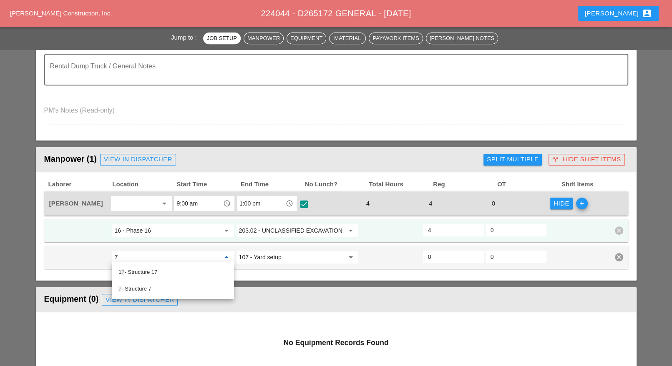
click at [142, 286] on div "7 - Structure 7" at bounding box center [173, 289] width 109 height 10
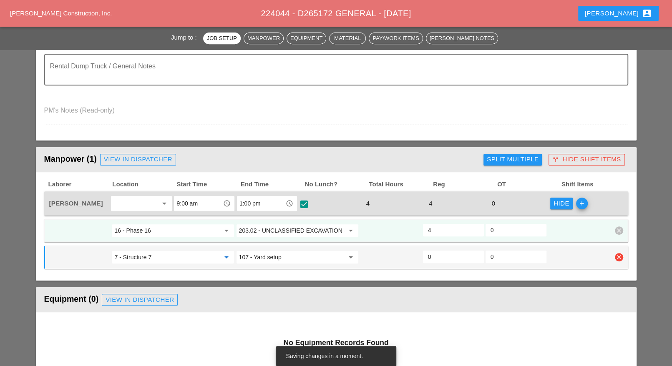
type input "7 - Structure 7"
click at [266, 255] on input "107 - Yard setup" at bounding box center [291, 257] width 105 height 13
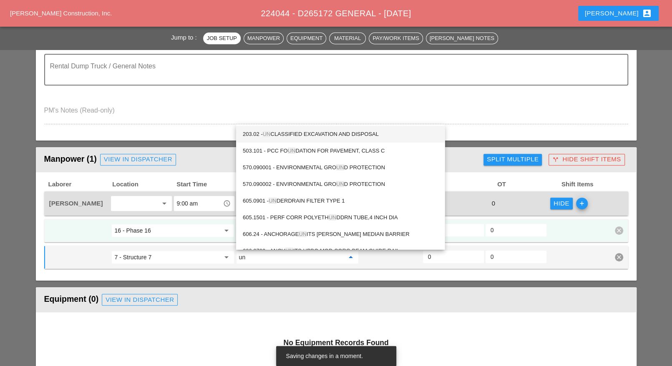
click at [306, 130] on div "203.02 - UN CLASSIFIED EXCAVATION AND DISPOSAL" at bounding box center [340, 134] width 195 height 10
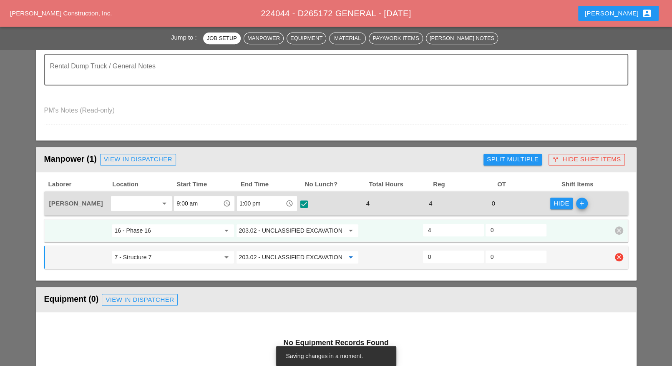
type input "203.02 - UNCLASSIFIED EXCAVATION AND DISPOSAL"
click at [433, 254] on input "0" at bounding box center [453, 256] width 51 height 13
type input "2"
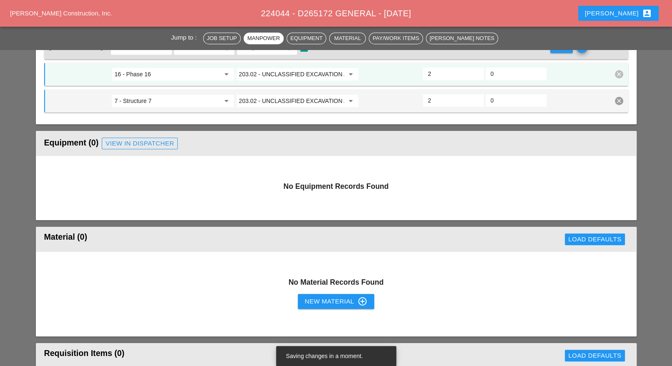
type input "2"
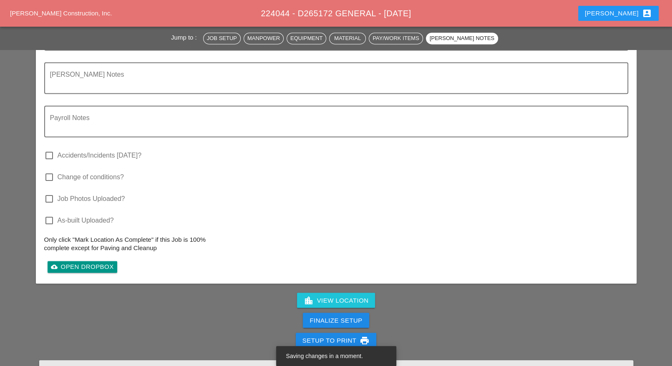
scroll to position [939, 0]
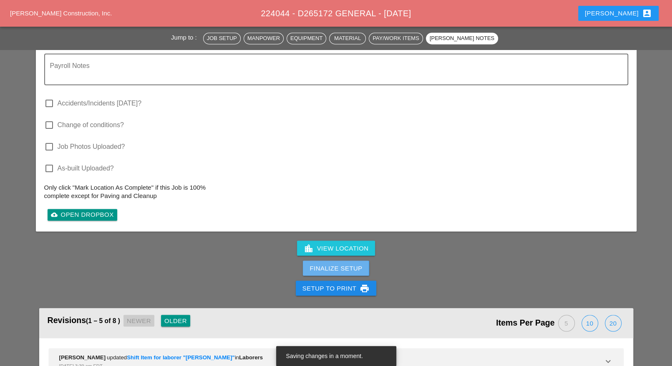
click at [352, 268] on div "Finalize Setup" at bounding box center [336, 269] width 53 height 10
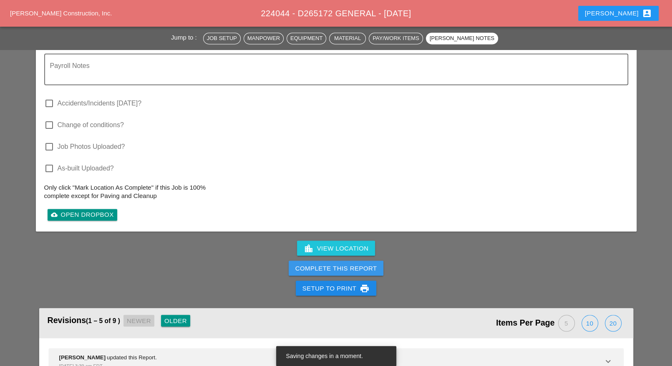
click at [352, 268] on div "Complete This Report" at bounding box center [337, 269] width 82 height 10
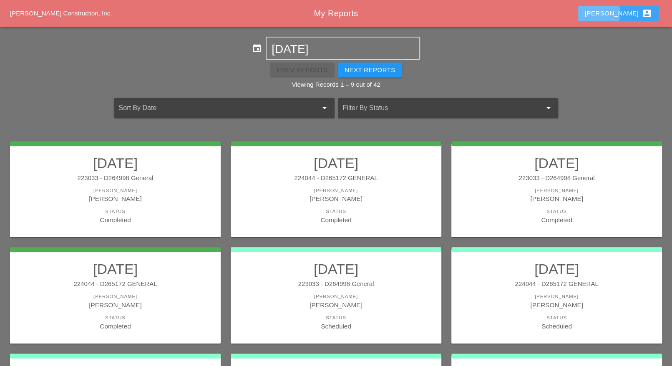
drag, startPoint x: 632, startPoint y: 15, endPoint x: 632, endPoint y: 20, distance: 5.0
click at [632, 16] on div "Luca account_box" at bounding box center [618, 13] width 67 height 10
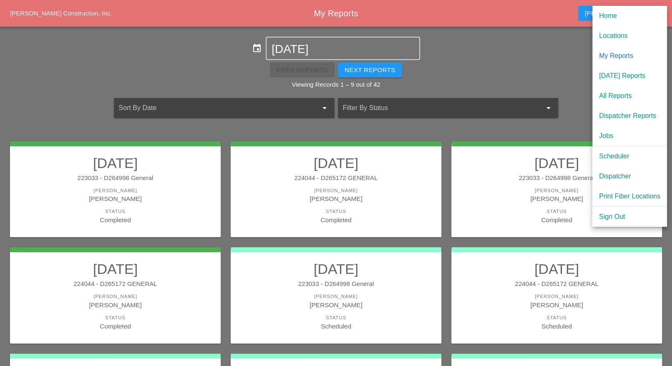
click at [609, 154] on div "Scheduler" at bounding box center [629, 157] width 61 height 10
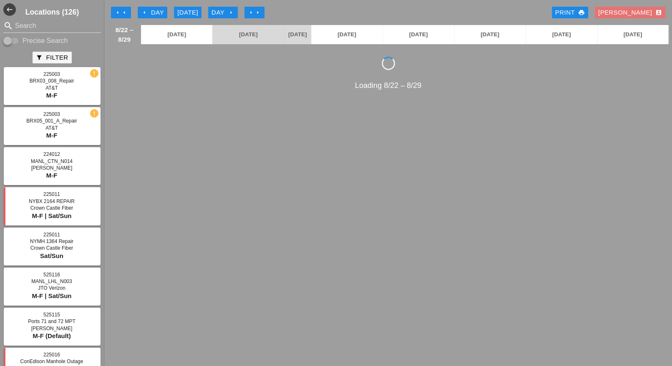
click at [157, 12] on div "arrow_left Day" at bounding box center [152, 13] width 23 height 10
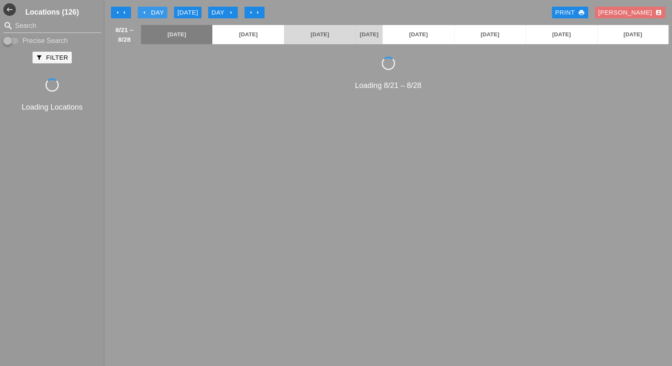
click at [157, 12] on div "arrow_left Day" at bounding box center [152, 13] width 23 height 10
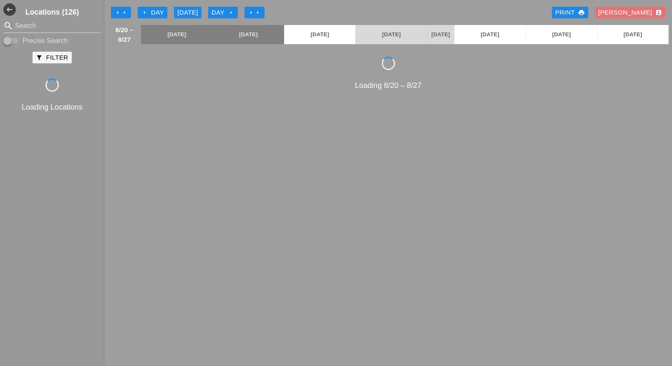
click at [157, 12] on div "arrow_left Day" at bounding box center [152, 13] width 23 height 10
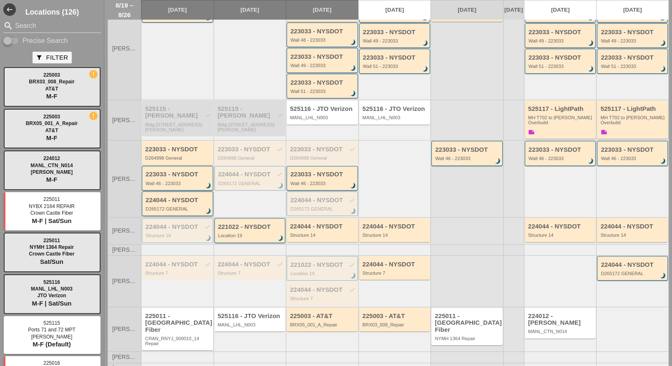
scroll to position [151, 0]
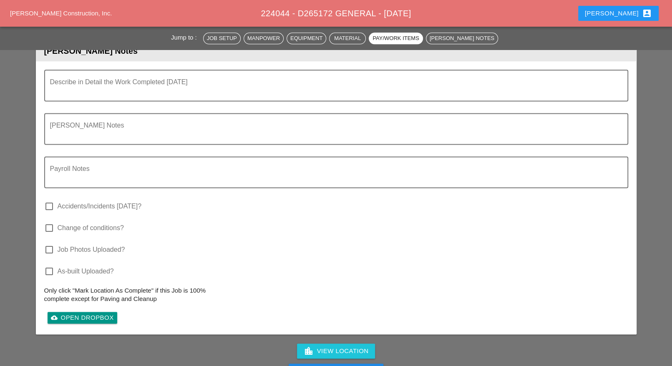
scroll to position [939, 0]
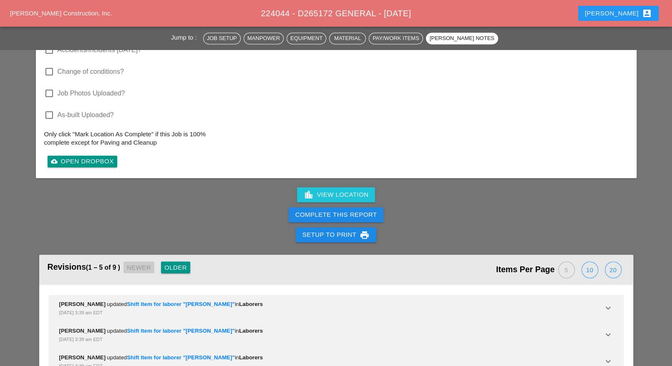
click at [341, 217] on div "Complete This Report" at bounding box center [337, 215] width 82 height 10
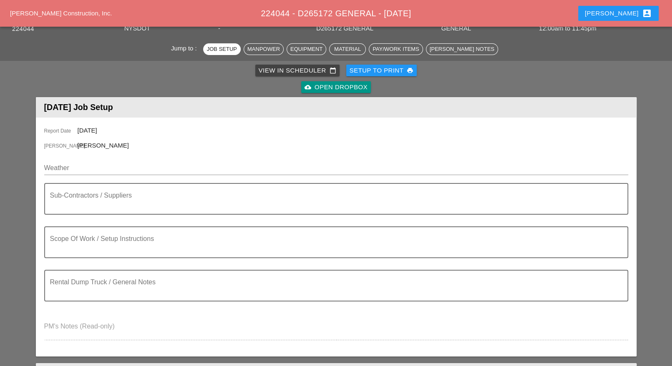
scroll to position [0, 0]
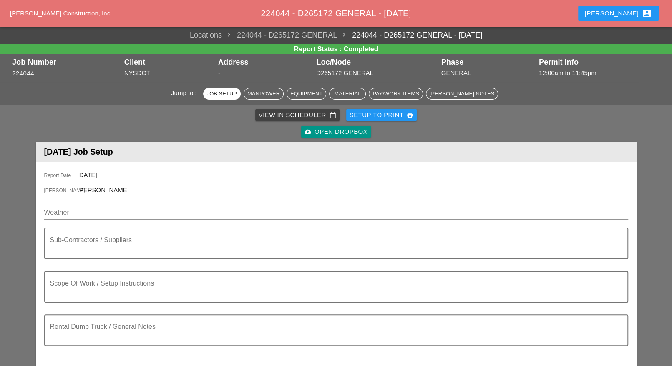
click at [286, 115] on div "View in Scheduler calendar_today" at bounding box center [298, 116] width 78 height 10
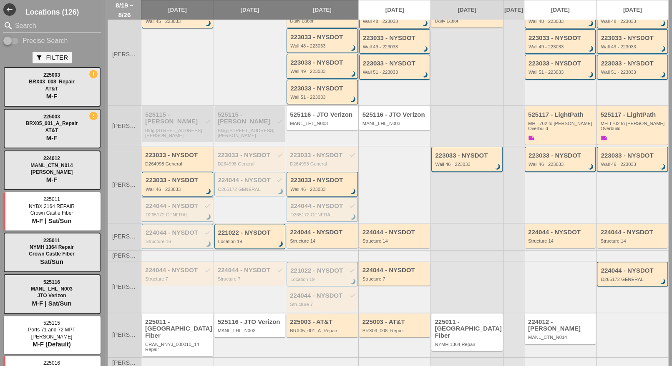
scroll to position [151, 0]
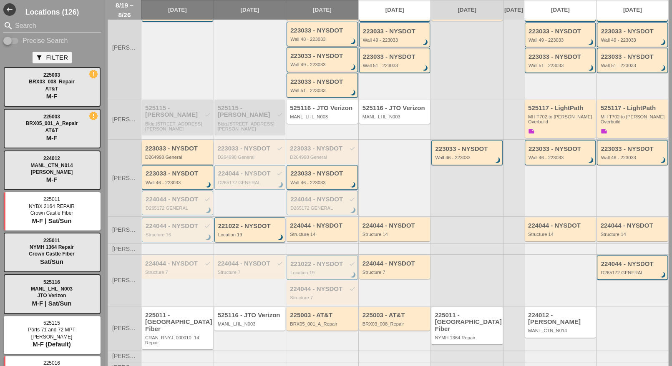
click at [169, 156] on div "223033 - NYSDOT D264998 General" at bounding box center [178, 152] width 66 height 15
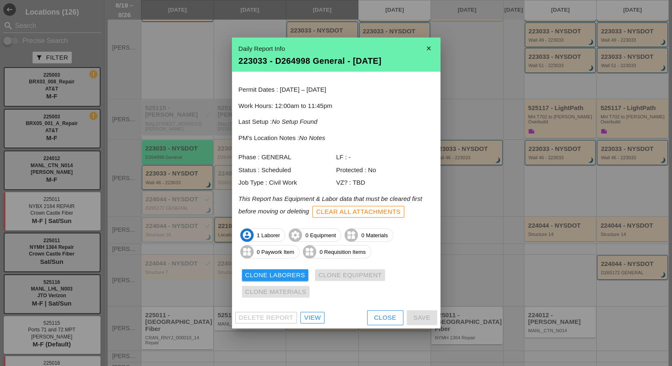
click at [306, 316] on div "View" at bounding box center [312, 318] width 17 height 10
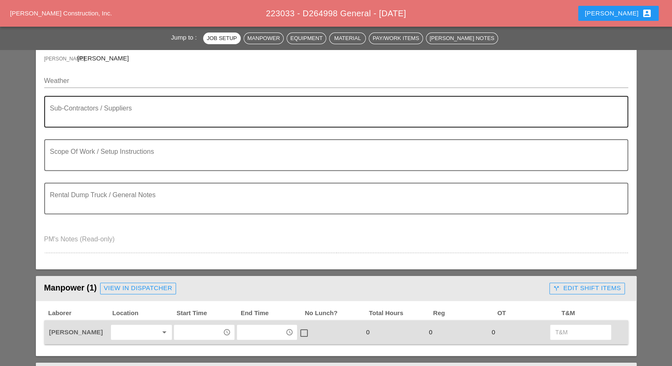
scroll to position [209, 0]
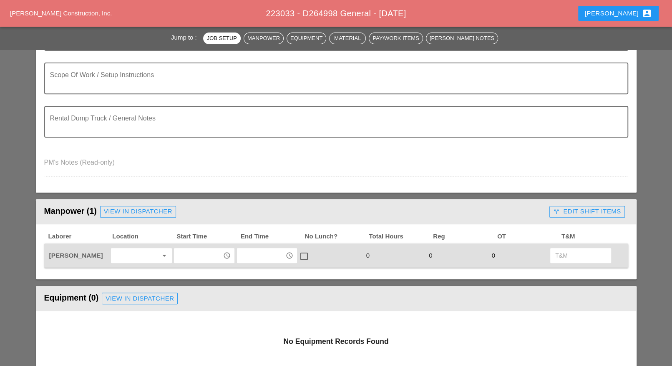
click at [190, 252] on input "text" at bounding box center [198, 255] width 43 height 13
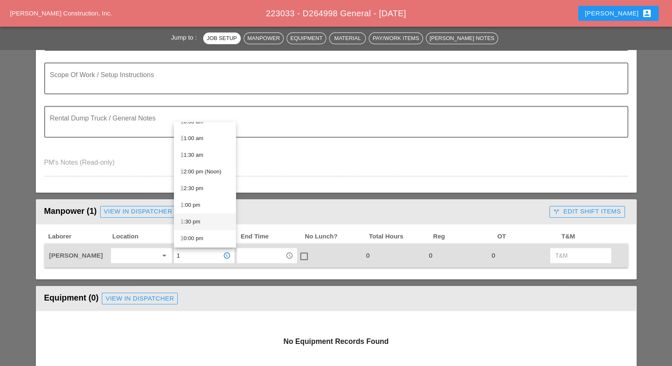
scroll to position [104, 0]
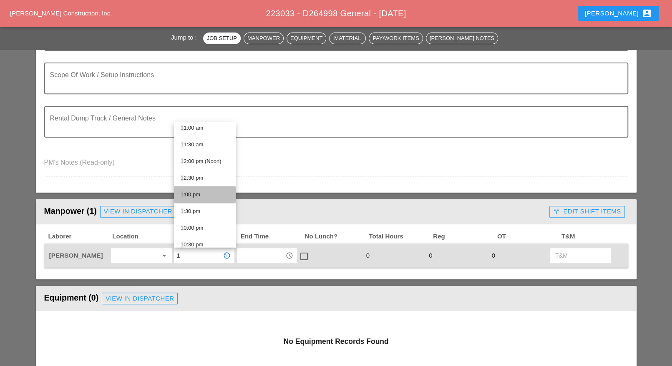
click at [200, 195] on div "1 :00 pm" at bounding box center [205, 195] width 48 height 10
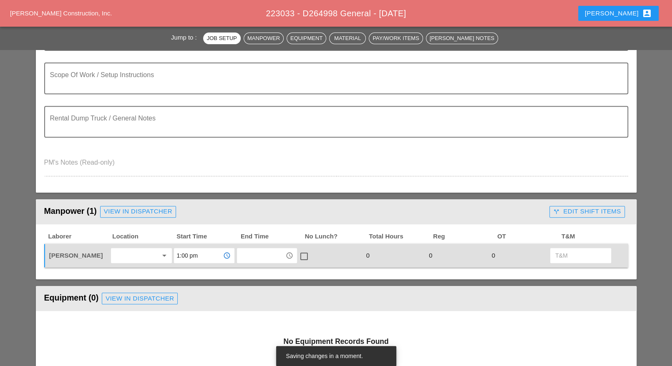
type input "1:00 pm"
click at [249, 258] on input "text" at bounding box center [261, 255] width 43 height 13
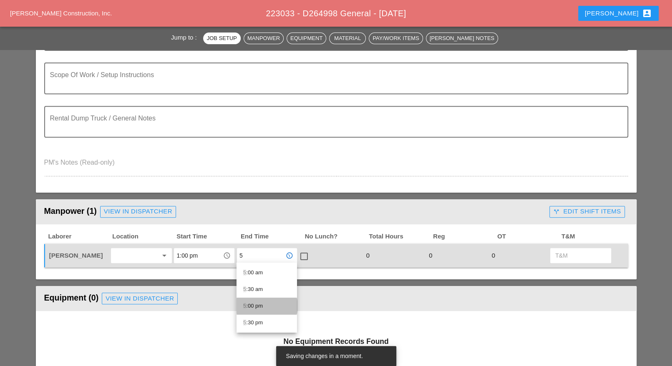
click at [253, 305] on div "5 :00 pm" at bounding box center [266, 306] width 47 height 10
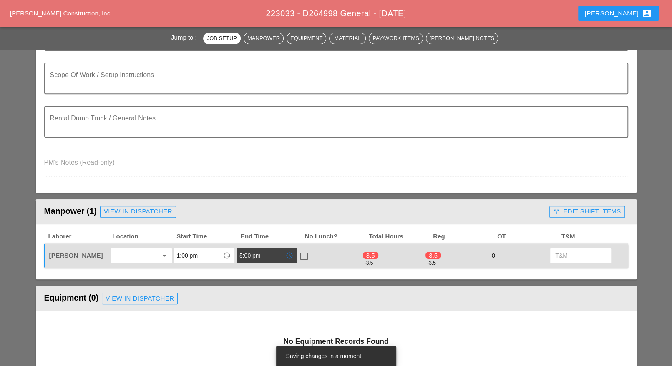
type input "5:00 pm"
click at [306, 255] on div at bounding box center [304, 257] width 14 height 14
checkbox input "true"
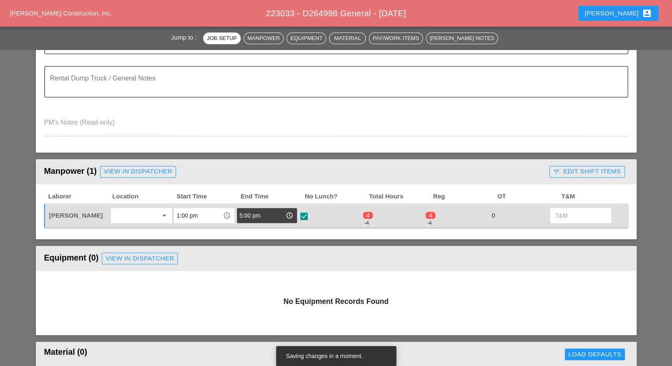
scroll to position [261, 0]
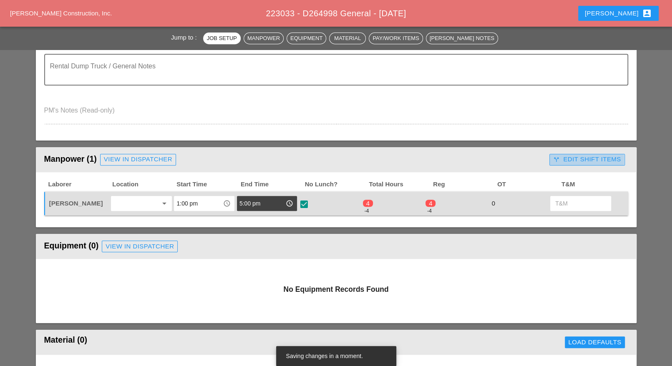
click at [574, 157] on div "call_split Edit Shift Items" at bounding box center [587, 160] width 68 height 10
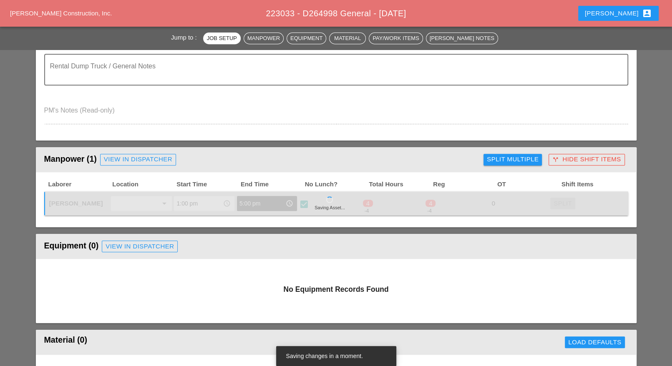
type input "4"
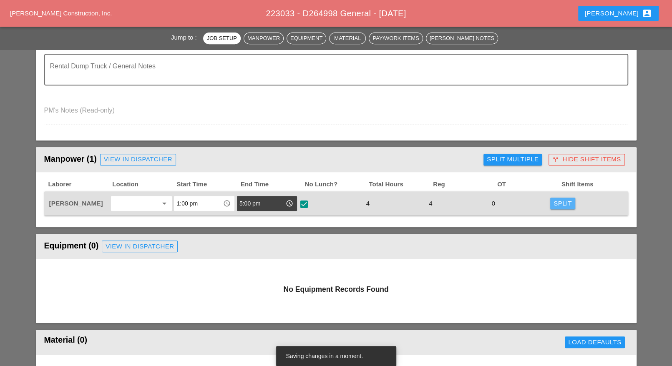
click at [571, 202] on div "Split" at bounding box center [563, 204] width 18 height 10
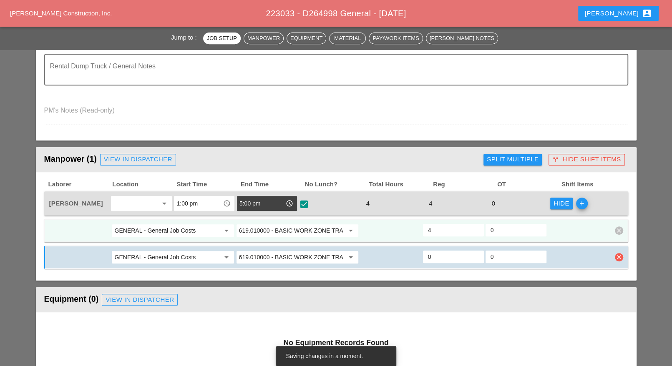
click at [619, 255] on icon "clear" at bounding box center [619, 257] width 8 height 8
click at [615, 237] on div "Confirm delete" at bounding box center [619, 237] width 40 height 10
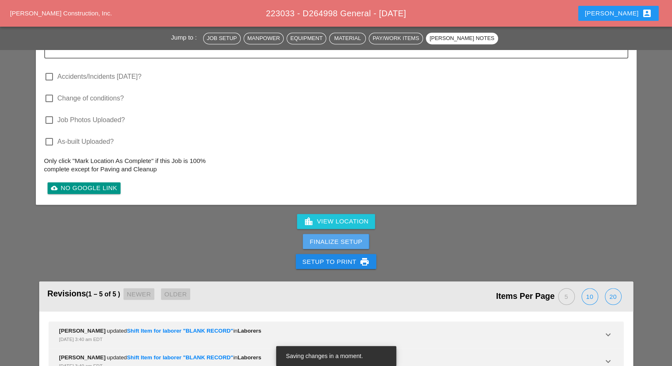
click at [361, 238] on div "Finalize Setup" at bounding box center [336, 242] width 53 height 10
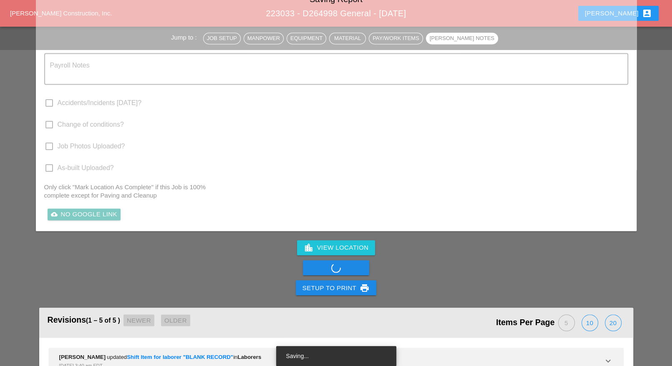
scroll to position [939, 0]
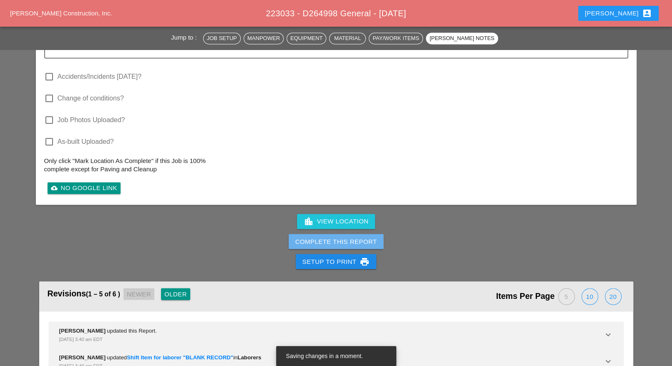
click at [362, 238] on div "Complete This Report" at bounding box center [337, 242] width 82 height 10
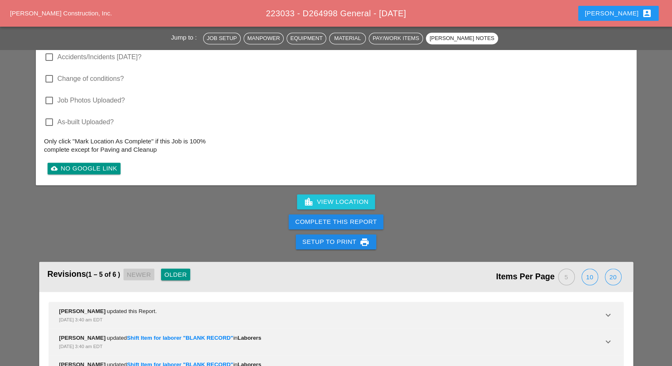
scroll to position [991, 0]
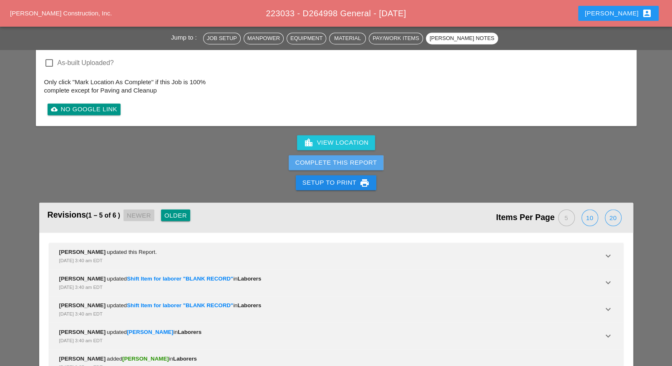
click at [357, 161] on div "Complete This Report" at bounding box center [337, 163] width 82 height 10
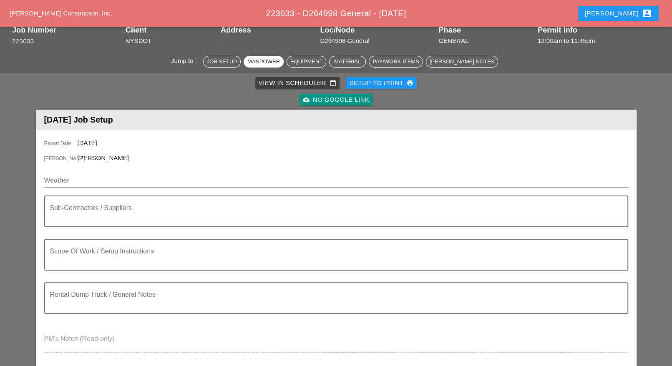
scroll to position [0, 0]
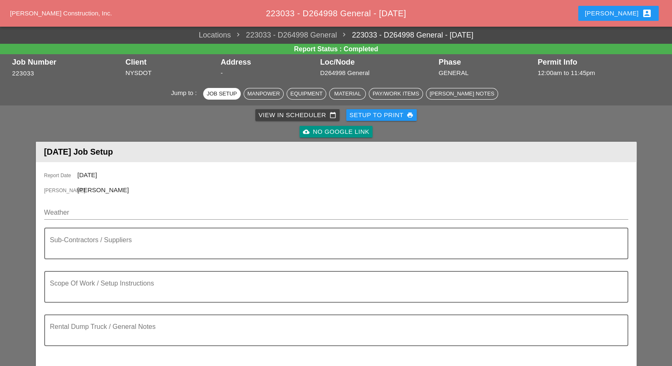
click at [292, 115] on div "View in Scheduler calendar_today" at bounding box center [298, 116] width 78 height 10
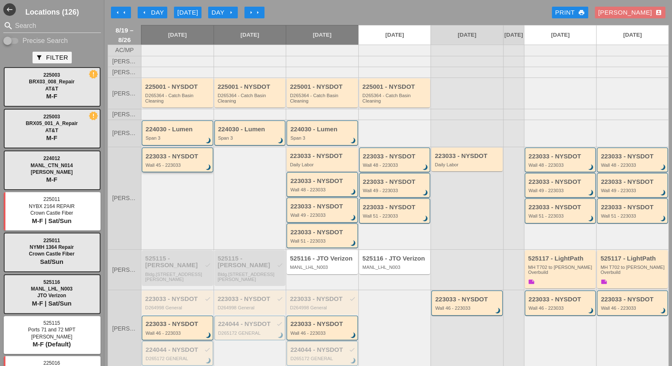
click at [178, 168] on div "Wall 45 - 223033" at bounding box center [178, 165] width 65 height 5
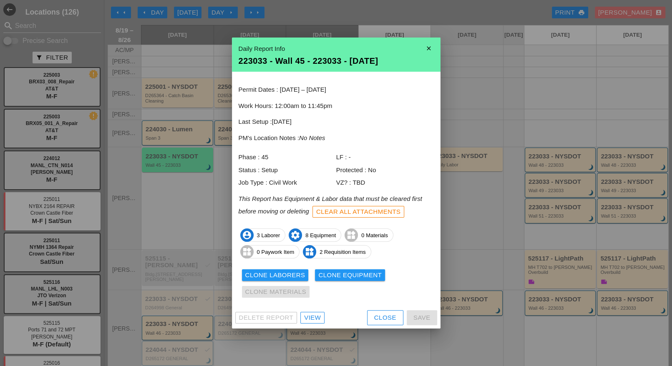
click at [315, 320] on div "View" at bounding box center [312, 318] width 17 height 10
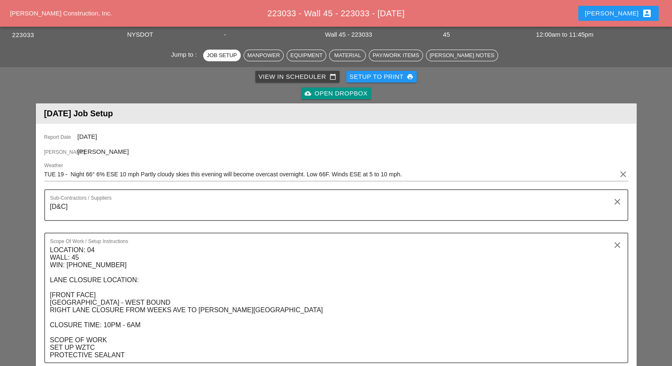
scroll to position [365, 0]
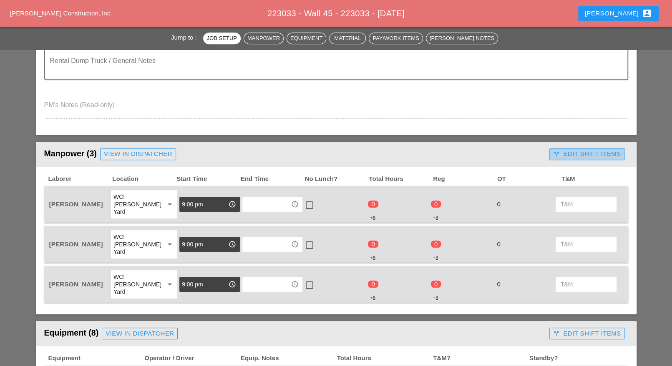
click at [592, 153] on div "call_split Edit Shift Items" at bounding box center [587, 154] width 68 height 10
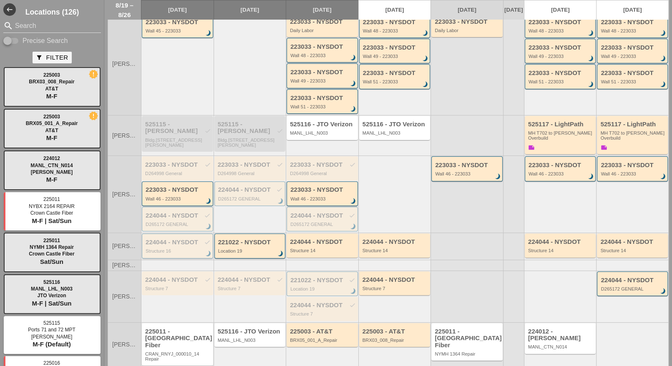
scroll to position [151, 0]
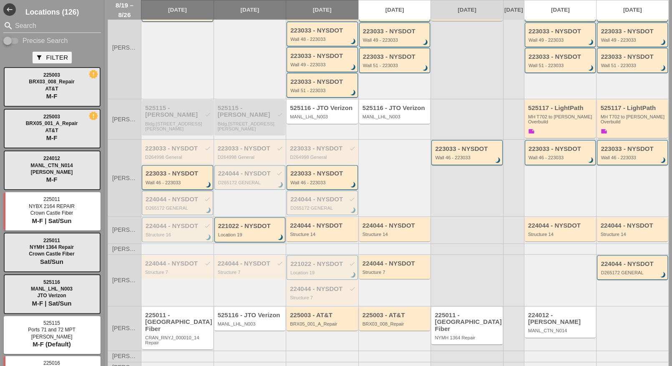
click at [177, 181] on div "223033 - NYSDOT Wall 46 - 223033 brightness_3" at bounding box center [178, 177] width 65 height 15
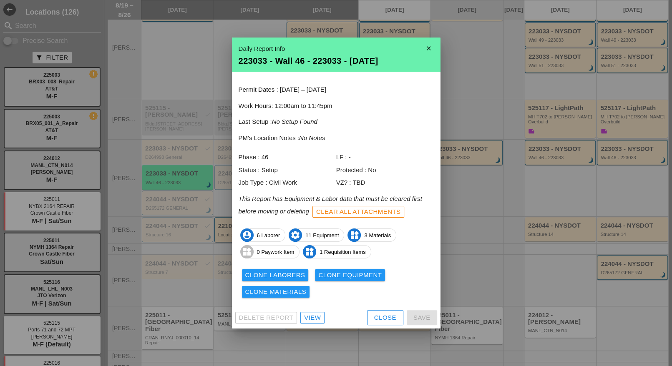
click at [312, 318] on div "View" at bounding box center [312, 318] width 17 height 10
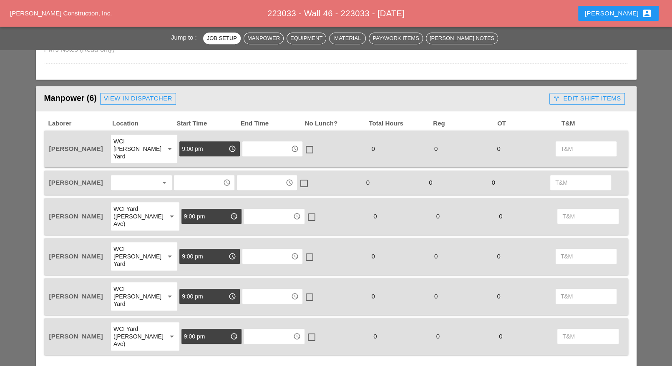
scroll to position [470, 0]
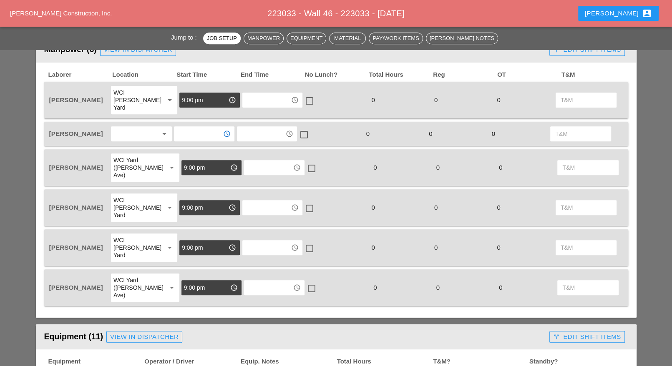
click at [183, 127] on input "text" at bounding box center [198, 133] width 43 height 13
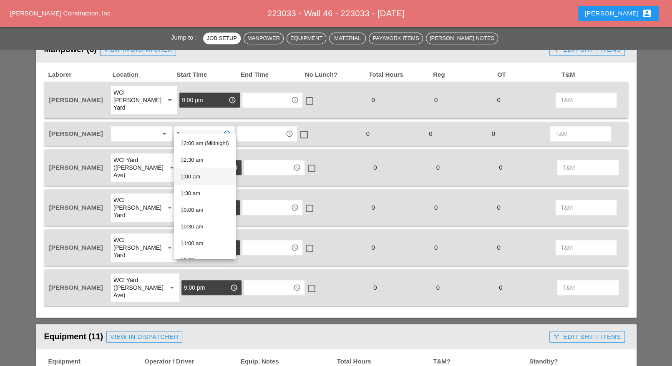
click at [196, 177] on div "1 :00 am" at bounding box center [205, 177] width 48 height 10
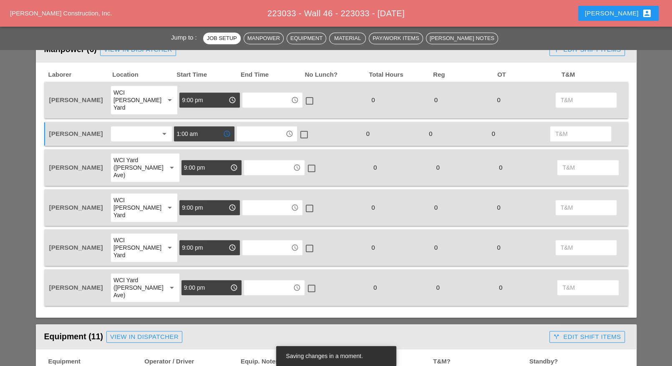
type input "1:00 am"
click at [251, 127] on input "text" at bounding box center [261, 133] width 43 height 13
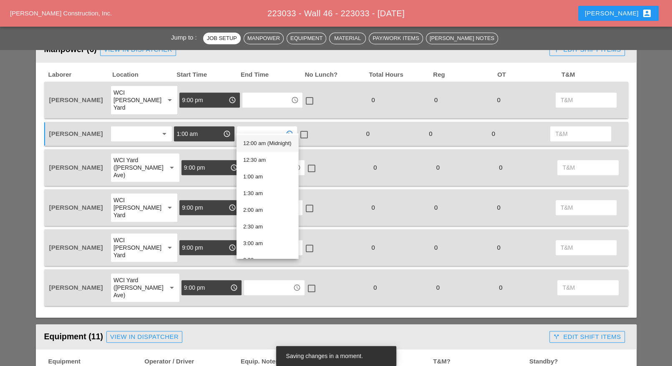
type input "2"
click at [256, 192] on div "3 :00 am" at bounding box center [266, 194] width 47 height 10
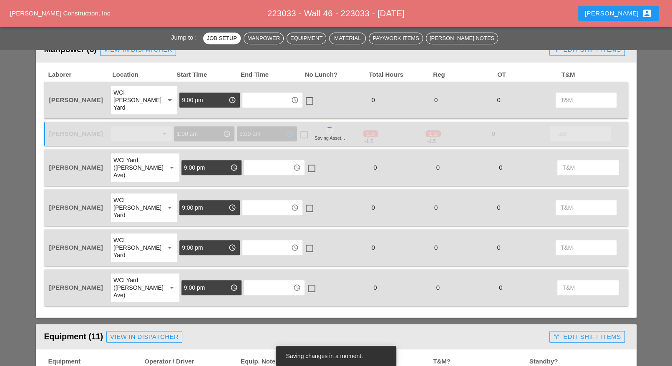
type input "3:00 am"
click at [303, 128] on div at bounding box center [304, 135] width 14 height 14
checkbox input "true"
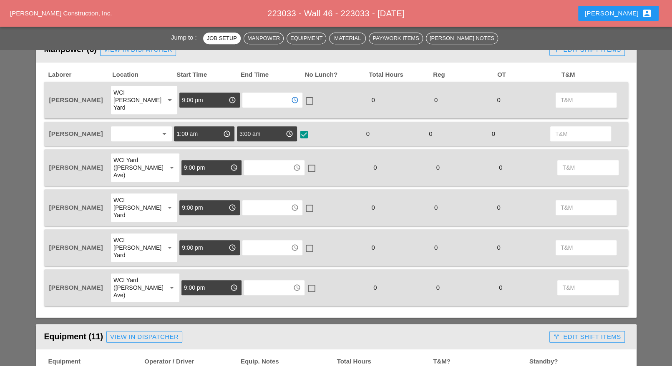
click at [269, 96] on input "text" at bounding box center [266, 99] width 43 height 13
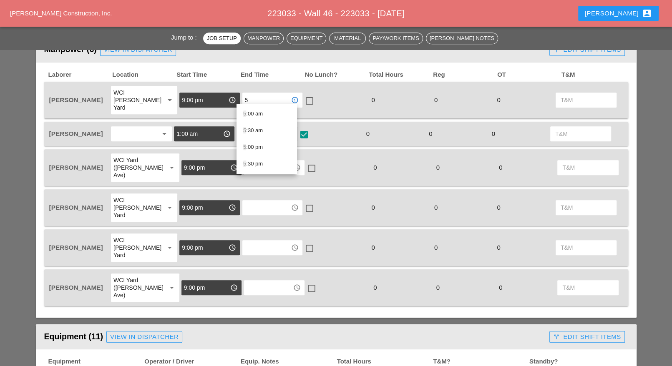
click at [264, 113] on div "5 :00 am" at bounding box center [266, 114] width 47 height 10
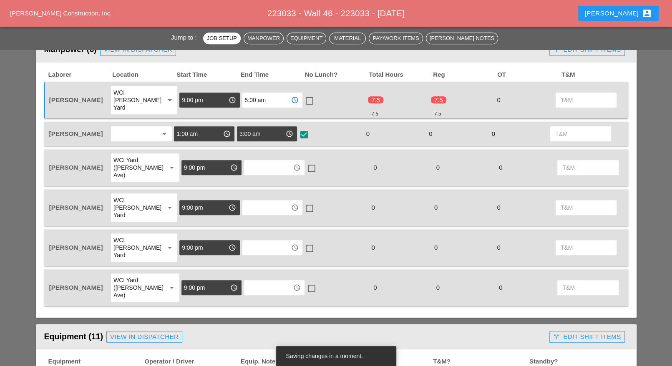
type input "5:00 am"
click at [265, 161] on input "text" at bounding box center [268, 167] width 43 height 13
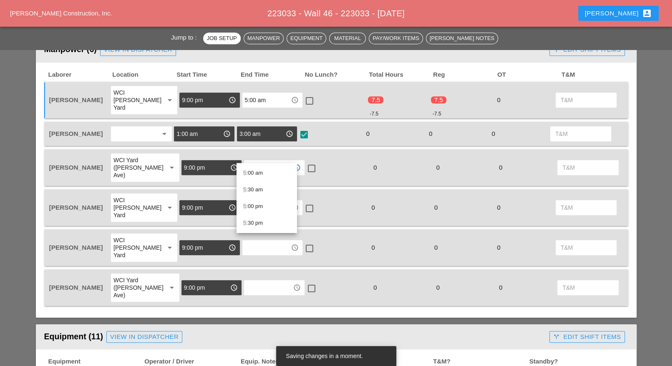
click at [263, 172] on div "5 :00 am" at bounding box center [266, 173] width 47 height 10
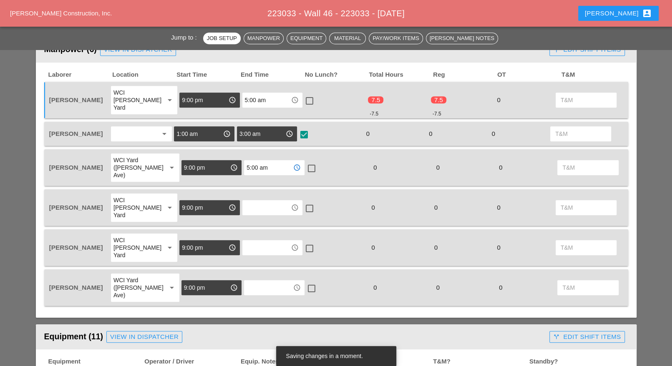
type input "5:00 am"
click at [261, 201] on input "text" at bounding box center [266, 207] width 43 height 13
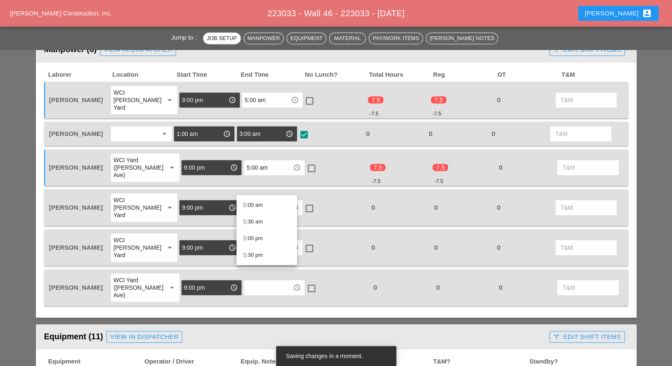
click at [261, 207] on div "5 :00 am" at bounding box center [266, 205] width 47 height 10
type input "5:00 am"
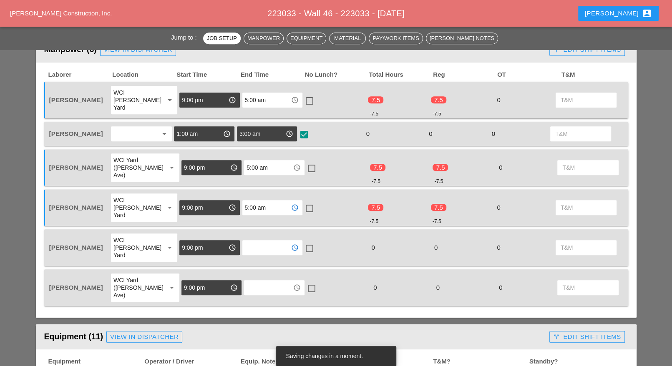
click at [260, 241] on input "text" at bounding box center [266, 247] width 43 height 13
click at [257, 238] on div "5 :00 am" at bounding box center [266, 238] width 47 height 10
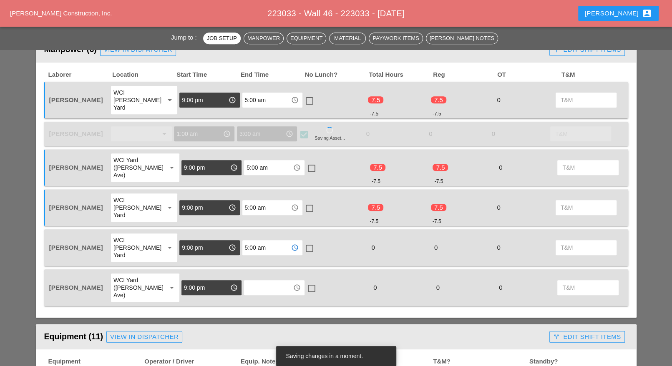
type input "5:00 am"
click at [258, 281] on input "text" at bounding box center [268, 287] width 43 height 13
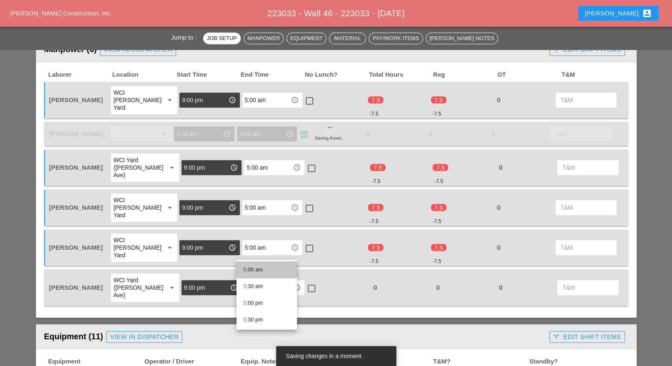
click at [258, 267] on div "5 :00 am" at bounding box center [266, 270] width 47 height 10
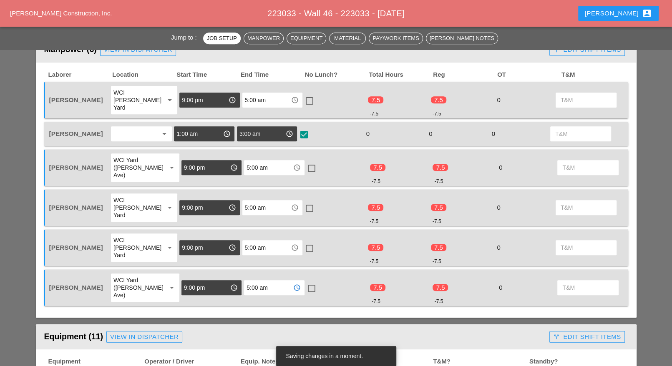
type input "5:00 am"
click at [305, 282] on div at bounding box center [312, 289] width 14 height 14
checkbox input "true"
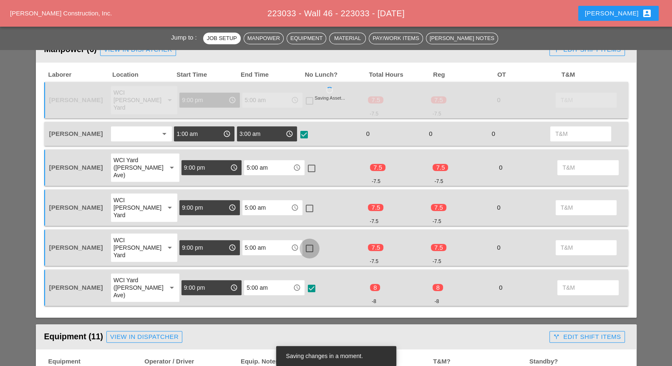
click at [306, 242] on div at bounding box center [310, 249] width 14 height 14
checkbox input "true"
click at [308, 202] on div at bounding box center [310, 209] width 14 height 14
checkbox input "true"
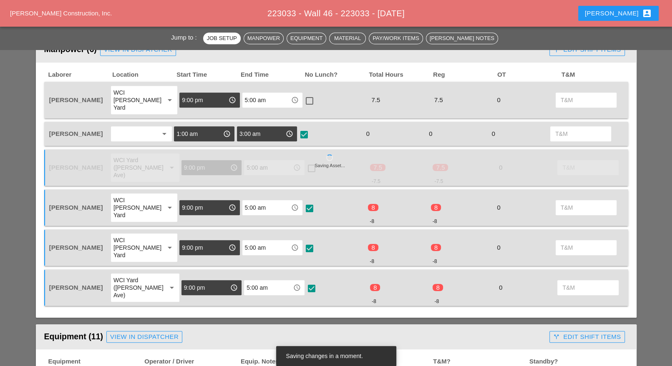
click at [306, 162] on div at bounding box center [312, 169] width 14 height 14
checkbox input "true"
click at [304, 96] on div at bounding box center [310, 101] width 14 height 14
checkbox input "true"
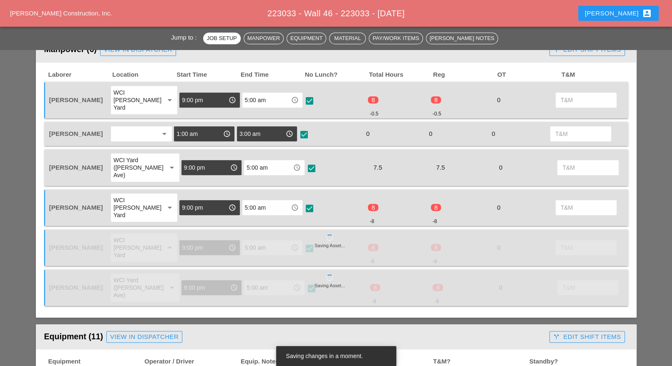
click at [305, 162] on div at bounding box center [312, 169] width 14 height 14
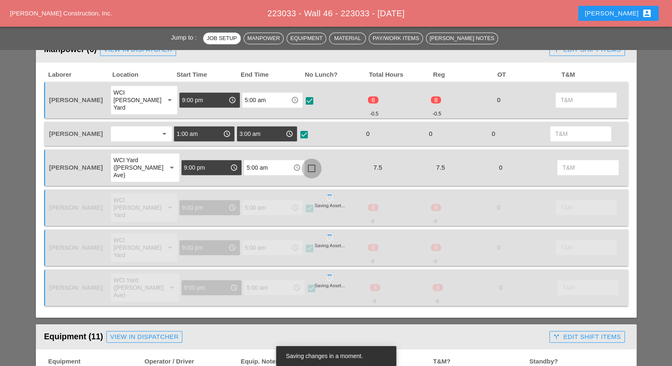
click at [305, 162] on div at bounding box center [312, 169] width 14 height 14
checkbox input "true"
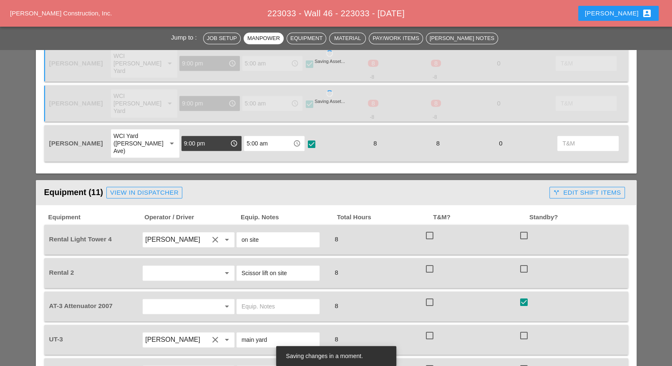
scroll to position [626, 0]
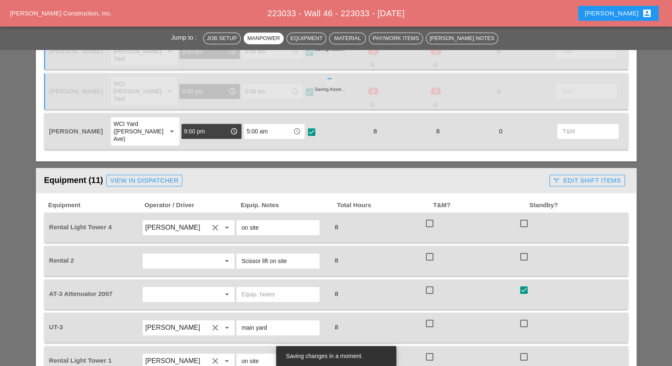
click at [432, 217] on div at bounding box center [430, 224] width 14 height 14
checkbox input "true"
click at [428, 250] on div at bounding box center [430, 257] width 14 height 14
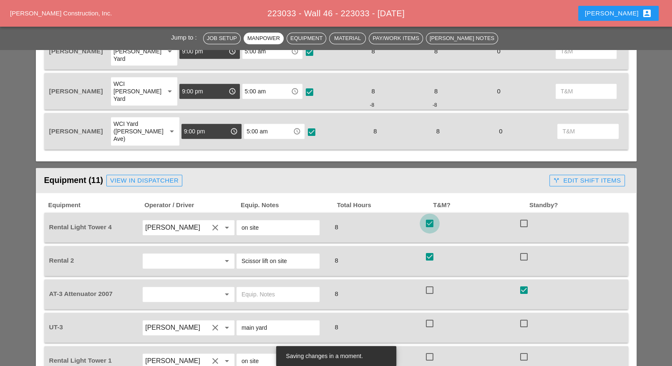
checkbox input "true"
click at [431, 317] on div at bounding box center [430, 324] width 14 height 14
checkbox input "true"
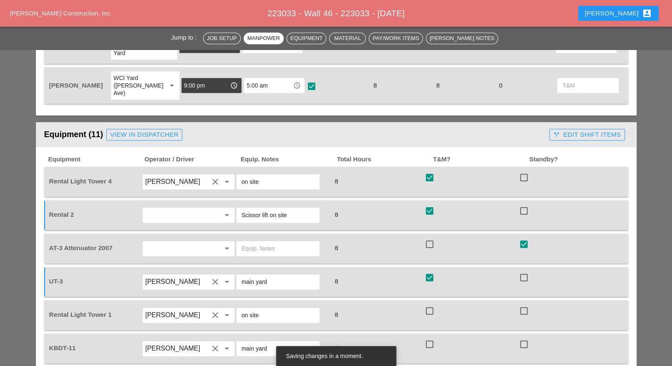
scroll to position [678, 0]
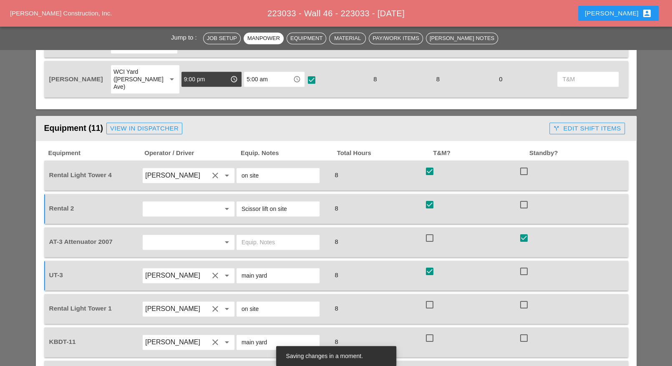
click at [431, 298] on div at bounding box center [430, 305] width 14 height 14
checkbox input "true"
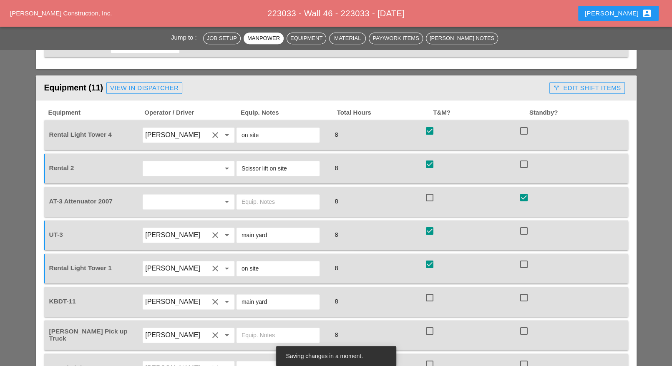
scroll to position [730, 0]
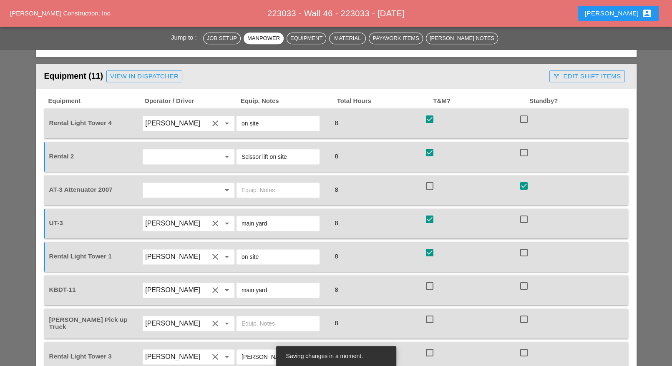
drag, startPoint x: 432, startPoint y: 247, endPoint x: 429, endPoint y: 251, distance: 5.1
click at [432, 279] on div at bounding box center [430, 286] width 14 height 14
checkbox input "true"
click at [429, 313] on div at bounding box center [430, 320] width 14 height 14
checkbox input "true"
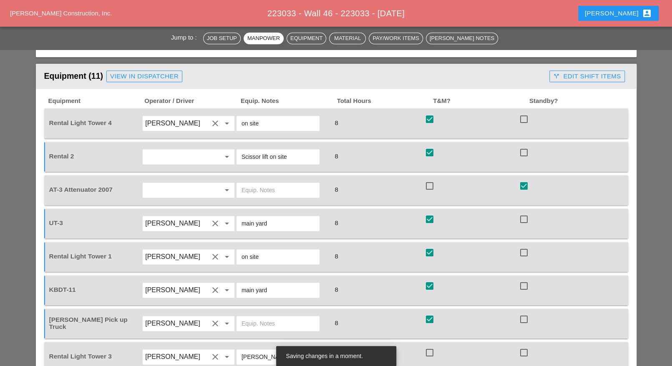
click at [429, 346] on div at bounding box center [430, 353] width 14 height 14
checkbox input "true"
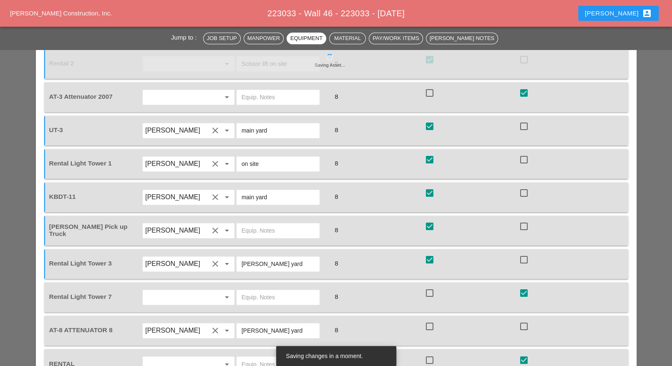
scroll to position [835, 0]
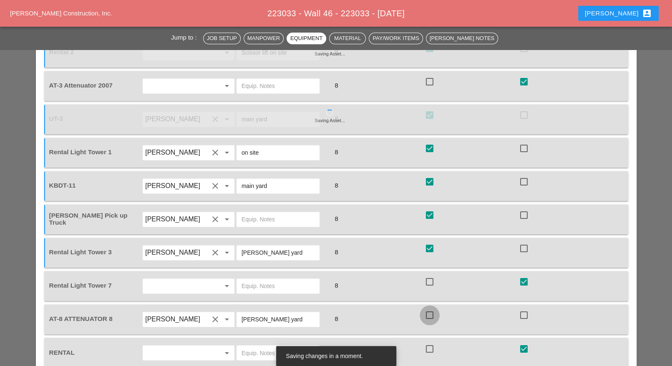
click at [432, 308] on div at bounding box center [430, 315] width 14 height 14
checkbox input "true"
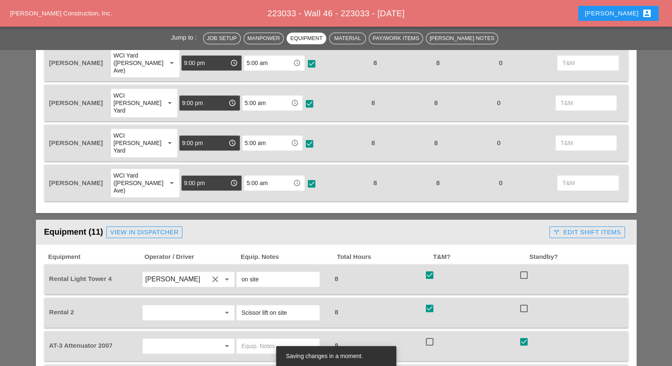
scroll to position [574, 0]
click at [581, 228] on div "call_split Edit Shift Items" at bounding box center [587, 233] width 68 height 10
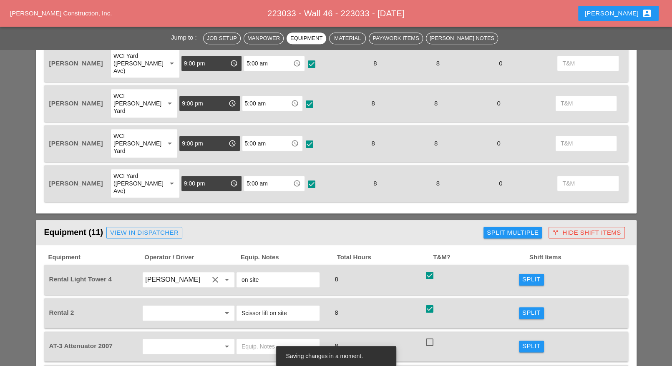
scroll to position [417, 0]
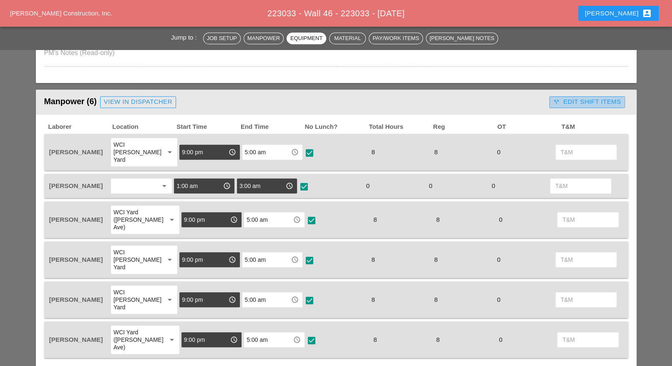
click at [567, 102] on div "call_split Edit Shift Items" at bounding box center [587, 102] width 68 height 10
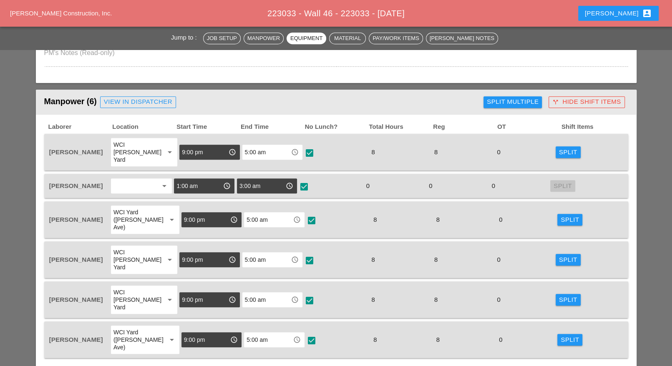
click at [532, 102] on div "Split Multiple" at bounding box center [513, 102] width 52 height 10
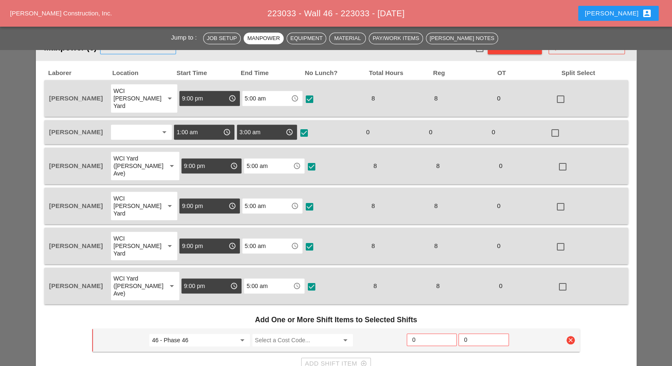
scroll to position [522, 0]
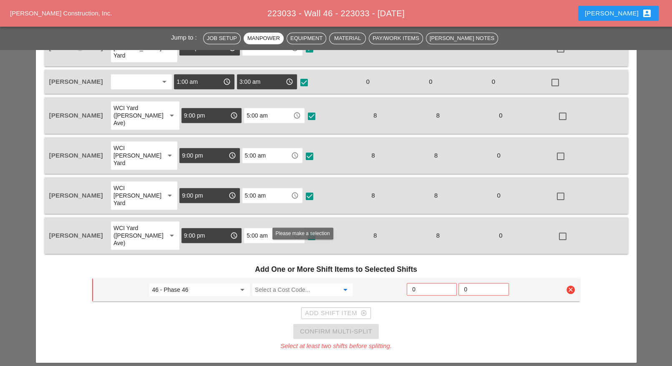
click at [284, 283] on input "Select a Cost Code..." at bounding box center [297, 289] width 84 height 13
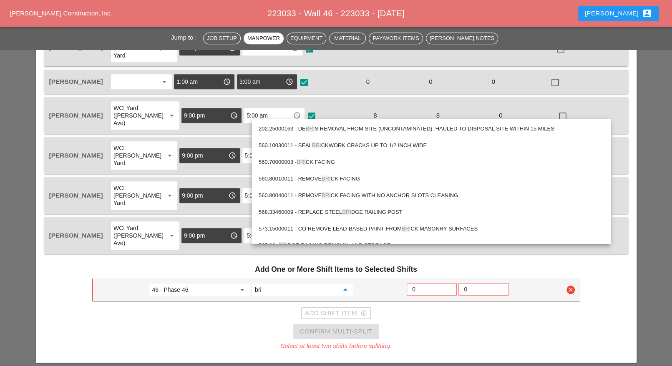
click at [316, 160] on div "560.70000008 - BRI CK FACING" at bounding box center [432, 162] width 346 height 10
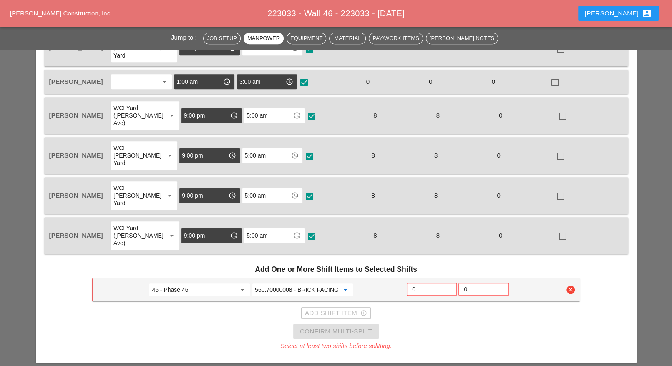
type input "560.70000008 - BRICK FACING"
click at [422, 283] on input "0" at bounding box center [431, 289] width 39 height 13
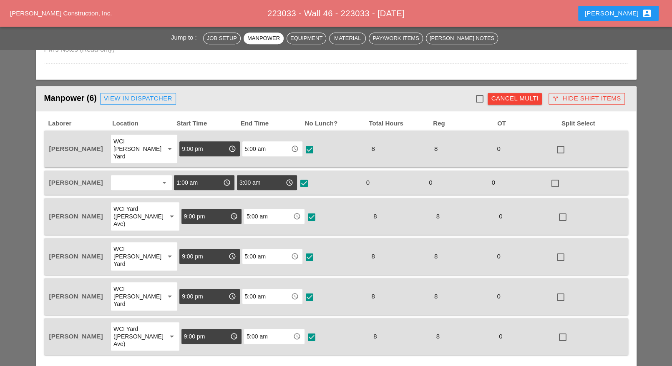
scroll to position [417, 0]
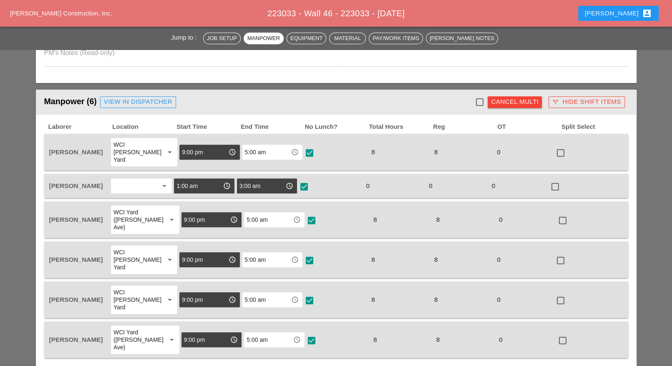
type input "6"
click at [479, 97] on div at bounding box center [479, 102] width 14 height 14
checkbox input "true"
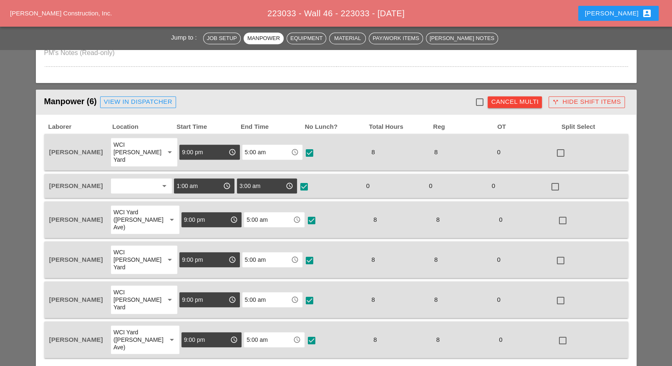
checkbox input "true"
click at [556, 180] on div at bounding box center [555, 187] width 14 height 14
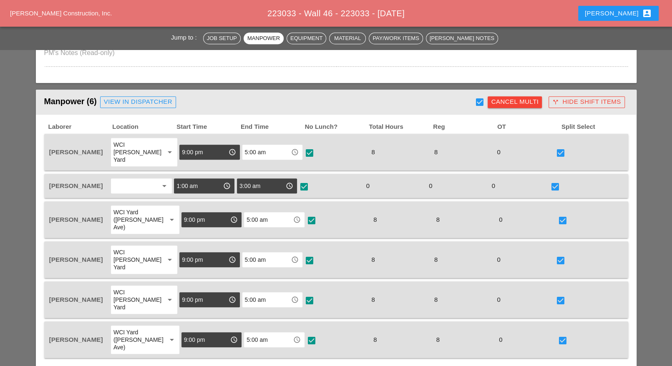
checkbox input "false"
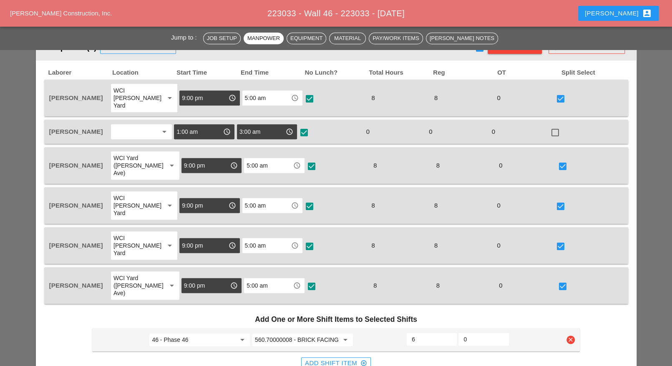
scroll to position [522, 0]
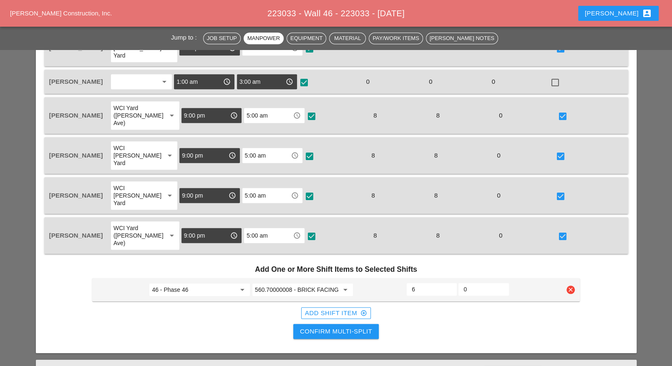
click at [338, 327] on div "Confirm Multi-Split" at bounding box center [336, 332] width 72 height 10
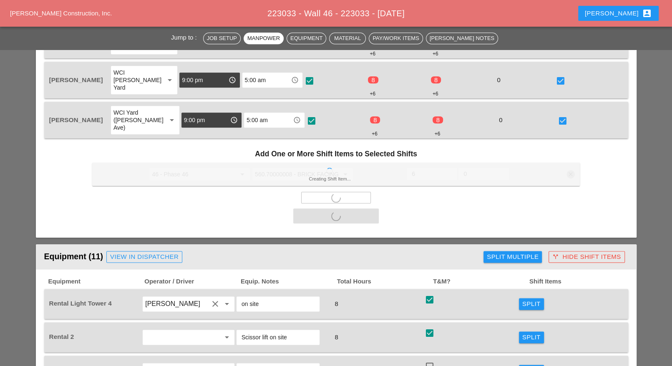
scroll to position [678, 0]
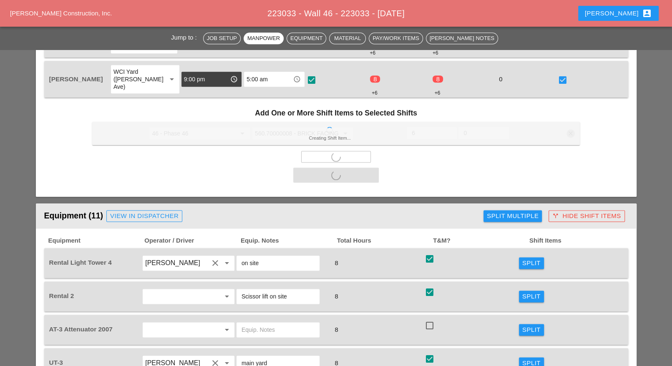
checkbox input "false"
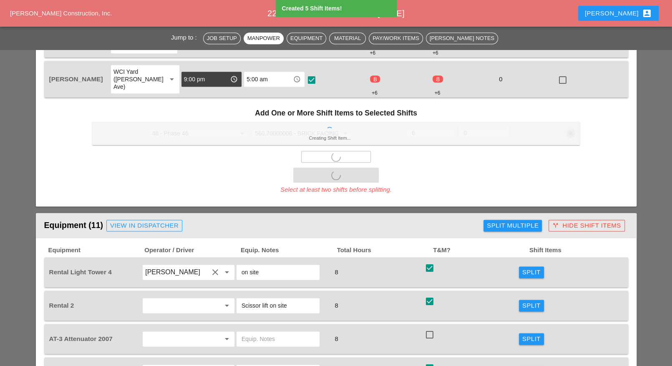
click at [527, 268] on div "Split" at bounding box center [532, 273] width 18 height 10
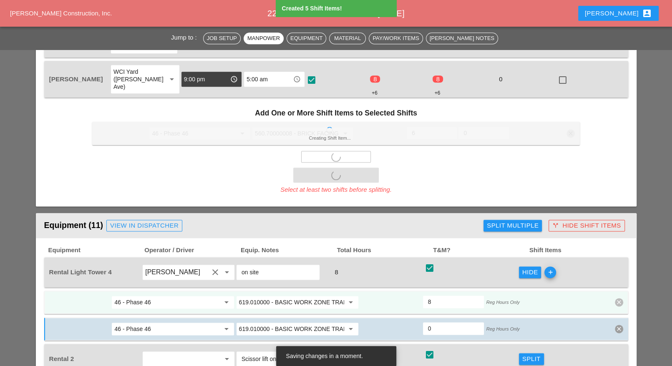
click at [282, 296] on input "619.010000 - BASIC WORK ZONE TRAFFIC CONTROL" at bounding box center [291, 302] width 105 height 13
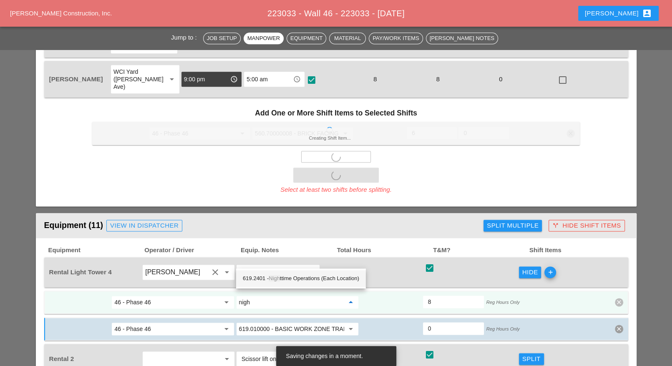
click at [303, 276] on div "619.2401 - Nigh ttime Operations (Each Location)" at bounding box center [301, 279] width 116 height 10
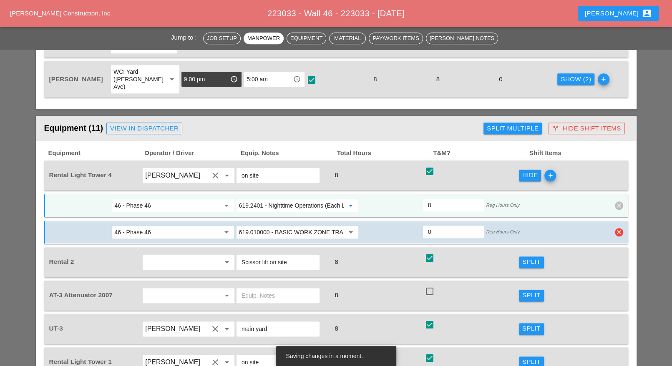
type input "619.2401 - Nighttime Operations (Each Location)"
click at [267, 226] on input "619.010000 - BASIC WORK ZONE TRAFFIC CONTROL" at bounding box center [291, 232] width 105 height 13
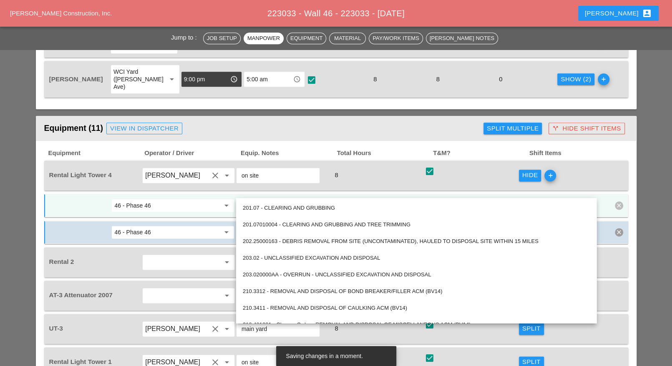
click at [281, 199] on input "619.2401 - Nighttime Operations (Each Location)" at bounding box center [291, 205] width 105 height 13
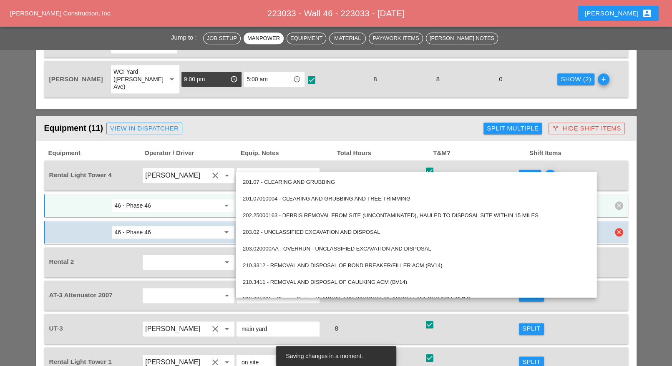
click at [210, 226] on input "46 - Phase 46" at bounding box center [166, 232] width 105 height 13
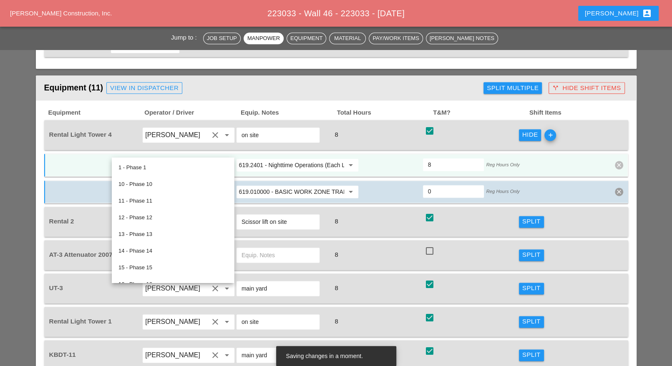
scroll to position [730, 0]
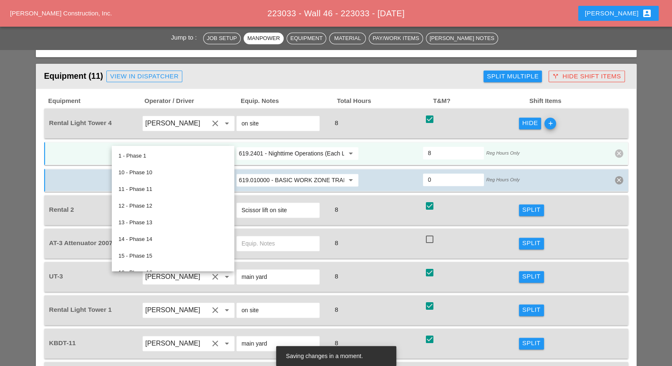
click at [475, 199] on div "check_box check" at bounding box center [471, 210] width 94 height 23
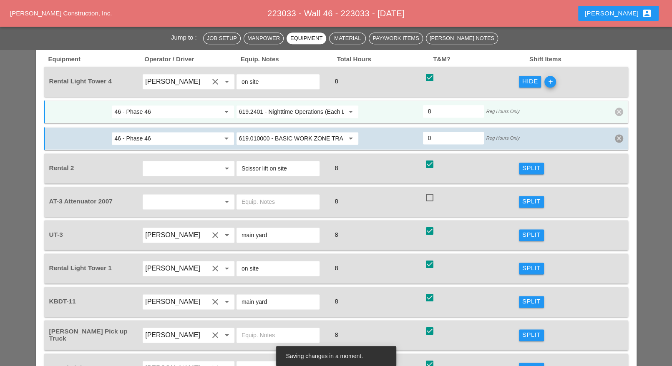
scroll to position [783, 0]
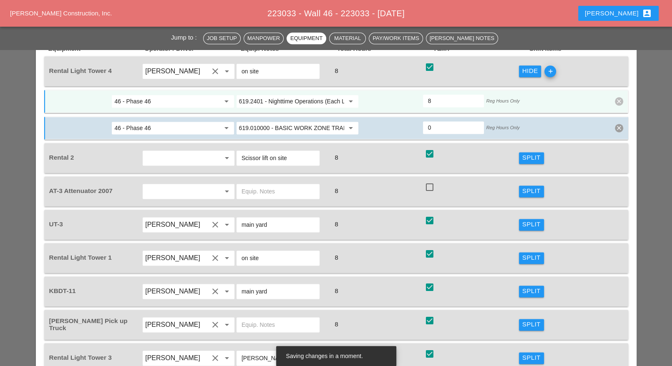
click at [531, 253] on div "Split" at bounding box center [532, 258] width 18 height 10
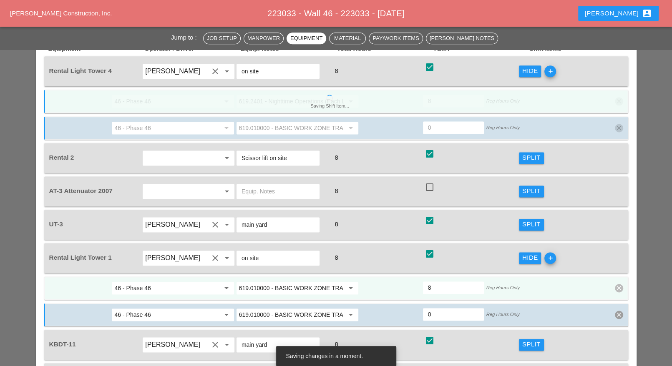
click at [277, 282] on input "619.010000 - BASIC WORK ZONE TRAFFIC CONTROL" at bounding box center [291, 288] width 105 height 13
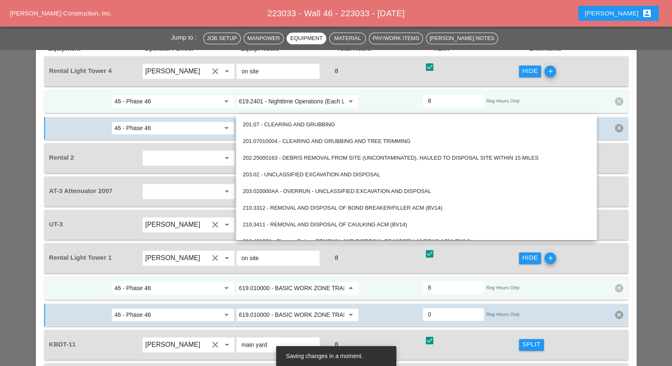
paste input "2401 - Nighttime Operations (Each Location)"
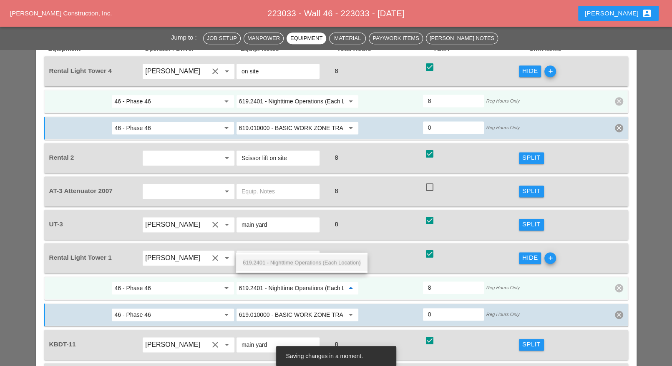
scroll to position [0, 21]
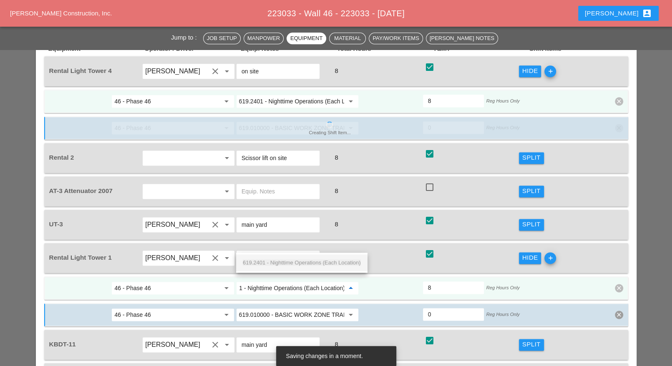
click at [285, 260] on span "619.2401 - Nighttime Operations (Each Location)" at bounding box center [302, 263] width 118 height 6
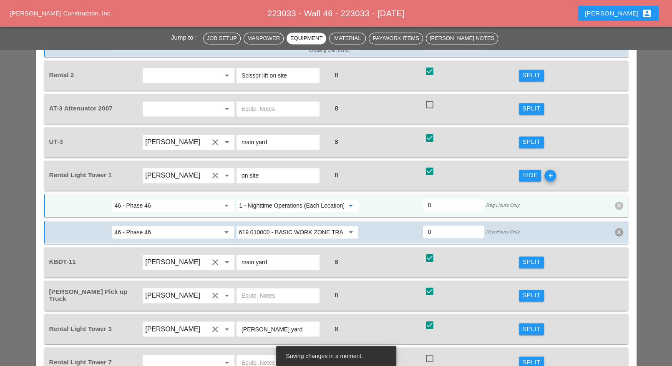
scroll to position [887, 0]
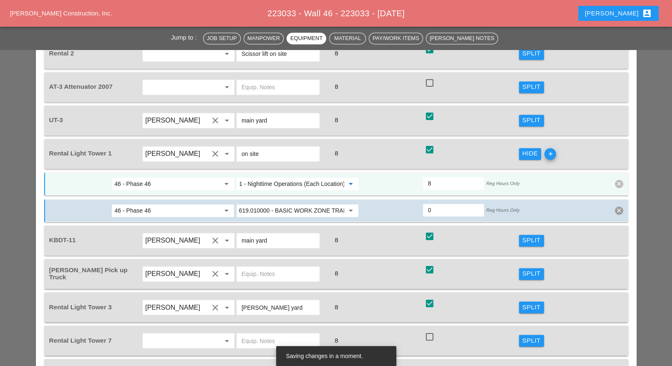
type input "619.2401 - Nighttime Operations (Each Location)"
click at [540, 303] on div "Split" at bounding box center [532, 308] width 18 height 10
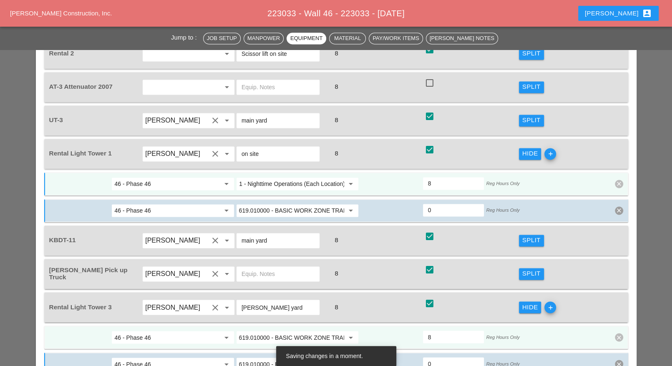
scroll to position [0, 0]
click at [286, 331] on input "619.010000 - BASIC WORK ZONE TRAFFIC CONTROL" at bounding box center [291, 337] width 105 height 13
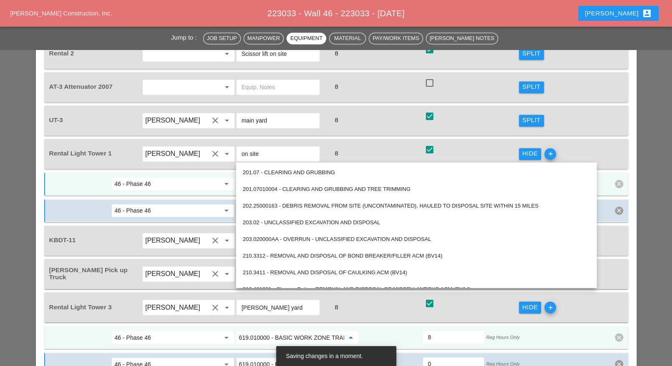
paste input "2401 - Nighttime Operations (Each Location)"
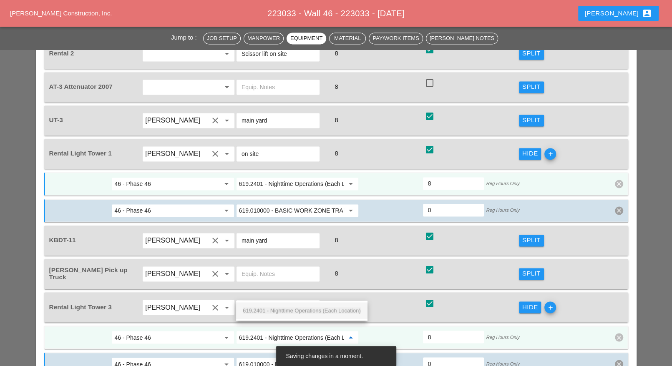
scroll to position [0, 21]
click at [291, 308] on span "619.2401 - Nighttime Operations (Each Location)" at bounding box center [302, 311] width 118 height 6
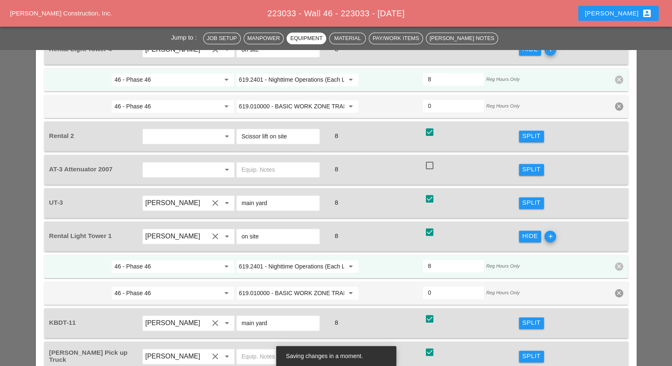
scroll to position [678, 0]
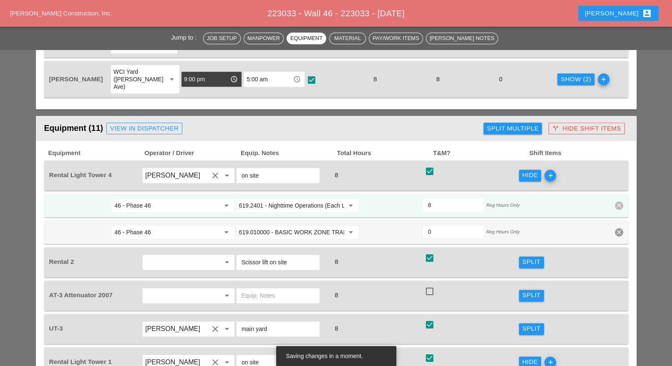
type input "619.2401 - Nighttime Operations (Each Location)"
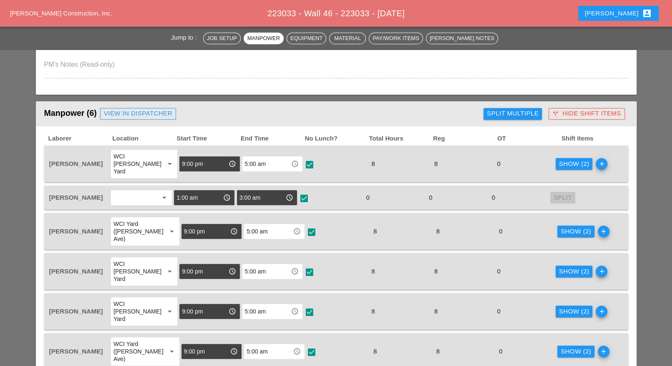
scroll to position [417, 0]
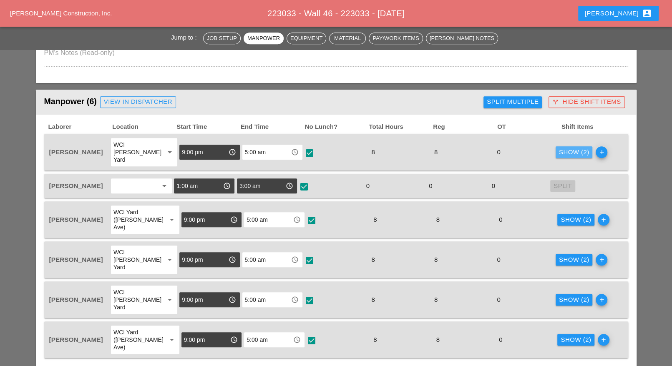
click at [559, 148] on div "Show (2)" at bounding box center [574, 153] width 30 height 10
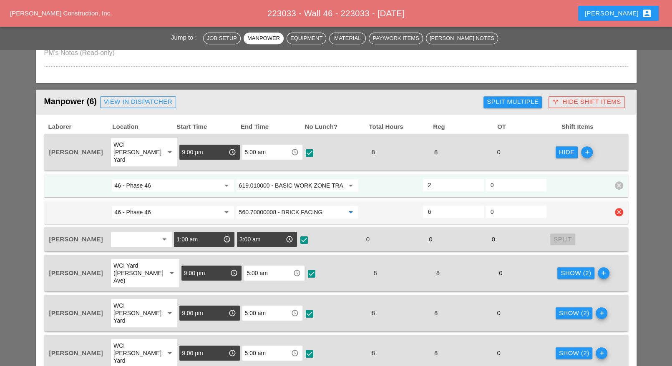
click at [283, 206] on input "560.70000008 - BRICK FACING" at bounding box center [291, 212] width 105 height 13
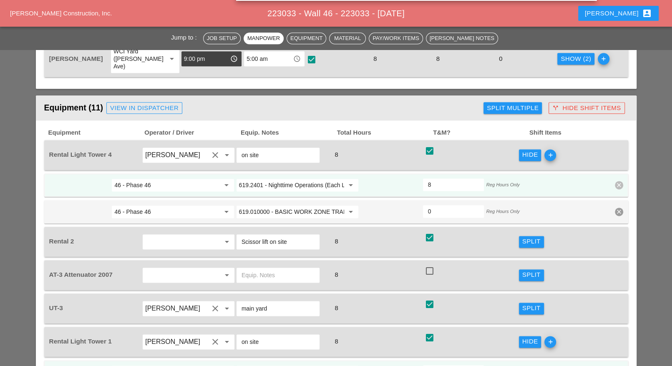
scroll to position [783, 0]
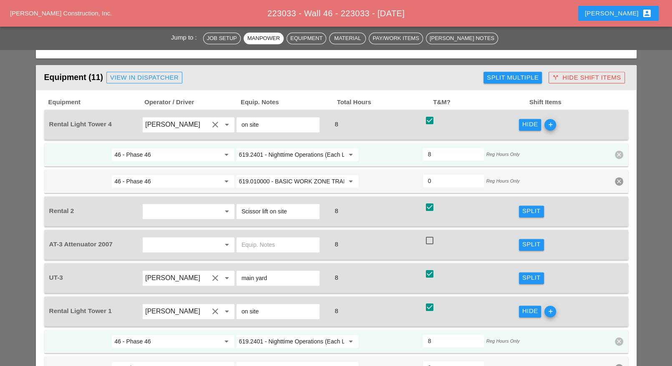
click at [527, 207] on div "Split" at bounding box center [532, 212] width 18 height 10
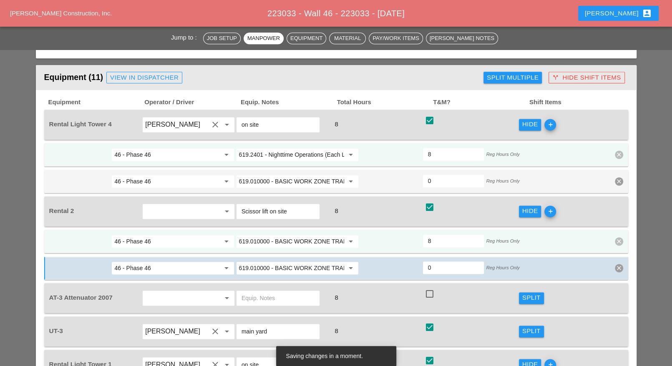
click at [298, 235] on input "619.010000 - BASIC WORK ZONE TRAFFIC CONTROL" at bounding box center [291, 241] width 105 height 13
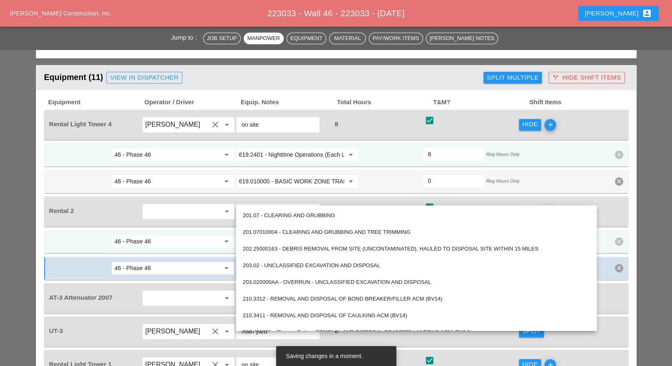
paste input "560.70000008 - BRICK FACING"
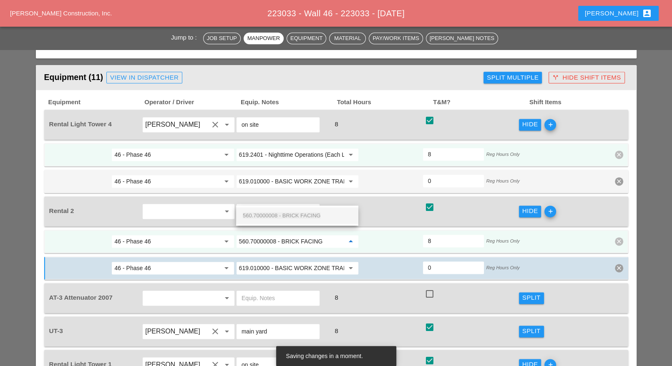
click at [293, 213] on span "560.70000008 - BRICK FACING" at bounding box center [282, 215] width 78 height 6
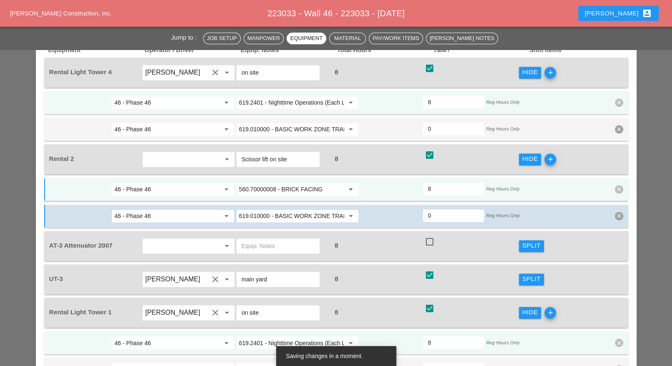
type input "560.70000008 - BRICK FACING"
click at [521, 274] on button "Split" at bounding box center [531, 280] width 25 height 12
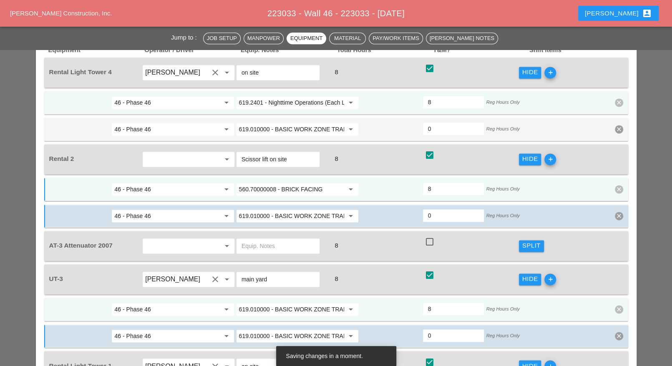
click at [306, 303] on input "619.010000 - BASIC WORK ZONE TRAFFIC CONTROL" at bounding box center [291, 309] width 105 height 13
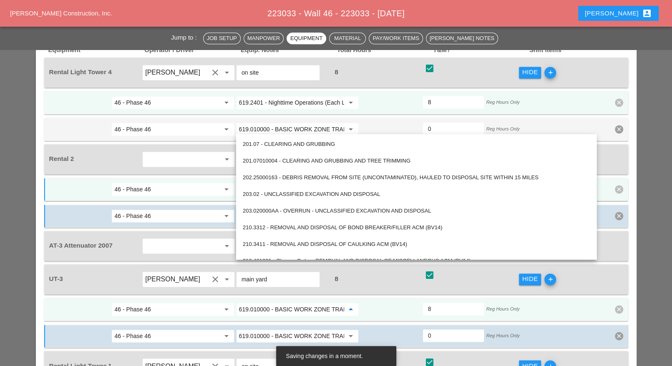
paste input "560.70000008 - BRICK FACING"
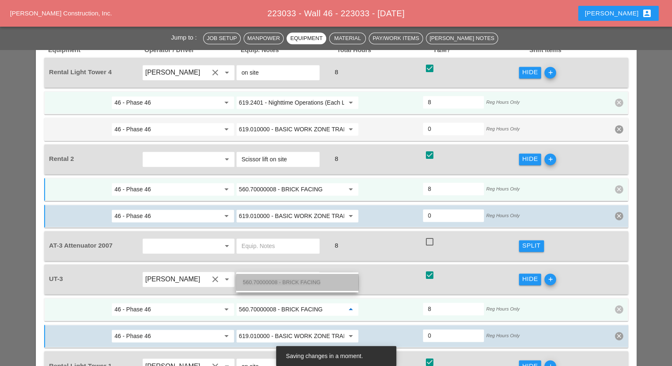
click at [304, 280] on span "560.70000008 - BRICK FACING" at bounding box center [282, 282] width 78 height 6
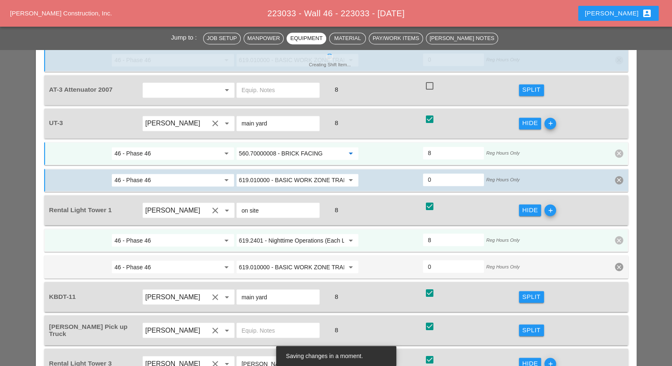
scroll to position [991, 0]
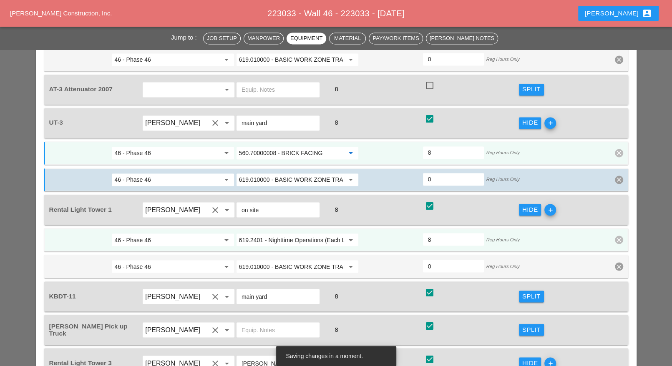
type input "560.70000008 - BRICK FACING"
click at [523, 292] on div "Split" at bounding box center [532, 297] width 18 height 10
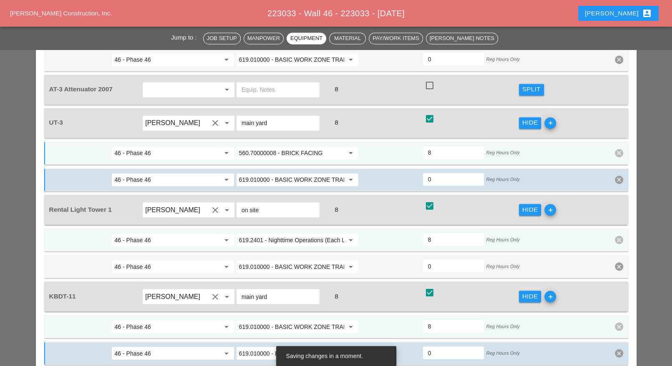
click at [283, 320] on input "619.010000 - BASIC WORK ZONE TRAFFIC CONTROL" at bounding box center [291, 326] width 105 height 13
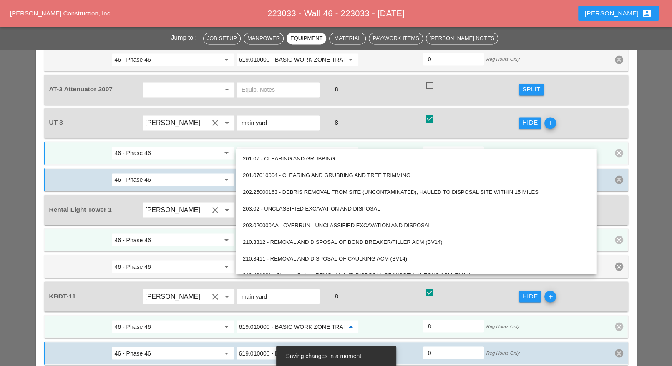
paste input "560.70000008 - BRICK FACING"
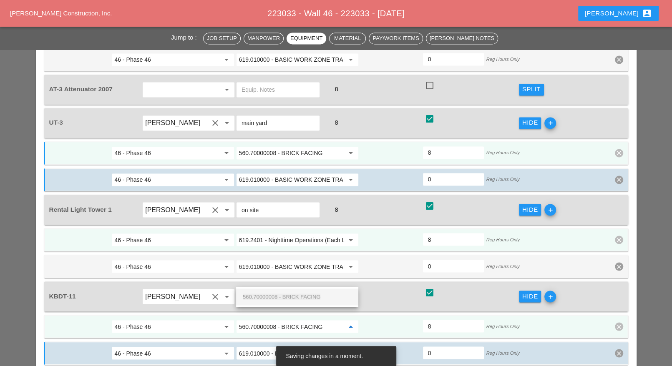
click at [289, 297] on span "560.70000008 - BRICK FACING" at bounding box center [282, 297] width 78 height 6
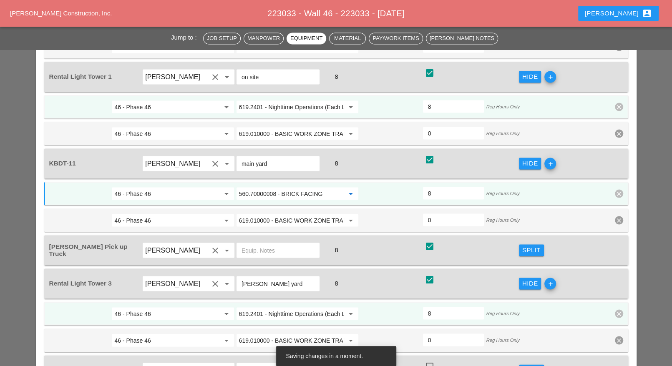
scroll to position [1096, 0]
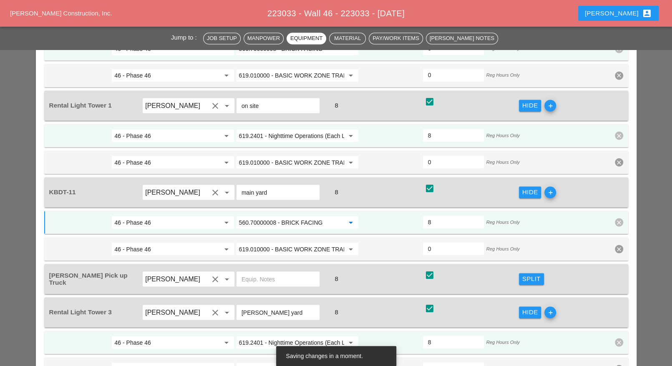
type input "560.70000008 - BRICK FACING"
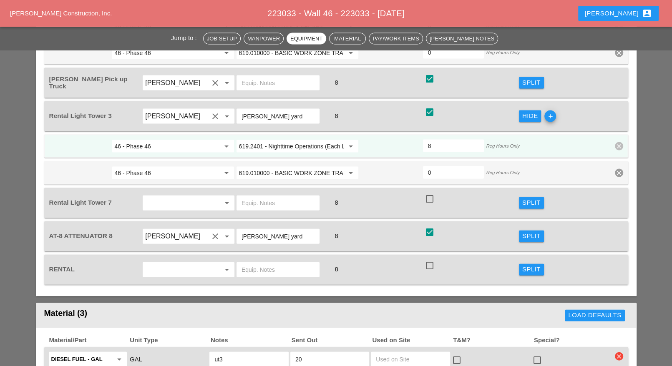
scroll to position [1304, 0]
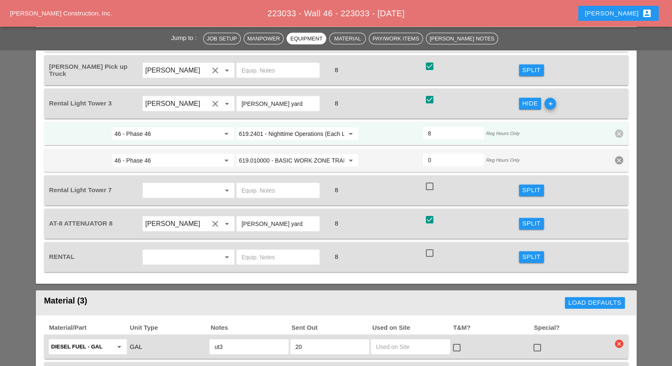
click at [264, 251] on input "text" at bounding box center [278, 257] width 73 height 13
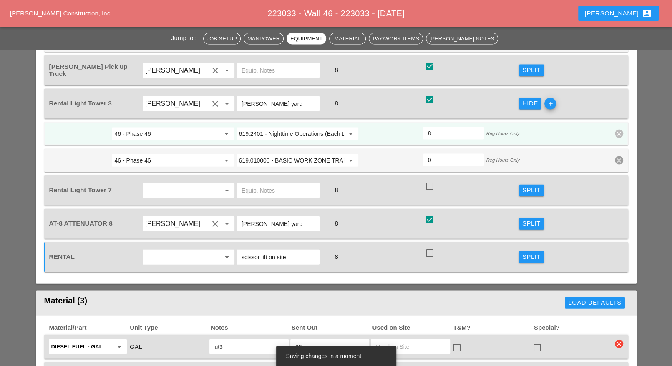
type input "scissor lift on site"
click at [433, 246] on div at bounding box center [430, 253] width 14 height 14
checkbox input "true"
click at [525, 253] on div "Split" at bounding box center [532, 258] width 18 height 10
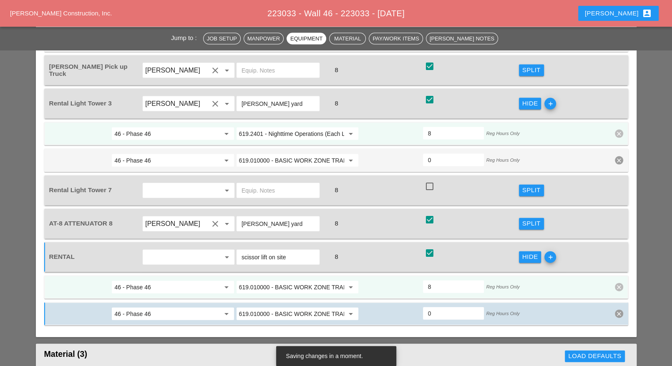
click at [276, 281] on input "619.010000 - BASIC WORK ZONE TRAFFIC CONTROL" at bounding box center [291, 287] width 105 height 13
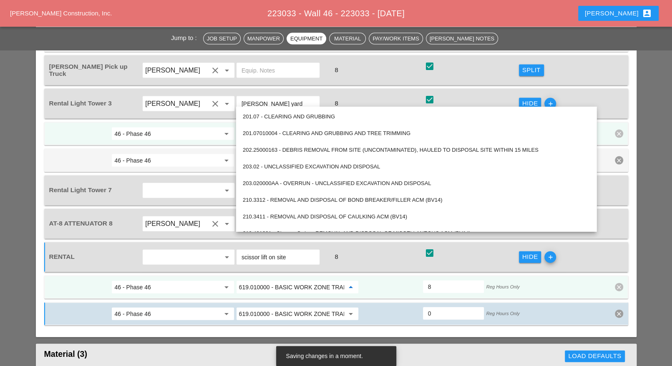
paste input "560.70000008 - BRICK FACING"
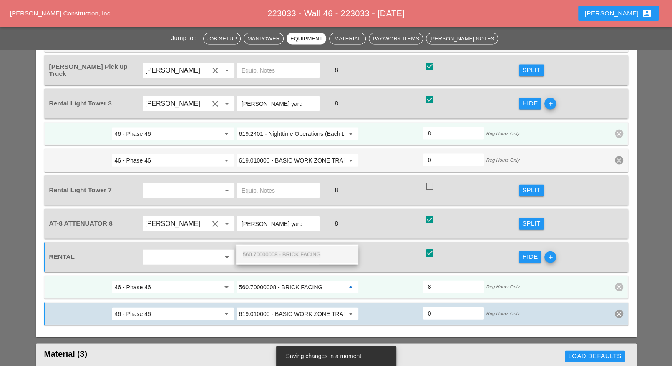
click at [280, 253] on span "560.70000008 - BRICK FACING" at bounding box center [282, 255] width 78 height 6
type input "560.70000008 - BRICK FACING"
click at [619, 310] on icon "clear" at bounding box center [619, 314] width 8 height 8
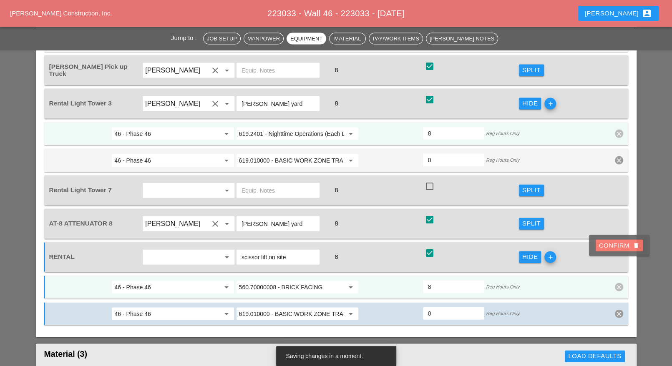
click at [620, 248] on div "Confirm delete" at bounding box center [619, 246] width 40 height 10
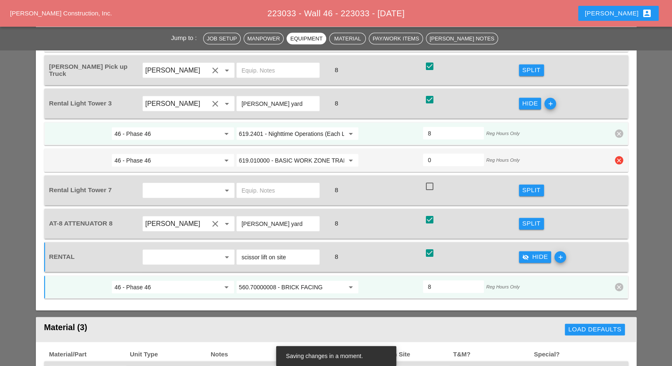
click at [619, 157] on icon "clear" at bounding box center [619, 161] width 8 height 8
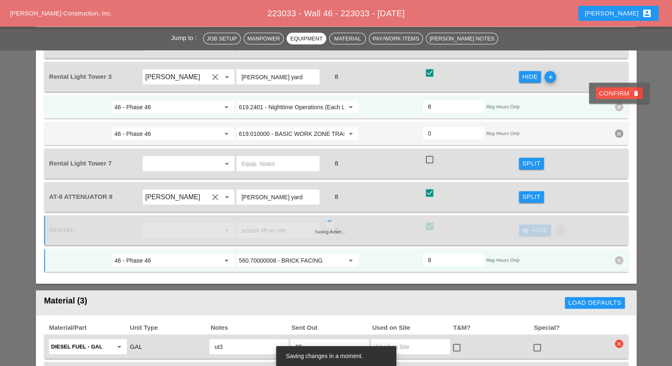
click at [615, 95] on div "Confirm delete" at bounding box center [619, 94] width 40 height 10
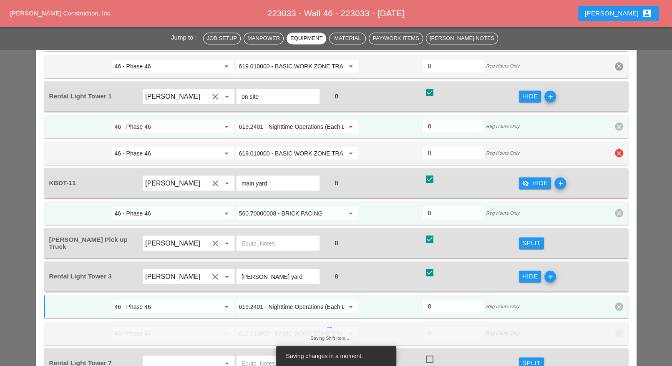
scroll to position [1043, 0]
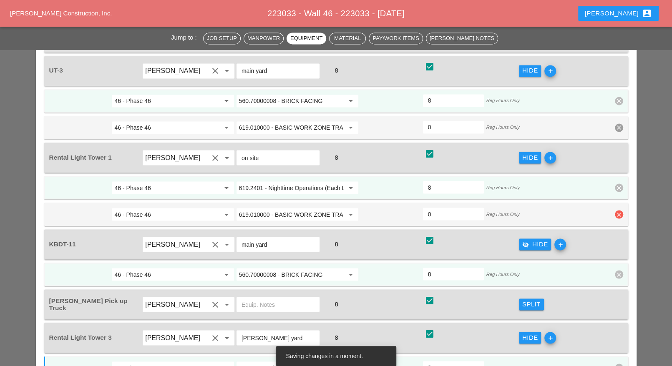
click at [617, 210] on icon "clear" at bounding box center [619, 214] width 8 height 8
click at [618, 152] on div "Confirm delete" at bounding box center [619, 151] width 40 height 10
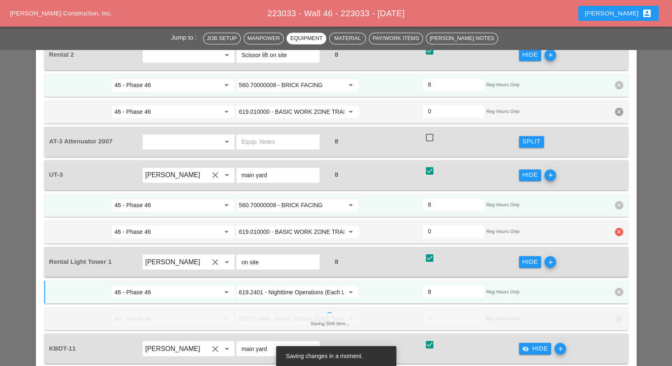
click at [619, 228] on icon "clear" at bounding box center [619, 232] width 8 height 8
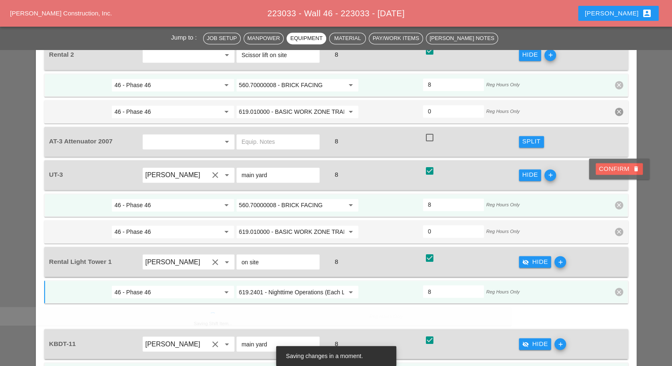
click at [614, 167] on div "Confirm delete" at bounding box center [619, 169] width 40 height 10
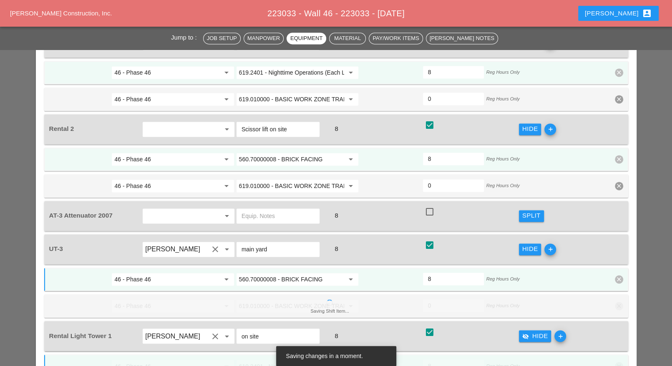
scroll to position [835, 0]
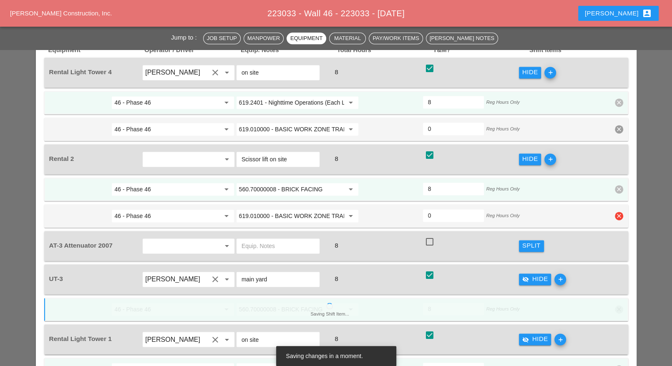
click at [620, 212] on icon "clear" at bounding box center [619, 216] width 8 height 8
click at [615, 152] on div "Confirm delete" at bounding box center [619, 155] width 40 height 10
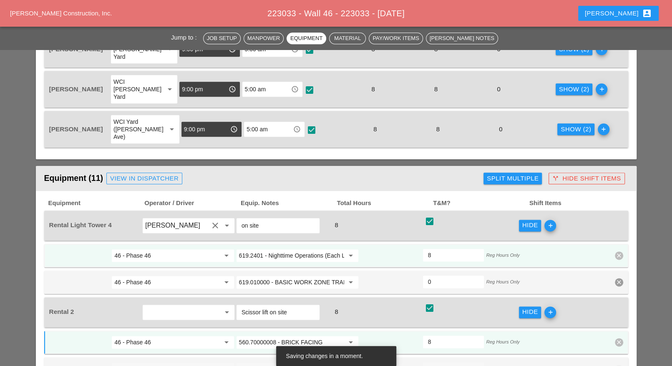
scroll to position [678, 0]
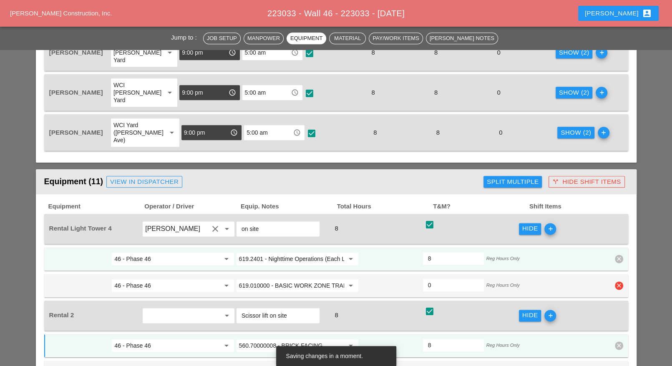
click at [619, 282] on icon "clear" at bounding box center [619, 286] width 8 height 8
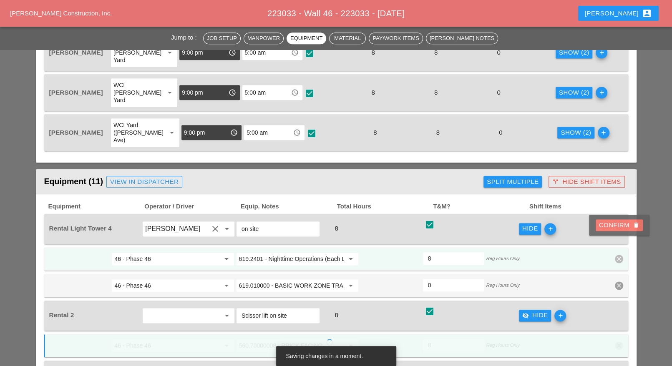
click at [609, 226] on div "Confirm delete" at bounding box center [619, 226] width 40 height 10
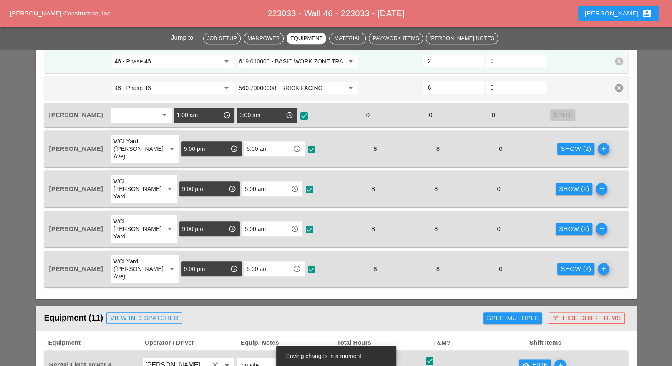
scroll to position [522, 0]
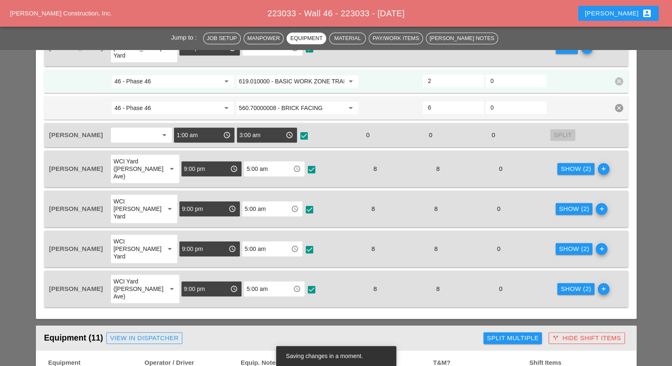
click at [563, 285] on div "Show (2)" at bounding box center [576, 290] width 30 height 10
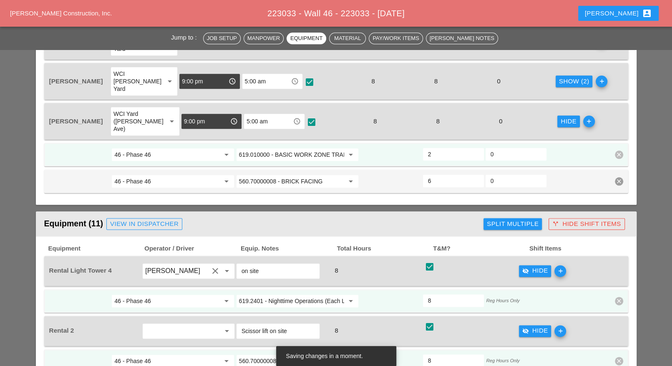
scroll to position [678, 0]
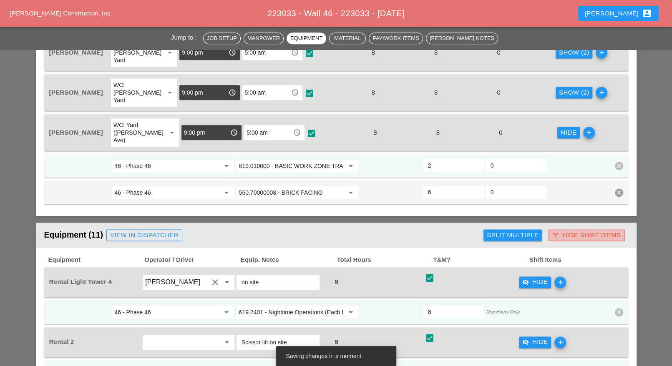
click at [559, 232] on icon "call_split" at bounding box center [556, 235] width 7 height 7
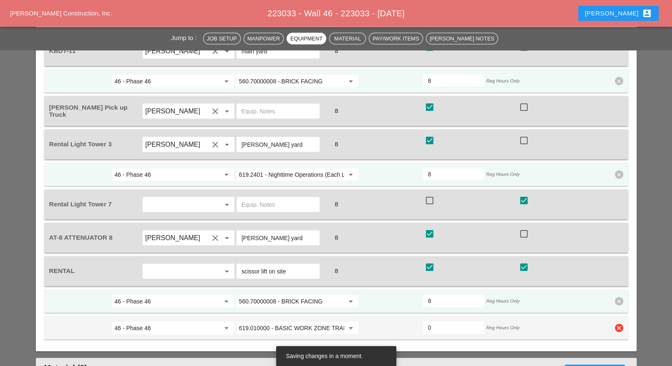
scroll to position [1200, 0]
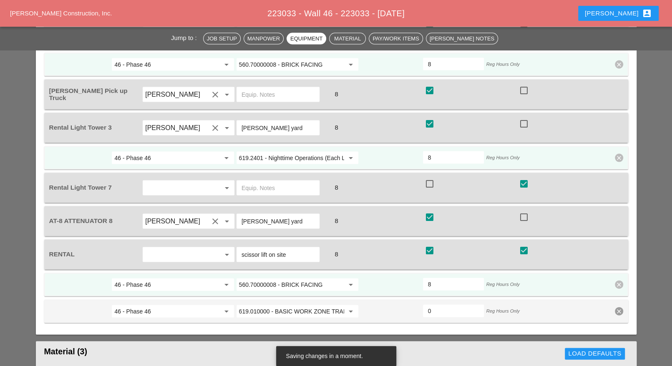
click at [528, 244] on div at bounding box center [524, 251] width 14 height 14
checkbox input "false"
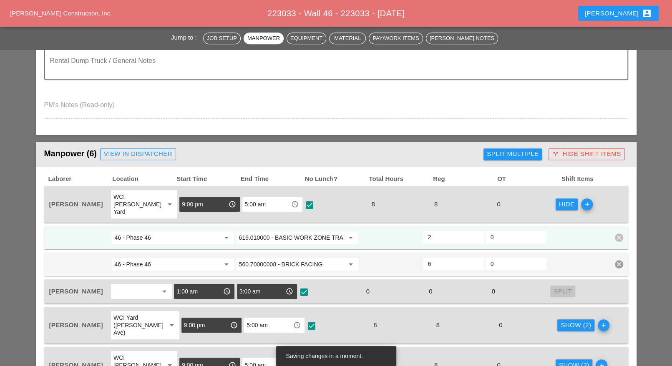
scroll to position [417, 0]
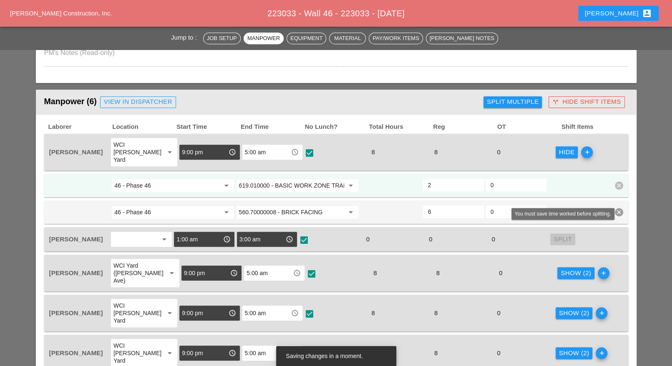
click at [561, 234] on span "Split" at bounding box center [563, 240] width 25 height 12
click at [307, 233] on div at bounding box center [304, 240] width 14 height 14
checkbox input "true"
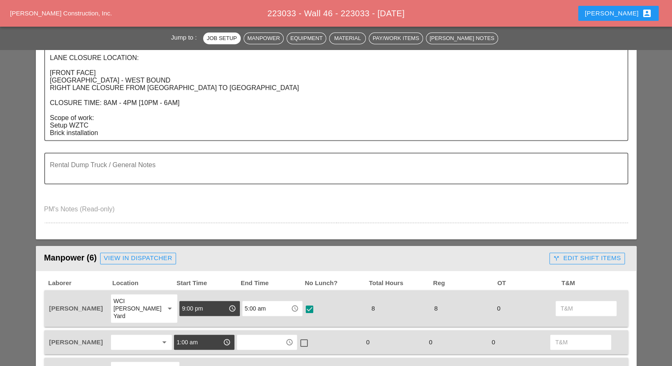
scroll to position [365, 0]
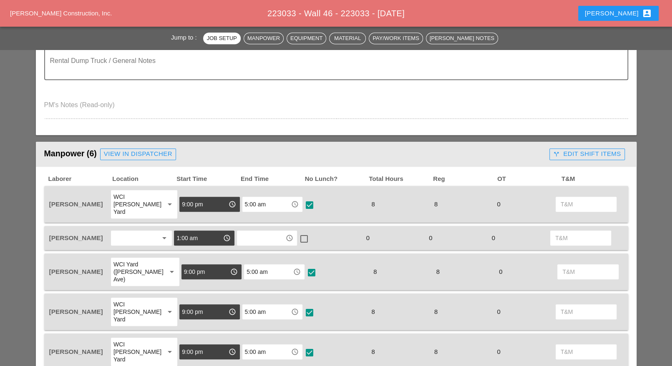
click at [270, 232] on input "text" at bounding box center [261, 238] width 43 height 13
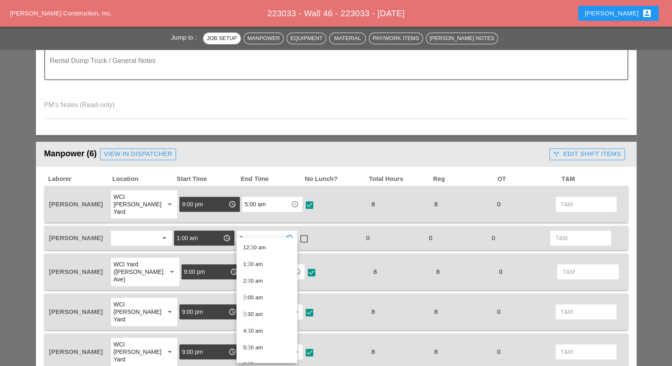
click at [258, 315] on div "3 :30 am" at bounding box center [266, 315] width 47 height 10
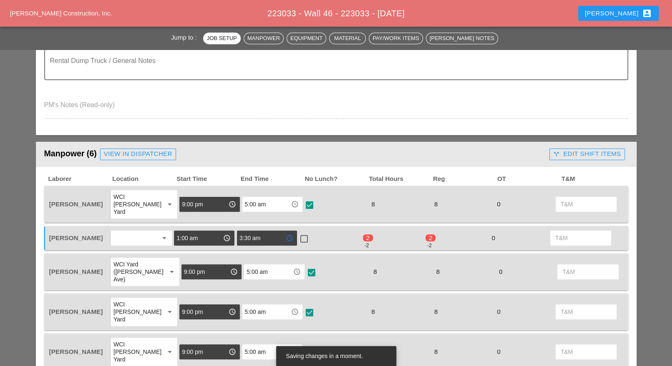
type input "3:30 am"
click at [307, 232] on div at bounding box center [304, 239] width 14 height 14
checkbox input "true"
click at [261, 232] on input "3:30 am" at bounding box center [261, 238] width 43 height 13
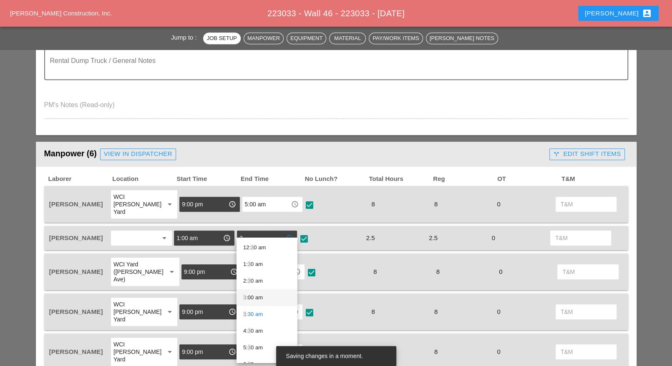
click at [256, 296] on div "3 :00 am" at bounding box center [266, 298] width 47 height 10
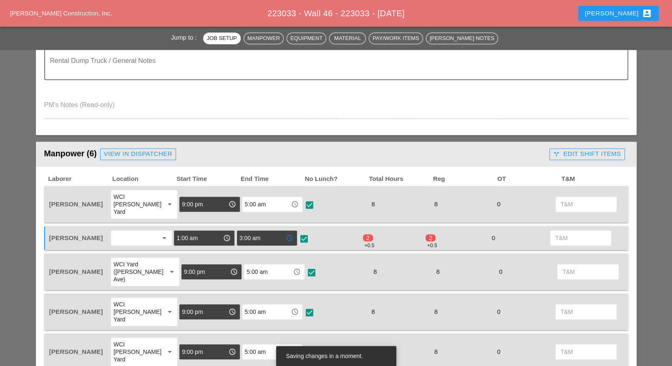
type input "3:00 am"
click at [581, 154] on div "call_split Edit Shift Items" at bounding box center [587, 154] width 68 height 10
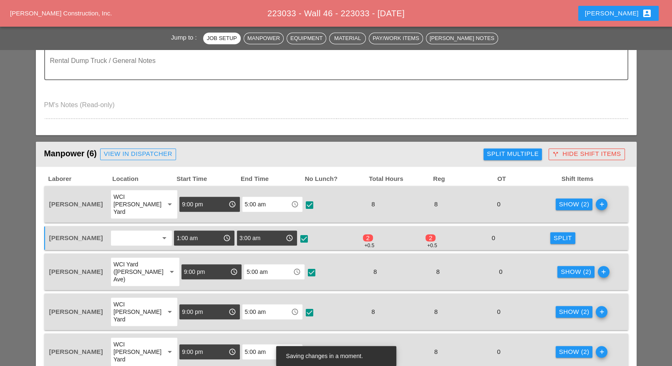
click at [566, 234] on div "Split" at bounding box center [563, 239] width 18 height 10
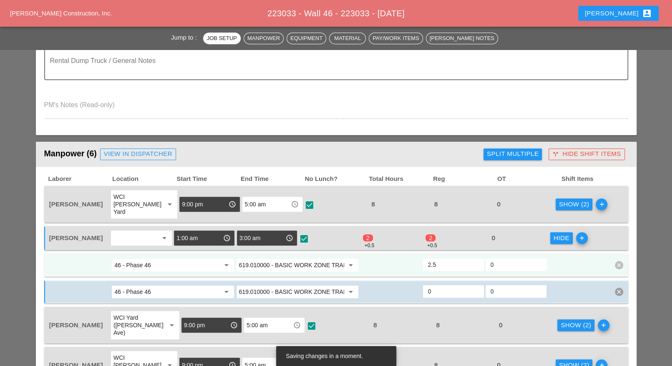
click at [309, 259] on input "619.010000 - BASIC WORK ZONE TRAFFIC CONTROL" at bounding box center [291, 265] width 105 height 13
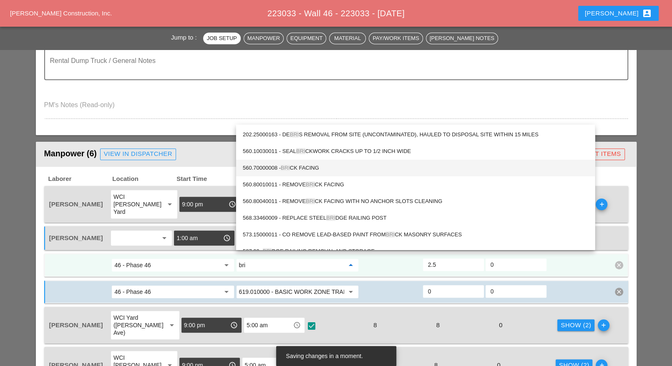
click at [316, 166] on div "560.70000008 - BRI CK FACING" at bounding box center [416, 168] width 346 height 10
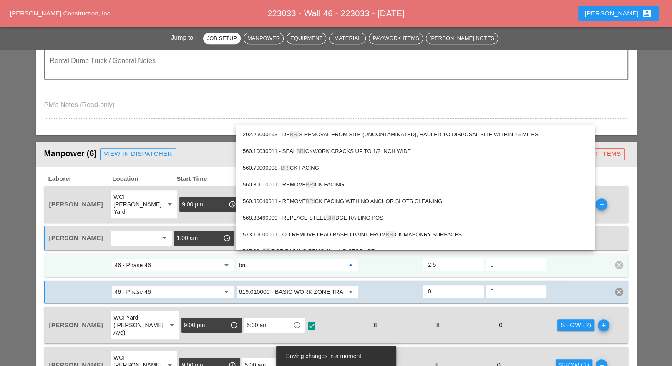
type input "560.70000008 - BRICK FACING"
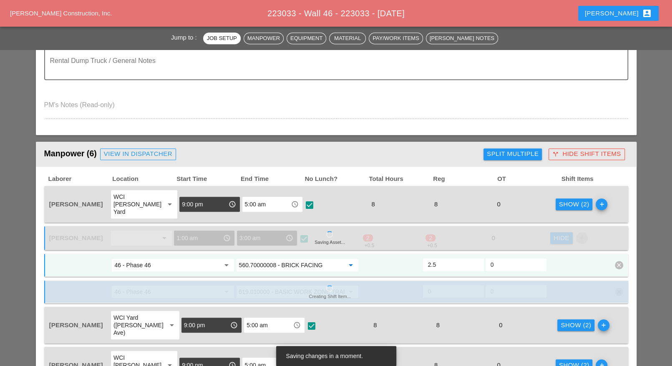
type input "2"
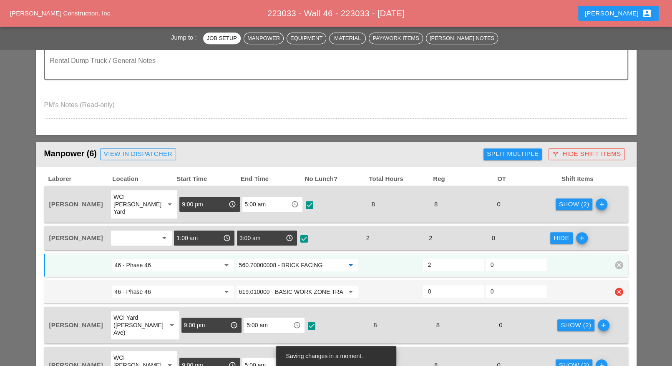
type input "560.70000008 - BRICK FACING"
click at [619, 288] on icon "clear" at bounding box center [619, 292] width 8 height 8
click at [621, 261] on div "Confirm delete" at bounding box center [619, 264] width 40 height 10
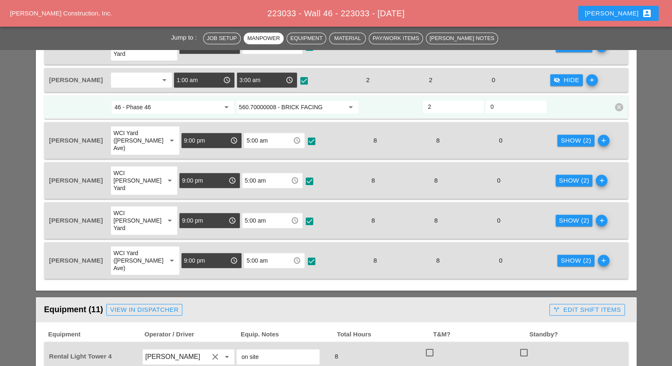
scroll to position [626, 0]
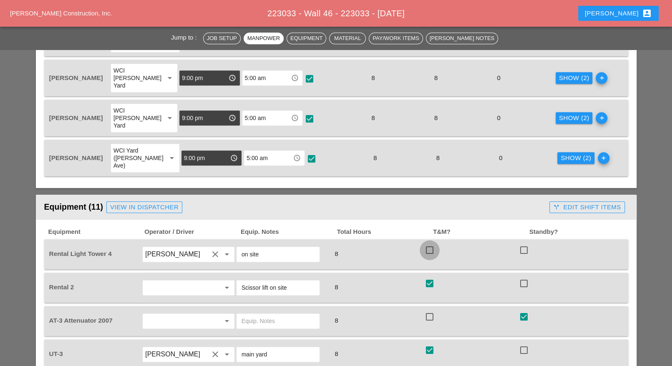
click at [428, 243] on div at bounding box center [430, 250] width 14 height 14
checkbox input "true"
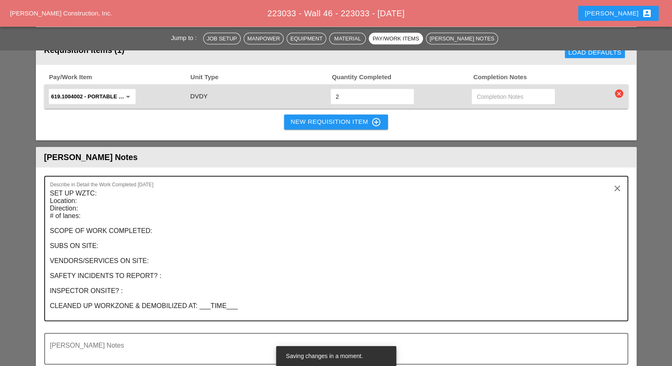
scroll to position [1409, 0]
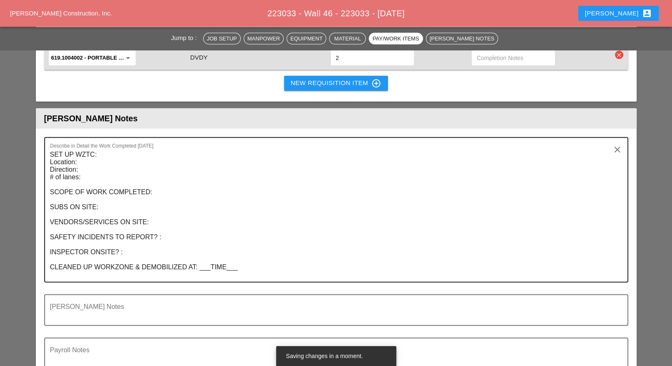
click at [268, 224] on textarea "SET UP WZTC: Location: Direction: # of lanes: SCOPE OF WORK COMPLETED: SUBS ON …" at bounding box center [333, 215] width 566 height 134
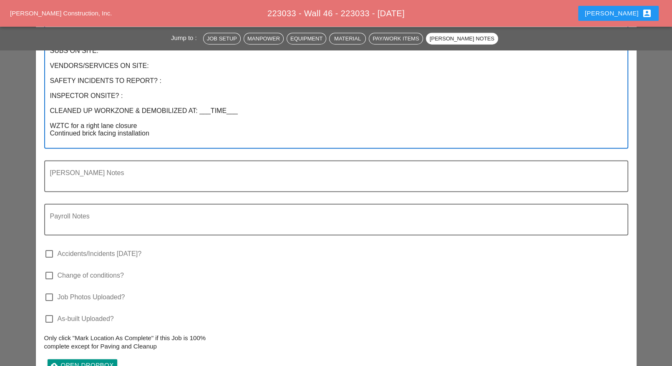
scroll to position [1670, 0]
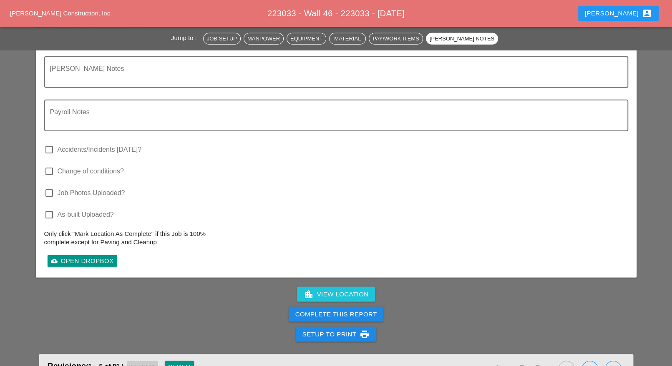
type textarea "SET UP WZTC: Location: Direction: # of lanes: SCOPE OF WORK COMPLETED: SUBS ON …"
click at [298, 310] on div "Complete This Report" at bounding box center [337, 315] width 82 height 10
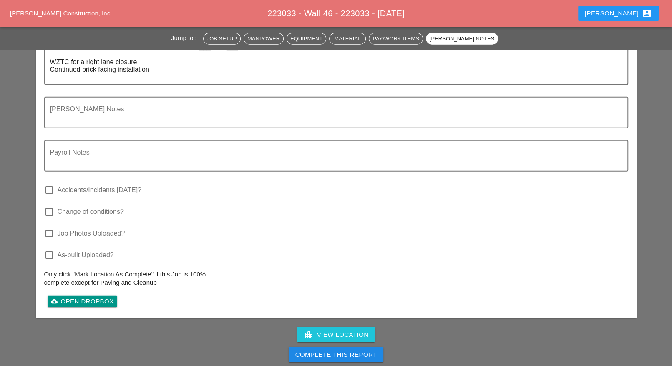
scroll to position [1722, 0]
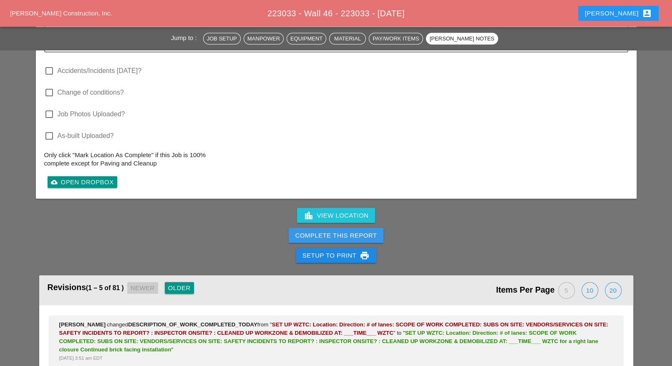
click at [346, 231] on div "Complete This Report" at bounding box center [337, 236] width 82 height 10
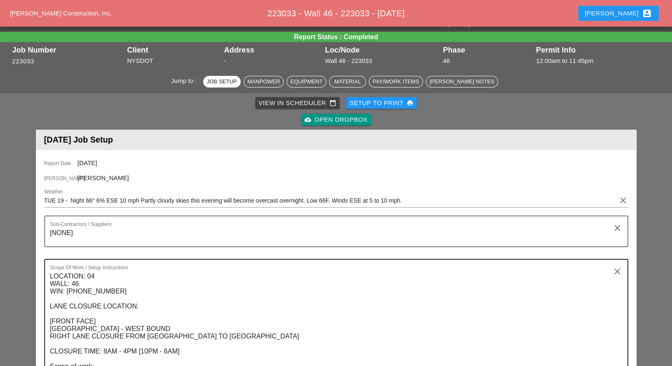
scroll to position [0, 0]
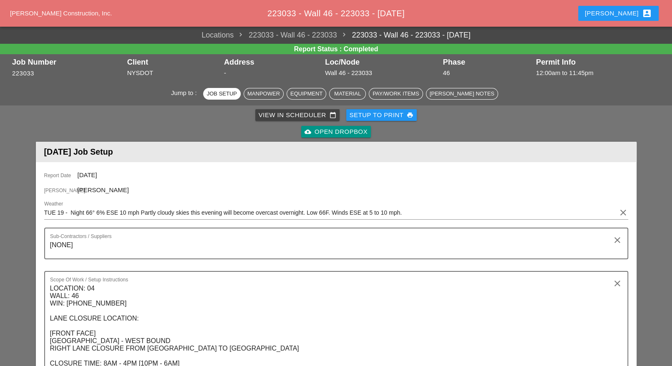
click at [303, 113] on div "View in Scheduler calendar_today" at bounding box center [298, 116] width 78 height 10
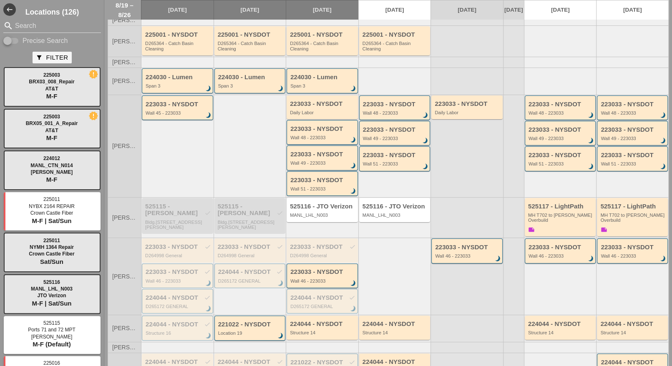
scroll to position [151, 0]
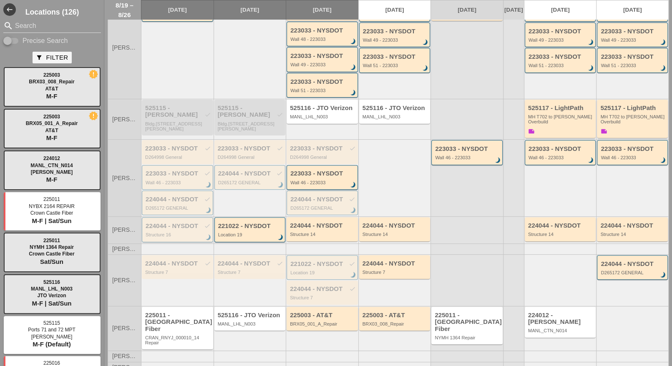
click at [169, 232] on div "224044 - NYSDOT check Structure 16 brightness_3" at bounding box center [178, 230] width 65 height 15
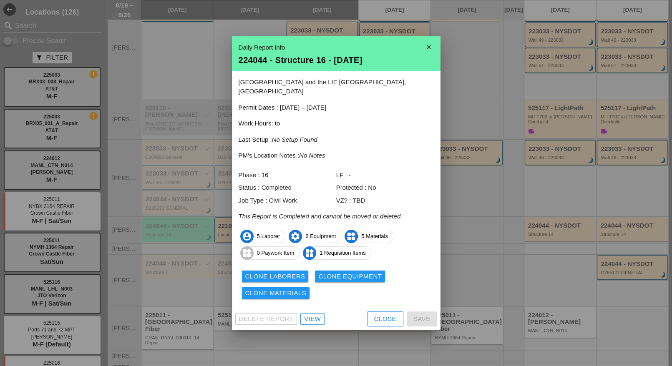
click at [310, 315] on div "View" at bounding box center [312, 320] width 17 height 10
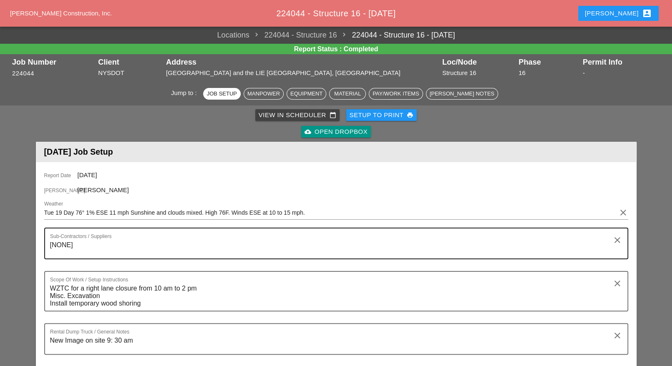
scroll to position [261, 0]
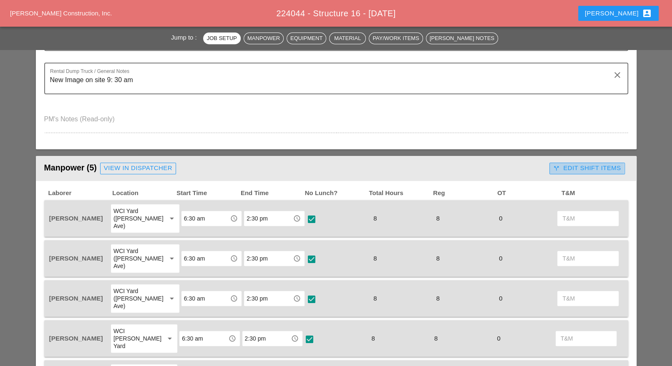
click at [582, 169] on div "call_split Edit Shift Items" at bounding box center [587, 169] width 68 height 10
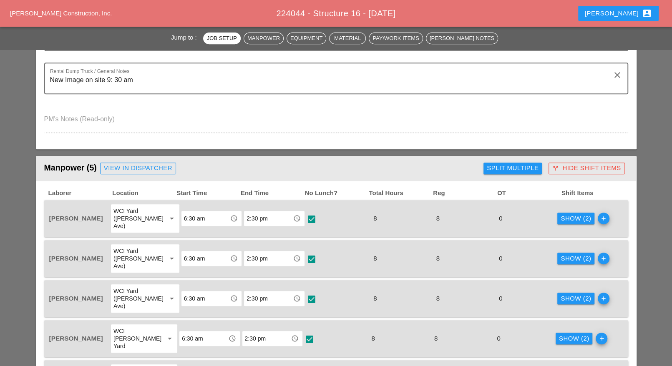
click at [566, 214] on div "Show (2)" at bounding box center [576, 219] width 30 height 10
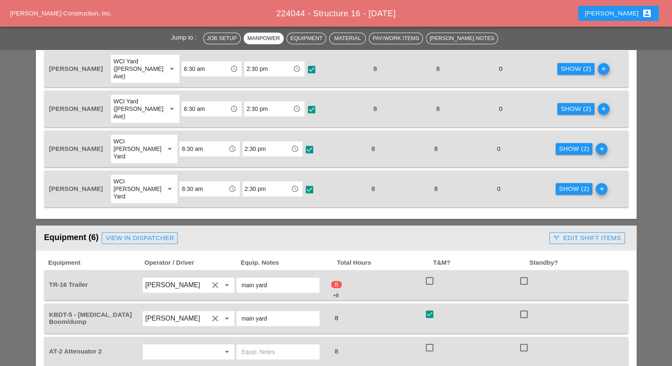
scroll to position [522, 0]
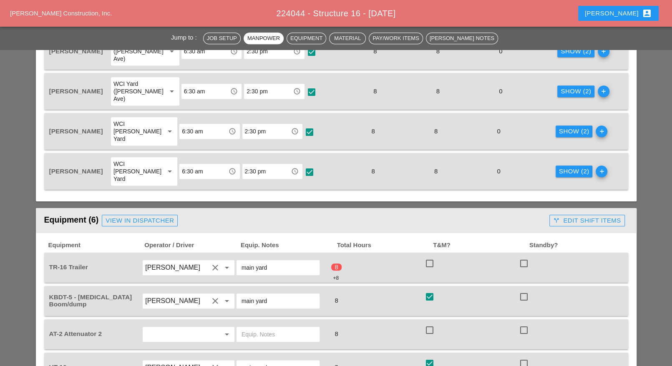
click at [428, 257] on div at bounding box center [430, 264] width 14 height 14
checkbox input "true"
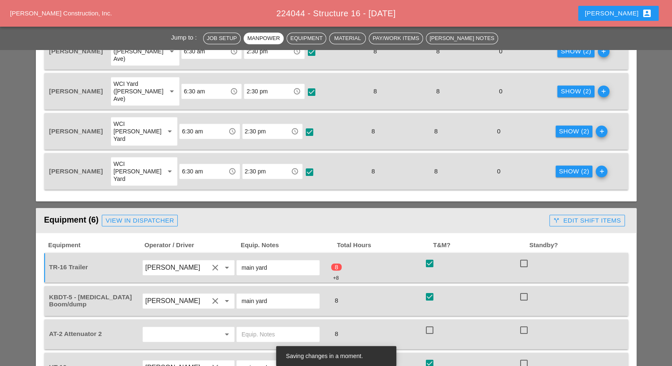
click at [564, 216] on div "call_split Edit Shift Items" at bounding box center [587, 221] width 68 height 10
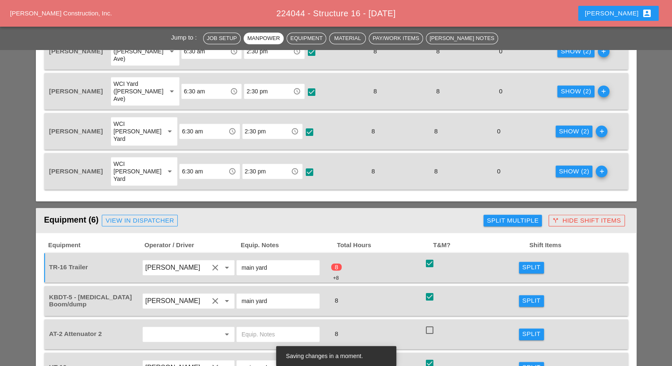
click at [532, 263] on div "Split" at bounding box center [532, 268] width 18 height 10
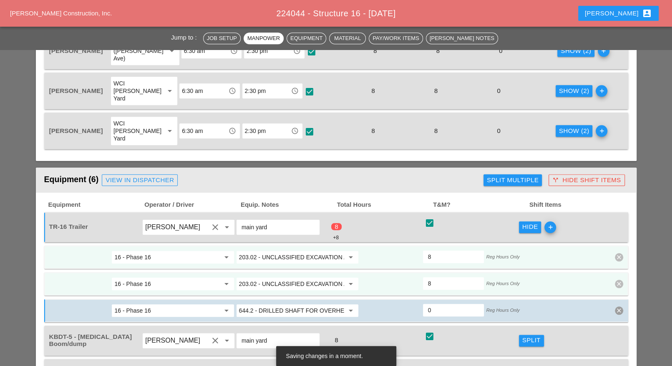
scroll to position [574, 0]
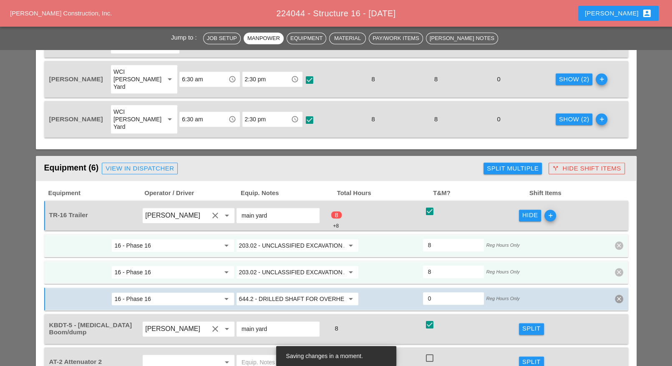
drag, startPoint x: 438, startPoint y: 229, endPoint x: 425, endPoint y: 229, distance: 13.4
click at [425, 266] on div "8" at bounding box center [453, 272] width 61 height 13
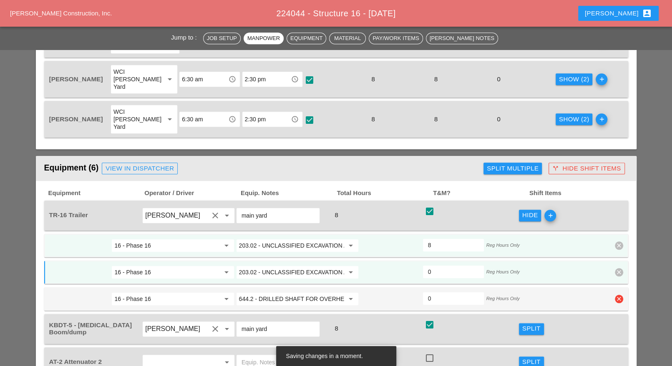
type input "0"
click at [621, 295] on icon "clear" at bounding box center [619, 299] width 8 height 8
click at [622, 242] on div "Confirm delete" at bounding box center [619, 239] width 40 height 10
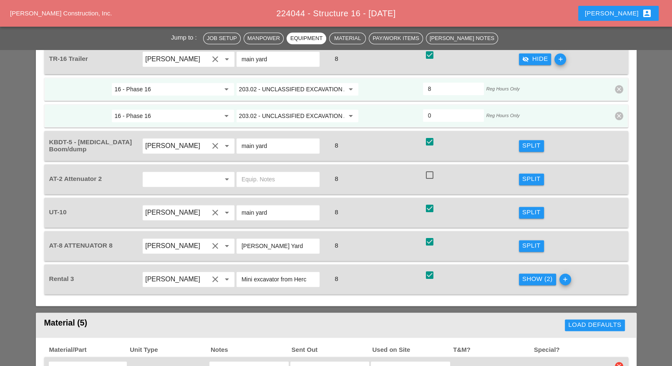
scroll to position [678, 0]
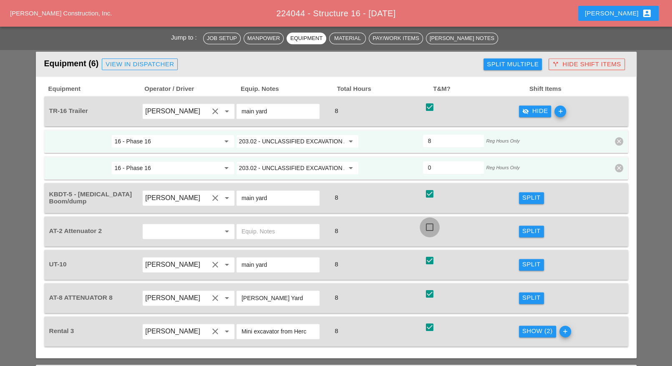
click at [430, 220] on div at bounding box center [430, 227] width 14 height 14
checkbox input "true"
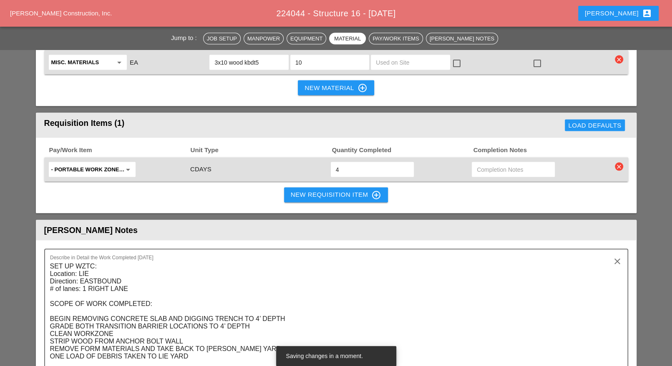
scroll to position [1096, 0]
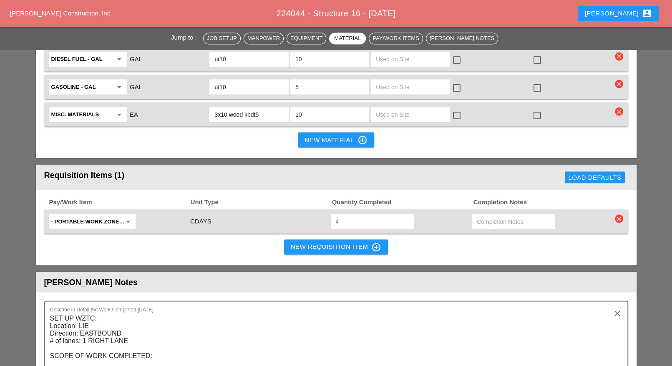
click at [329, 242] on div "New Requisition Item control_point" at bounding box center [336, 247] width 91 height 10
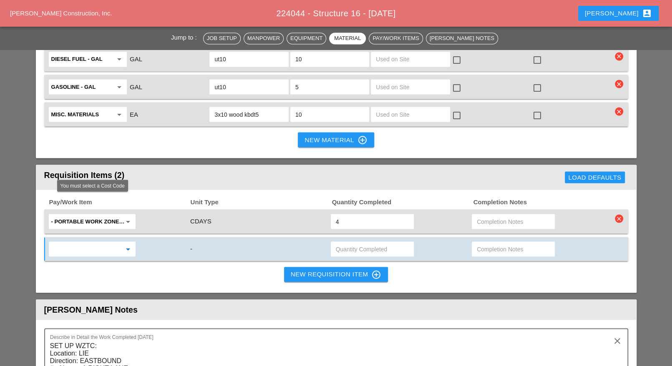
click at [103, 243] on input "text" at bounding box center [86, 249] width 70 height 13
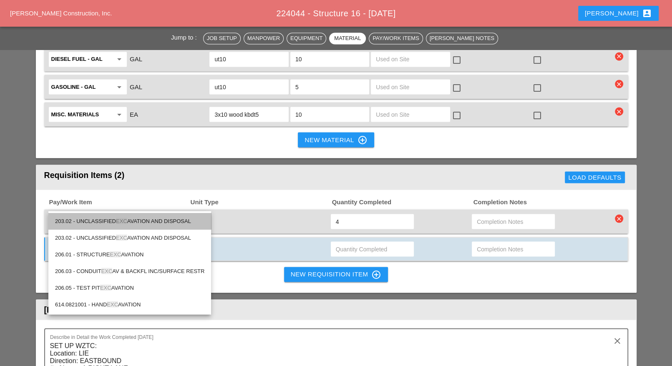
click at [119, 219] on span "EXC" at bounding box center [121, 221] width 11 height 6
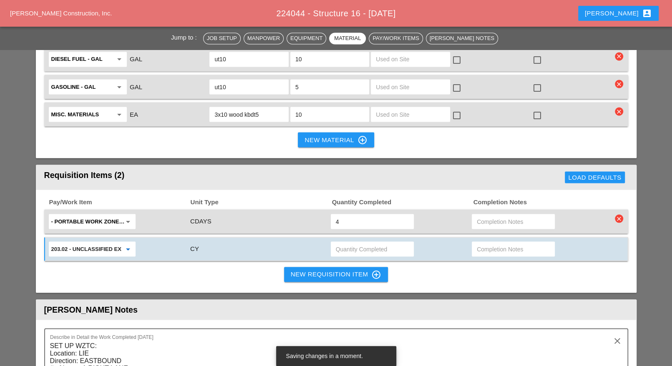
type input "203.02 - UNCLASSIFIED EXCAVATION AND DISPOSAL"
click at [483, 243] on input "text" at bounding box center [513, 249] width 73 height 13
type input "waiting"
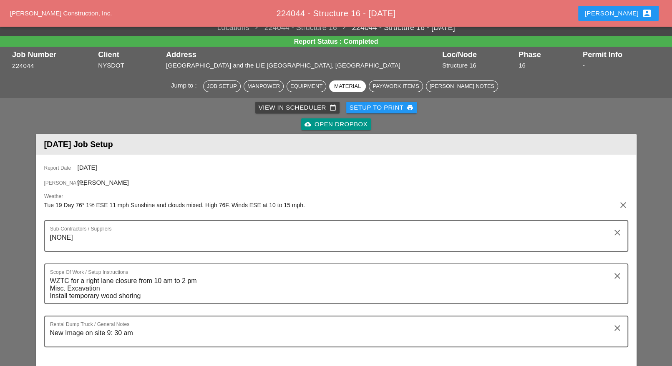
scroll to position [0, 0]
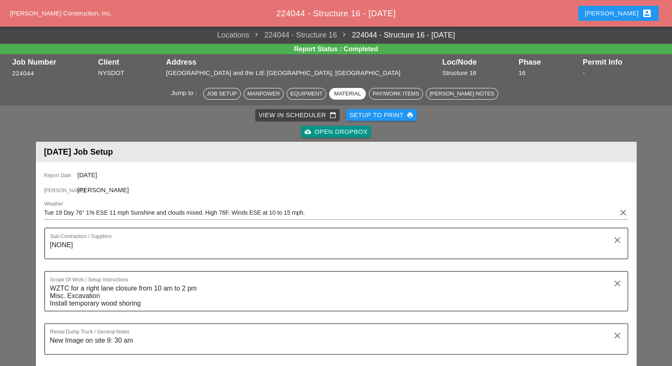
click at [290, 114] on div "View in Scheduler calendar_today" at bounding box center [298, 116] width 78 height 10
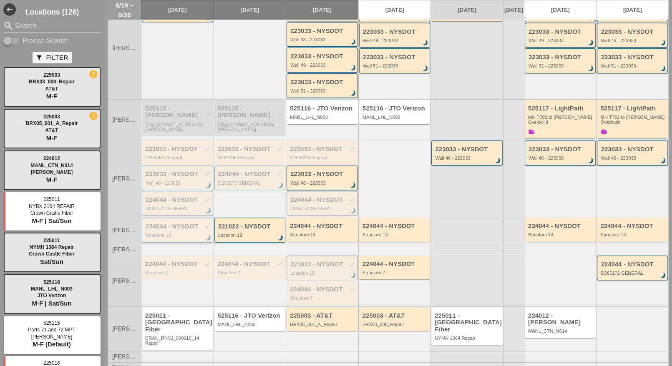
scroll to position [151, 0]
click at [175, 270] on div "224044 - NYSDOT check Structure 7" at bounding box center [178, 267] width 66 height 15
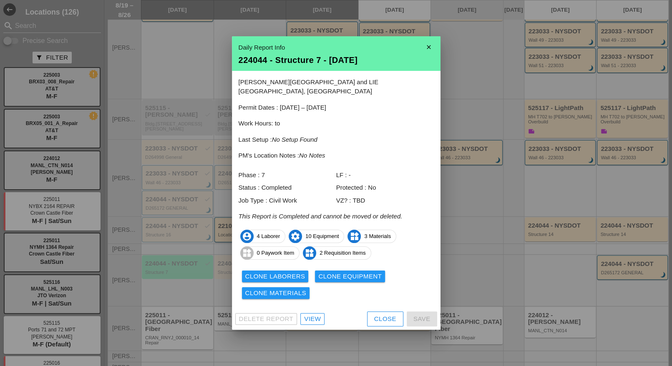
click at [321, 316] on link "View" at bounding box center [313, 319] width 24 height 12
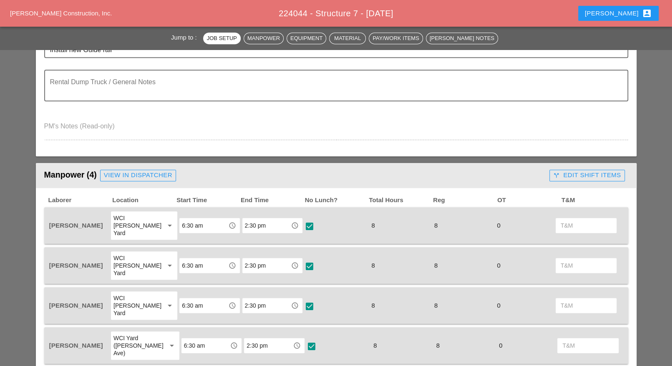
scroll to position [313, 0]
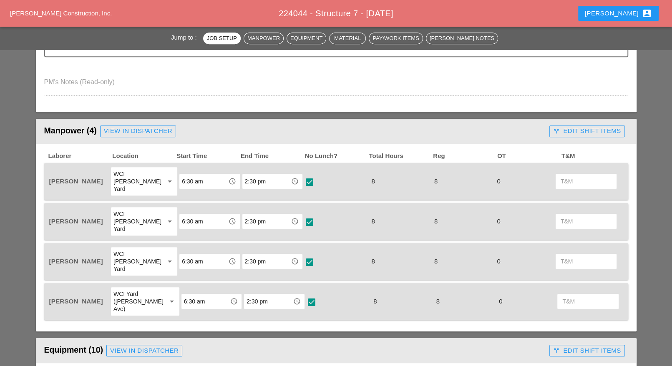
click at [594, 130] on div "call_split Edit Shift Items" at bounding box center [587, 131] width 68 height 10
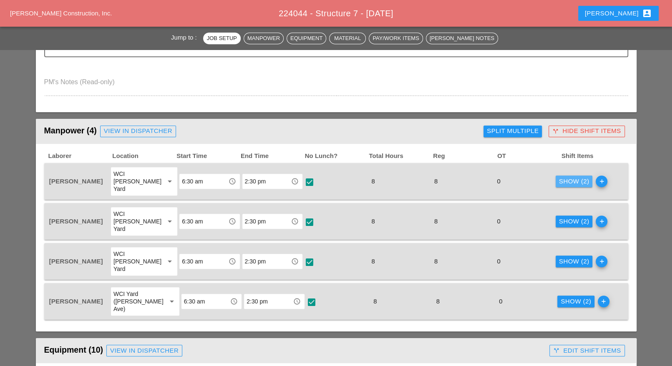
click at [566, 177] on div "Show (2)" at bounding box center [574, 182] width 30 height 10
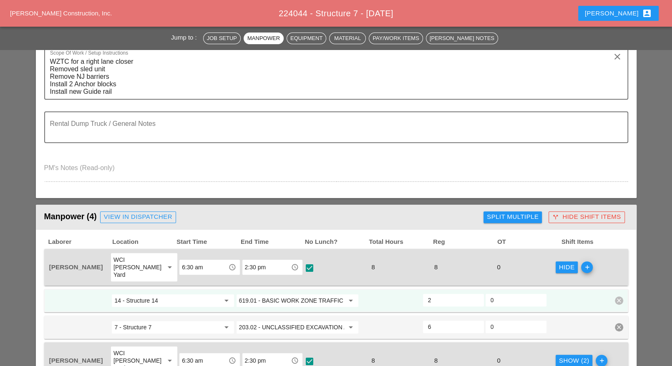
scroll to position [0, 0]
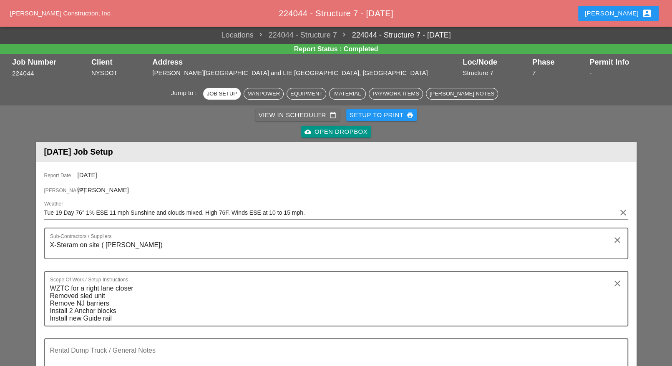
click at [306, 114] on div "View in Scheduler calendar_today" at bounding box center [298, 116] width 78 height 10
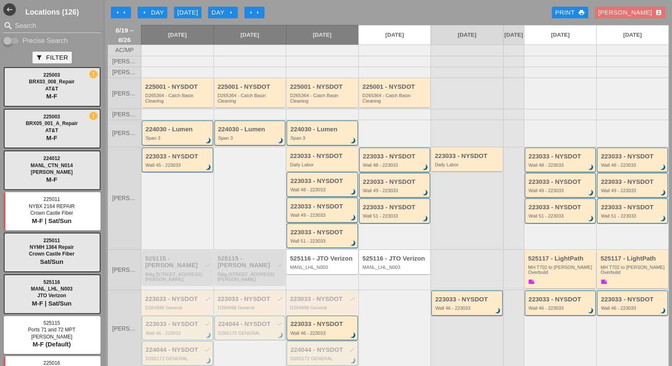
click at [159, 11] on div "arrow_left Day" at bounding box center [152, 13] width 23 height 10
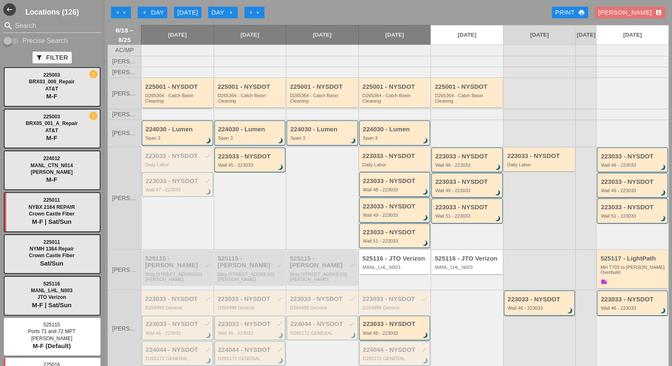
click at [182, 104] on div "D265364 - Catch Basin Cleaning" at bounding box center [178, 98] width 66 height 10
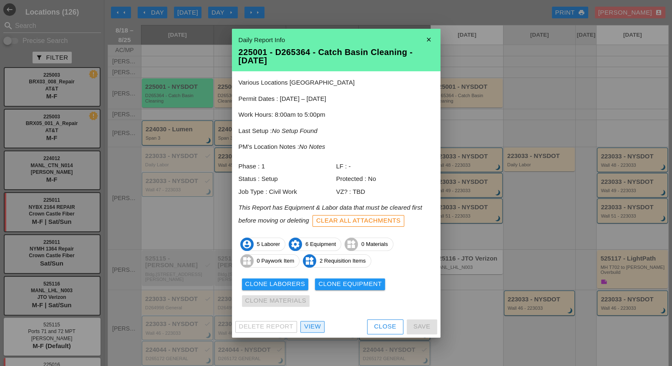
click at [315, 328] on div "View" at bounding box center [312, 327] width 17 height 10
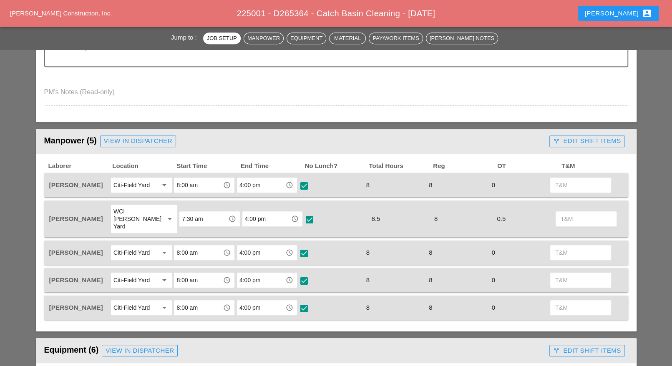
scroll to position [313, 0]
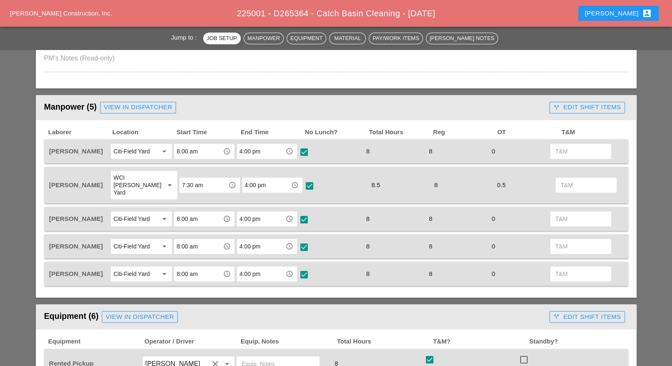
click at [564, 103] on div "call_split Edit Shift Items" at bounding box center [587, 108] width 68 height 10
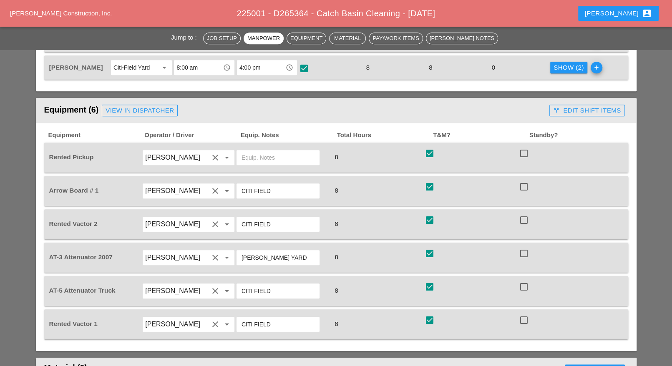
scroll to position [522, 0]
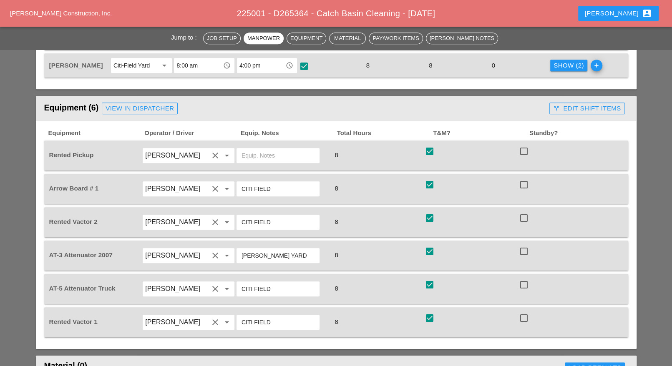
click at [565, 104] on div "call_split Edit Shift Items" at bounding box center [587, 109] width 68 height 10
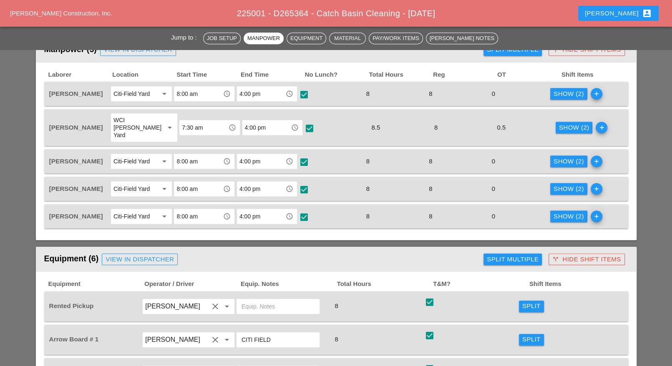
scroll to position [365, 0]
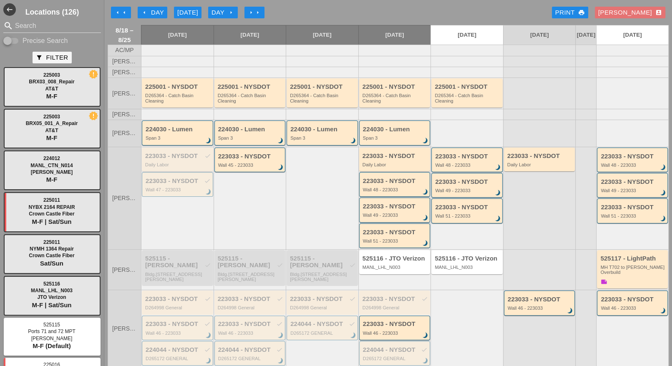
click at [172, 165] on div "223033 - NYSDOT check Daily Labor" at bounding box center [178, 160] width 66 height 15
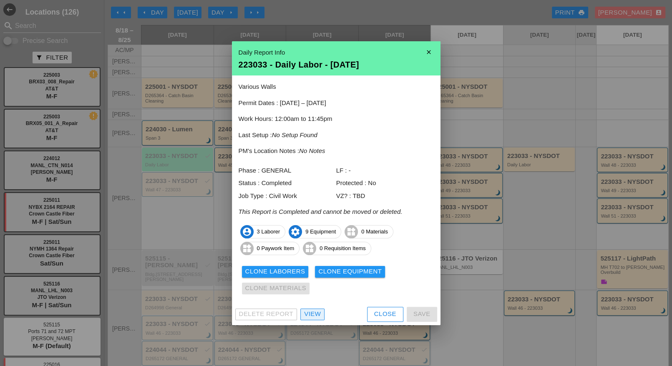
click at [311, 315] on div "View" at bounding box center [312, 315] width 17 height 10
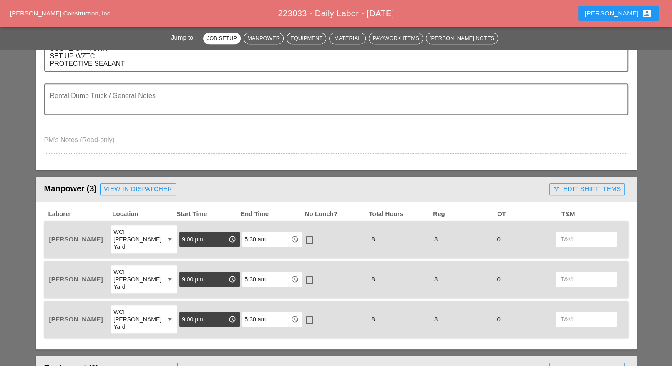
scroll to position [470, 0]
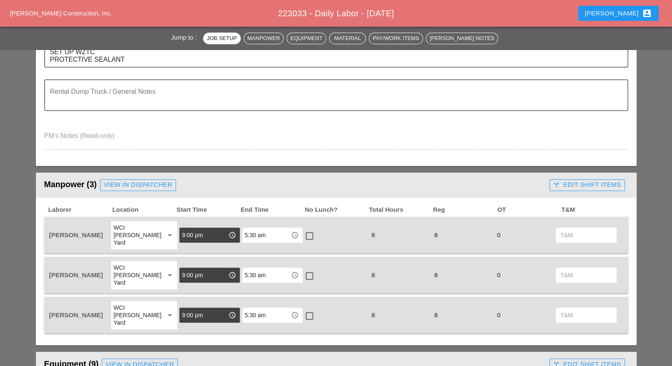
click at [579, 185] on div "call_split Edit Shift Items" at bounding box center [587, 185] width 68 height 10
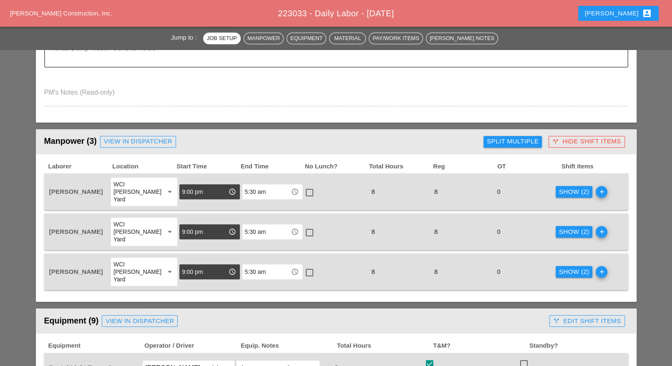
scroll to position [626, 0]
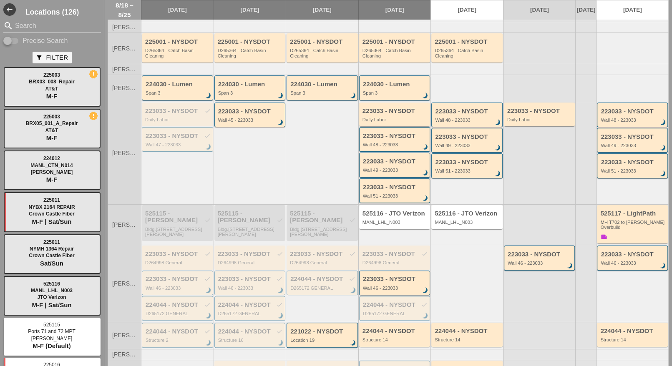
scroll to position [151, 0]
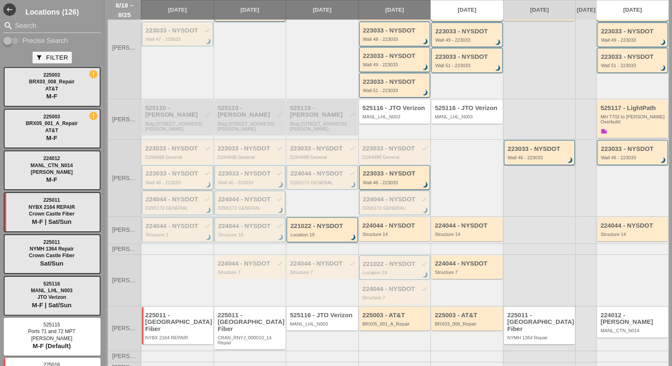
click at [174, 179] on div "223033 - NYSDOT check Wall 46 - 223033 brightness_3" at bounding box center [178, 177] width 65 height 15
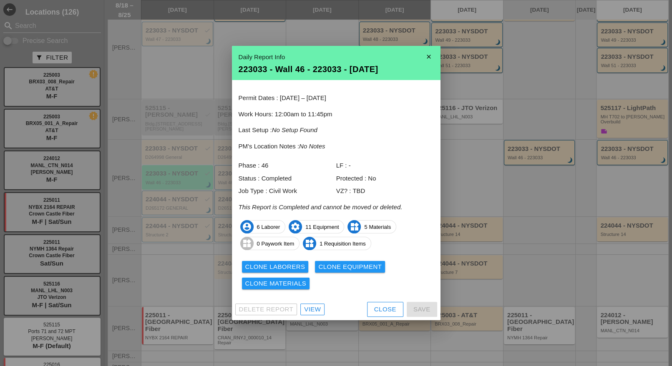
click at [311, 307] on div "View" at bounding box center [312, 310] width 17 height 10
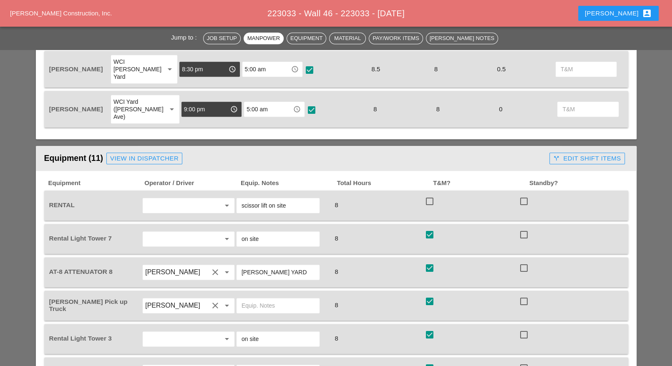
scroll to position [678, 0]
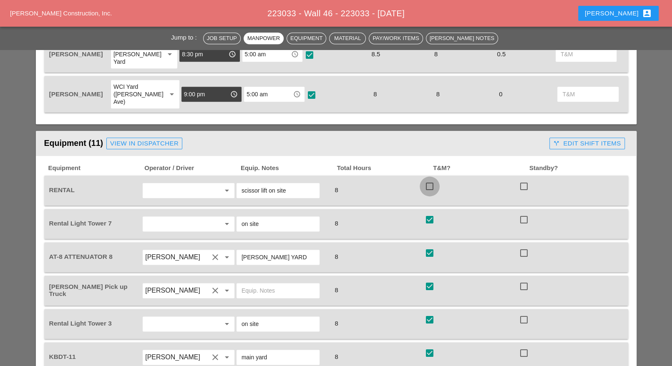
click at [432, 179] on div at bounding box center [430, 186] width 14 height 14
checkbox input "true"
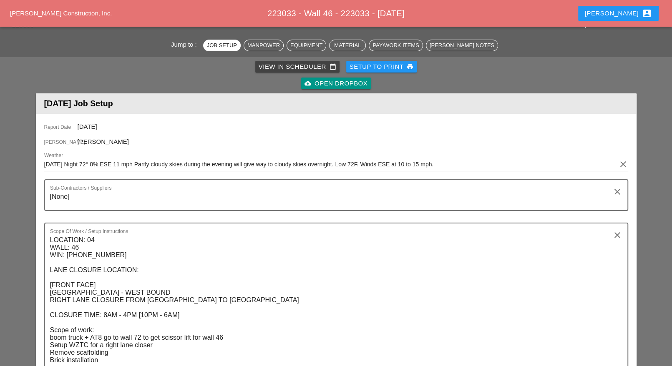
scroll to position [0, 0]
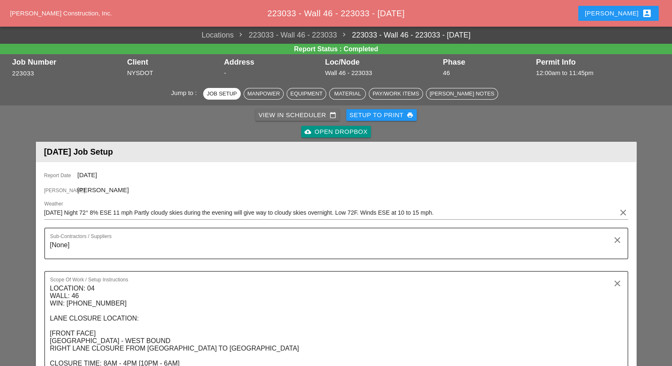
click at [280, 112] on div "View in Scheduler calendar_today" at bounding box center [298, 116] width 78 height 10
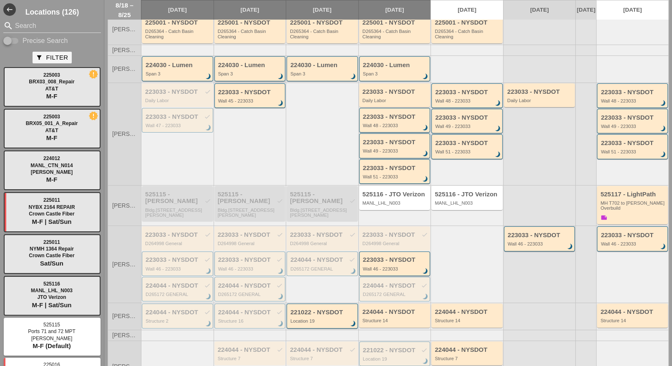
scroll to position [151, 0]
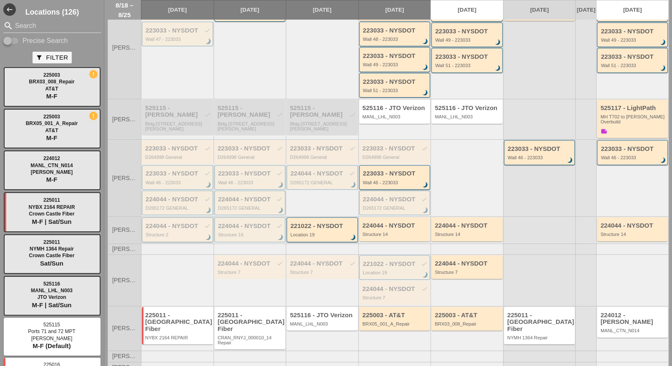
click at [188, 230] on div "224044 - NYSDOT check" at bounding box center [178, 226] width 65 height 7
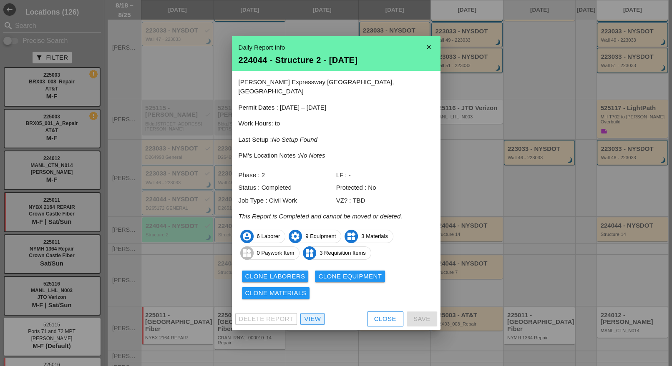
click at [308, 315] on div "View" at bounding box center [312, 320] width 17 height 10
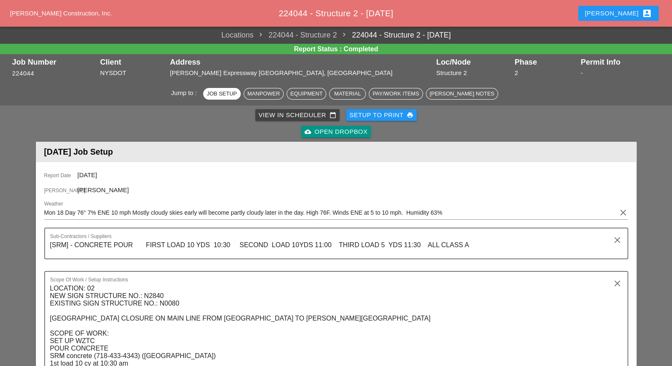
scroll to position [417, 0]
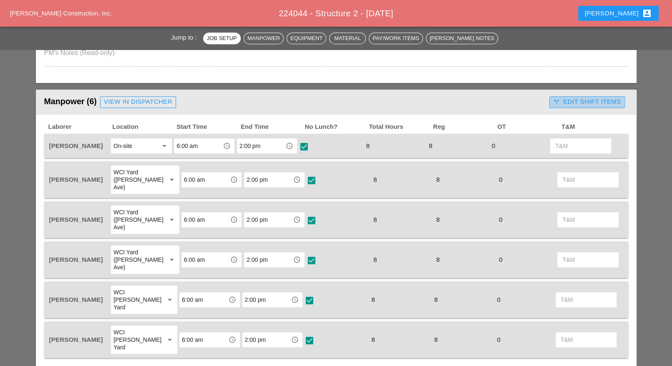
click at [556, 101] on icon "call_split" at bounding box center [556, 102] width 7 height 7
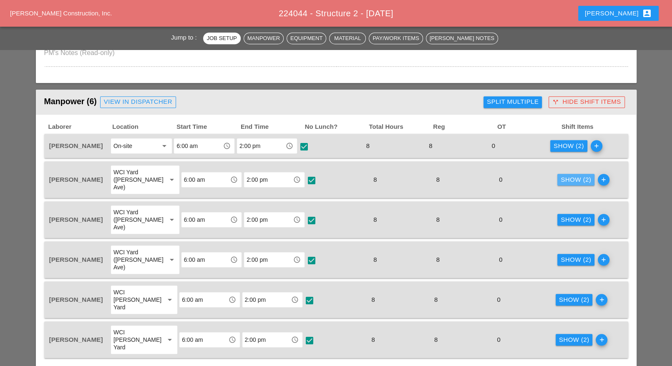
click at [561, 175] on div "Show (2)" at bounding box center [576, 180] width 30 height 10
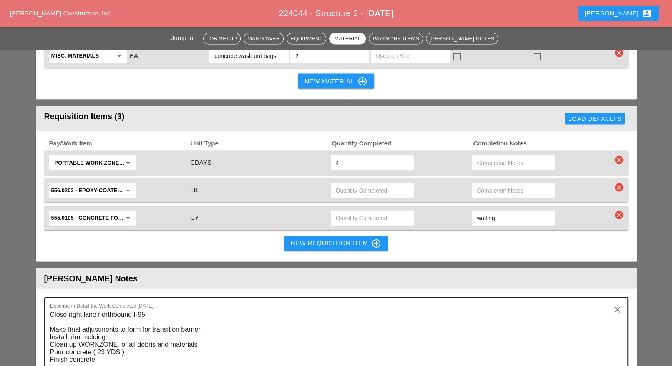
scroll to position [1252, 0]
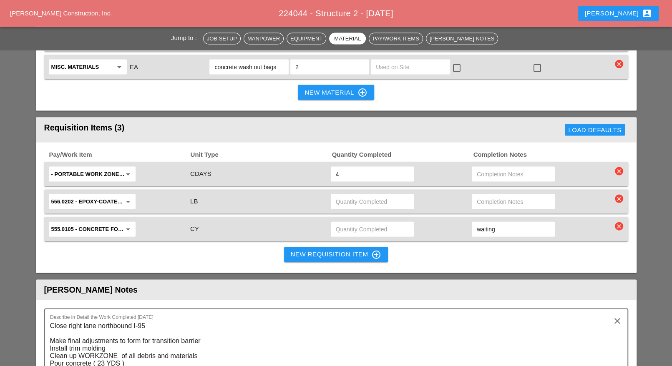
click at [487, 195] on input "text" at bounding box center [513, 201] width 73 height 13
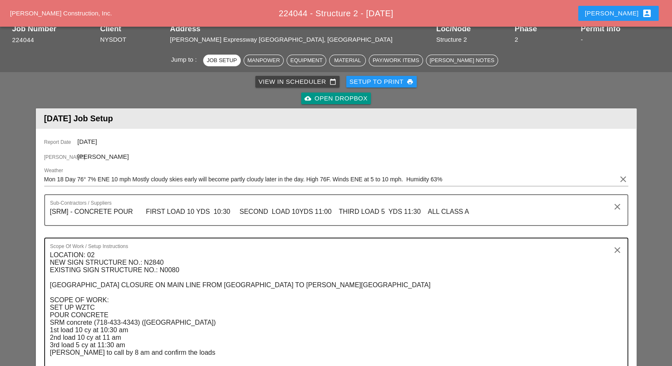
scroll to position [0, 0]
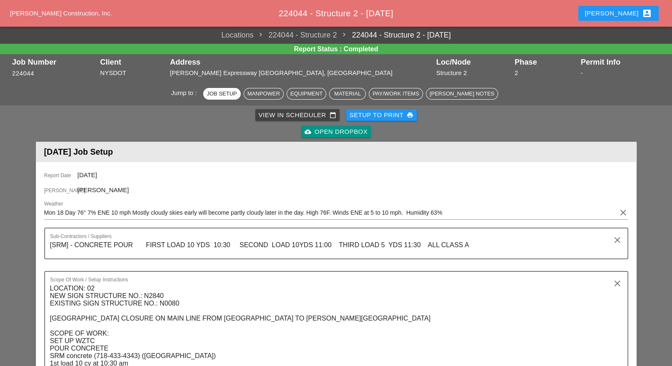
type input "waiting"
click at [631, 14] on div "Luca account_box" at bounding box center [618, 13] width 67 height 10
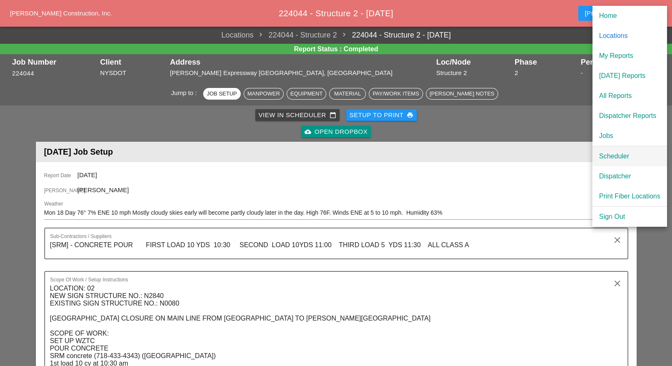
click at [616, 155] on div "Scheduler" at bounding box center [629, 157] width 61 height 10
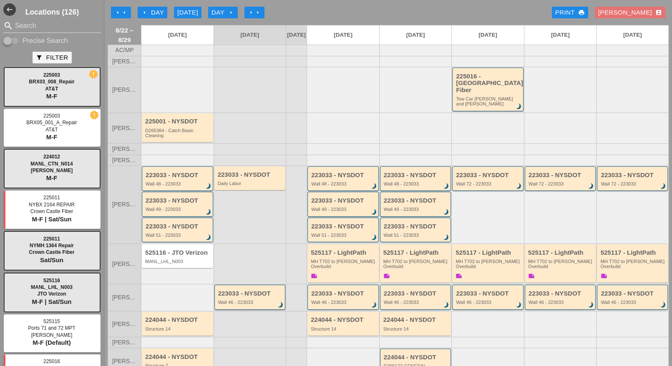
click at [17, 39] on input "Precise Search" at bounding box center [11, 41] width 16 height 10
checkbox input "true"
click at [23, 25] on input "Search" at bounding box center [52, 25] width 74 height 13
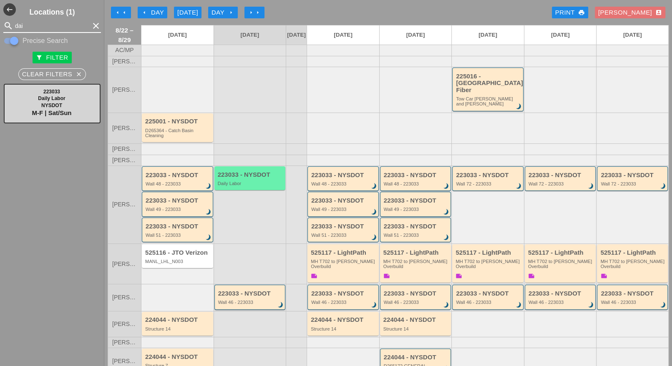
type input "dai"
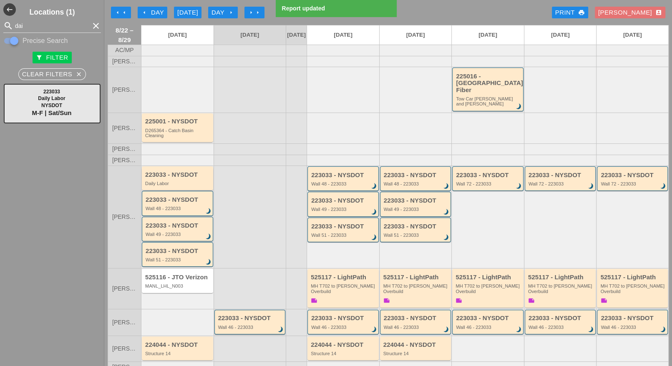
click at [176, 181] on div "Daily Labor" at bounding box center [178, 183] width 66 height 5
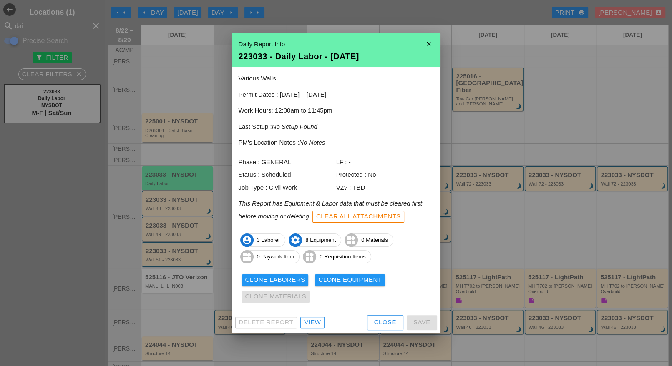
click at [368, 323] on button "Close" at bounding box center [385, 323] width 36 height 15
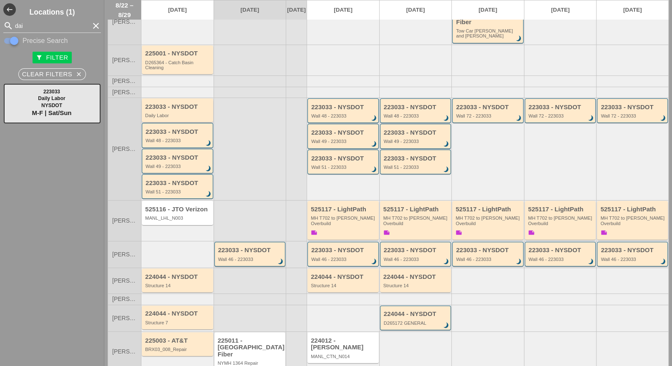
scroll to position [77, 0]
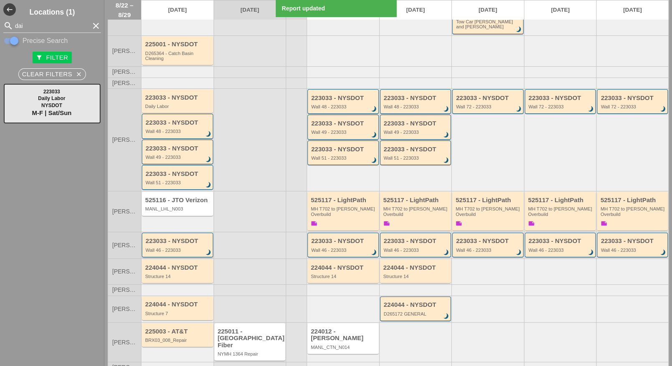
click at [182, 248] on div "Wall 46 - 223033" at bounding box center [178, 250] width 65 height 5
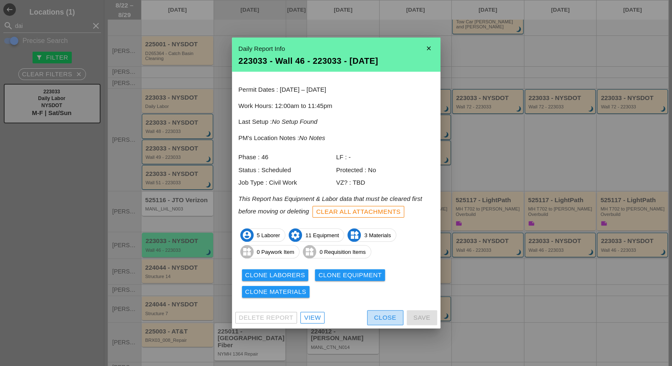
click at [372, 317] on button "Close" at bounding box center [385, 318] width 36 height 15
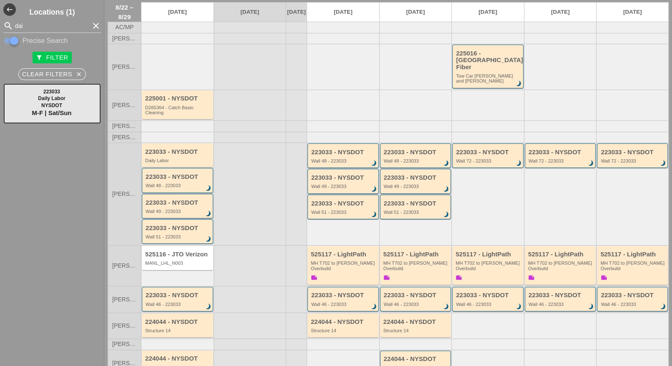
scroll to position [0, 0]
